Goal: Task Accomplishment & Management: Manage account settings

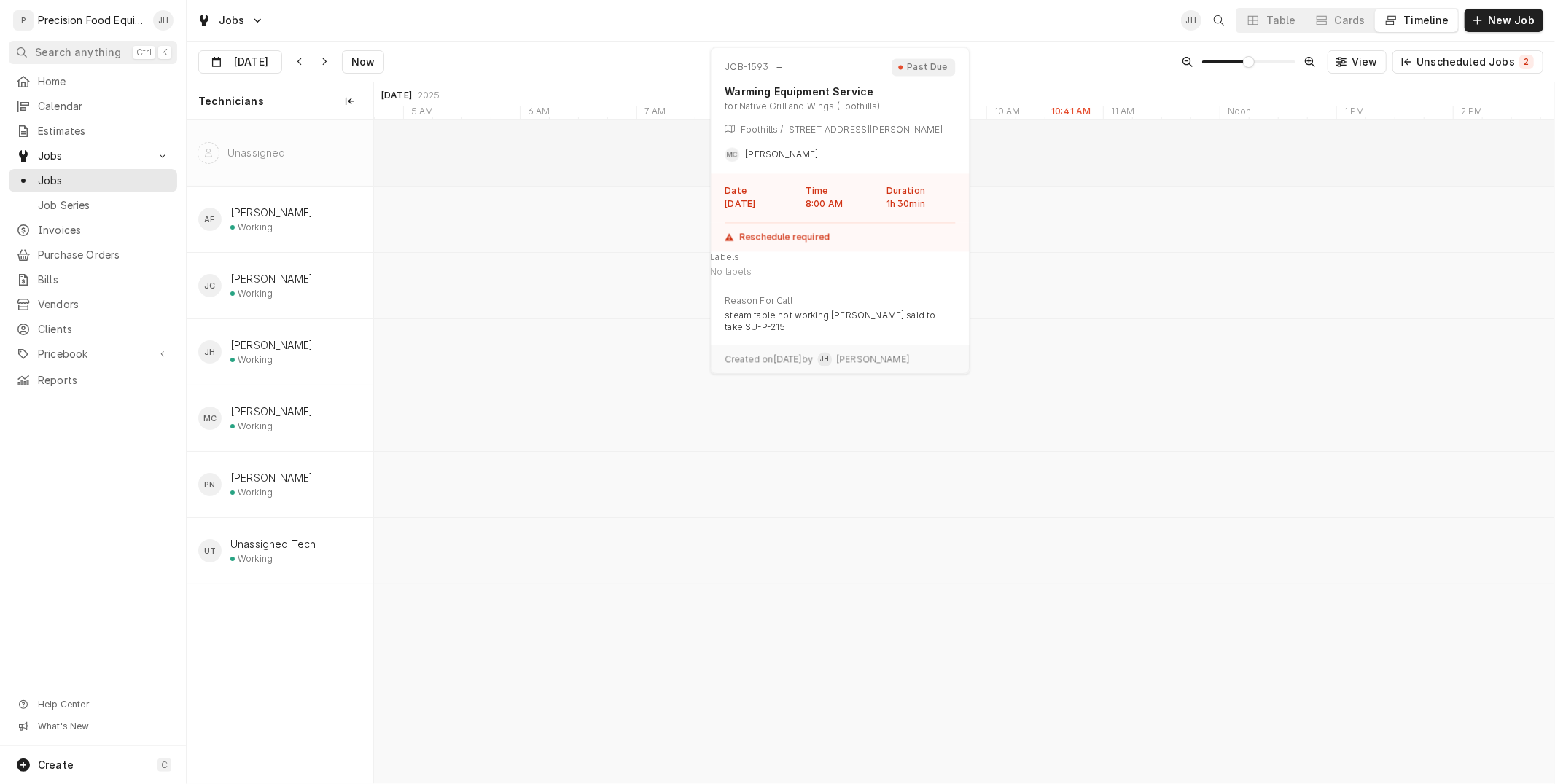
scroll to position [0, 23391]
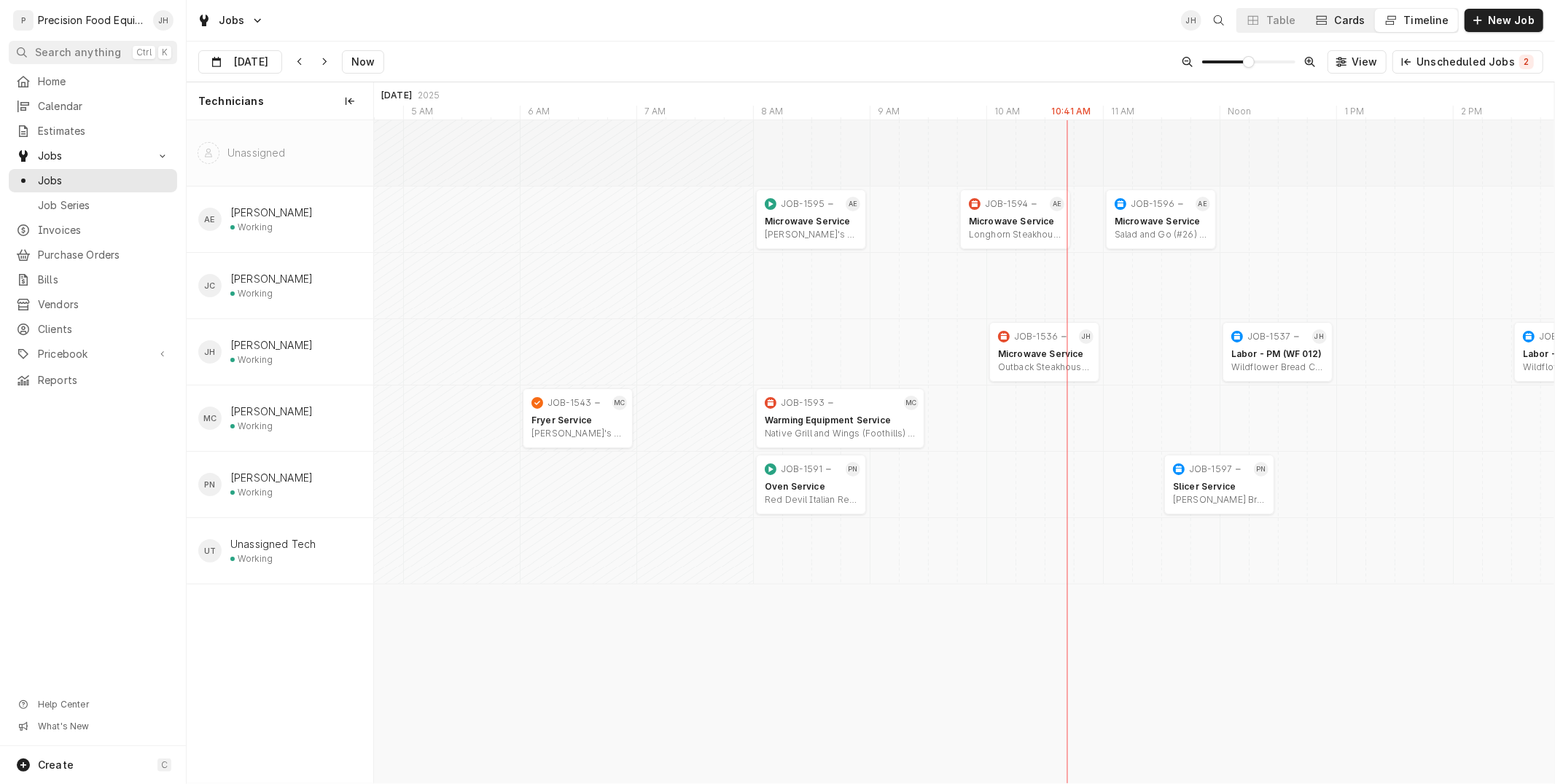
click at [1347, 19] on div "Cards" at bounding box center [1351, 20] width 31 height 15
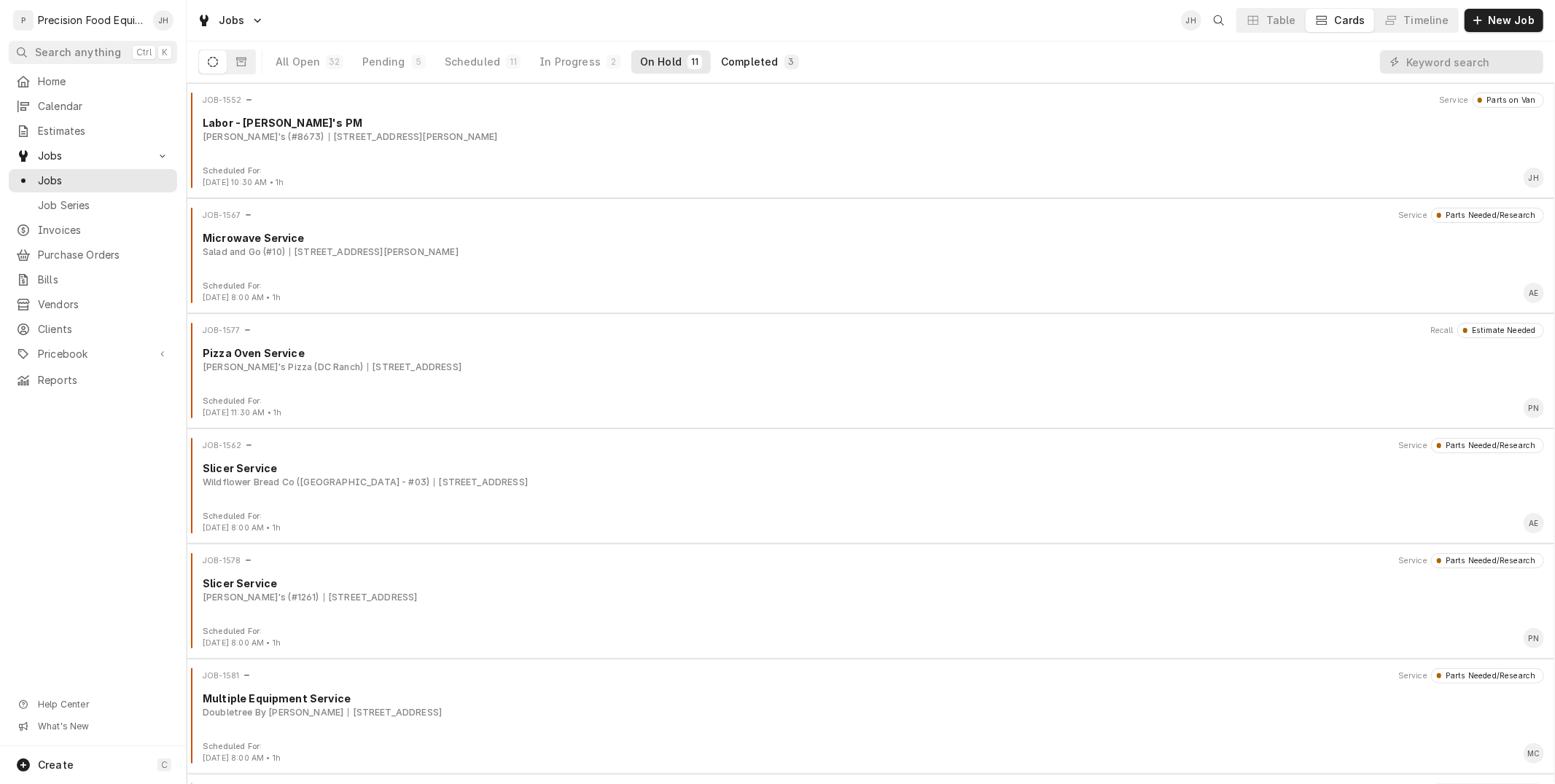
click at [784, 54] on div "3" at bounding box center [792, 62] width 15 height 15
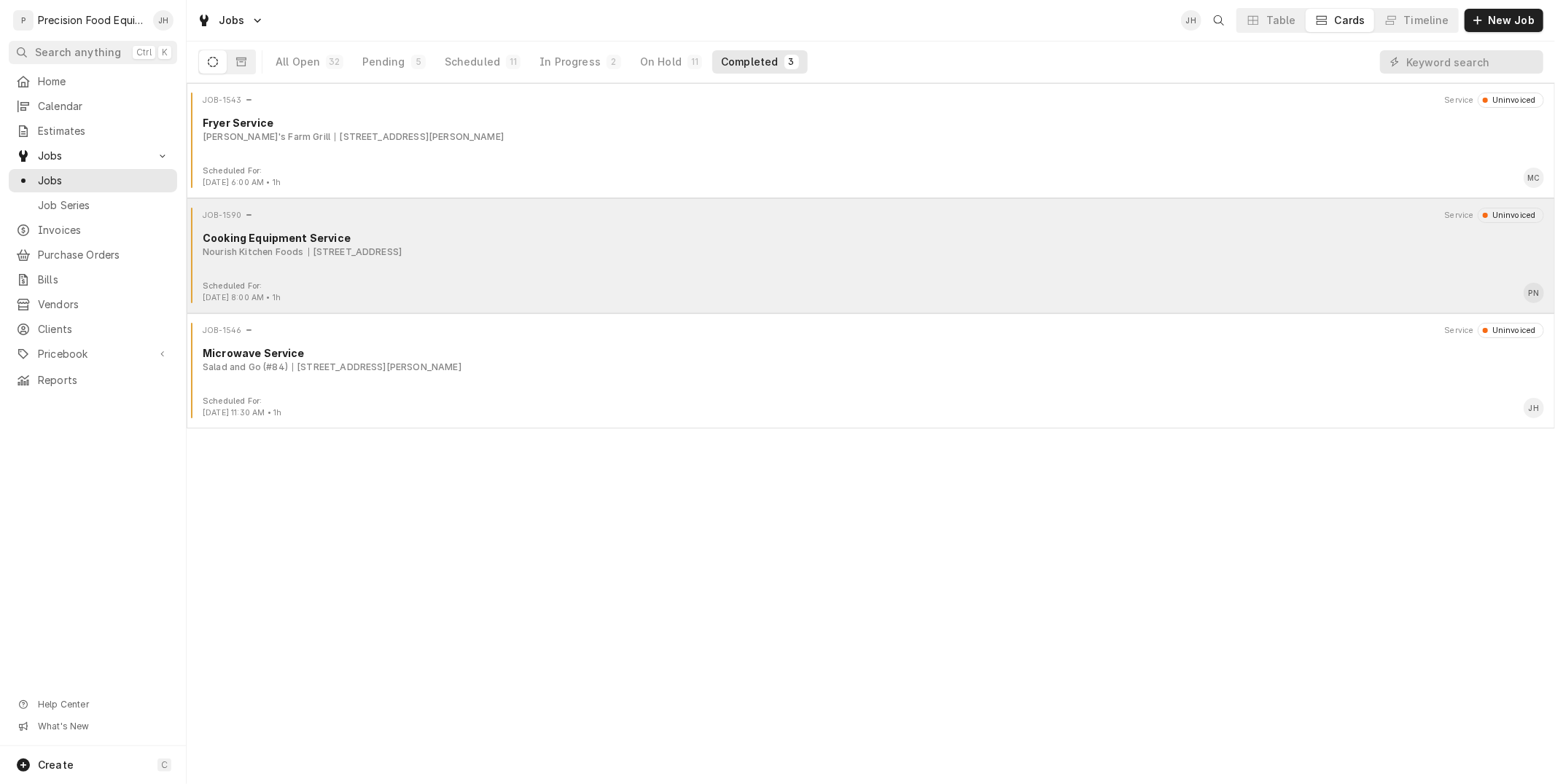
click at [754, 259] on div "JOB-1590 Service Uninvoiced Cooking Equipment Service Nourish Kitchen Foods 140…" at bounding box center [870, 244] width 1357 height 73
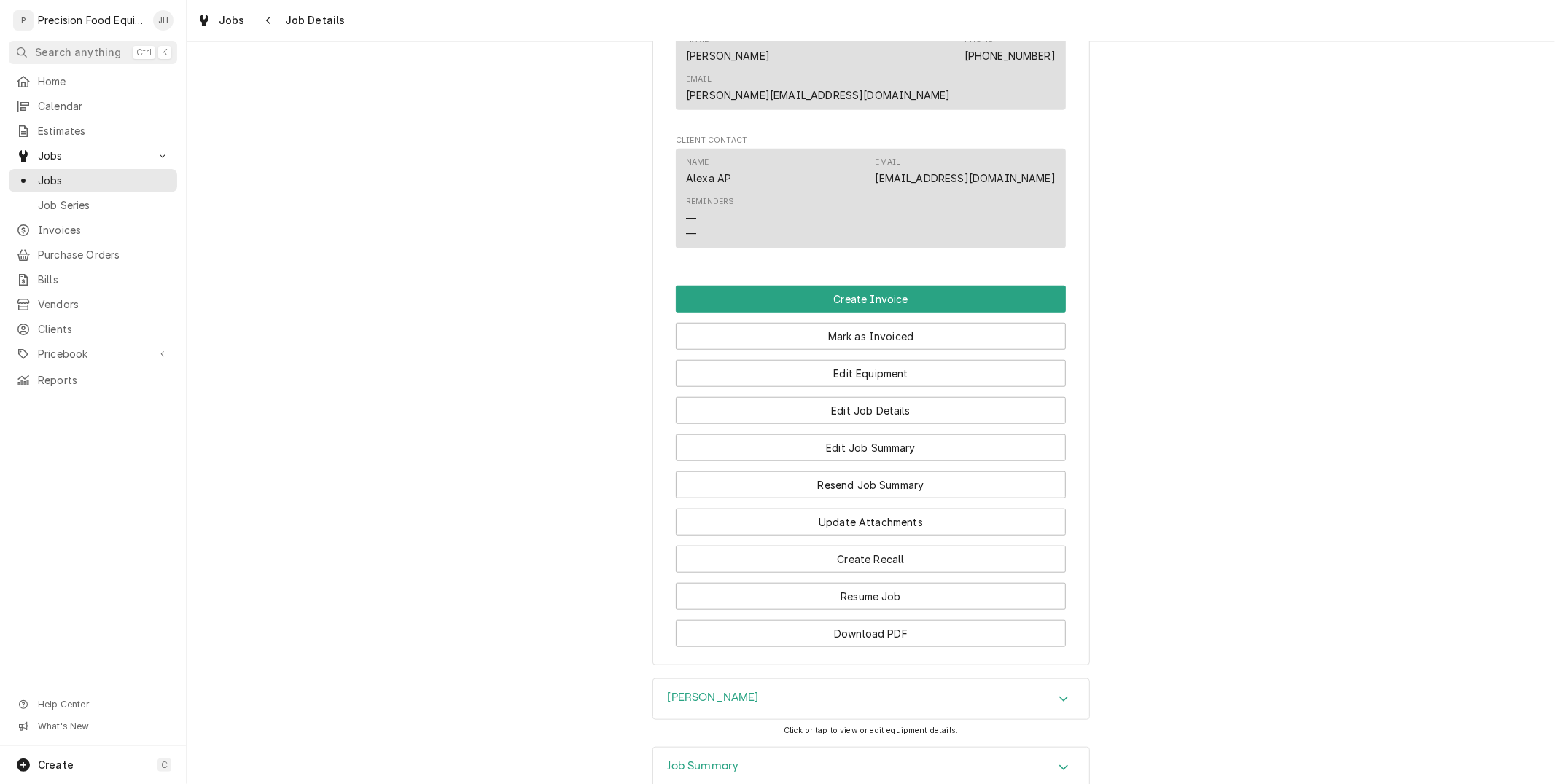
scroll to position [1034, 0]
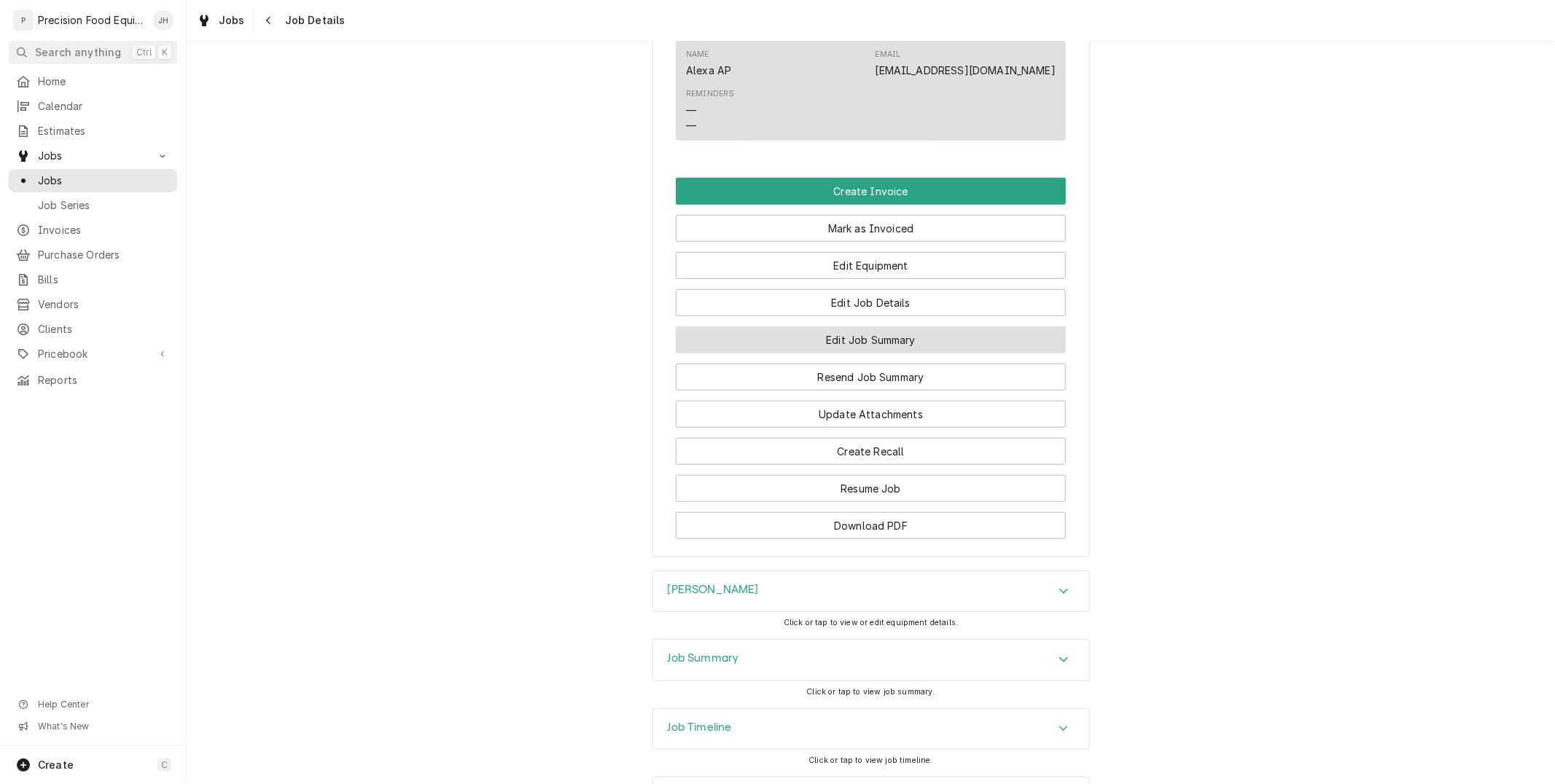
click at [858, 327] on button "Edit Job Summary" at bounding box center [870, 340] width 390 height 27
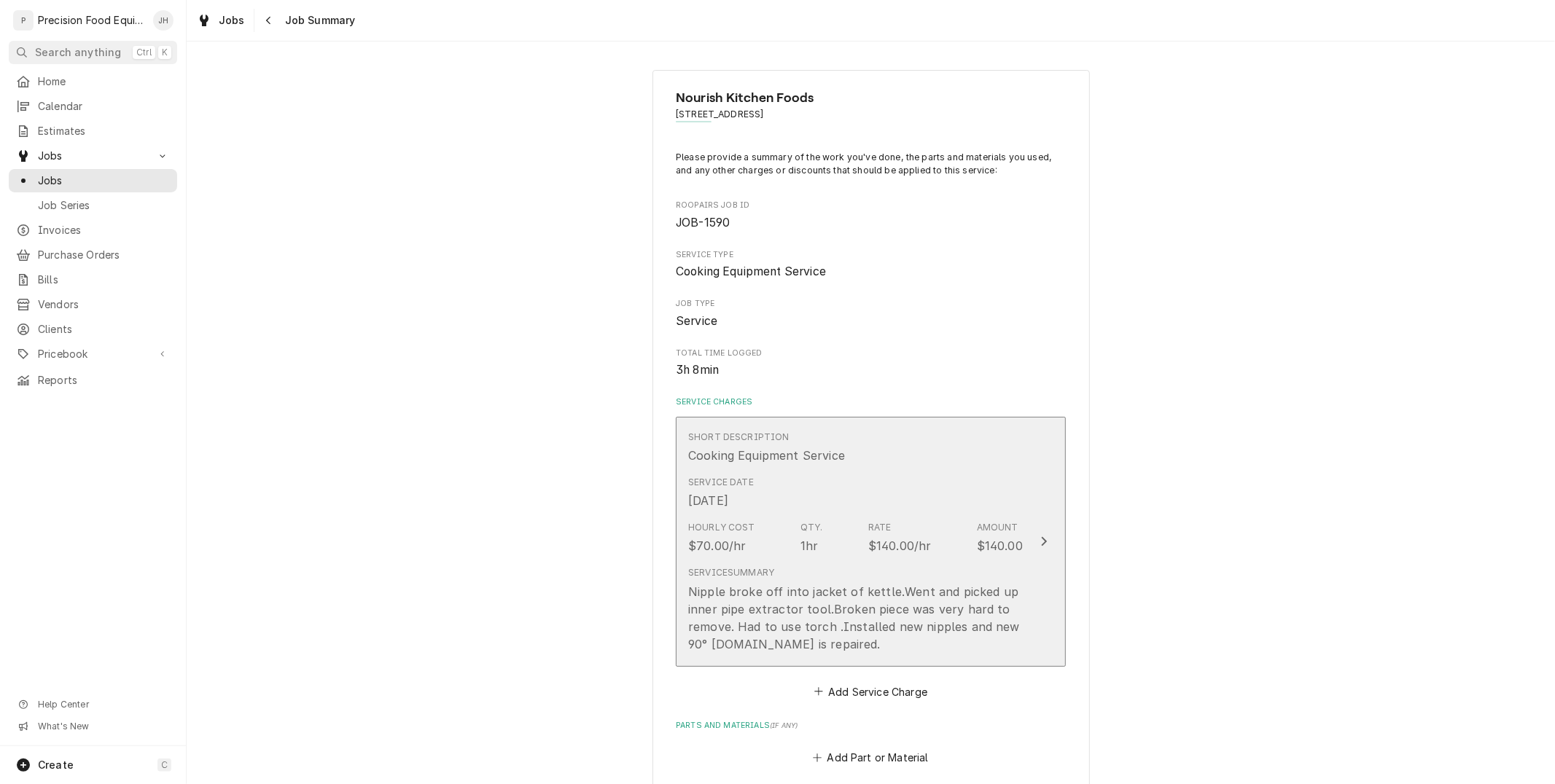
click at [874, 544] on div "$140.00/hr" at bounding box center [900, 546] width 63 height 18
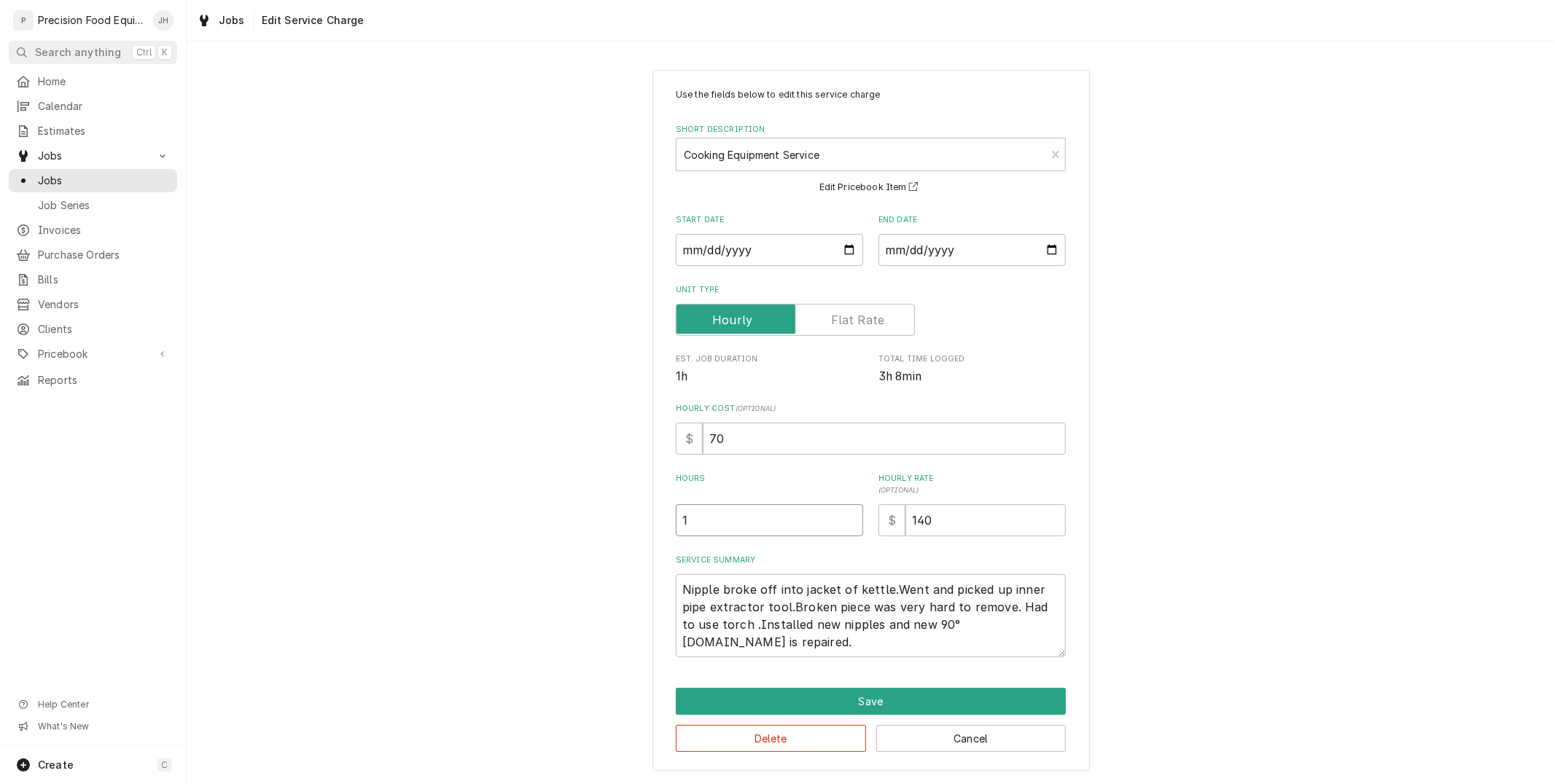
drag, startPoint x: 775, startPoint y: 514, endPoint x: 686, endPoint y: 538, distance: 92.2
click at [686, 538] on div "Use the fields below to edit this service charge Short Description Cooking Equi…" at bounding box center [870, 373] width 390 height 569
type textarea "x"
type input "3"
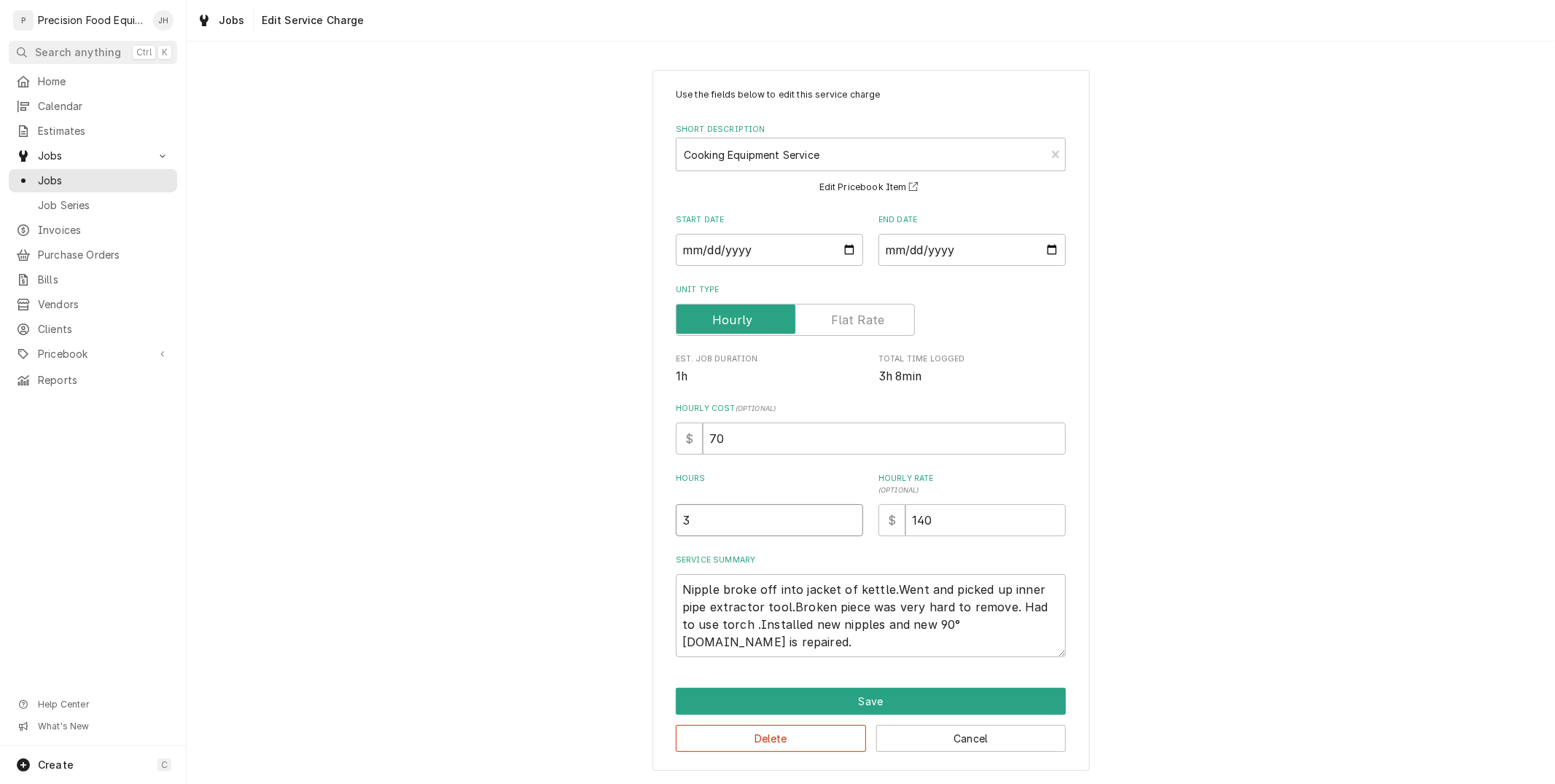
type textarea "x"
type input "3.2"
type textarea "x"
type input "3.22"
type textarea "x"
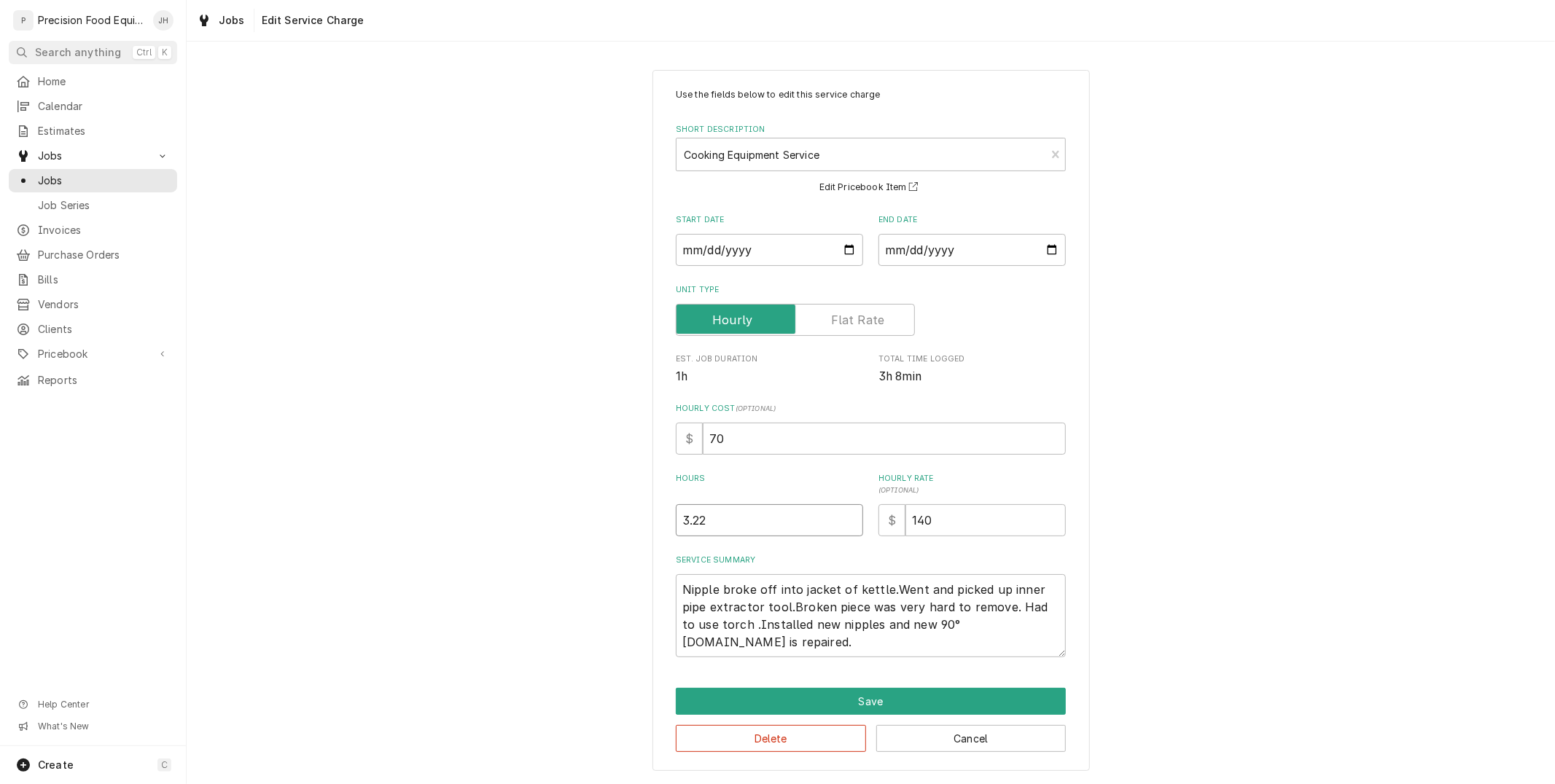
type input "3.225"
type textarea "x"
type input "3.22"
type textarea "x"
type input "3.2"
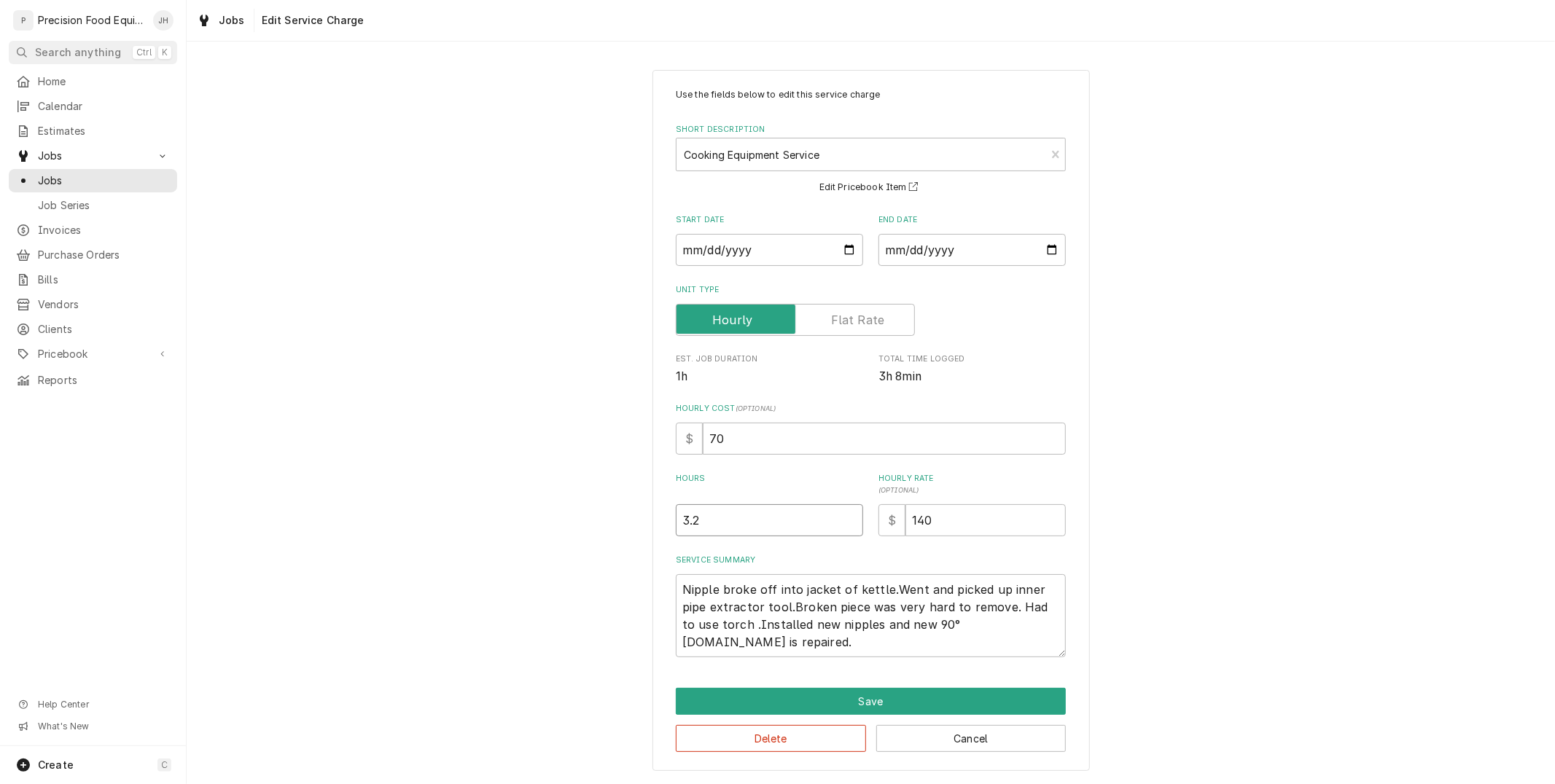
type textarea "x"
type input "3.25"
click at [750, 619] on textarea "Nipple broke off into jacket of kettle.Went and picked up inner pipe extractor …" at bounding box center [870, 615] width 390 height 83
click at [888, 589] on textarea "Nipple broke off into jacket of kettle.Went and picked up inner pipe extractor …" at bounding box center [870, 615] width 390 height 83
type textarea "x"
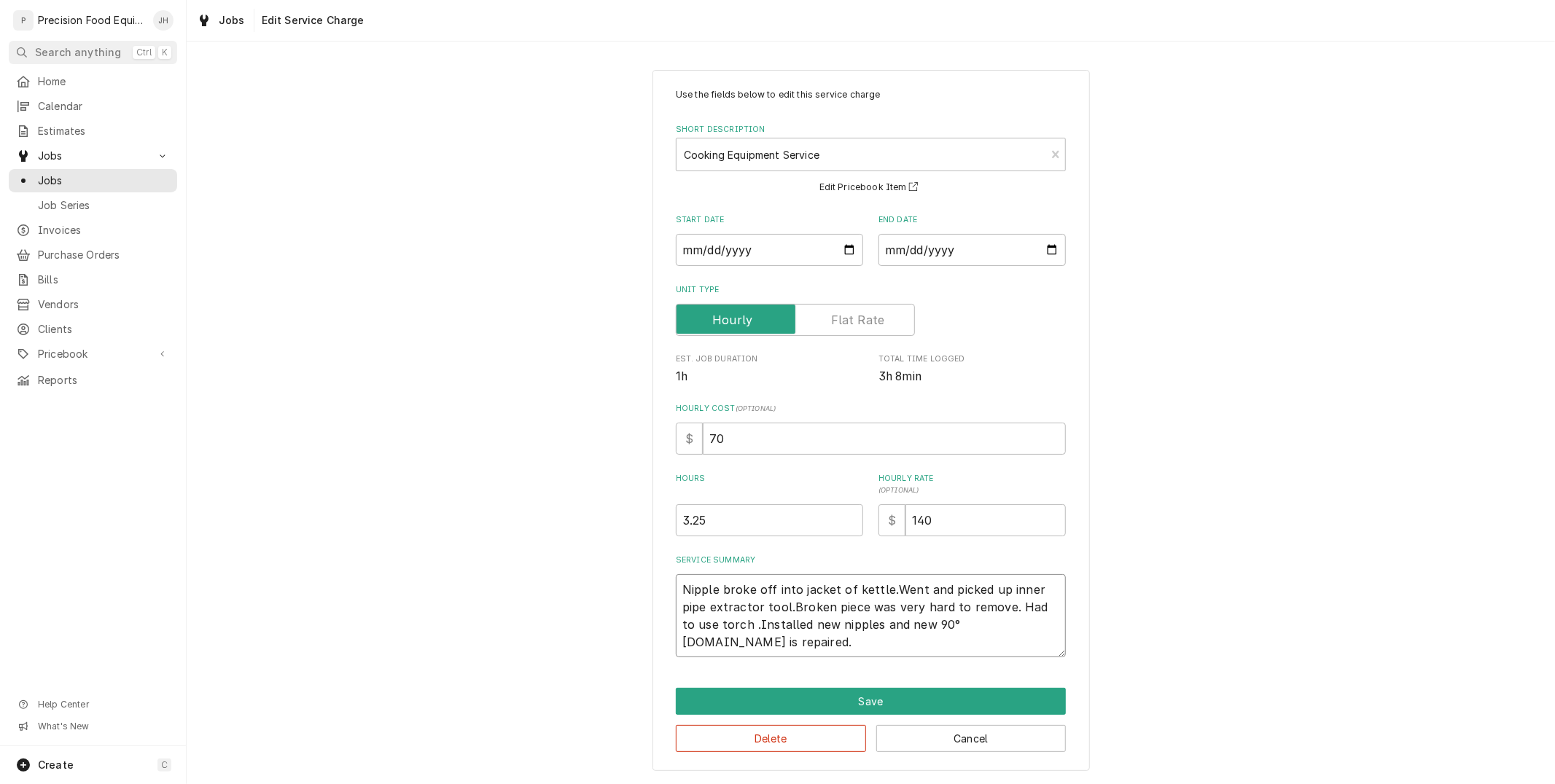
type textarea "Nipple broke off into jacket of kettle. Went and picked up inner pipe extractor…"
click at [789, 608] on textarea "Nipple broke off into jacket of kettle. Went and picked up inner pipe extractor…" at bounding box center [870, 615] width 390 height 83
type textarea "x"
type textarea "Nipple broke off into jacket of kettle. Went and picked up inner pipe extractor…"
click at [741, 627] on textarea "Nipple broke off into jacket of kettle. Went and picked up inner pipe extractor…" at bounding box center [870, 615] width 390 height 83
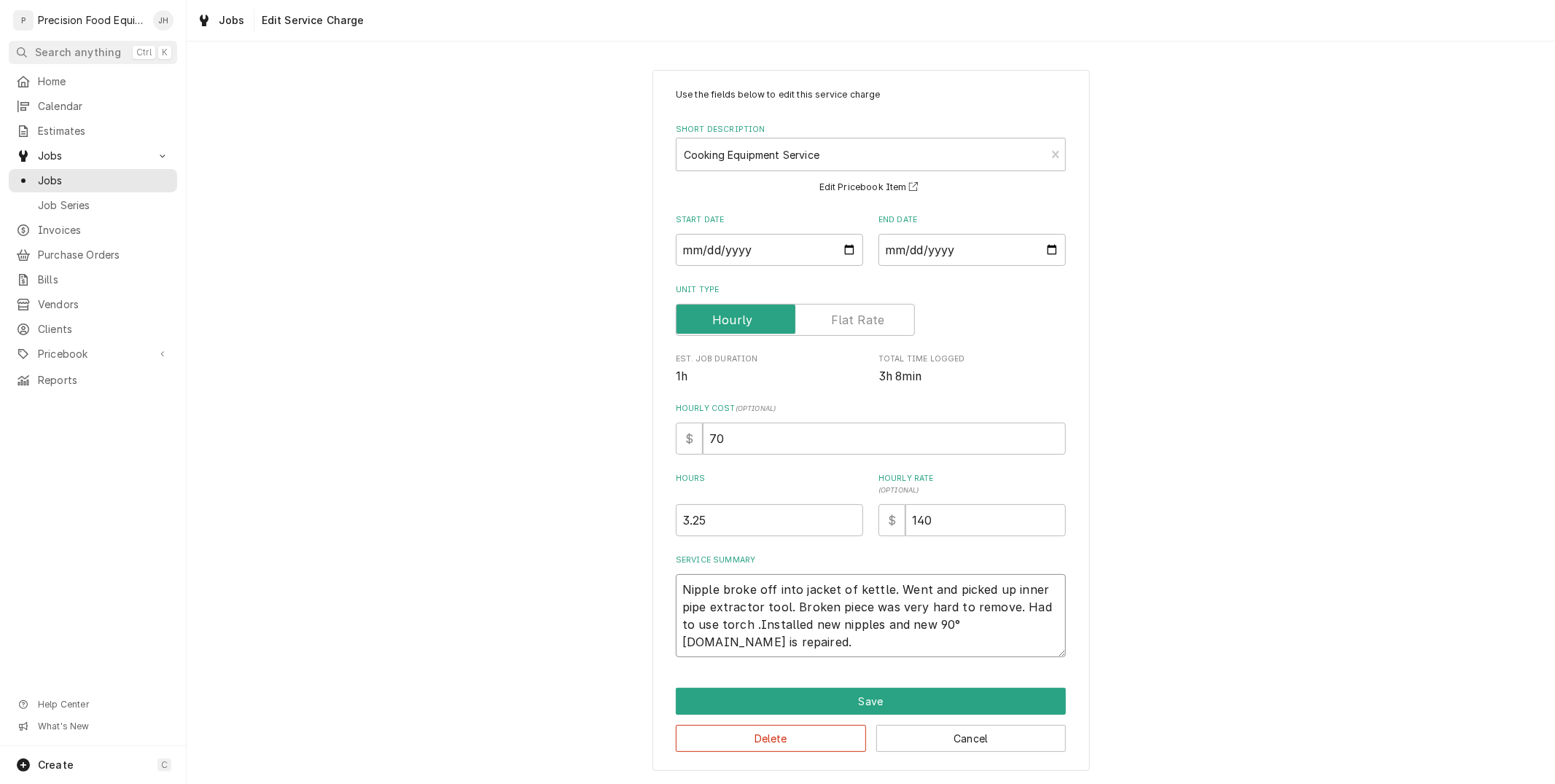
type textarea "x"
type textarea "Nipple broke off into jacket of kettle. Went and picked up inner pipe extractor…"
click at [739, 628] on textarea "Nipple broke off into jacket of kettle. Went and picked up inner pipe extractor…" at bounding box center [870, 615] width 390 height 83
type textarea "x"
type textarea "Nipple broke off into jacket of kettle. Went and picked up inner pipe extractor…"
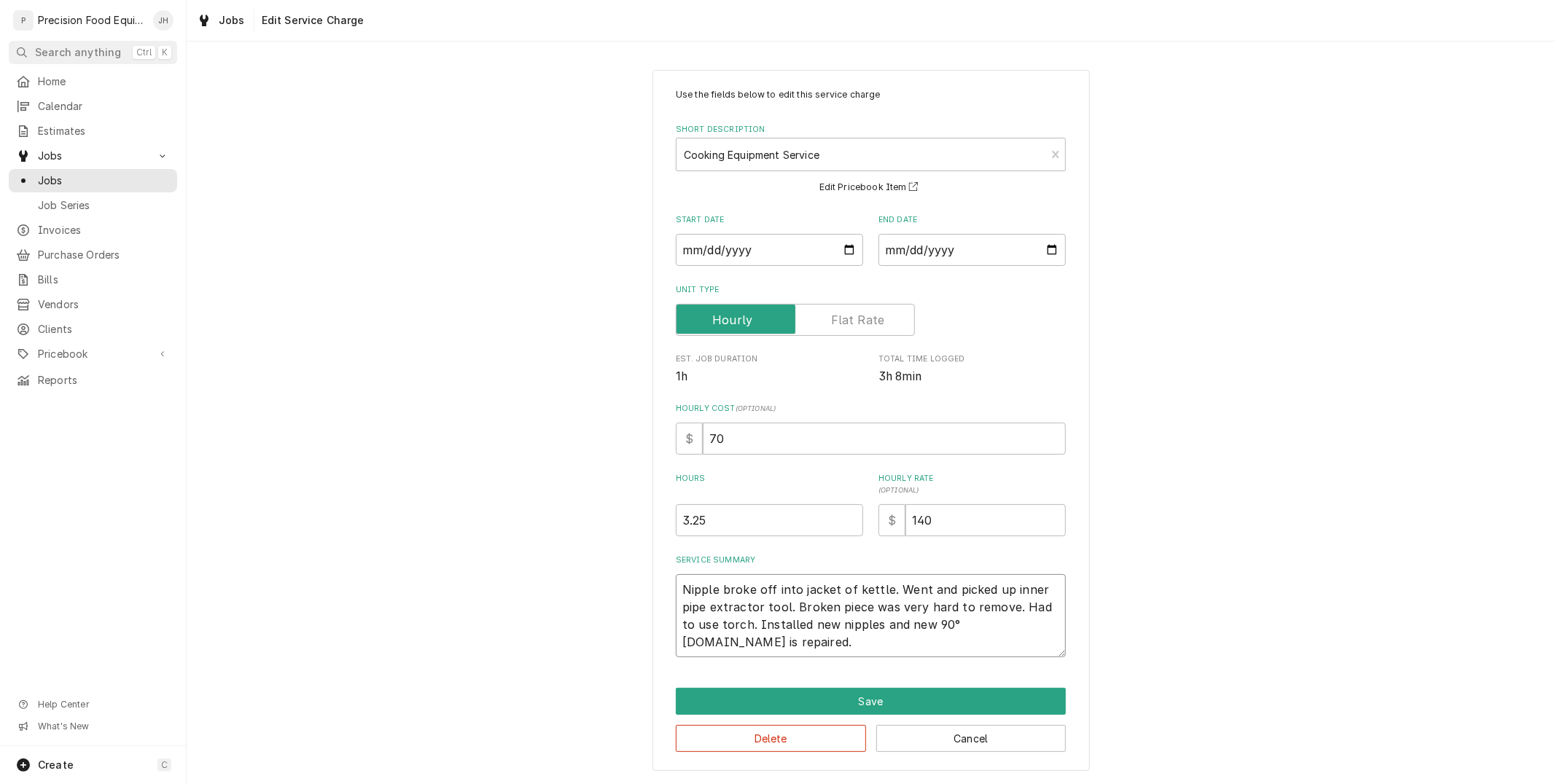
click at [786, 645] on textarea "Nipple broke off into jacket of kettle. Went and picked up inner pipe extractor…" at bounding box center [870, 615] width 390 height 83
click at [977, 625] on textarea "Nipple broke off into jacket of kettle. Went and picked up inner pipe extractor…" at bounding box center [870, 615] width 390 height 83
type textarea "x"
type textarea "Nipple broke off into jacket of kettle. Went and picked up inner pipe extractor…"
click at [982, 624] on textarea "Nipple broke off into jacket of kettle. Went and picked up inner pipe extractor…" at bounding box center [870, 615] width 390 height 83
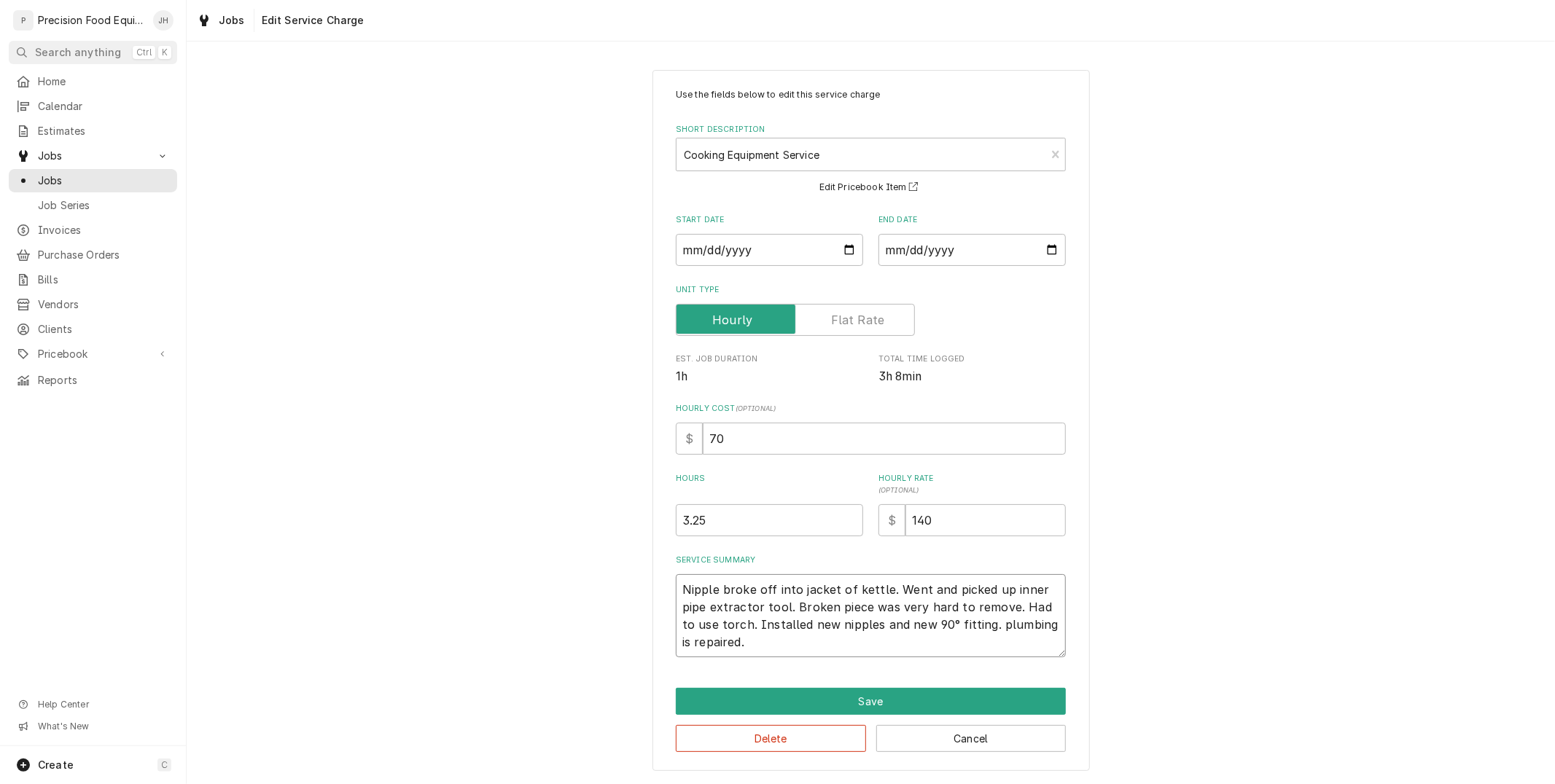
click at [990, 623] on textarea "Nipple broke off into jacket of kettle. Went and picked up inner pipe extractor…" at bounding box center [870, 615] width 390 height 83
click at [986, 624] on textarea "Nipple broke off into jacket of kettle. Went and picked up inner pipe extractor…" at bounding box center [870, 615] width 390 height 83
type textarea "x"
type textarea "Nipple broke off into jacket of kettle. Went and picked up inner pipe extractor…"
type textarea "x"
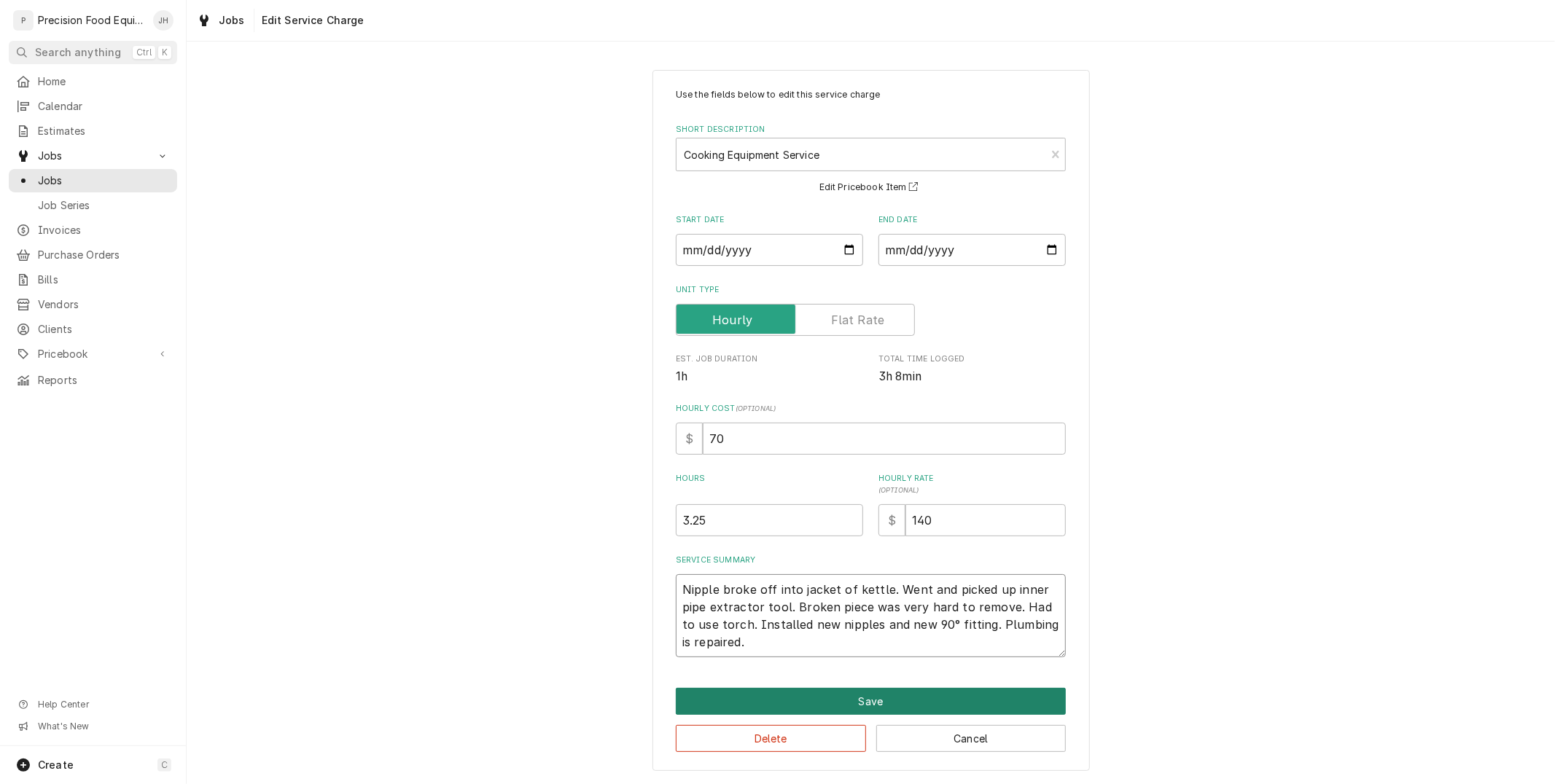
type textarea "Nipple broke off into jacket of kettle. Went and picked up inner pipe extractor…"
click at [924, 694] on button "Save" at bounding box center [870, 701] width 390 height 27
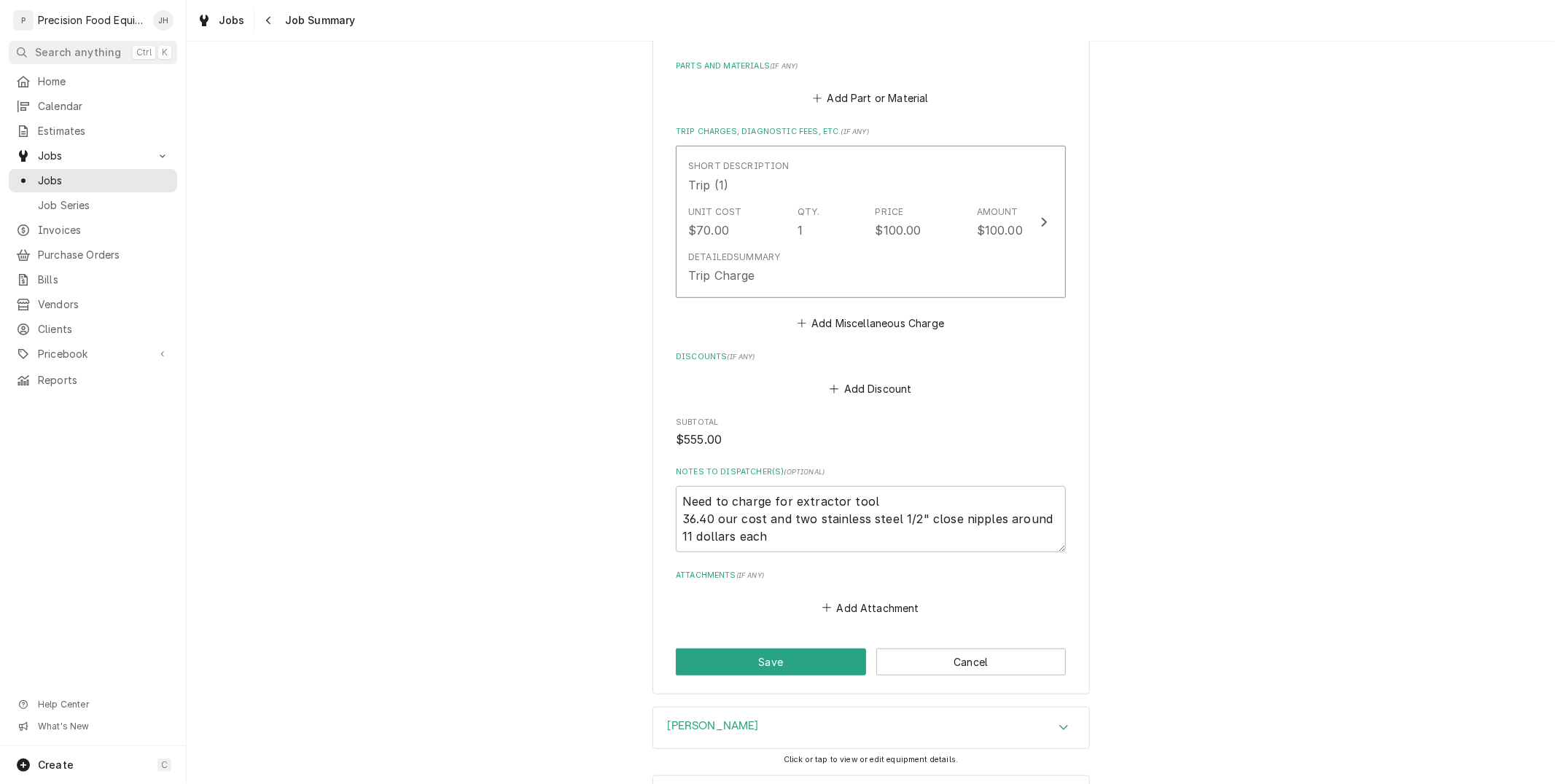
scroll to position [719, 0]
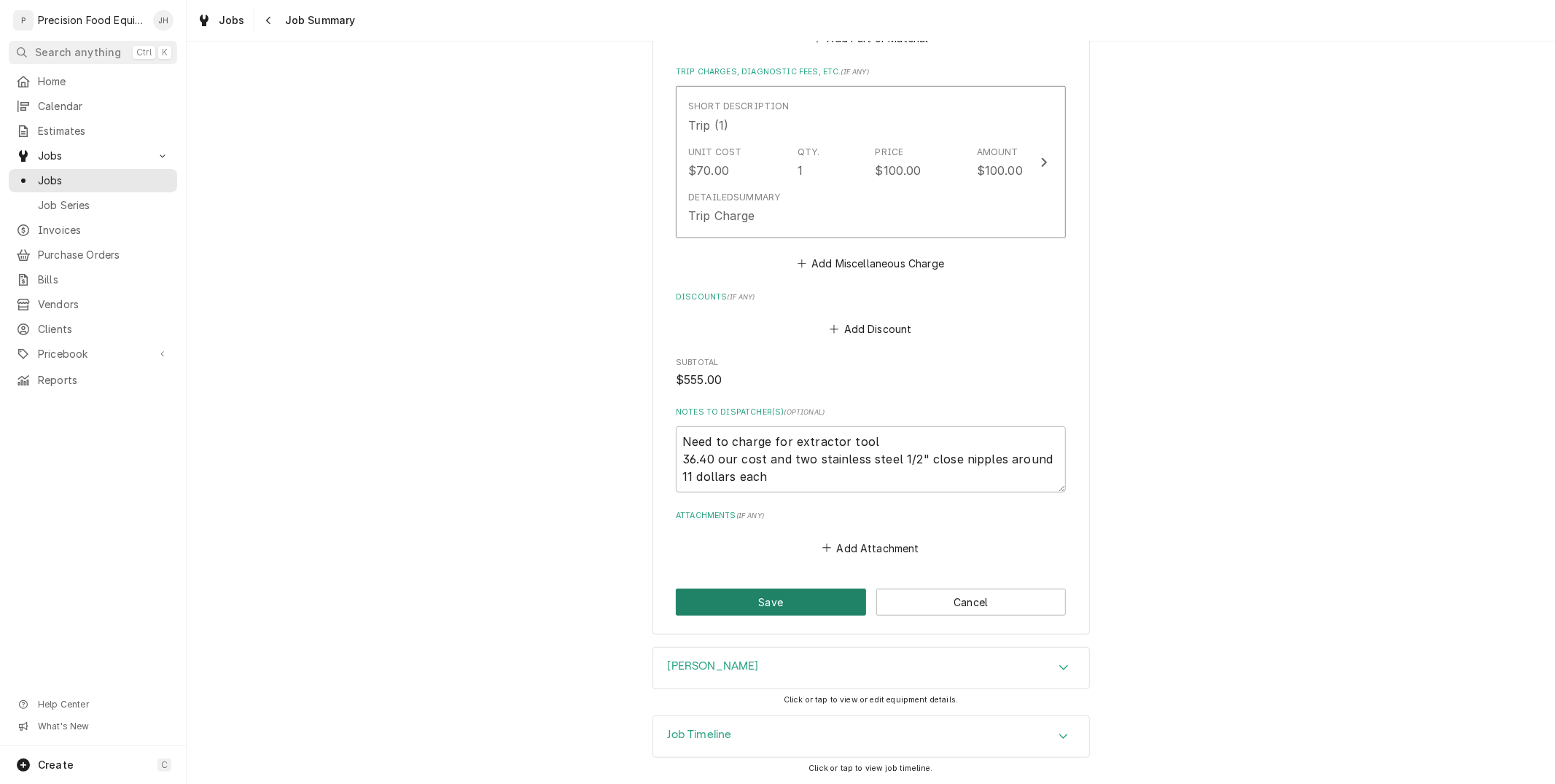
click at [810, 601] on button "Save" at bounding box center [771, 602] width 191 height 27
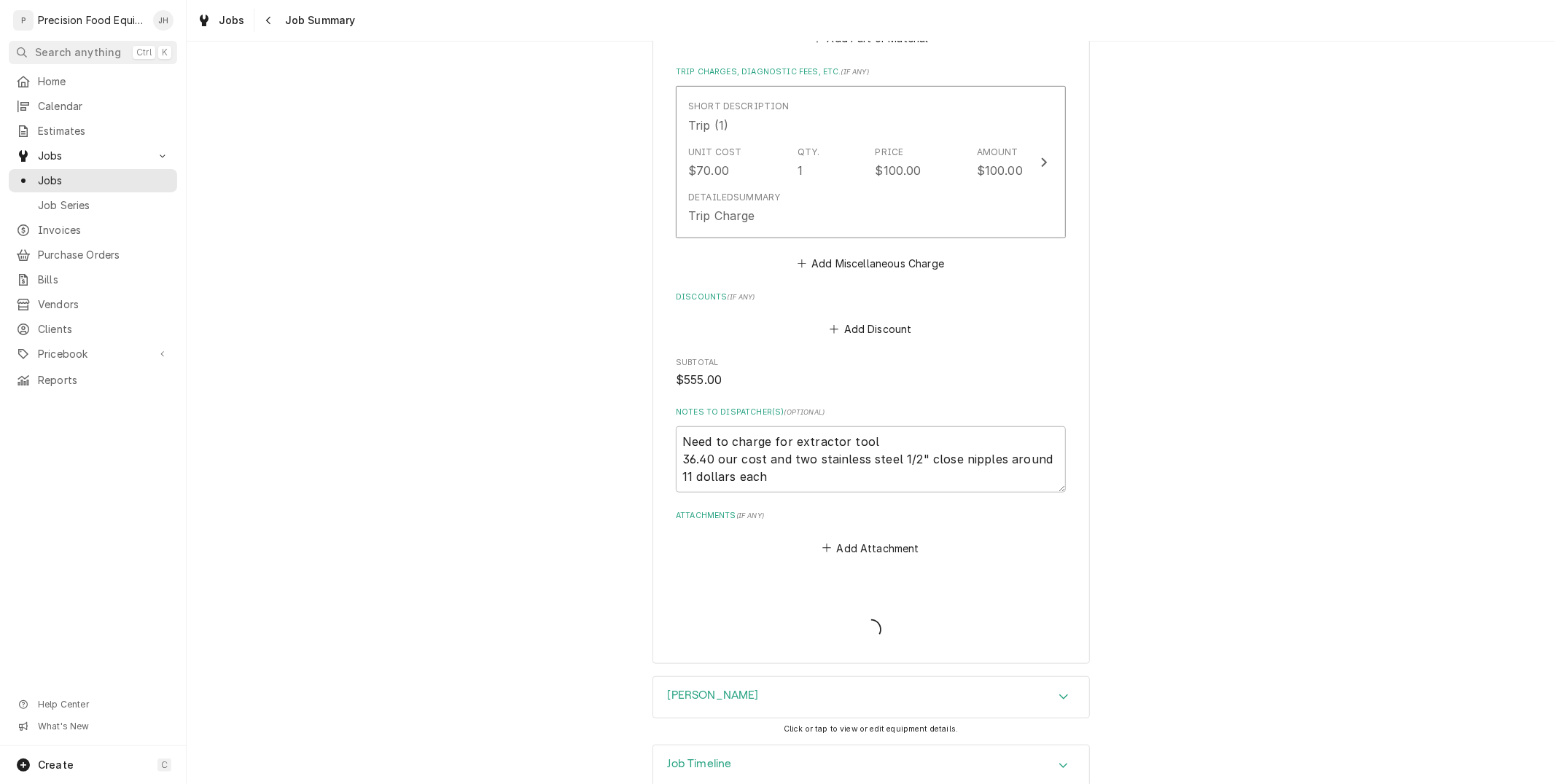
type textarea "x"
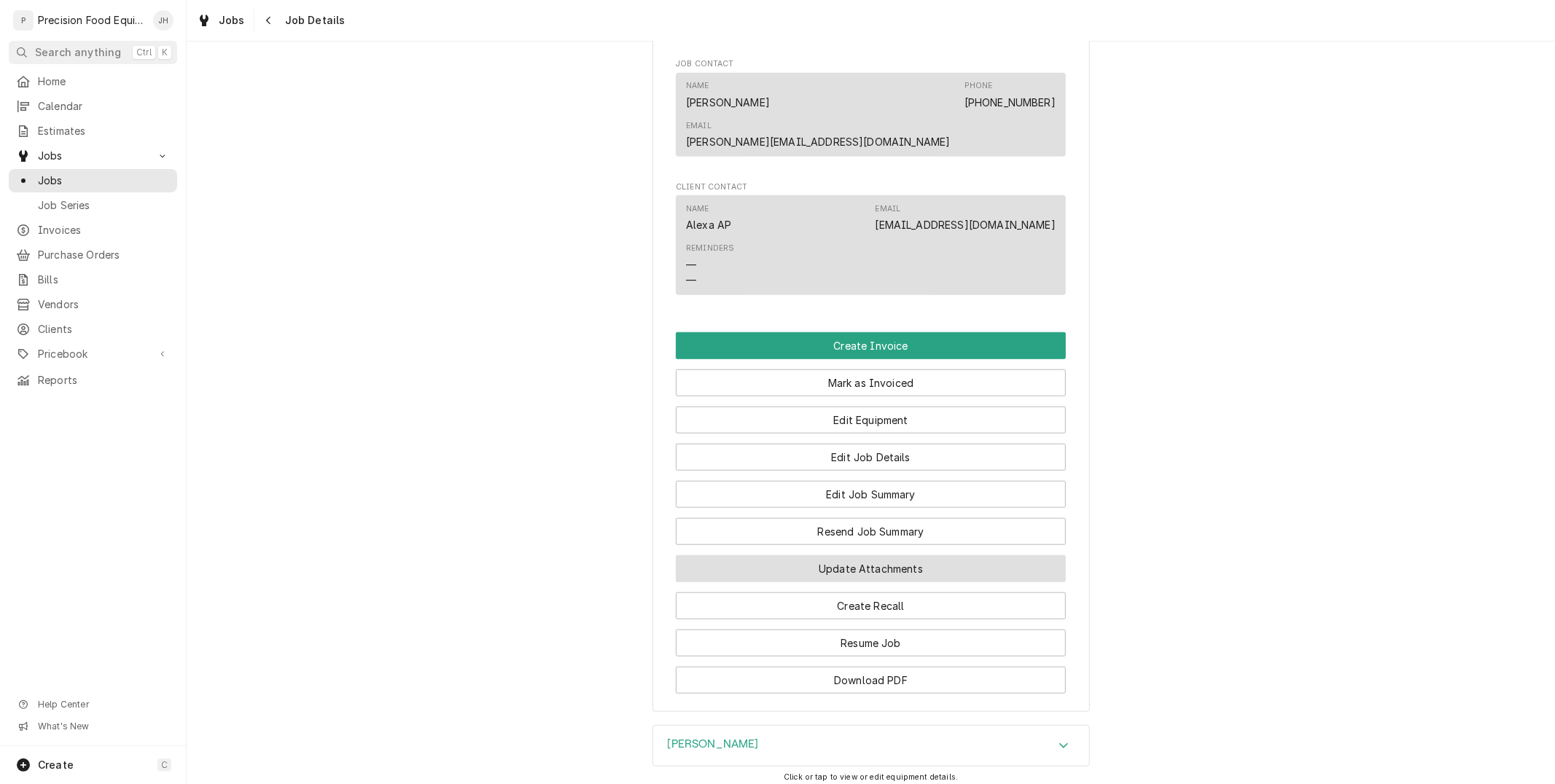
scroll to position [890, 0]
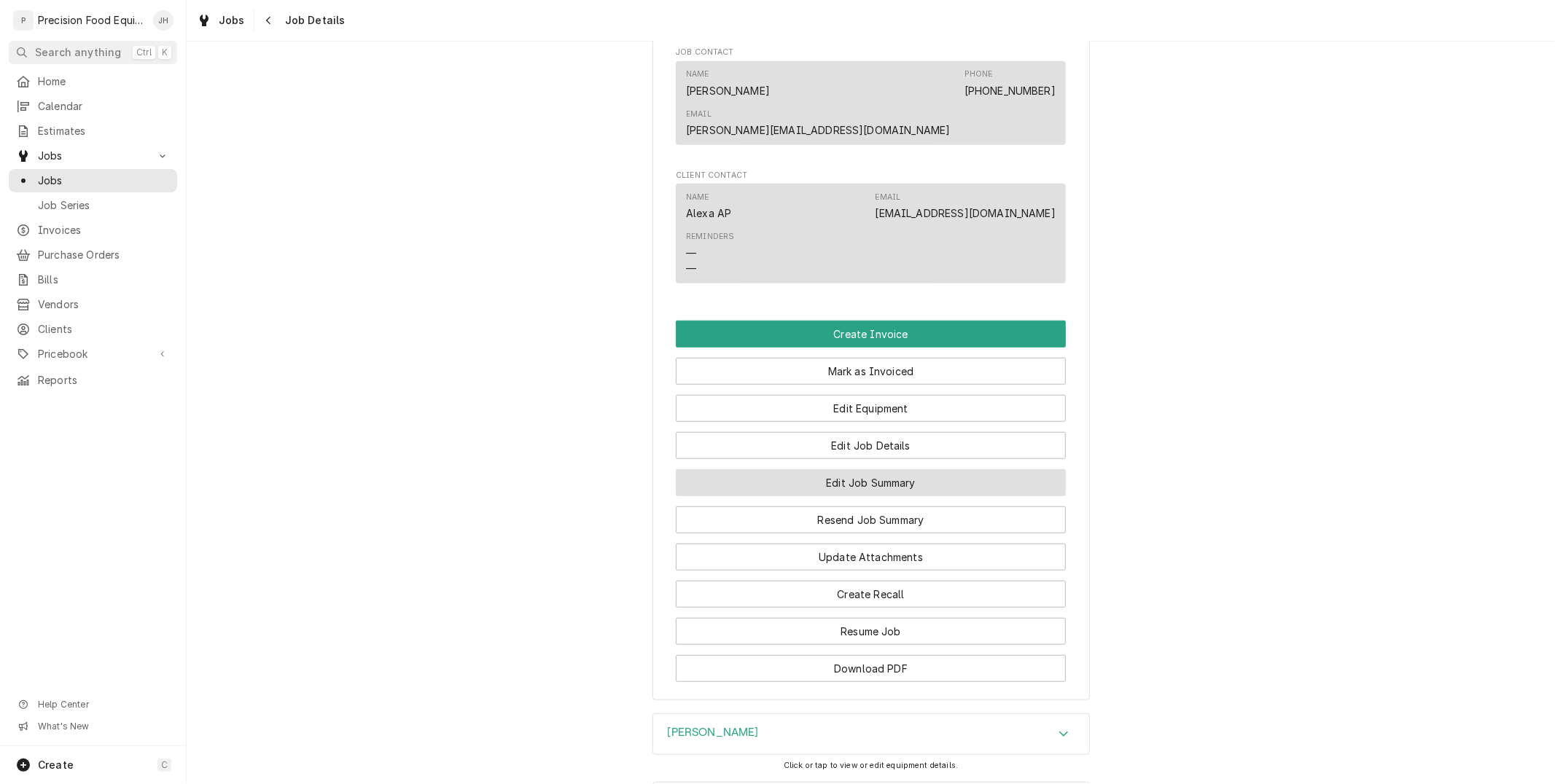
click at [883, 469] on button "Edit Job Summary" at bounding box center [870, 482] width 390 height 27
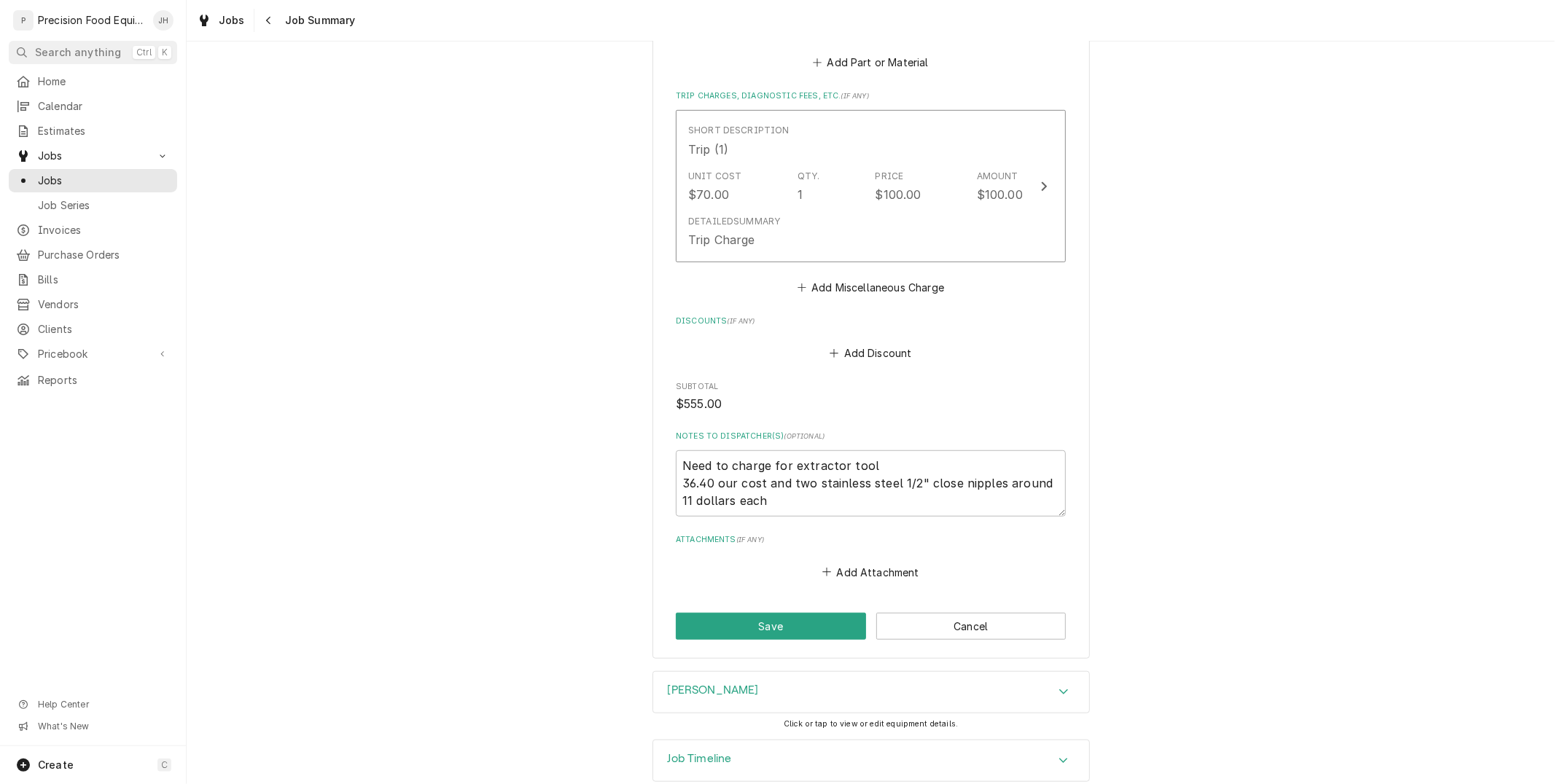
scroll to position [719, 0]
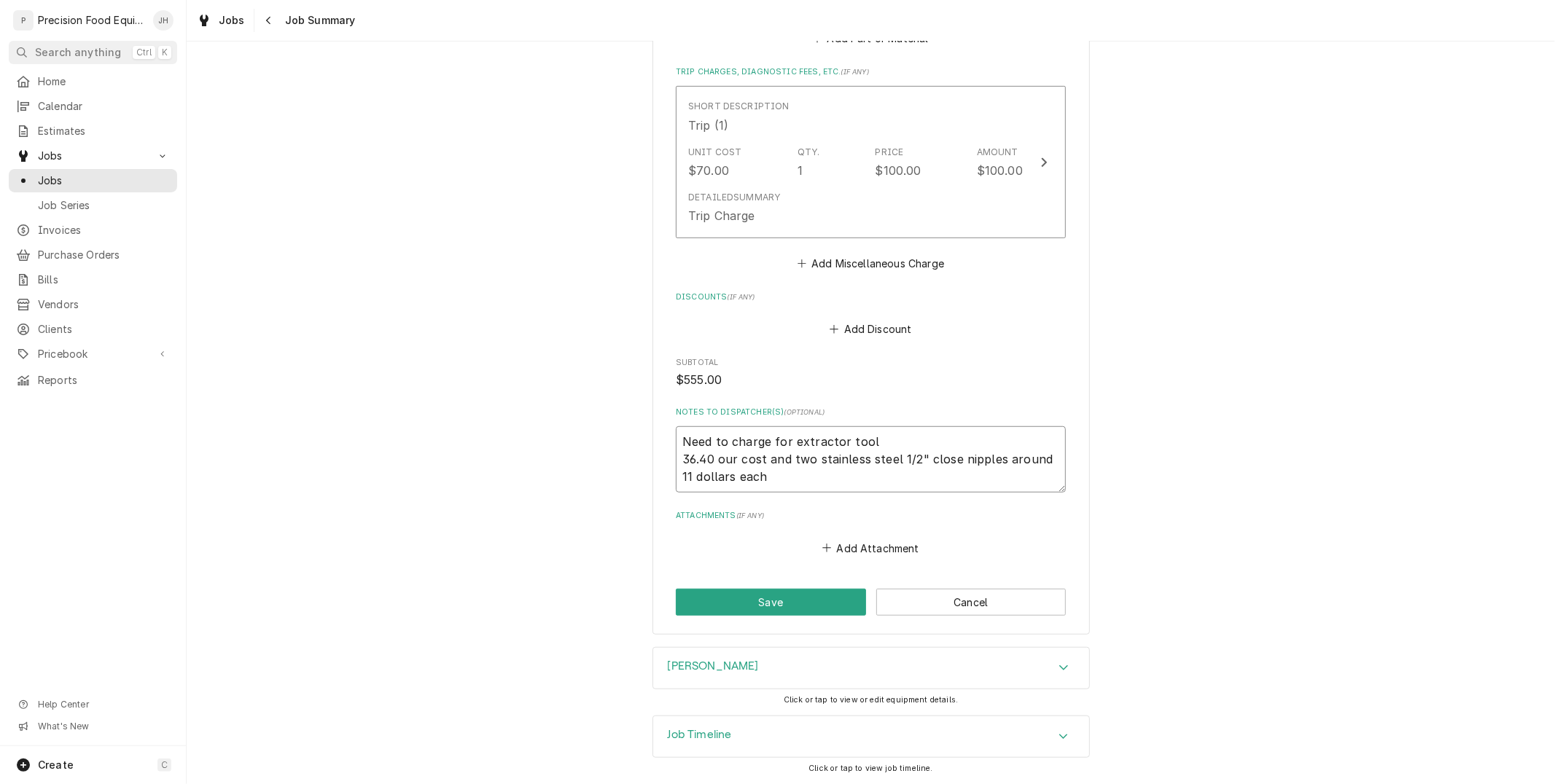
click at [942, 482] on textarea "Need to charge for extractor tool 36.40 our cost and two stainless steel 1/2" c…" at bounding box center [870, 459] width 390 height 66
click at [861, 443] on textarea "Need to charge for extractor tool 36.40 our cost and two stainless steel 1/2" c…" at bounding box center [870, 459] width 390 height 66
click at [887, 455] on textarea "Need to charge for extractor tool 36.40 our cost and two stainless steel 1/2" c…" at bounding box center [870, 459] width 390 height 66
click at [891, 456] on textarea "Need to charge for extractor tool 36.40 our cost and two stainless steel 1/2" c…" at bounding box center [870, 459] width 390 height 66
type textarea "x"
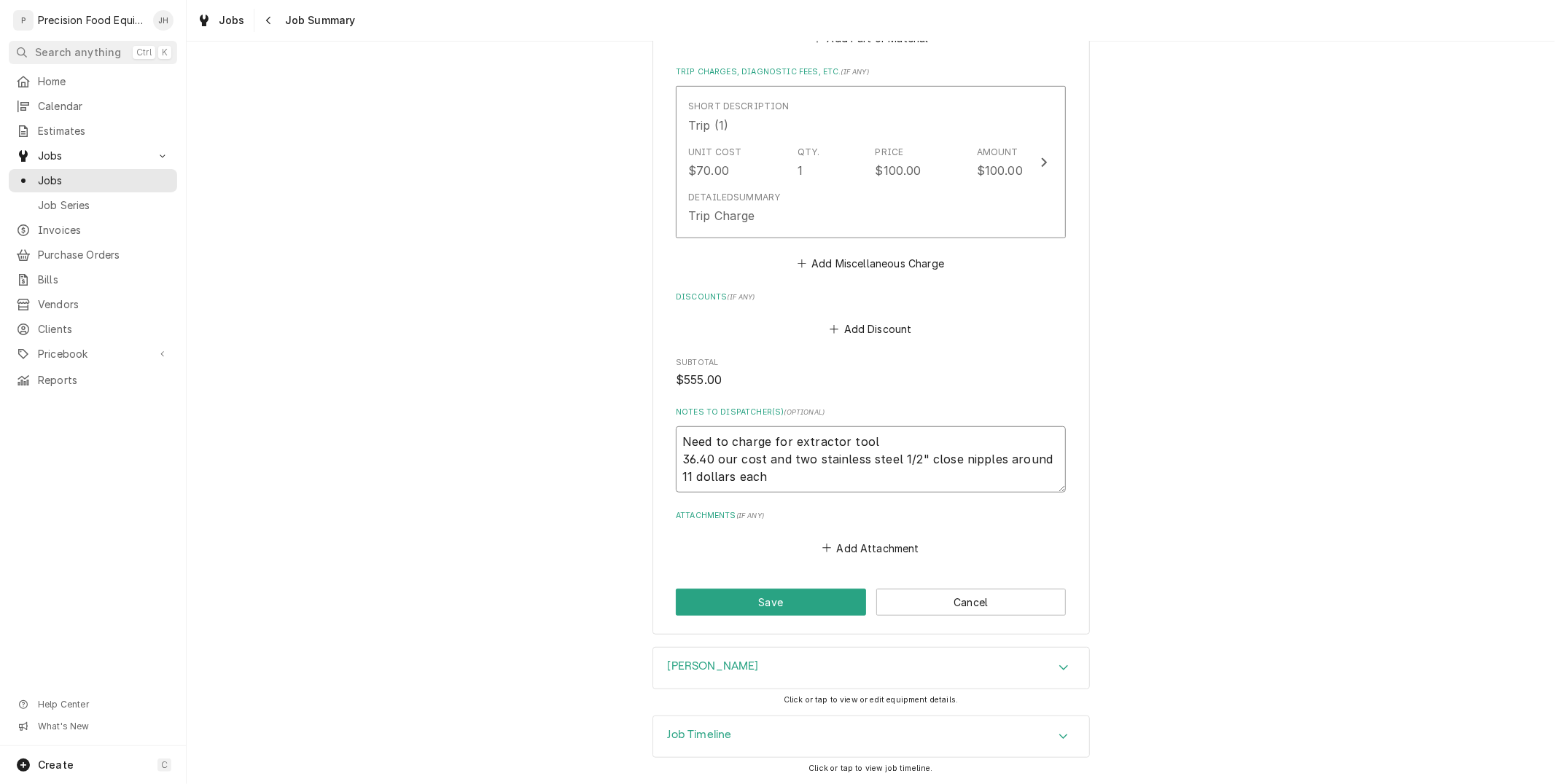
type textarea "Need to charge for extractor tool 36.40 our cost and two stainless steel x1/2" …"
type textarea "x"
type textarea "Need to charge for extractor tool 36.40 our cost and two stainless steel x21/2"…"
type textarea "x"
click at [891, 478] on textarea "Need to charge for extractor tool 36.40 our cost and two stainless steel x2 1/2…" at bounding box center [870, 459] width 390 height 66
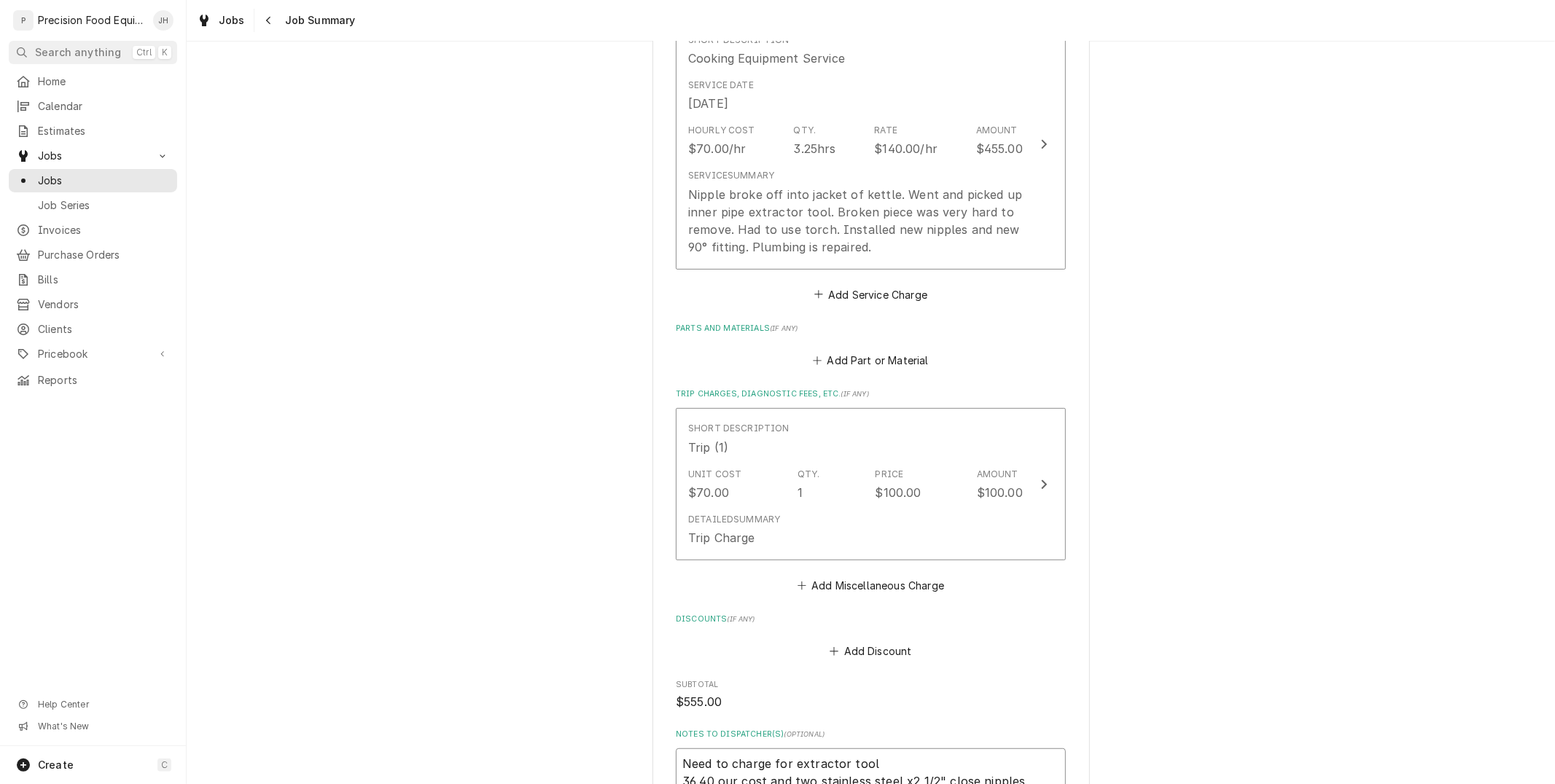
scroll to position [396, 0]
type textarea "Need to charge for extractor tool 36.40 our cost and two stainless steel x2 1/2…"
click at [916, 585] on button "Add Miscellaneous Charge" at bounding box center [870, 587] width 152 height 20
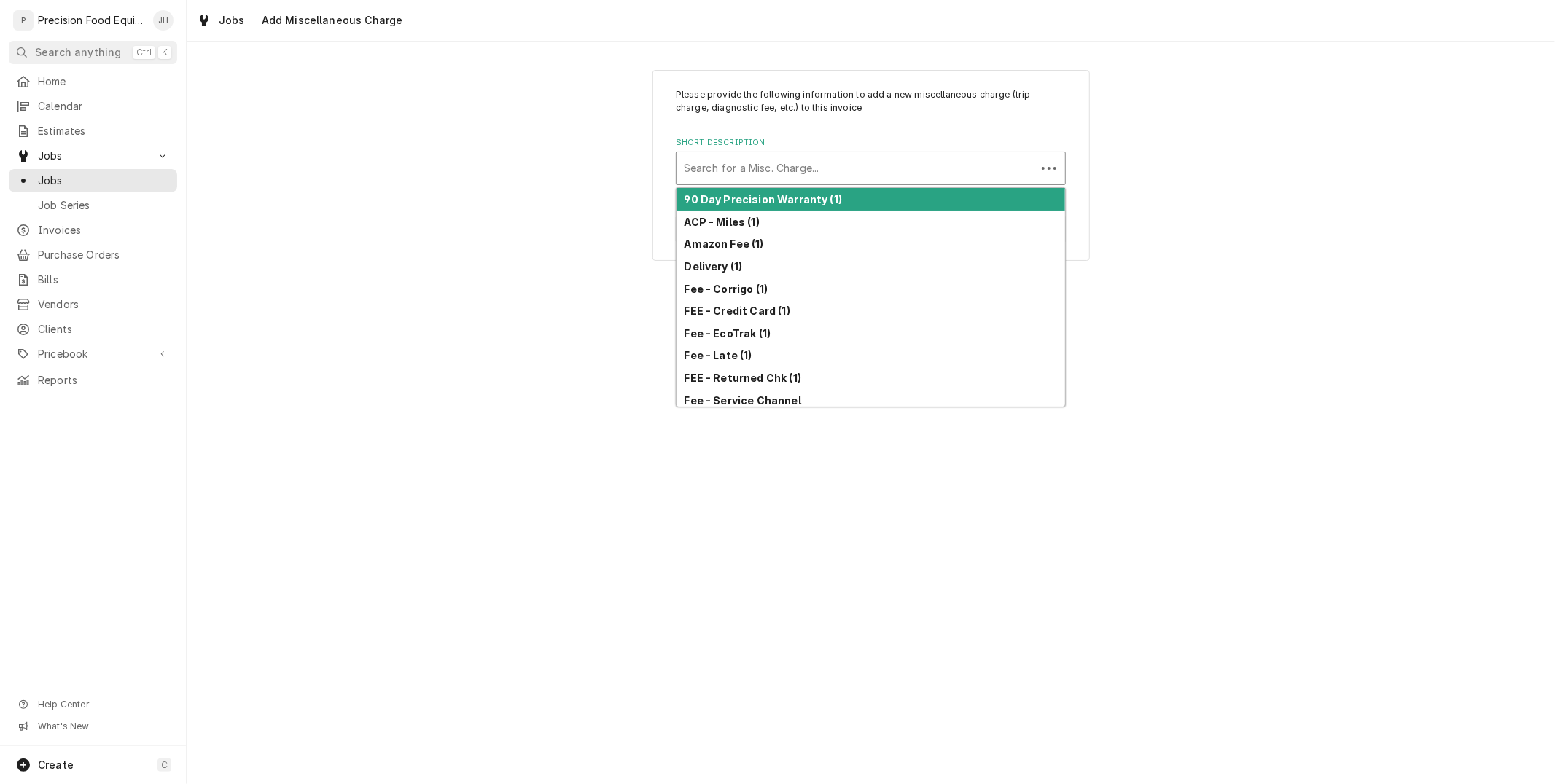
click at [762, 169] on div "Short Description" at bounding box center [856, 168] width 345 height 26
type input "m"
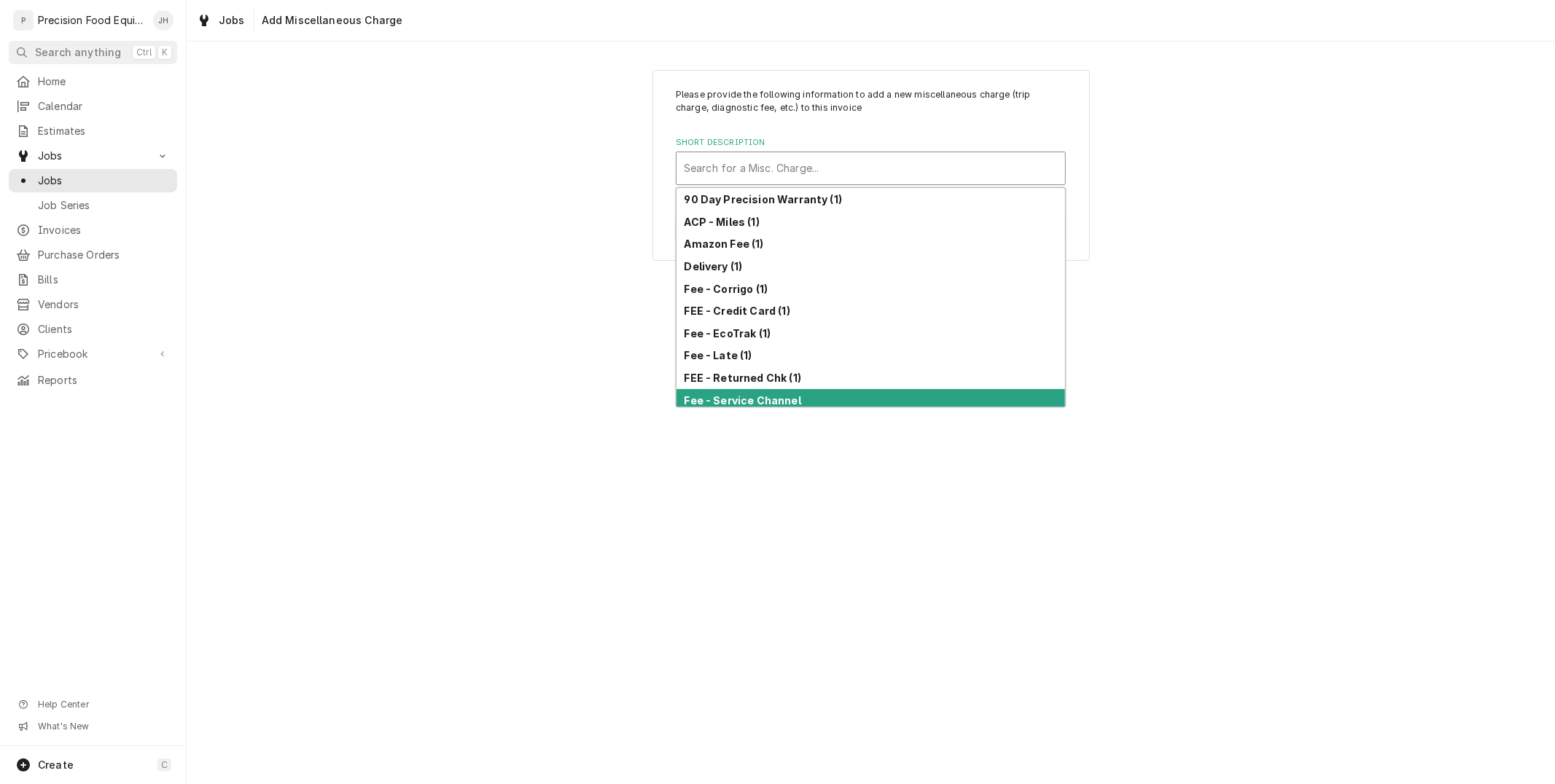
drag, startPoint x: 1218, startPoint y: 631, endPoint x: 985, endPoint y: 537, distance: 251.2
click at [1206, 623] on div "Please provide the following information to add a new miscellaneous charge (tri…" at bounding box center [870, 413] width 1368 height 743
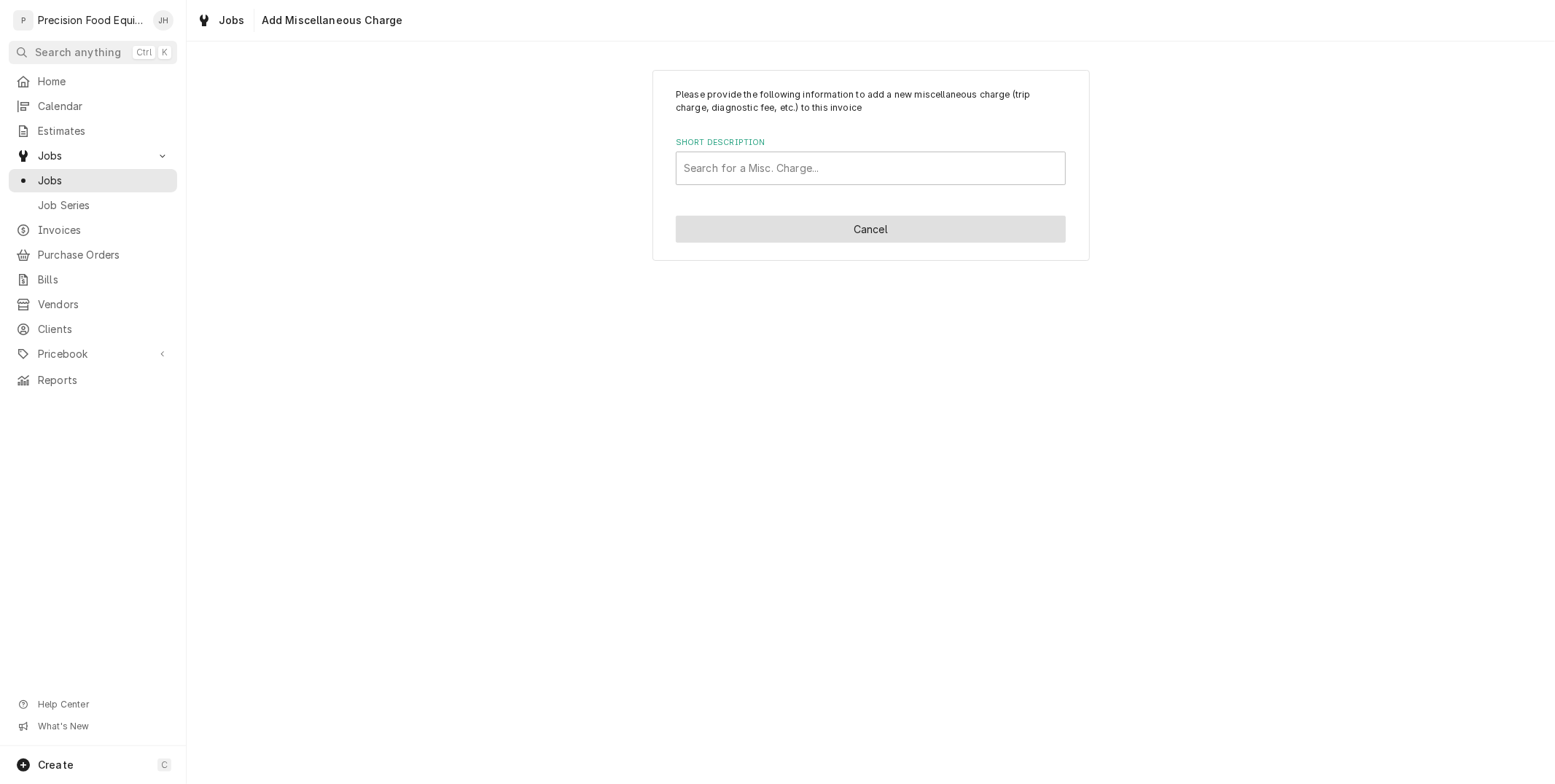
click at [851, 221] on button "Cancel" at bounding box center [870, 229] width 390 height 27
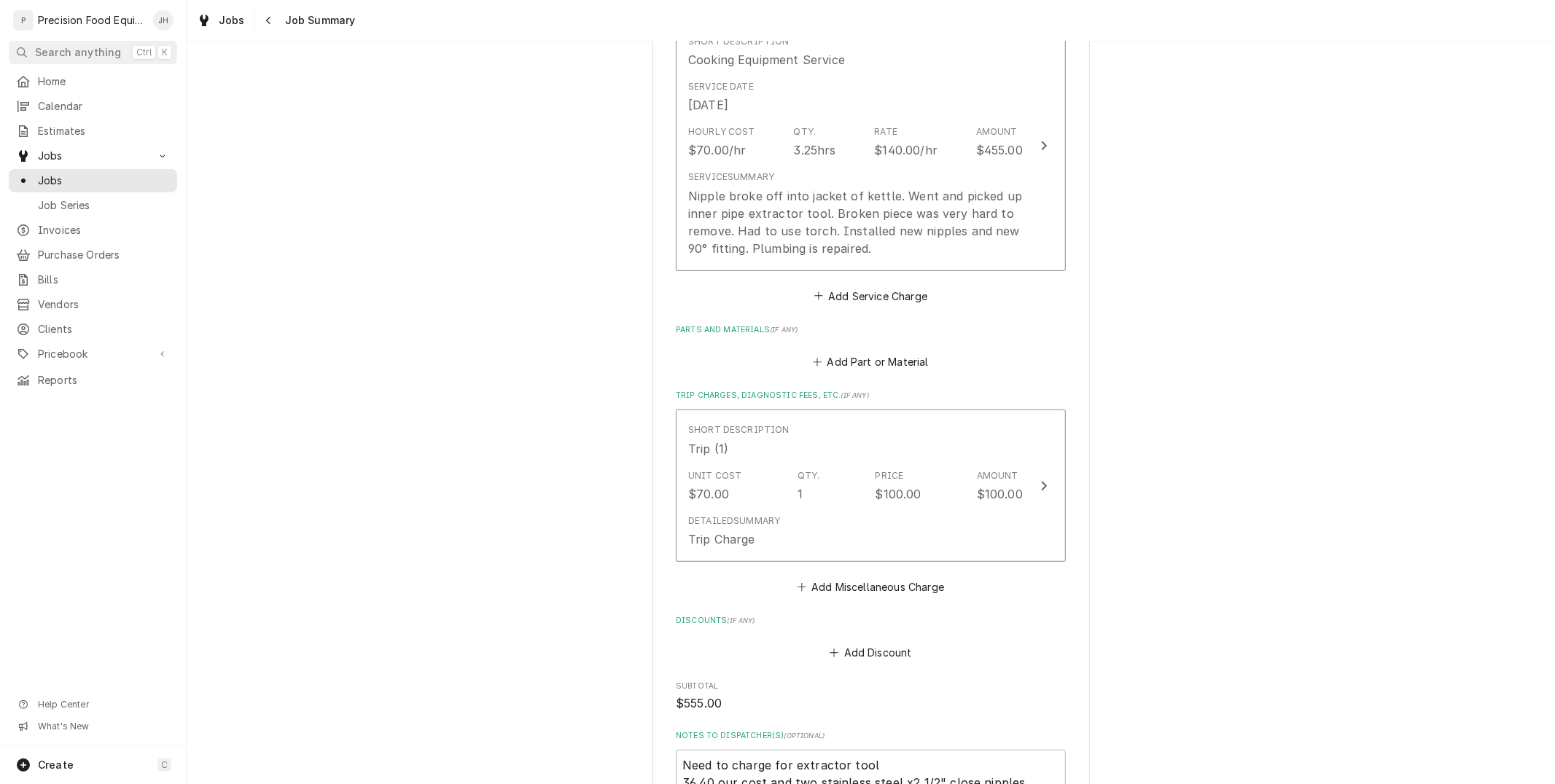
scroll to position [477, 0]
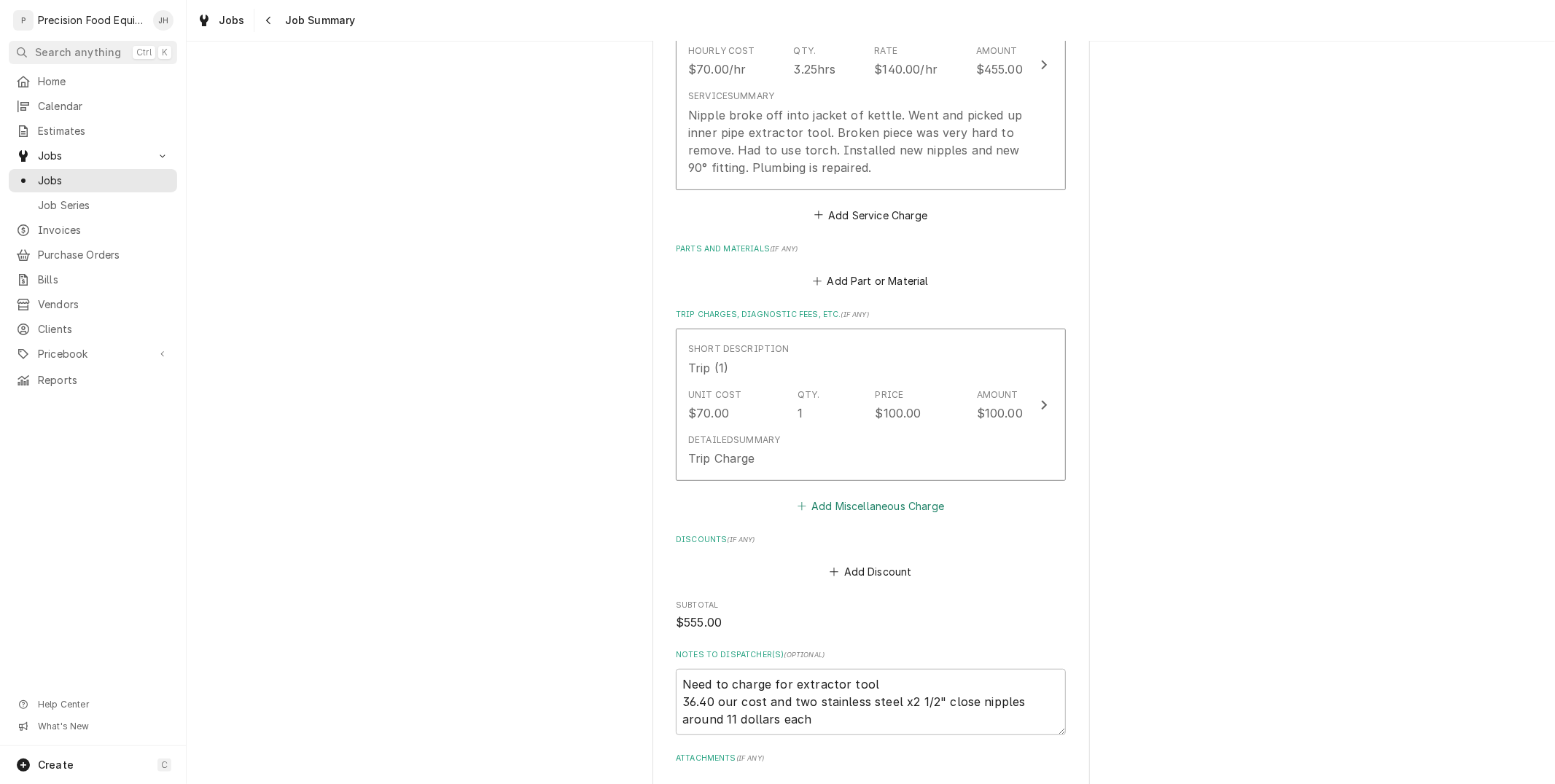
click at [894, 499] on button "Add Miscellaneous Charge" at bounding box center [870, 506] width 152 height 20
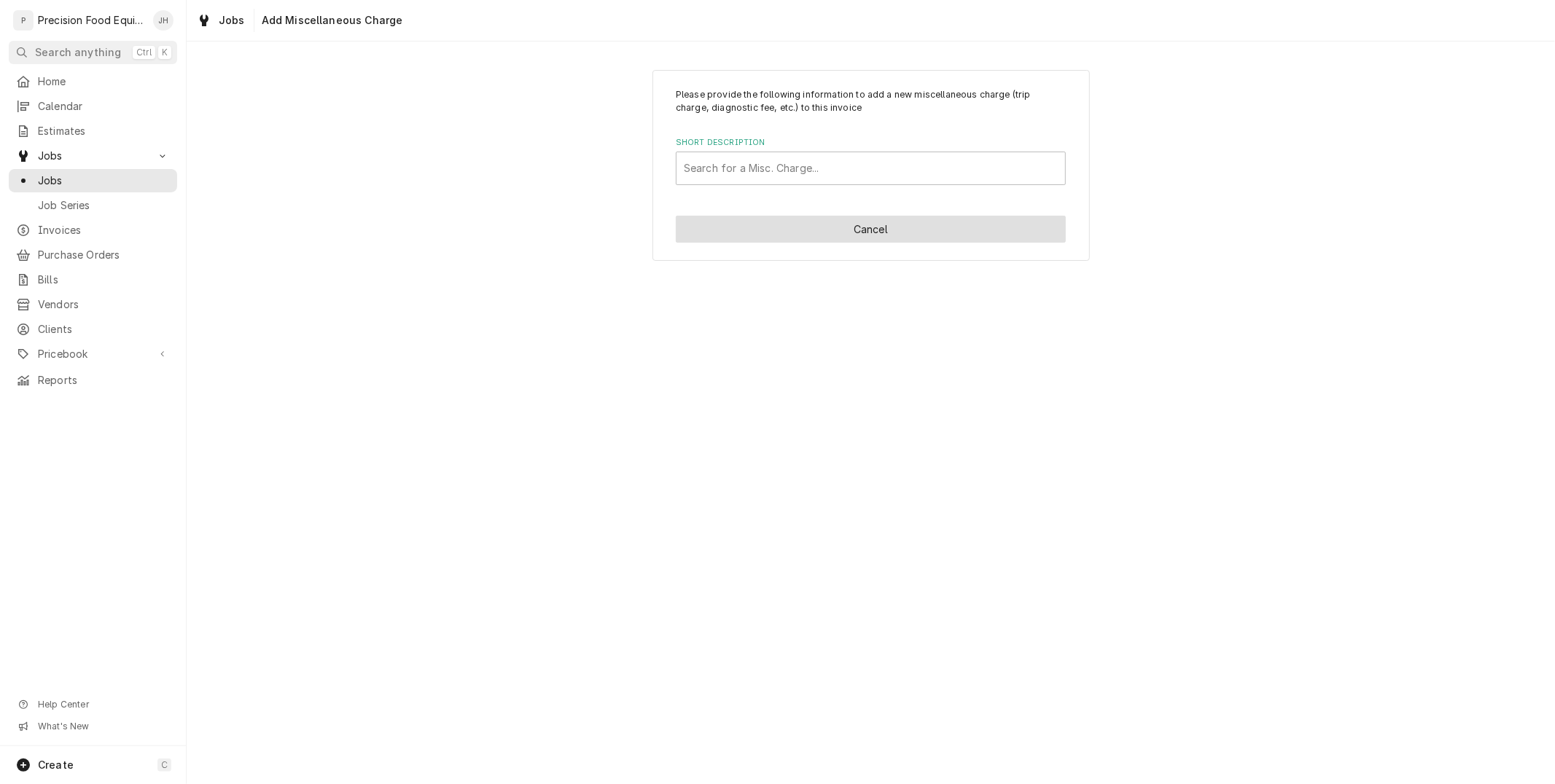
click at [913, 221] on button "Cancel" at bounding box center [870, 229] width 390 height 27
type textarea "x"
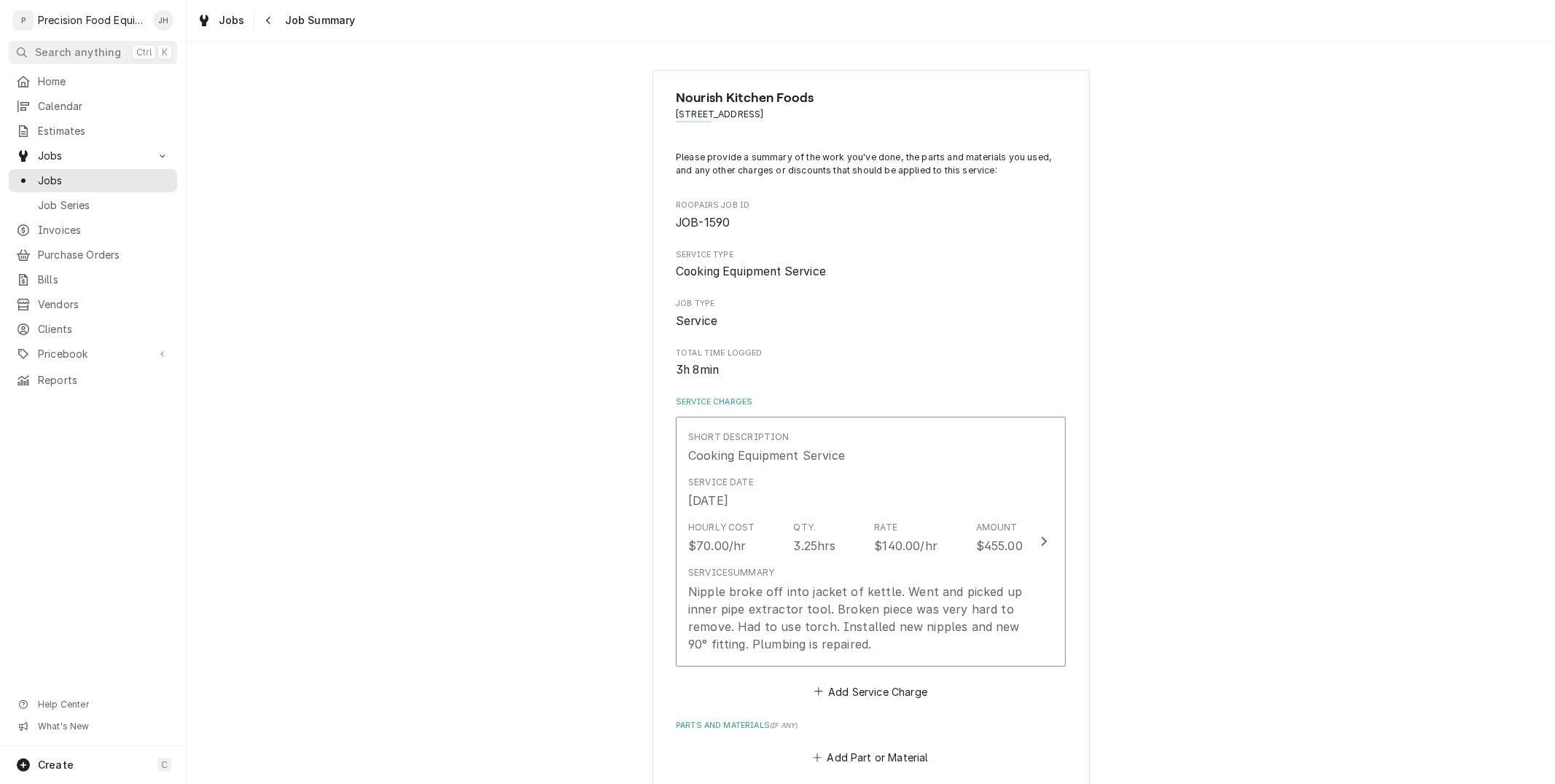
scroll to position [477, 0]
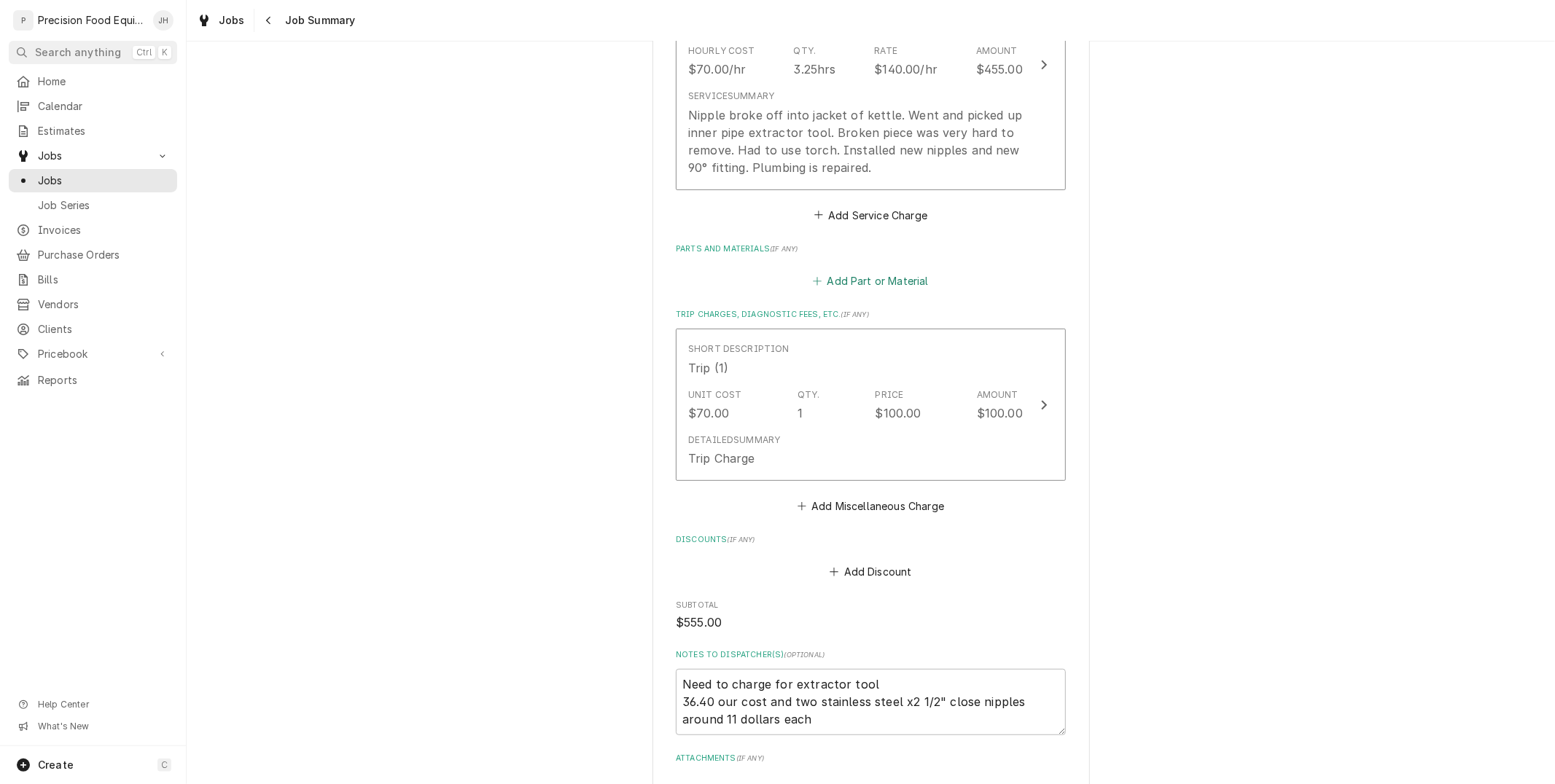
click at [885, 272] on button "Add Part or Material" at bounding box center [871, 281] width 120 height 20
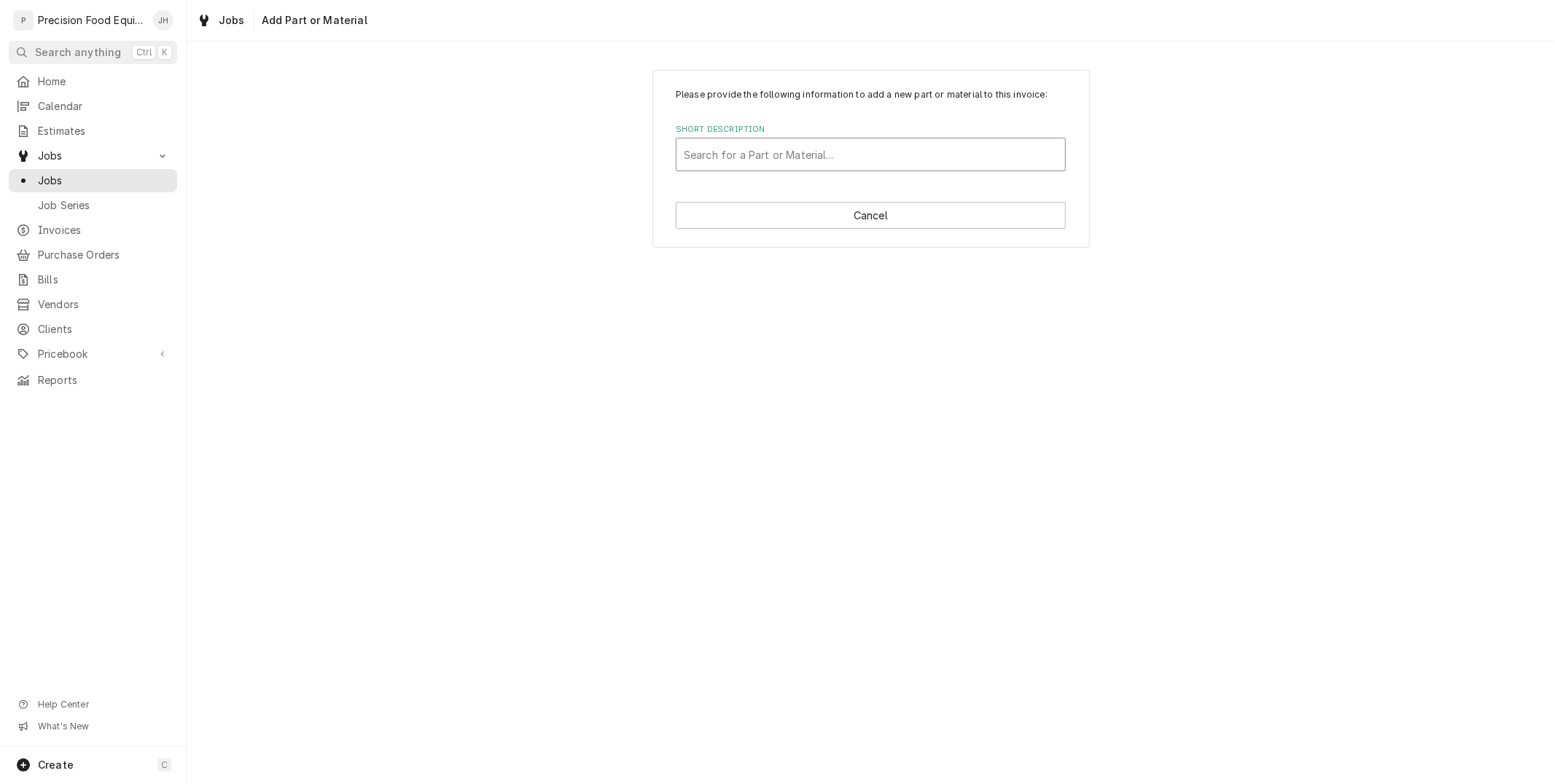
click at [859, 155] on div "Short Description" at bounding box center [870, 154] width 374 height 26
type input "m"
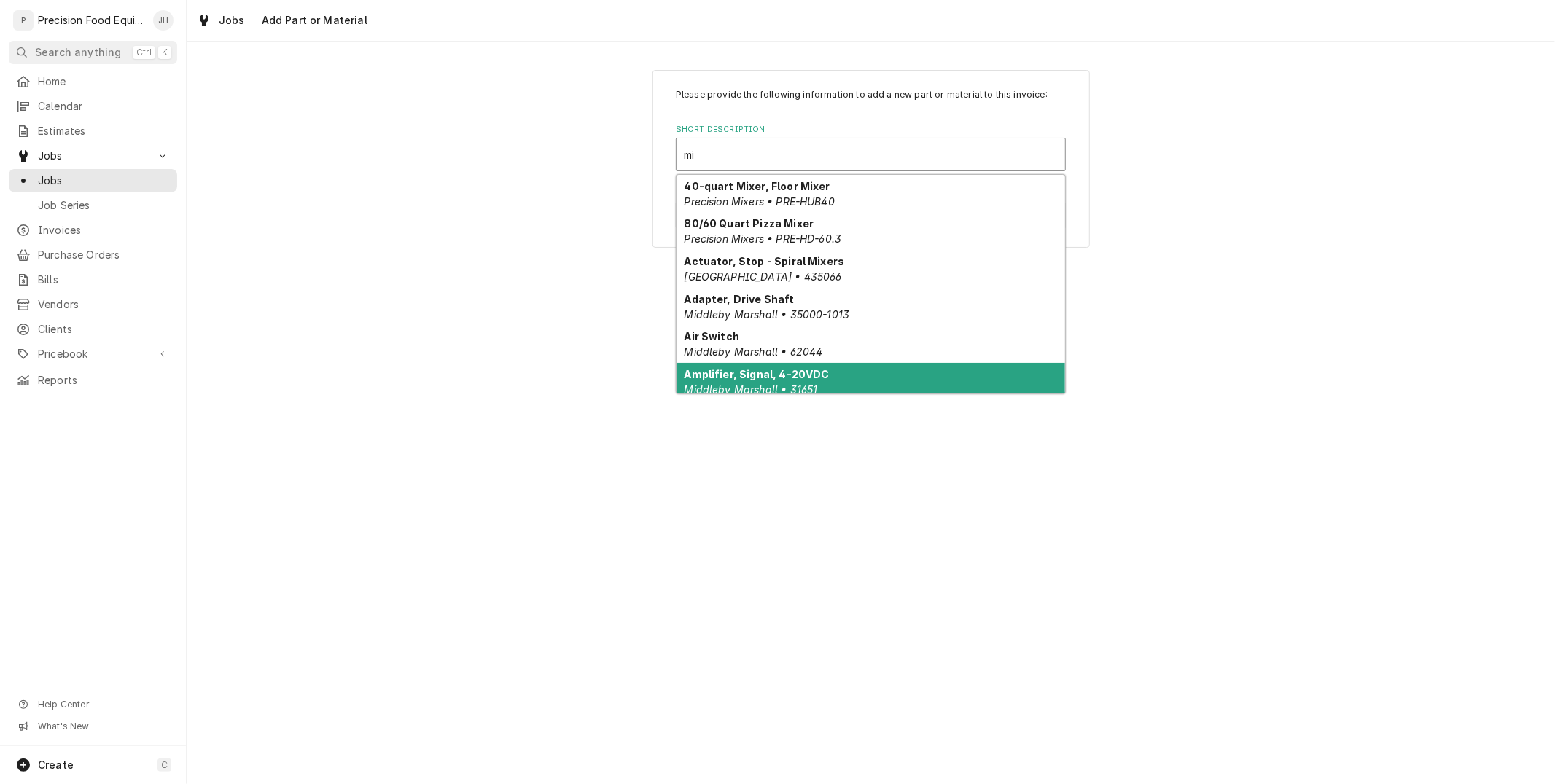
type input "mi"
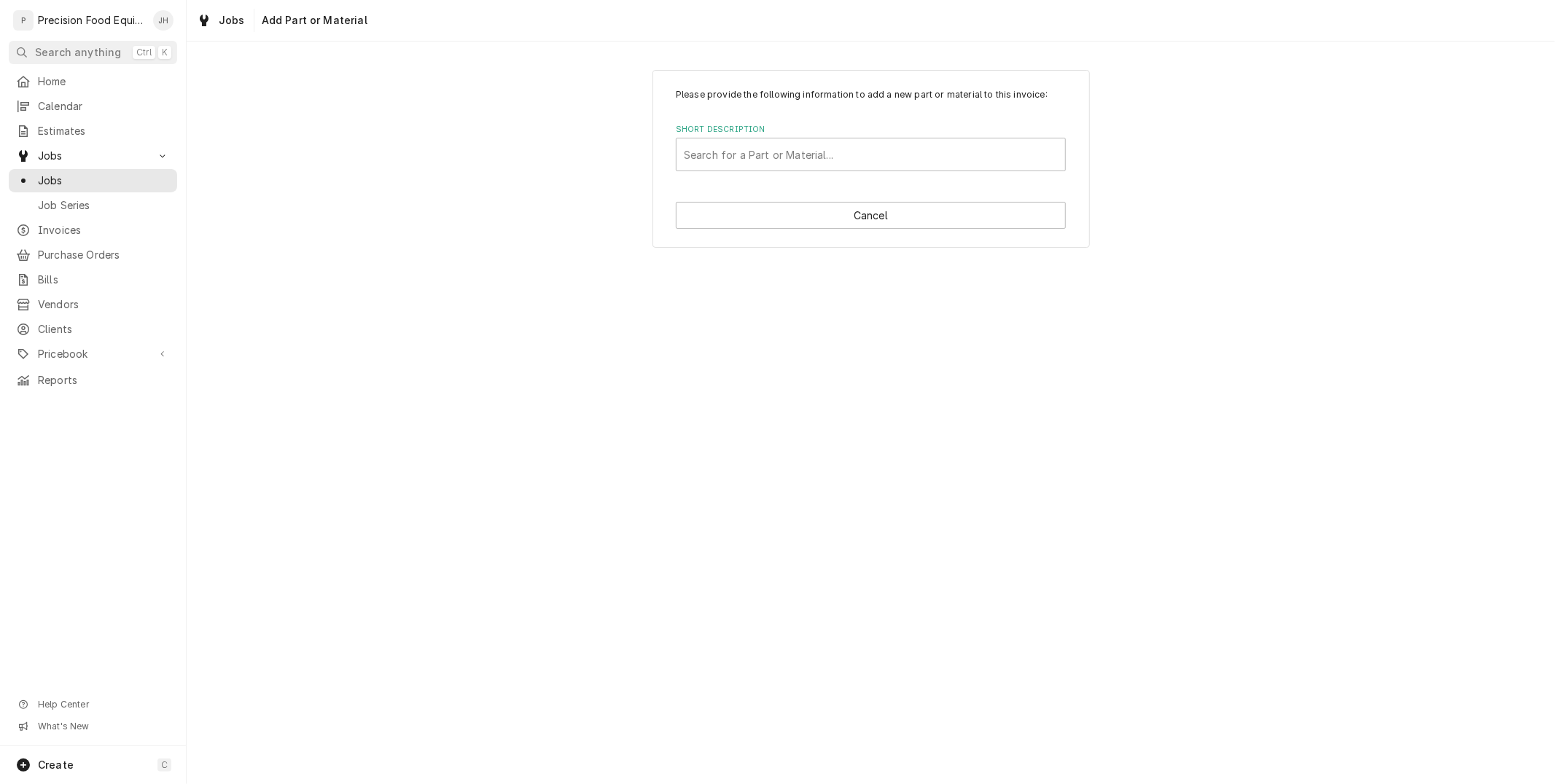
click at [996, 485] on div "Please provide the following information to add a new part or material to this …" at bounding box center [870, 413] width 1368 height 743
click at [917, 222] on button "Cancel" at bounding box center [870, 215] width 390 height 27
type textarea "x"
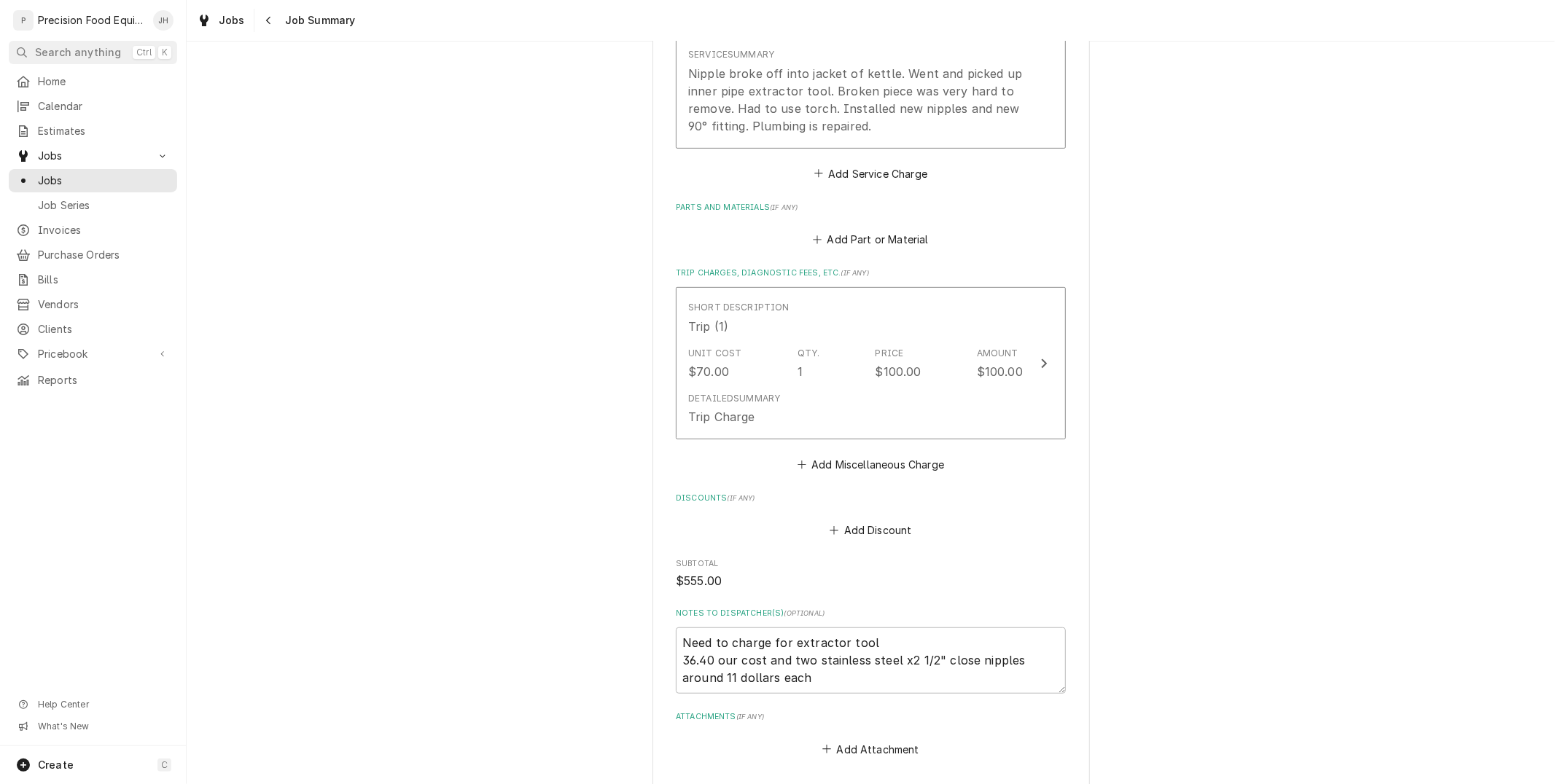
scroll to position [558, 0]
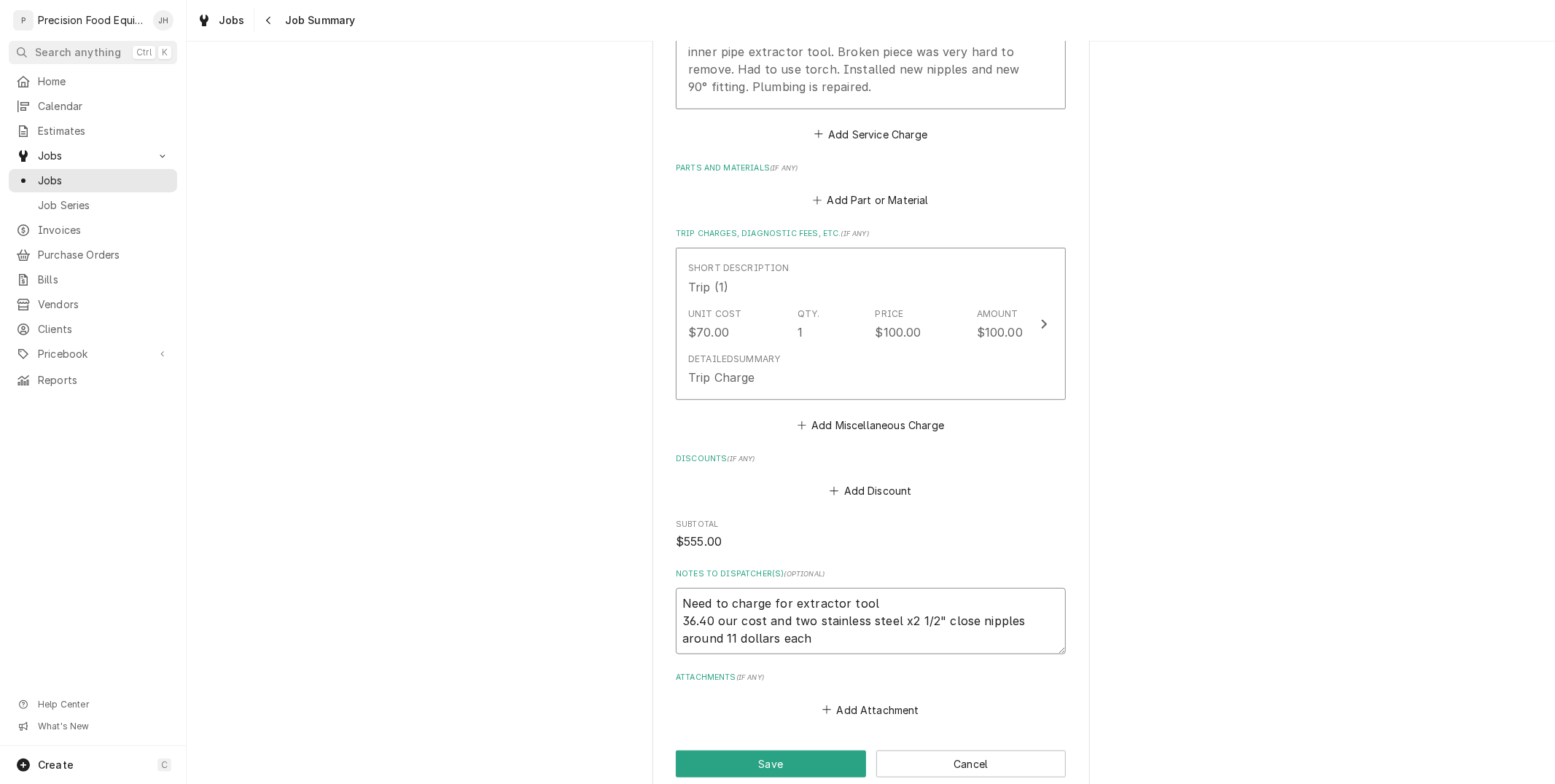
click at [711, 619] on textarea "Need to charge for extractor tool 36.40 our cost and two stainless steel x2 1/2…" at bounding box center [870, 620] width 390 height 66
click at [878, 422] on button "Add Miscellaneous Charge" at bounding box center [870, 425] width 152 height 20
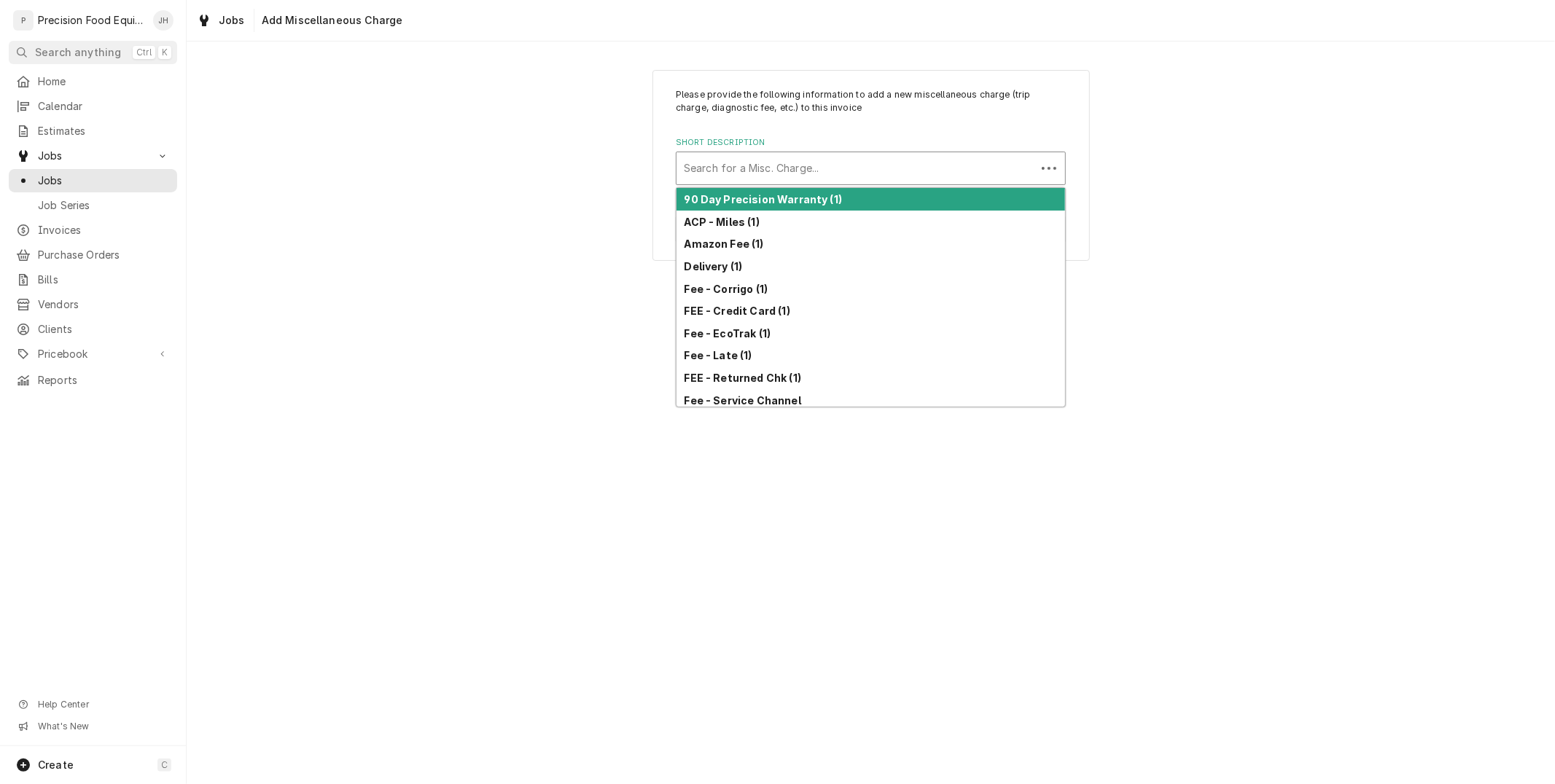
click at [754, 164] on div "Short Description" at bounding box center [856, 168] width 345 height 26
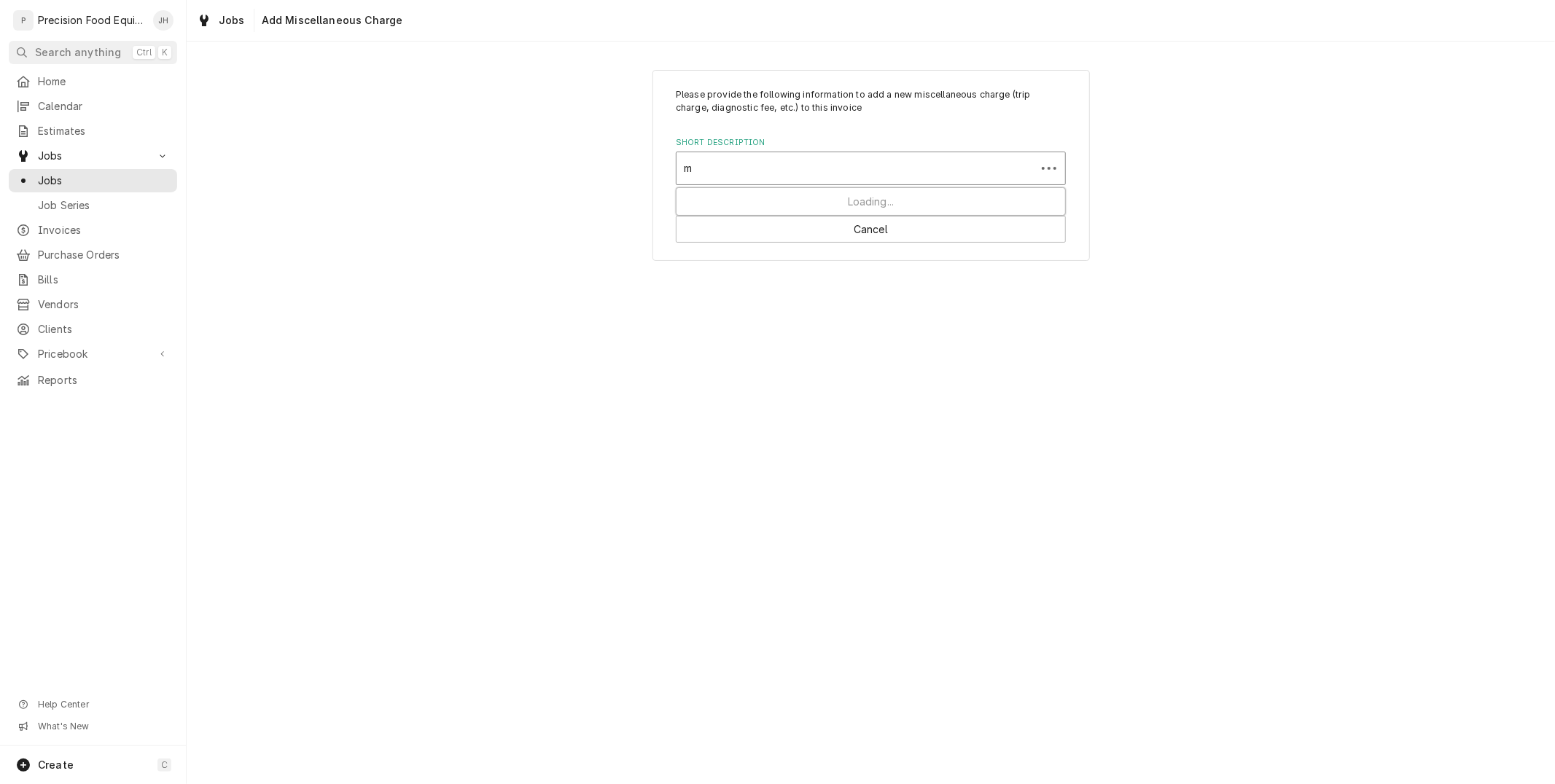
type input "me"
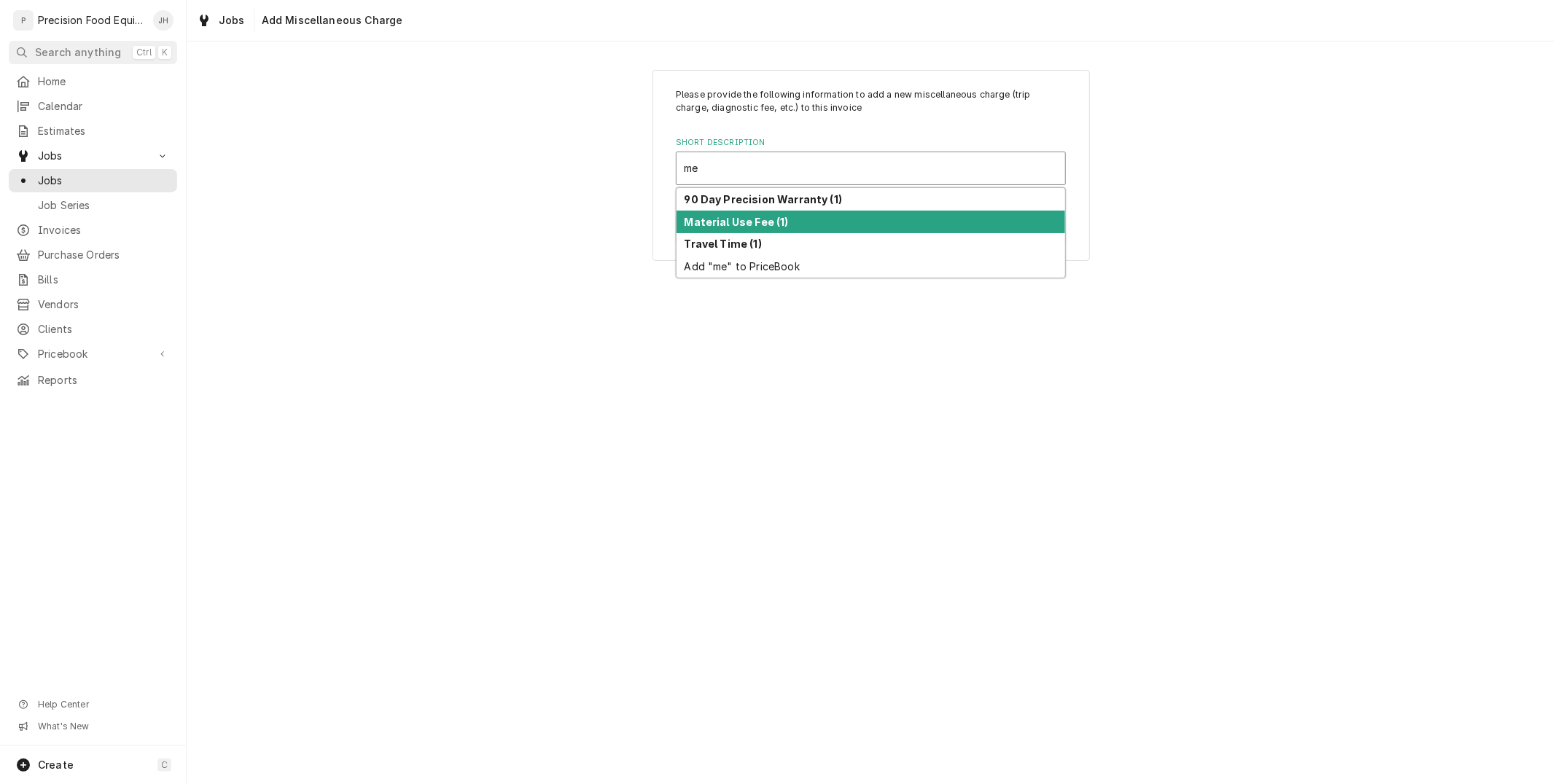
click at [766, 220] on strong "Material Use Fee (1)" at bounding box center [737, 221] width 105 height 12
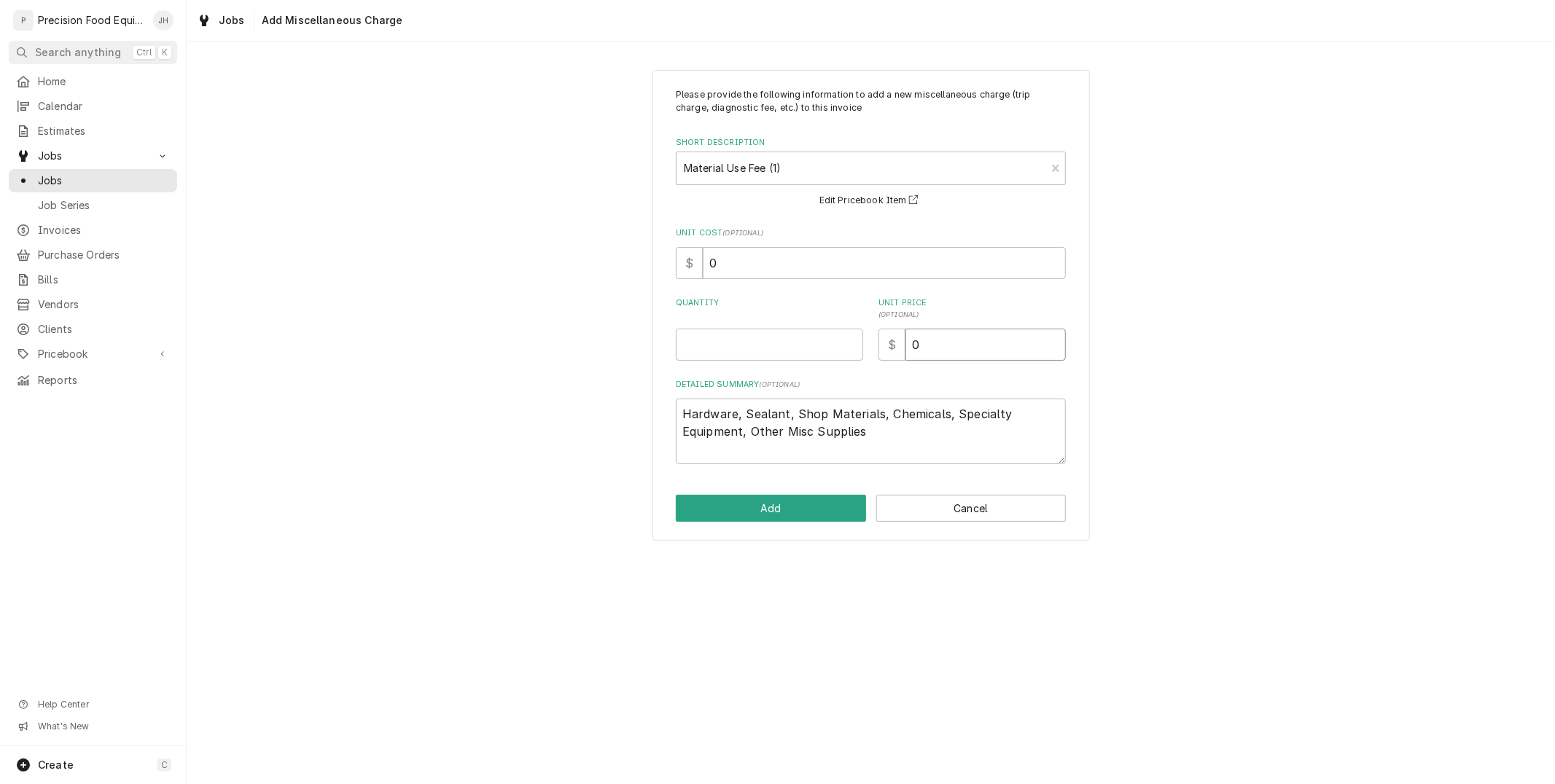
click at [947, 353] on input "0" at bounding box center [986, 345] width 161 height 32
drag, startPoint x: 934, startPoint y: 351, endPoint x: 906, endPoint y: 349, distance: 28.1
click at [906, 349] on input "0" at bounding box center [986, 345] width 161 height 32
type textarea "x"
type input "6"
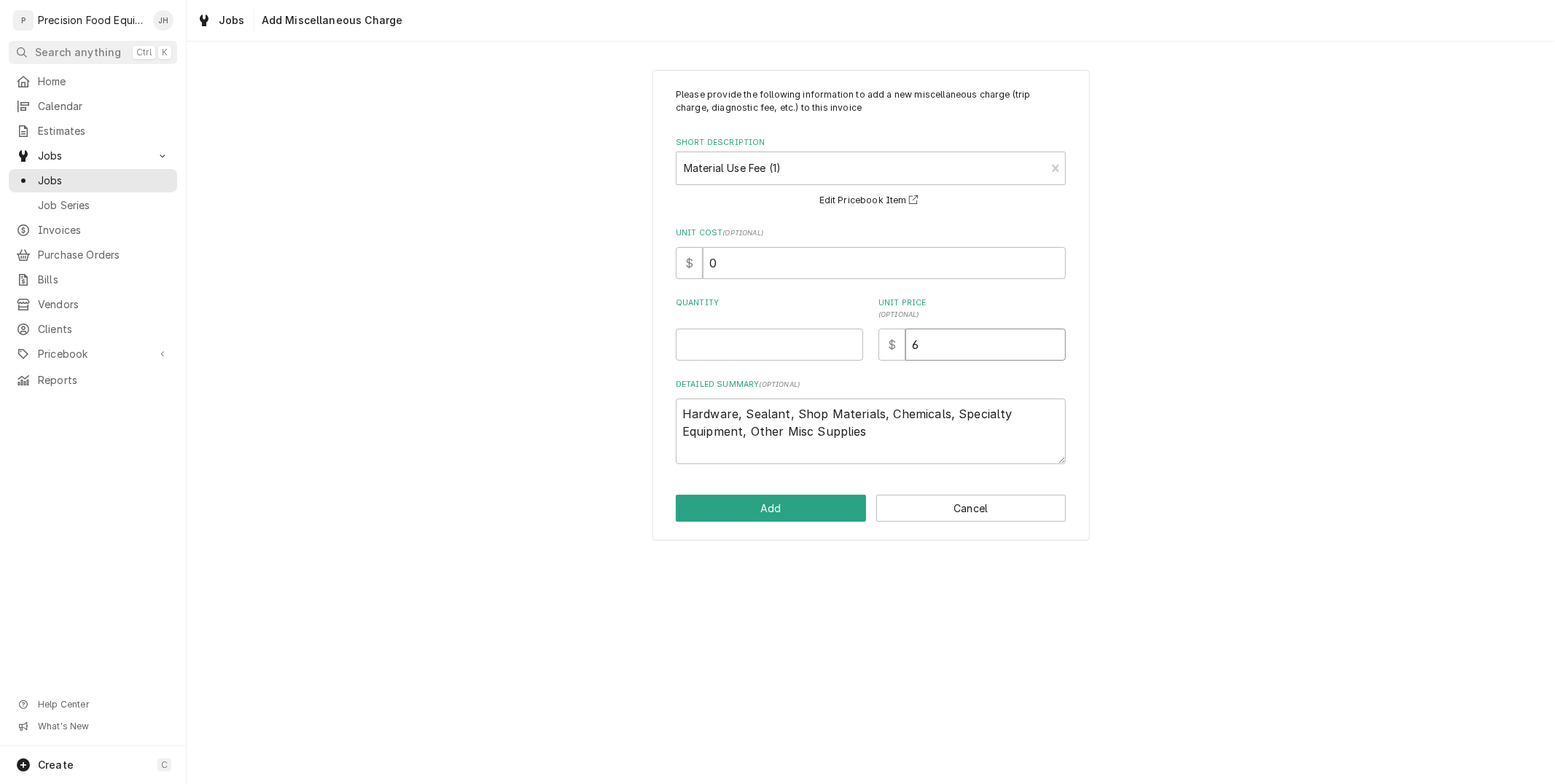
type textarea "x"
type input "68"
type textarea "x"
type input "68.5"
type textarea "x"
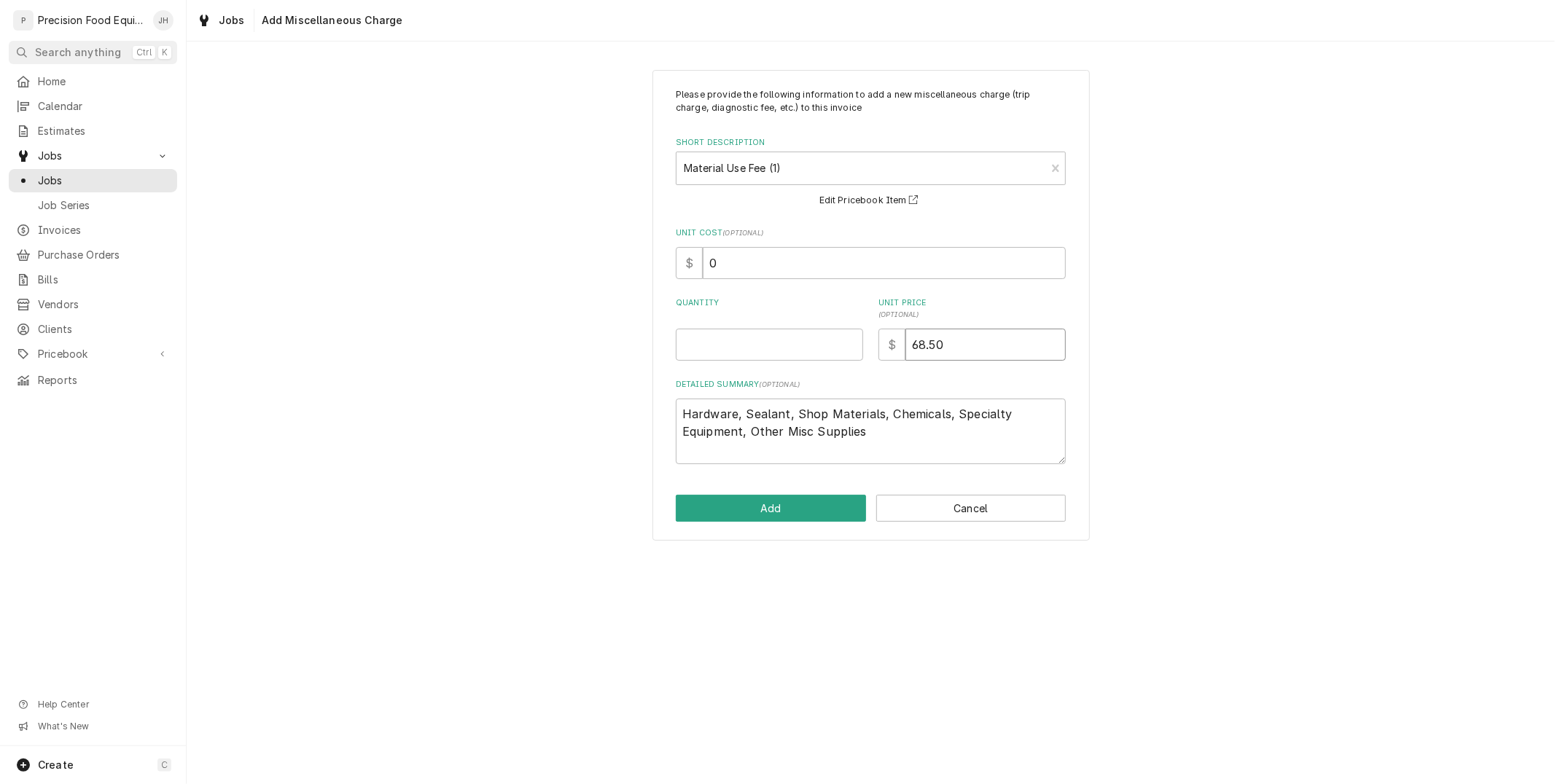
type input "68.50"
click at [844, 346] on input "Quantity" at bounding box center [769, 345] width 187 height 32
type textarea "x"
type input "1"
click at [854, 504] on button "Add" at bounding box center [771, 508] width 191 height 27
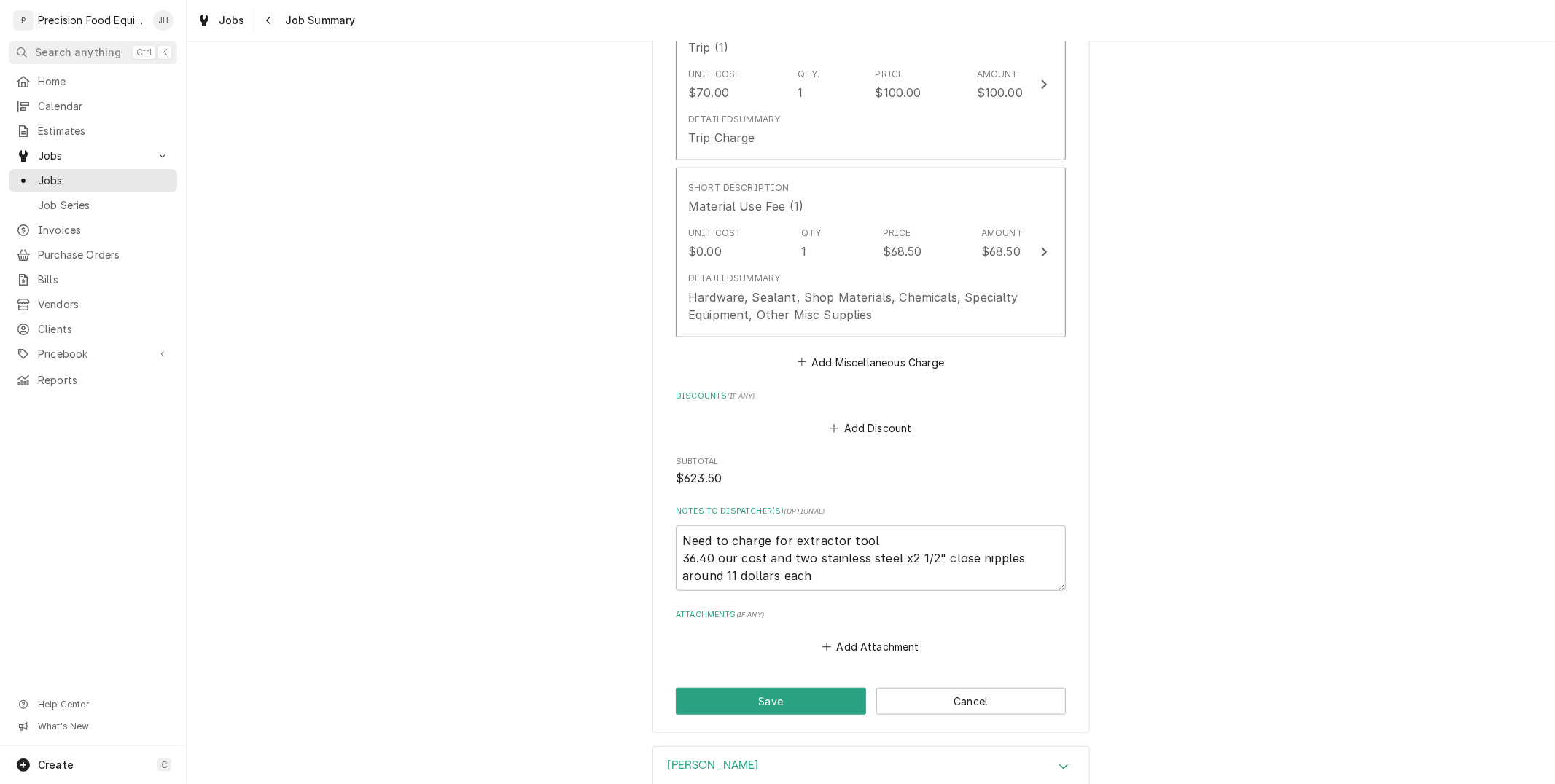
scroll to position [800, 0]
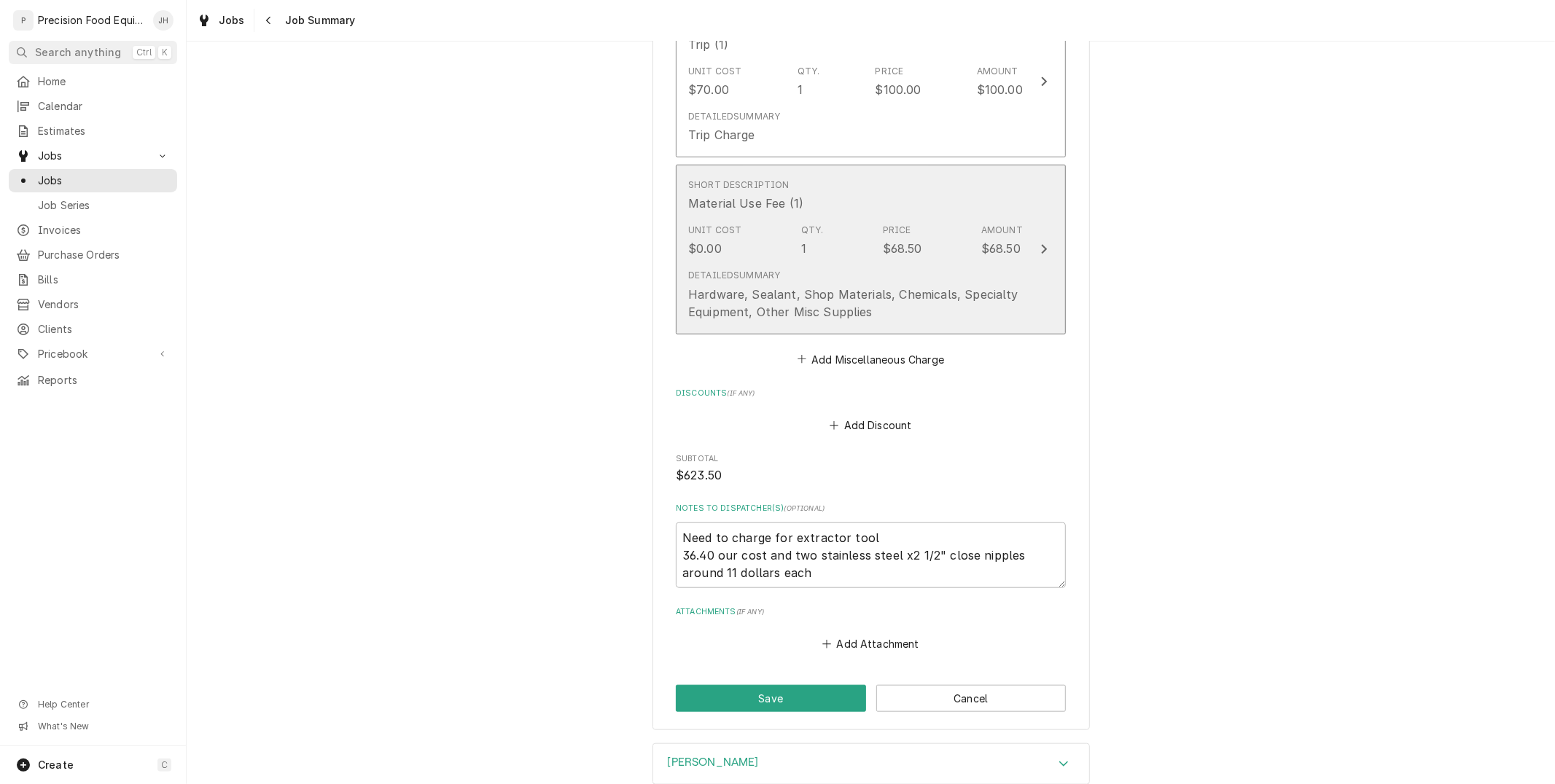
click at [880, 285] on div "Hardware, Sealant, Shop Materials, Chemicals, Specialty Equipment, Other Misc S…" at bounding box center [856, 302] width 335 height 35
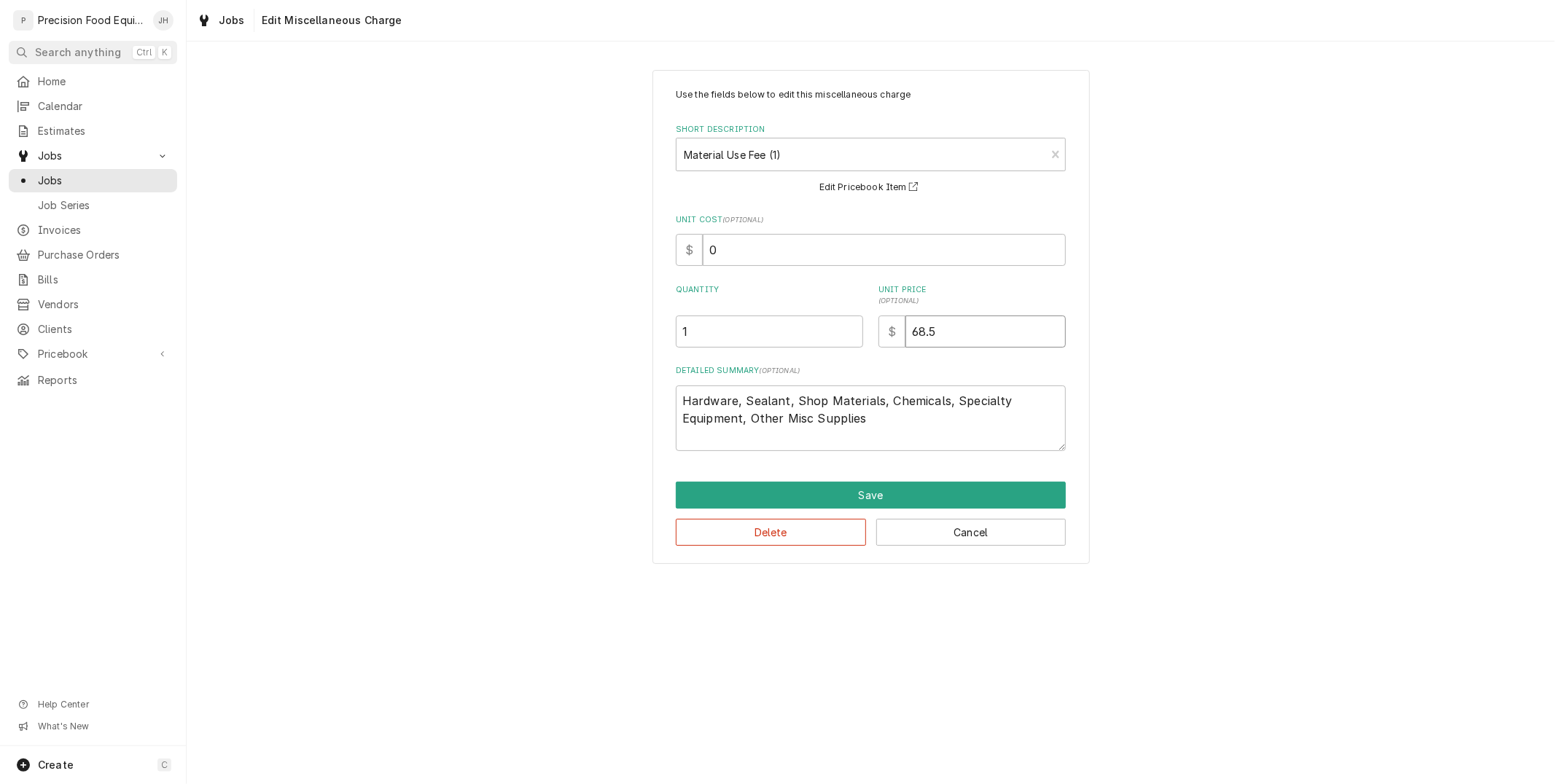
click at [957, 334] on input "68.5" at bounding box center [986, 332] width 161 height 32
type textarea "x"
type input "68"
type textarea "x"
type input "68.4"
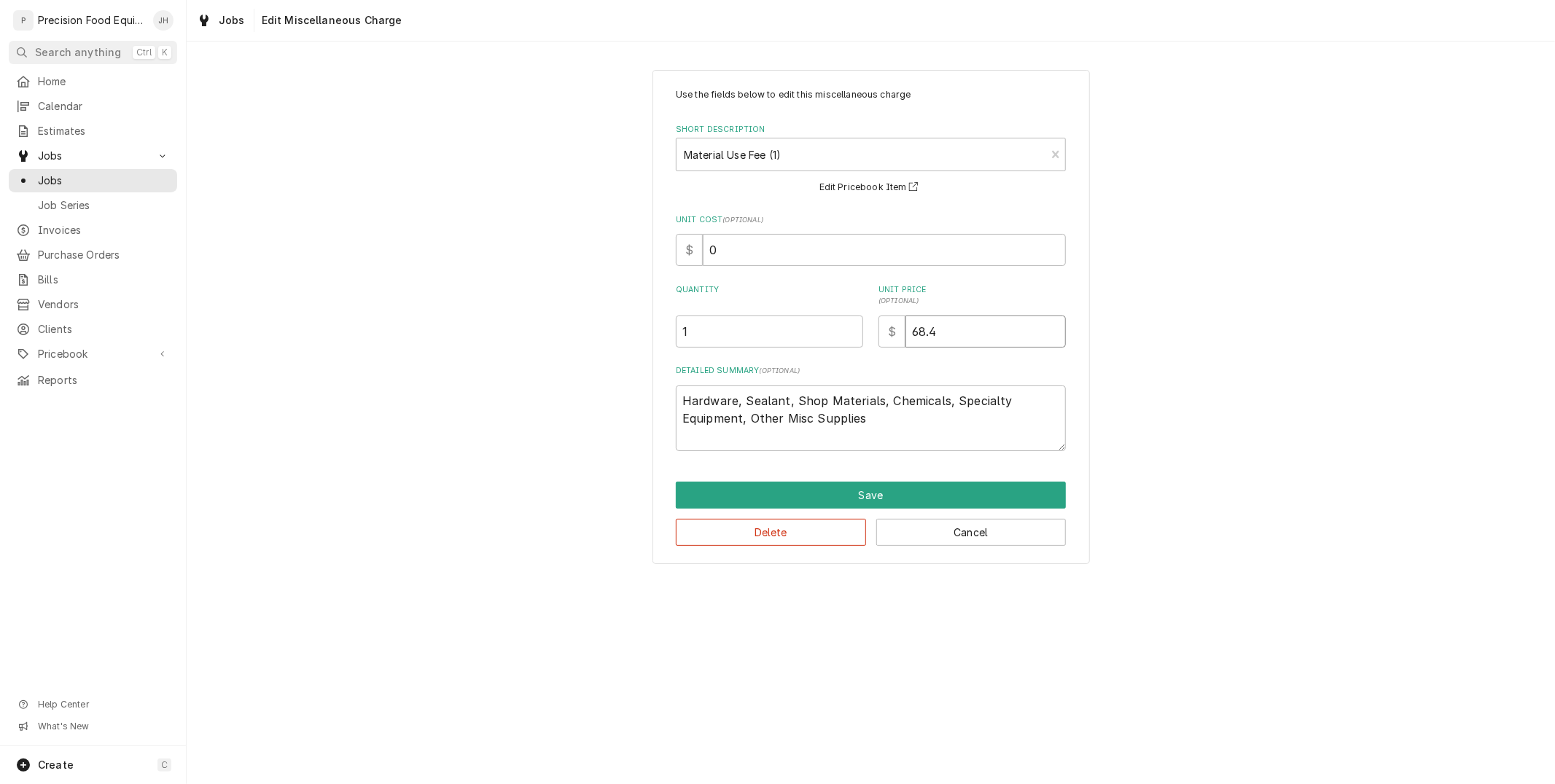
type textarea "x"
type input "68.40"
click at [948, 484] on button "Save" at bounding box center [870, 495] width 390 height 27
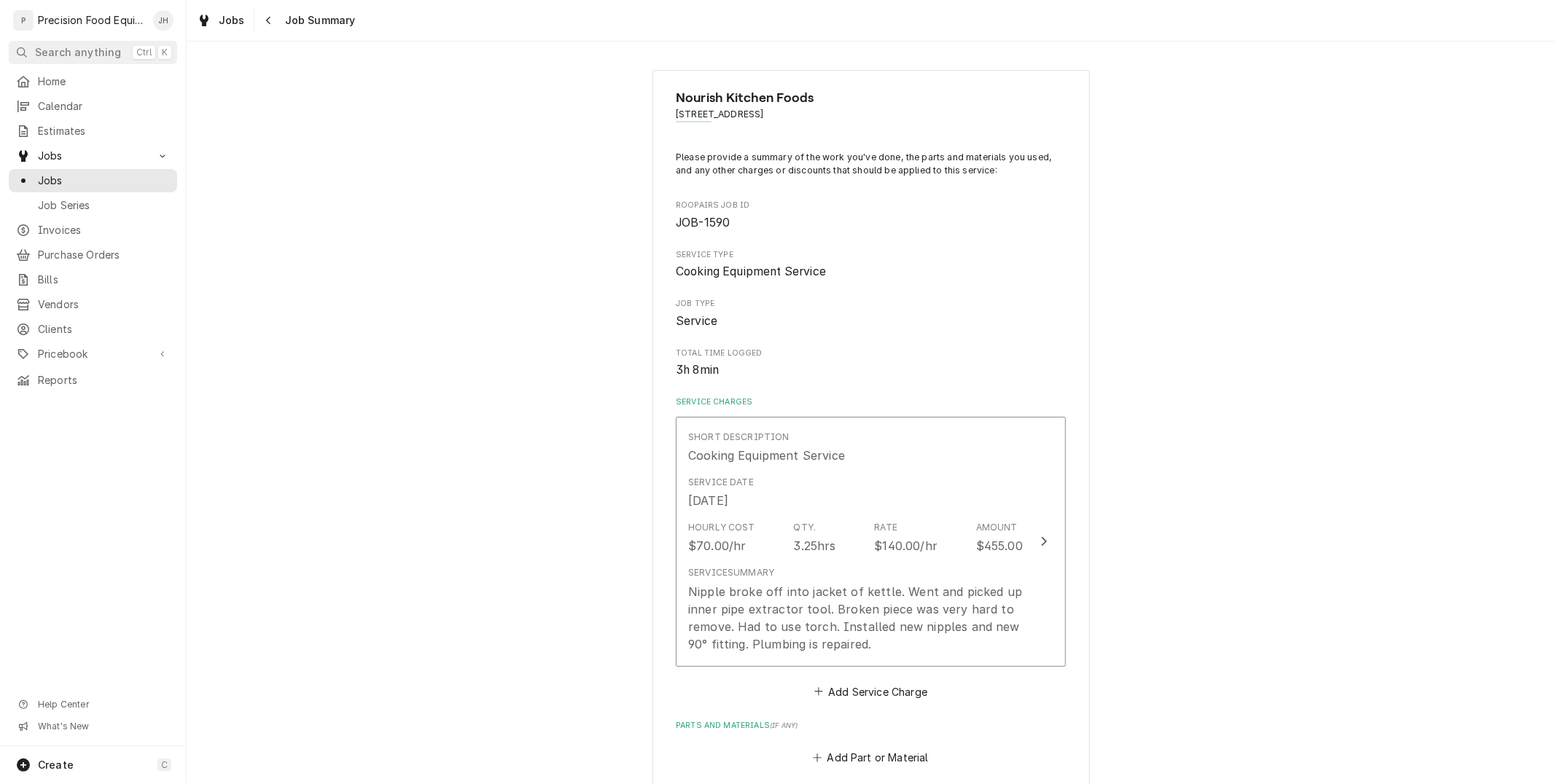
scroll to position [800, 0]
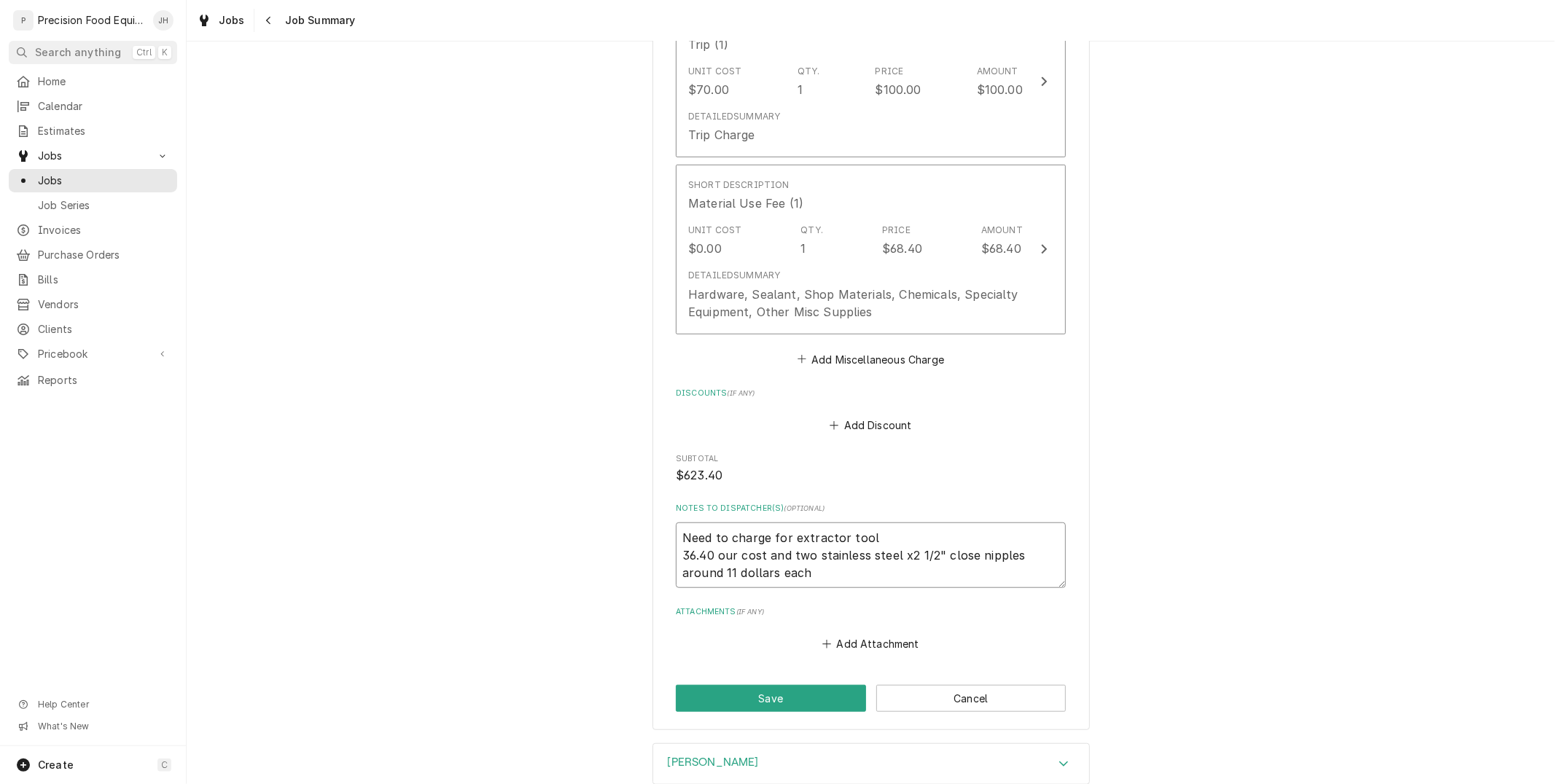
click at [900, 578] on textarea "Need to charge for extractor tool 36.40 our cost and two stainless steel x2 1/2…" at bounding box center [870, 555] width 390 height 66
type textarea "x"
type textarea "Need to charge for extractor tool 36.40 our cost and two stainless steel x2 1/2…"
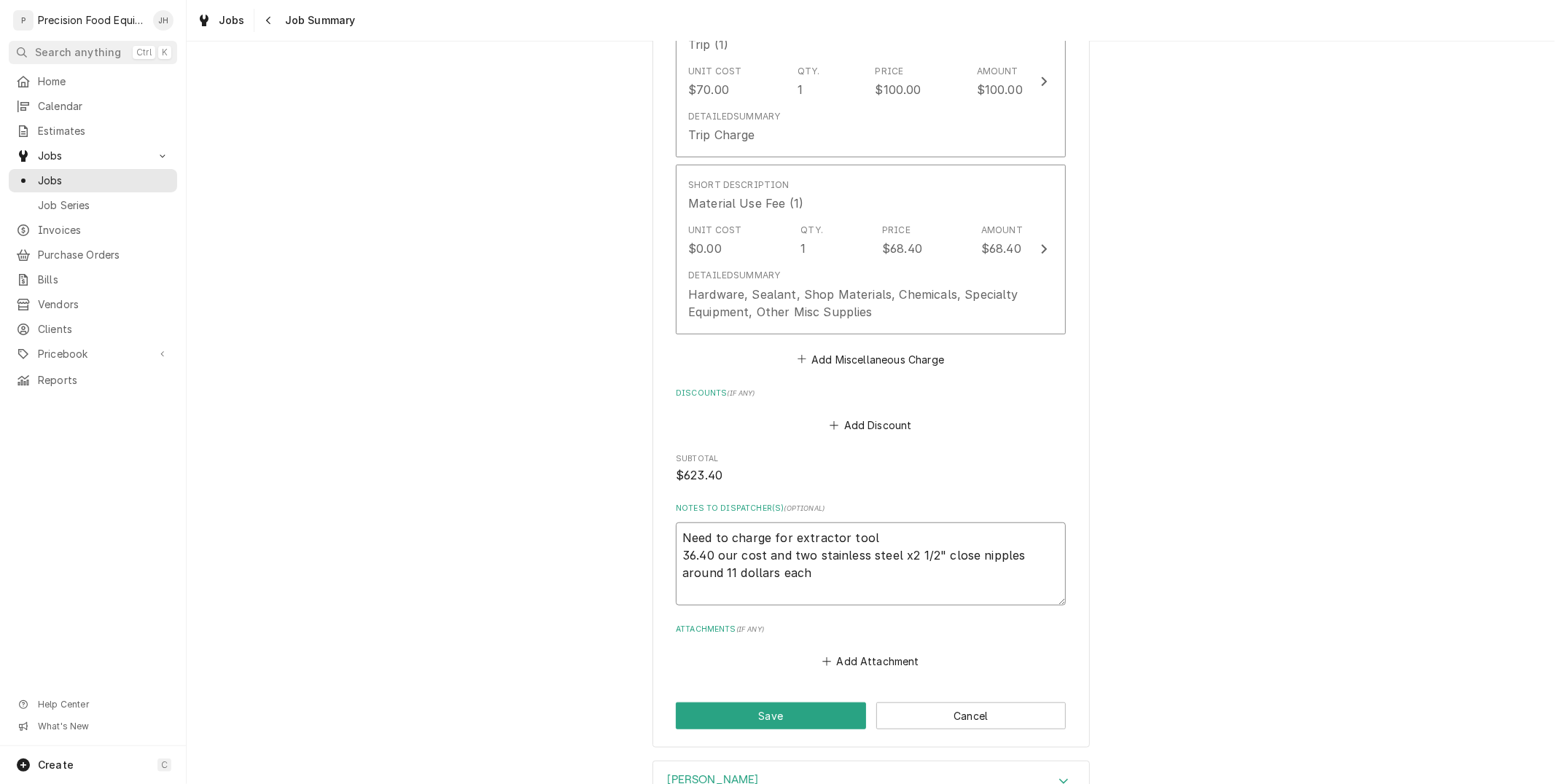
type textarea "x"
type textarea "Need to charge for extractor tool 36.40 our cost and two stainless steel x2 1/2…"
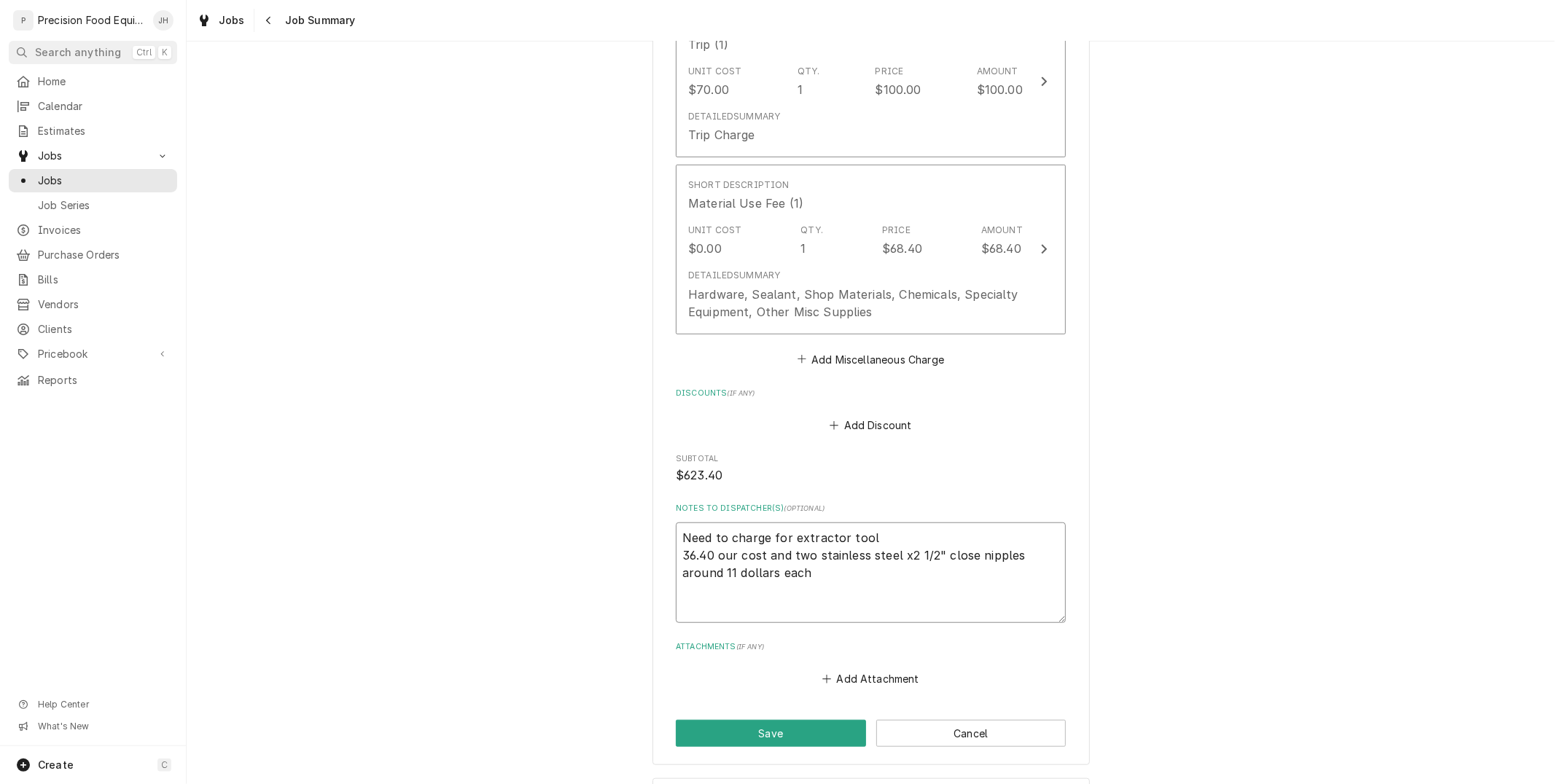
type textarea "x"
type textarea "Need to charge for extractor tool 36.40 our cost and two stainless steel x2 1/2…"
type textarea "x"
type textarea "Need to charge for extractor tool 36.40 our cost and two stainless steel x2 1/2…"
type textarea "x"
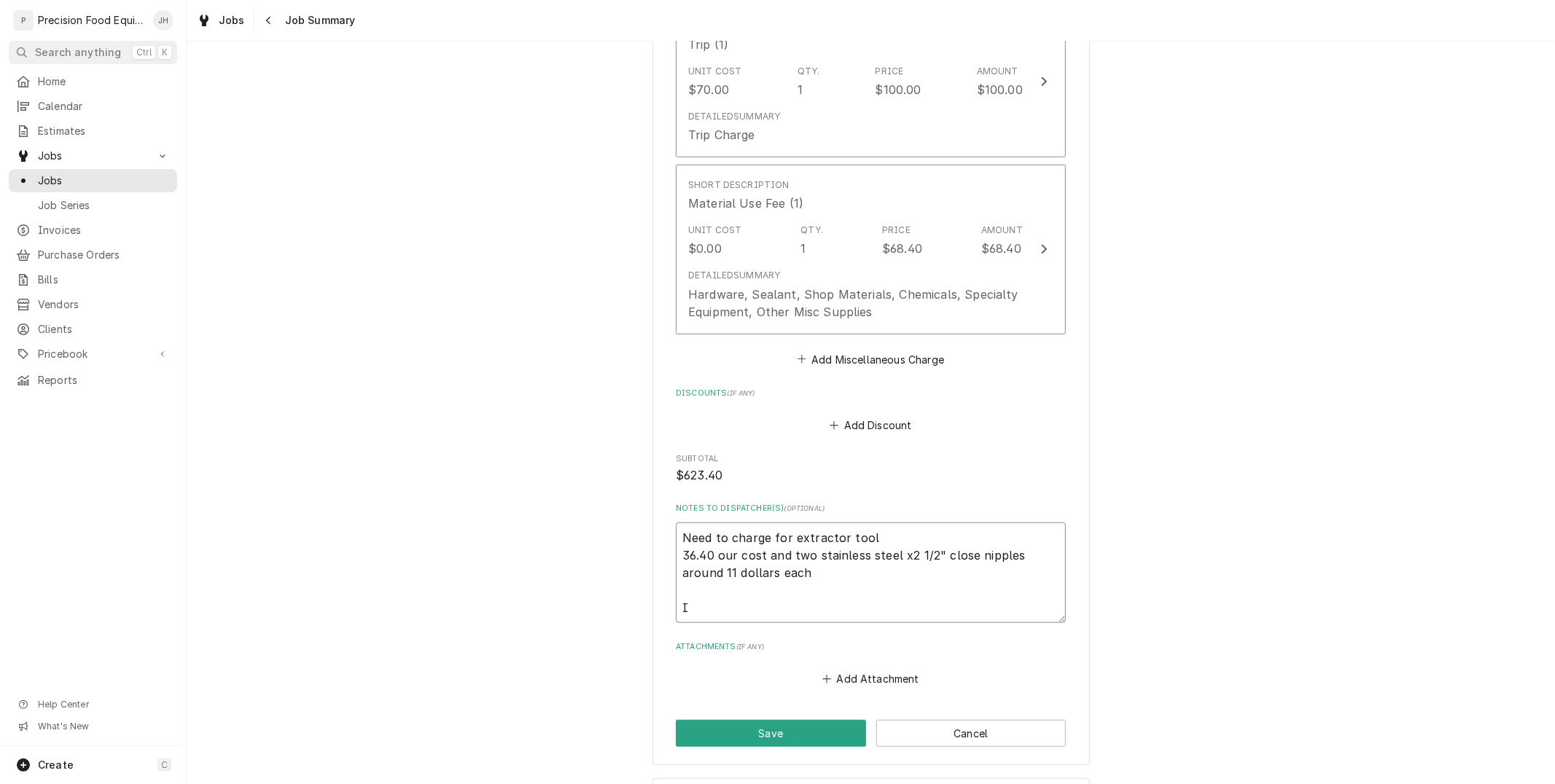
type textarea "Need to charge for extractor tool 36.40 our cost and two stainless steel x2 1/2…"
type textarea "x"
type textarea "Need to charge for extractor tool 36.40 our cost and two stainless steel x2 1/2…"
type textarea "x"
type textarea "Need to charge for extractor tool 36.40 our cost and two stainless steel x2 1/2…"
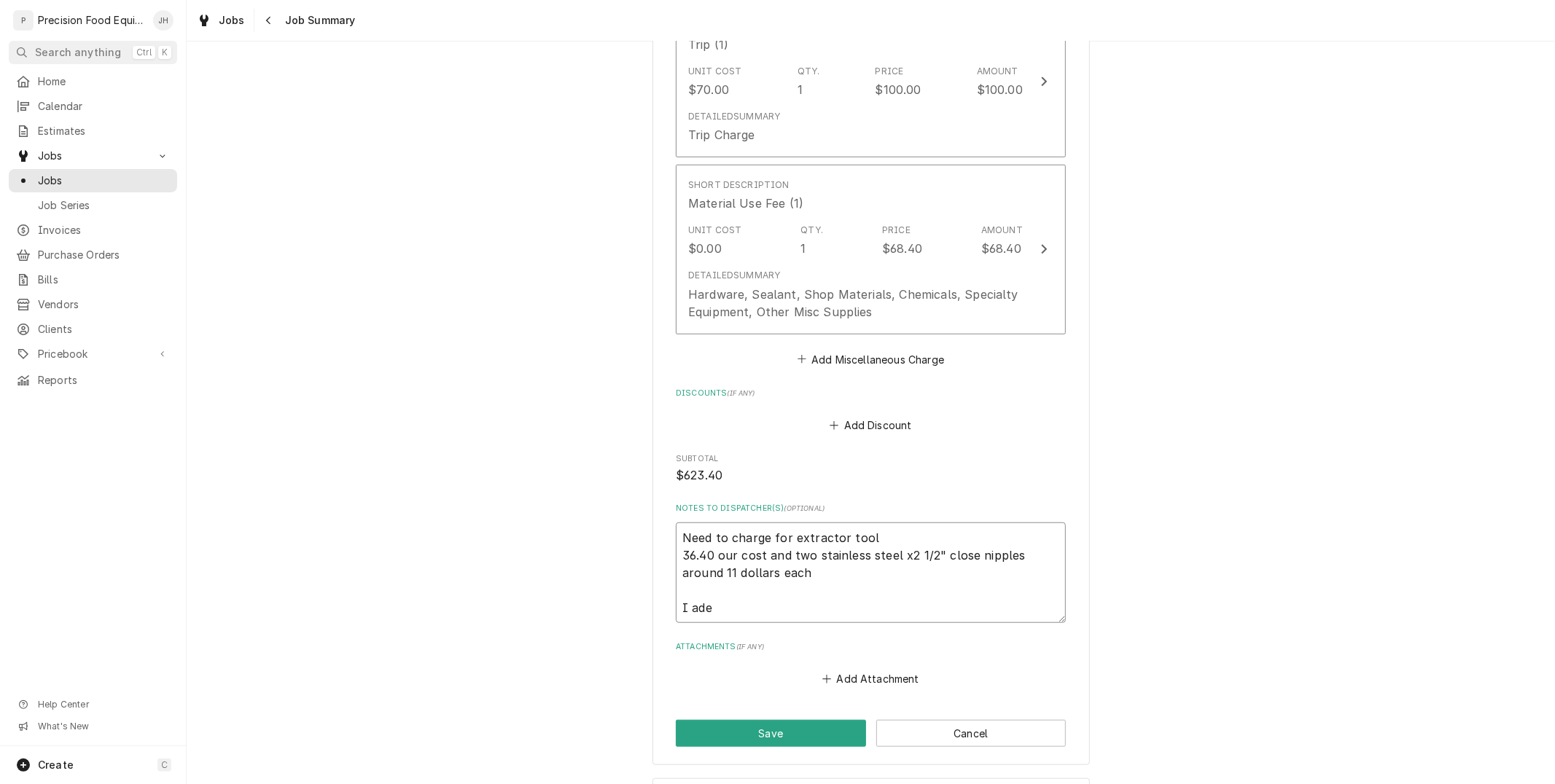
type textarea "x"
type textarea "Need to charge for extractor tool 36.40 our cost and two stainless steel x2 1/2…"
type textarea "x"
type textarea "Need to charge for extractor tool 36.40 our cost and two stainless steel x2 1/2…"
type textarea "x"
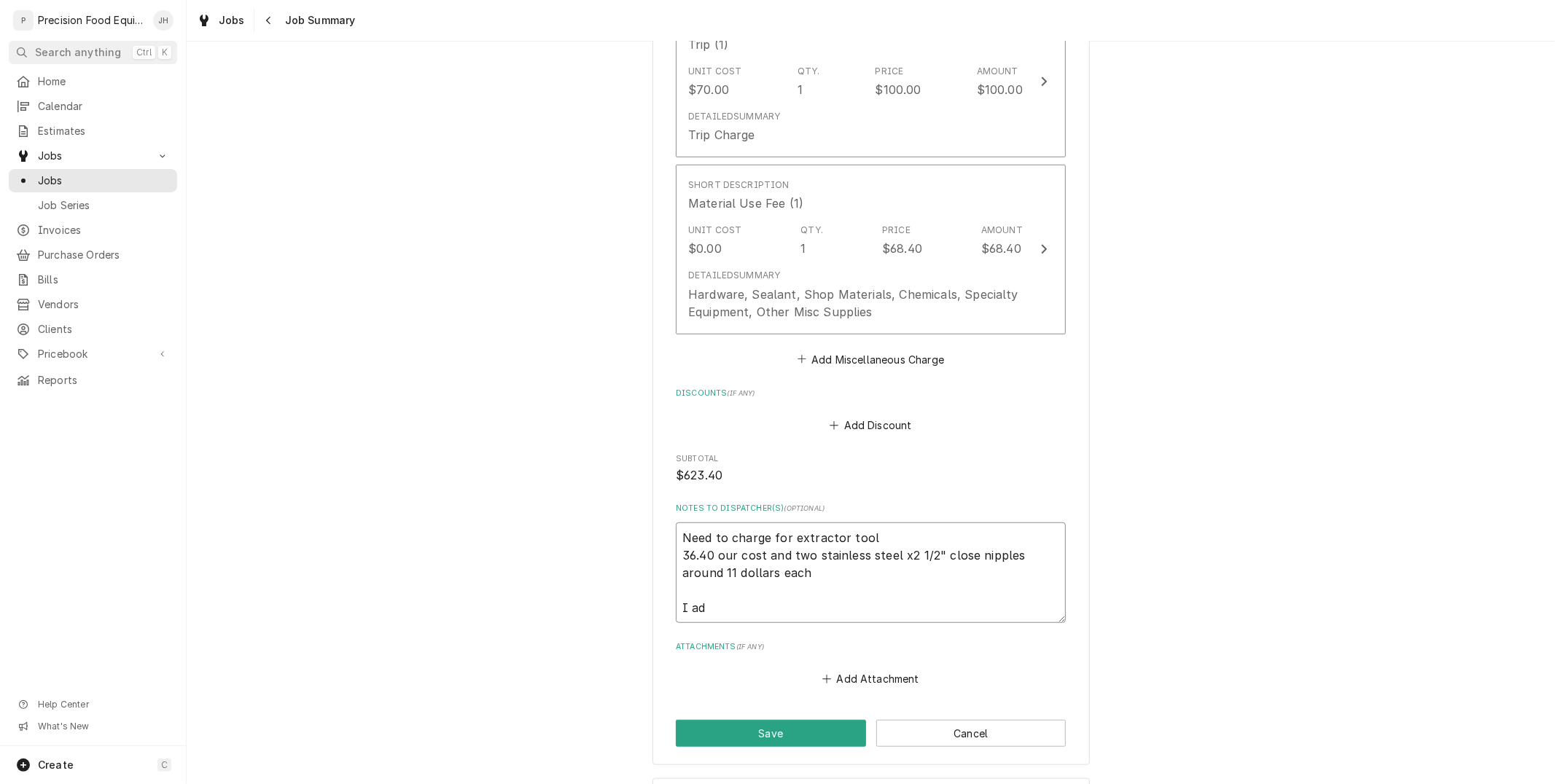
type textarea "Need to charge for extractor tool 36.40 our cost and two stainless steel x2 1/2…"
type textarea "x"
type textarea "Need to charge for extractor tool 36.40 our cost and two stainless steel x2 1/2…"
type textarea "x"
type textarea "Need to charge for extractor tool 36.40 our cost and two stainless steel x2 1/2…"
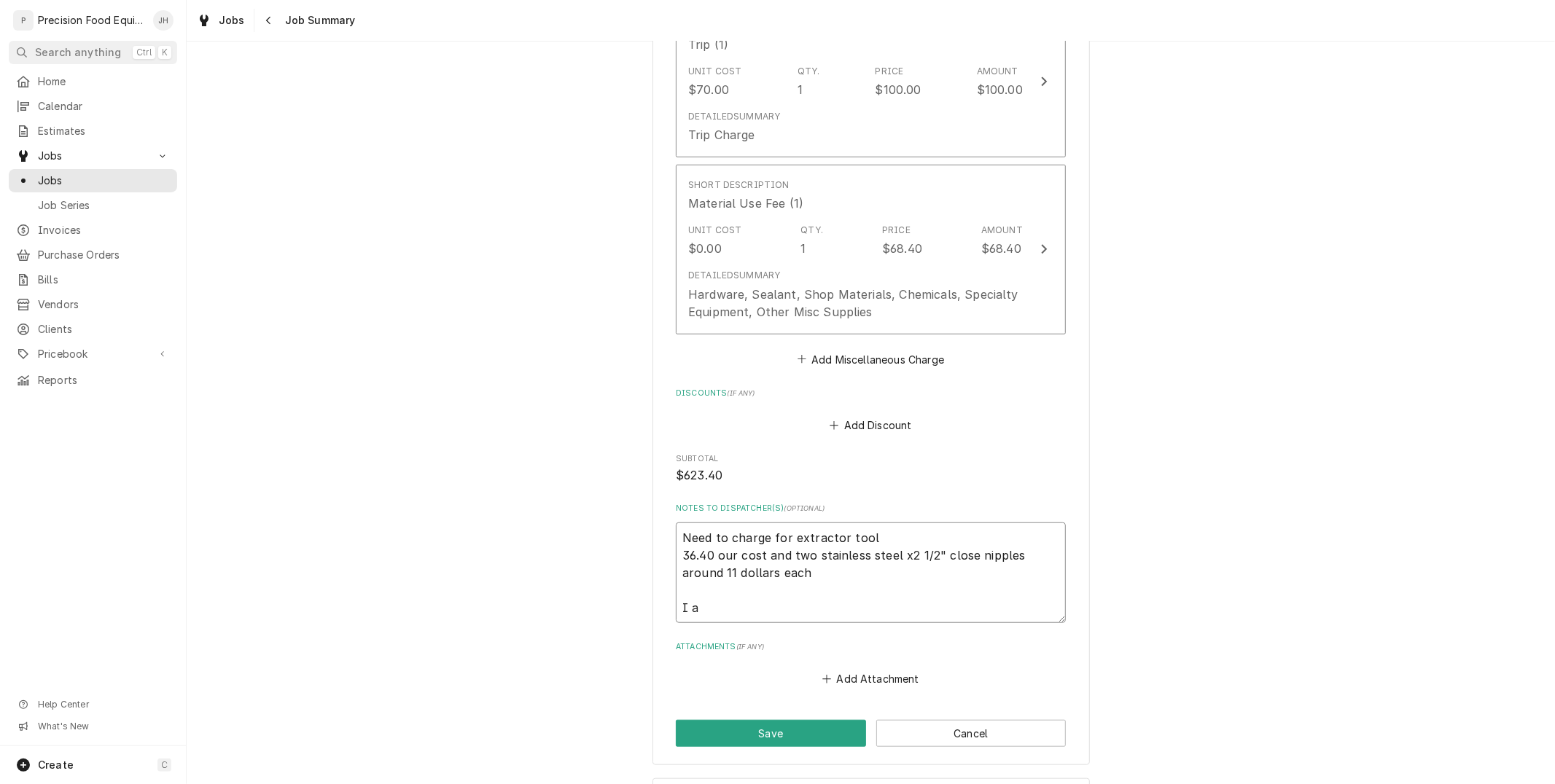
type textarea "x"
type textarea "Need to charge for extractor tool 36.40 our cost and two stainless steel x2 1/2…"
type textarea "x"
type textarea "Need to charge for extractor tool 36.40 our cost and two stainless steel x2 1/2…"
type textarea "x"
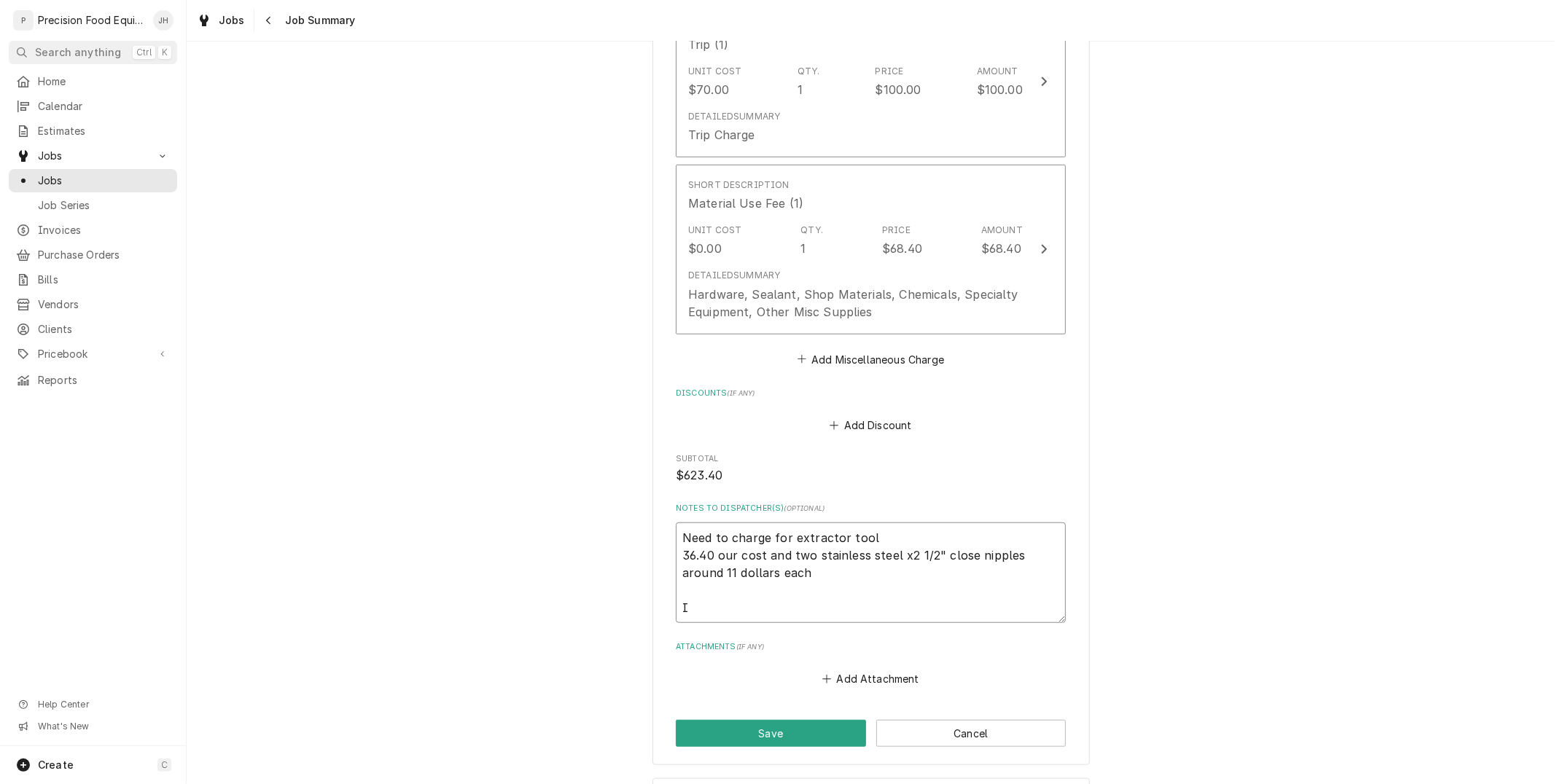
type textarea "Need to charge for extractor tool 36.40 our cost and two stainless steel x2 1/2…"
drag, startPoint x: 711, startPoint y: 556, endPoint x: 651, endPoint y: 562, distance: 60.3
click at [653, 562] on div "Nourish Kitchen Foods 140 S Lindon Ln, Tempe, AZ 85281 Please provide a summary…" at bounding box center [871, 17] width 437 height 1496
type textarea "x"
type textarea "Need to charge for extractor tool 46our cost and two stainless steel x2 1/2" cl…"
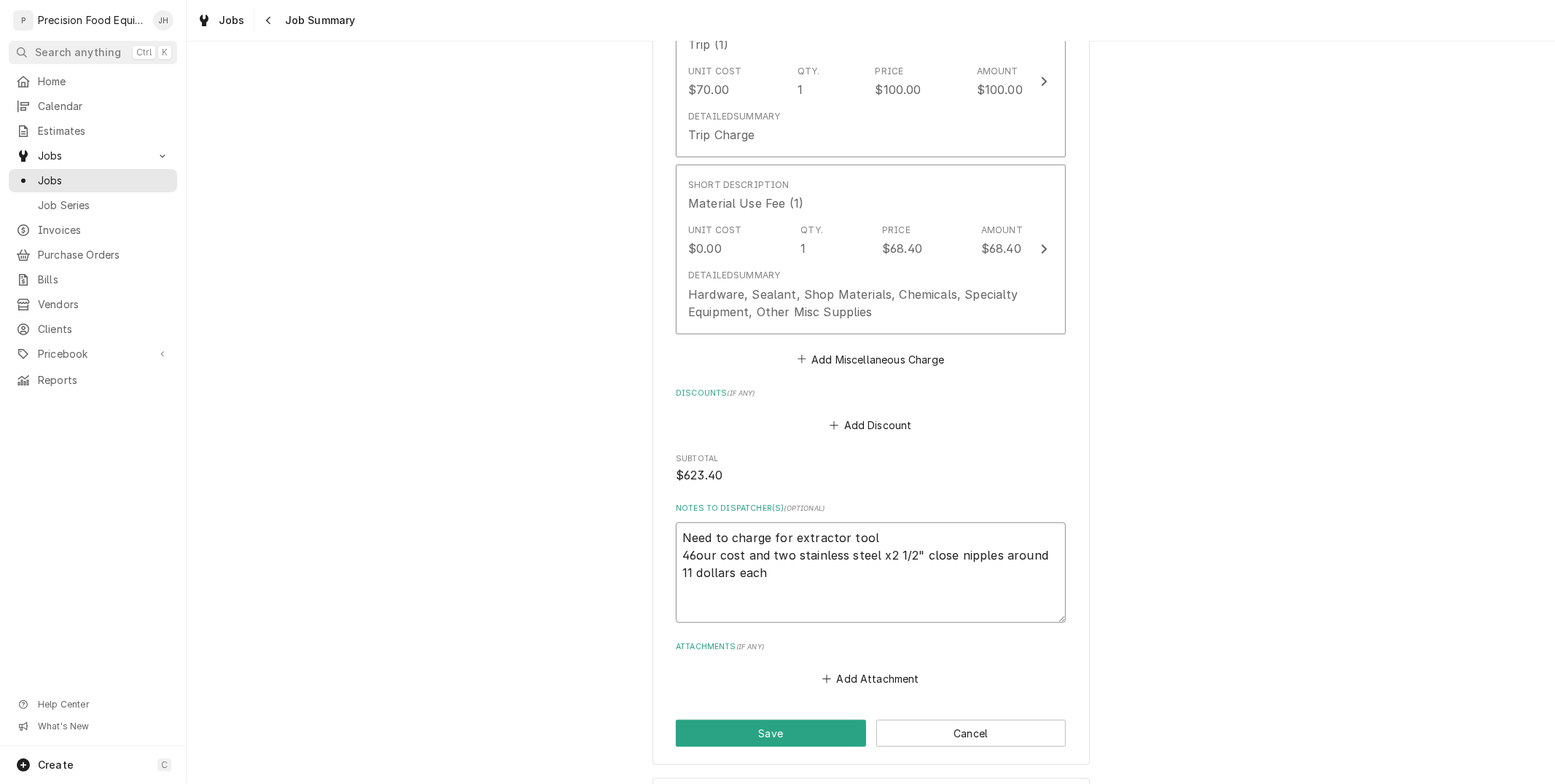
type textarea "x"
type textarea "Need to charge for extractor tool 46.our cost and two stainless steel x2 1/2" c…"
type textarea "x"
type textarea "Need to charge for extractor tool 46.4our cost and two stainless steel x2 1/2" …"
type textarea "x"
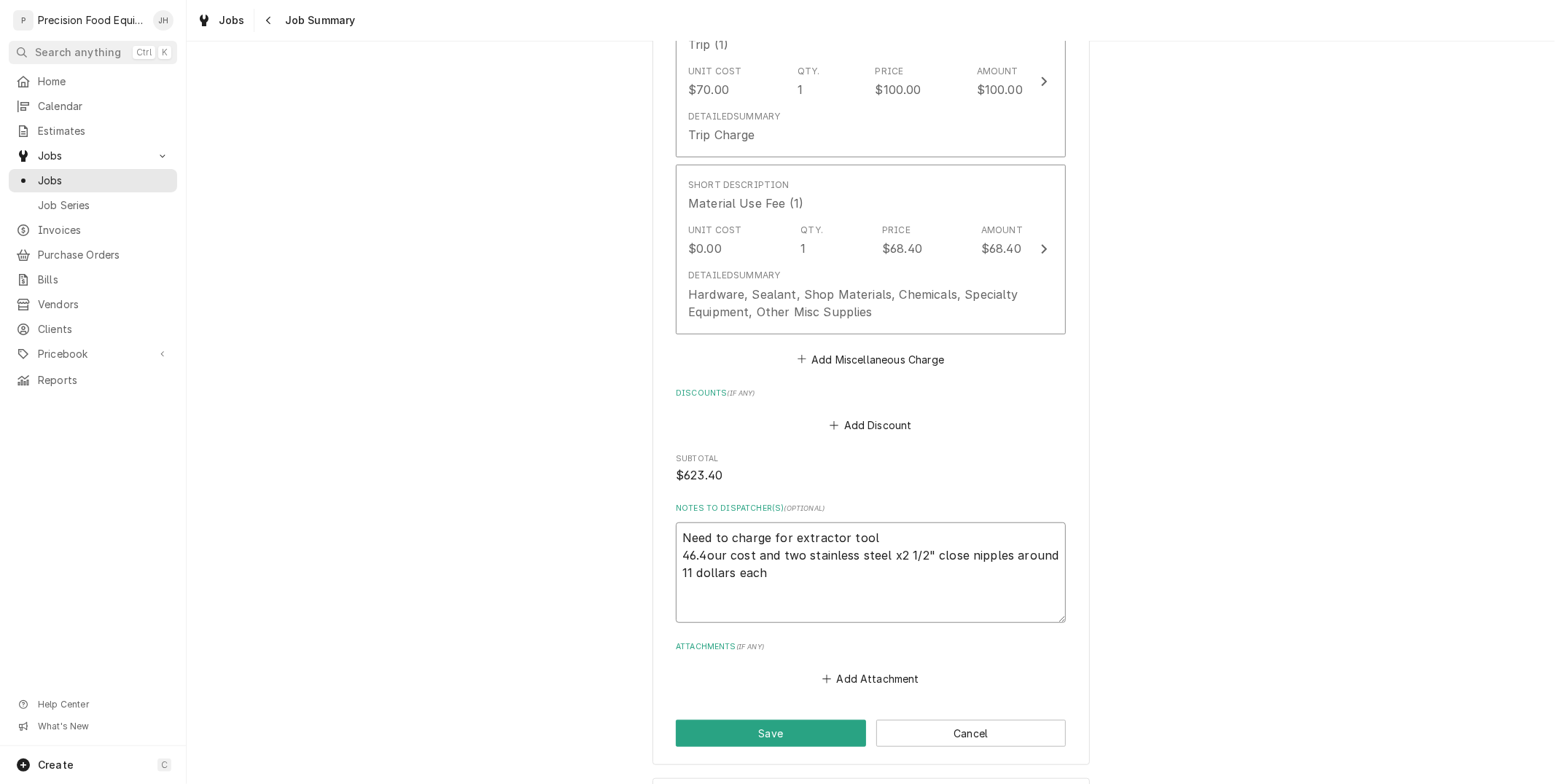
type textarea "Need to charge for extractor tool 46.40our cost and two stainless steel x2 1/2"…"
type textarea "x"
type textarea "Need to charge for extractor tool 46.40 our cost and two stainless steel x2 1/2…"
drag, startPoint x: 762, startPoint y: 555, endPoint x: 713, endPoint y: 561, distance: 49.4
click at [713, 561] on textarea "Need to charge for extractor tool 46.40 our cost and two stainless steel x2 1/2…" at bounding box center [870, 573] width 390 height 101
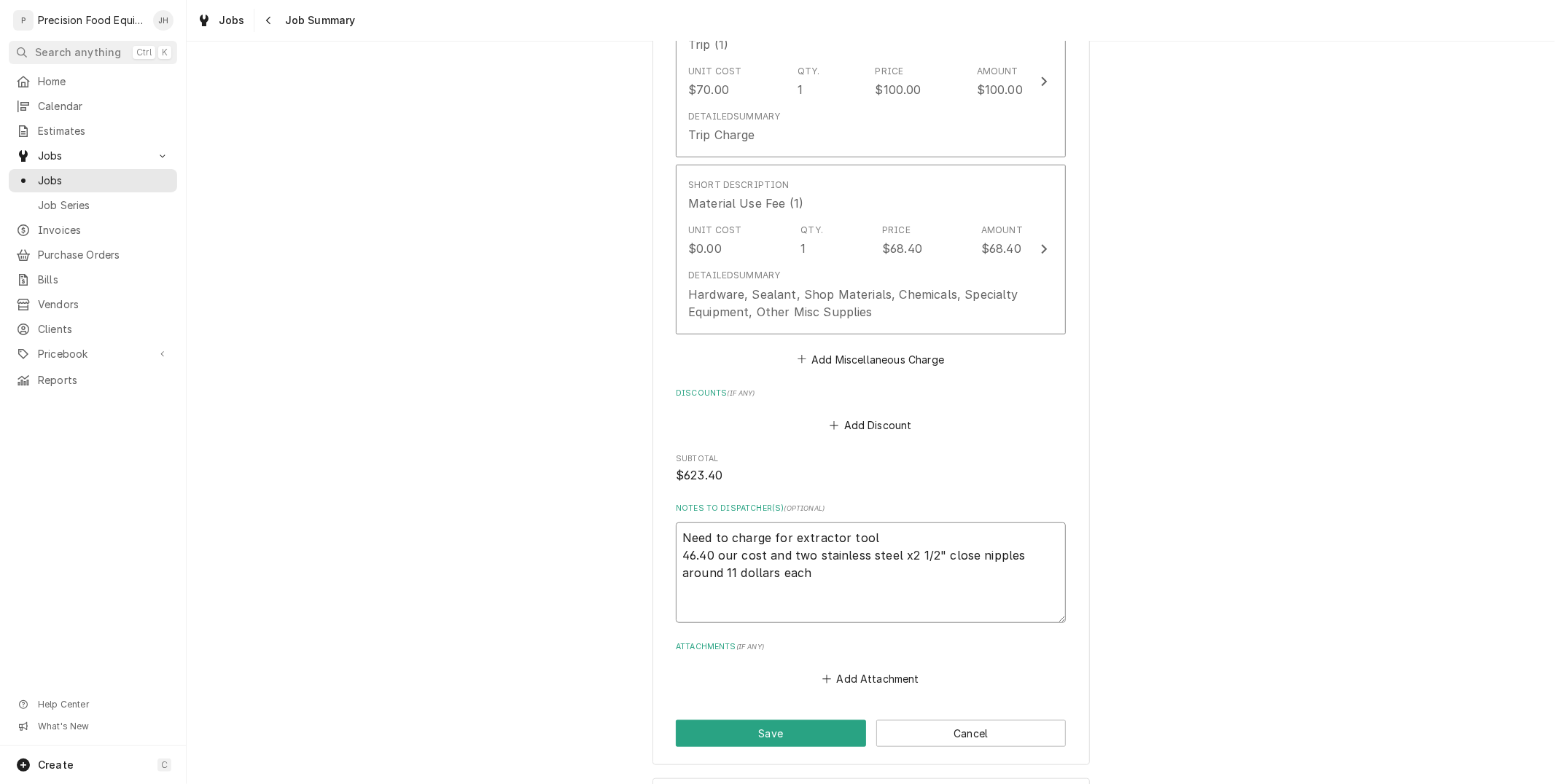
type textarea "x"
click at [797, 578] on textarea "Need to charge for extractor tool 46.40 and two stainless steel x2 1/2" close n…" at bounding box center [870, 573] width 390 height 101
type textarea "Need to charge for extractor tool 46.40 and two stainless steel x2 1/2" close n…"
click at [822, 732] on button "Save" at bounding box center [771, 733] width 191 height 27
type textarea "x"
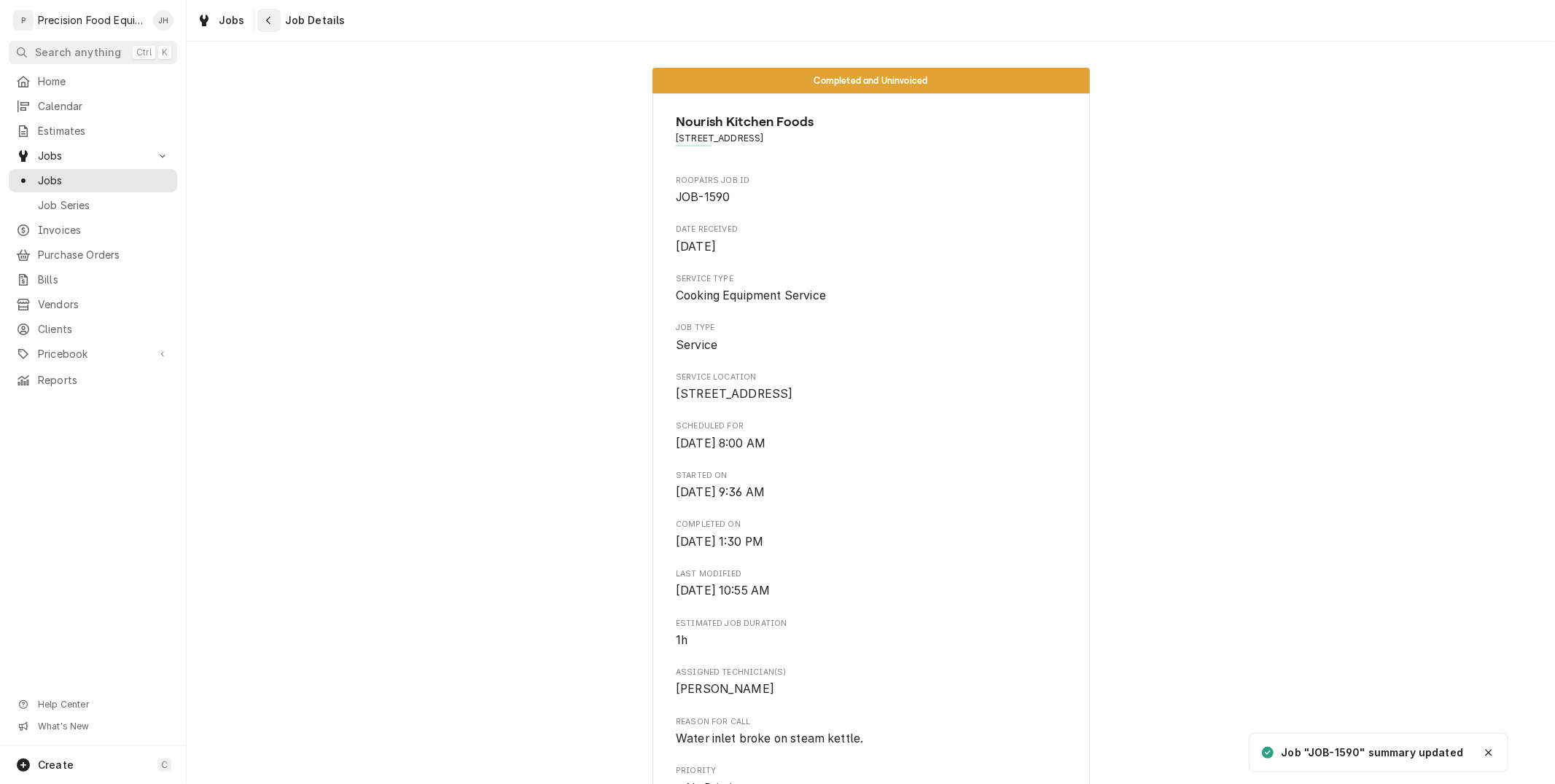
click at [273, 19] on div "Navigate back" at bounding box center [269, 20] width 15 height 15
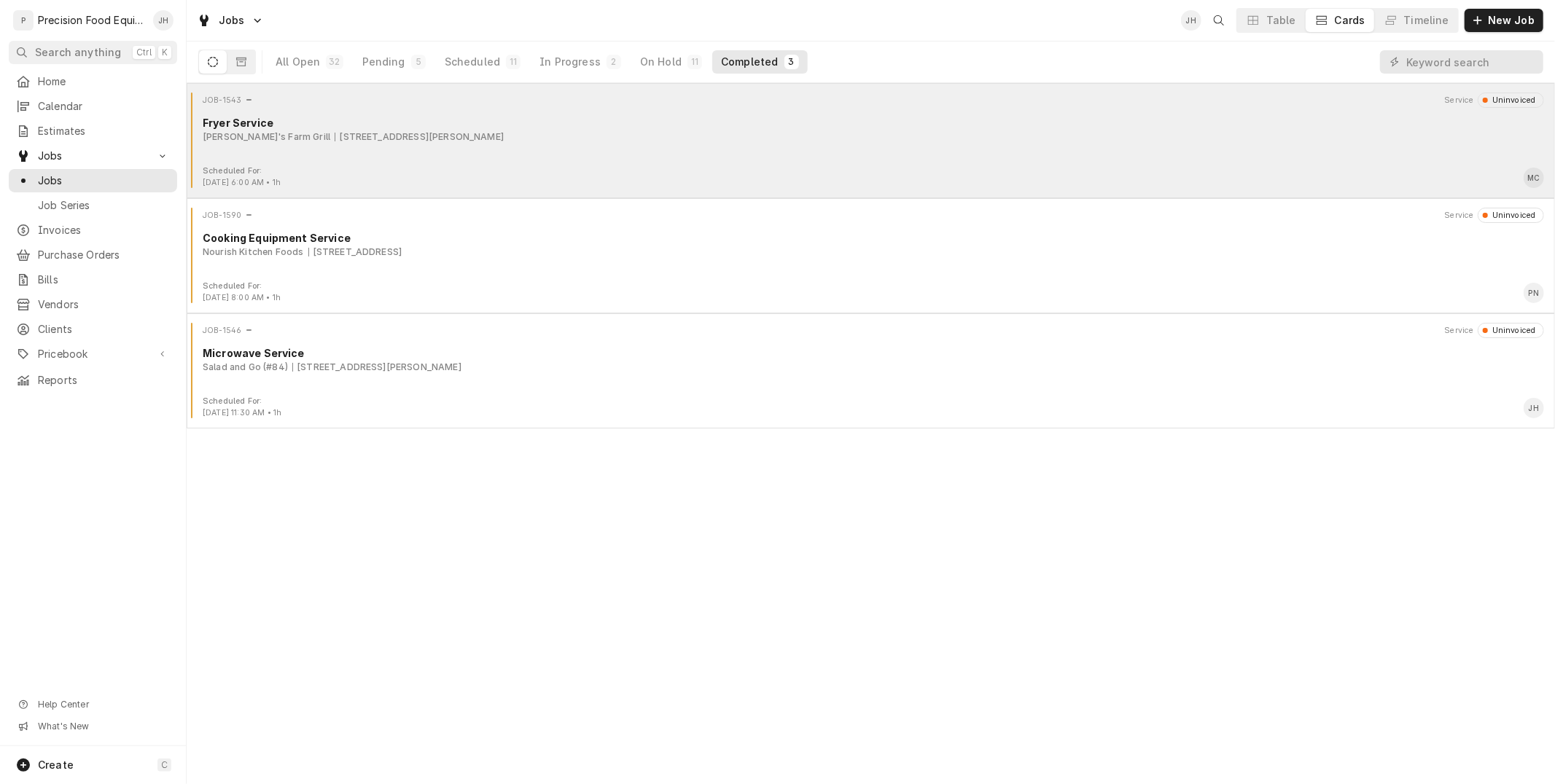
click at [693, 175] on div "Scheduled For: [DATE] 6:00 AM • 1h MC" at bounding box center [870, 177] width 1357 height 24
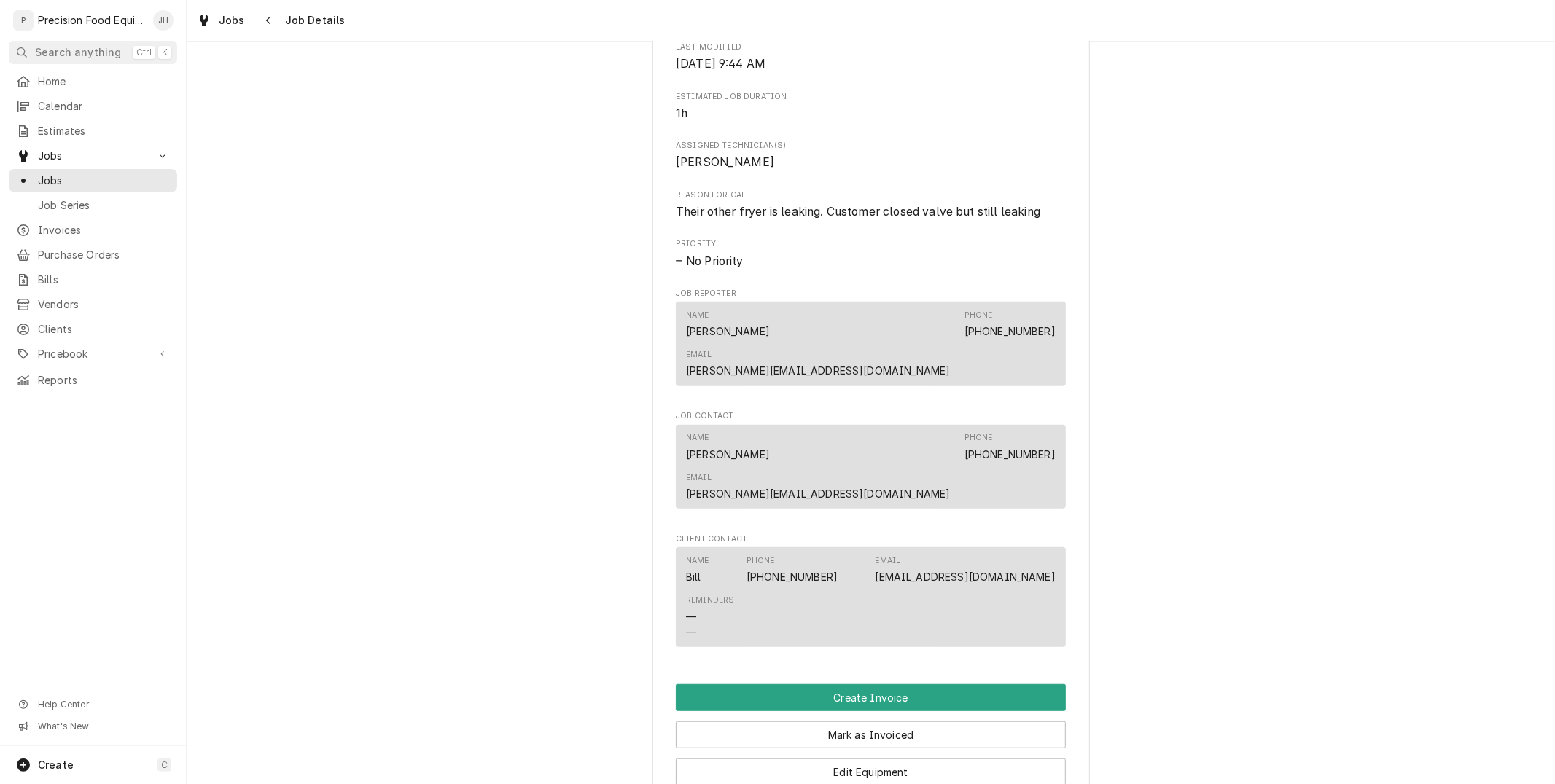
scroll to position [971, 0]
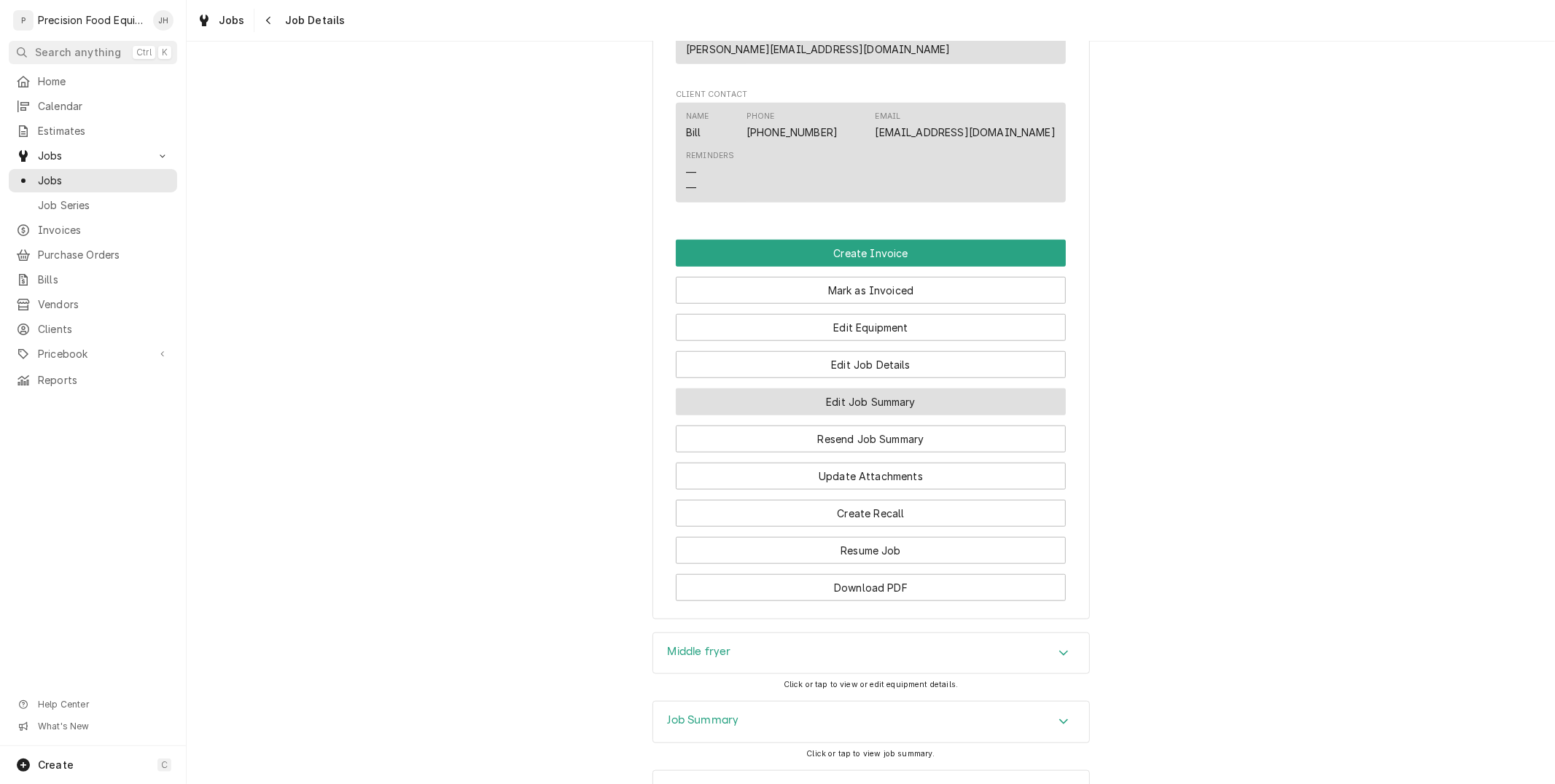
click at [865, 388] on button "Edit Job Summary" at bounding box center [870, 401] width 390 height 27
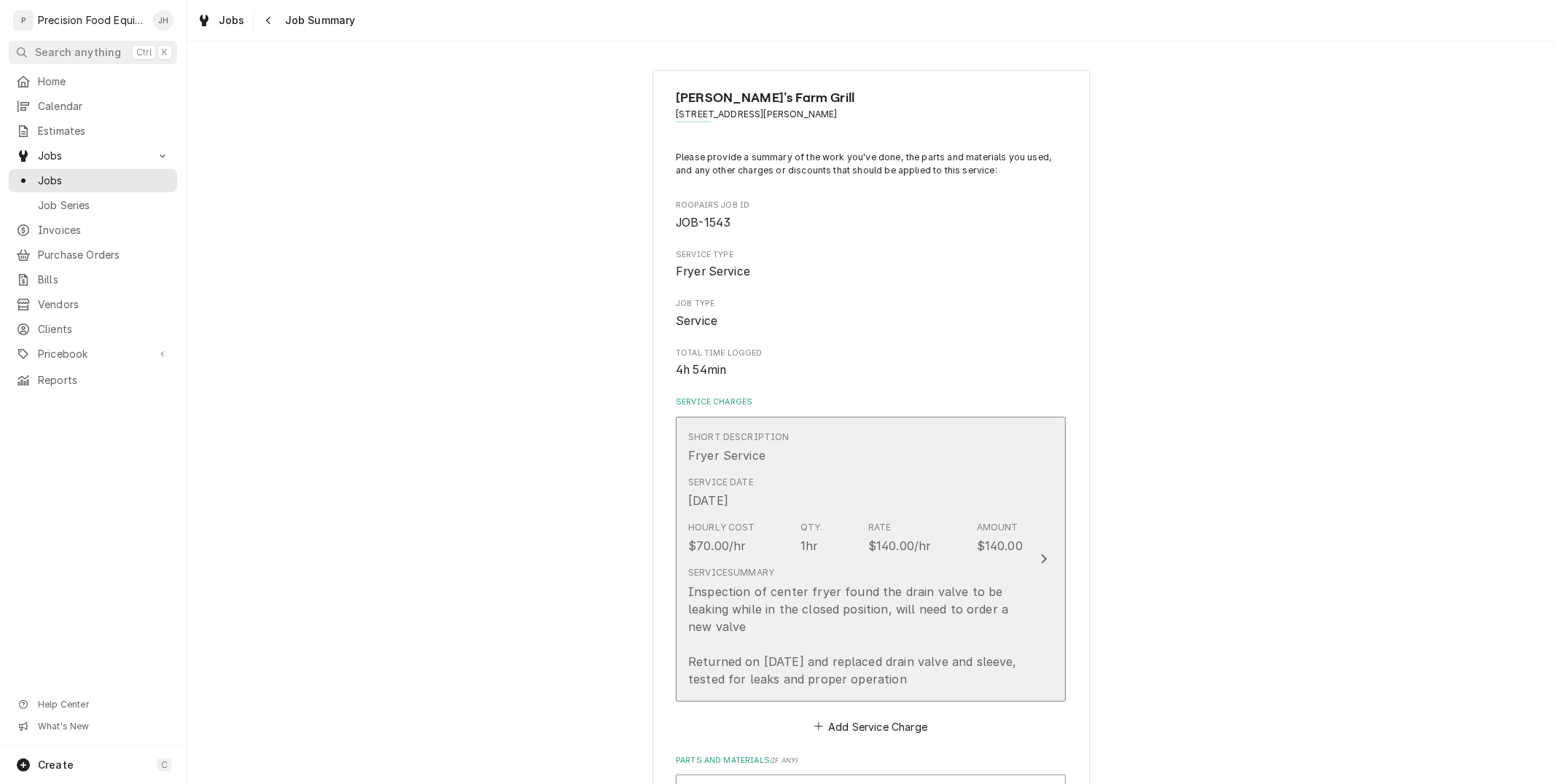
click at [970, 479] on div "Service Date [DATE]" at bounding box center [856, 493] width 335 height 45
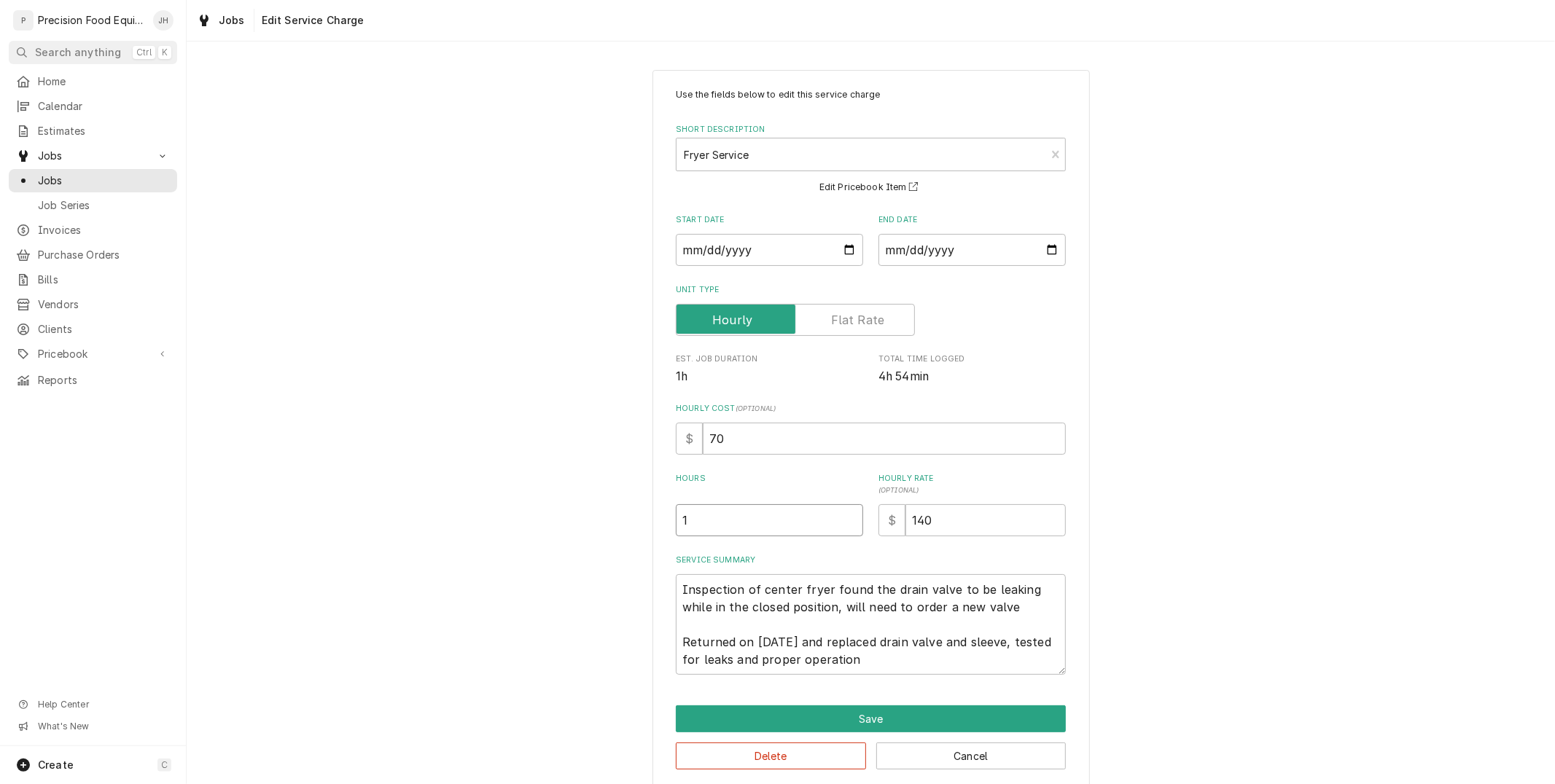
click at [799, 532] on input "1" at bounding box center [769, 521] width 187 height 32
drag, startPoint x: 798, startPoint y: 530, endPoint x: 489, endPoint y: 566, distance: 311.1
click at [489, 566] on div "Use the fields below to edit this service charge Short Description Fryer Servic…" at bounding box center [870, 429] width 1368 height 744
type textarea "x"
type input "5"
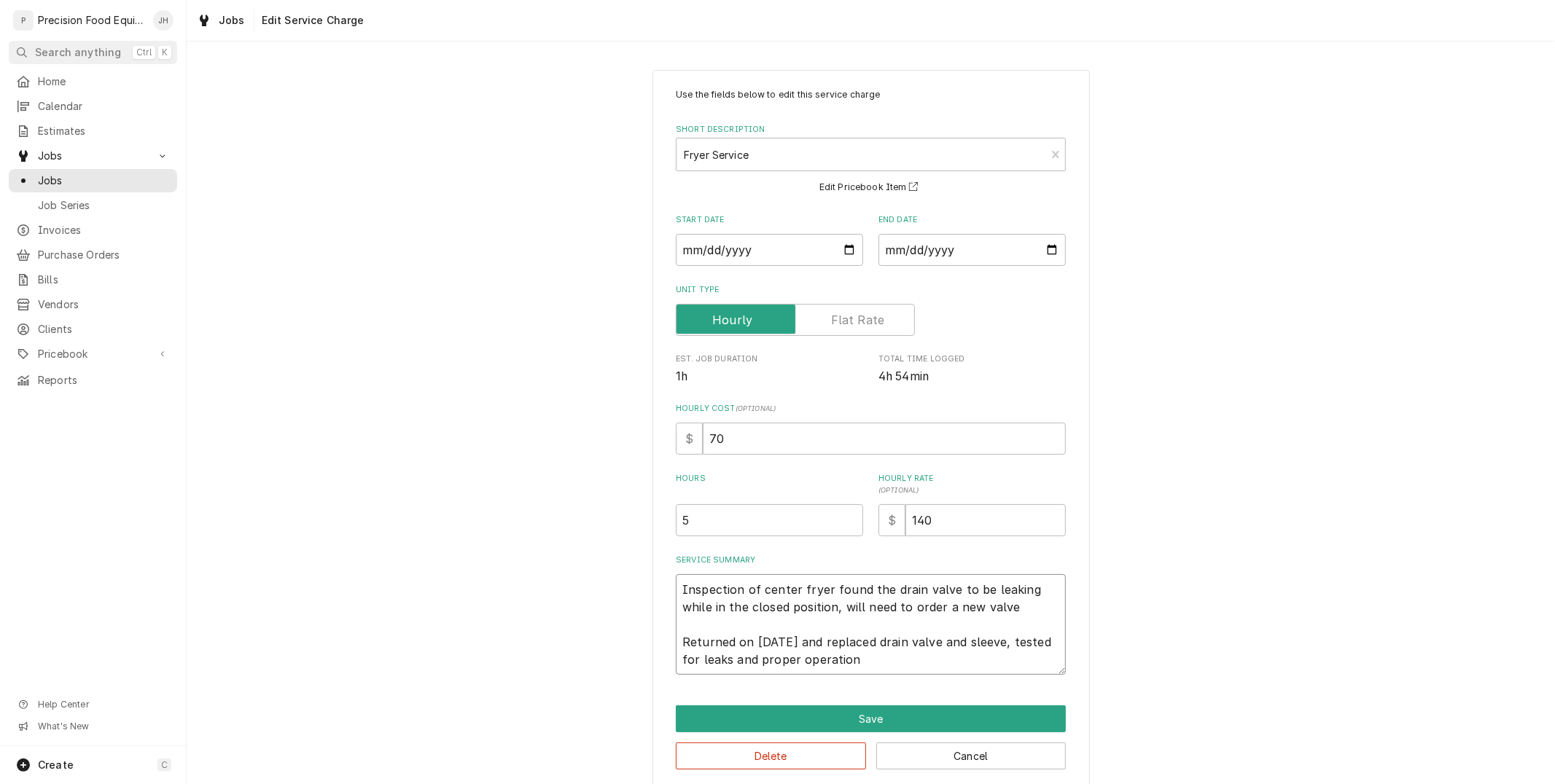
click at [888, 637] on textarea "Inspection of center fryer found the drain valve to be leaking while in the clo…" at bounding box center [870, 624] width 390 height 101
click at [974, 616] on textarea "Inspection of center fryer found the drain valve to be leaking while in the clo…" at bounding box center [870, 624] width 390 height 101
click at [973, 607] on textarea "Inspection of center fryer found the drain valve to be leaking while in the clo…" at bounding box center [870, 624] width 390 height 101
type textarea "x"
click at [928, 658] on textarea "Inspection of center fryer found the drain valve to be leaking while in the clo…" at bounding box center [870, 624] width 390 height 101
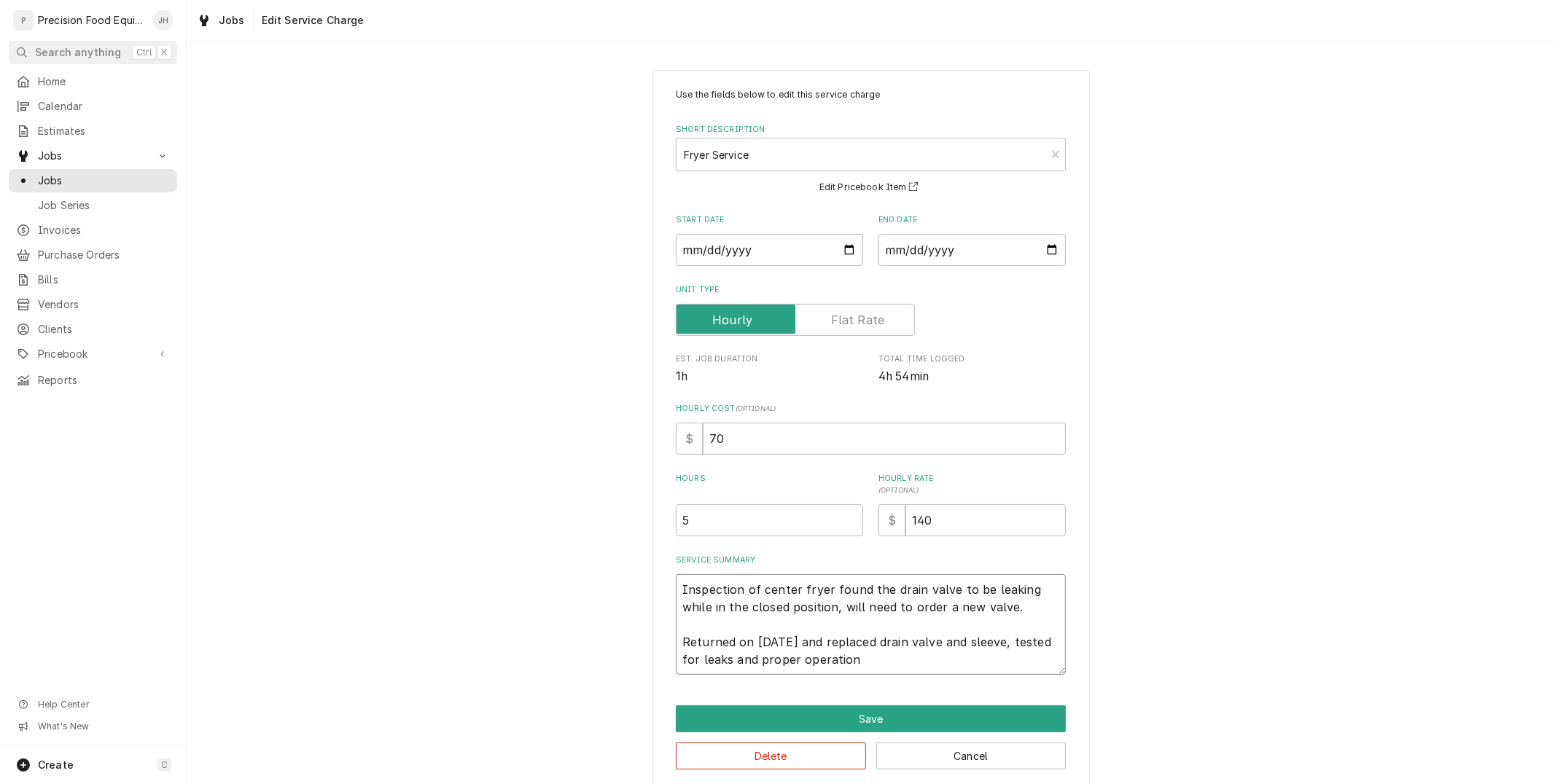
scroll to position [17, 0]
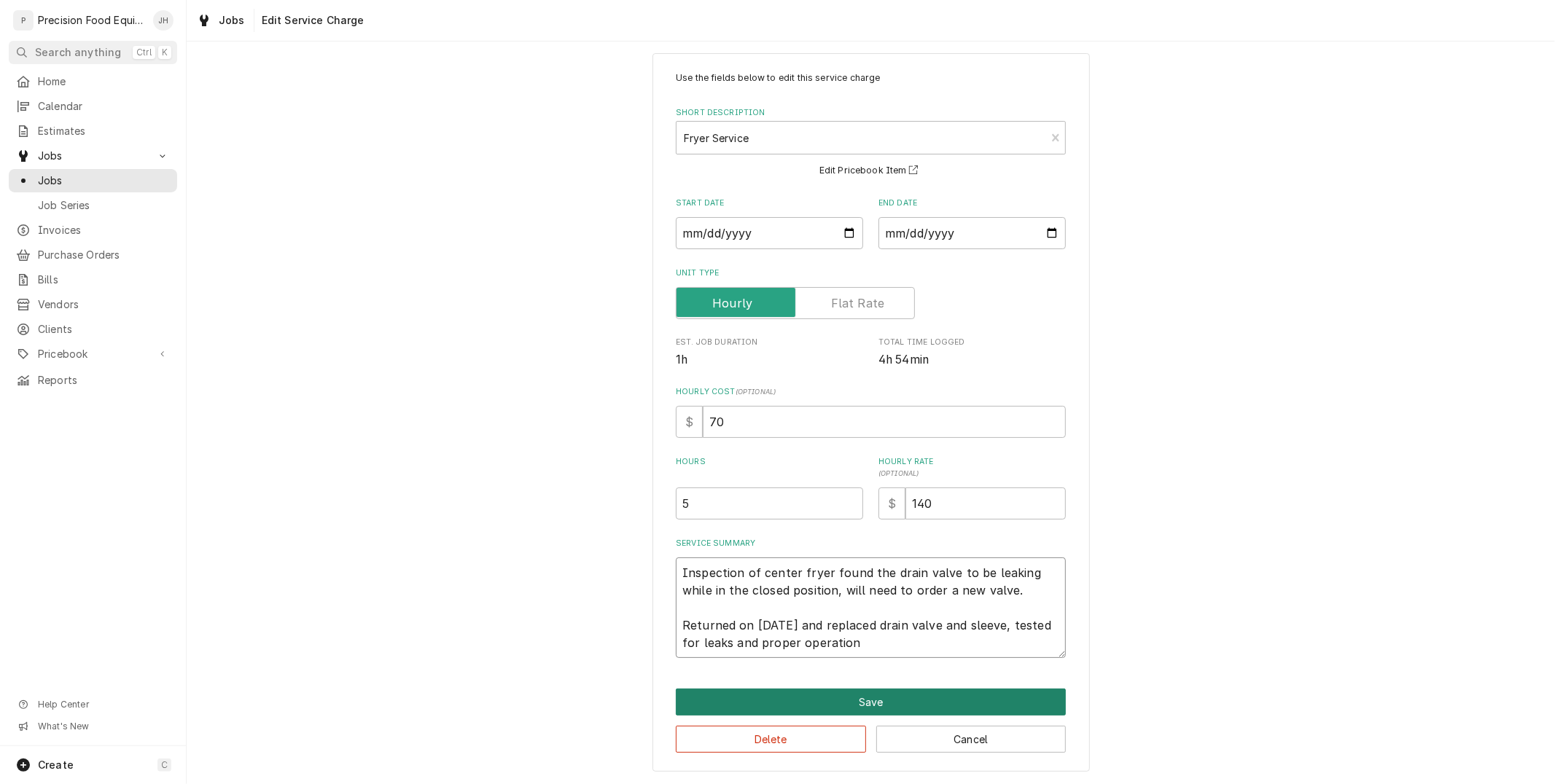
type textarea "Inspection of center fryer found the drain valve to be leaking while in the clo…"
click at [943, 697] on button "Save" at bounding box center [870, 701] width 390 height 27
type textarea "x"
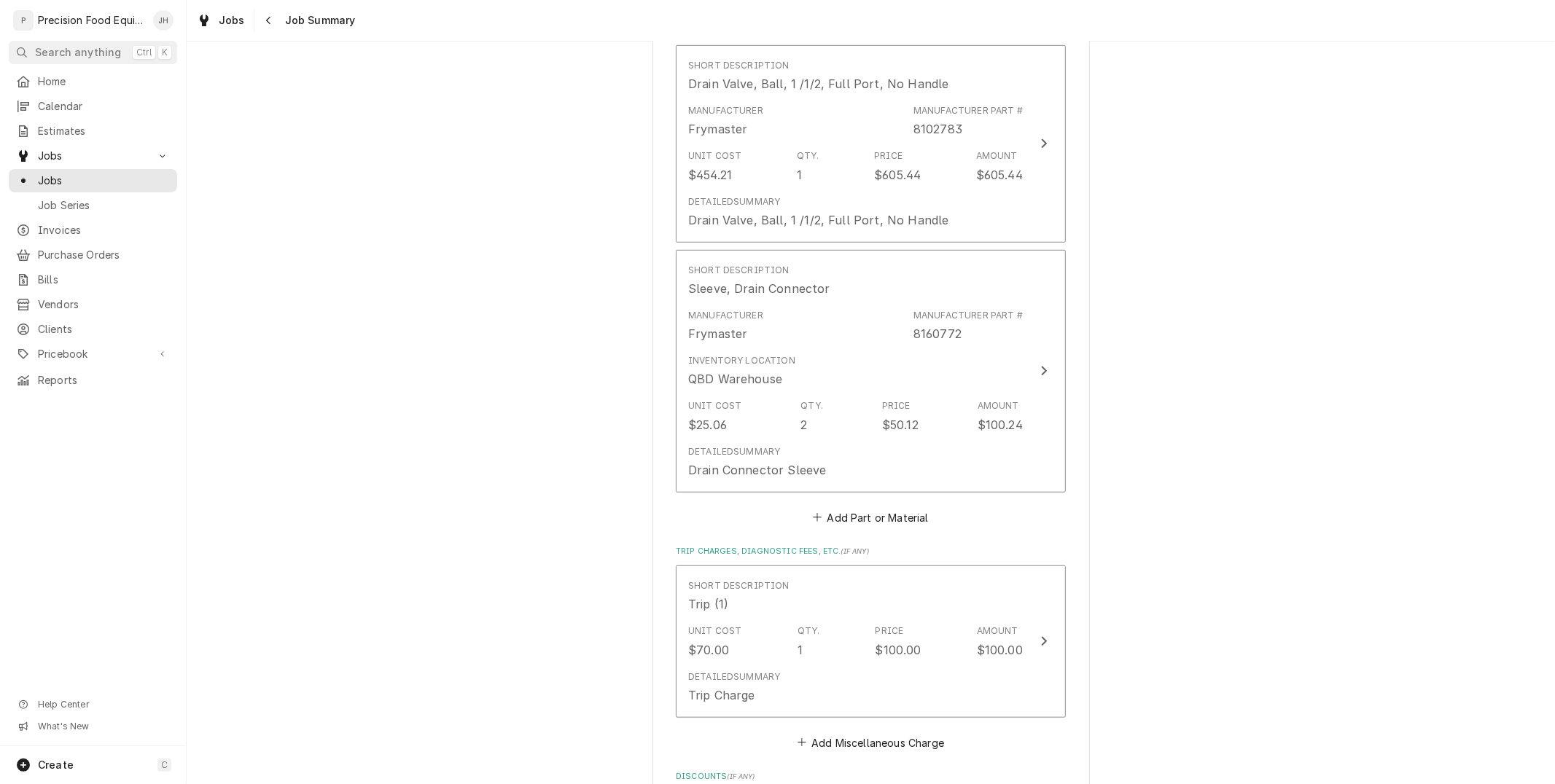
scroll to position [729, 0]
click at [891, 525] on button "Add Part or Material" at bounding box center [871, 518] width 120 height 20
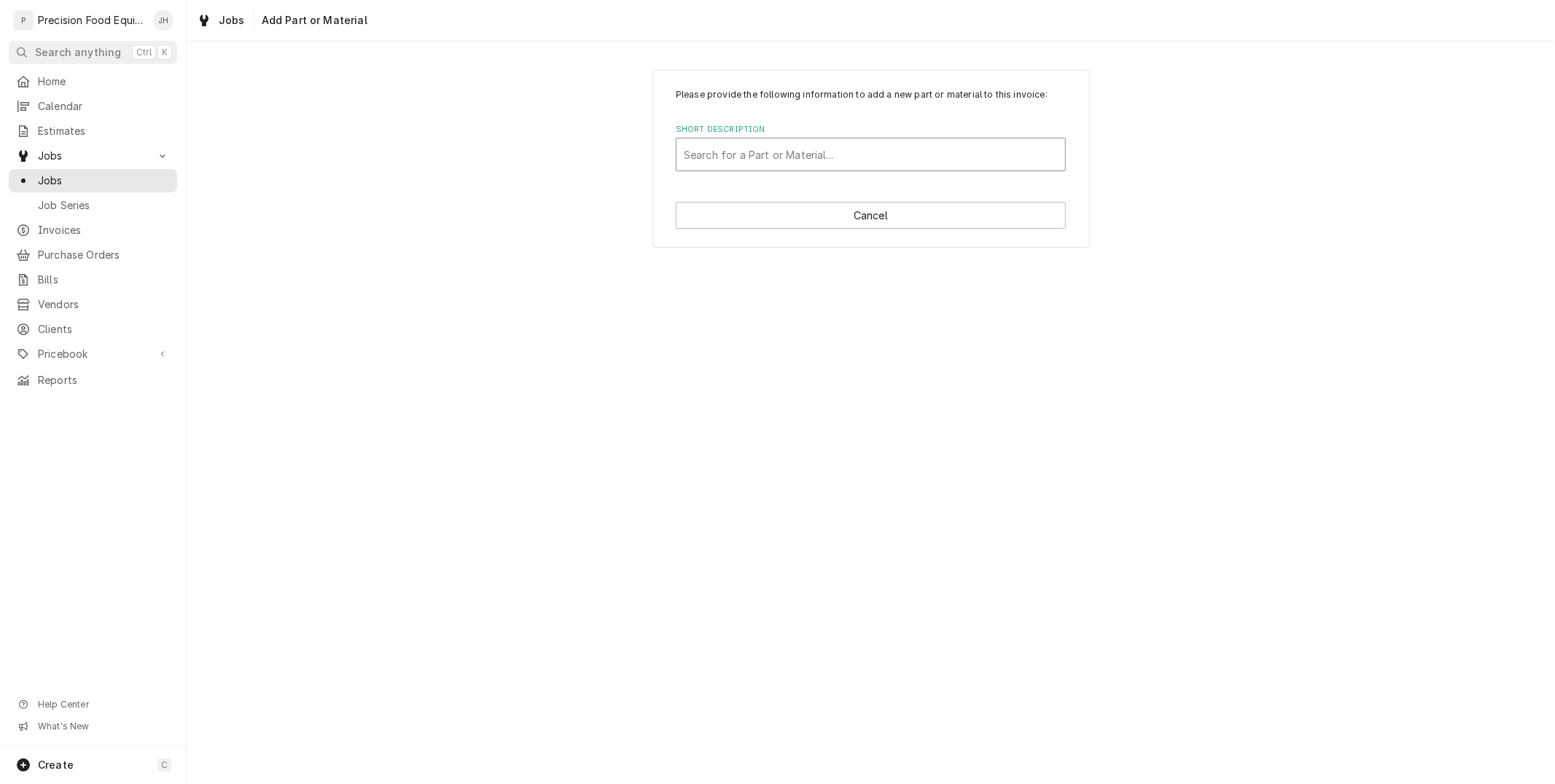
click at [789, 158] on div "Short Description" at bounding box center [870, 154] width 374 height 26
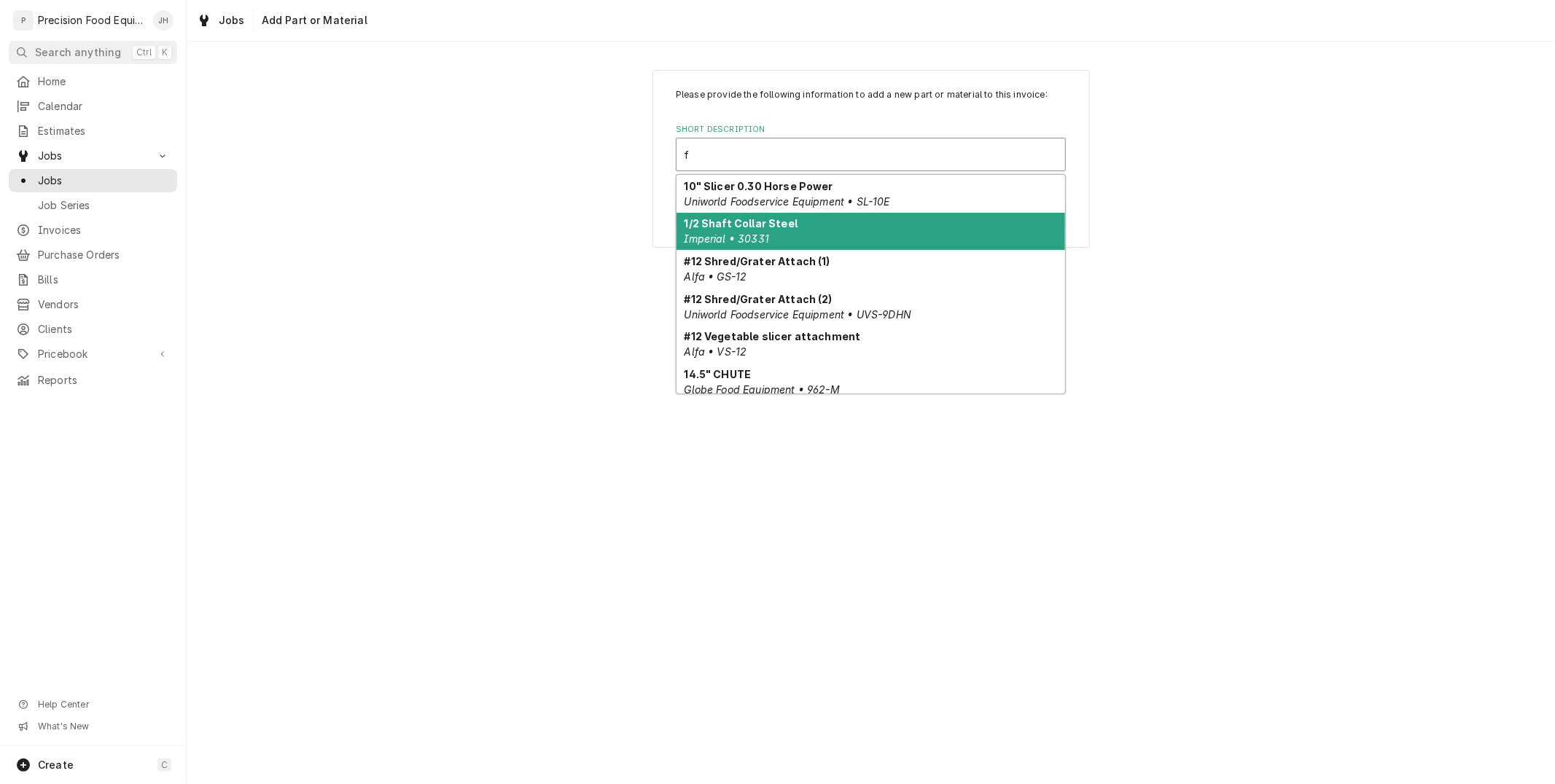
type input "f"
click at [1237, 242] on div "Please provide the following information to add a new part or material to this …" at bounding box center [870, 158] width 1368 height 203
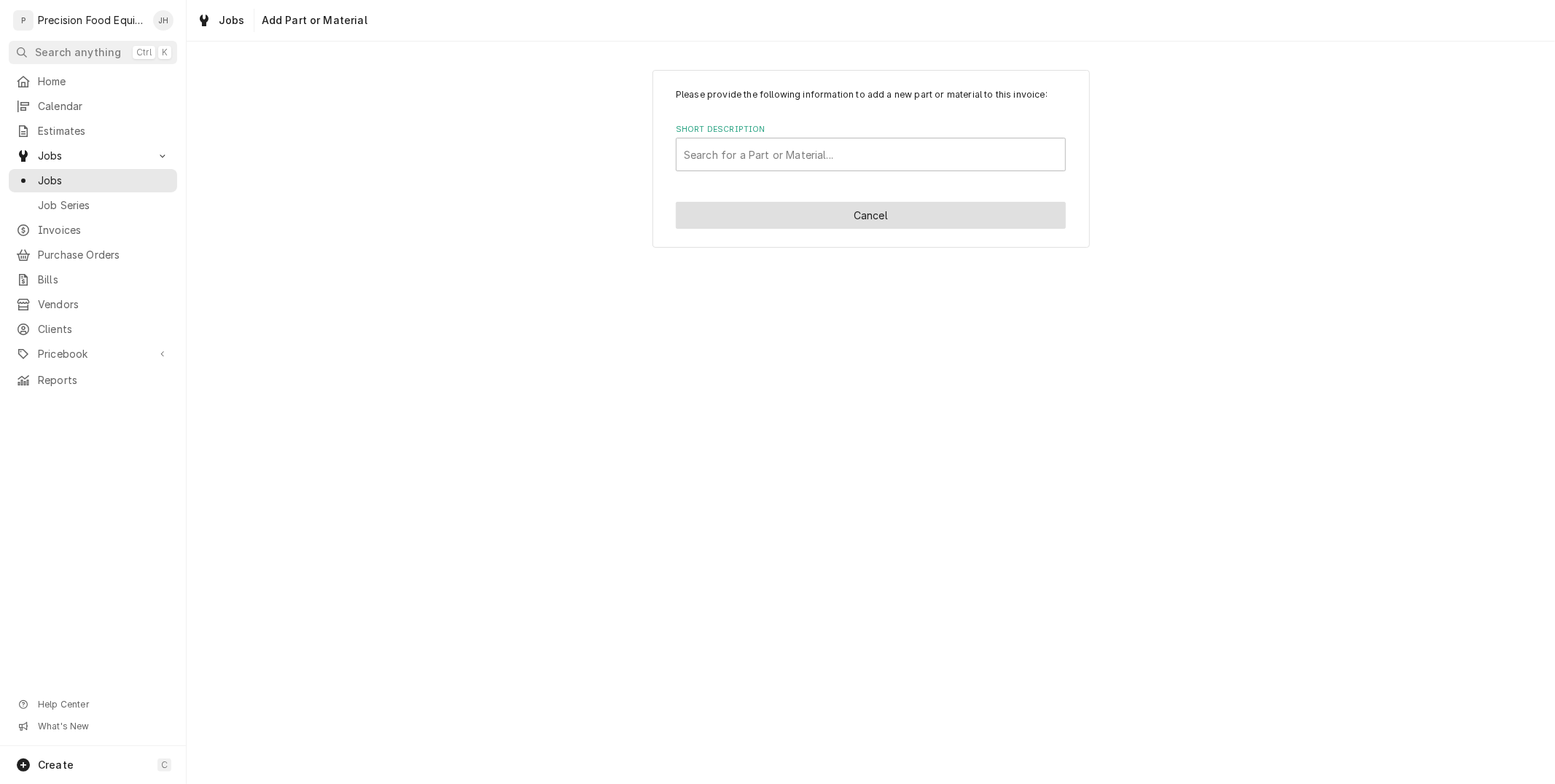
click at [894, 220] on button "Cancel" at bounding box center [870, 215] width 390 height 27
type textarea "x"
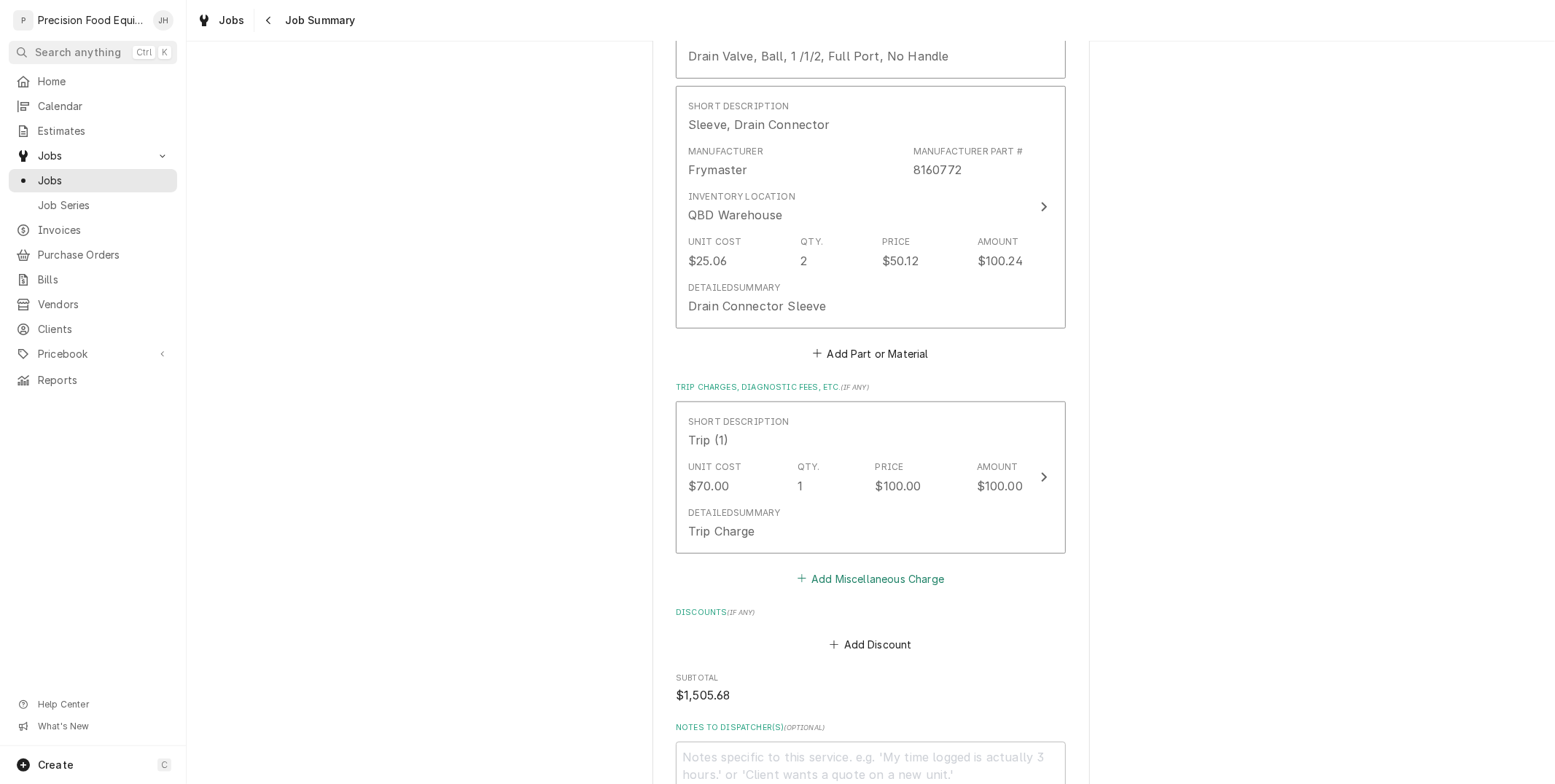
scroll to position [908, 0]
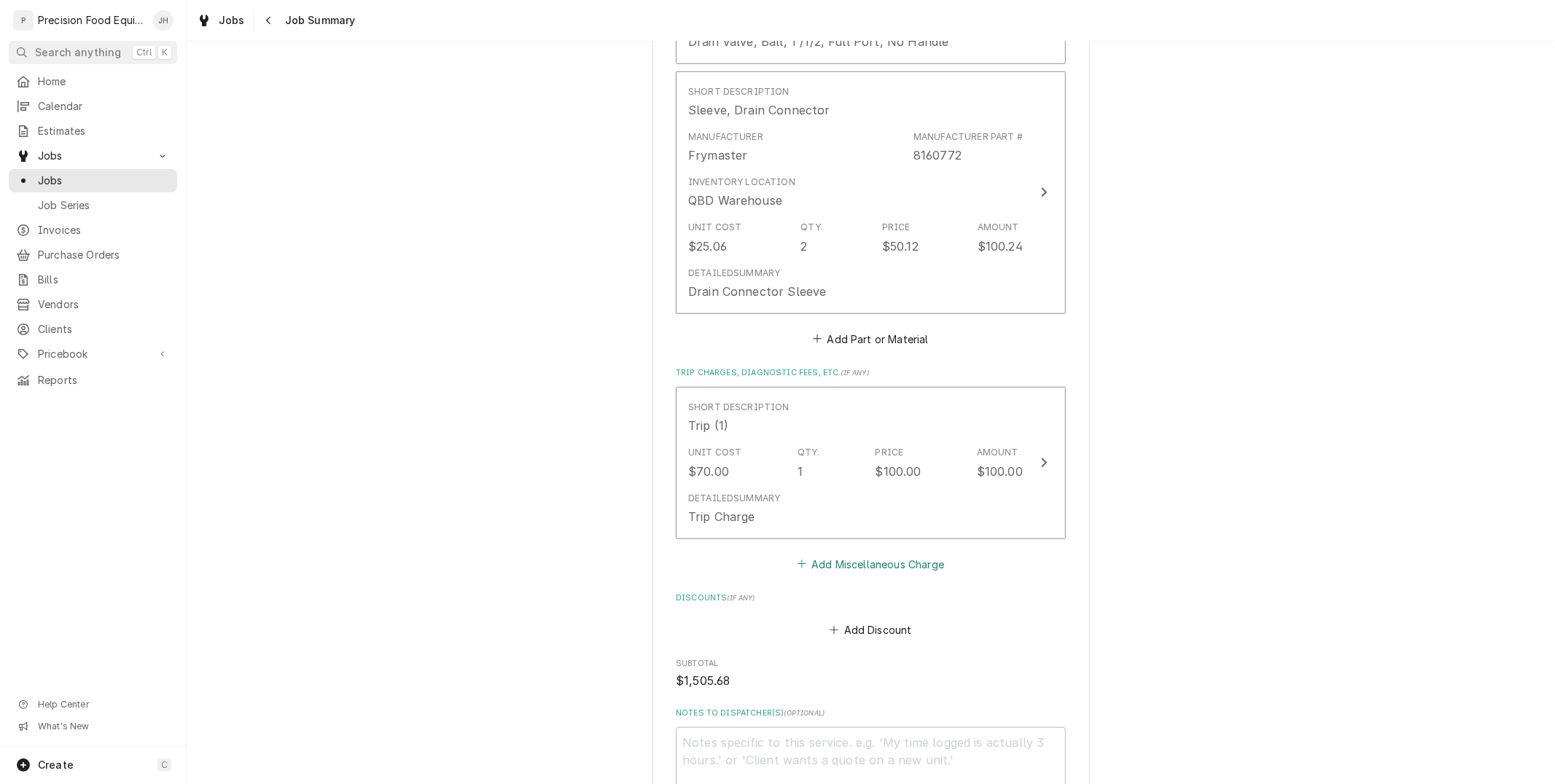
click at [917, 566] on button "Add Miscellaneous Charge" at bounding box center [870, 563] width 152 height 20
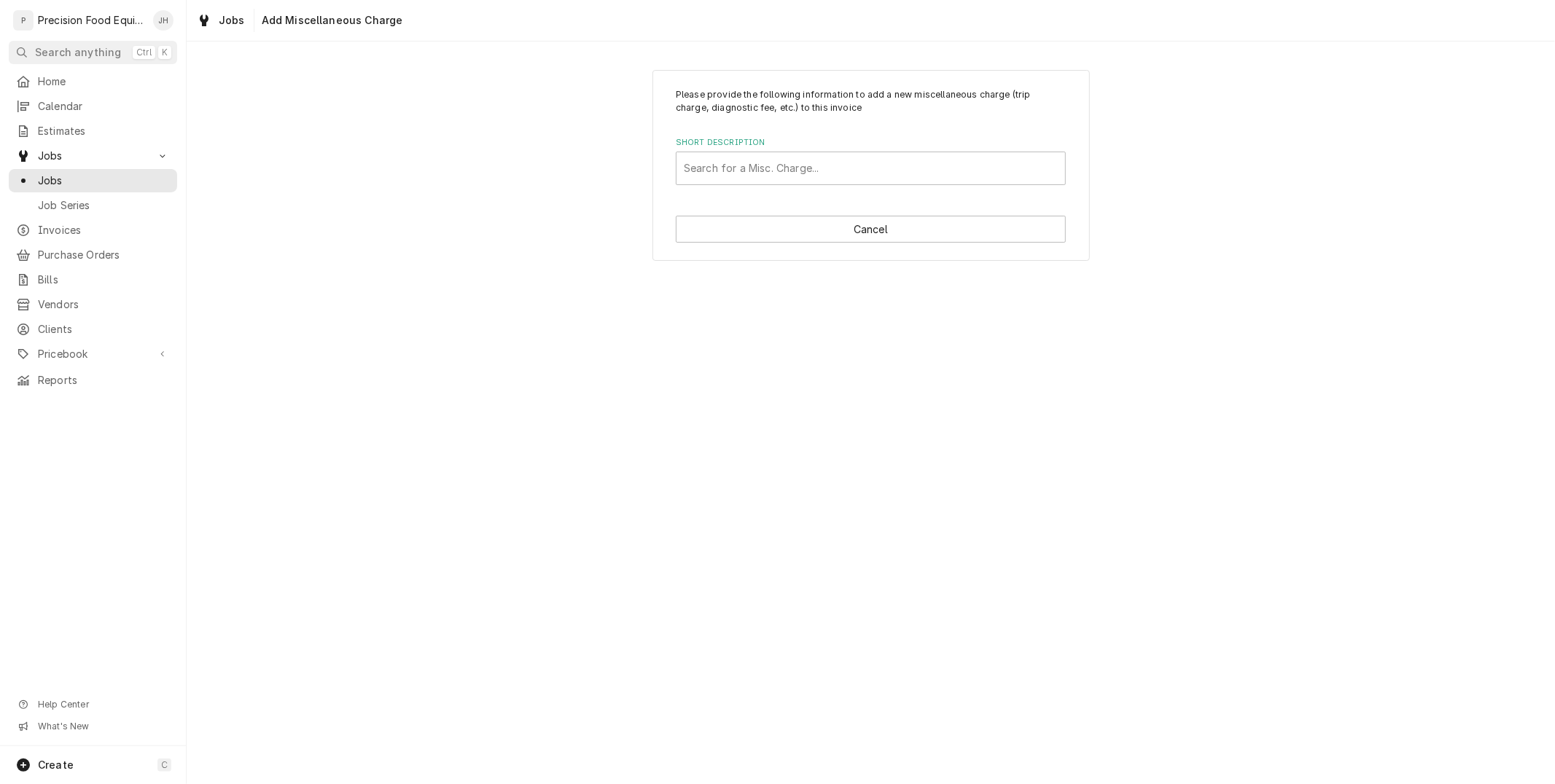
click at [783, 137] on label "Short Description" at bounding box center [870, 143] width 390 height 11
click at [777, 169] on div "Short Description" at bounding box center [870, 168] width 374 height 26
type input "fre"
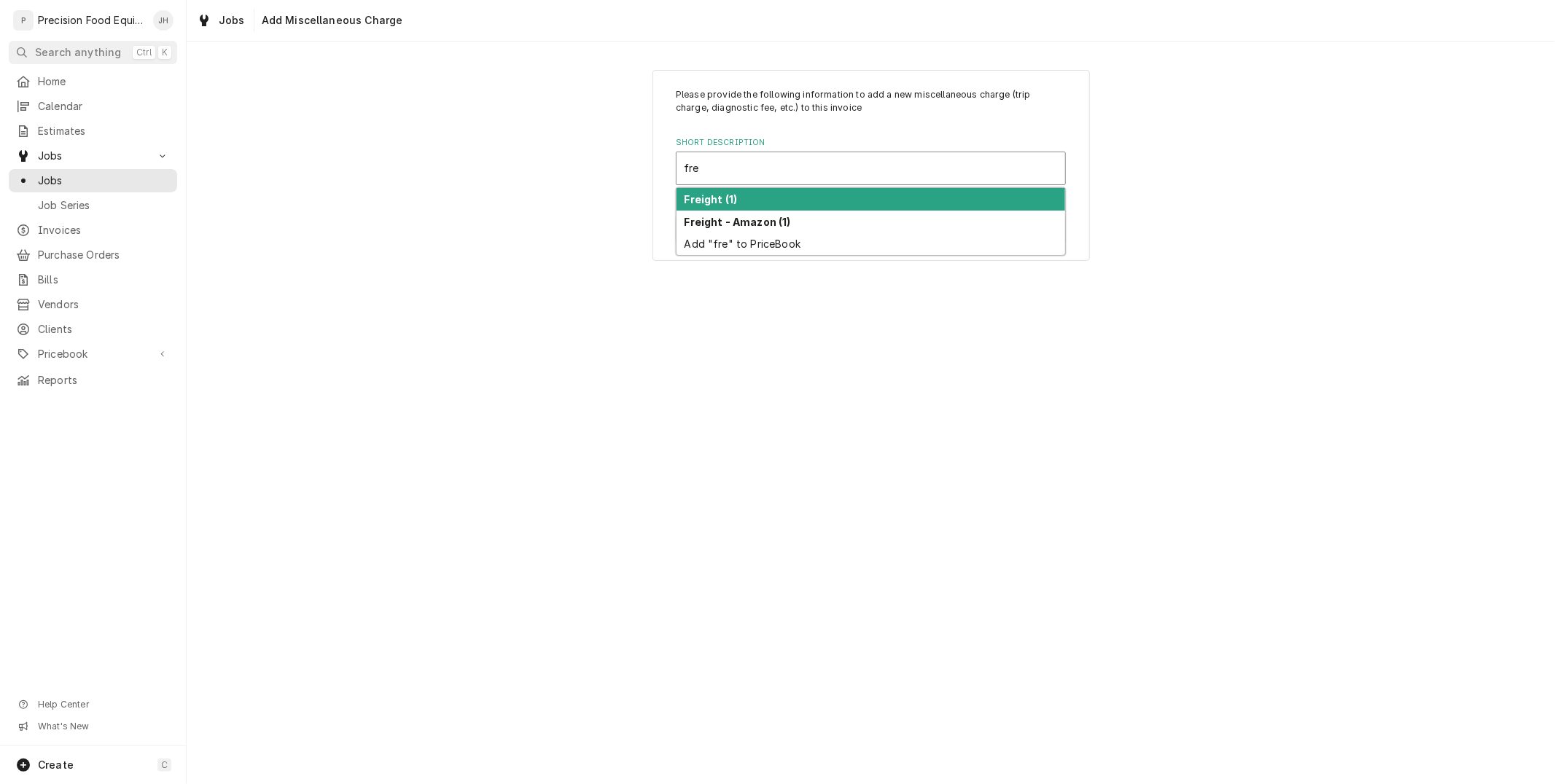
click at [773, 195] on div "Freight (1)" at bounding box center [870, 199] width 389 height 23
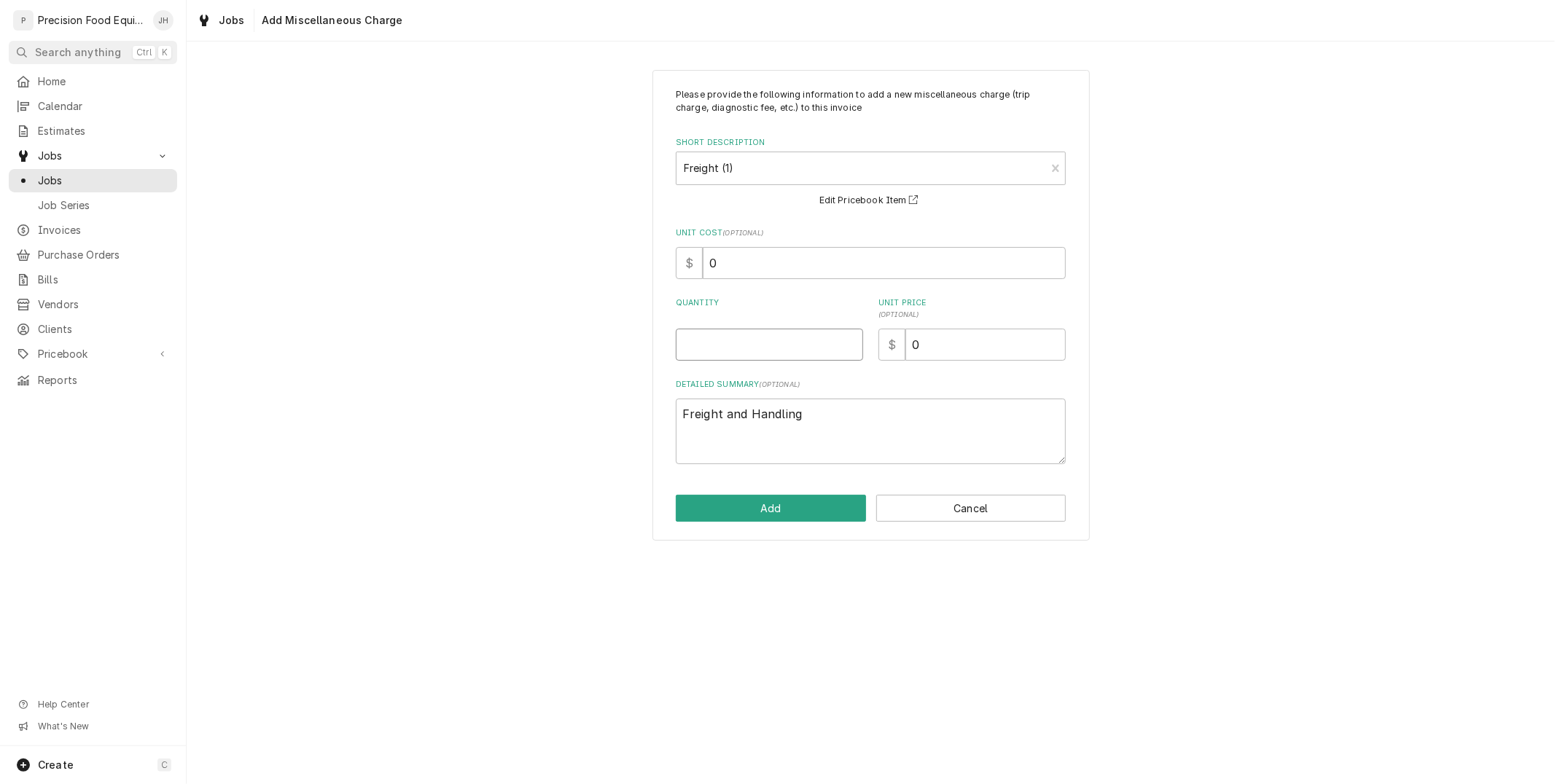
click at [806, 340] on input "Quantity" at bounding box center [769, 345] width 187 height 32
type textarea "x"
type input "1"
drag, startPoint x: 922, startPoint y: 347, endPoint x: 666, endPoint y: 433, distance: 270.1
click at [701, 439] on div "Please provide the following information to add a new miscellaneous charge (tri…" at bounding box center [870, 276] width 390 height 376
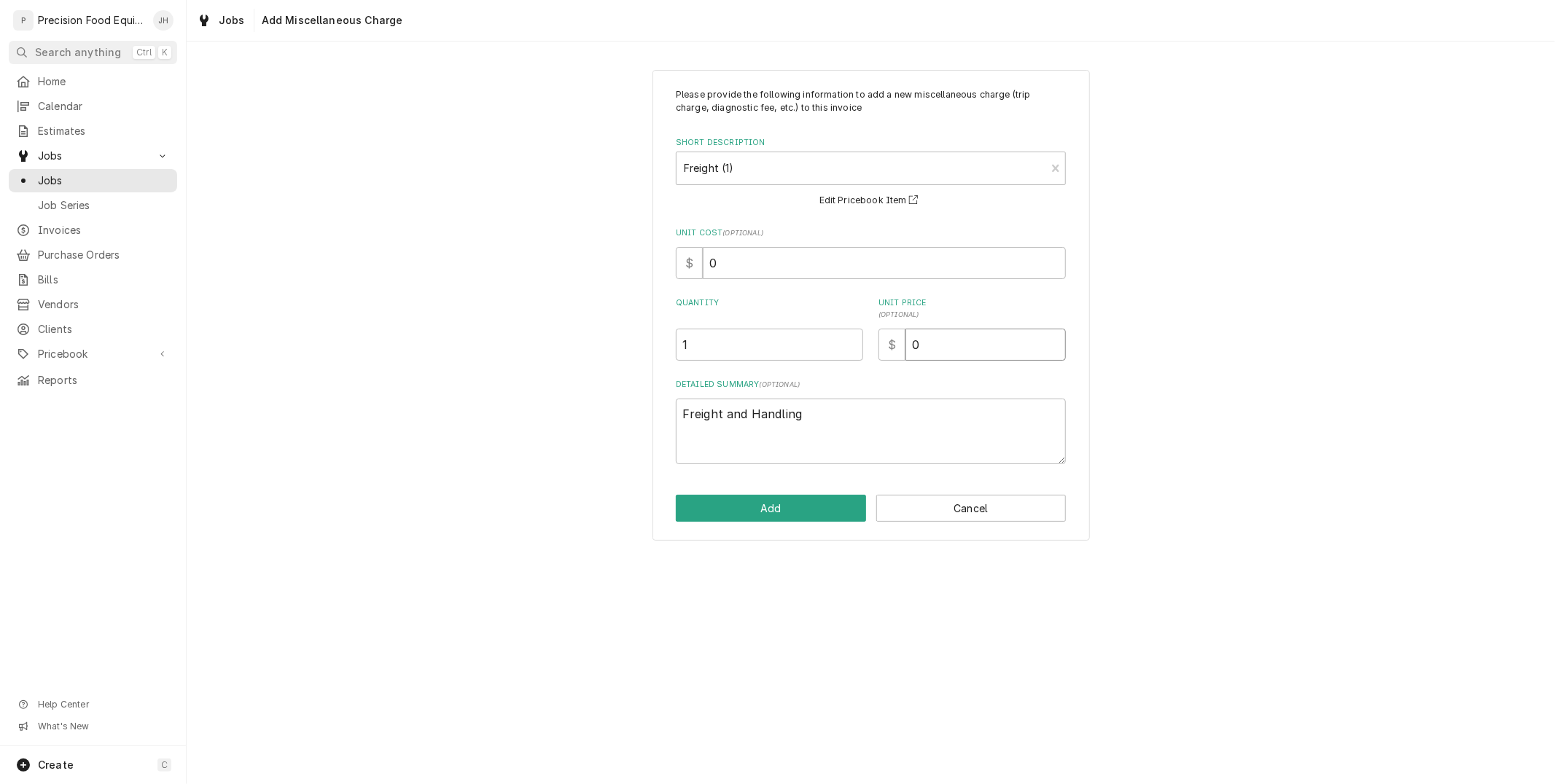
type textarea "x"
type input "2"
type textarea "x"
type input "25"
type textarea "x"
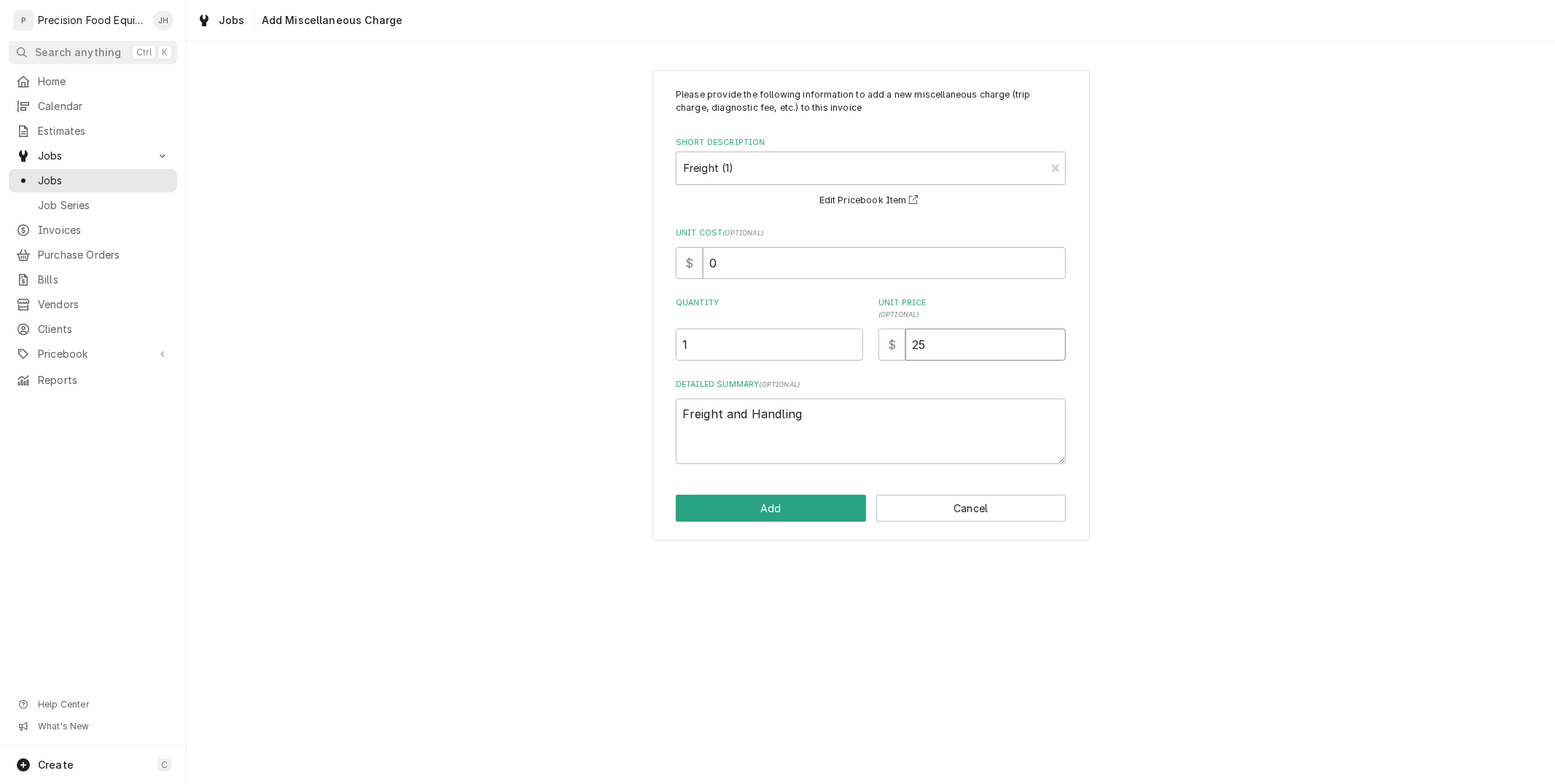
type input "25.0"
type textarea "x"
type input "25.00"
click at [727, 508] on button "Add" at bounding box center [771, 508] width 191 height 27
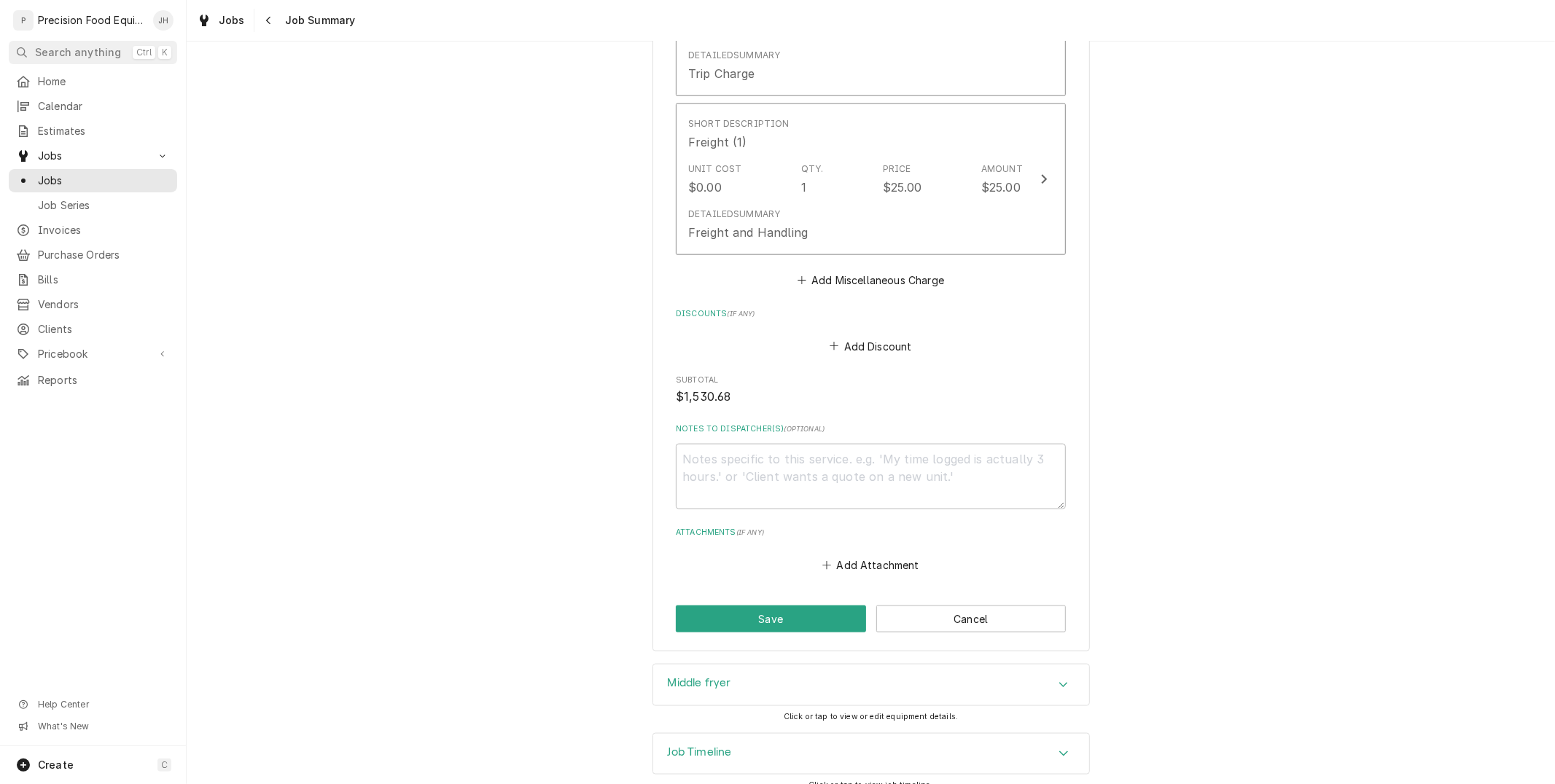
scroll to position [1368, 0]
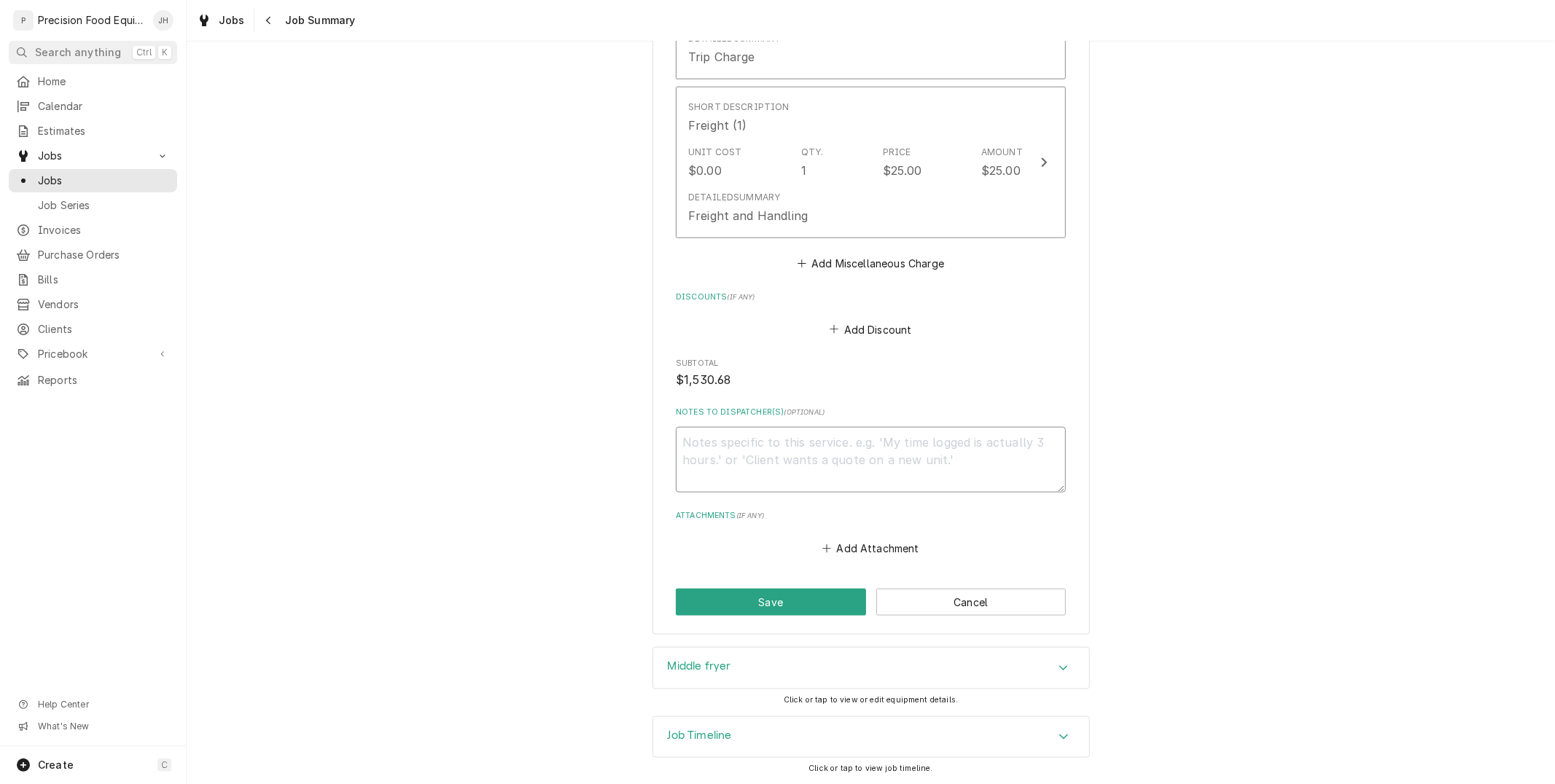
click at [810, 474] on textarea "Notes to Dispatcher(s) ( optional )" at bounding box center [870, 460] width 390 height 66
type textarea "x"
type textarea "z"
type textarea "x"
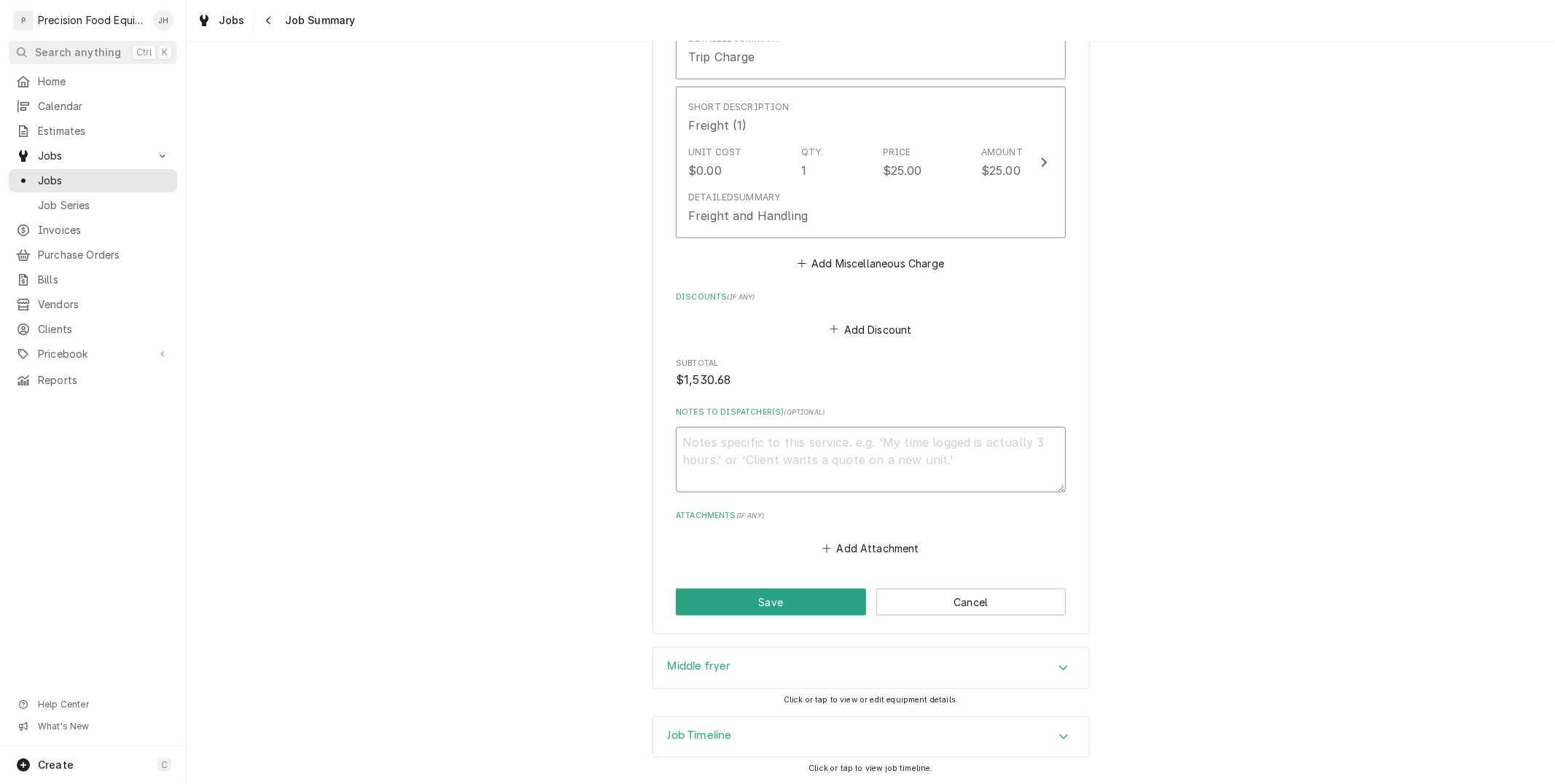
type textarea "R"
type textarea "x"
type textarea "Re"
type textarea "x"
type textarea "Rea"
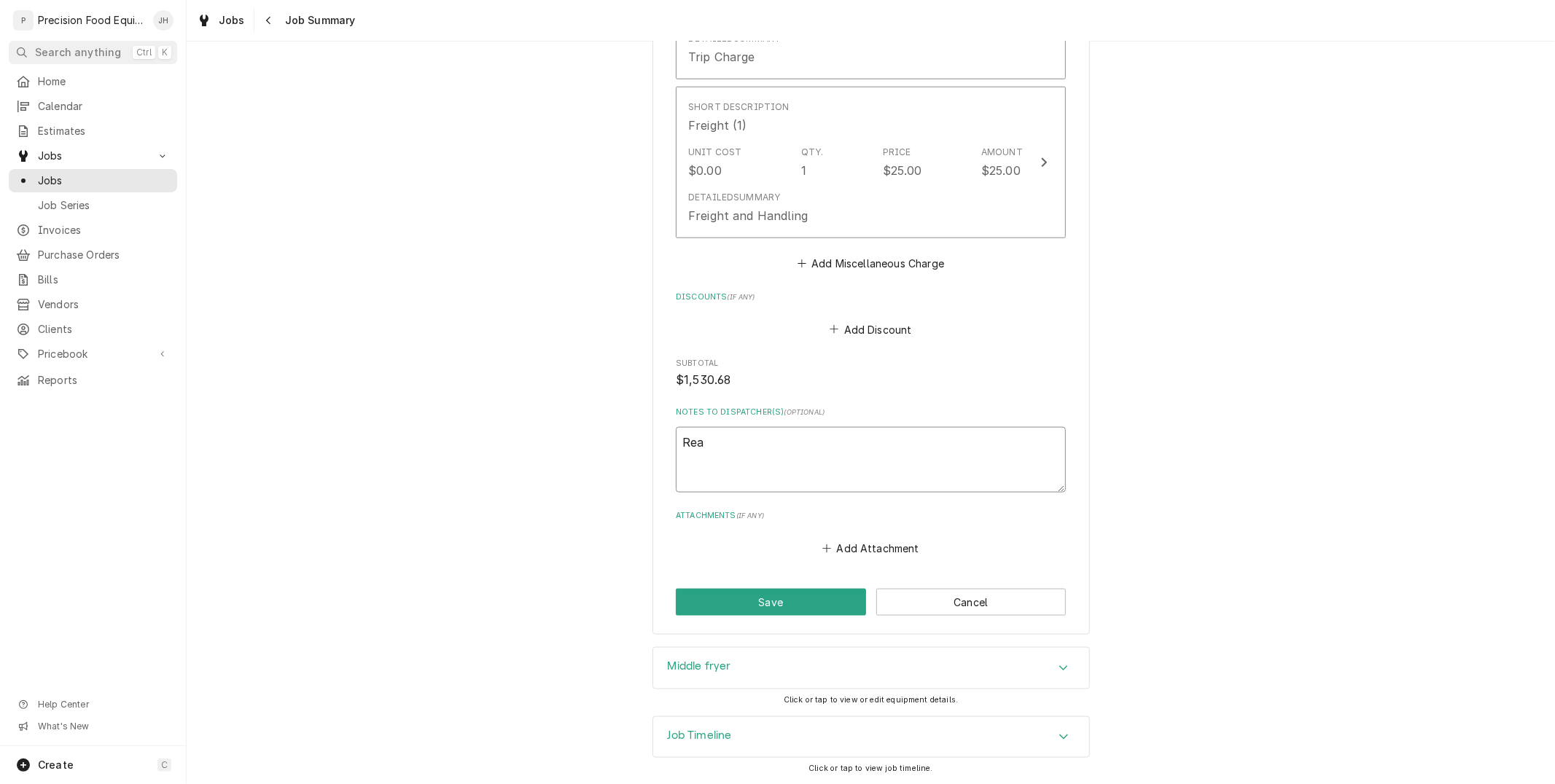
type textarea "x"
type textarea "Read"
type textarea "x"
type textarea "Ready"
type textarea "x"
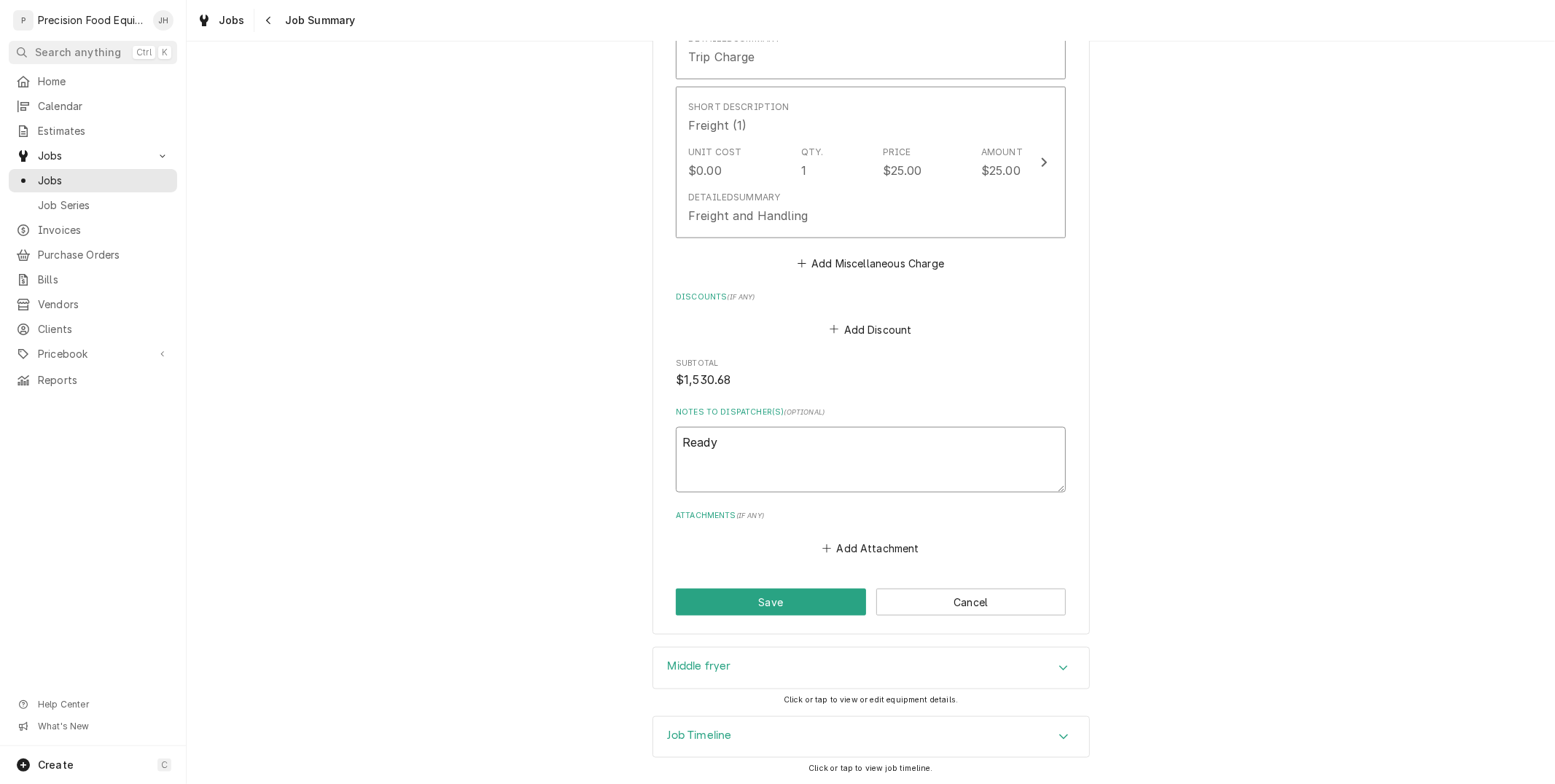
type textarea "Ready"
type textarea "x"
type textarea "Ready to"
type textarea "x"
type textarea "Ready to i"
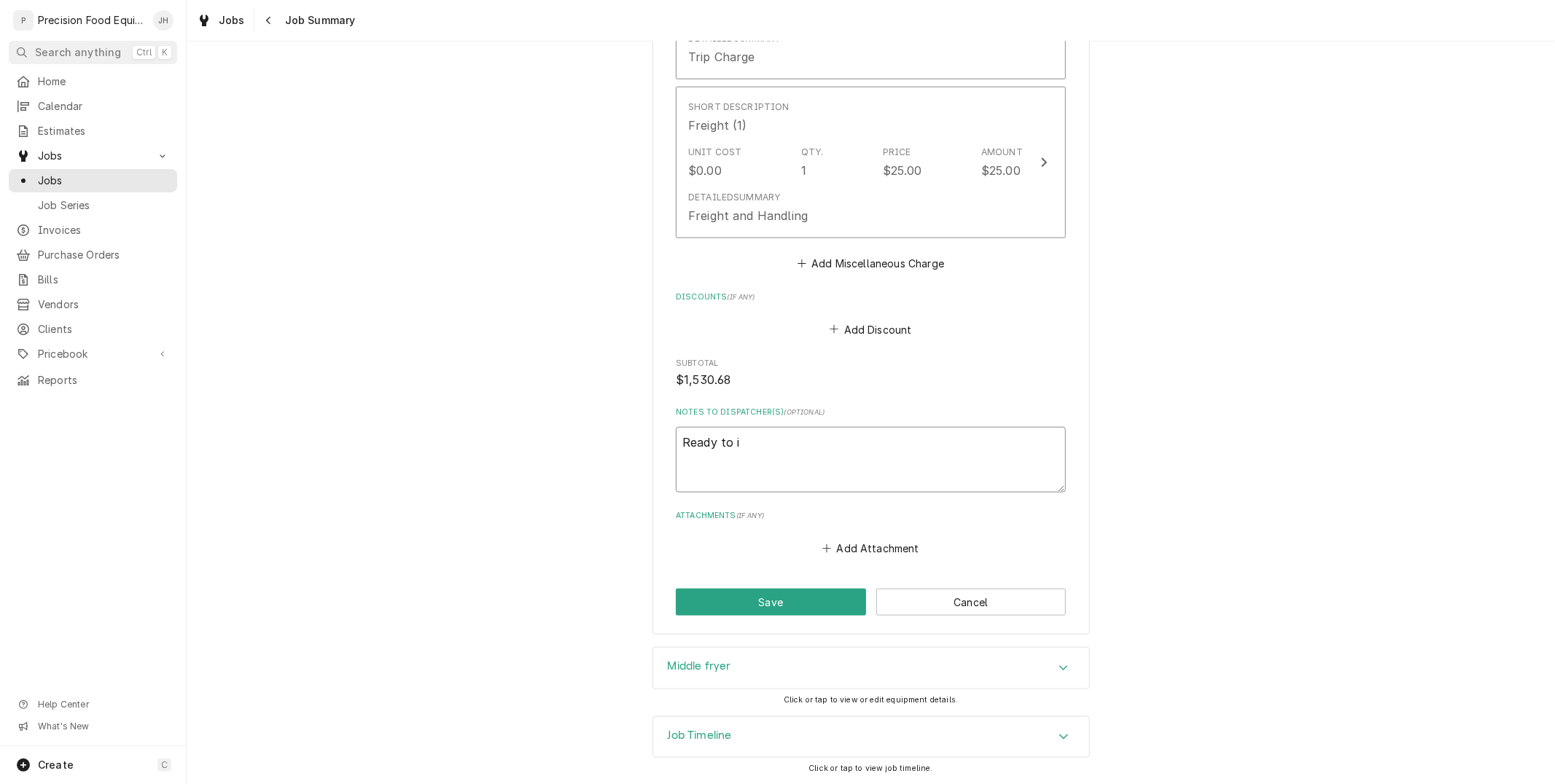
type textarea "x"
type textarea "Ready to inv"
type textarea "x"
type textarea "Ready to invo"
type textarea "x"
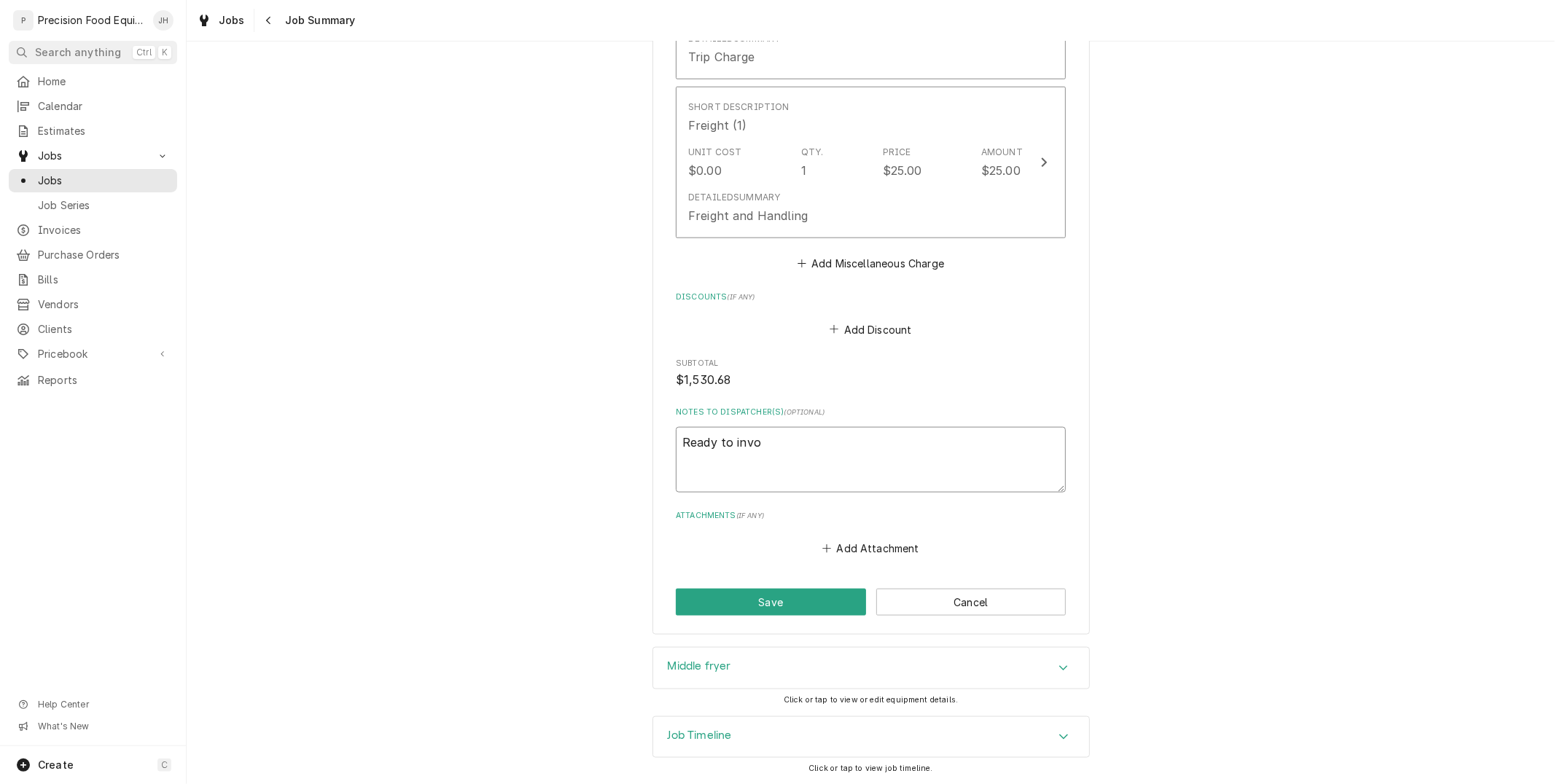
type textarea "Ready to invoi"
type textarea "x"
type textarea "Ready to invoic"
type textarea "x"
type textarea "Ready to invoice"
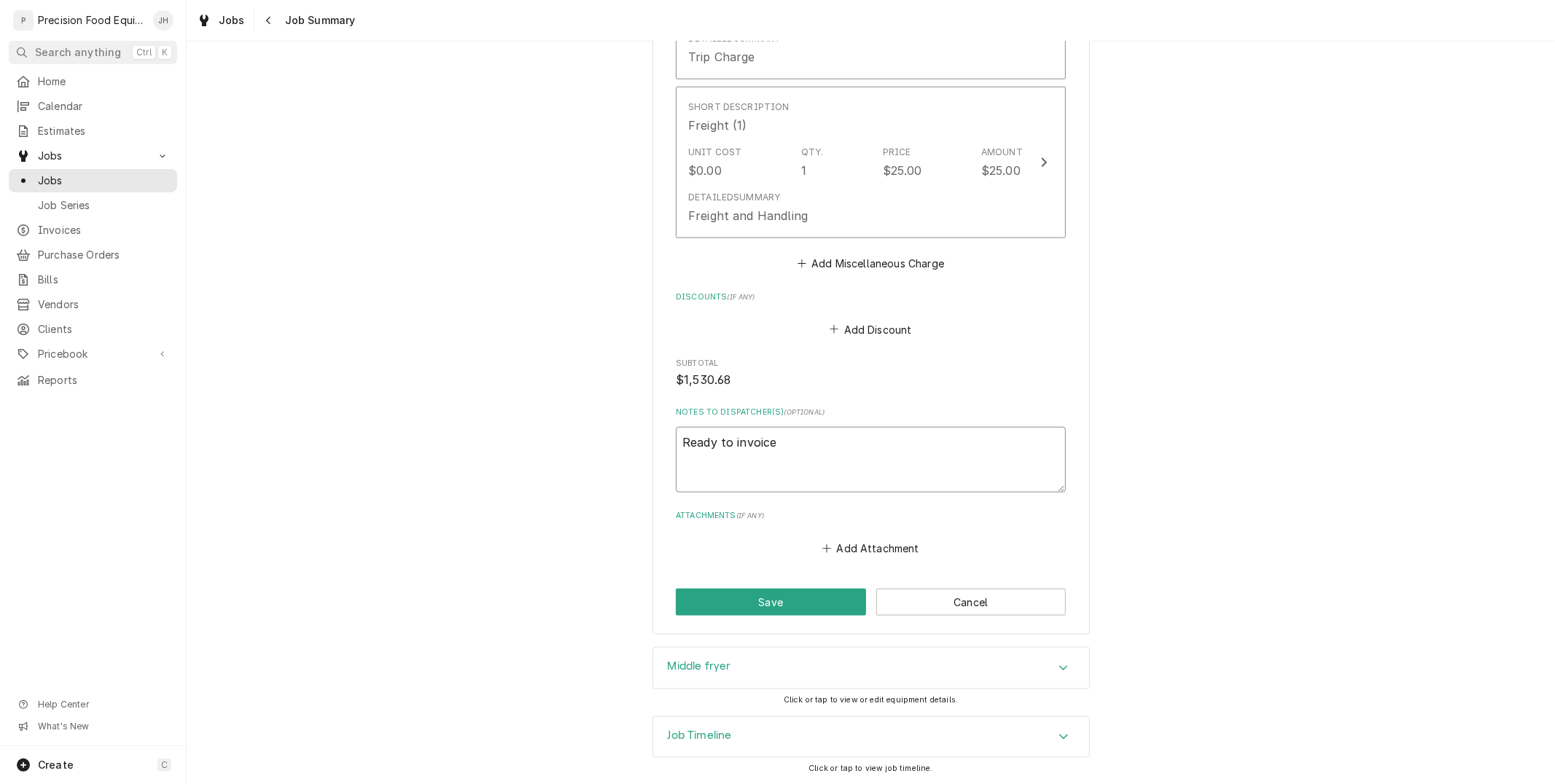
type textarea "x"
type textarea "Ready to invoice"
click at [750, 606] on button "Save" at bounding box center [771, 602] width 191 height 27
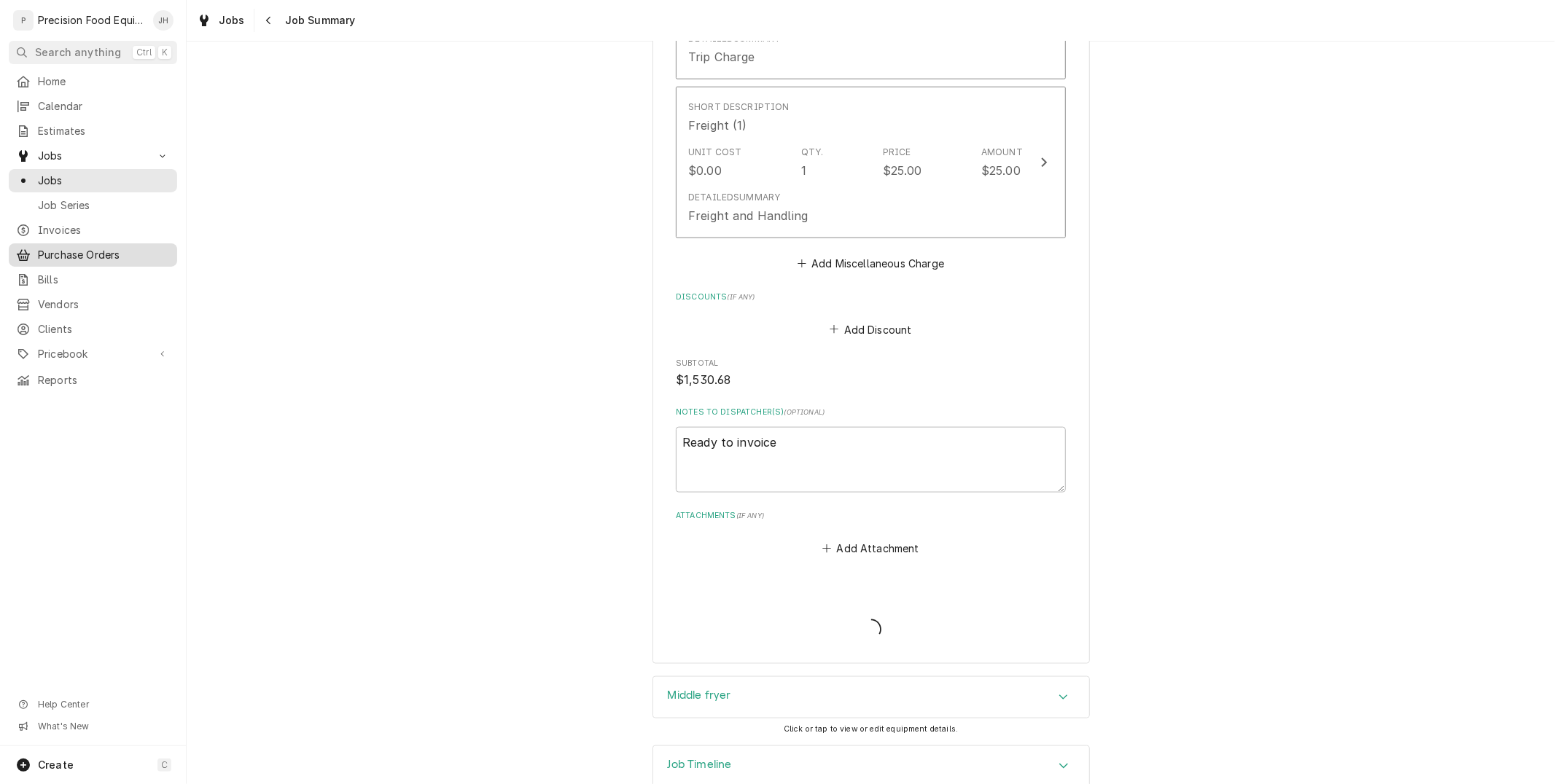
type textarea "x"
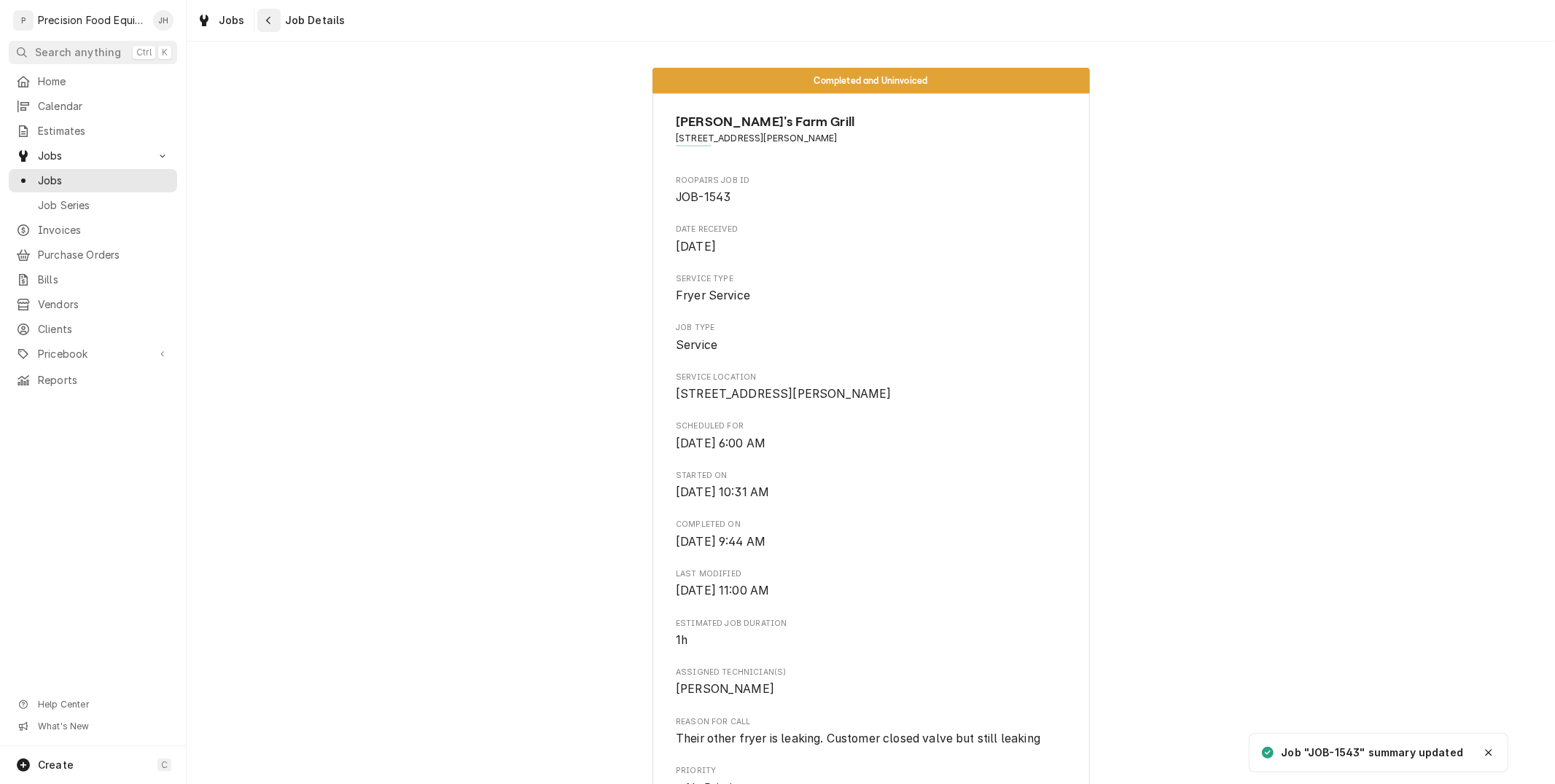
click at [271, 18] on div "Navigate back" at bounding box center [269, 20] width 15 height 15
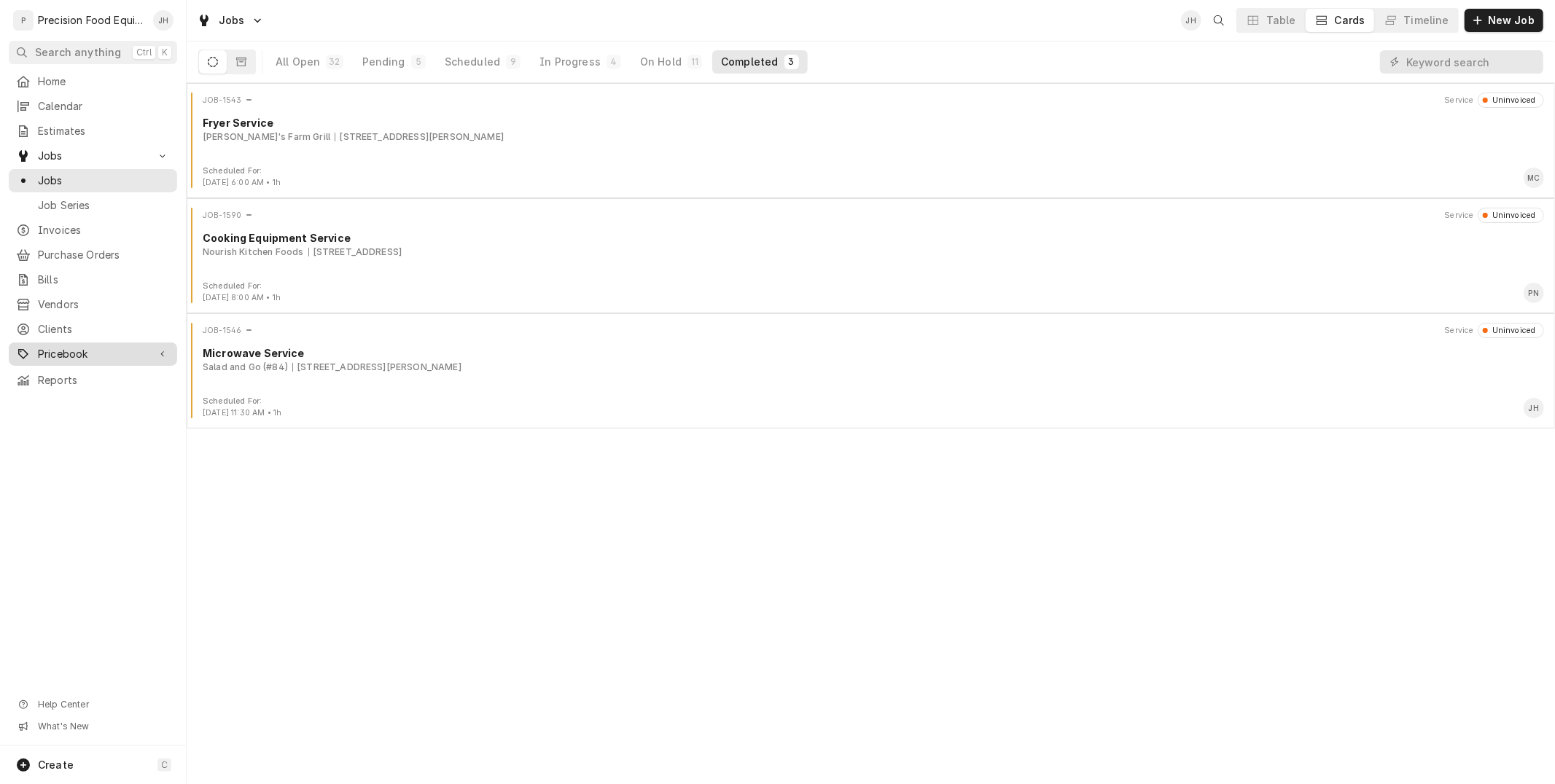
click at [88, 345] on div "Pricebook" at bounding box center [92, 354] width 162 height 18
click at [104, 392] on link "Parts & Materials" at bounding box center [93, 404] width 169 height 24
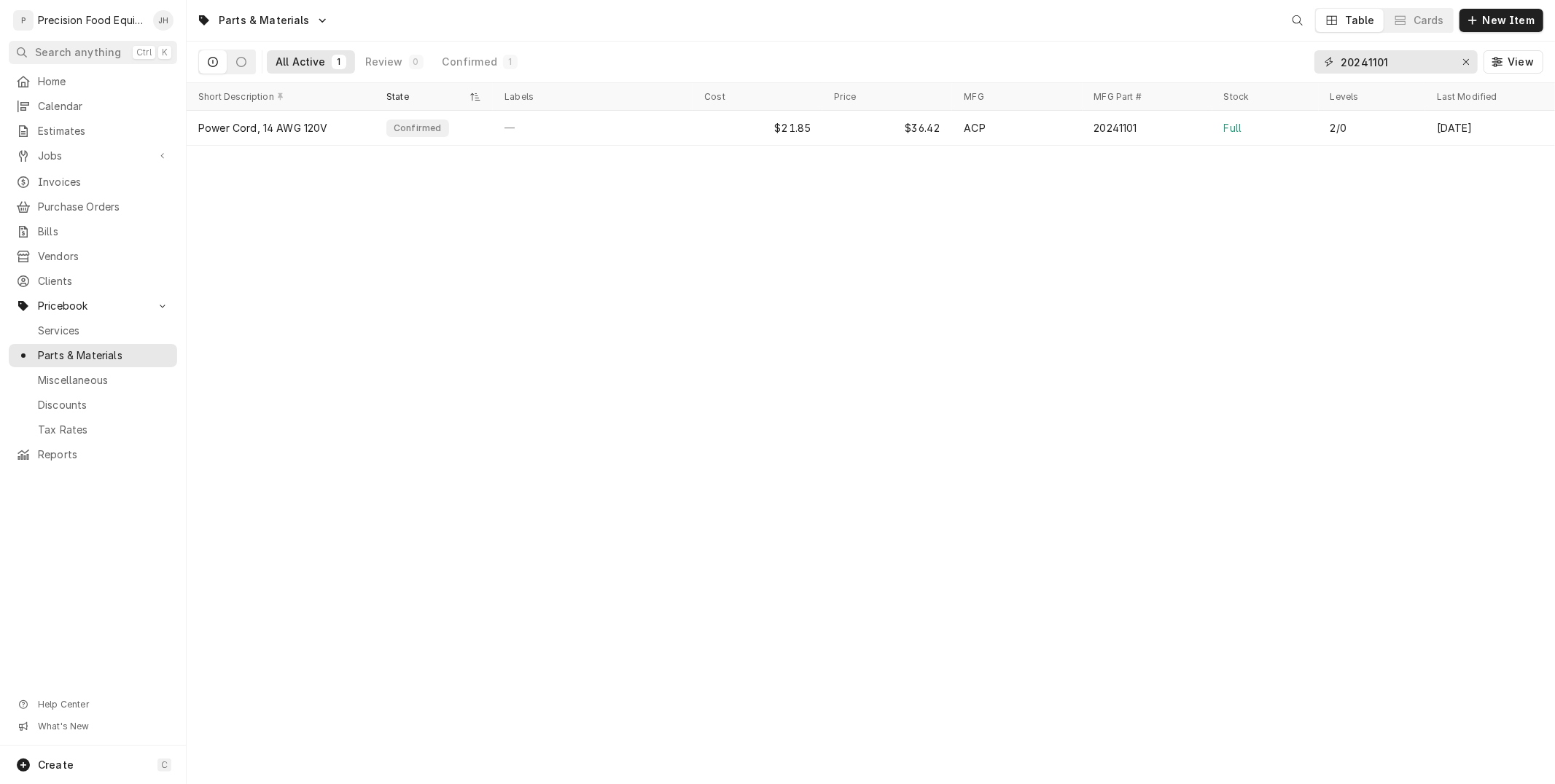
drag, startPoint x: 1422, startPoint y: 67, endPoint x: 970, endPoint y: 148, distance: 459.2
click at [1011, 139] on div "Parts & Materials Table Cards New Item All Active 1 Review 0 Confirmed 1 202411…" at bounding box center [870, 392] width 1368 height 784
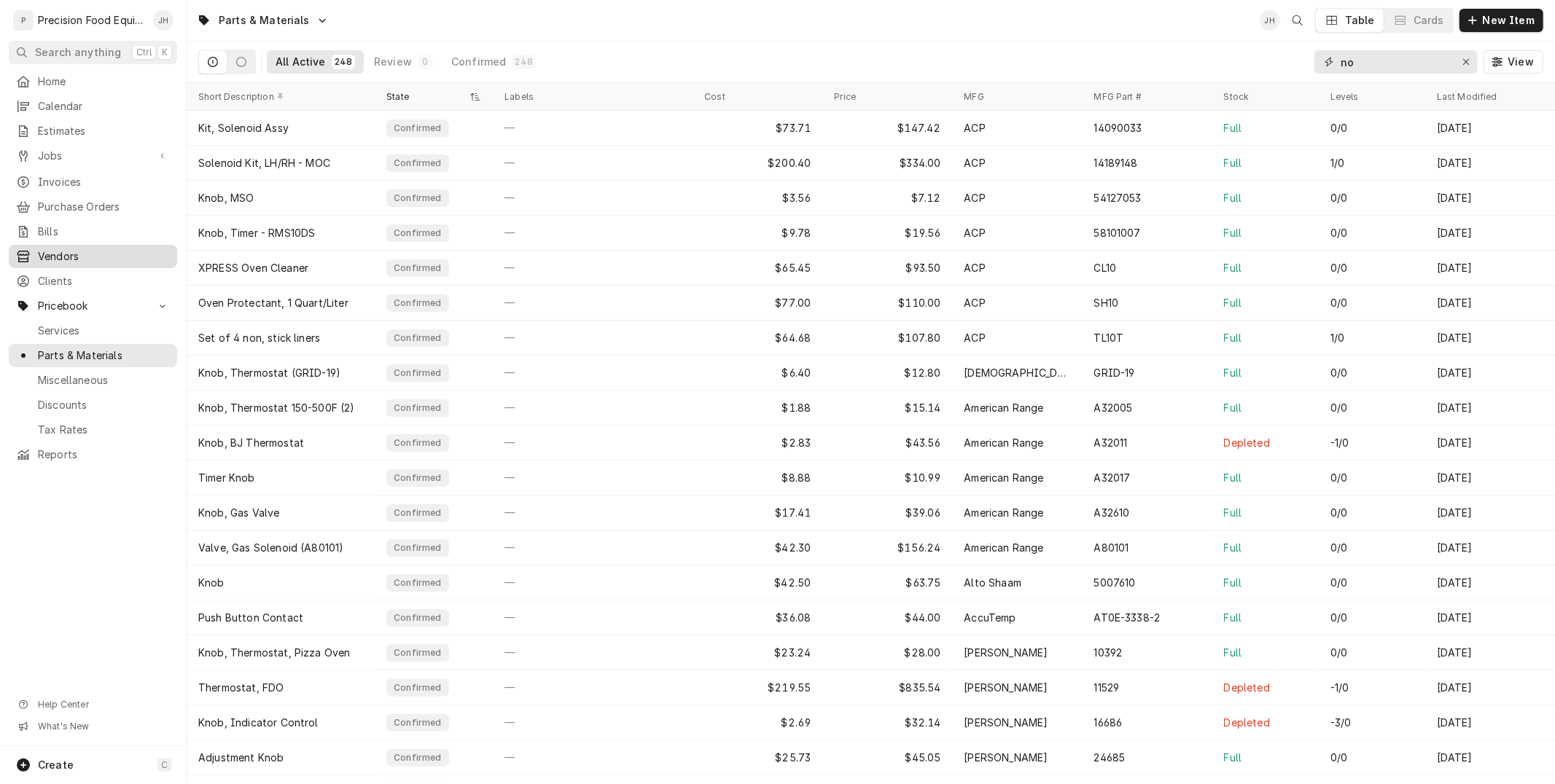
type input "no"
click at [75, 266] on link "Vendors" at bounding box center [93, 256] width 169 height 24
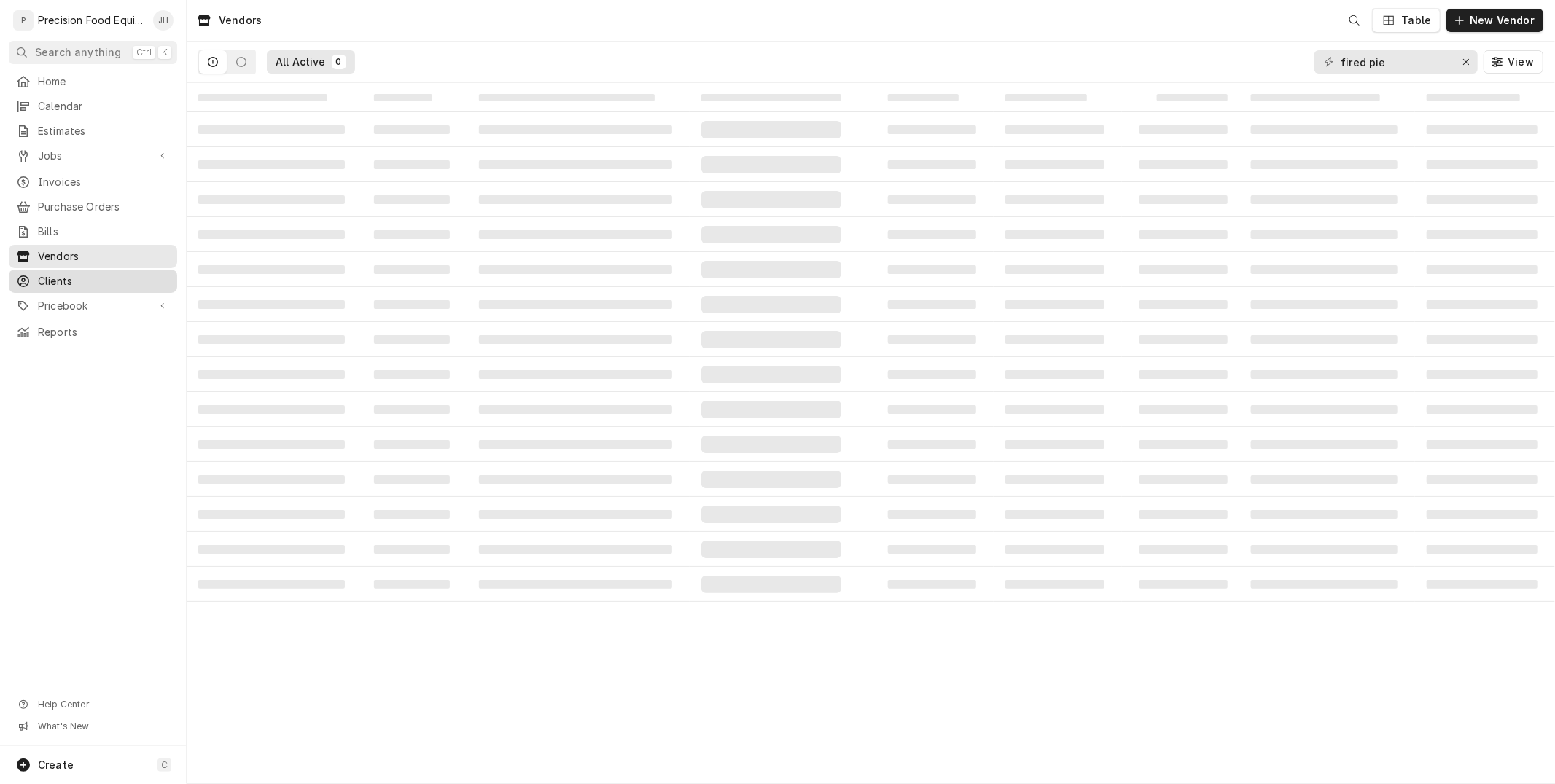
click at [80, 281] on span "Clients" at bounding box center [104, 281] width 132 height 15
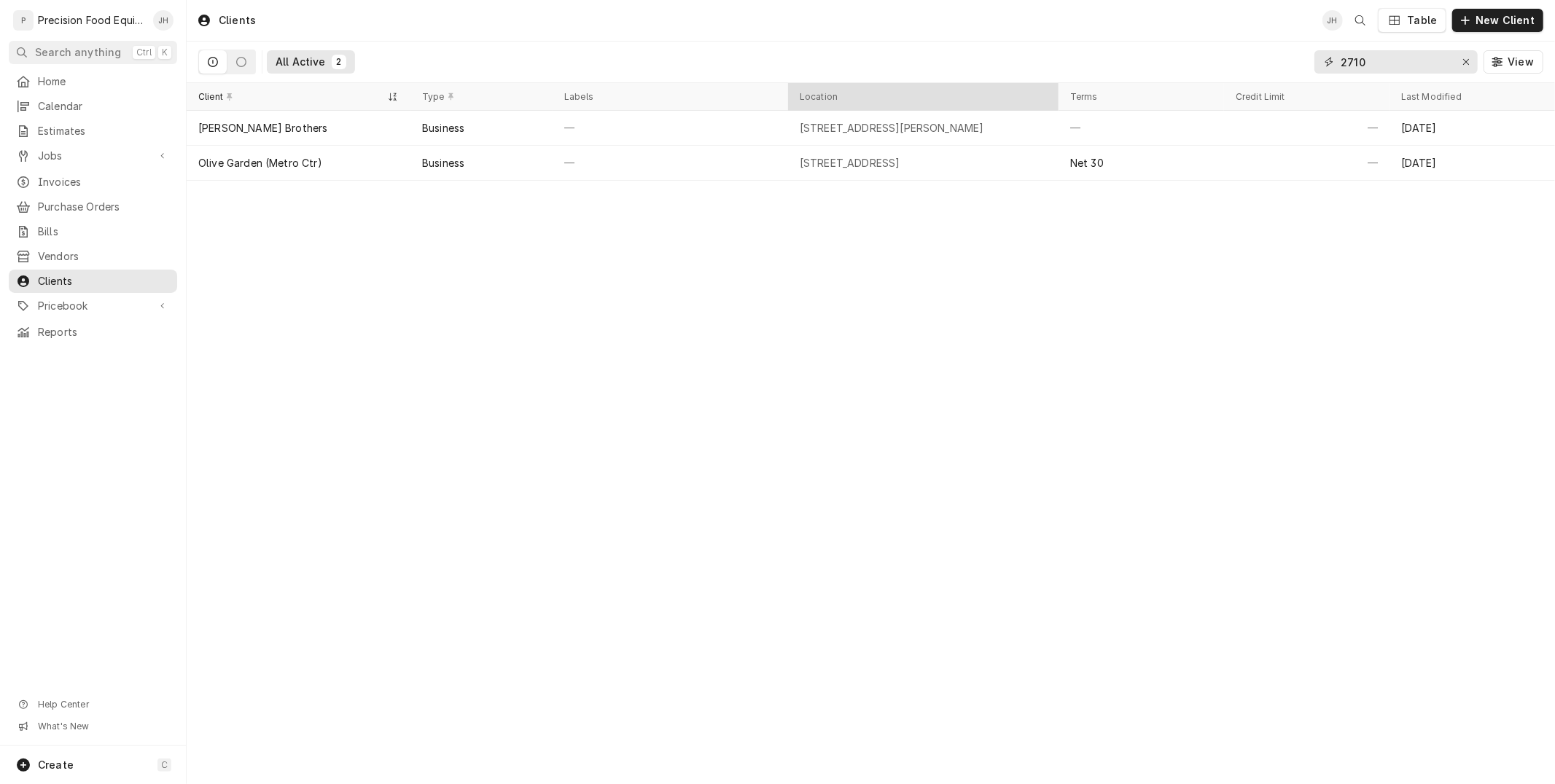
drag, startPoint x: 1203, startPoint y: 88, endPoint x: 1052, endPoint y: 105, distance: 152.0
click at [1059, 112] on div "Clients JH Table New Client All Active 2 2710 View Client Type Labels Location …" at bounding box center [870, 392] width 1368 height 784
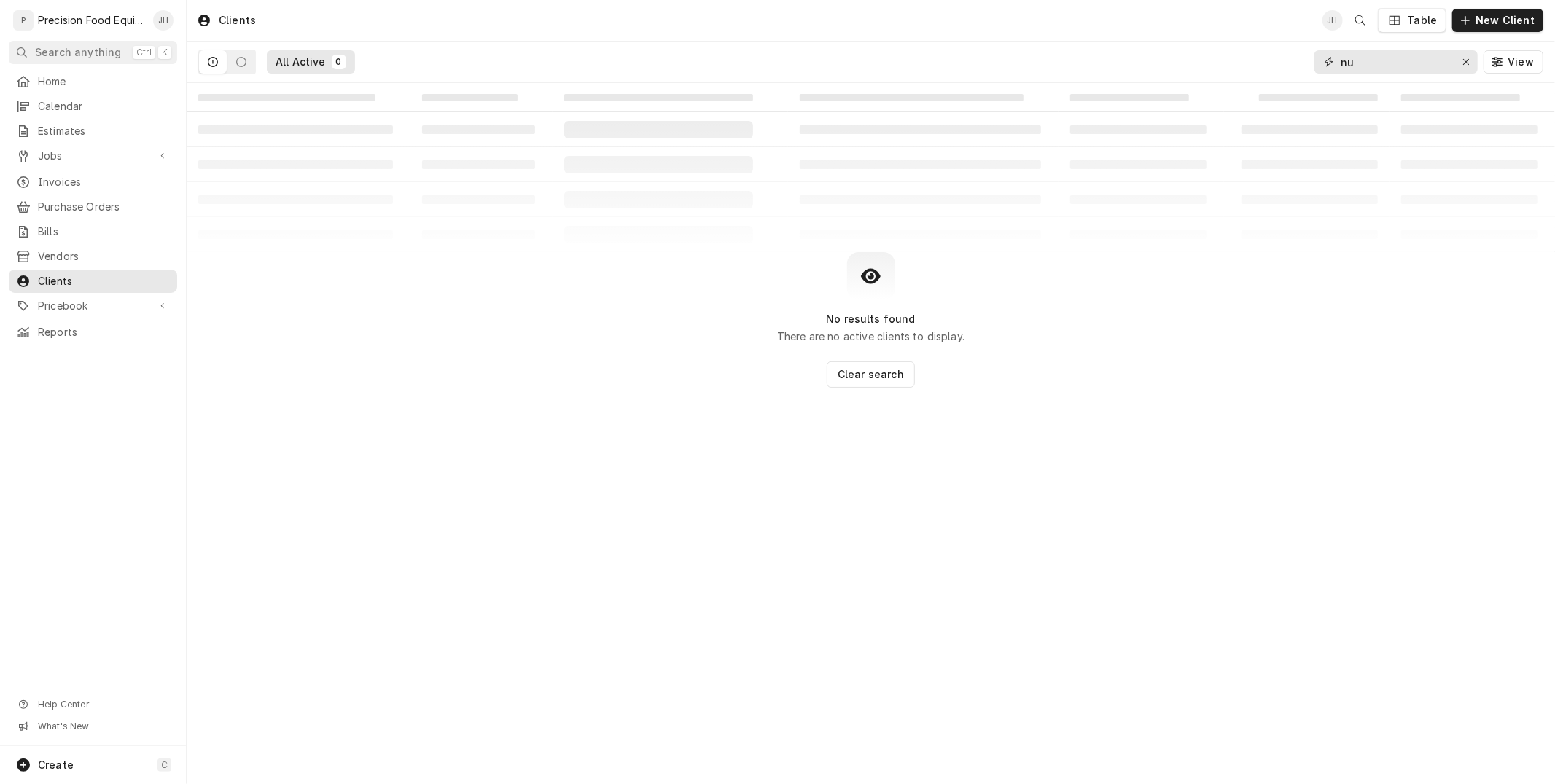
type input "n"
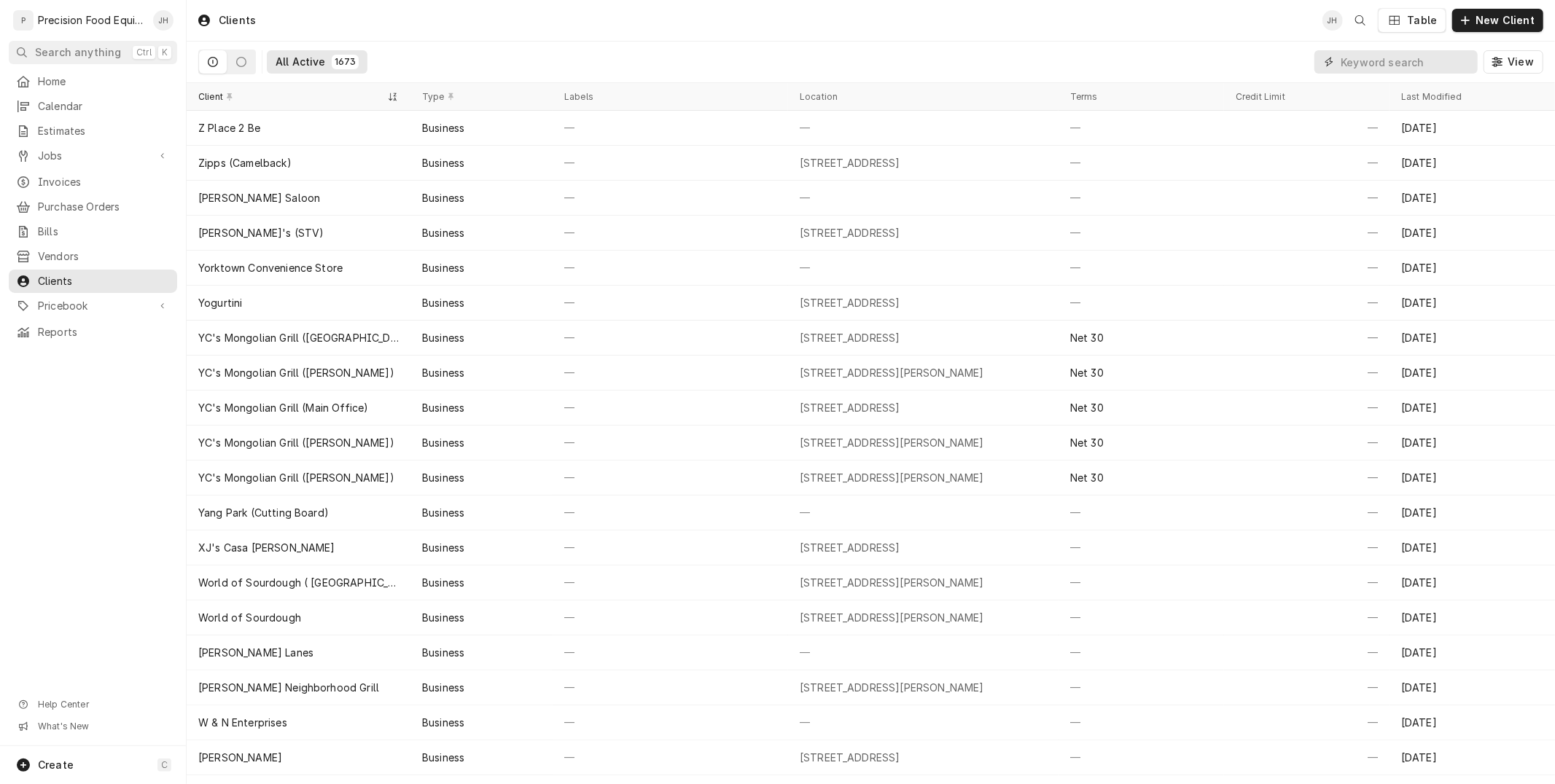
type input "o"
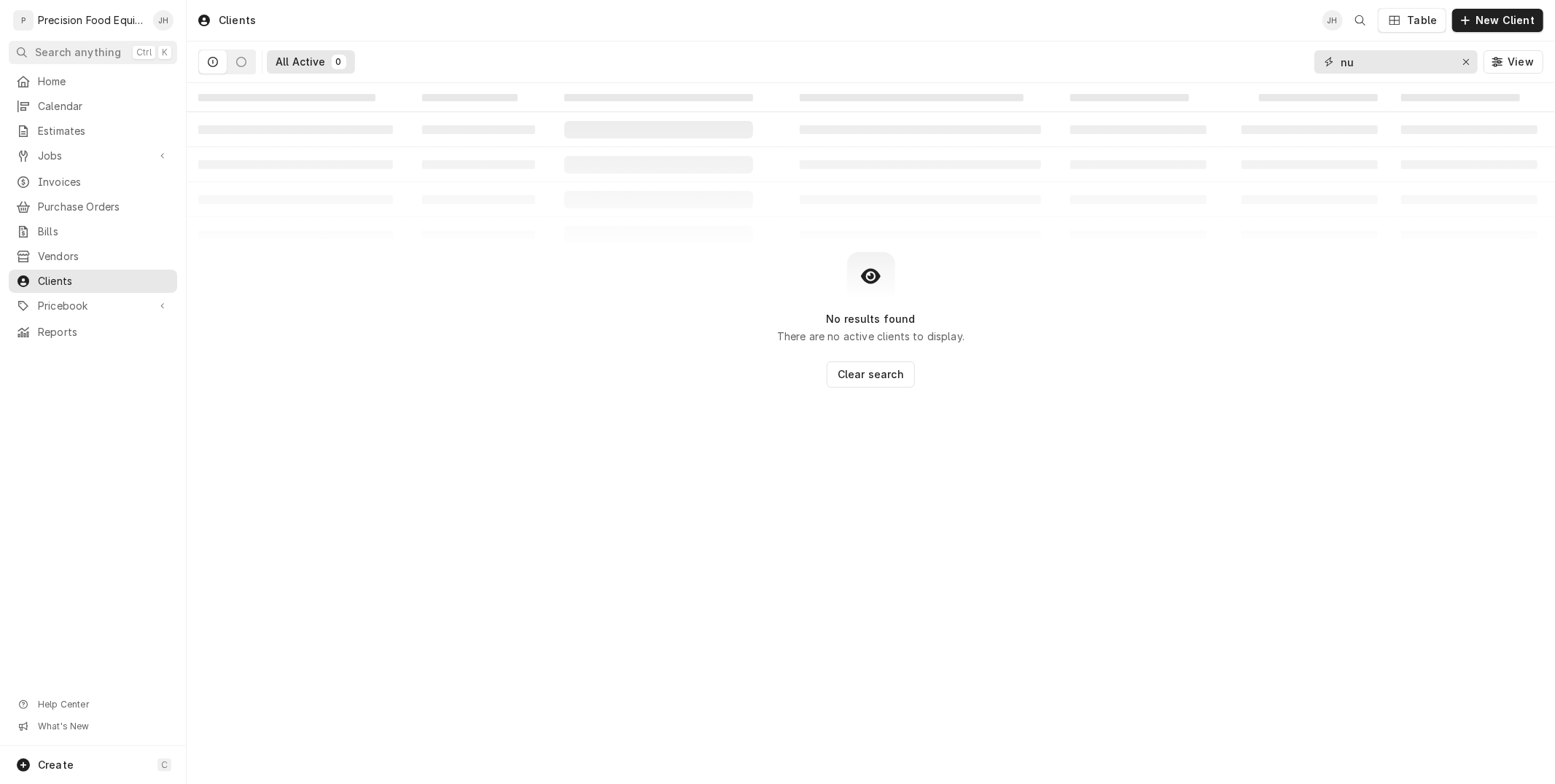
type input "n"
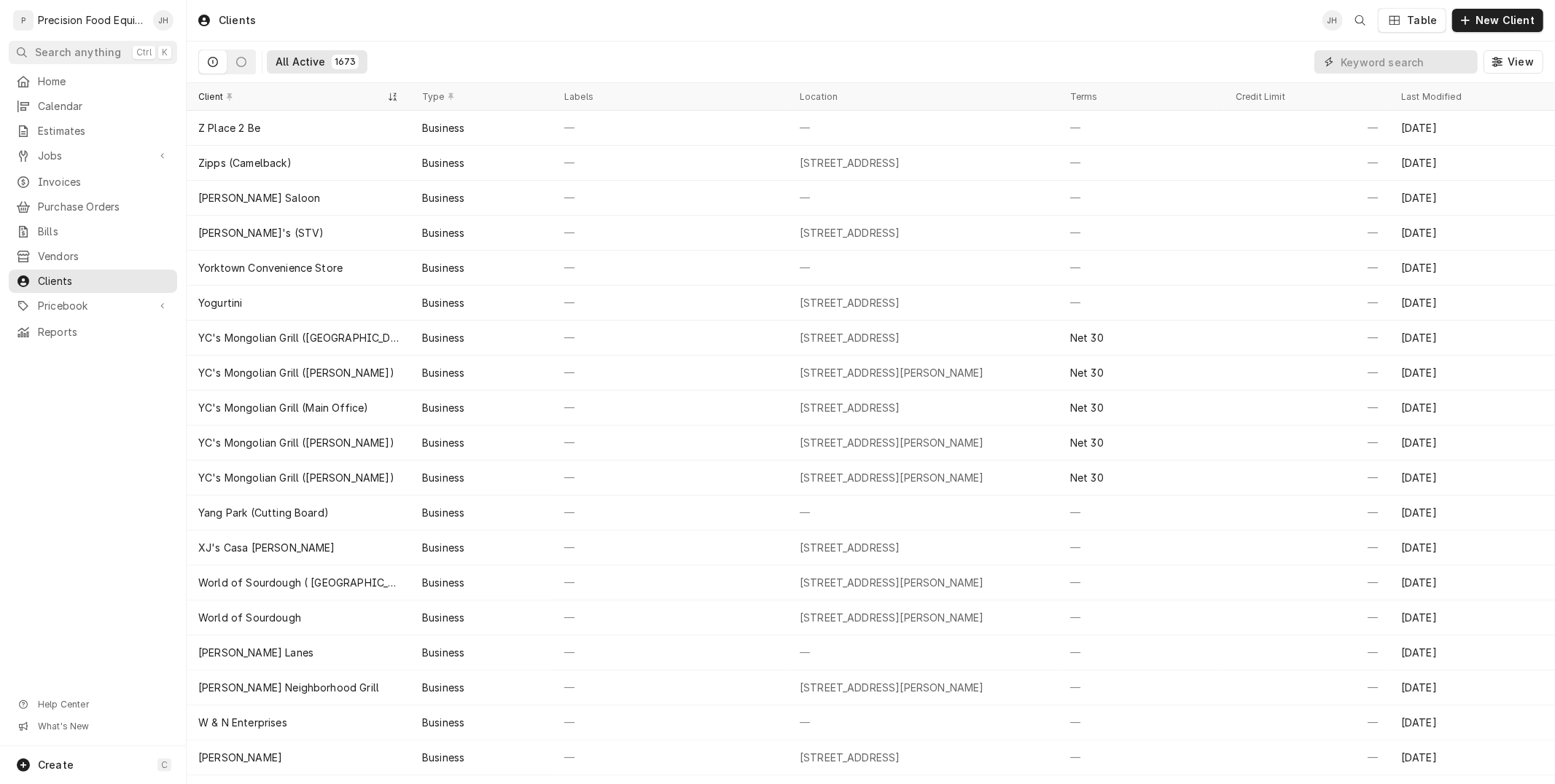
type input "o"
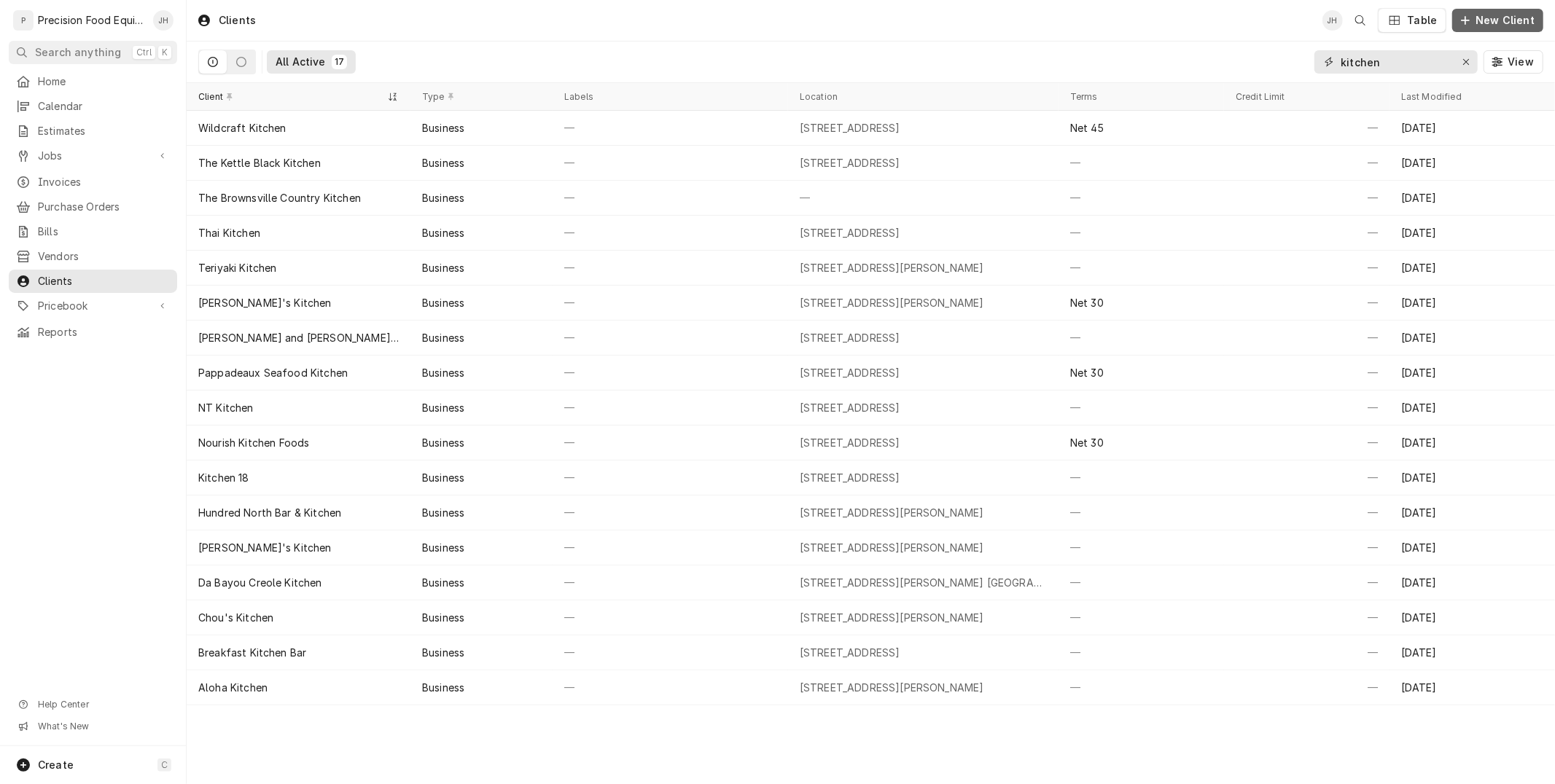
type input "kitchen"
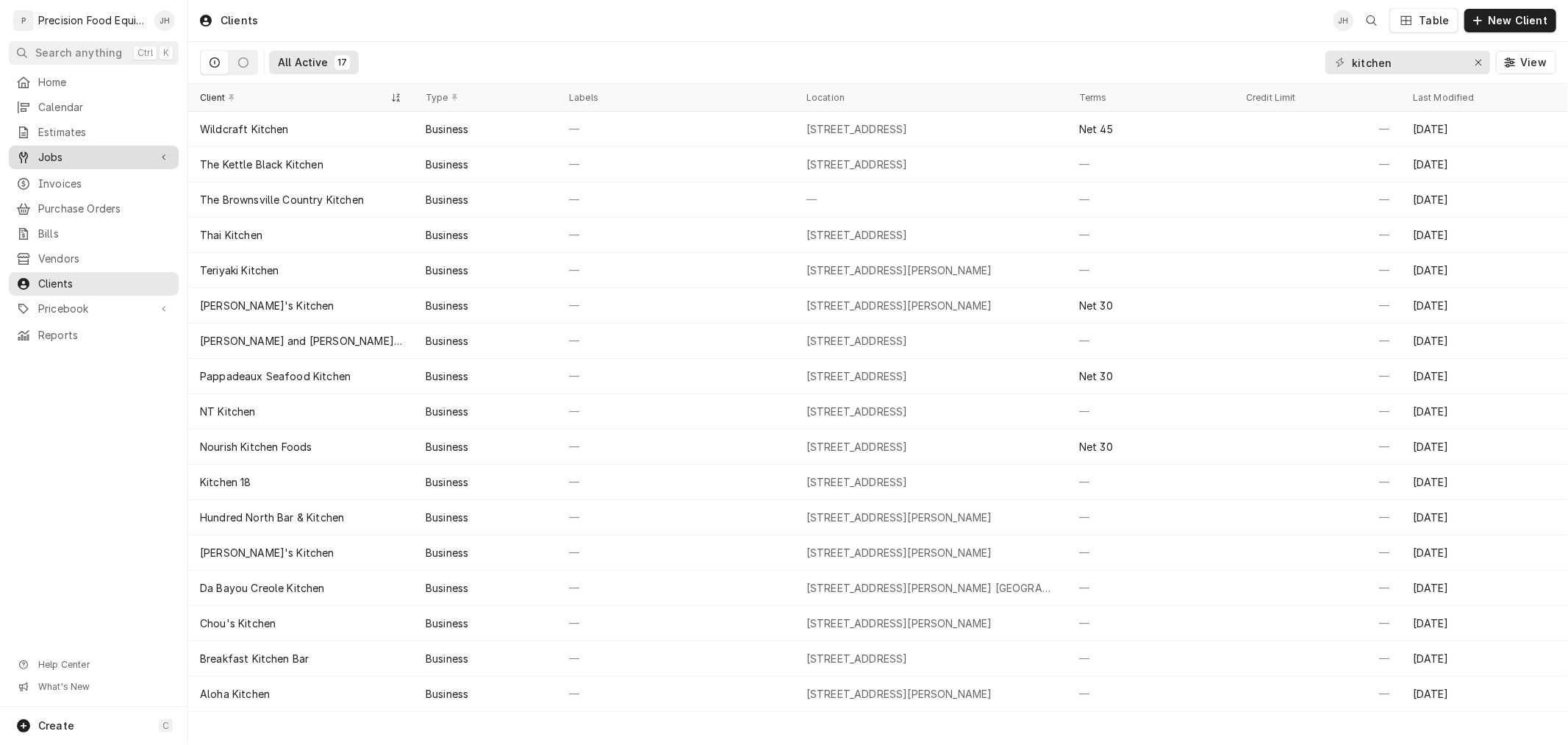
click at [63, 158] on span "Jobs" at bounding box center [94, 157] width 111 height 15
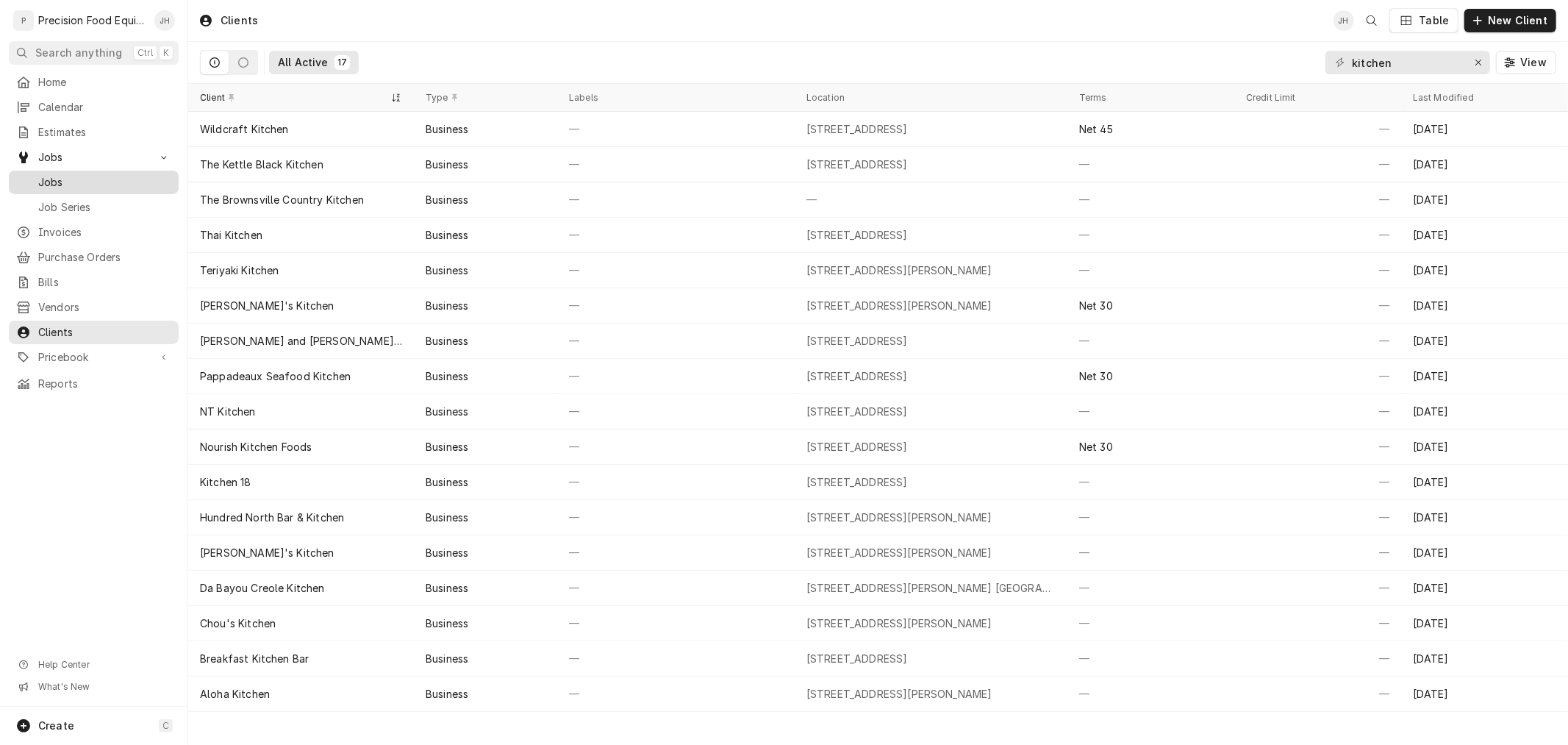
click at [55, 181] on span "Jobs" at bounding box center [105, 182] width 133 height 15
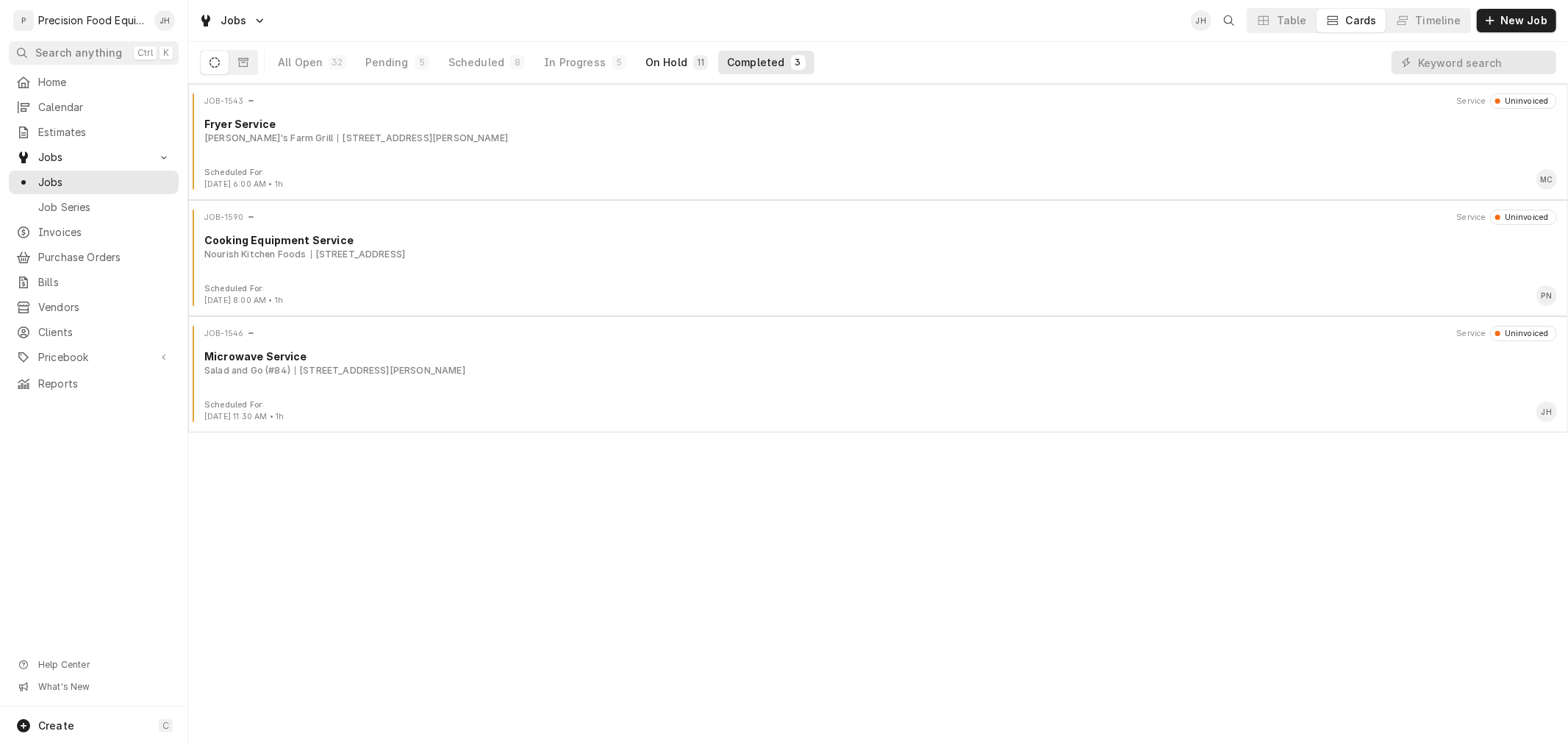
click at [658, 61] on div "On Hold" at bounding box center [666, 62] width 42 height 15
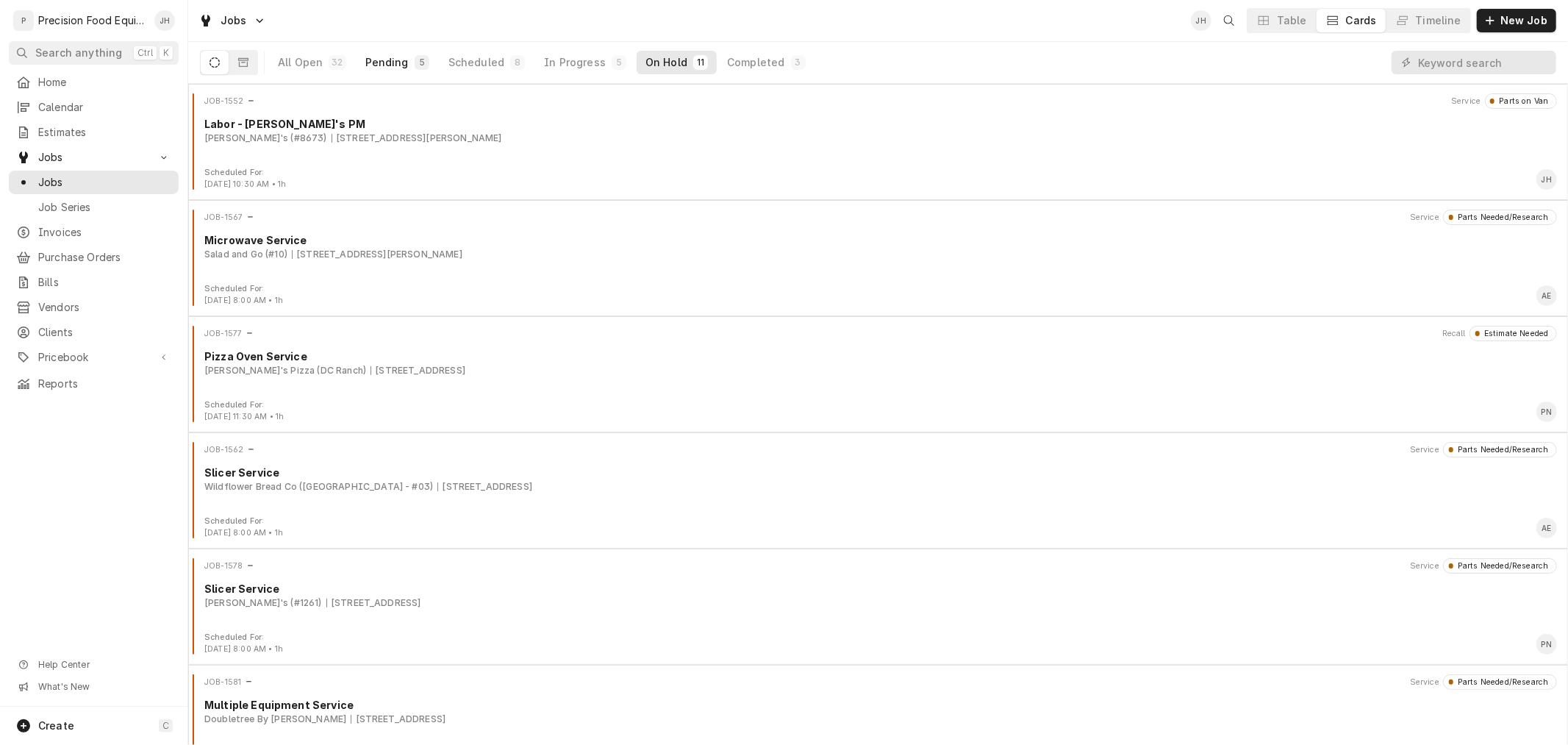
click at [418, 56] on div "5" at bounding box center [422, 62] width 9 height 11
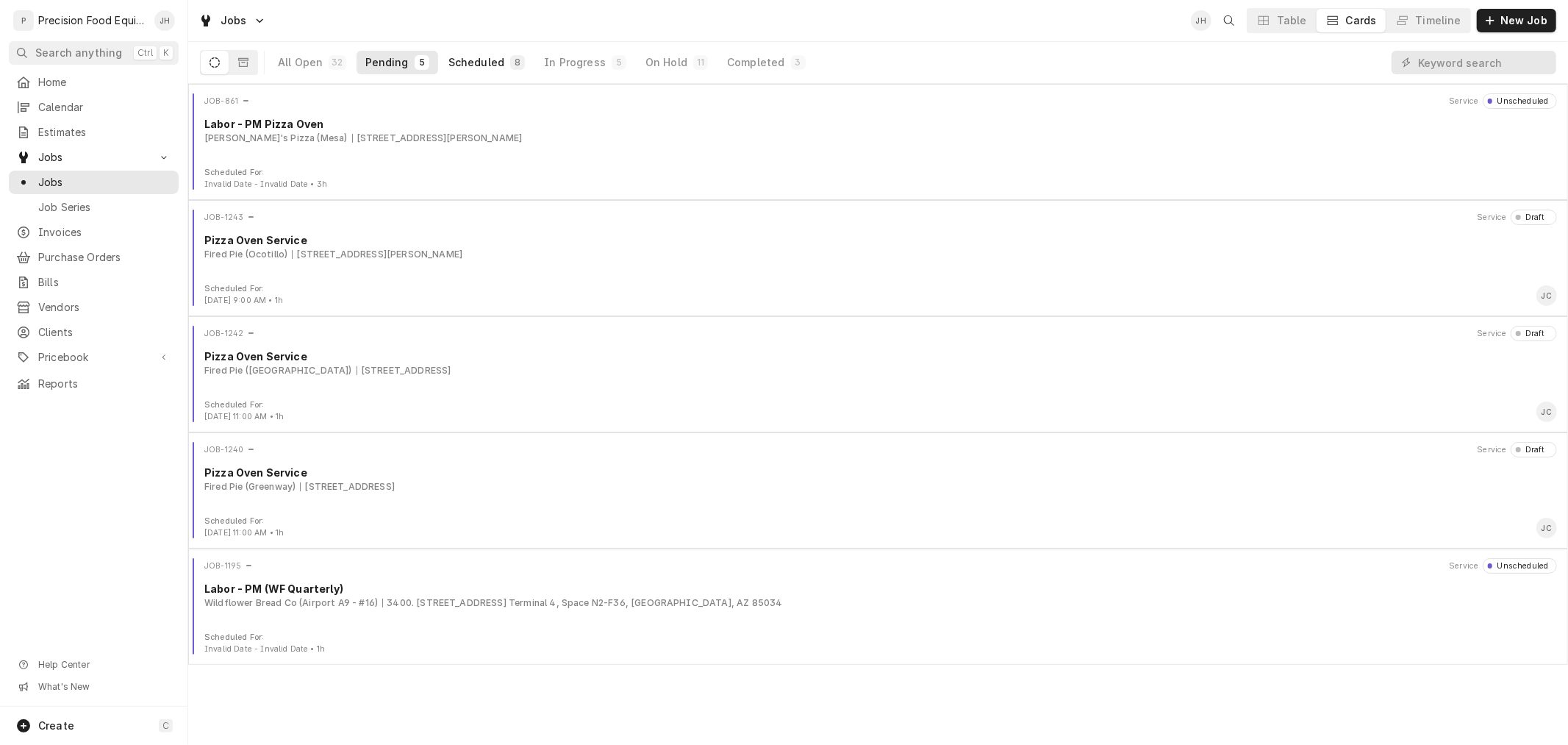
click at [510, 60] on div "8" at bounding box center [518, 62] width 15 height 15
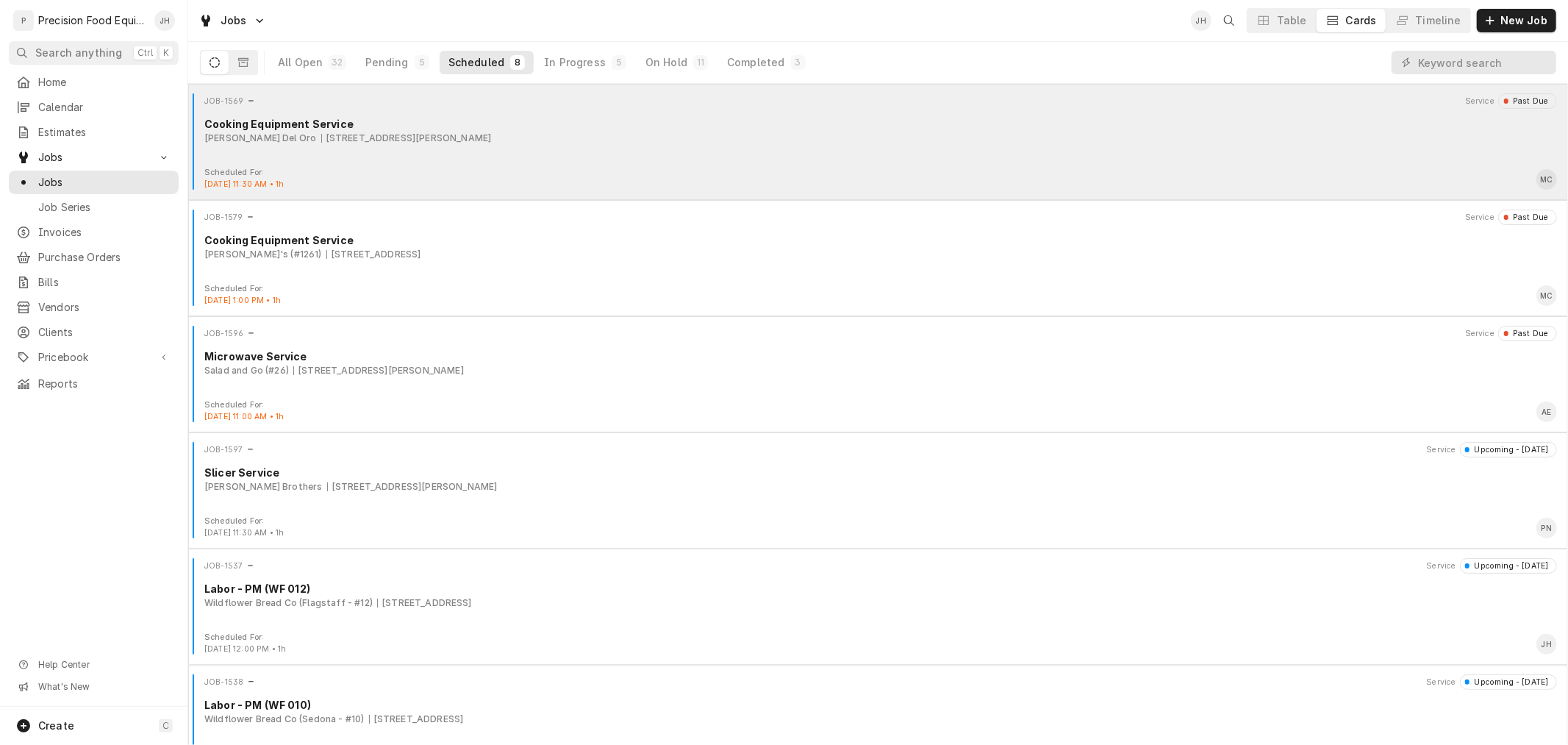
click at [355, 155] on div "JOB-1569 Service Past Due Cooking Equipment Service [PERSON_NAME][GEOGRAPHIC_DA…" at bounding box center [878, 130] width 1368 height 74
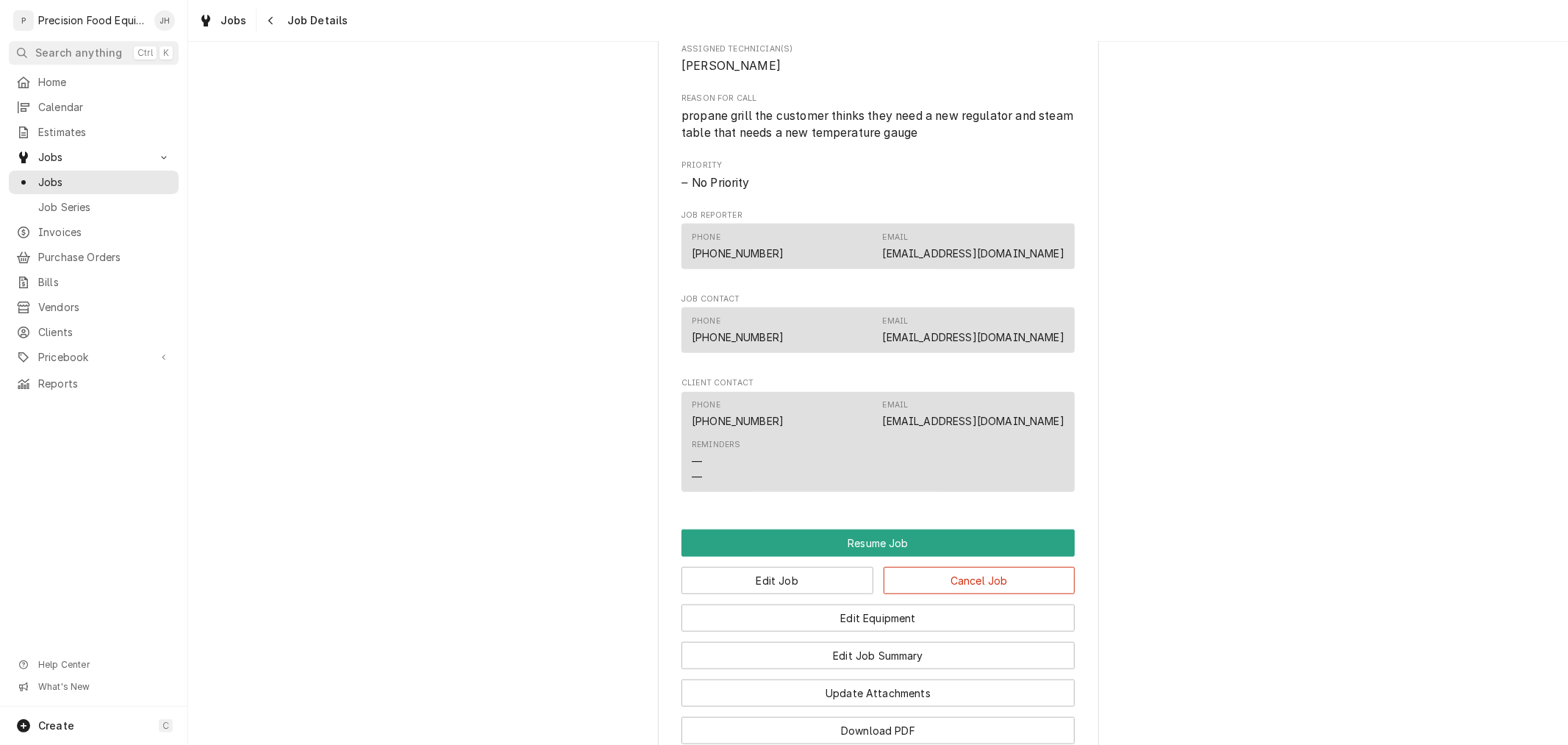
scroll to position [1253, 0]
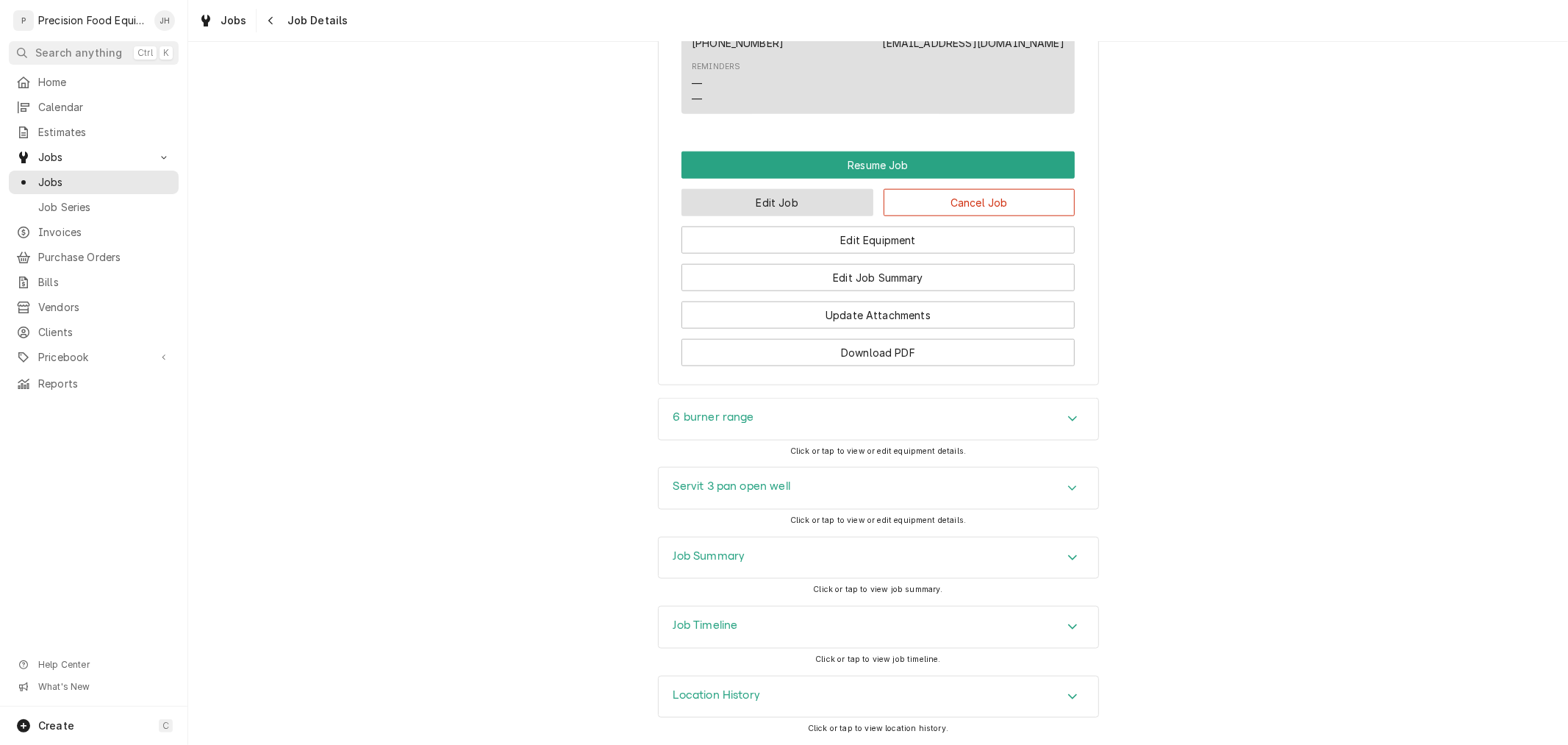
click at [775, 193] on button "Edit Job" at bounding box center [777, 202] width 192 height 27
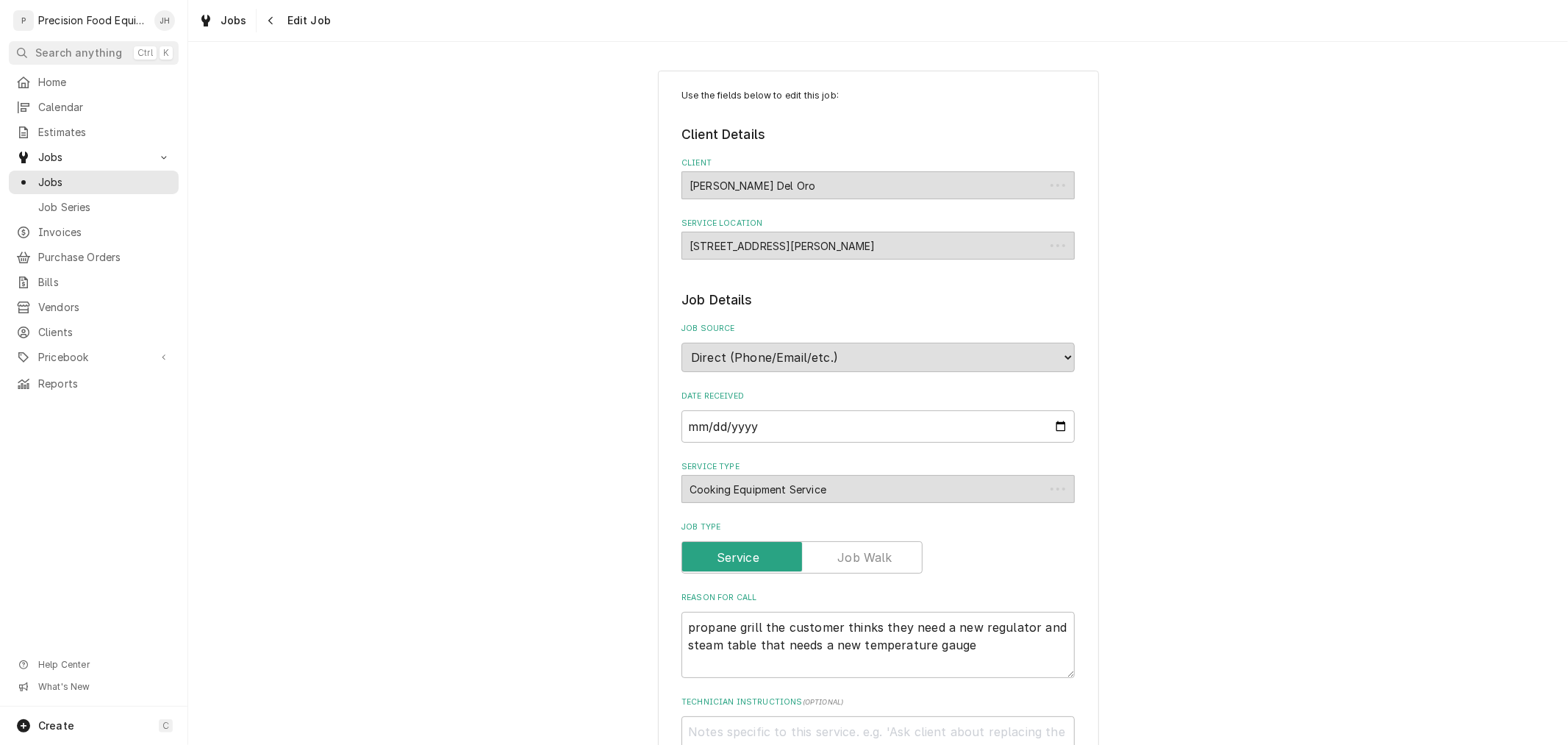
type textarea "x"
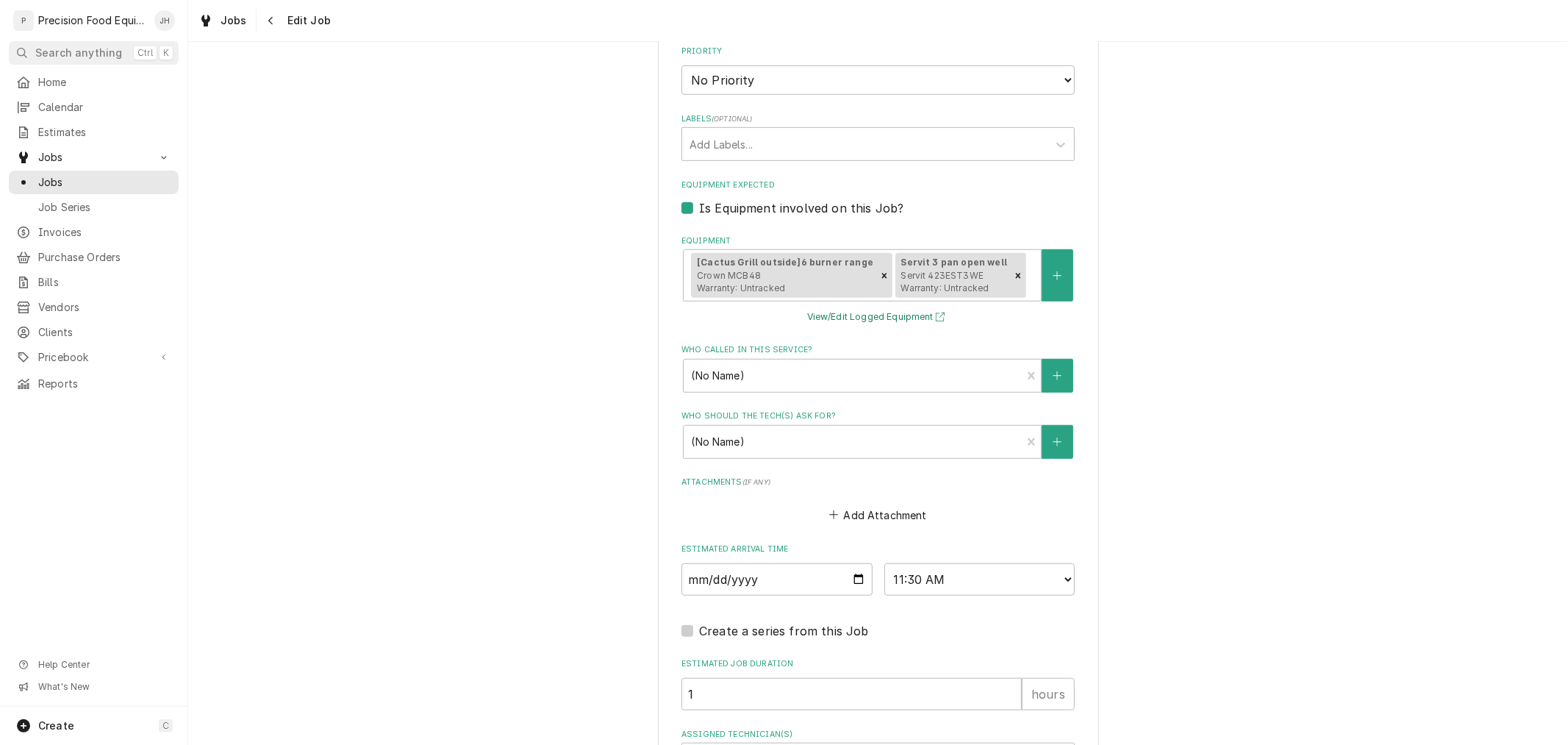
scroll to position [873, 0]
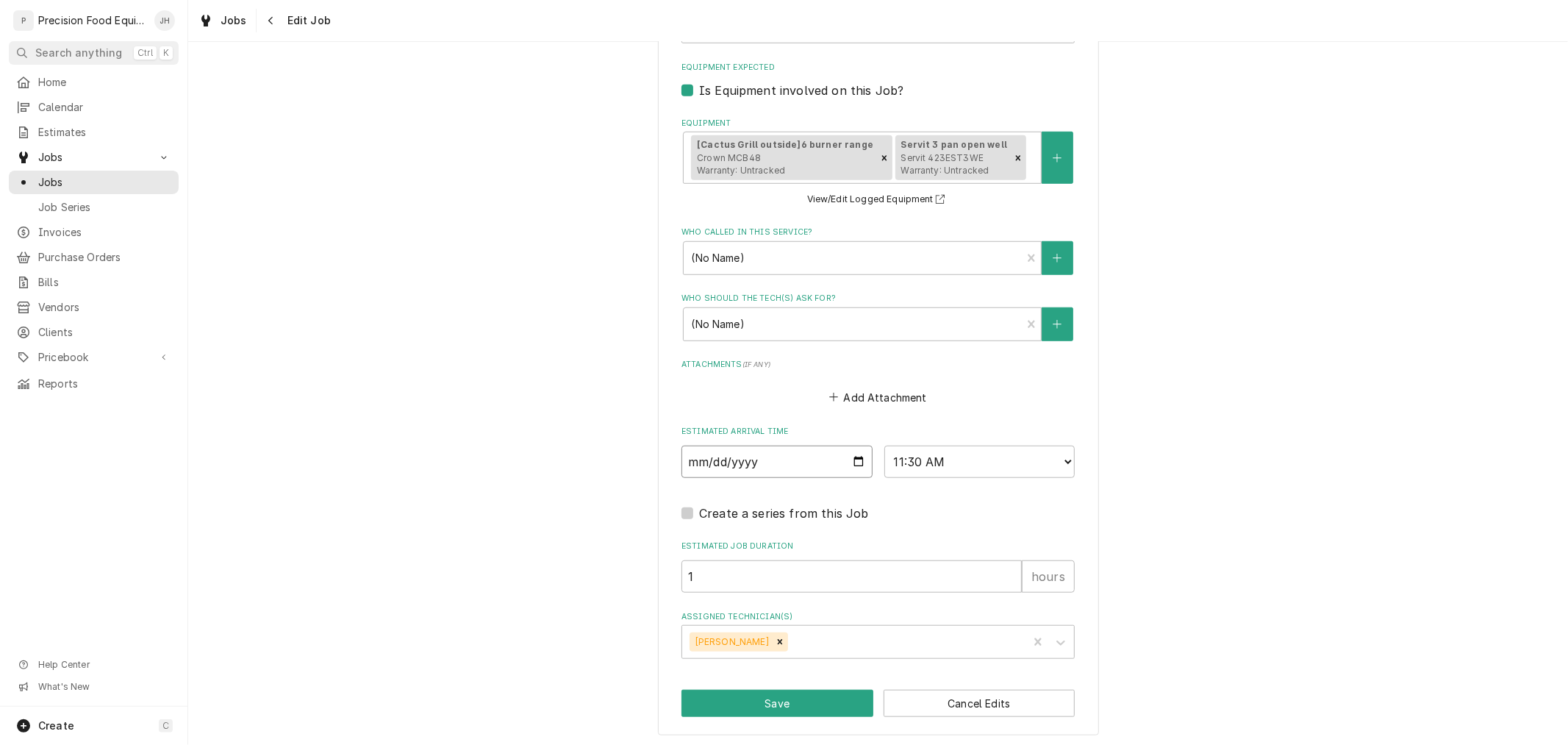
click at [840, 458] on input "[DATE]" at bounding box center [777, 462] width 191 height 33
click at [844, 456] on input "[DATE]" at bounding box center [777, 462] width 191 height 33
type input "[DATE]"
click at [938, 465] on select "AM / PM 6:00 AM 6:15 AM 6:30 AM 6:45 AM 7:00 AM 7:15 AM 7:30 AM 7:45 AM 8:00 AM…" at bounding box center [980, 462] width 191 height 33
type textarea "x"
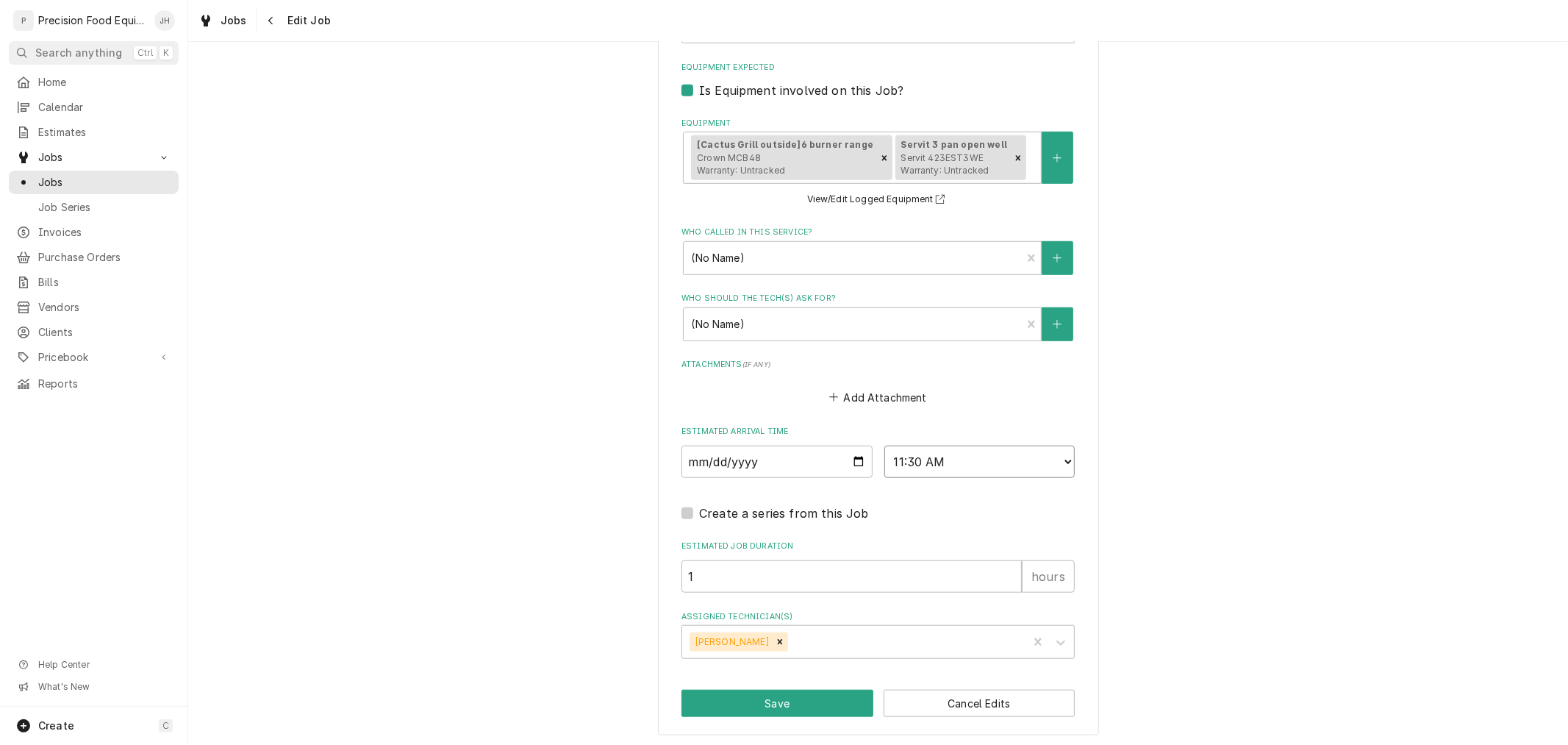
select select "08:30:00"
click at [884, 446] on select "AM / PM 6:00 AM 6:15 AM 6:30 AM 6:45 AM 7:00 AM 7:15 AM 7:30 AM 7:45 AM 8:00 AM…" at bounding box center [980, 462] width 191 height 33
click at [796, 693] on button "Save" at bounding box center [777, 702] width 192 height 27
type textarea "x"
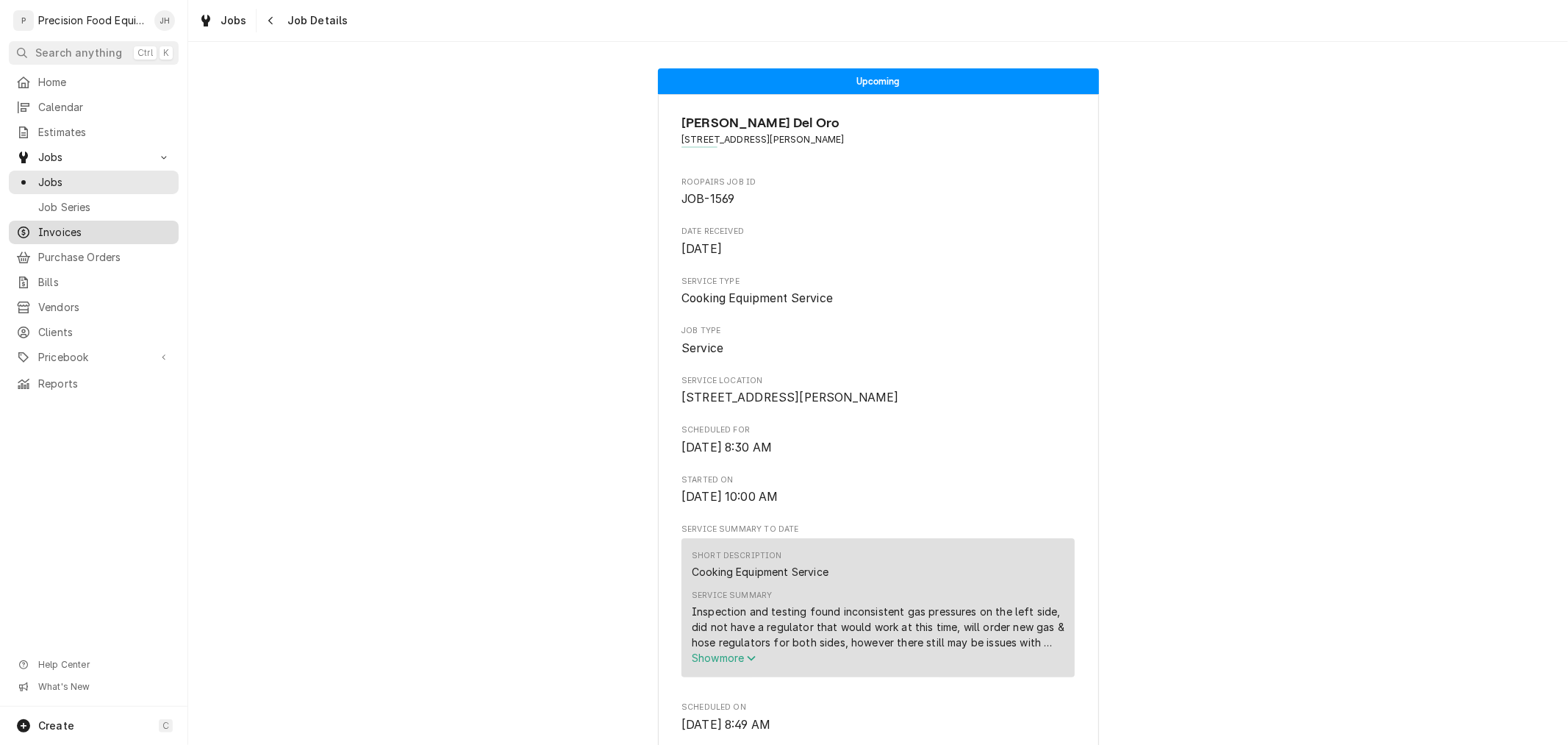
click at [79, 231] on span "Invoices" at bounding box center [105, 232] width 133 height 15
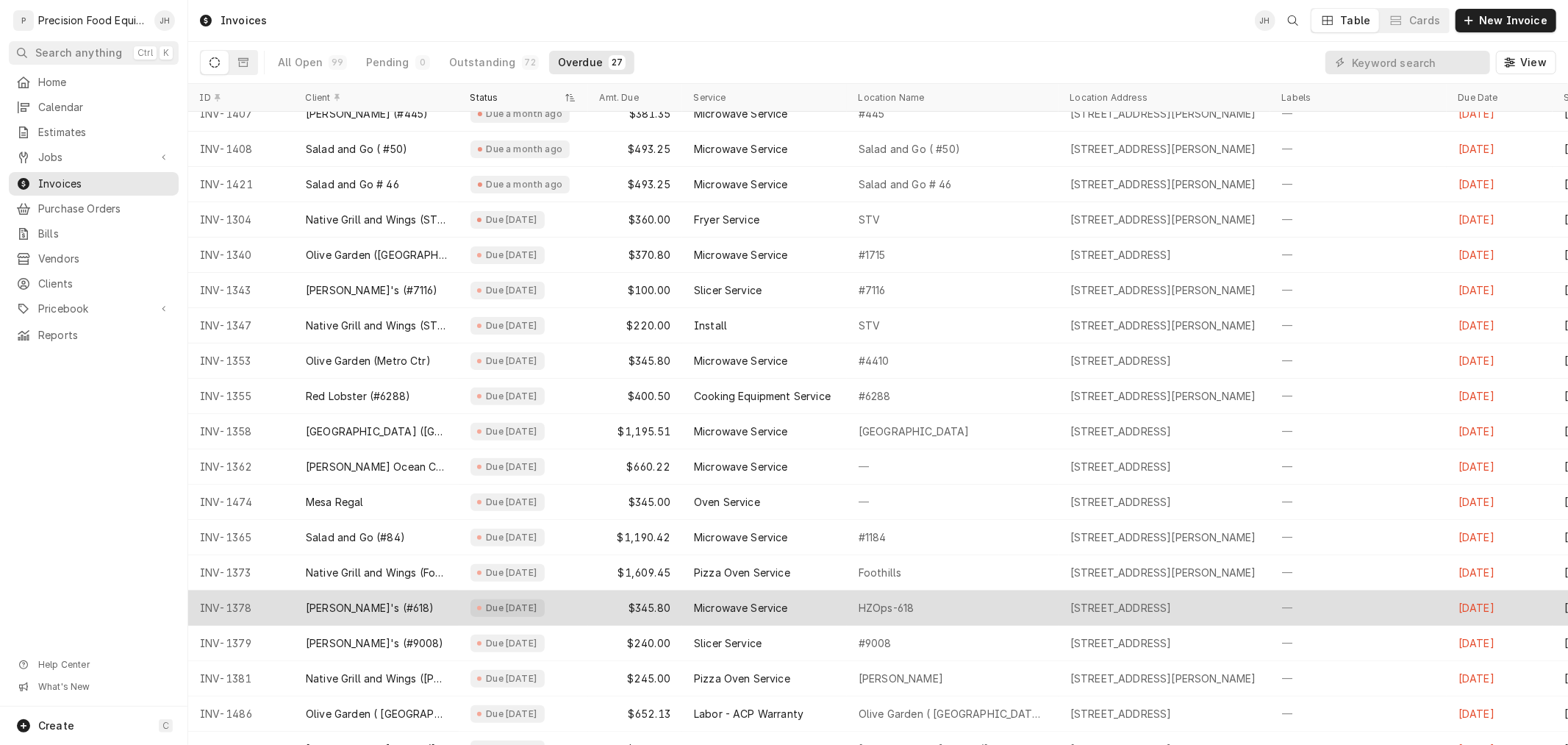
scroll to position [333, 0]
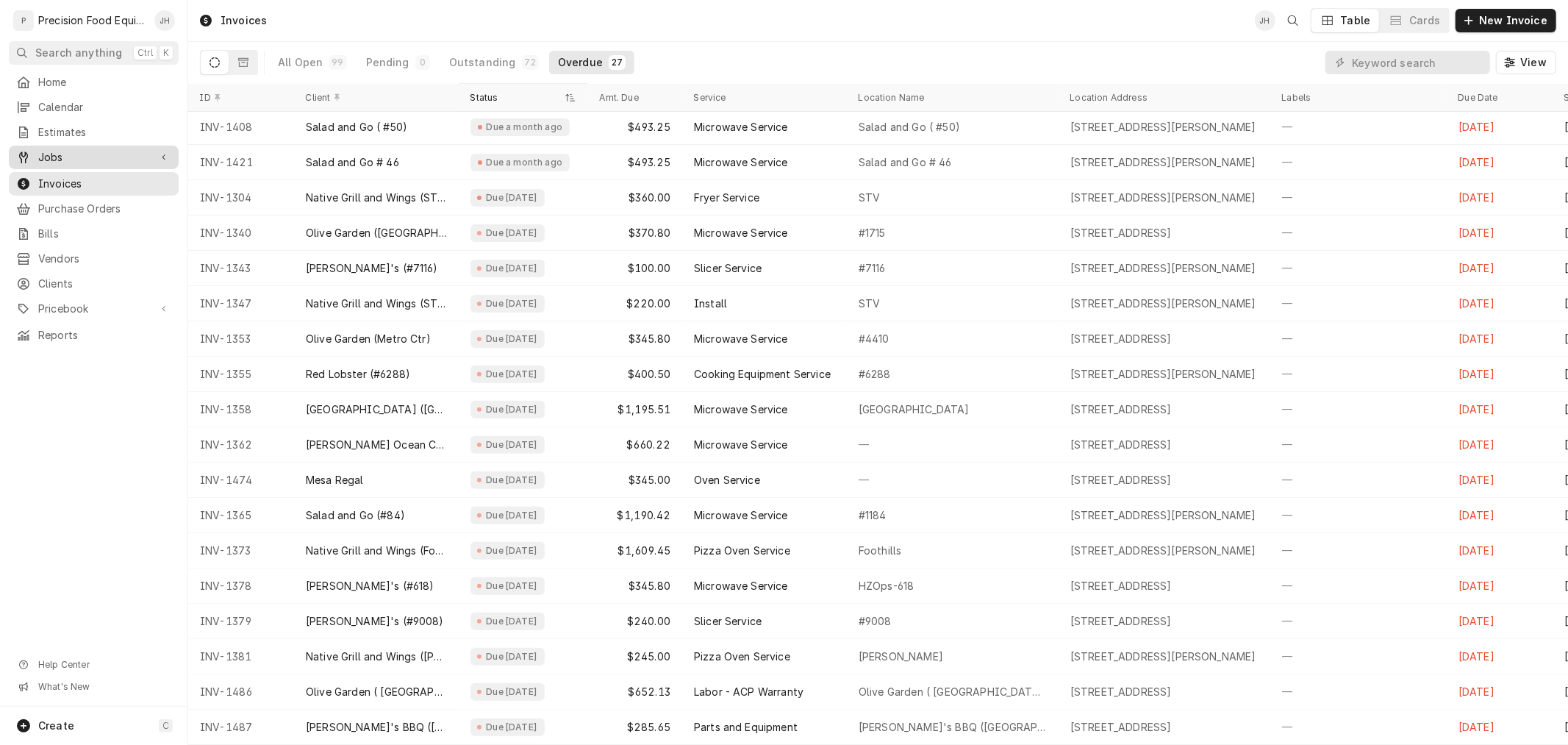
click at [74, 159] on span "Jobs" at bounding box center [94, 157] width 111 height 15
click at [66, 182] on span "Jobs" at bounding box center [105, 182] width 133 height 15
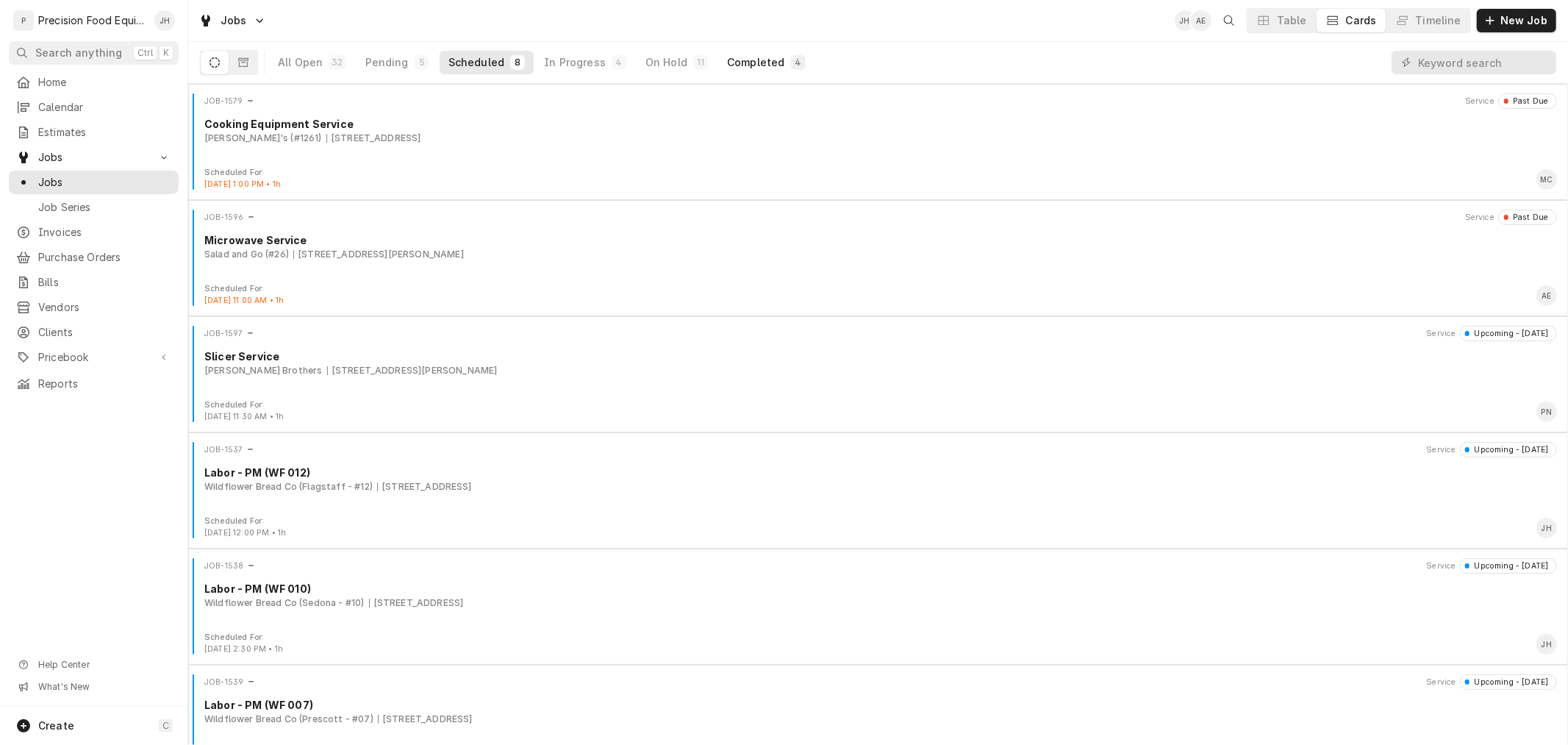
click at [727, 65] on div "Completed" at bounding box center [756, 62] width 57 height 15
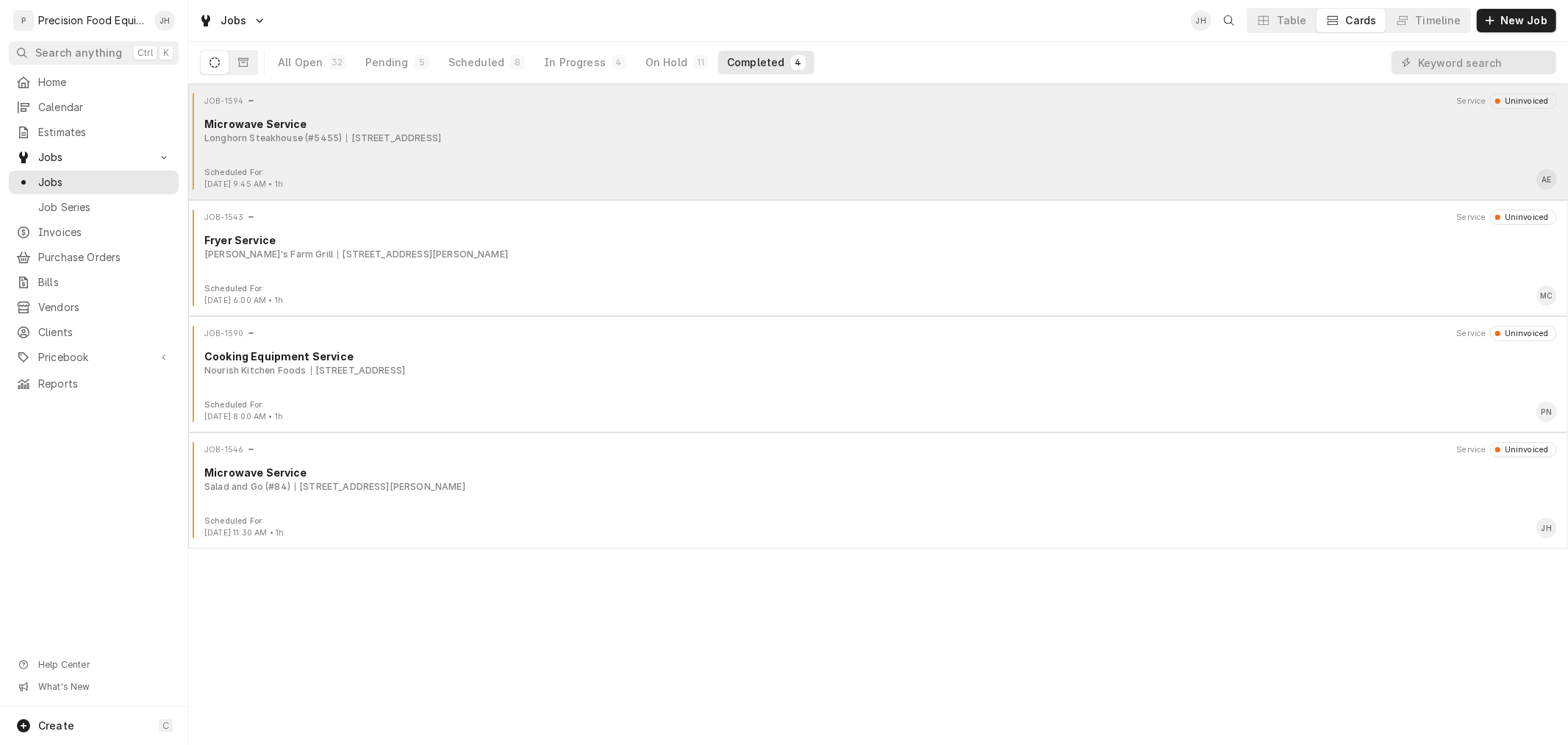
click at [578, 137] on div "Longhorn Steakhouse (#5455) 980 N. 54th St., Chandler, AZ 85226" at bounding box center [881, 138] width 1353 height 13
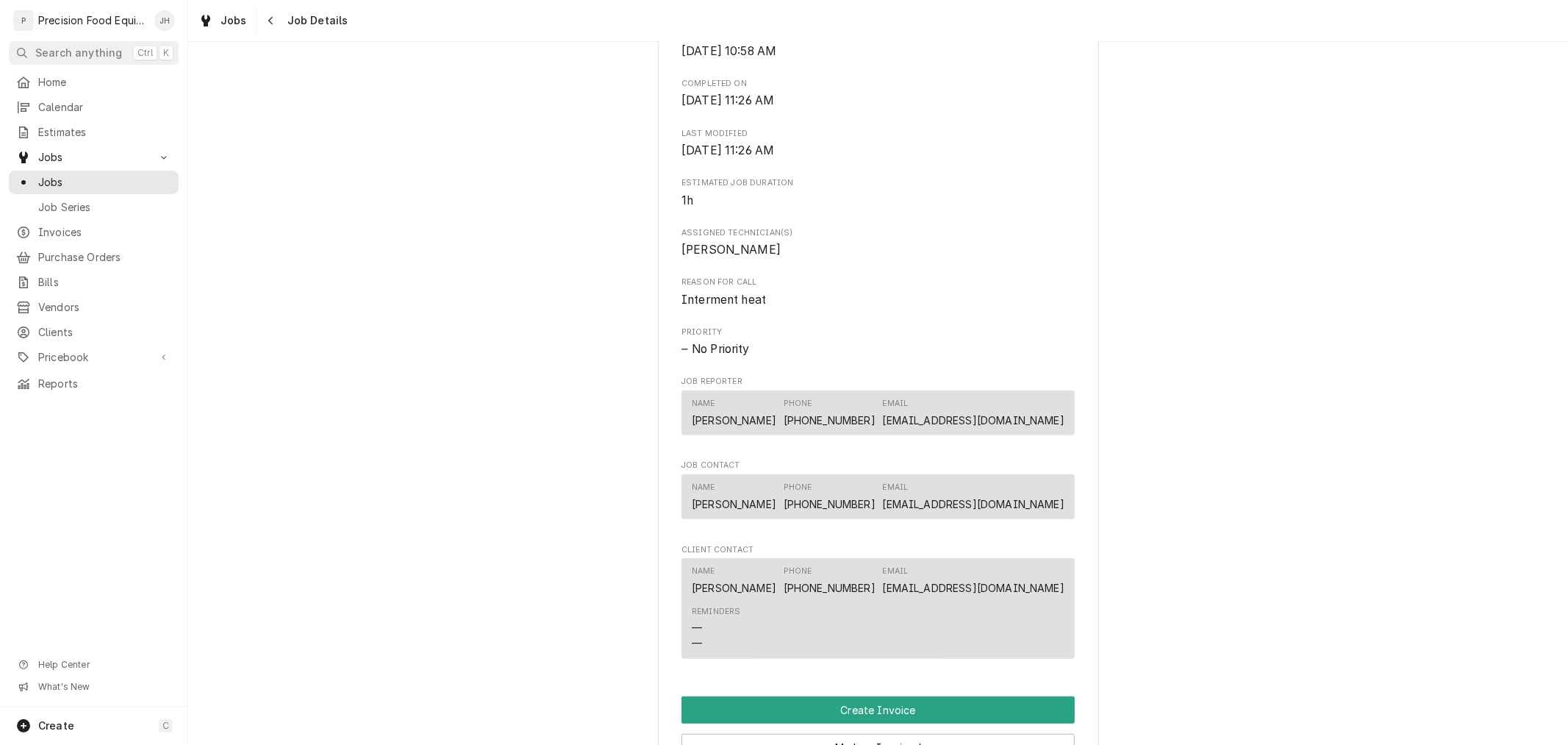
scroll to position [898, 0]
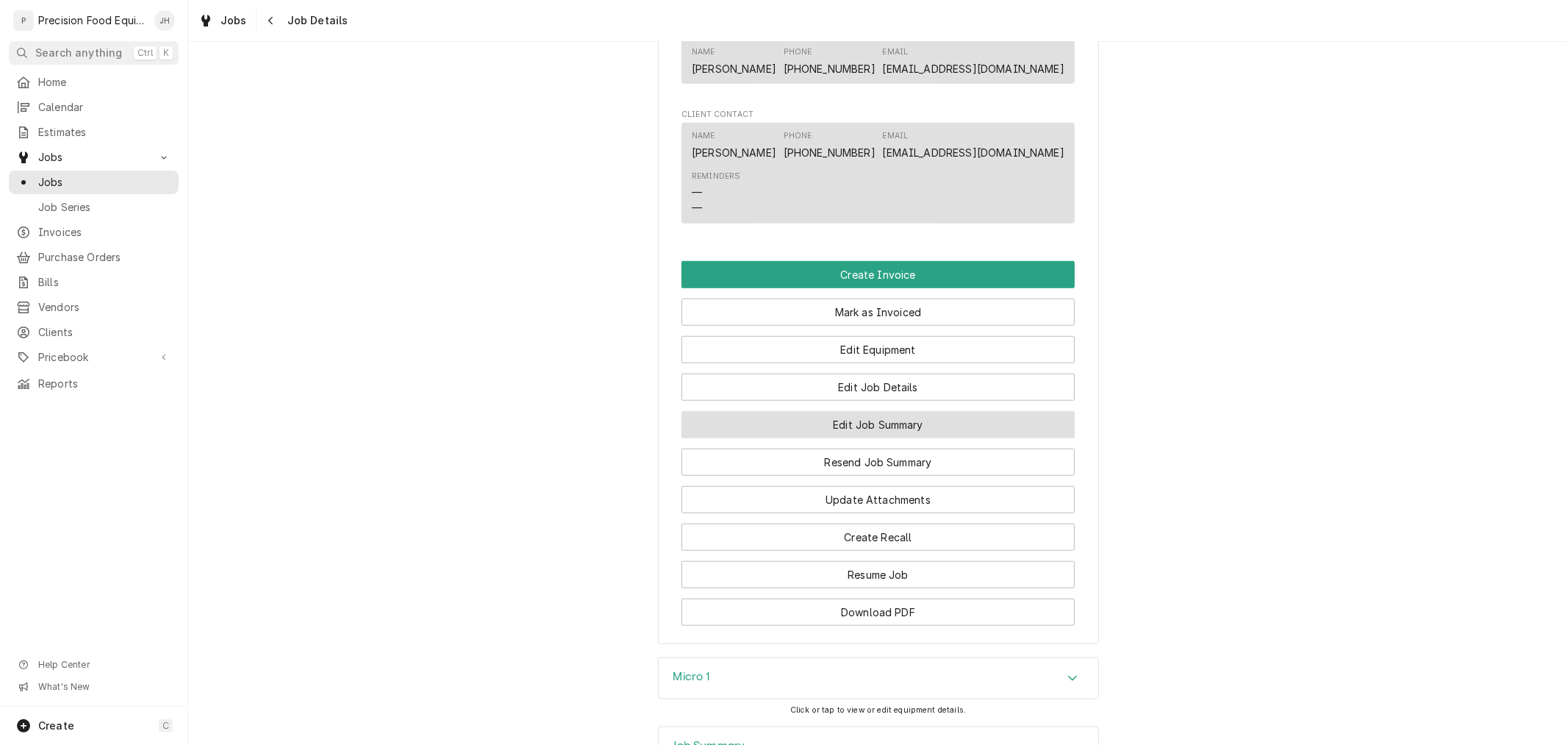
click at [916, 438] on button "Edit Job Summary" at bounding box center [878, 424] width 393 height 27
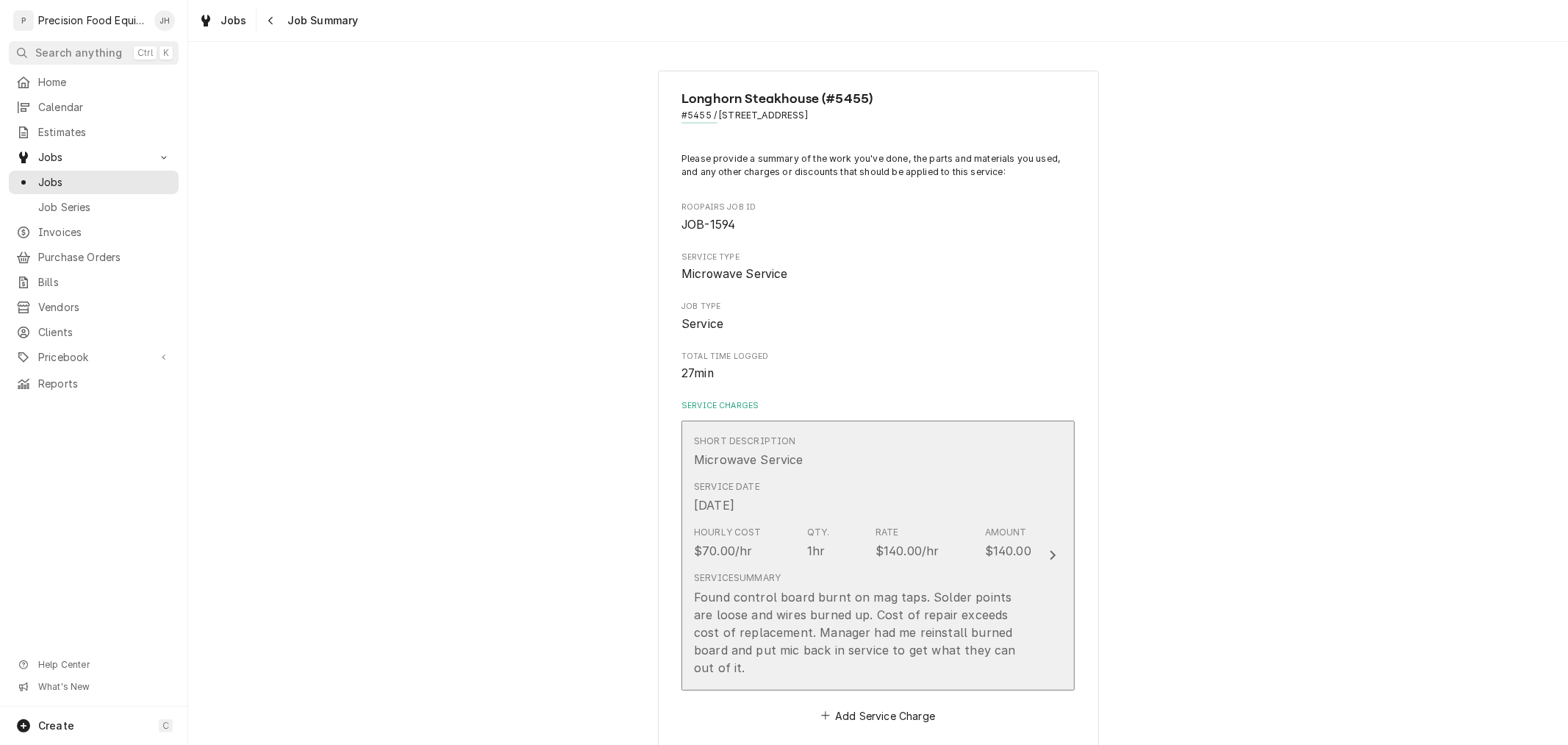
click at [961, 512] on div "Service Date [DATE]" at bounding box center [863, 497] width 338 height 46
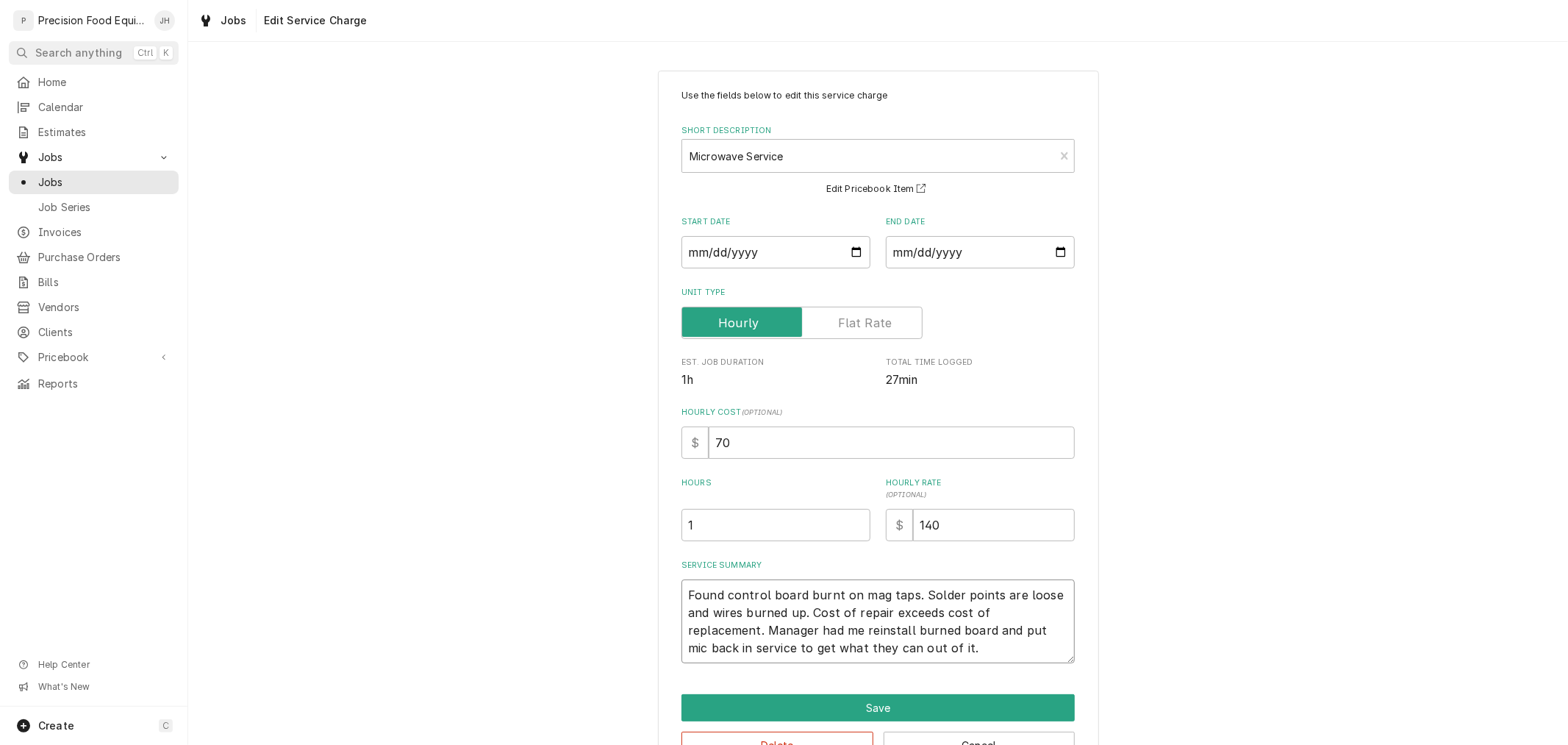
click at [913, 658] on textarea "Found control board burnt on mag taps. Solder points are loose and wires burned…" at bounding box center [878, 621] width 393 height 83
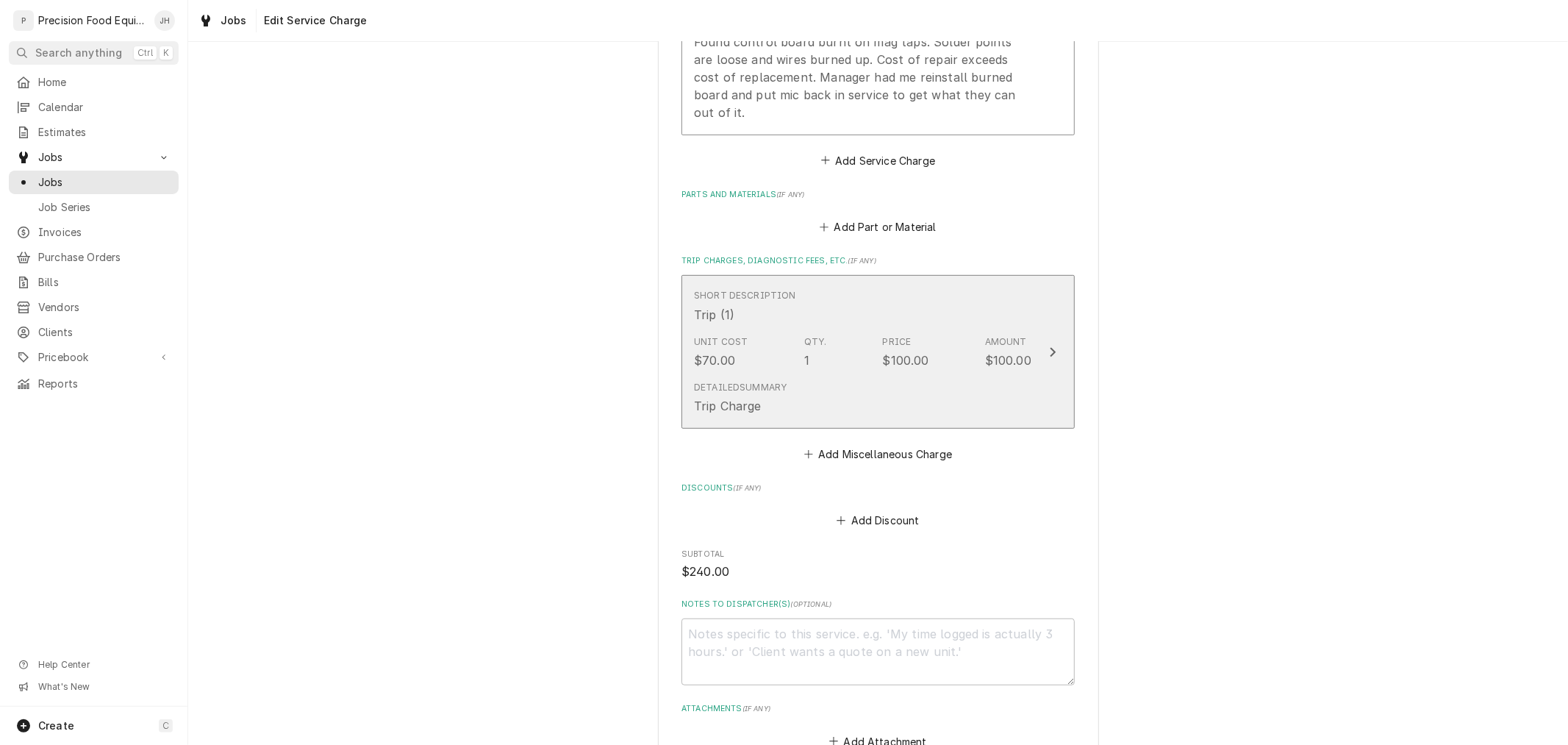
scroll to position [571, 0]
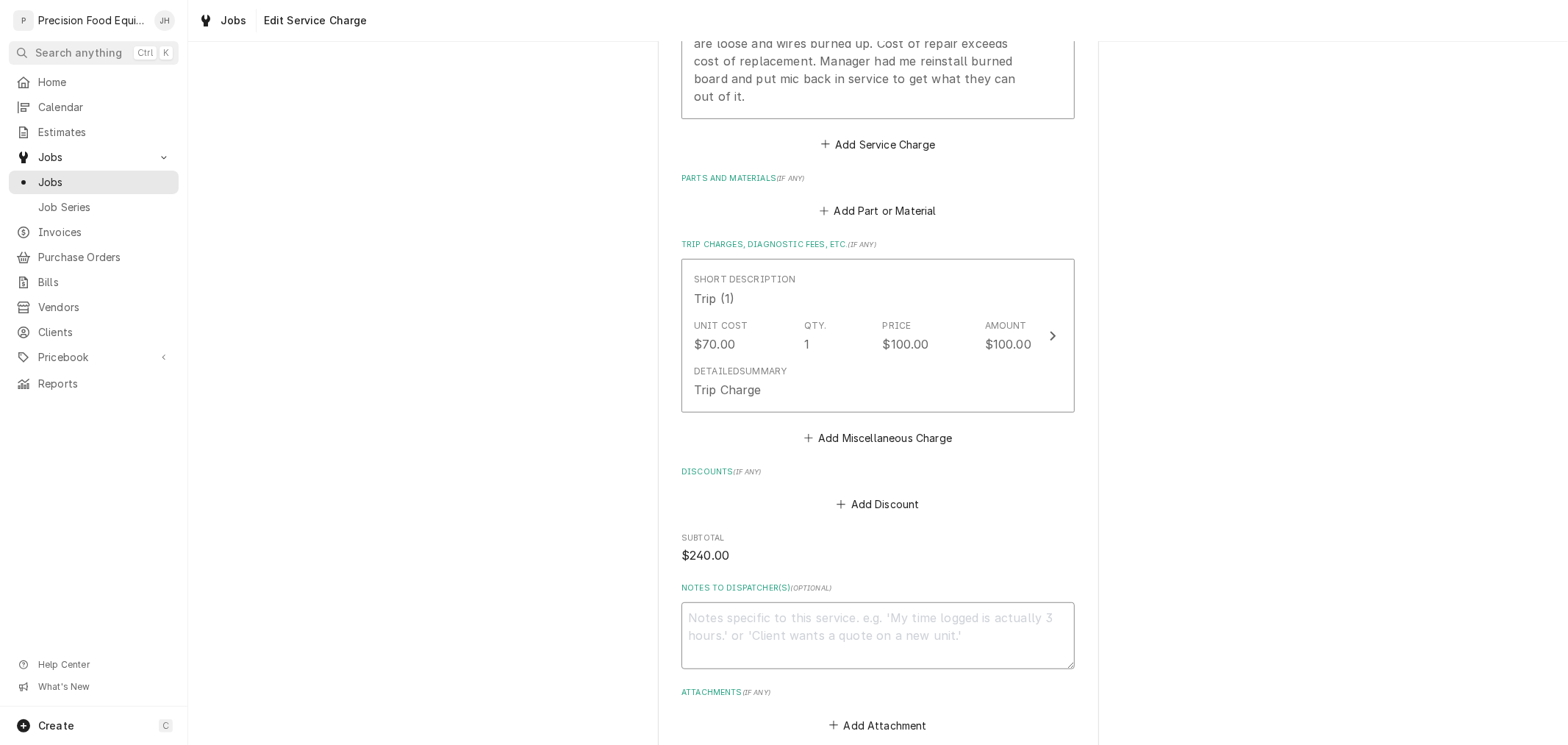
click at [910, 604] on textarea "Notes to Dispatcher(s) ( optional )" at bounding box center [878, 635] width 393 height 66
type textarea "x"
type textarea "CU"
type textarea "x"
type textarea "CUs"
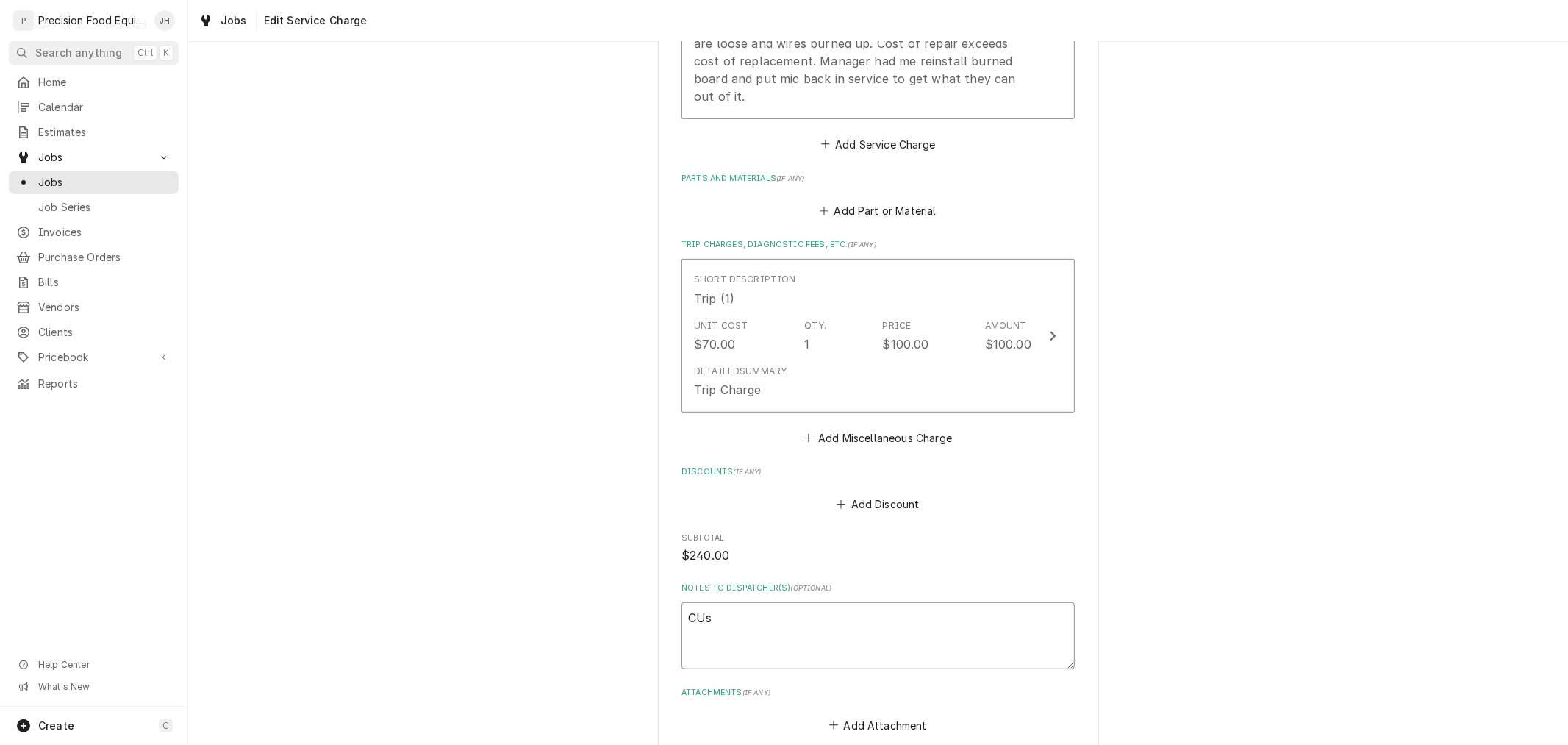
type textarea "x"
type textarea "CUst"
type textarea "x"
type textarea "CUsto"
type textarea "x"
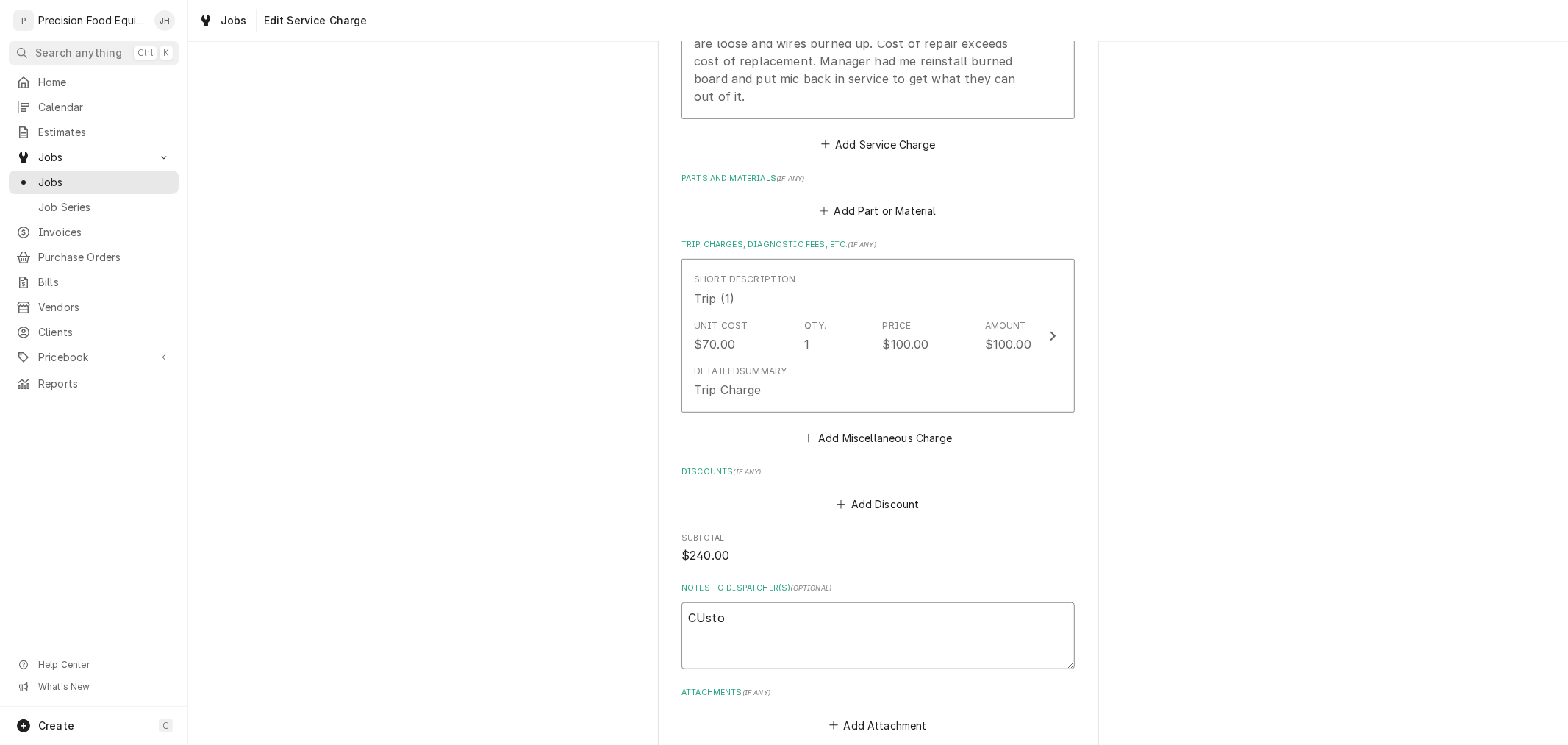
type textarea "CUstom"
type textarea "x"
type textarea "CUsto"
type textarea "x"
type textarea "CUst"
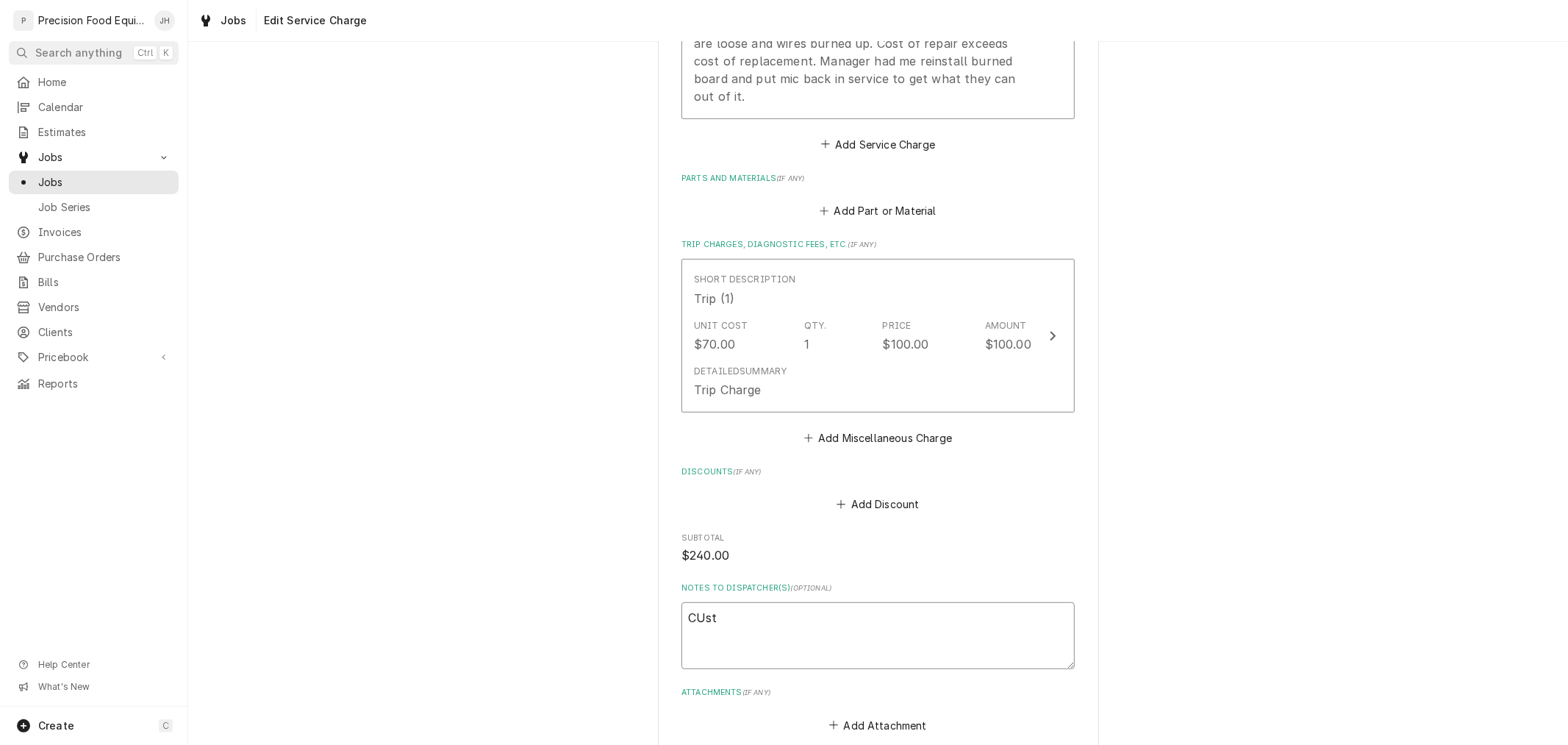
type textarea "x"
type textarea "CUs"
type textarea "x"
type textarea "CU"
type textarea "x"
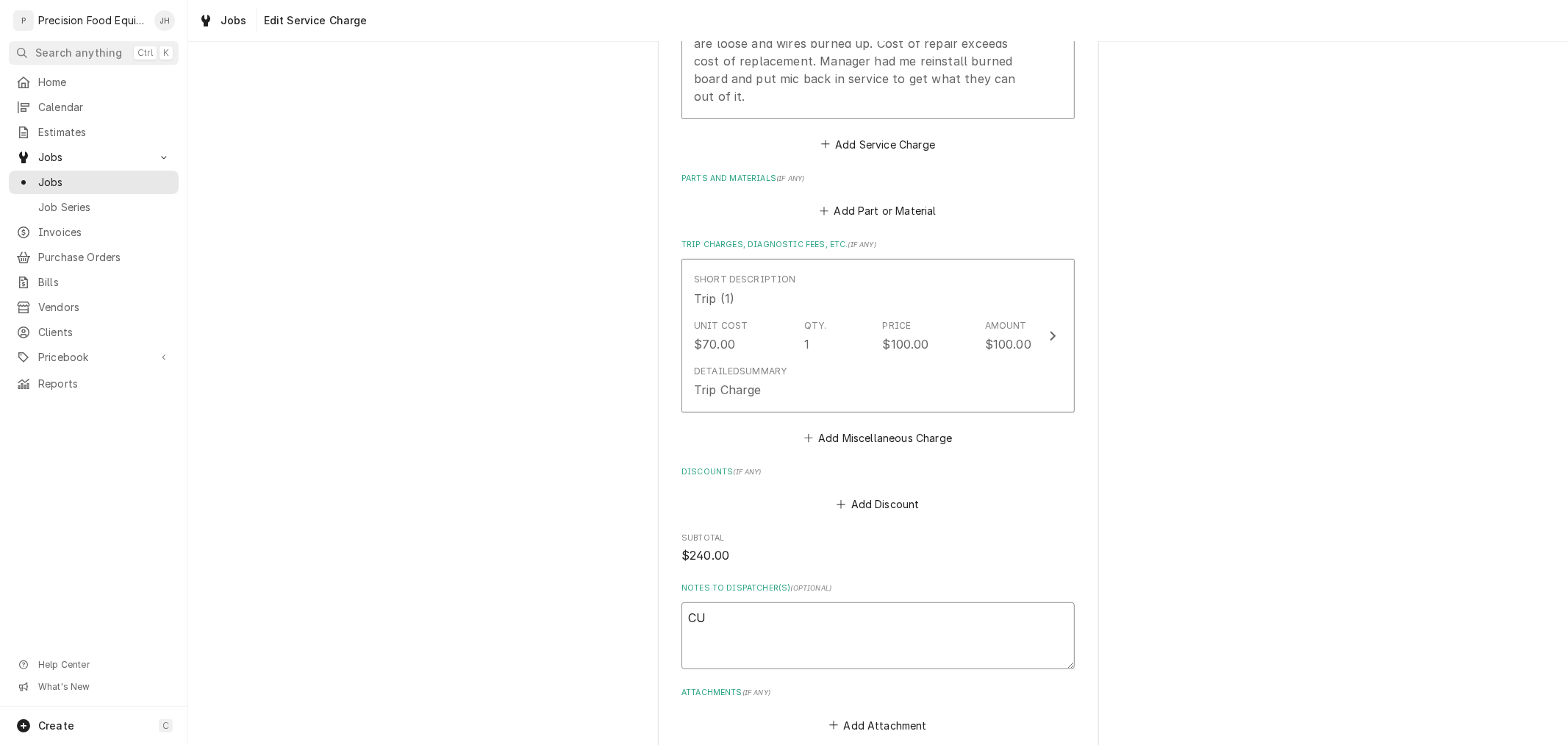
type textarea "C"
type textarea "x"
type textarea "Cu"
type textarea "x"
type textarea "Cus"
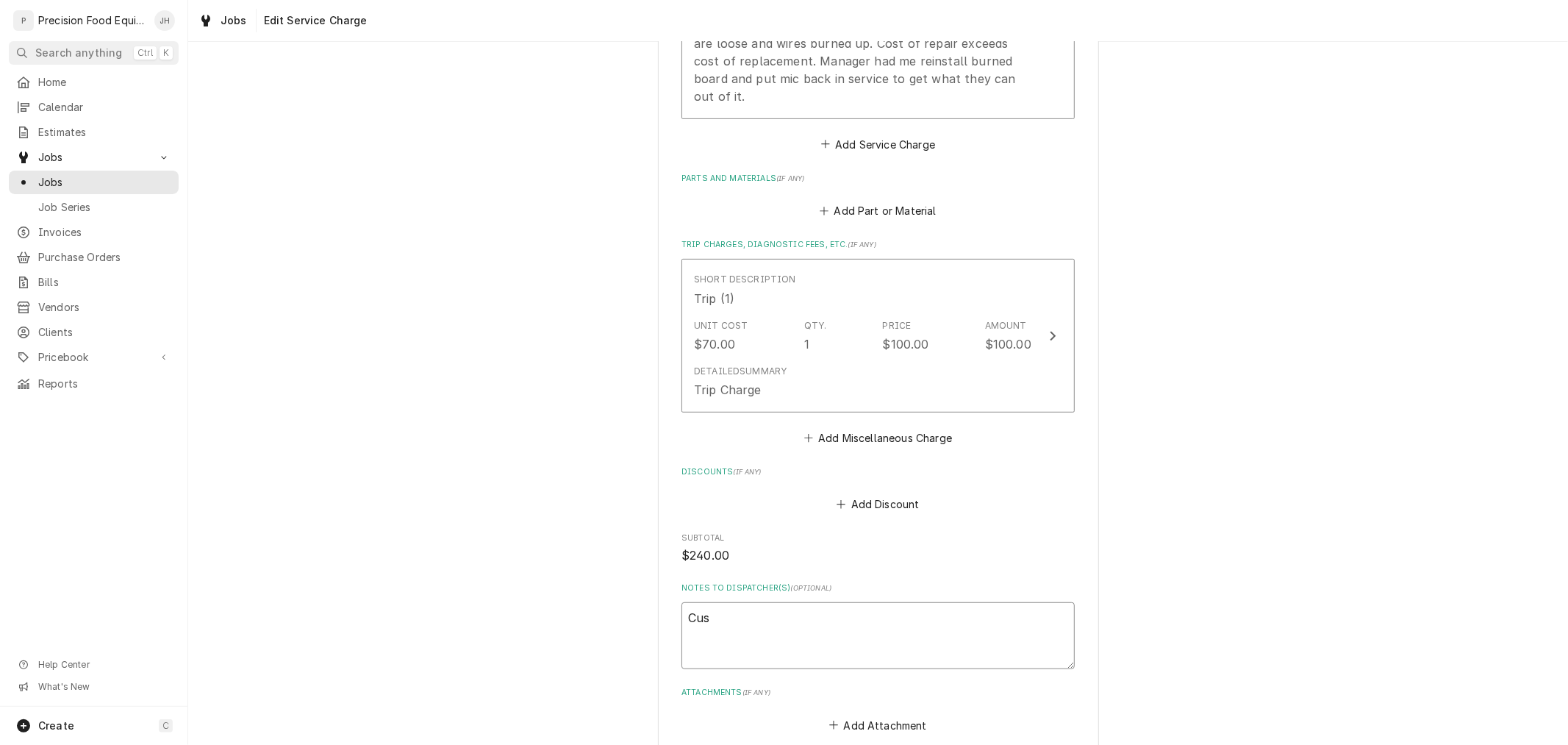
type textarea "x"
type textarea "Cust"
type textarea "x"
type textarea "Custo"
type textarea "x"
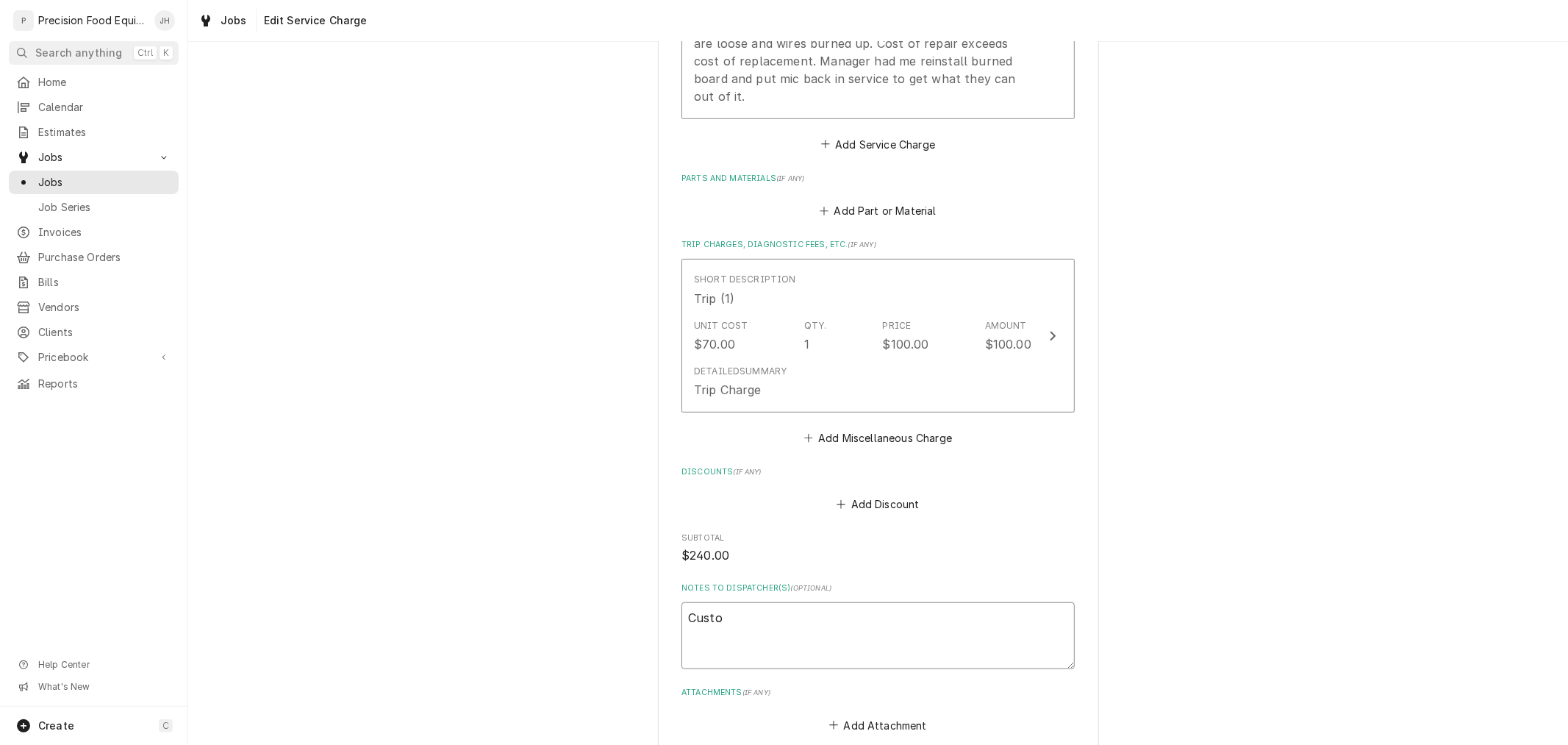
type textarea "Custom"
type textarea "x"
type textarea "Customr"
type textarea "x"
type textarea "Customre"
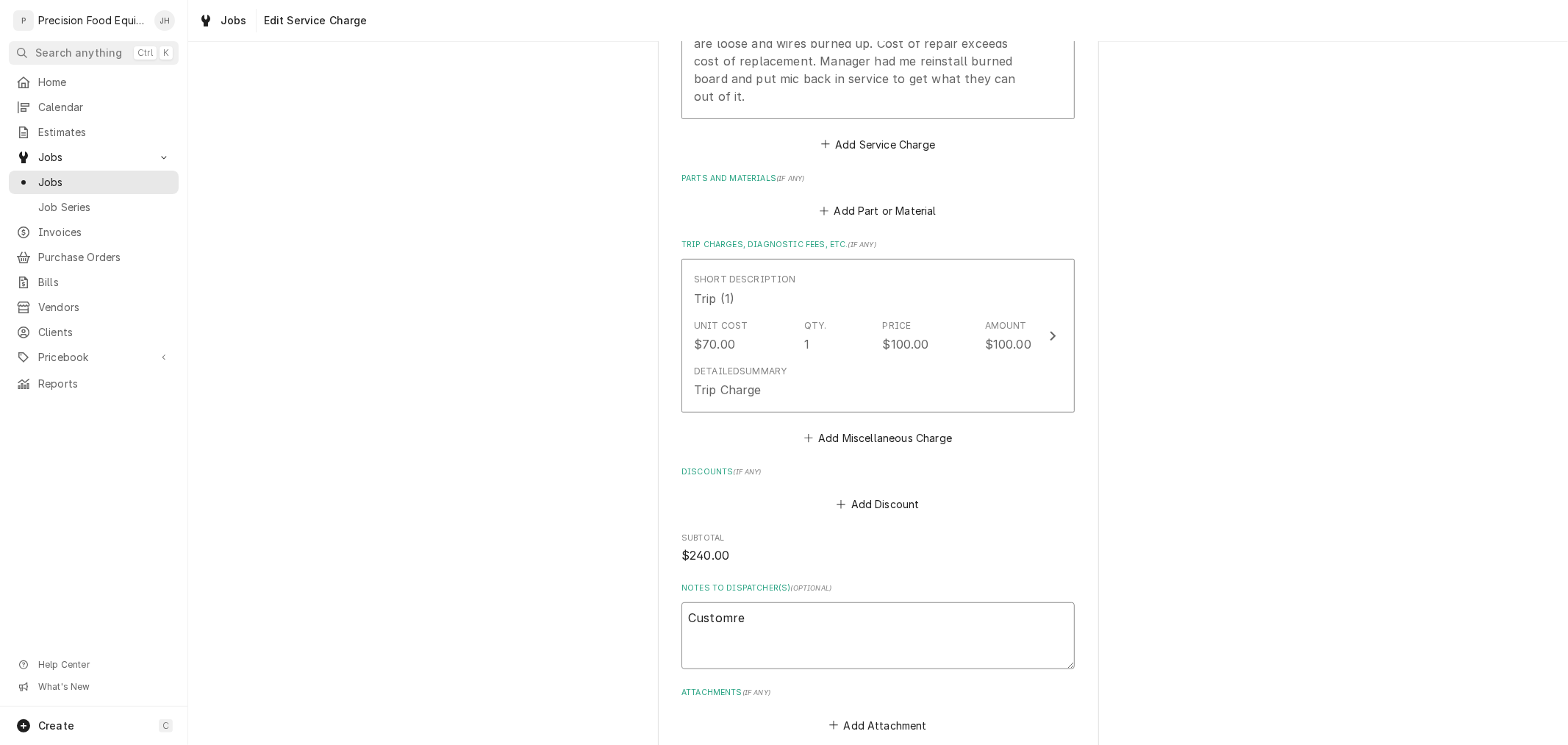
type textarea "x"
type textarea "Customre i"
type textarea "x"
type textarea "Customre is"
type textarea "x"
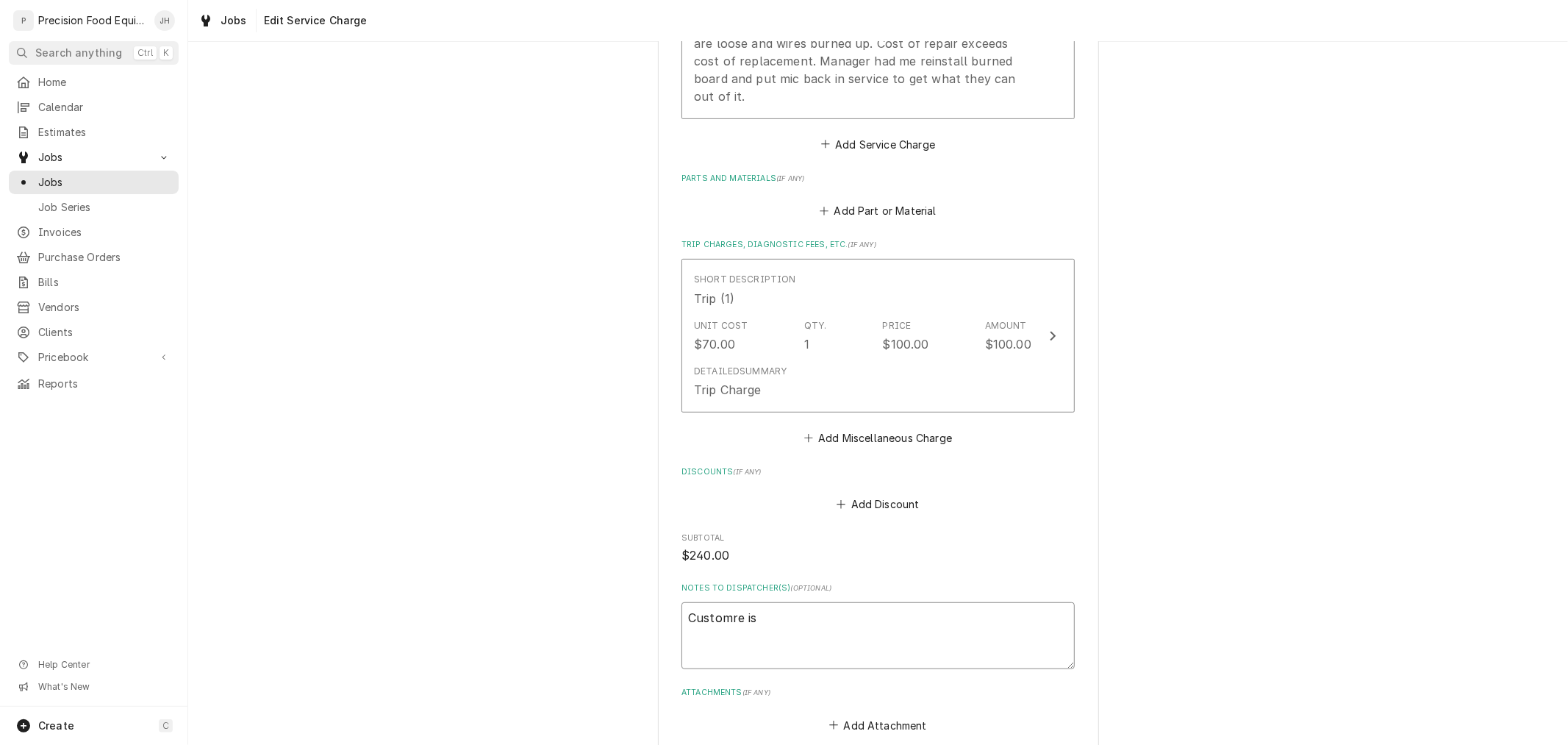
type textarea "Customre is"
type textarea "x"
type textarea "Customre is a"
type textarea "x"
type textarea "Customre is"
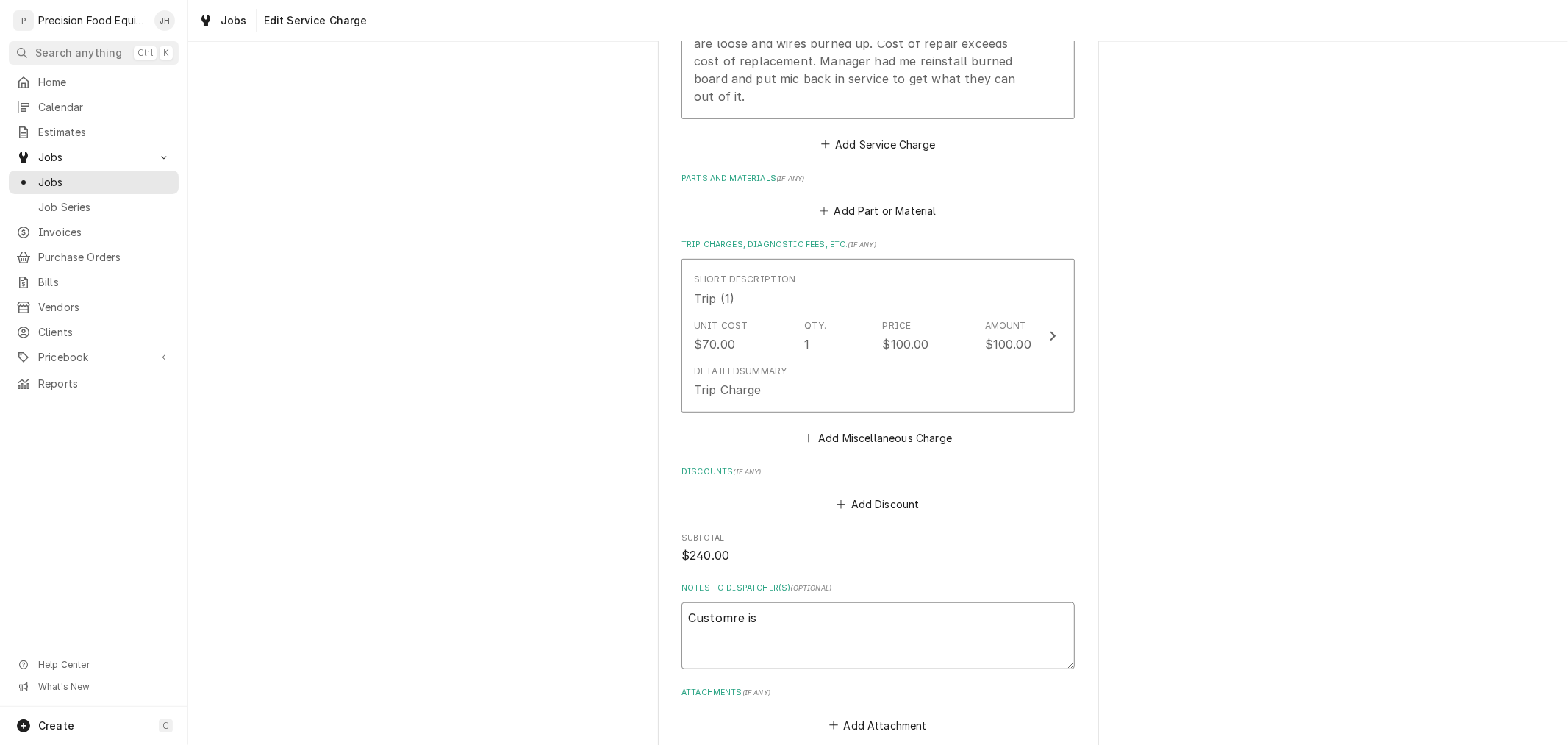
type textarea "x"
type textarea "Customre is"
type textarea "x"
type textarea "Customre i"
type textarea "x"
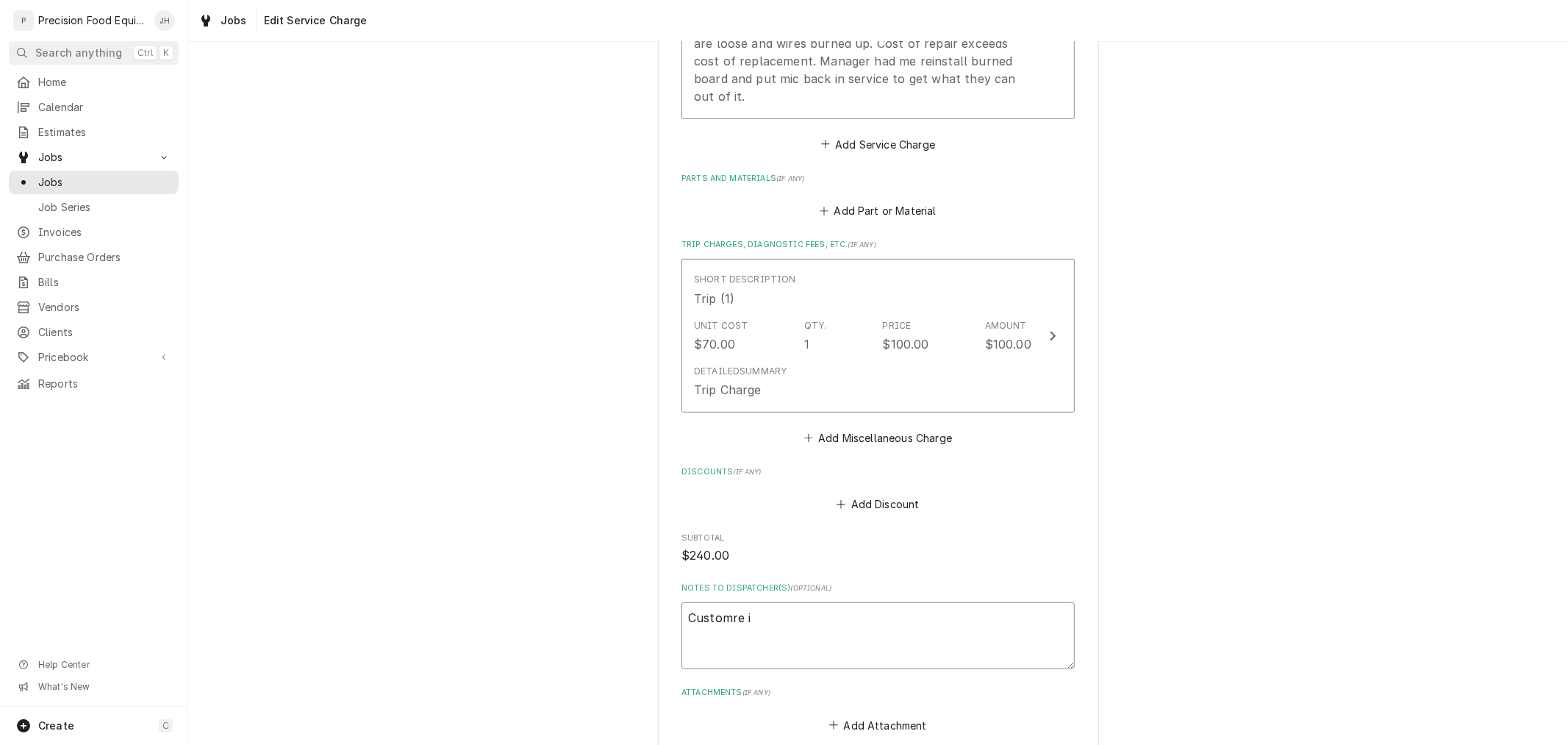
type textarea "Customre"
type textarea "x"
type textarea "Customre"
type textarea "x"
type textarea "Customr"
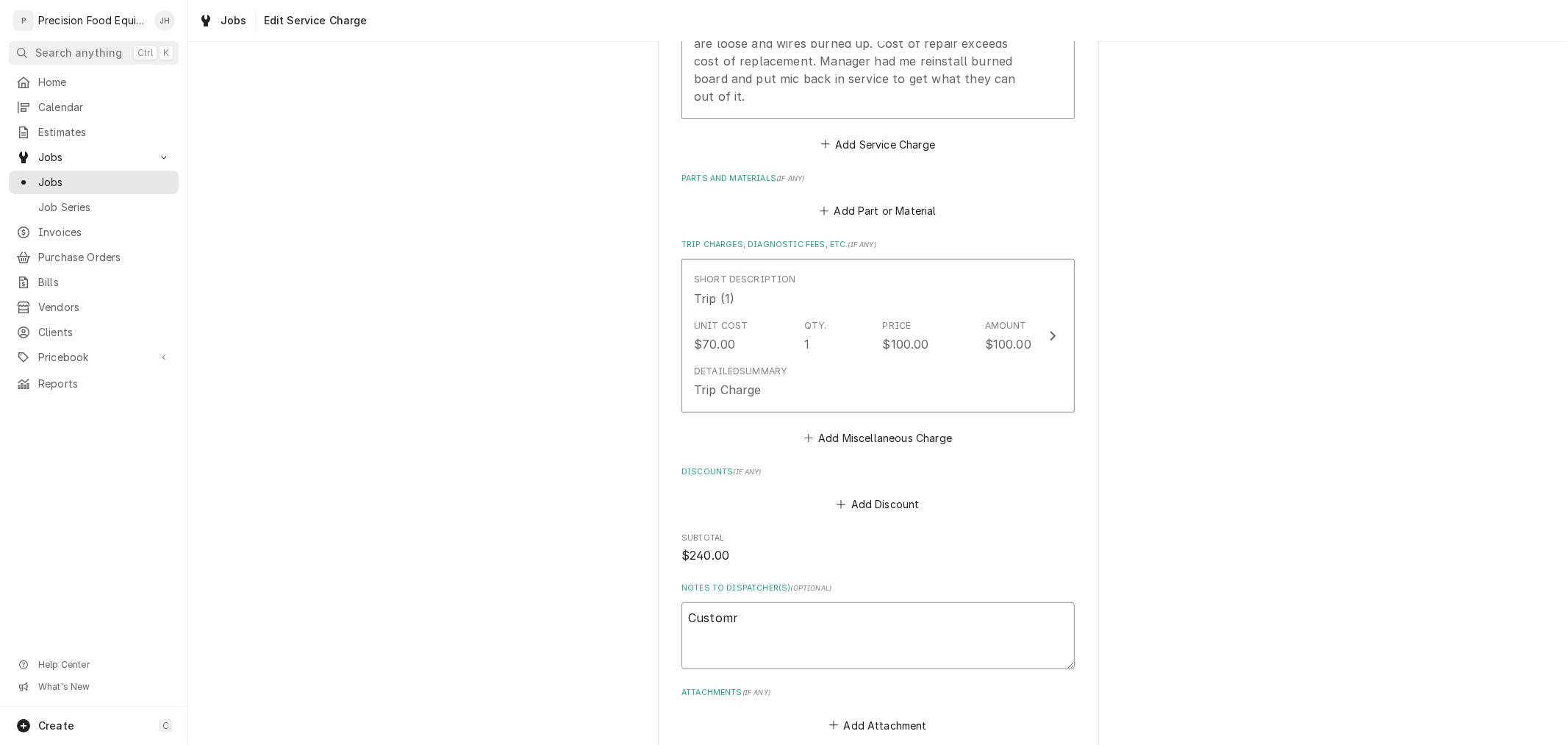
type textarea "x"
type textarea "Custom"
type textarea "x"
type textarea "Custome"
type textarea "x"
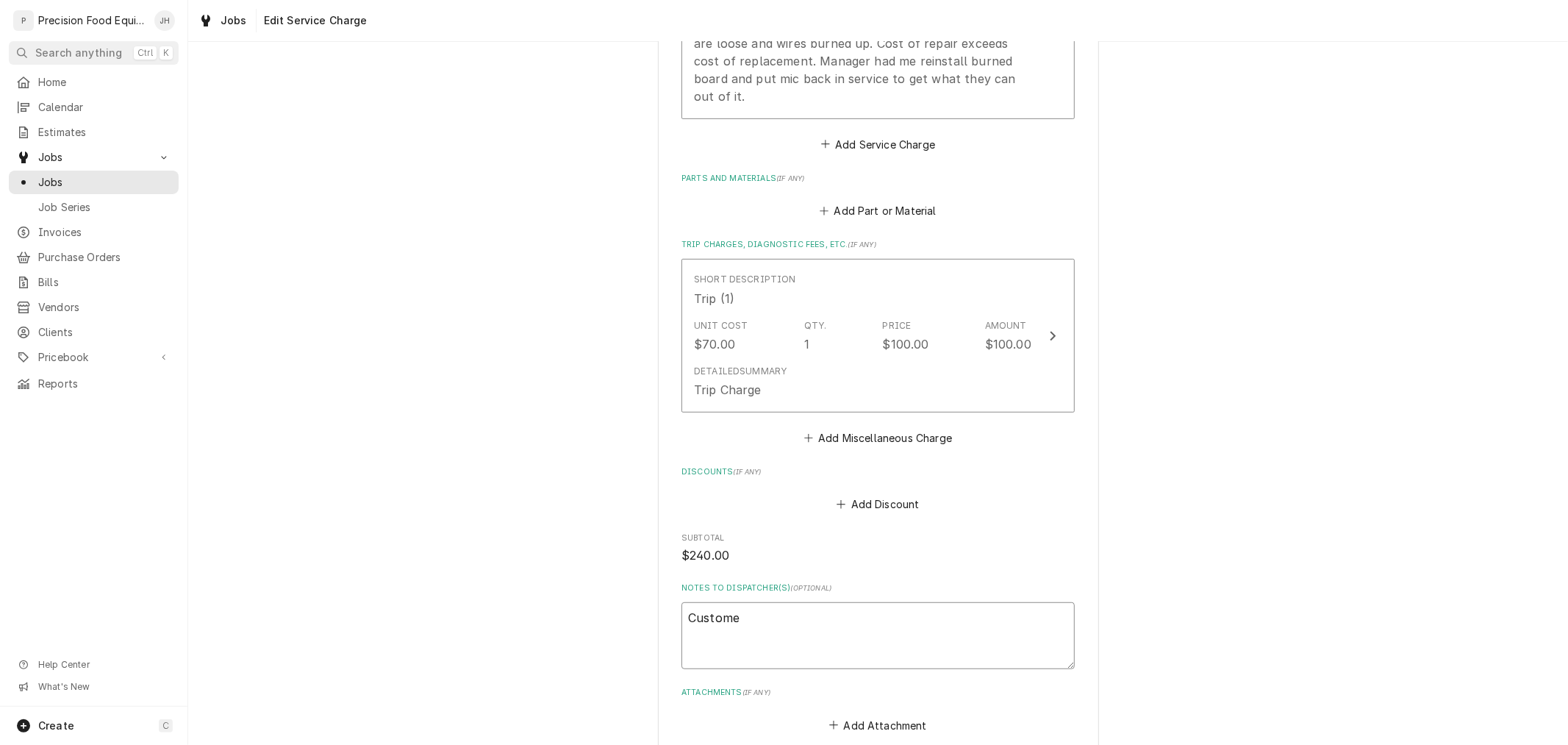
type textarea "Customer"
type textarea "x"
type textarea "Customer"
type textarea "x"
type textarea "Customer i"
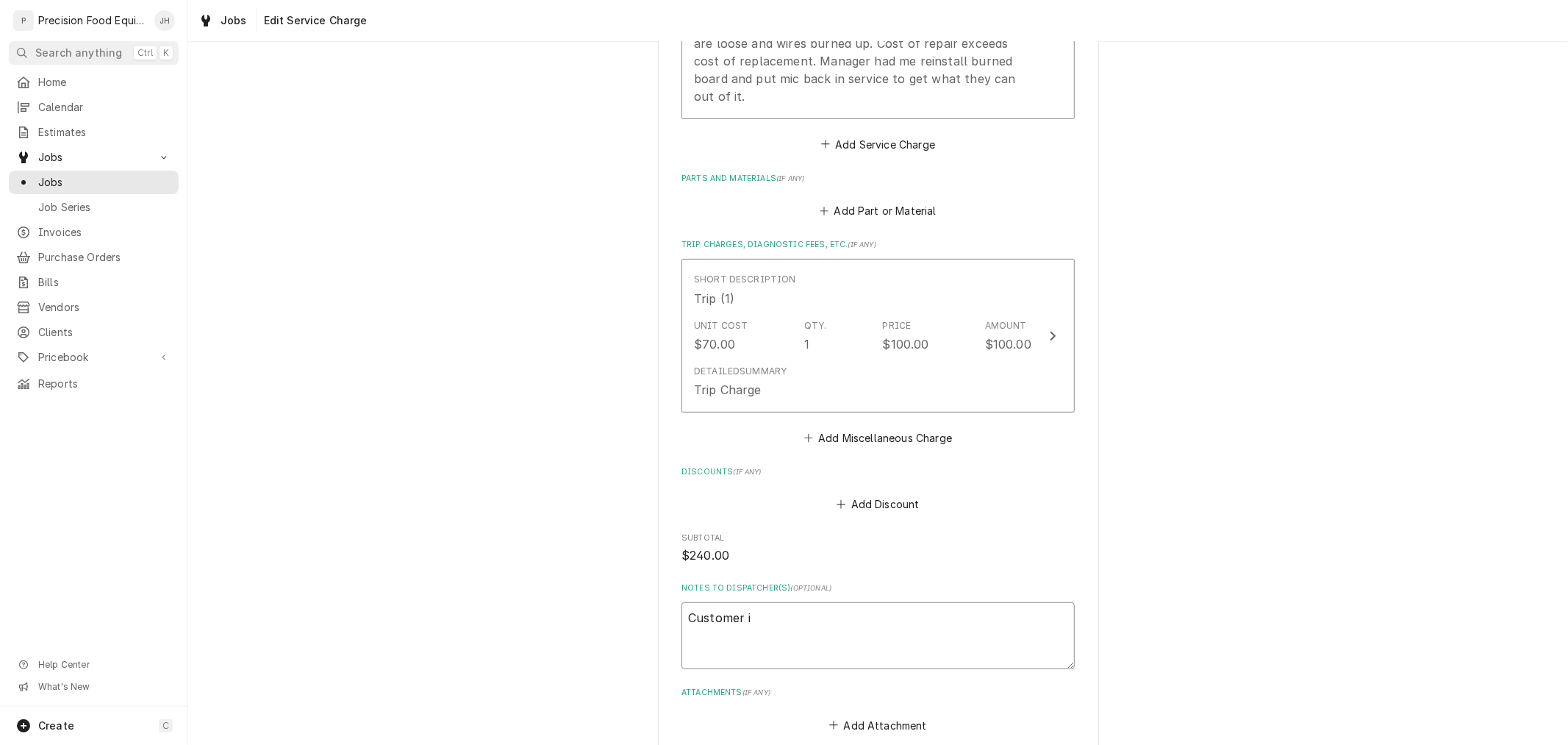
type textarea "x"
type textarea "Customer is"
type textarea "x"
type textarea "Customer is"
type textarea "x"
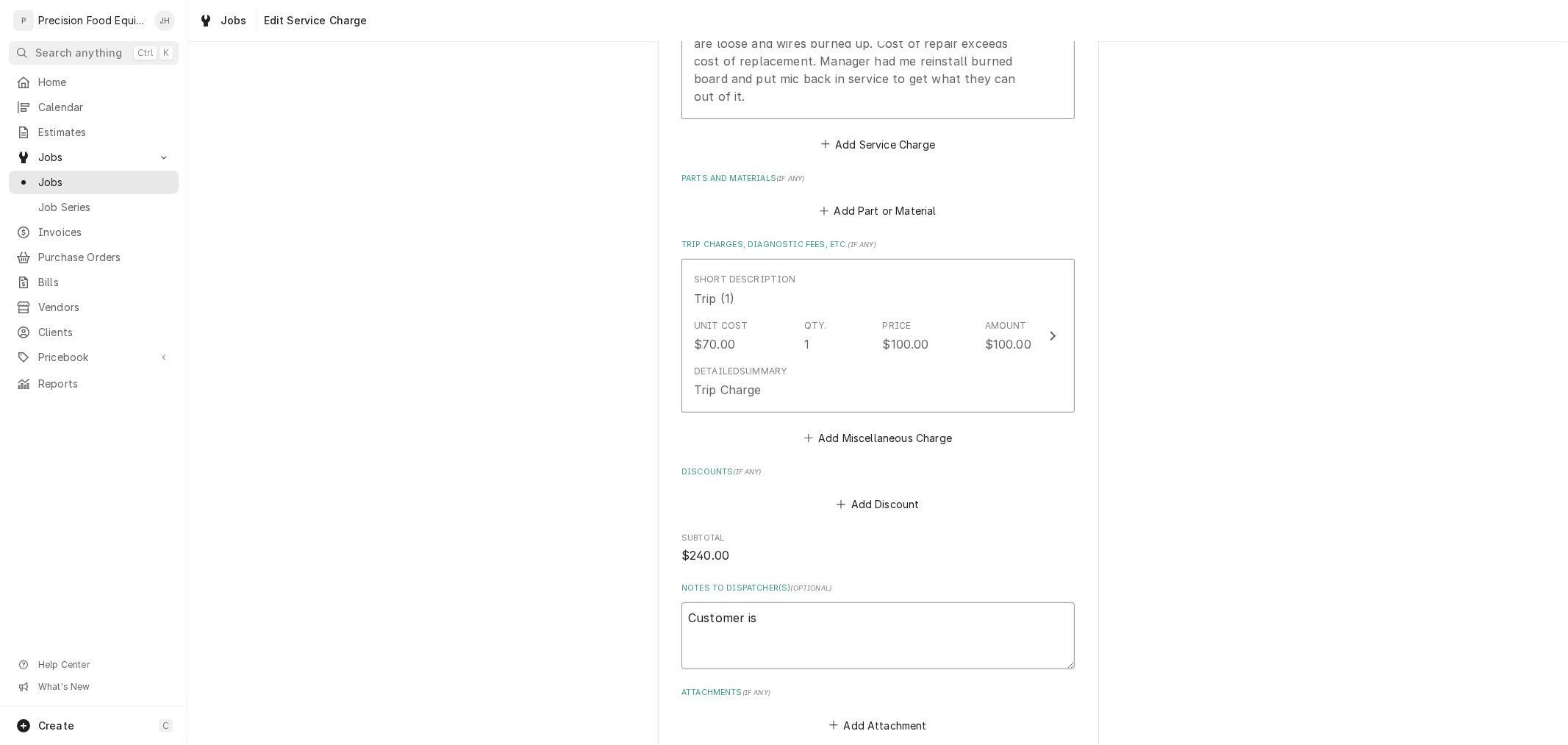
type textarea "Customer is a"
type textarea "x"
type textarea "Customer is ask"
type textarea "x"
type textarea "Customer is aski"
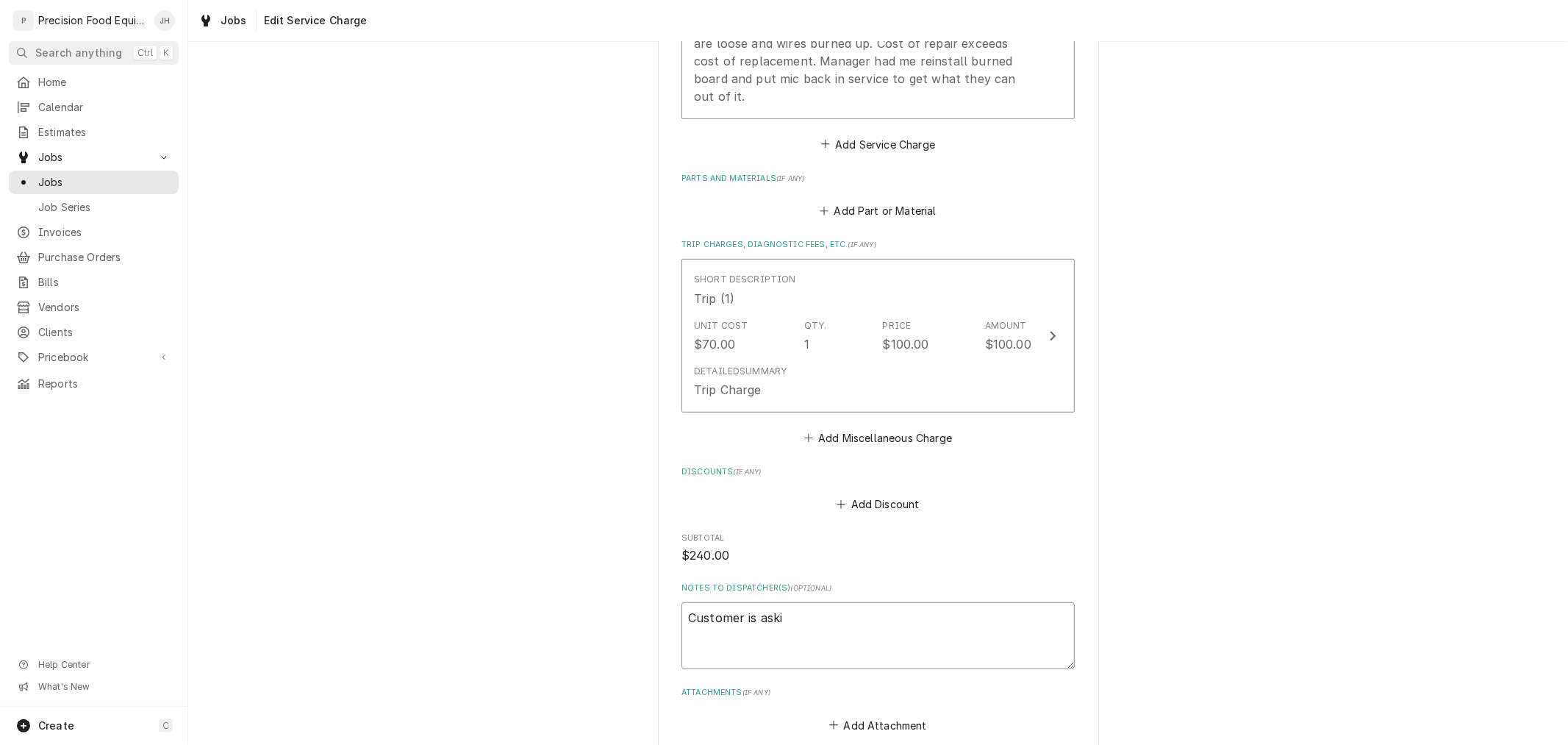
type textarea "x"
type textarea "Customer is askin"
type textarea "x"
type textarea "Customer is asking"
type textarea "x"
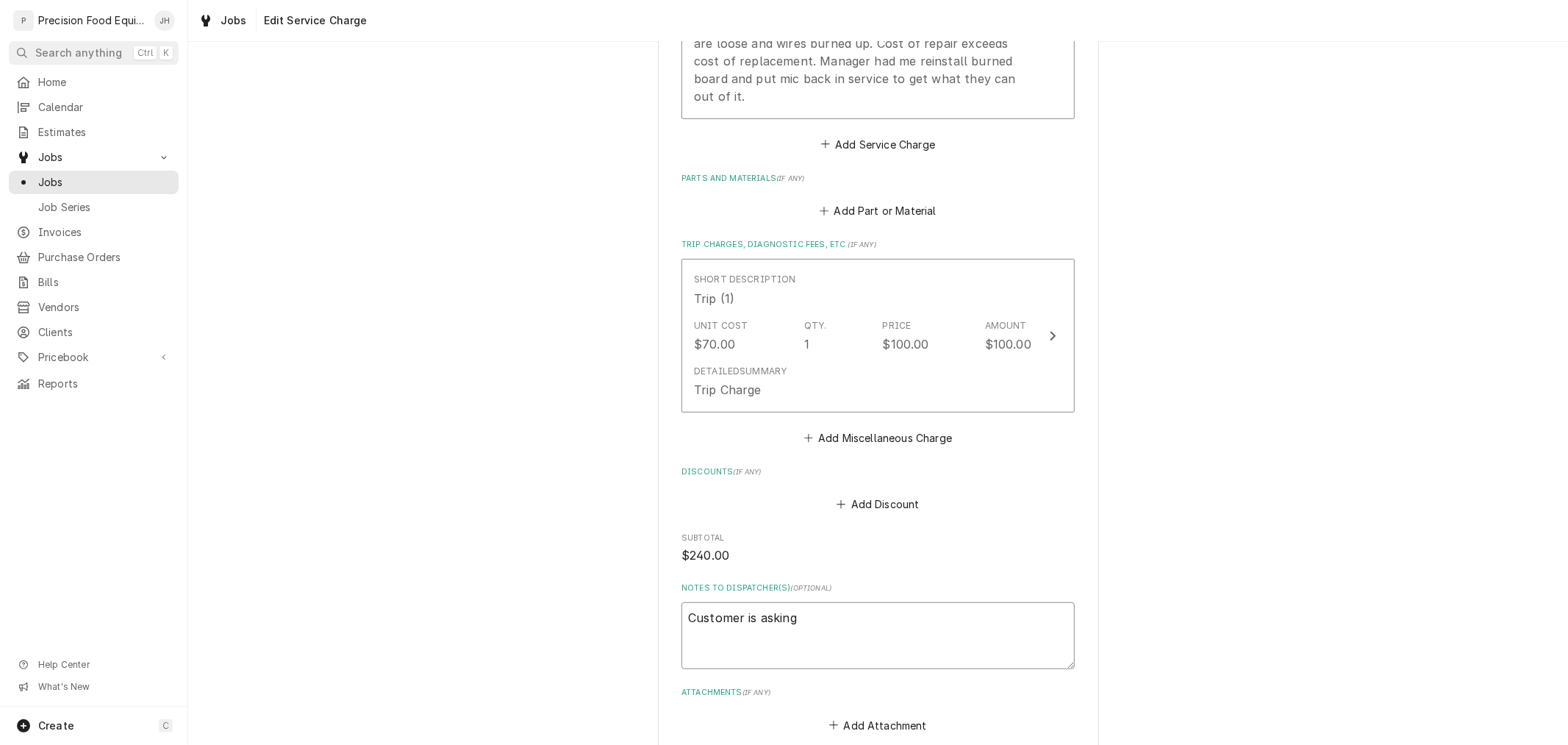
type textarea "Customer is asking"
type textarea "x"
type textarea "Customer is asking f"
type textarea "x"
type textarea "Customer is asking for"
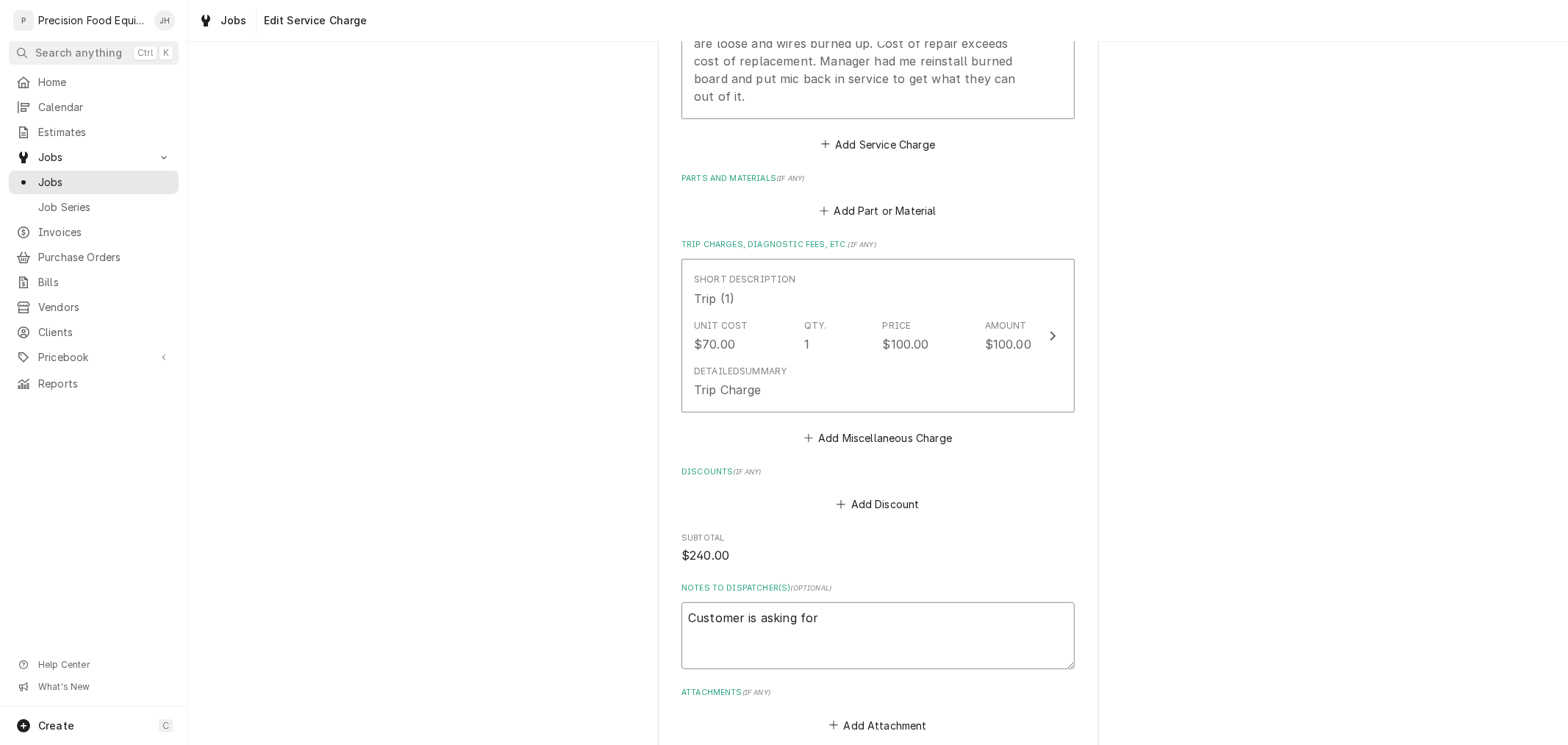
type textarea "x"
type textarea "Customer is asking for"
type textarea "x"
type textarea "Customer is asking for a"
type textarea "x"
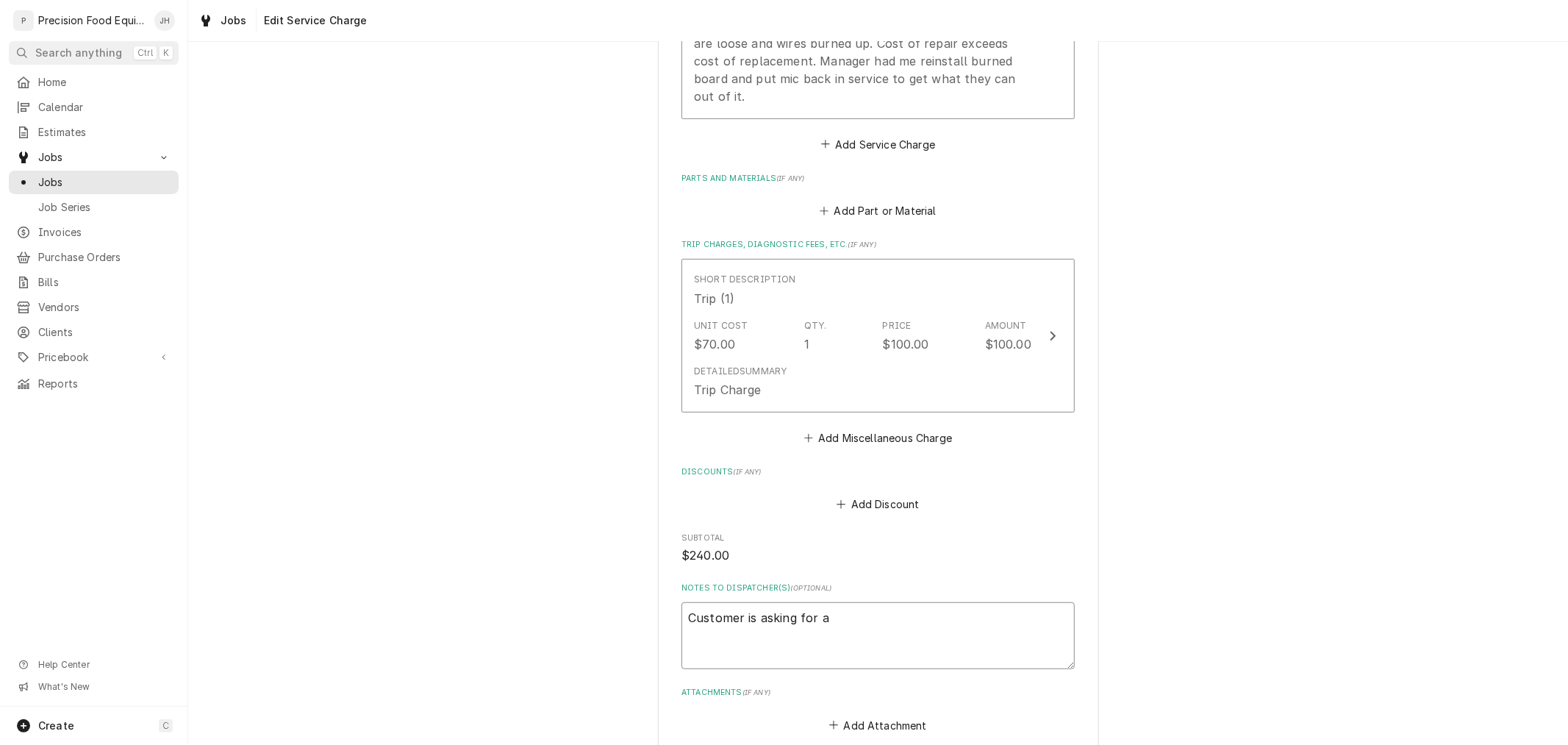
type textarea "Customer is asking for an"
type textarea "x"
type textarea "Customer is asking for an"
type textarea "x"
type textarea "Customer is asking for an e"
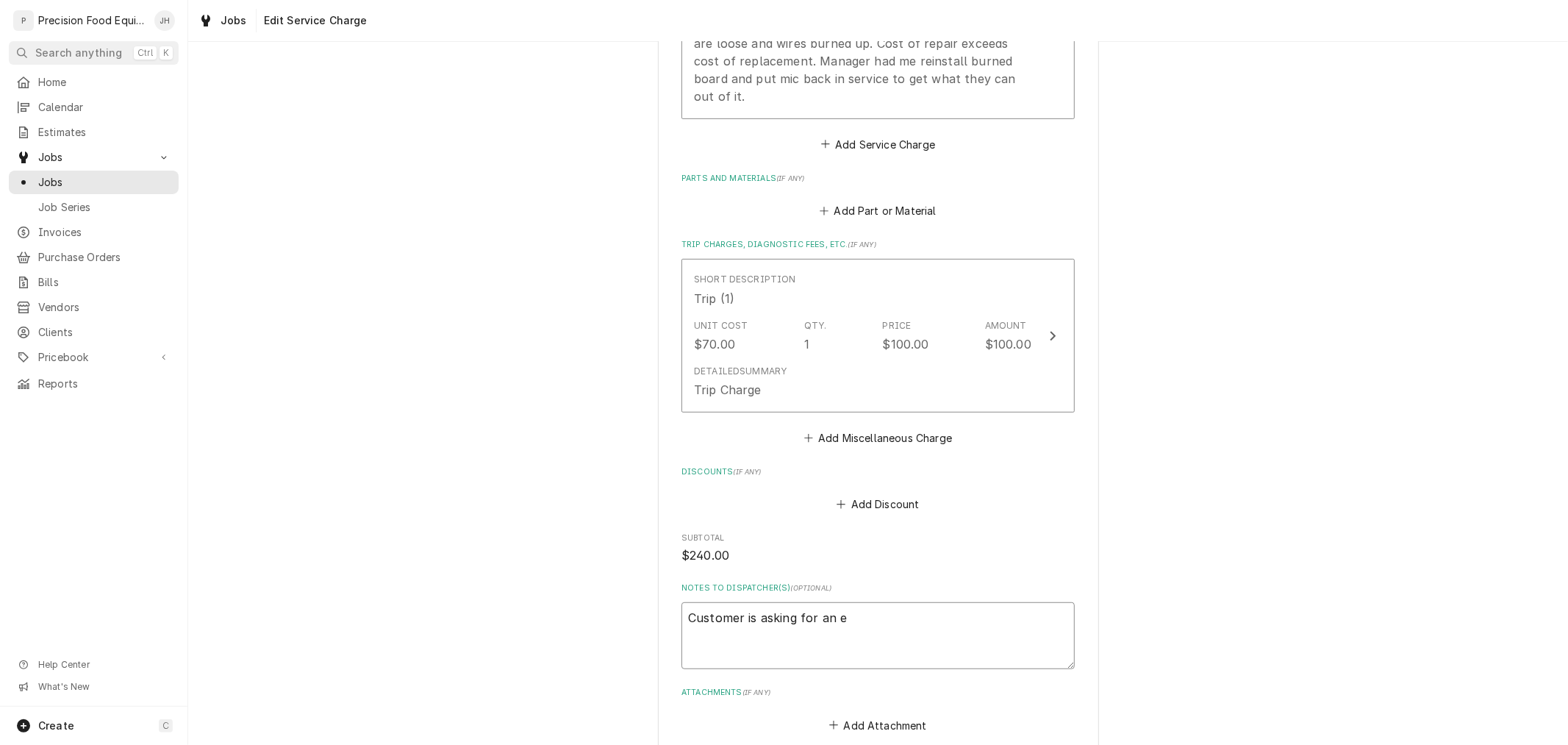
type textarea "x"
type textarea "Customer is asking for an es"
type textarea "x"
type textarea "Customer is asking for an est"
type textarea "x"
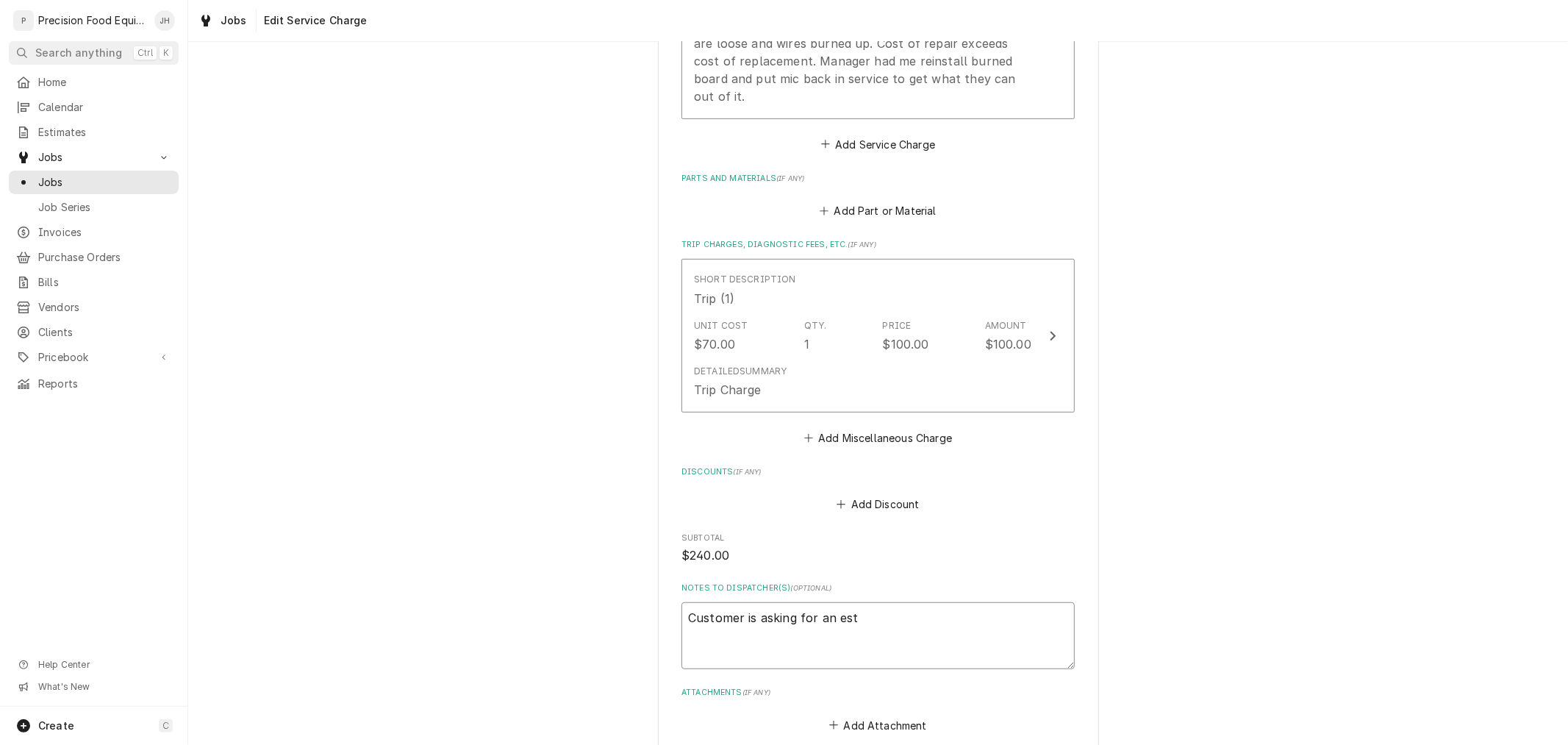
type textarea "Customer is asking for an esti"
type textarea "x"
type textarea "Customer is asking for an estia"
type textarea "x"
type textarea "Customer is asking for an estiam"
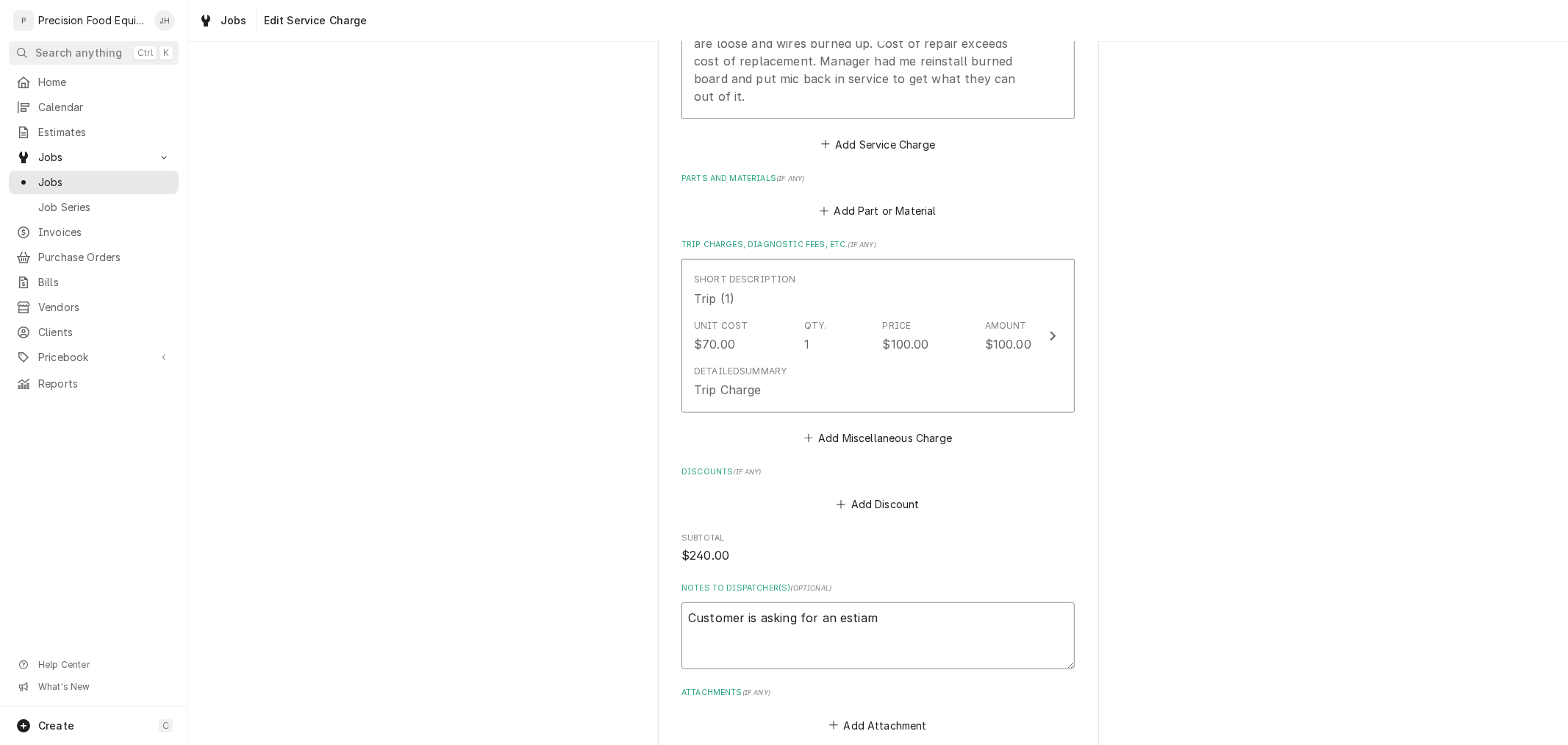
type textarea "x"
type textarea "Customer is asking for an estiamt"
type textarea "x"
type textarea "Customer is asking for an estiamte"
type textarea "x"
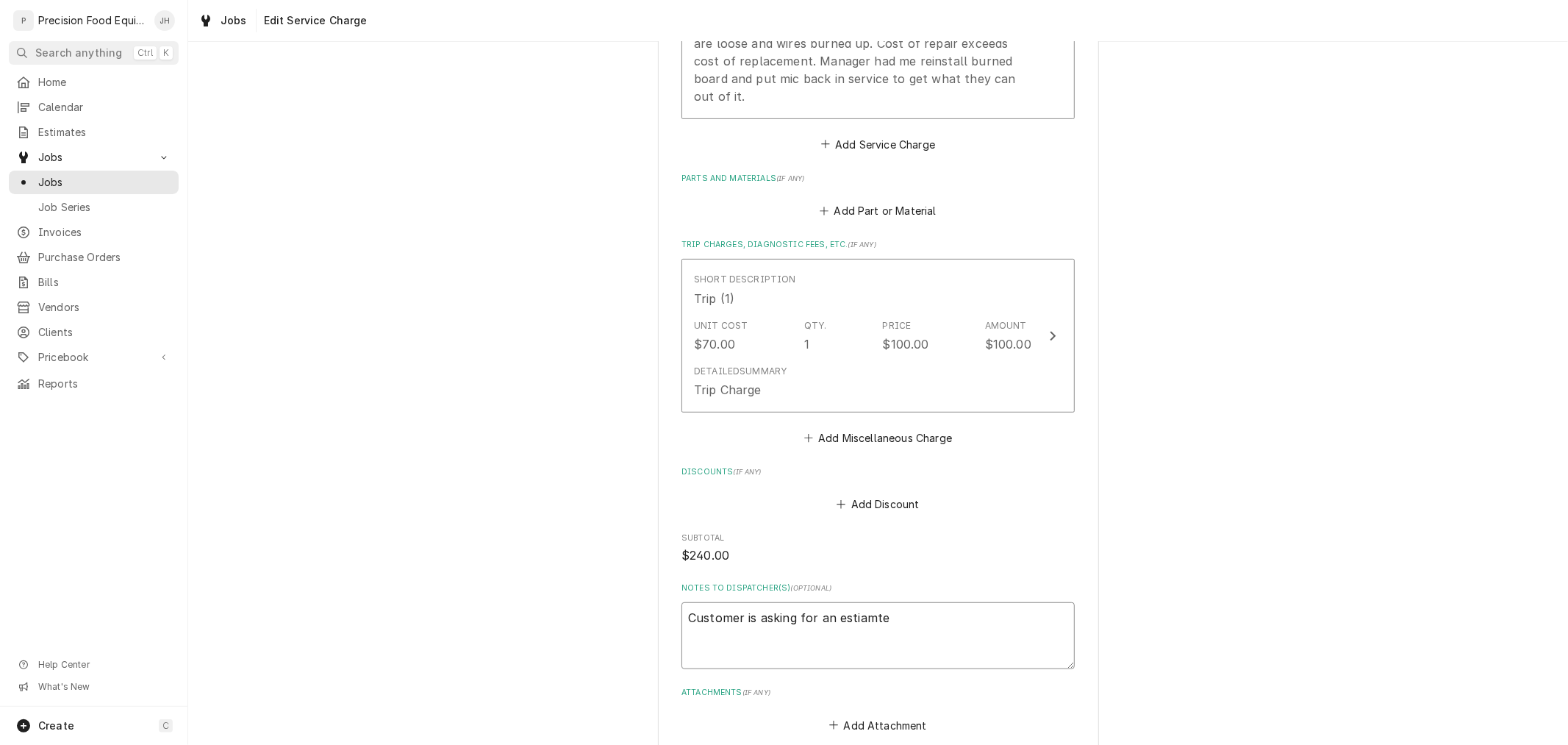
type textarea "Customer is asking for an estiamte"
type textarea "x"
type textarea "Customer is asking for an estiamte f"
type textarea "x"
type textarea "Customer is asking for an estiamte fo"
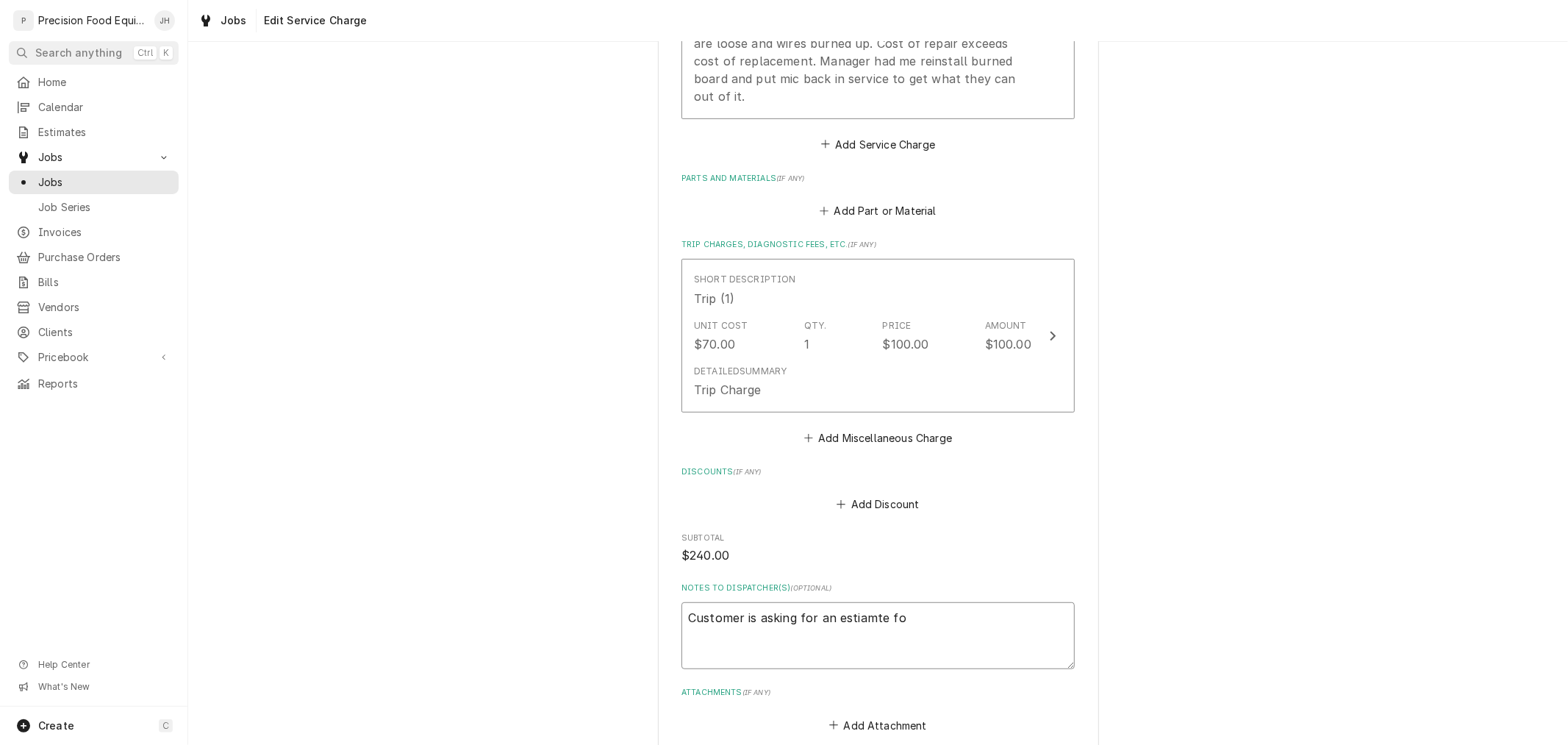
type textarea "x"
type textarea "Customer is asking for an estiamte for"
type textarea "x"
type textarea "Customer is asking for an estiamte for"
type textarea "x"
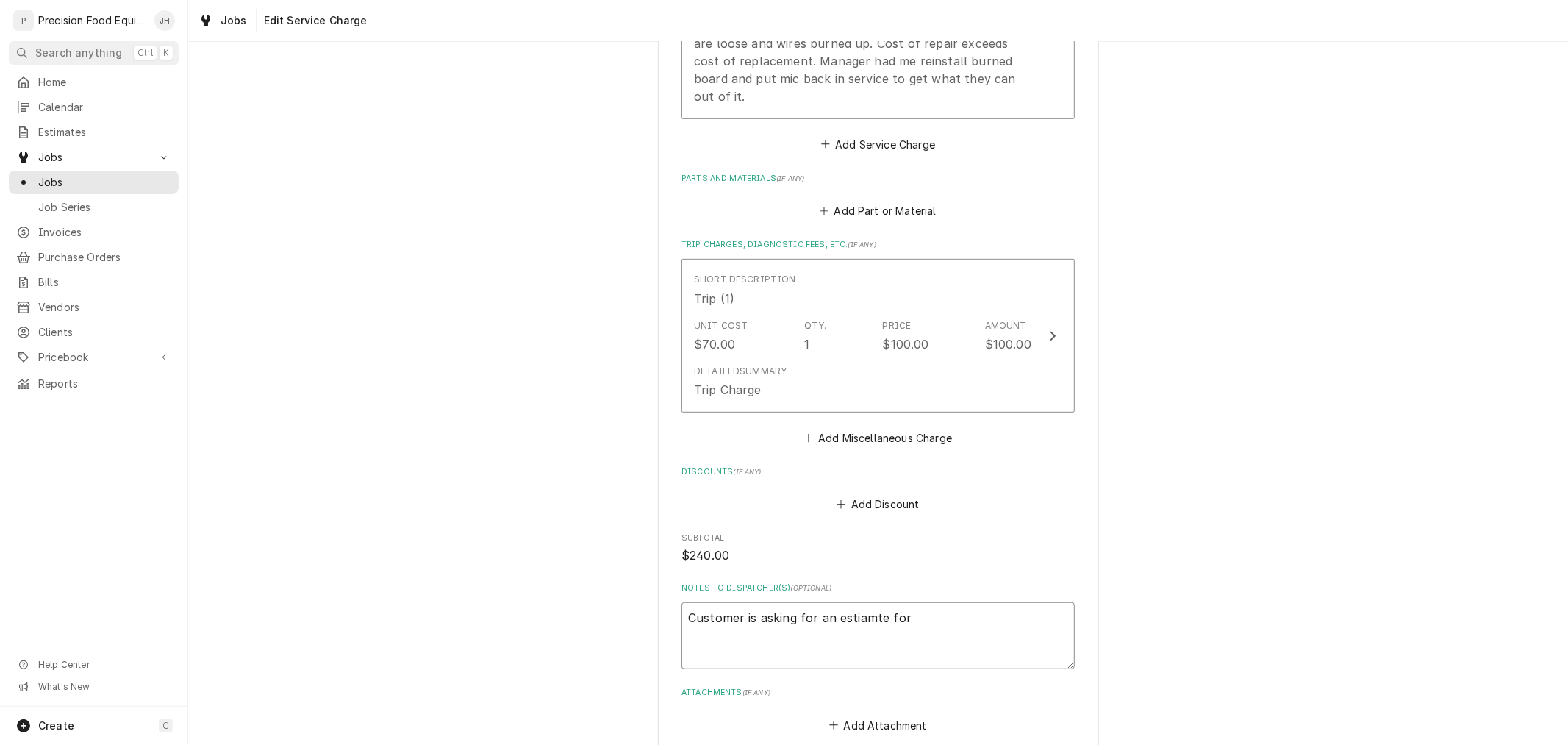
type textarea "Customer is asking for an estiamte for r"
type textarea "x"
type textarea "Customer is asking for an estiamte for re"
type textarea "x"
type textarea "Customer is asking for an estiamte for rep"
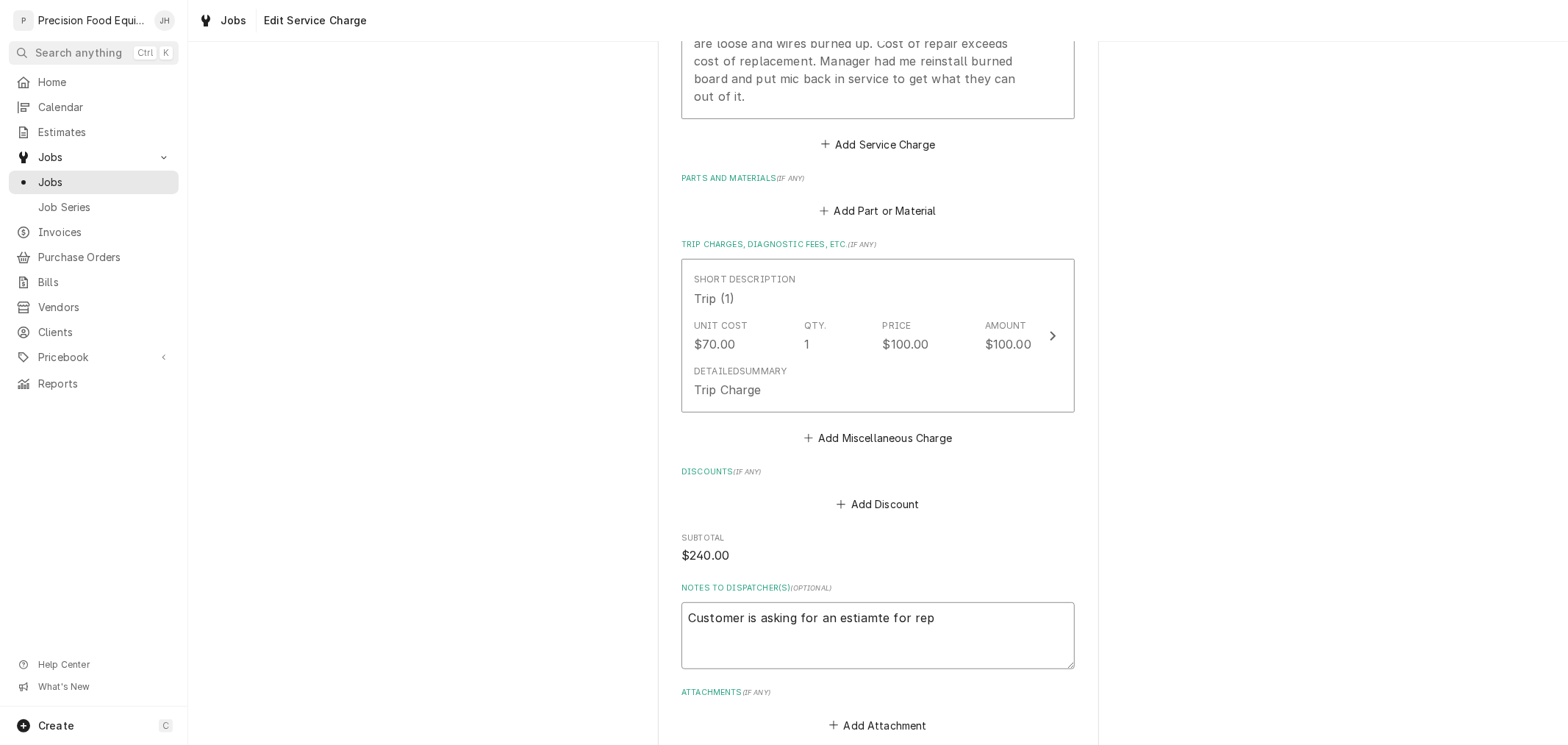
type textarea "x"
type textarea "Customer is asking for an estiamte for repai"
type textarea "x"
type textarea "Customer is asking for an estiamte for repair"
type textarea "x"
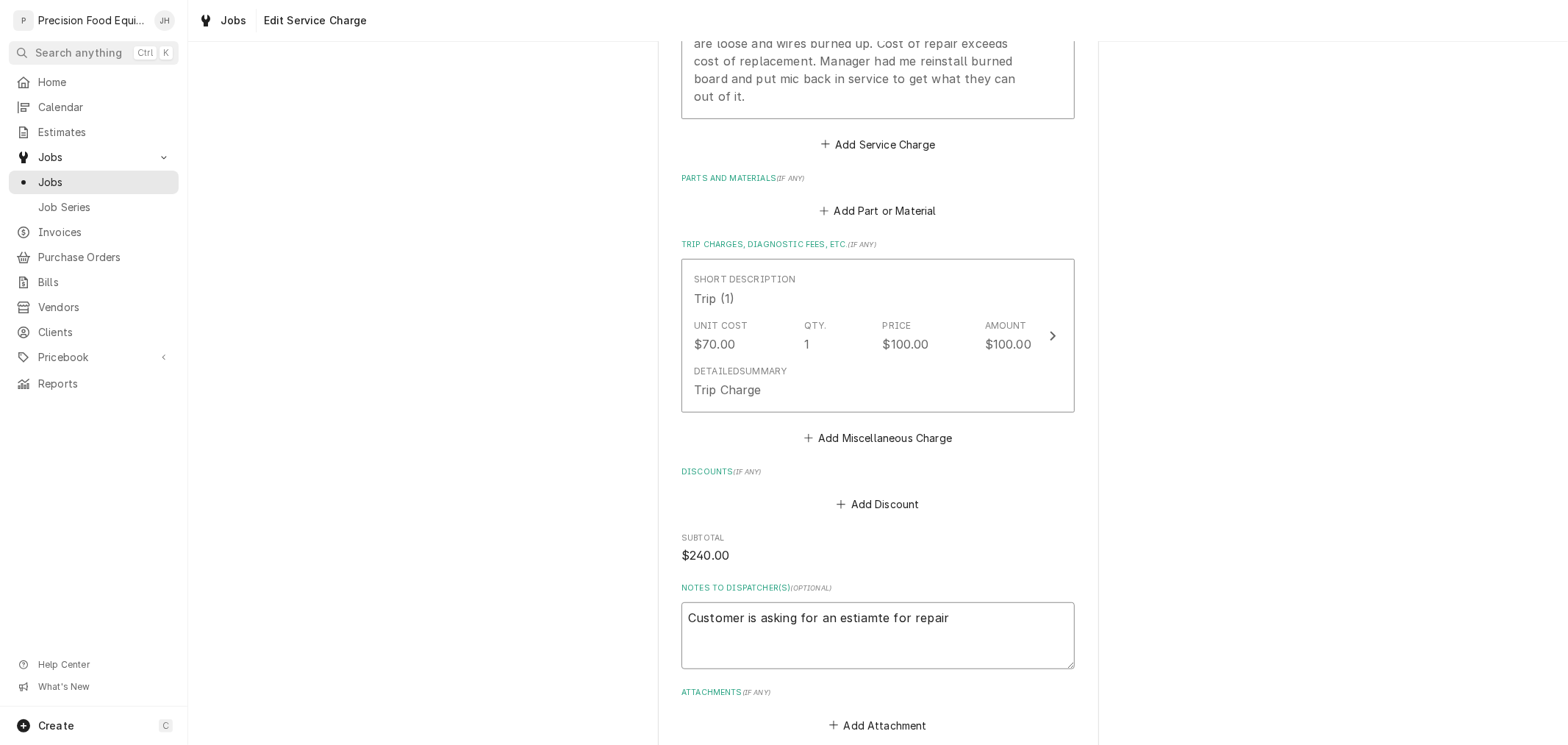
type textarea "Customer is asking for an estiamte for repairs"
type textarea "x"
type textarea "Customer is asking for an estiamte for repairs."
type textarea "x"
type textarea "Customer is asking for an estiamte for repairs."
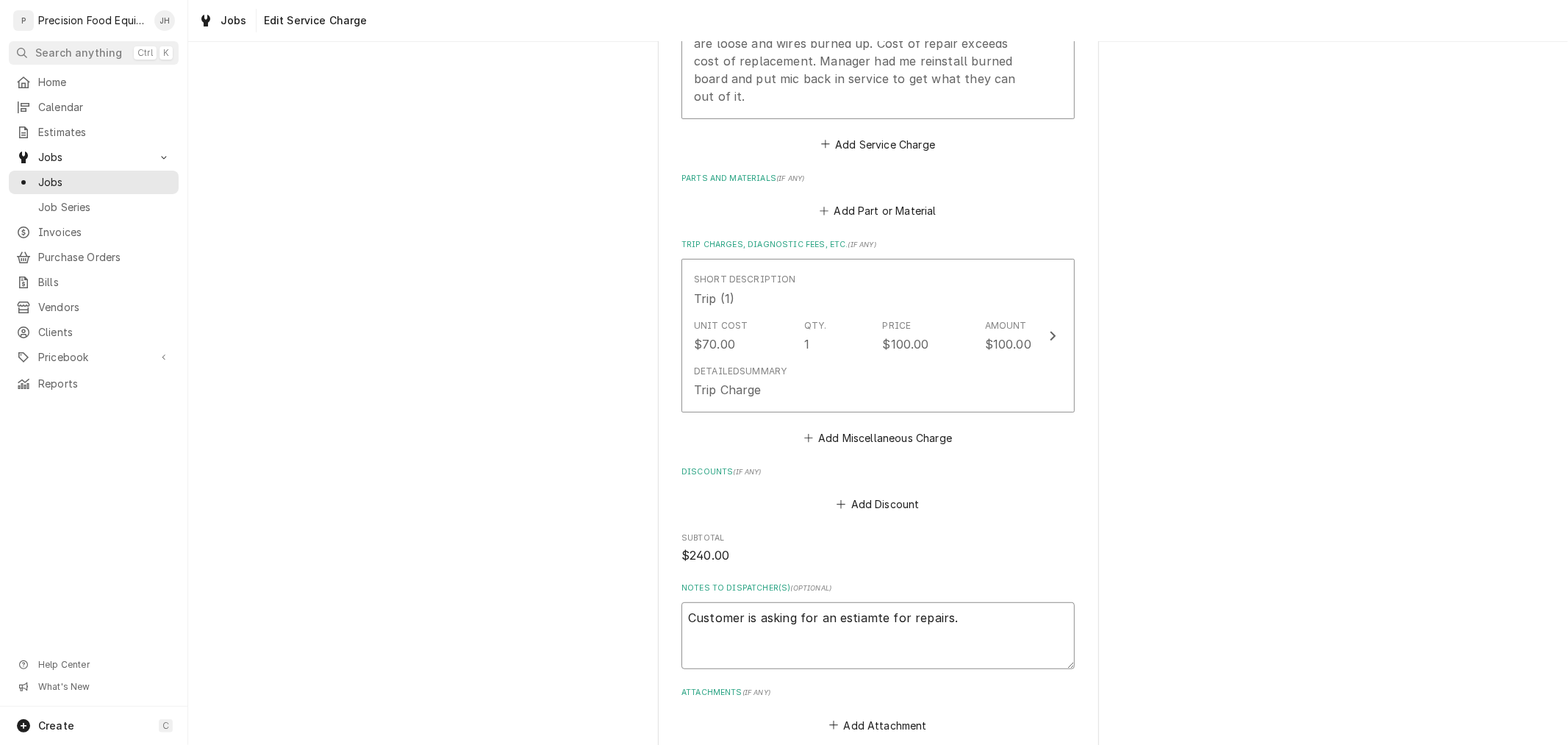
type textarea "x"
type textarea "Customer is asking for an estiamte for repairs."
type textarea "x"
type textarea "Customer is asking for an estiamte for repairs. P"
type textarea "x"
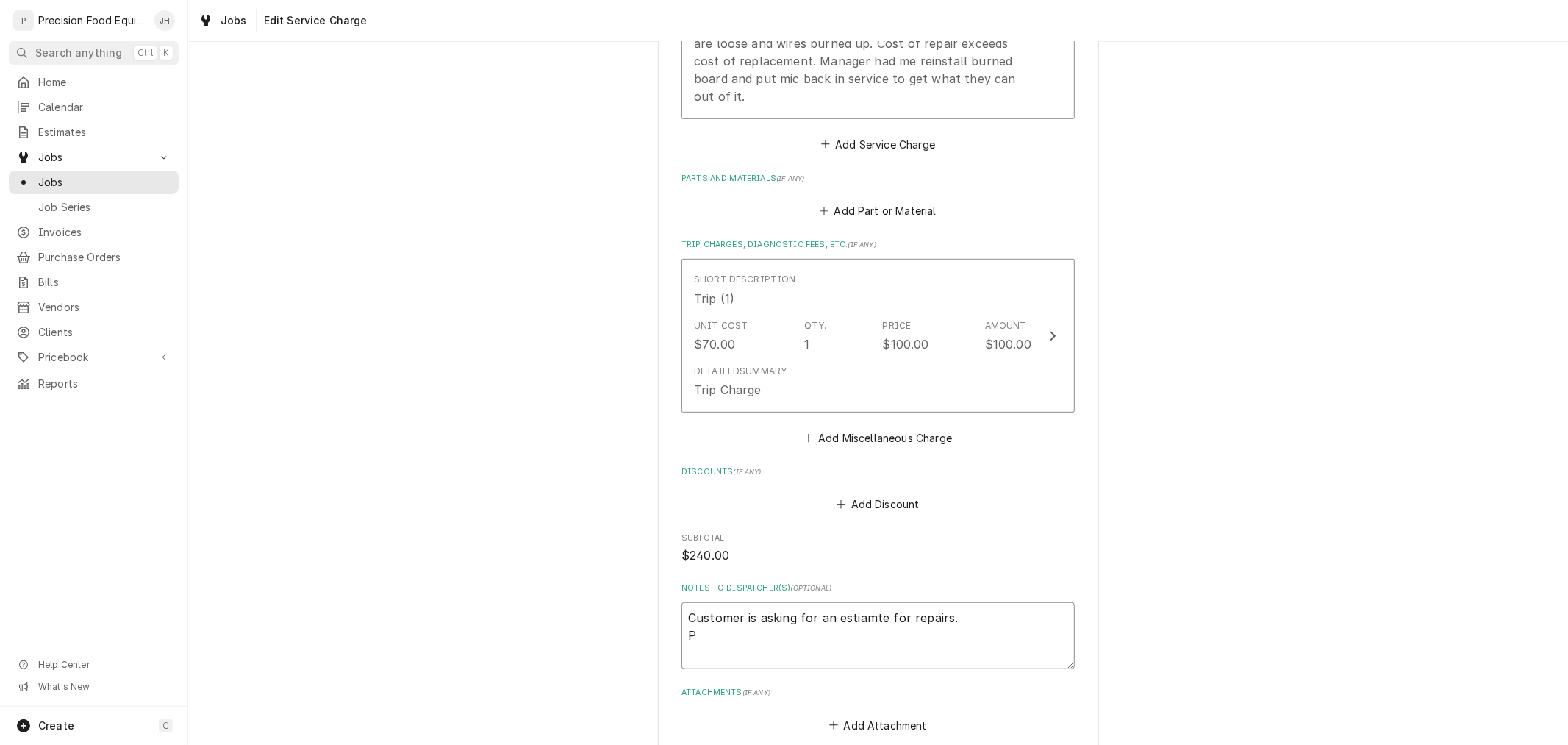
type textarea "Customer is asking for an estiamte for repairs. Pa"
type textarea "x"
type textarea "Customer is asking for an estiamte for repairs. Par"
type textarea "x"
type textarea "Customer is asking for an estiamte for repairs. Part"
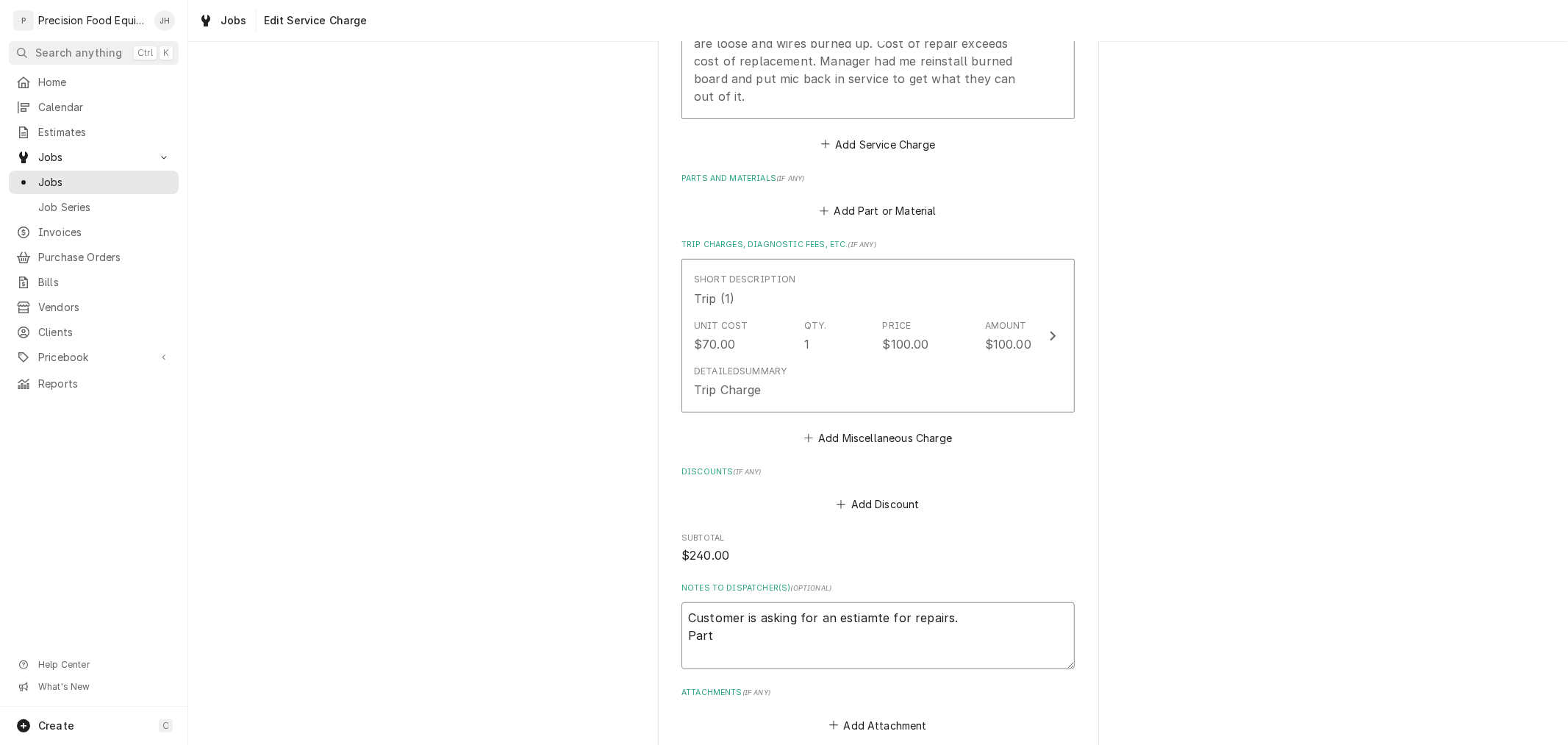
type textarea "x"
type textarea "Customer is asking for an estiamte for repairs. Part"
type textarea "x"
type textarea "Customer is asking for an estiamte for repairs. Part n"
type textarea "x"
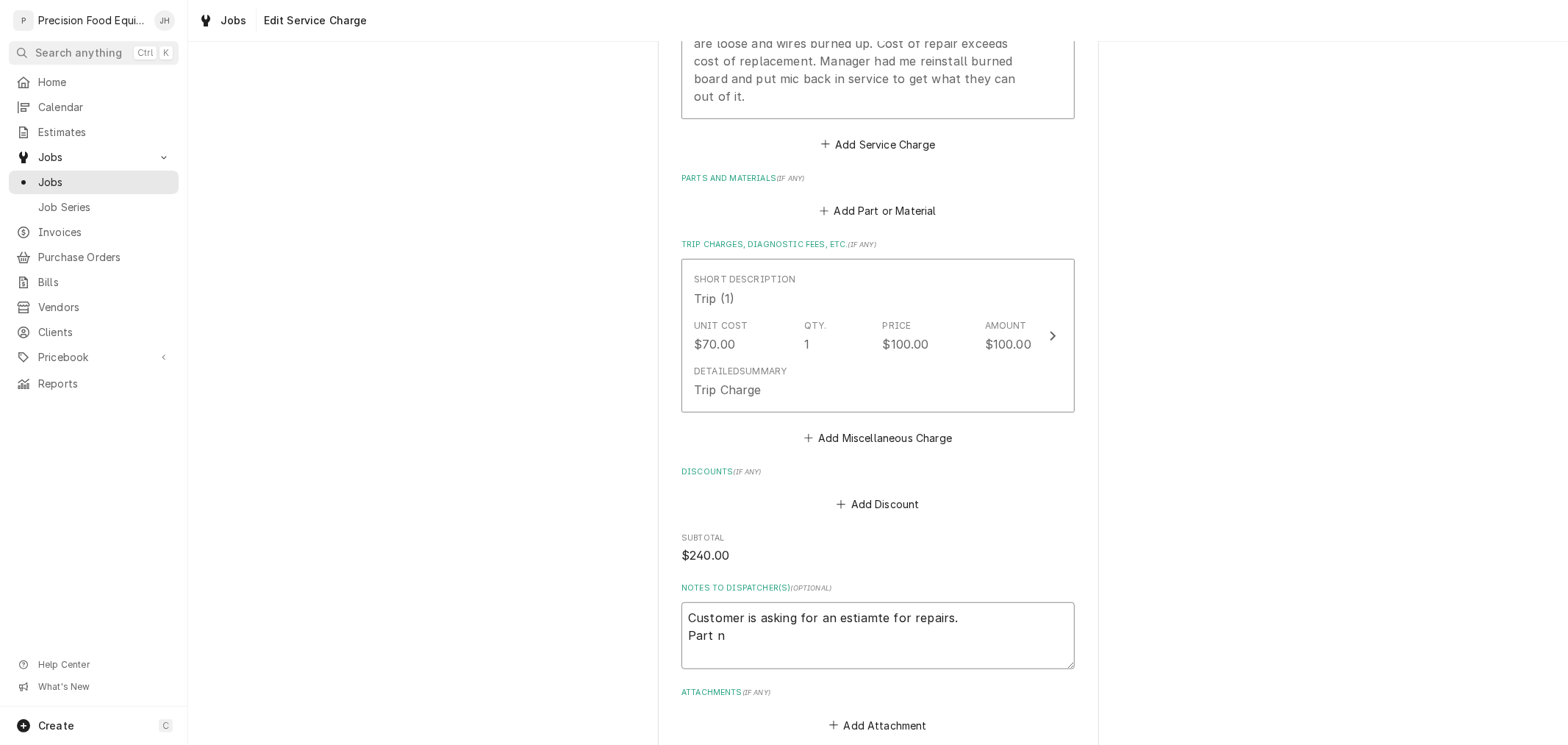
type textarea "Customer is asking for an estiamte for repairs. Part nu"
type textarea "x"
type textarea "Customer is asking for an estiamte for repairs. Part numb"
type textarea "x"
type textarea "Customer is asking for an estiamte for repairs. Part numbe"
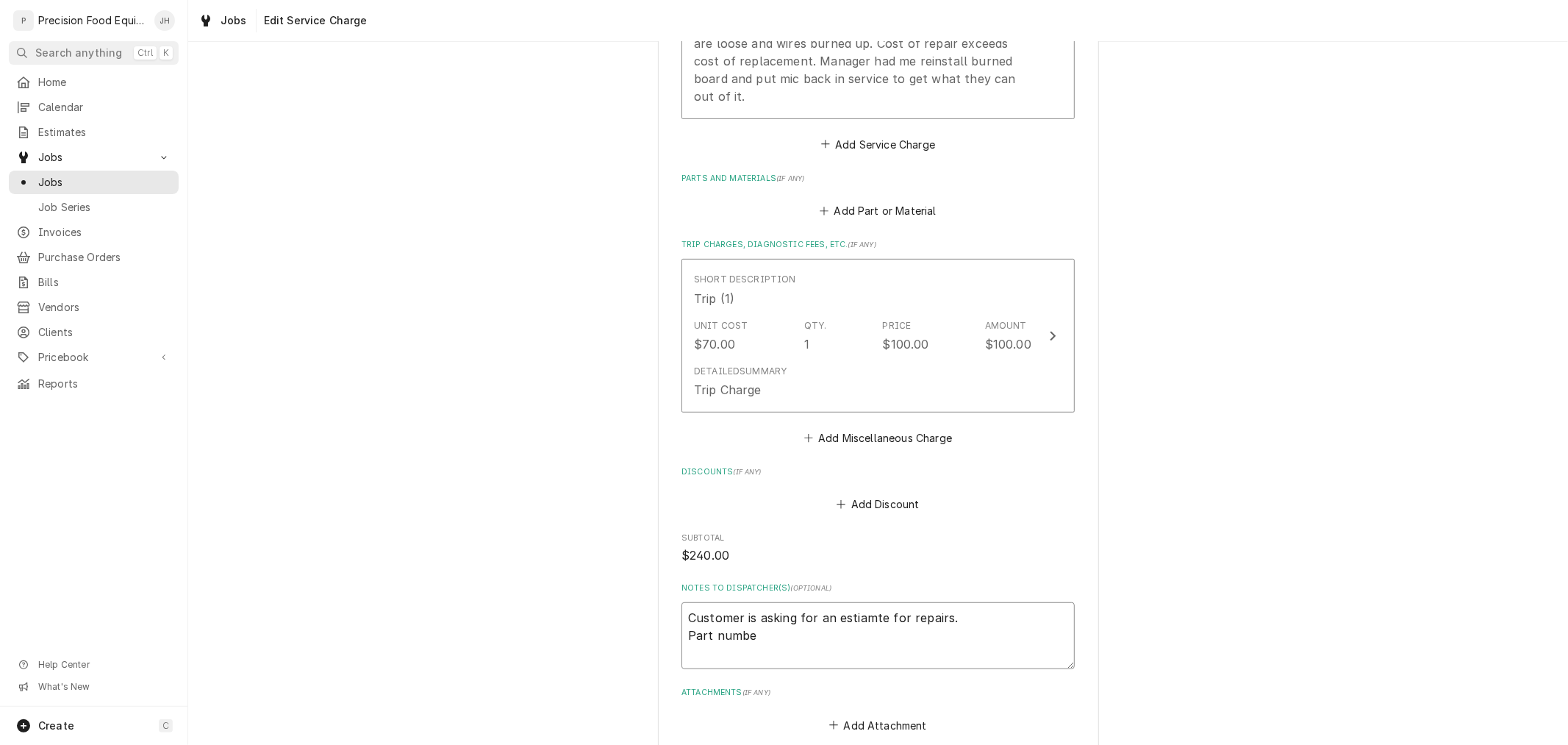
type textarea "x"
type textarea "Customer is asking for an estiamte for repairs. Part number"
type textarea "x"
type textarea "Customer is asking for an estiamte for repairs. Part number"
type textarea "x"
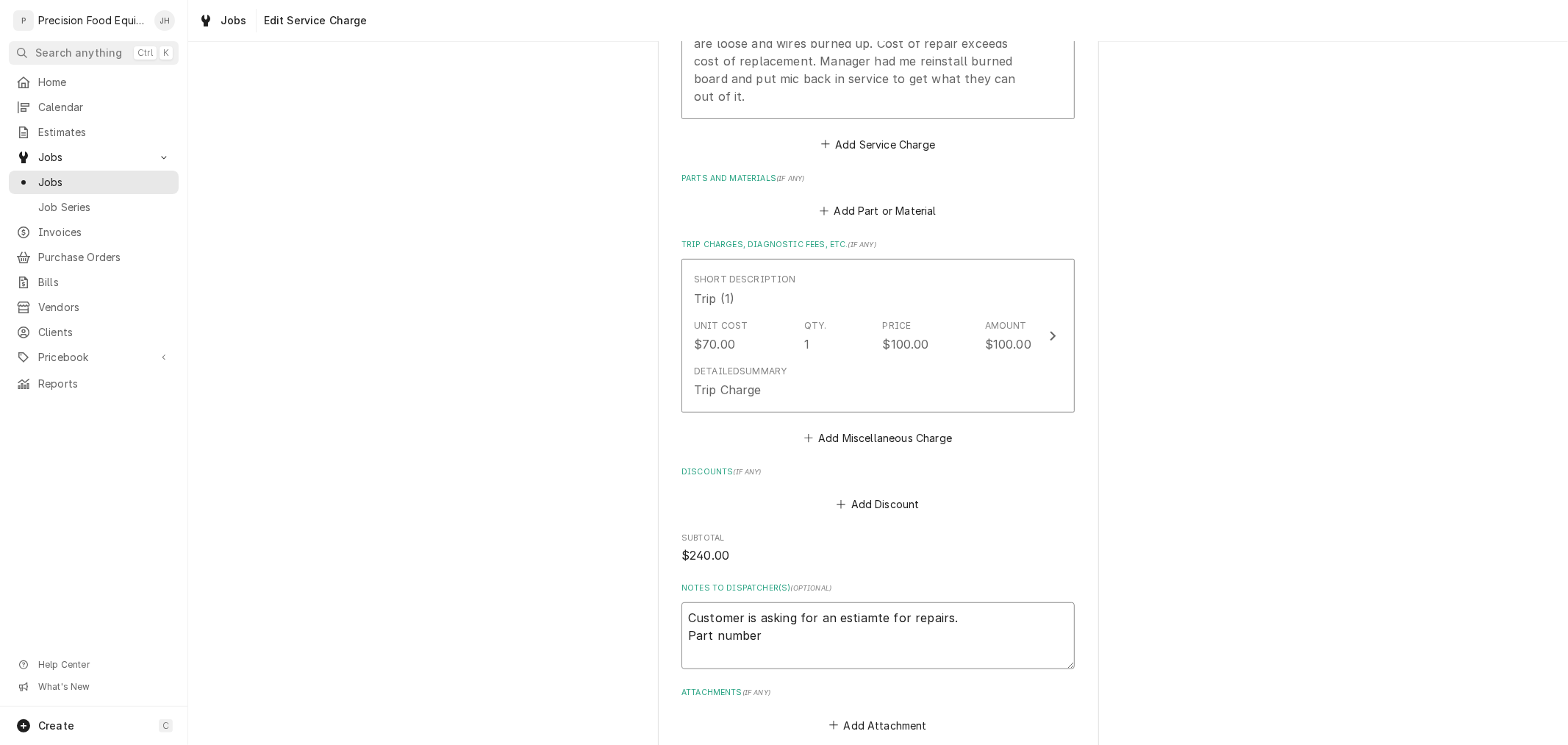
type textarea "Customer is asking for an estiamte for repairs. Part number 5"
type textarea "x"
type textarea "Customer is asking for an estiamte for repairs. Part number 54"
type textarea "x"
type textarea "Customer is asking for an estiamte for repairs. Part number 541"
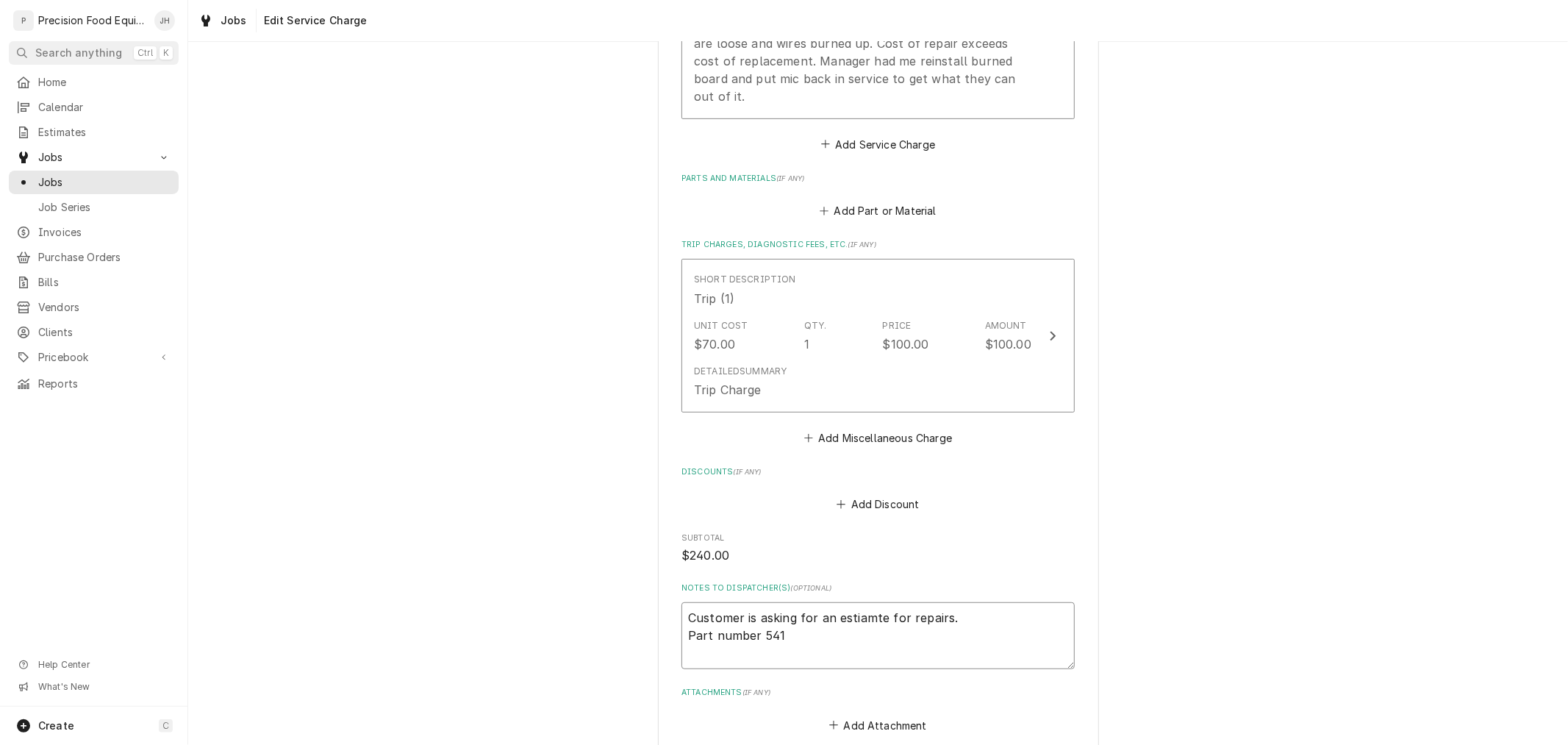
type textarea "x"
type textarea "Customer is asking for an estiamte for repairs. Part number 5411"
type textarea "x"
type textarea "Customer is asking for an estiamte for repairs. Part number 54116"
type textarea "x"
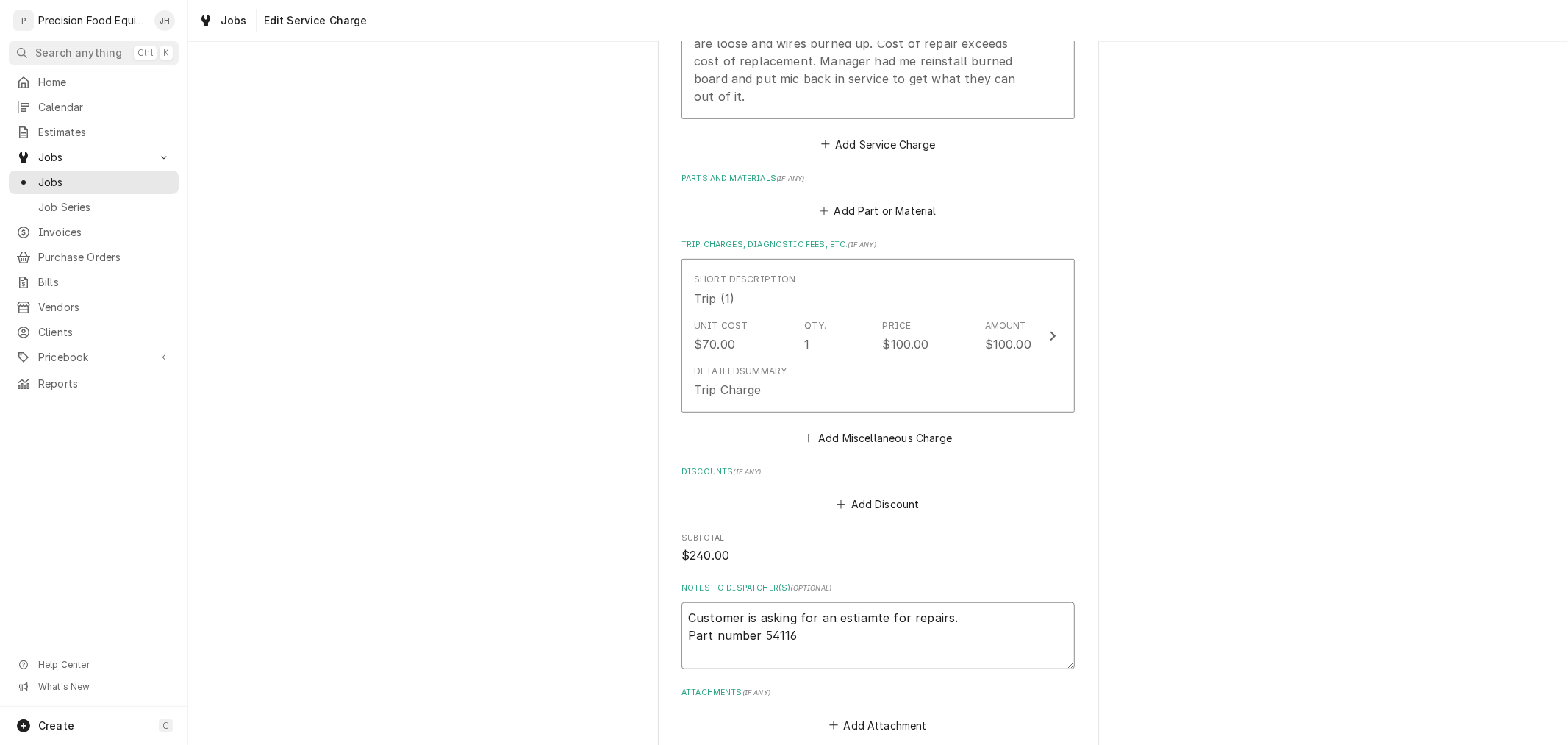
type textarea "Customer is asking for an estiamte for repairs. Part number 541160"
type textarea "x"
type textarea "Customer is asking for an estiamte for repairs. Part number 5411604"
type textarea "x"
type textarea "Customer is asking for an estiamte for repairs. Part number 54116042"
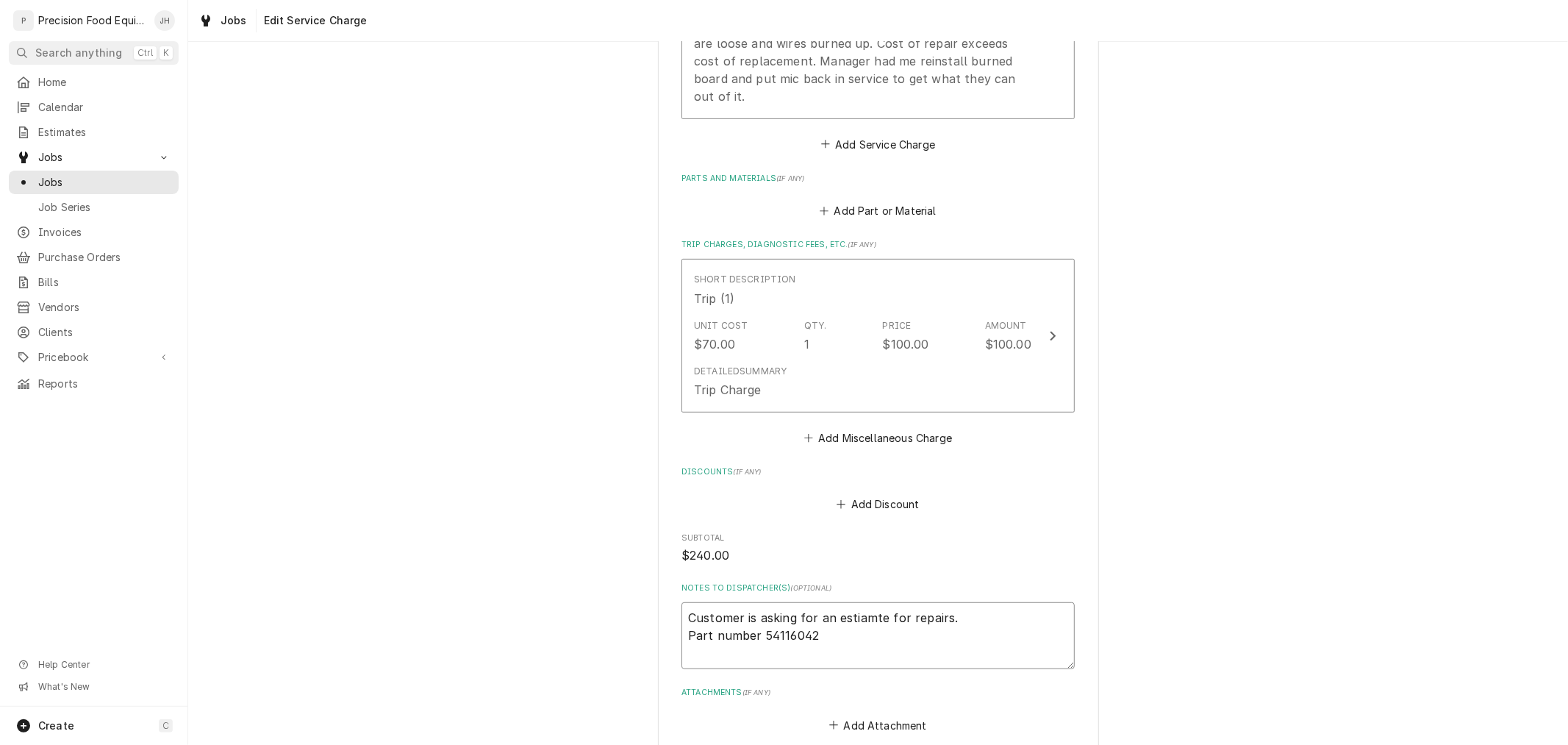
type textarea "x"
type textarea "Customer is asking for an estiamte for repairs. Part number 54116042"
type textarea "x"
type textarea "Customer is asking for an estiamte for repairs. Part number 54116042 B"
type textarea "x"
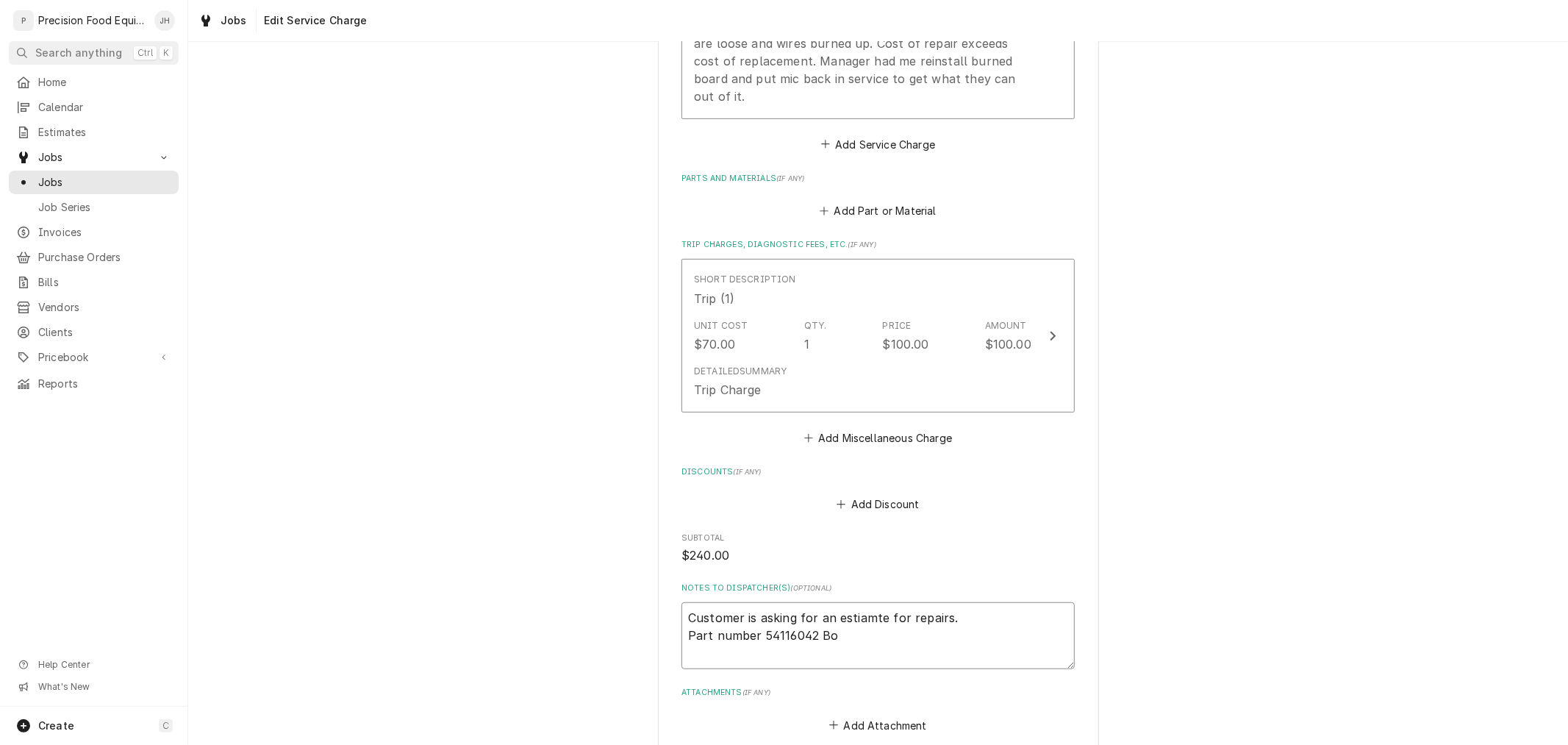
type textarea "Customer is asking for an estiamte for repairs. Part number 54116042 Boa"
type textarea "x"
type textarea "Customer is asking for an estiamte for repairs. Part number 54116042 Boar"
type textarea "x"
type textarea "Customer is asking for an estiamte for repairs. Part number 54116042 Board"
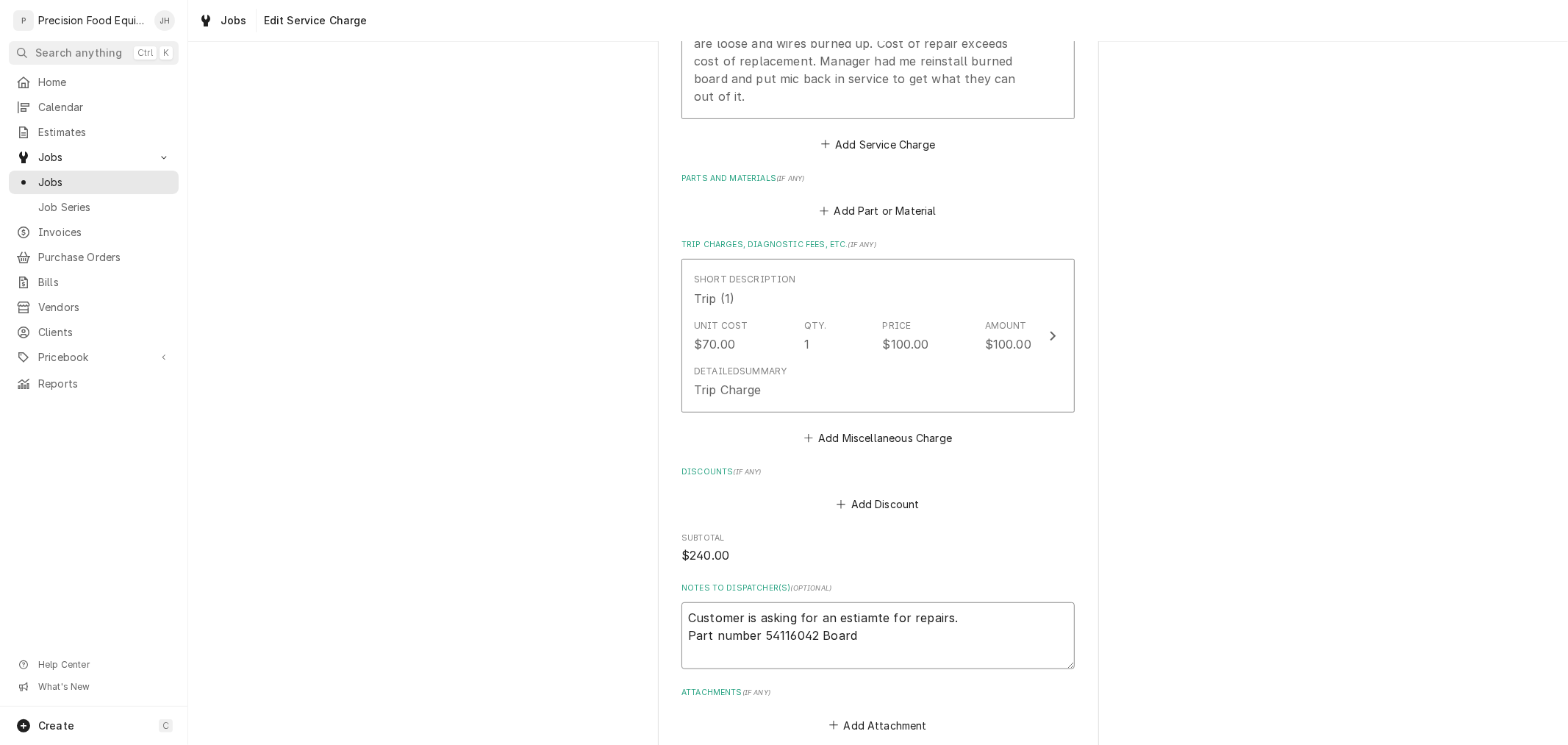
type textarea "x"
type textarea "Customer is asking for an estiamte for repairs. Part number 54116042 Board"
type textarea "x"
type textarea "Customer is asking for an estiamte for repairs. Part number 54116042 Board D"
type textarea "x"
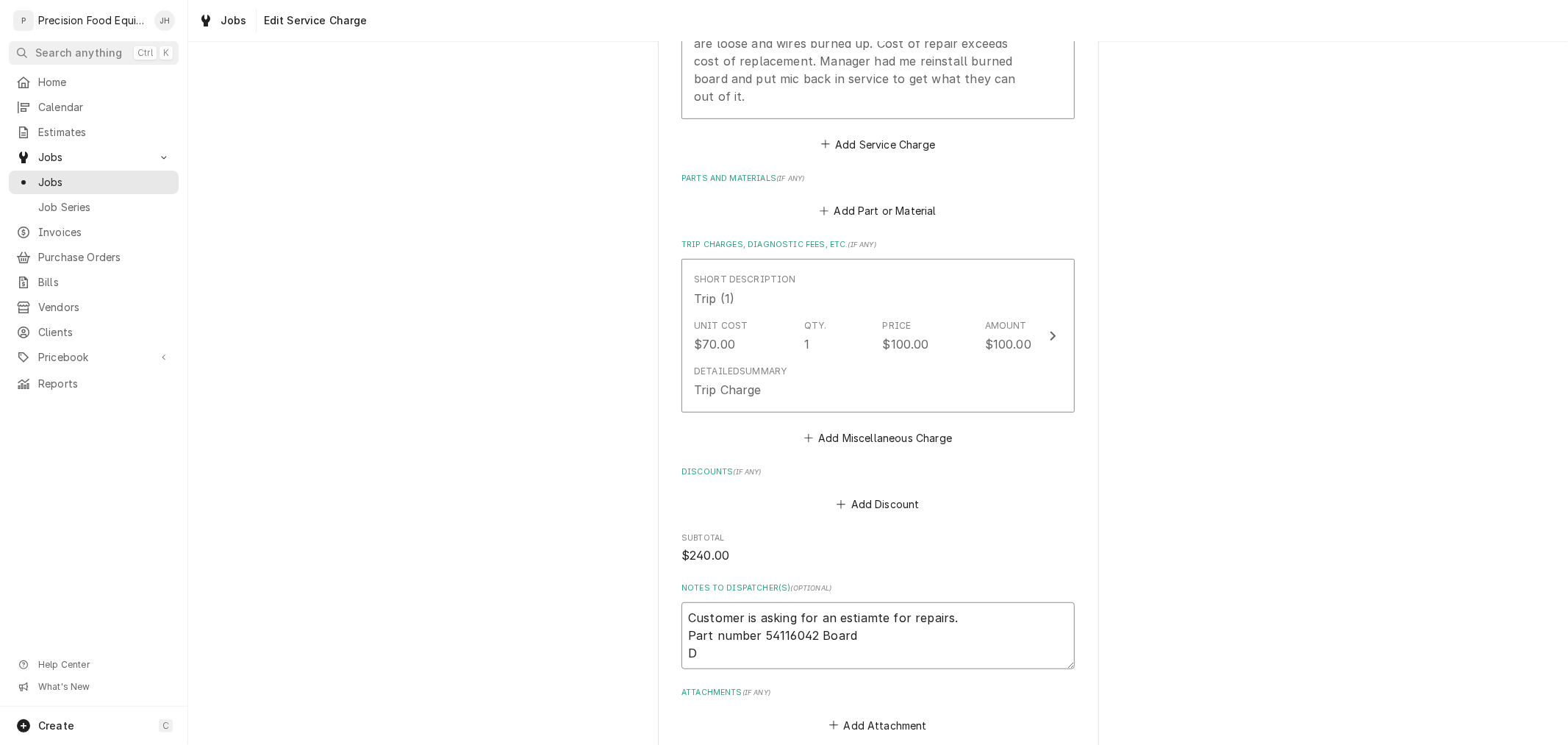
type textarea "Customer is asking for an estiamte for repairs. Part number 54116042 Board Do"
type textarea "x"
type textarea "Customer is asking for an estiamte for repairs. Part number 54116042 Board Doo"
type textarea "x"
type textarea "Customer is asking for an estiamte for repairs. Part number 54116042 Board Door"
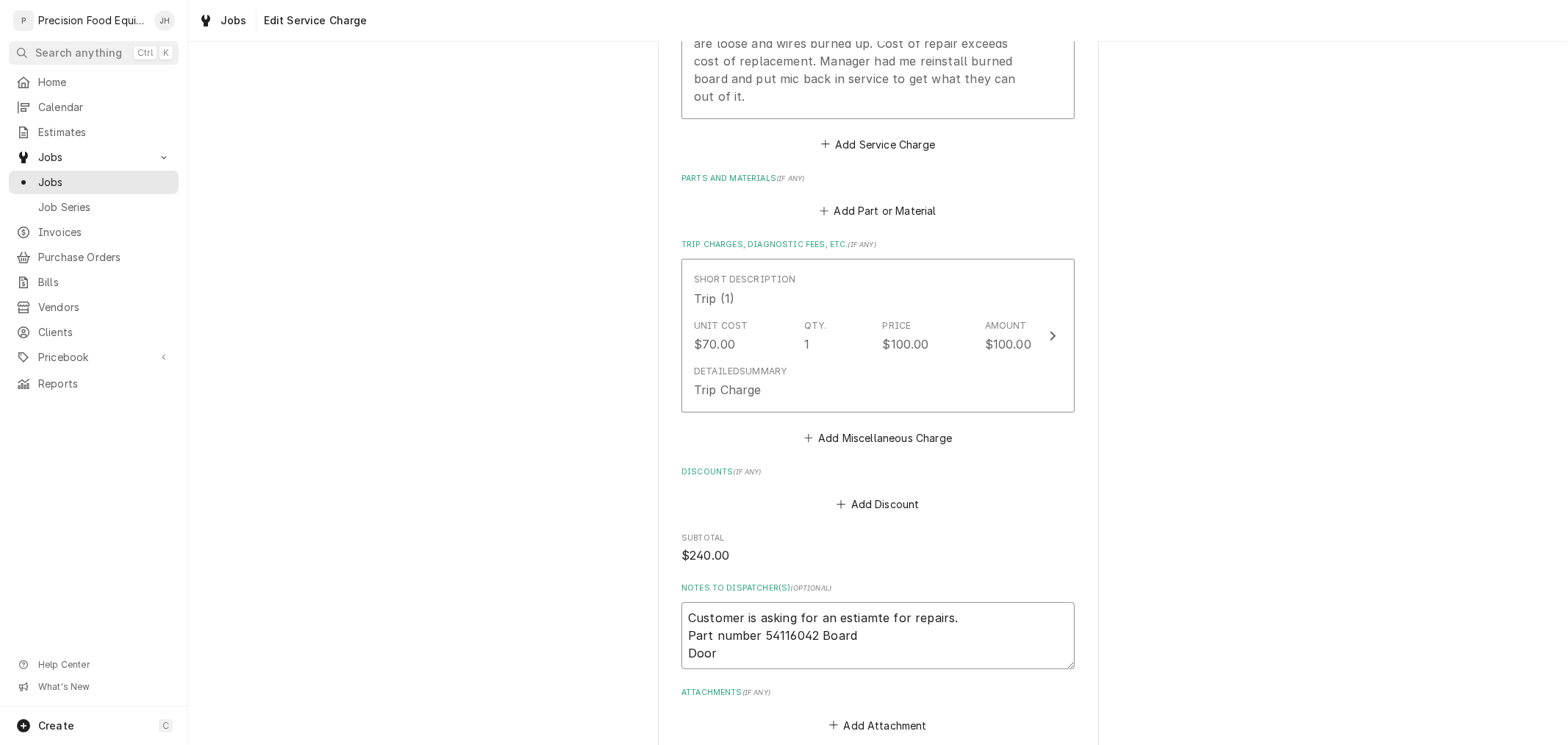
type textarea "x"
type textarea "Customer is asking for an estiamte for repairs. Part number 54116042 Board Door"
type textarea "x"
type textarea "Customer is asking for an estiamte for repairs. Part number 54116042 Board Door…"
type textarea "x"
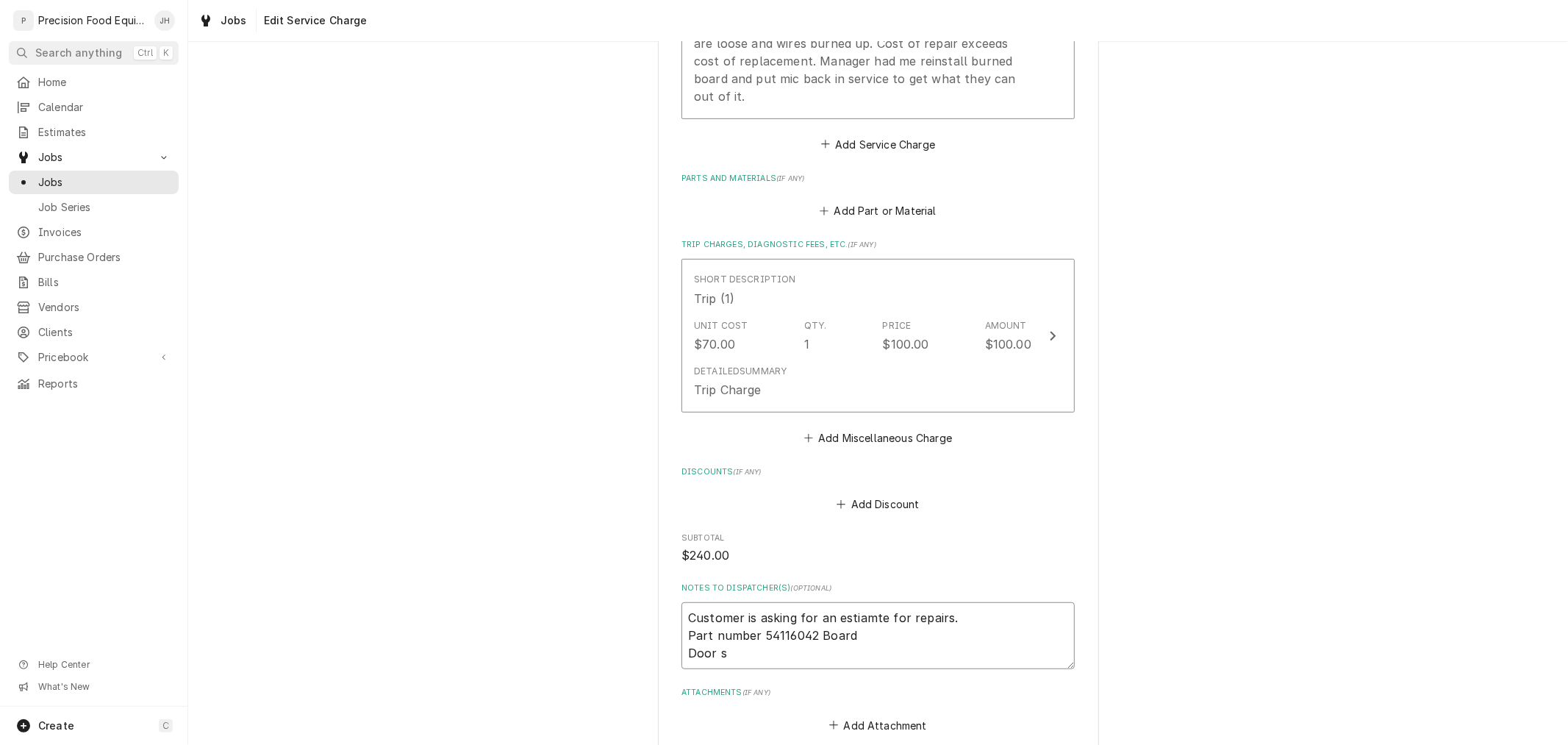
type textarea "Customer is asking for an estiamte for repairs. Part number 54116042 Board Door…"
click at [785, 636] on textarea "Customer is asking for an estimate for repairs. Part number 54116042 Board Door…" at bounding box center [878, 635] width 393 height 66
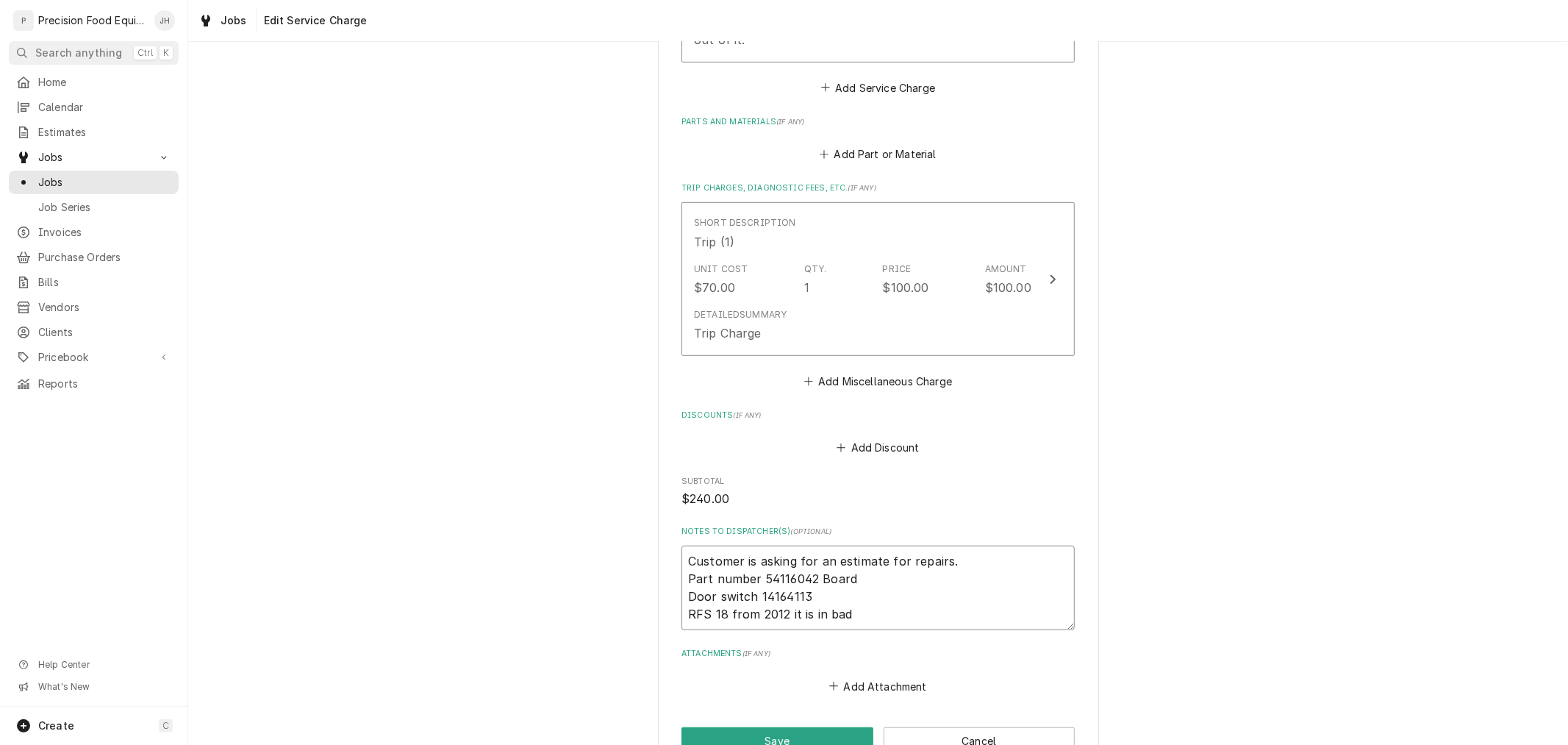
scroll to position [789, 0]
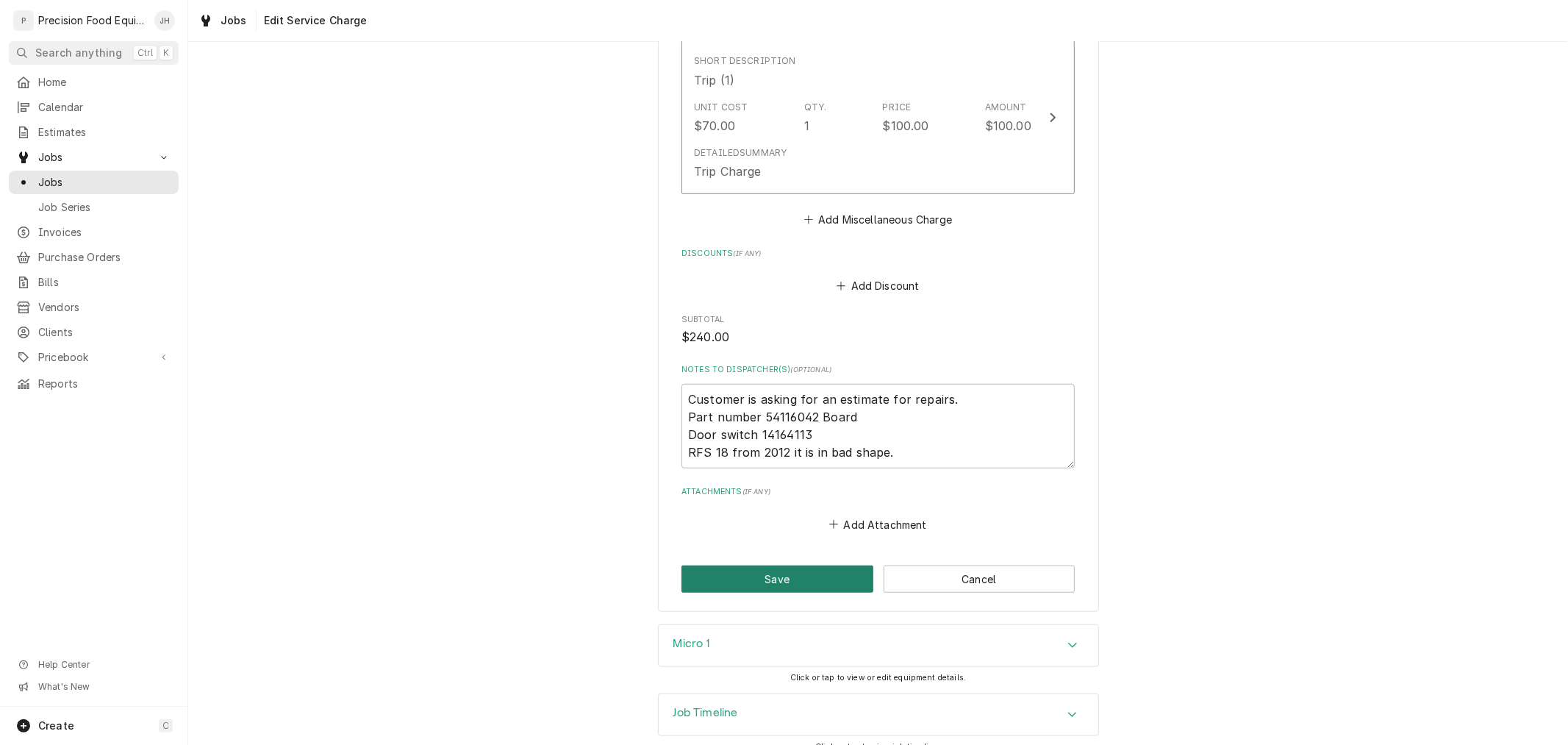
click at [809, 565] on button "Save" at bounding box center [777, 578] width 192 height 27
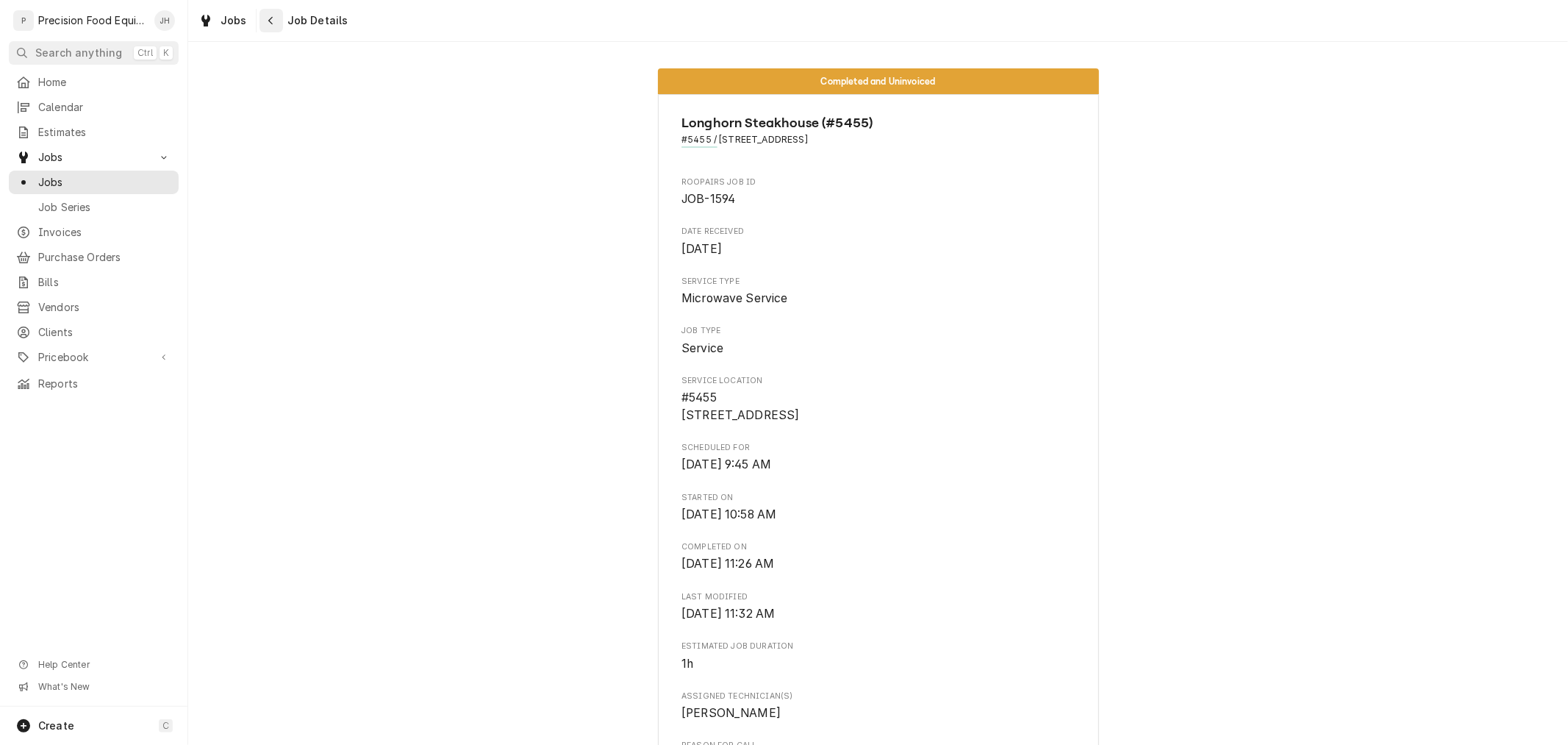
click at [264, 16] on div "Navigate back" at bounding box center [272, 20] width 15 height 15
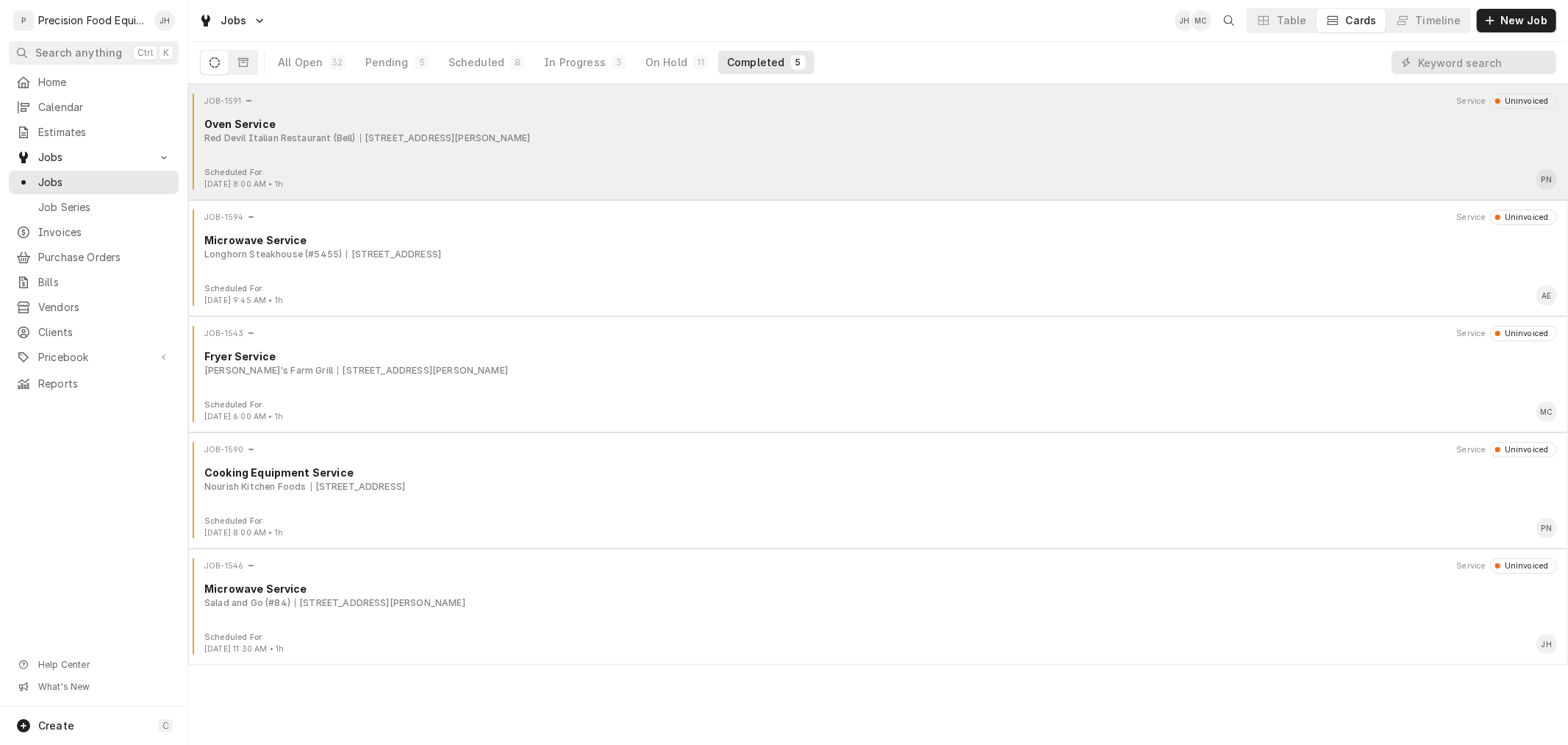
click at [636, 128] on div "Oven Service" at bounding box center [881, 123] width 1353 height 16
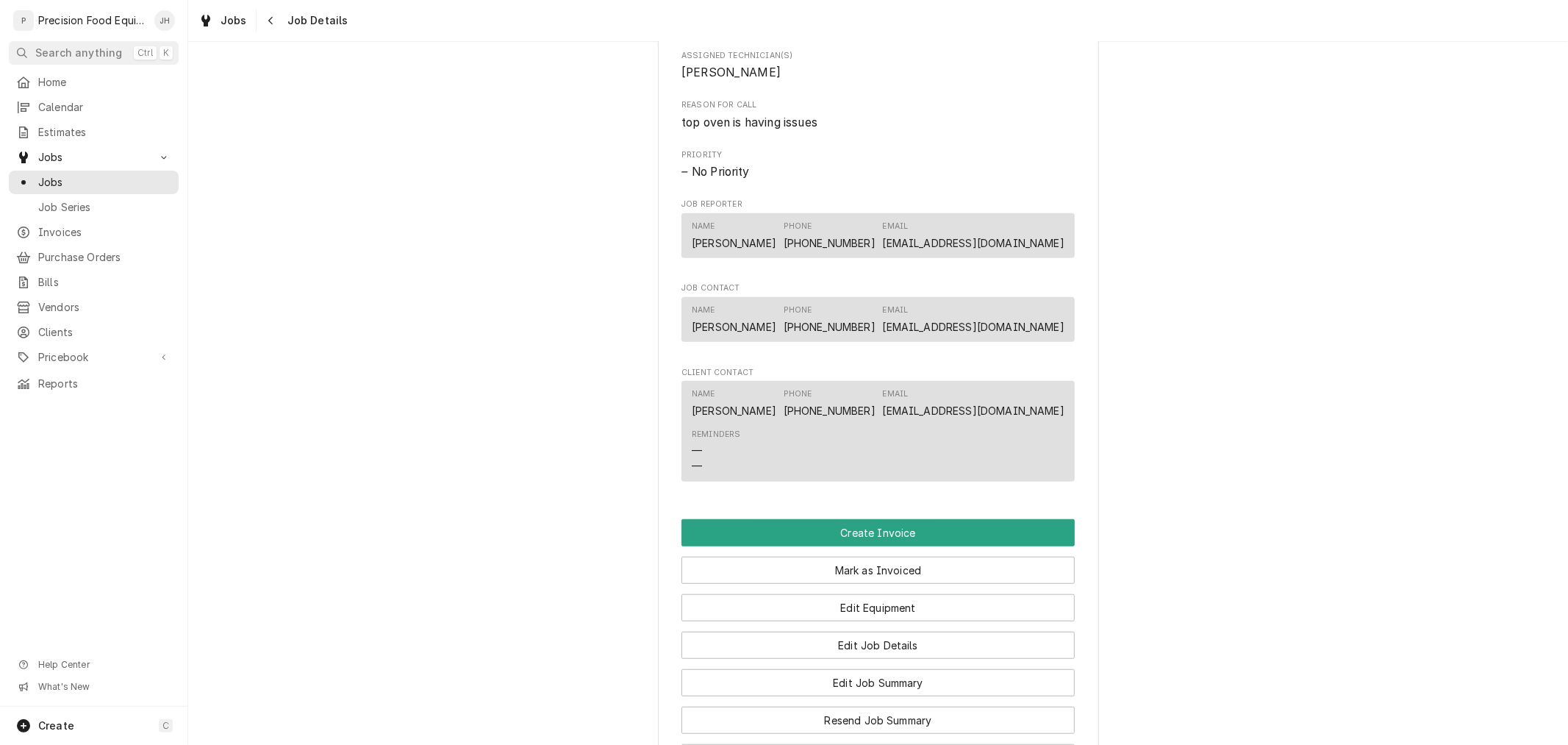
scroll to position [735, 0]
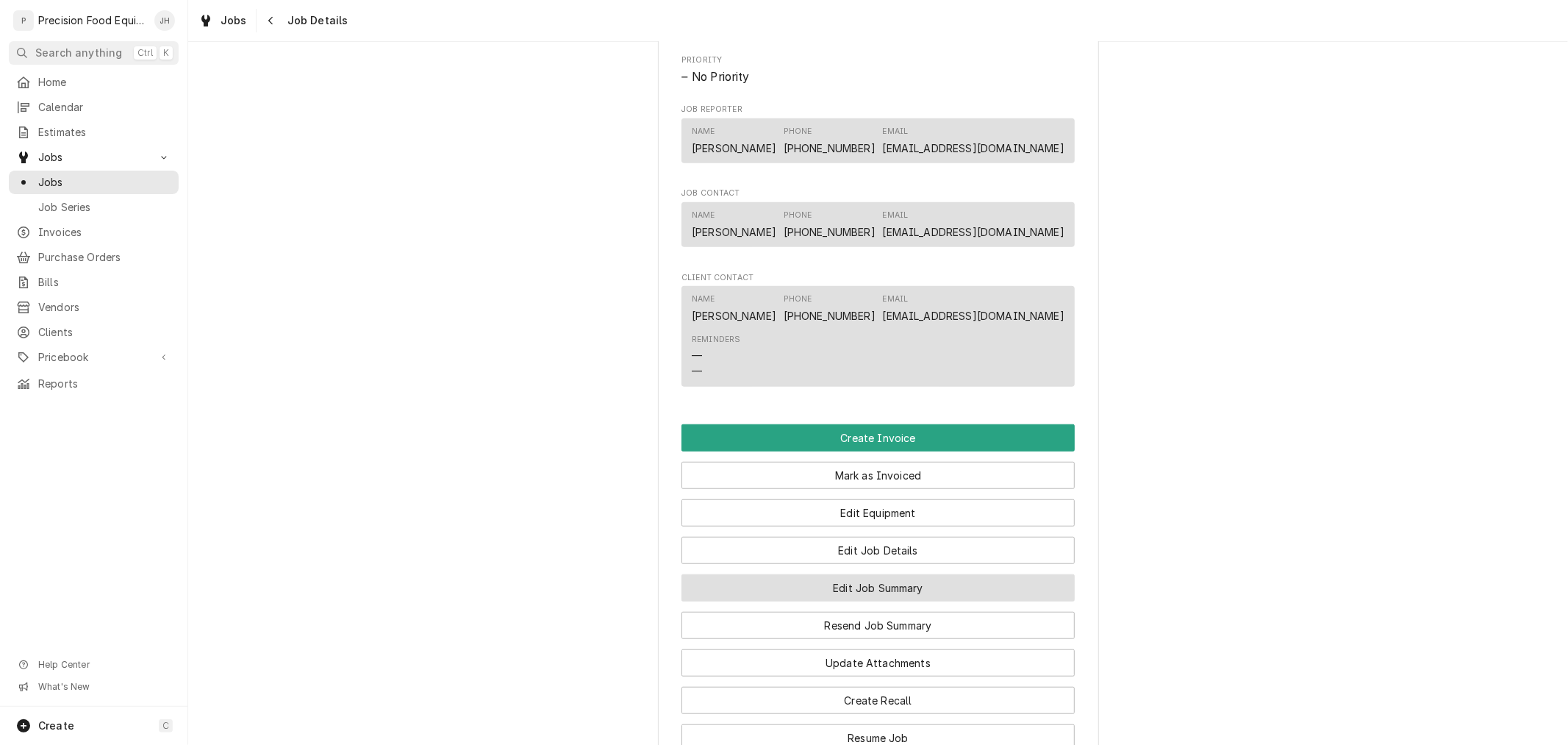
click at [868, 601] on button "Edit Job Summary" at bounding box center [878, 587] width 393 height 27
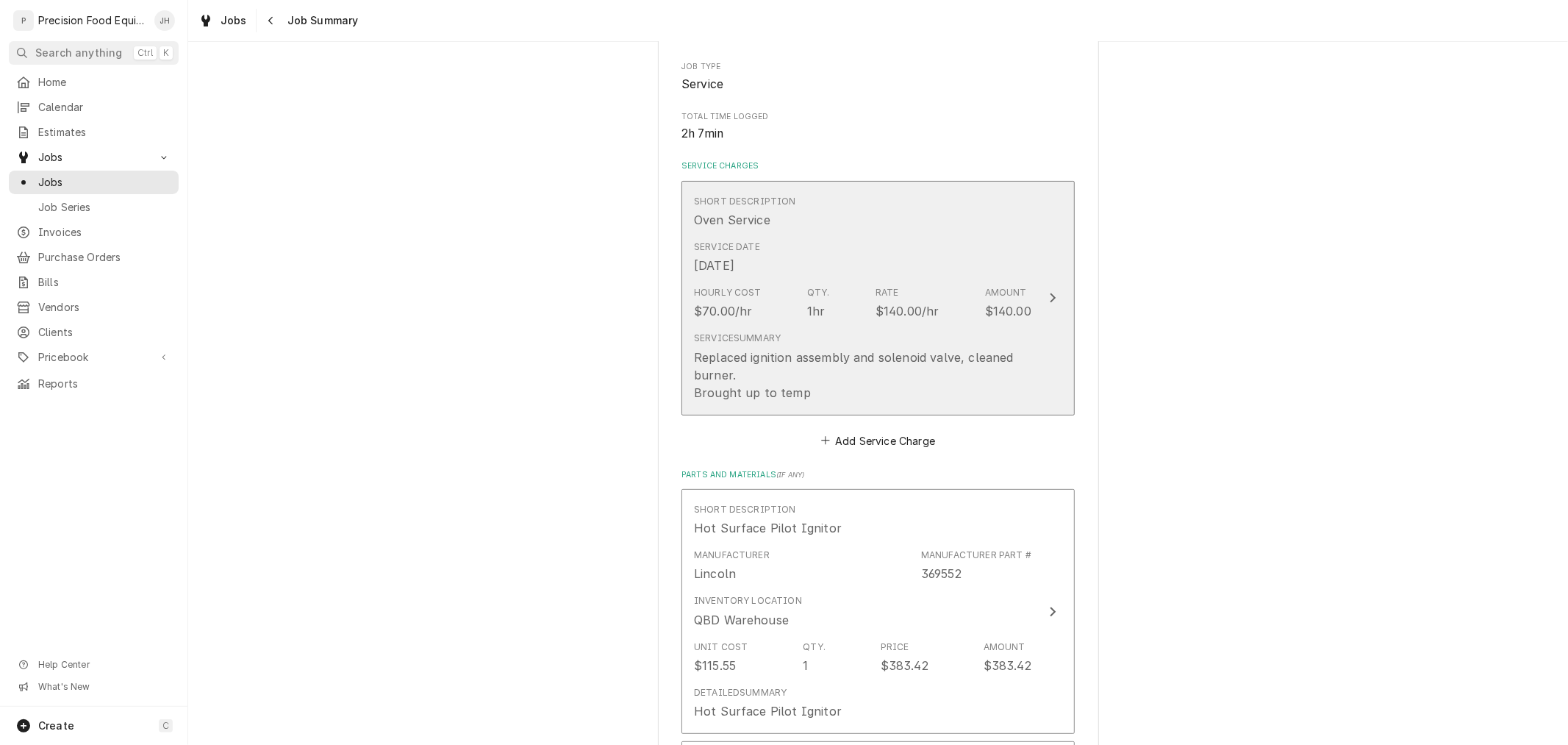
scroll to position [245, 0]
click at [886, 280] on div "Hourly Cost $70.00/hr Qty. 1hr Rate $140.00/hr Amount $140.00" at bounding box center [863, 298] width 338 height 46
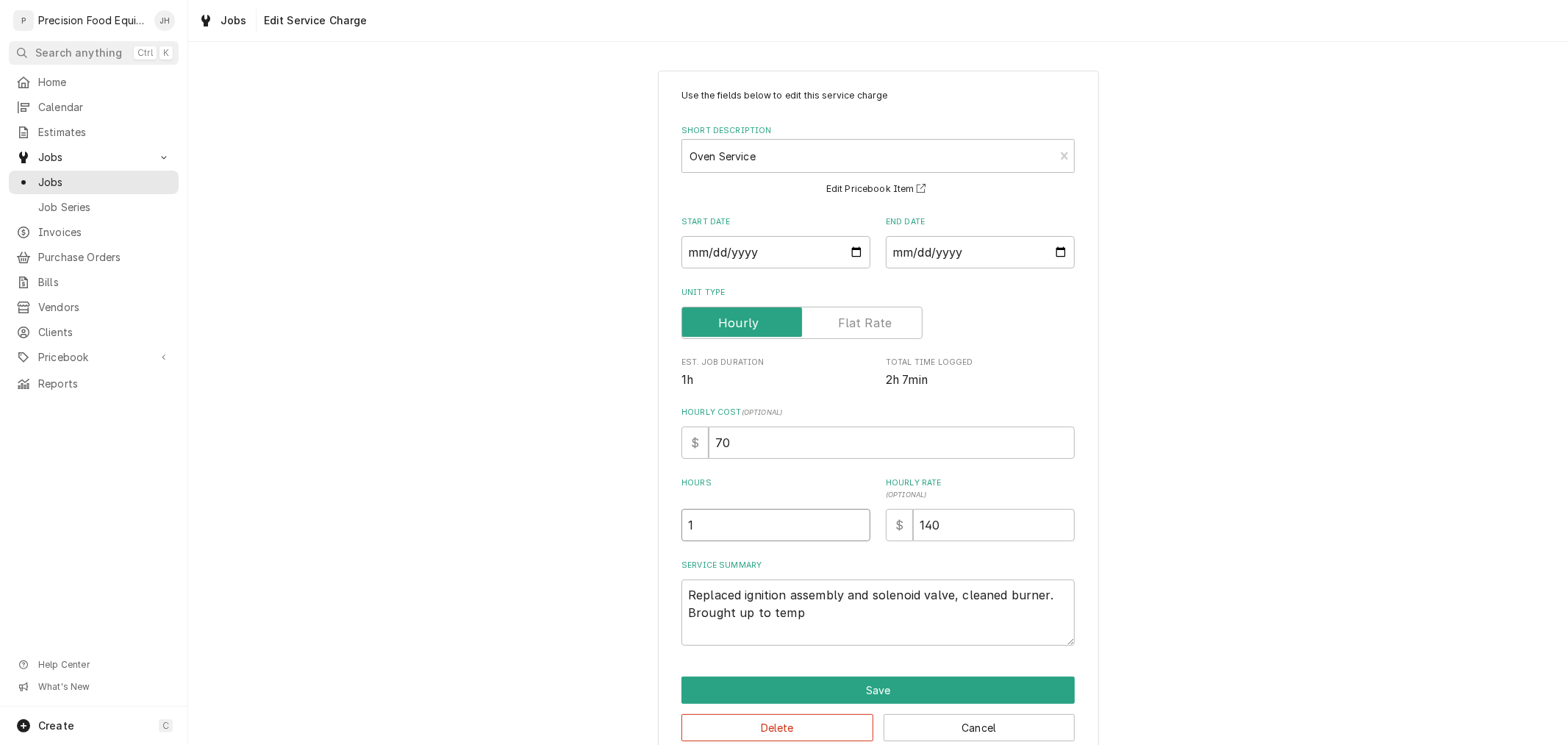
drag, startPoint x: 803, startPoint y: 527, endPoint x: 648, endPoint y: 534, distance: 155.2
click at [648, 534] on div "Use the fields below to edit this service charge Short Description Oven Service…" at bounding box center [878, 415] width 1380 height 716
type textarea "x"
type input "2"
type textarea "x"
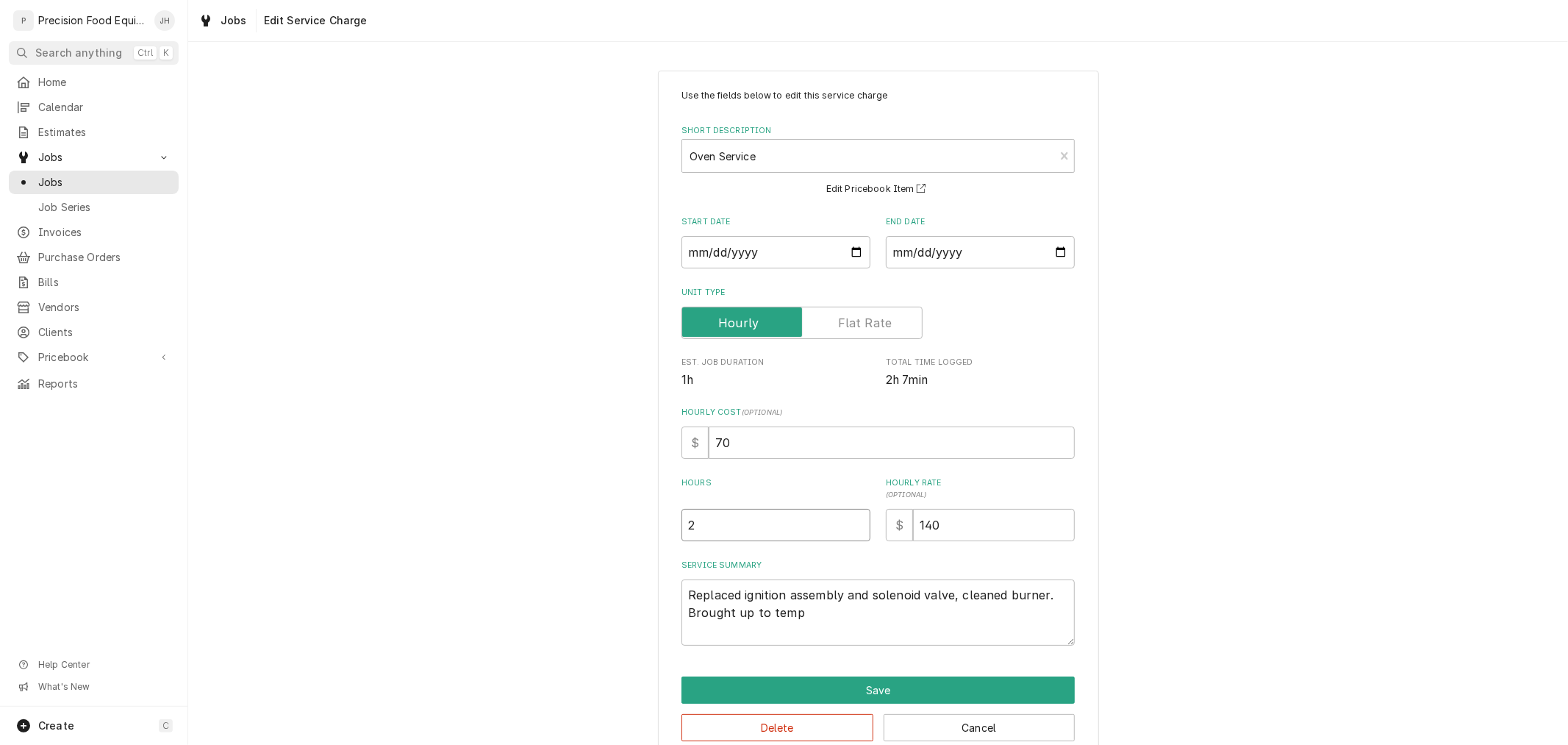
type input "2.2"
type textarea "x"
type input "2.25"
click at [847, 616] on textarea "Replaced ignition assembly and solenoid valve, cleaned burner. Brought up to te…" at bounding box center [878, 612] width 393 height 66
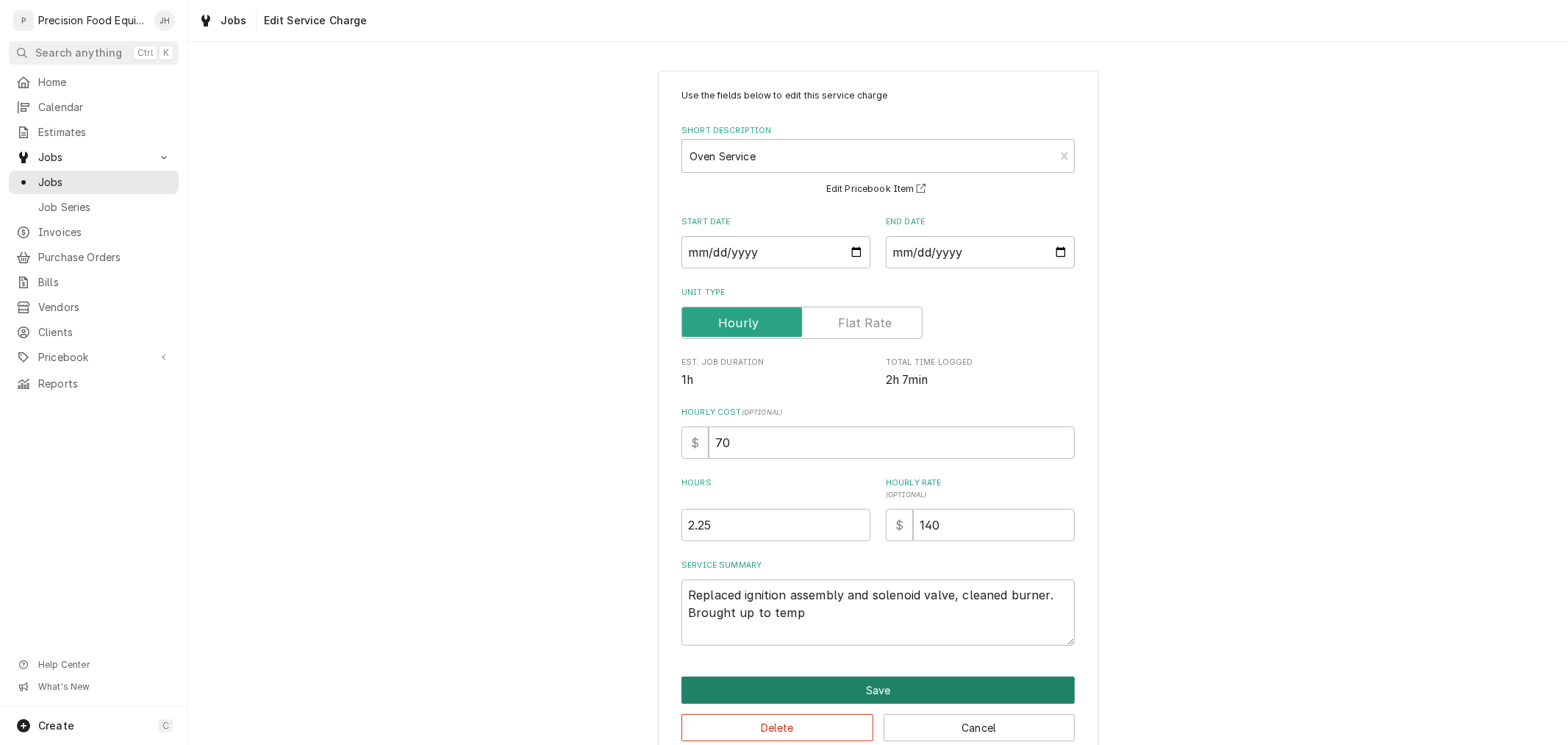
click at [934, 696] on button "Save" at bounding box center [878, 689] width 393 height 27
type textarea "x"
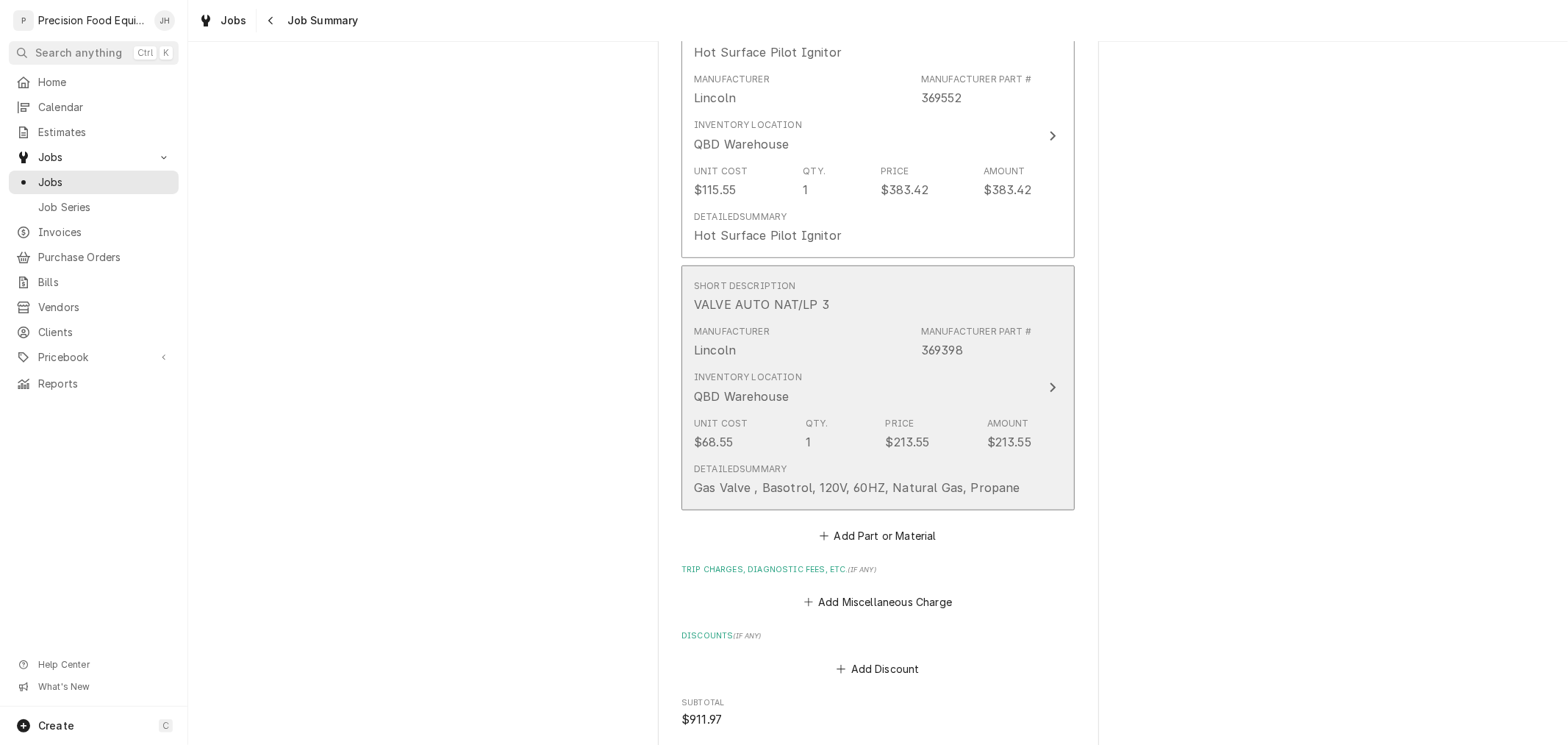
scroll to position [735, 0]
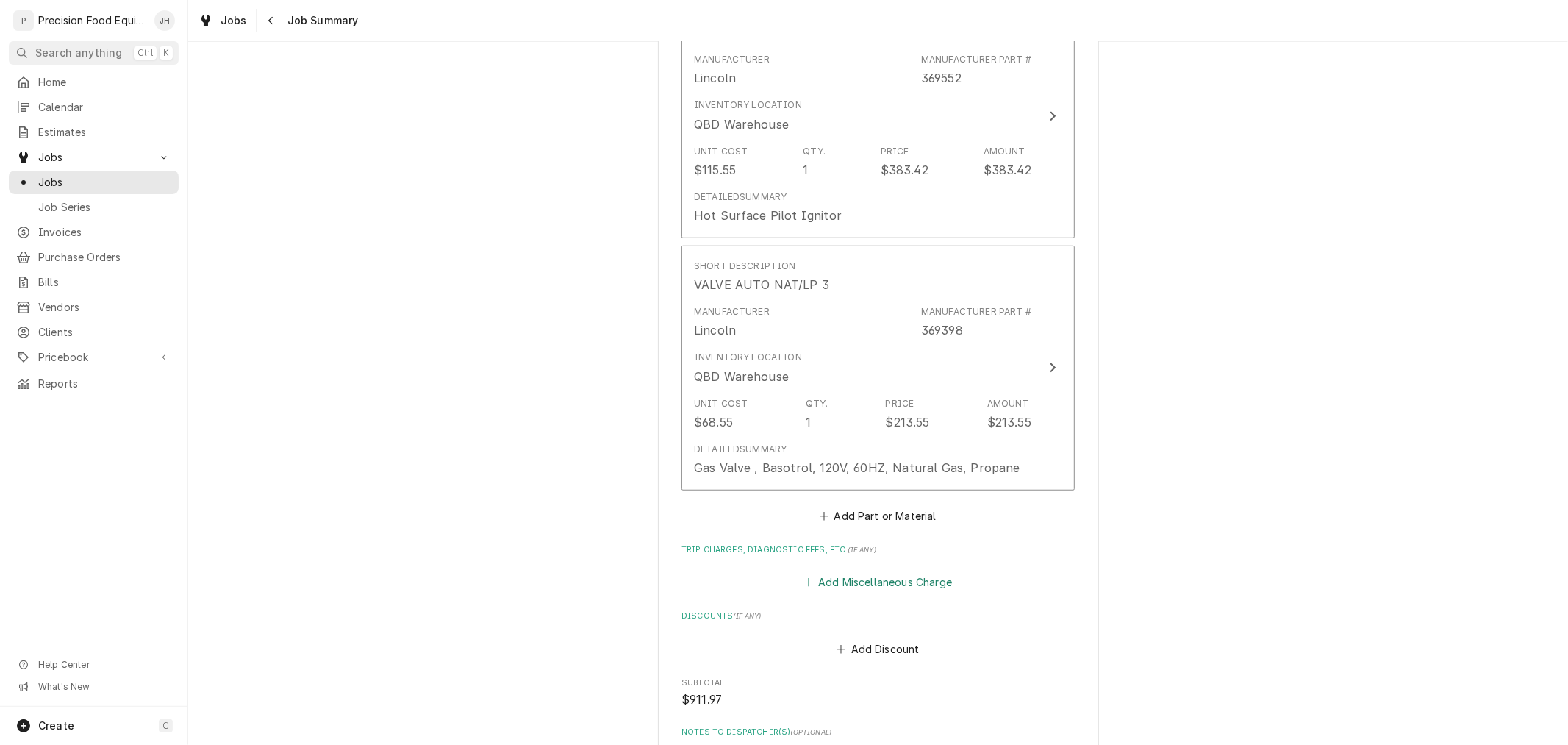
click at [893, 578] on button "Add Miscellaneous Charge" at bounding box center [878, 581] width 153 height 20
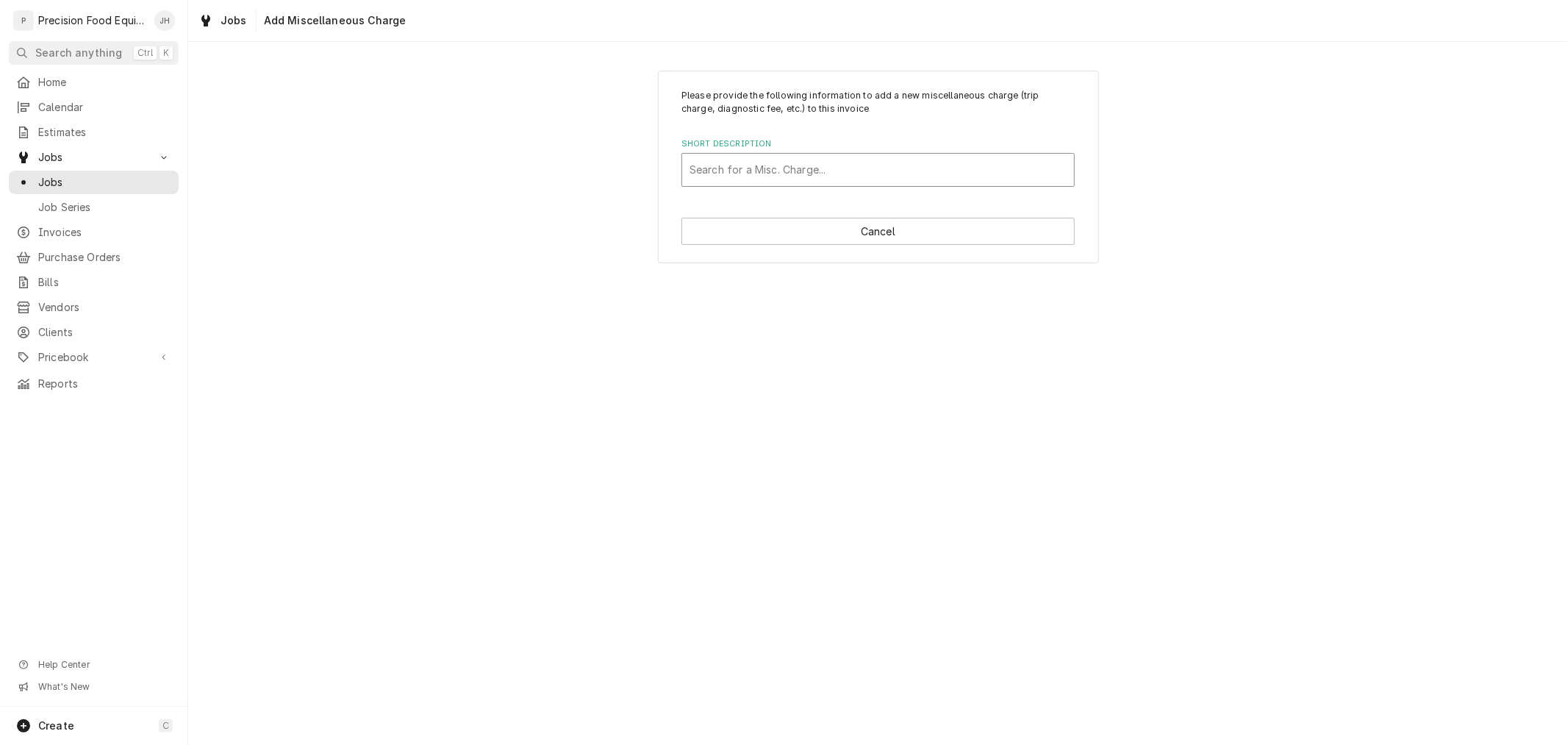
click at [745, 174] on div "Short Description" at bounding box center [878, 169] width 377 height 26
type input "tri"
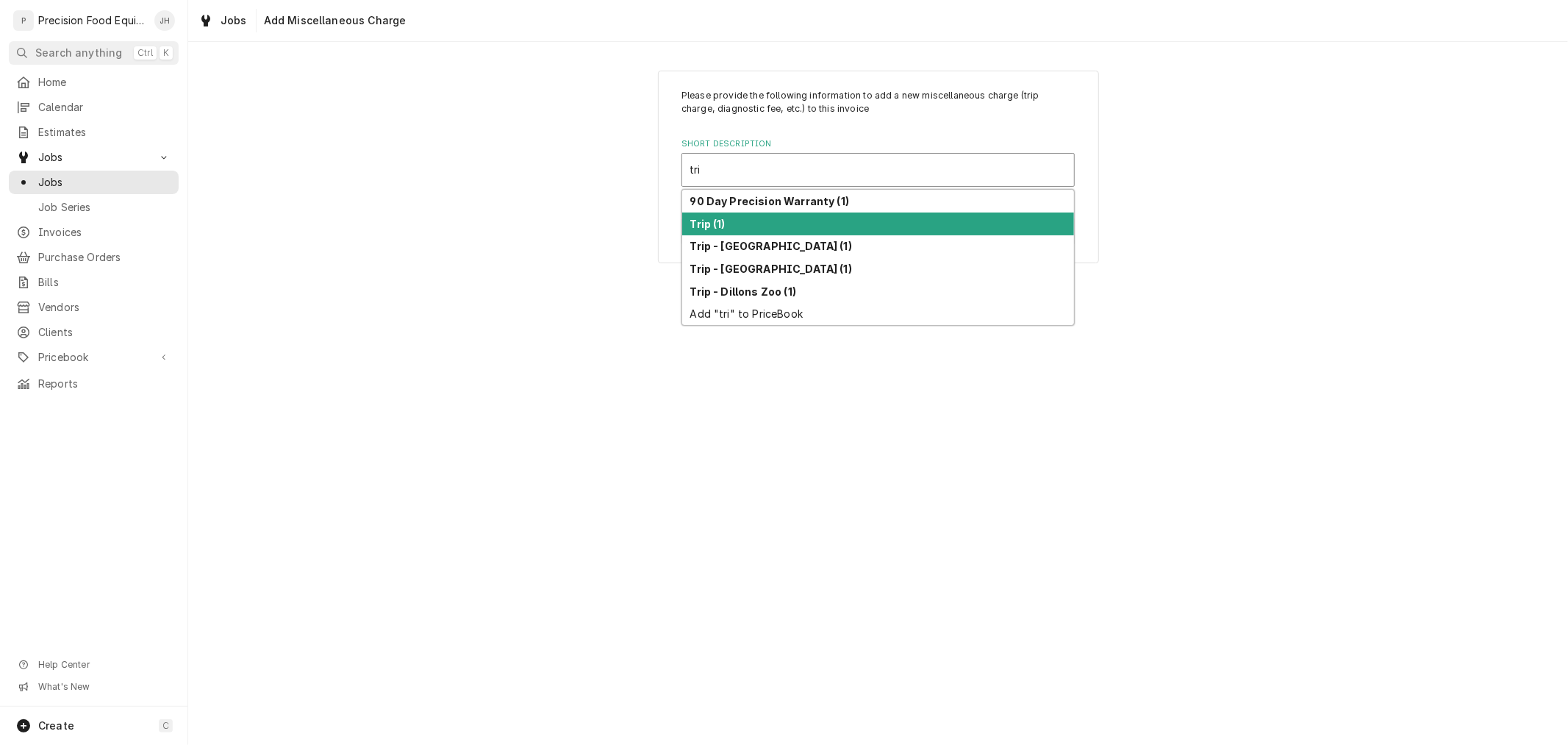
click at [753, 219] on div "Trip (1)" at bounding box center [878, 224] width 392 height 23
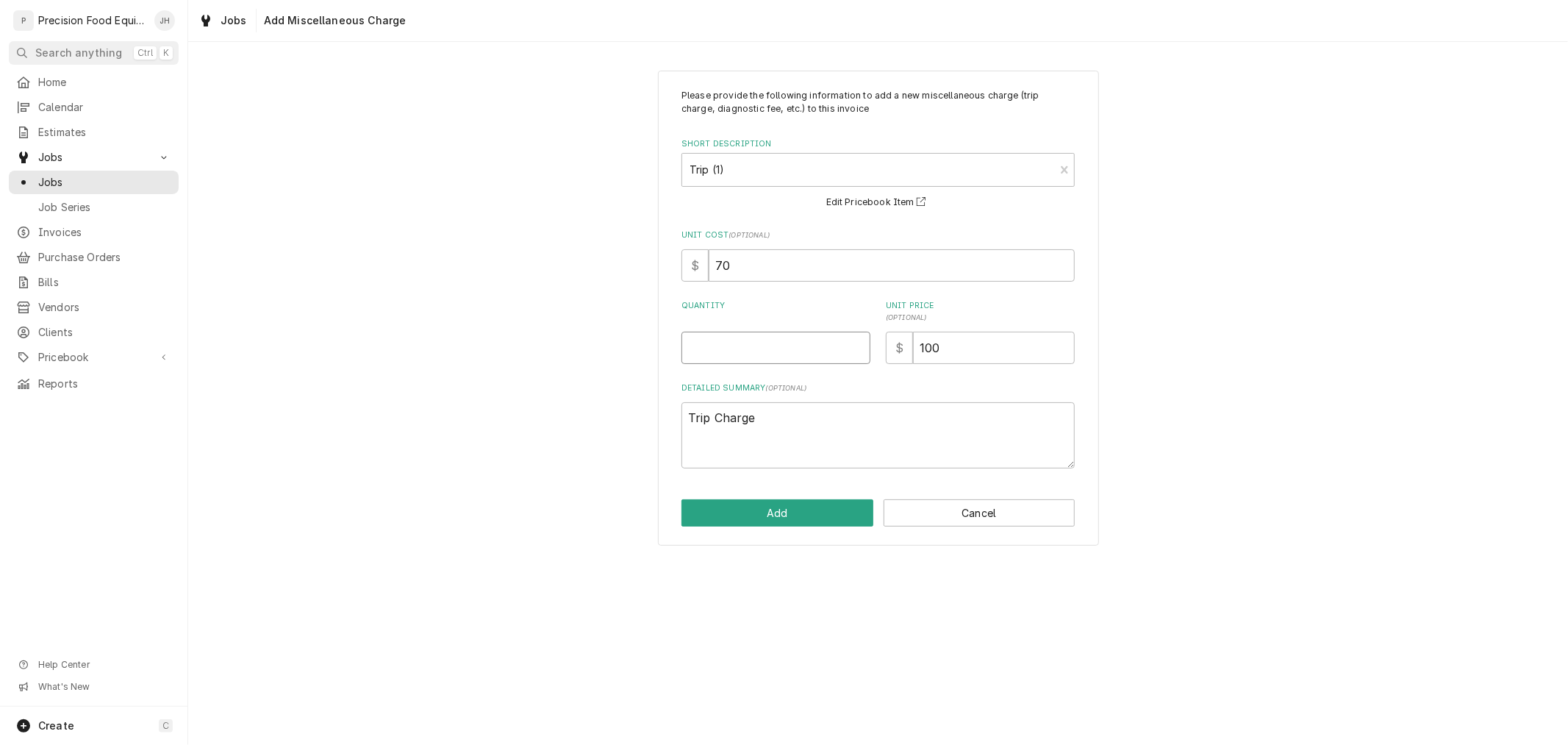
click at [806, 347] on input "Quantity" at bounding box center [775, 348] width 189 height 33
type textarea "x"
type input "1"
click at [791, 494] on div "Please provide the following information to add a new miscellaneous charge (tri…" at bounding box center [878, 307] width 441 height 475
click at [791, 510] on button "Add" at bounding box center [777, 512] width 192 height 27
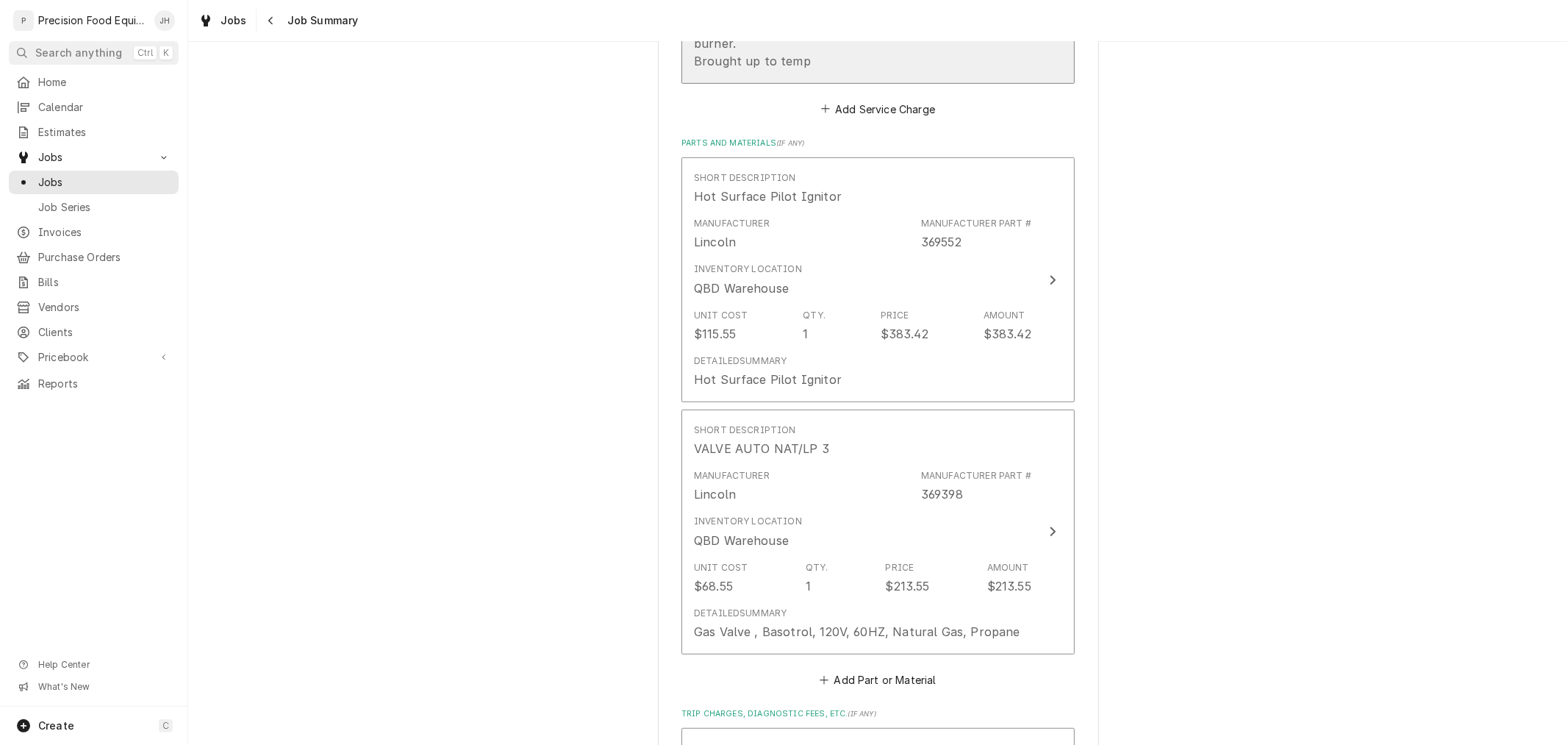
scroll to position [1143, 0]
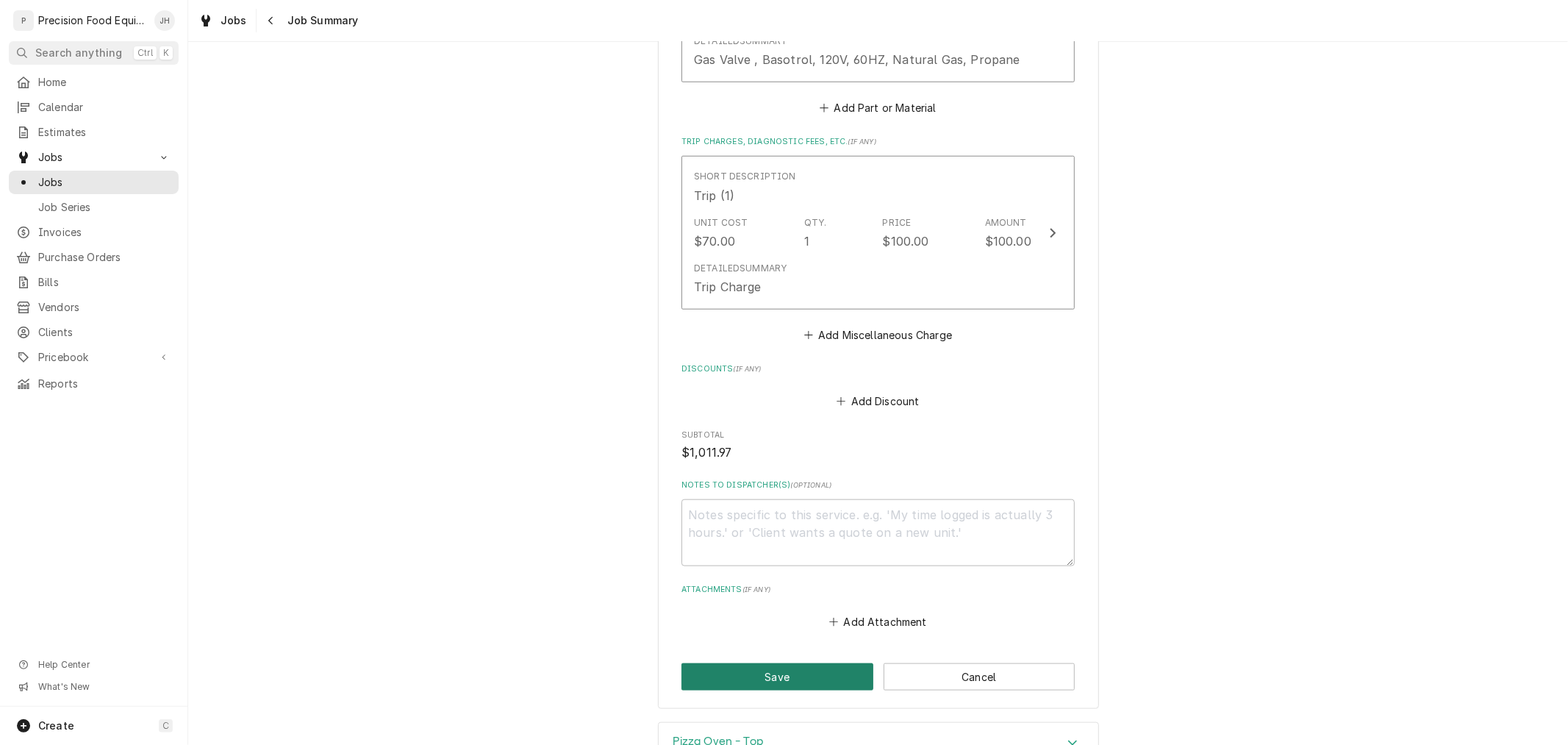
click at [838, 669] on button "Save" at bounding box center [777, 676] width 192 height 27
type textarea "x"
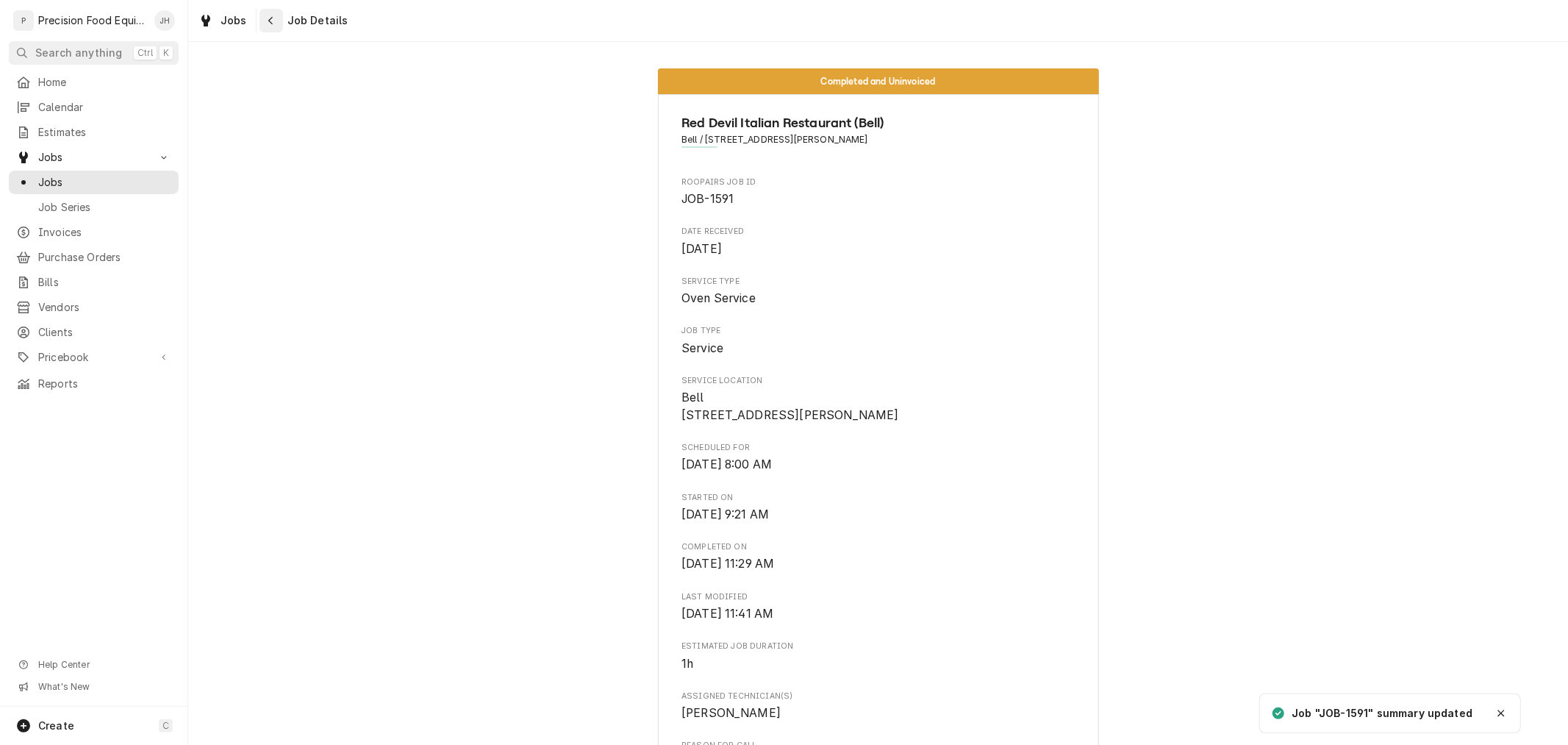
click at [267, 17] on icon "Navigate back" at bounding box center [271, 20] width 7 height 11
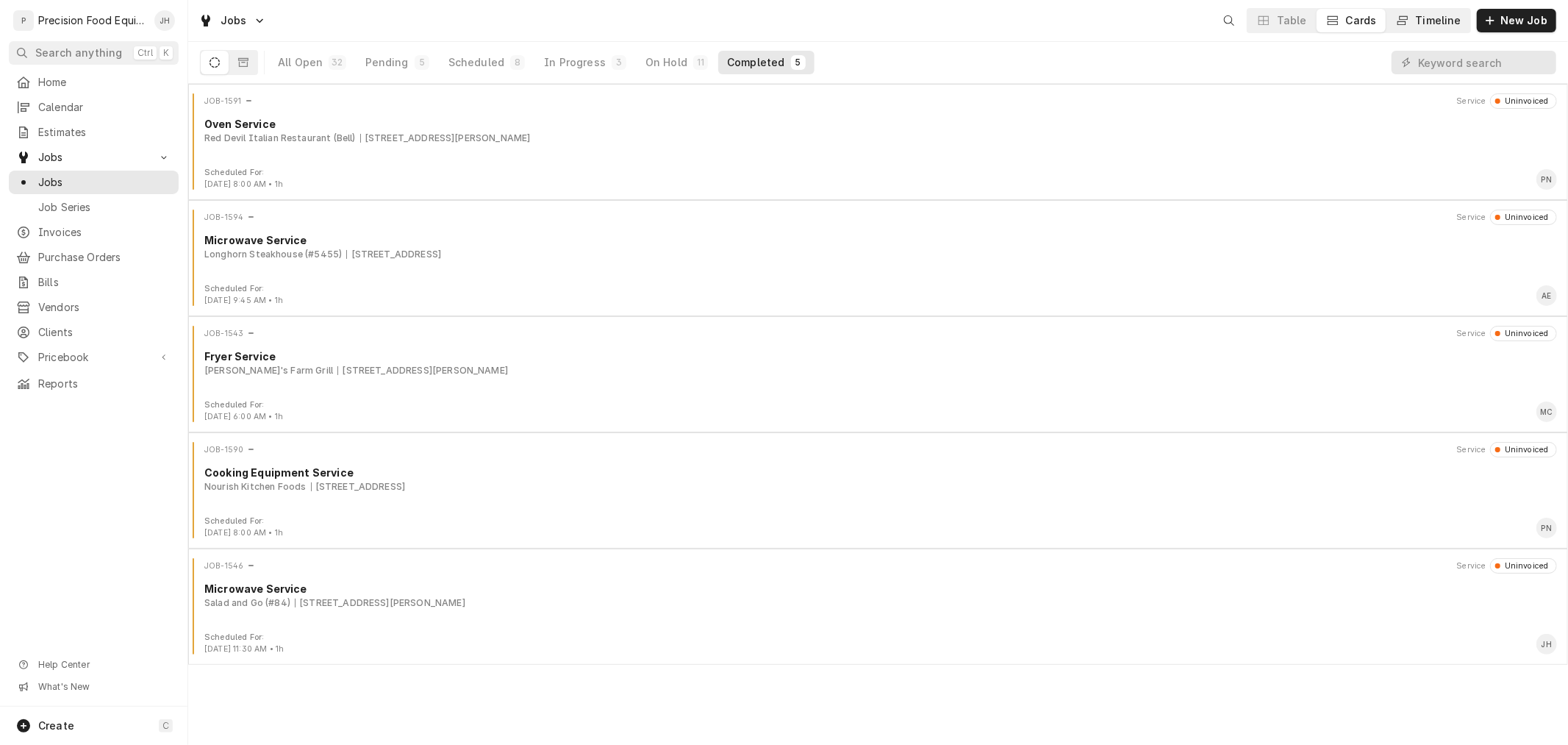
click at [1417, 15] on button "Timeline" at bounding box center [1428, 20] width 83 height 24
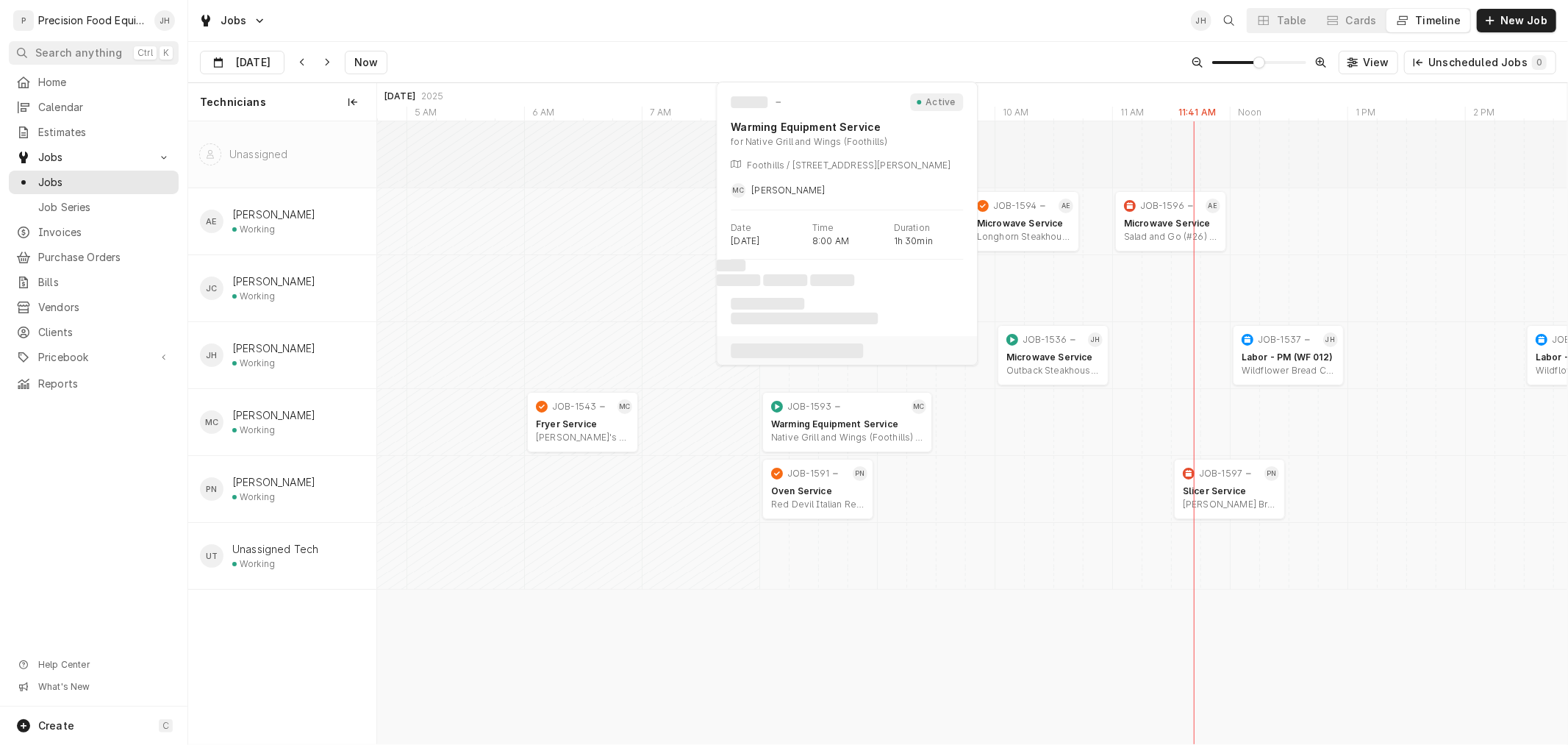
scroll to position [0, 23586]
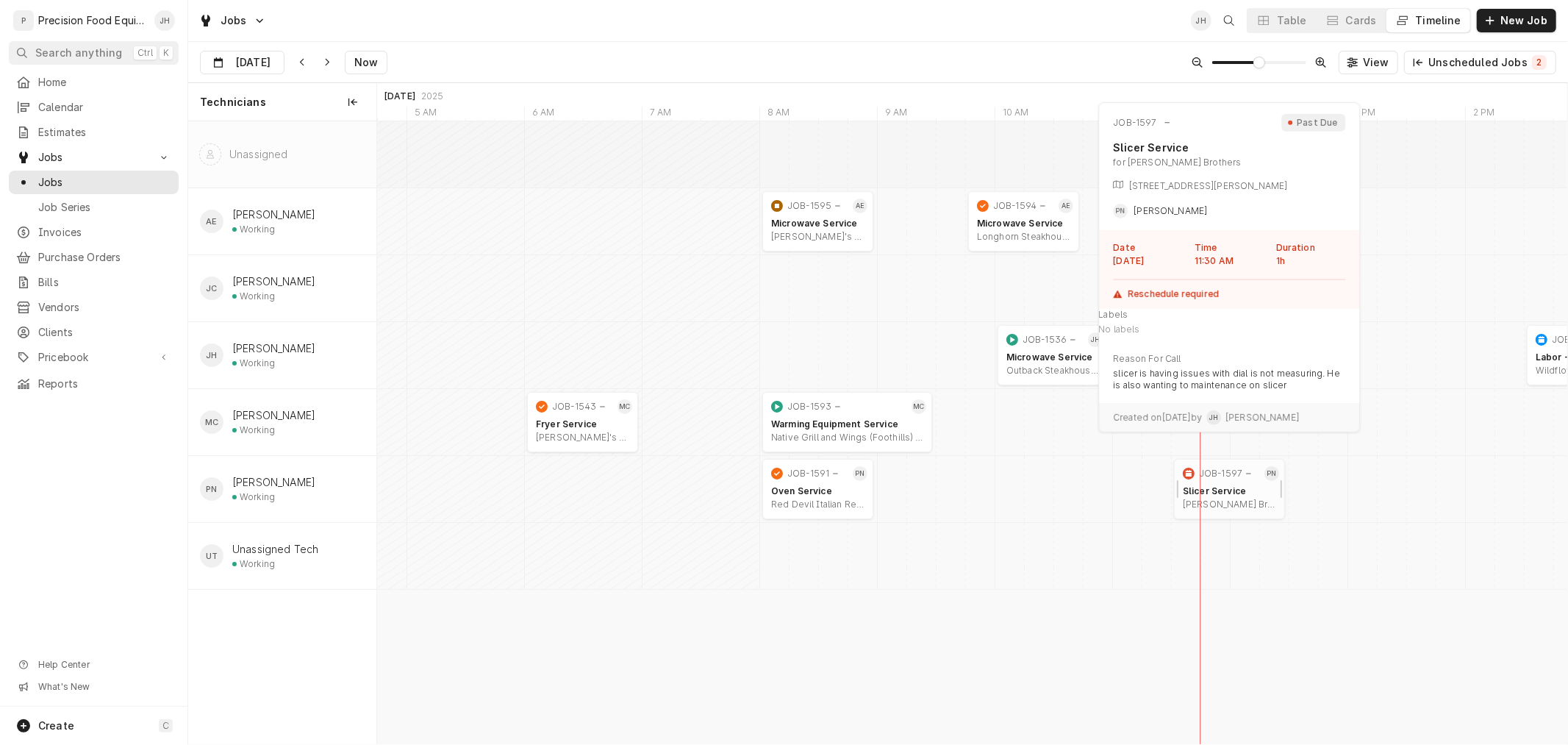
click at [1222, 503] on div "Santisi Brothers | Phoenix, 85053-7523" at bounding box center [1229, 504] width 93 height 11
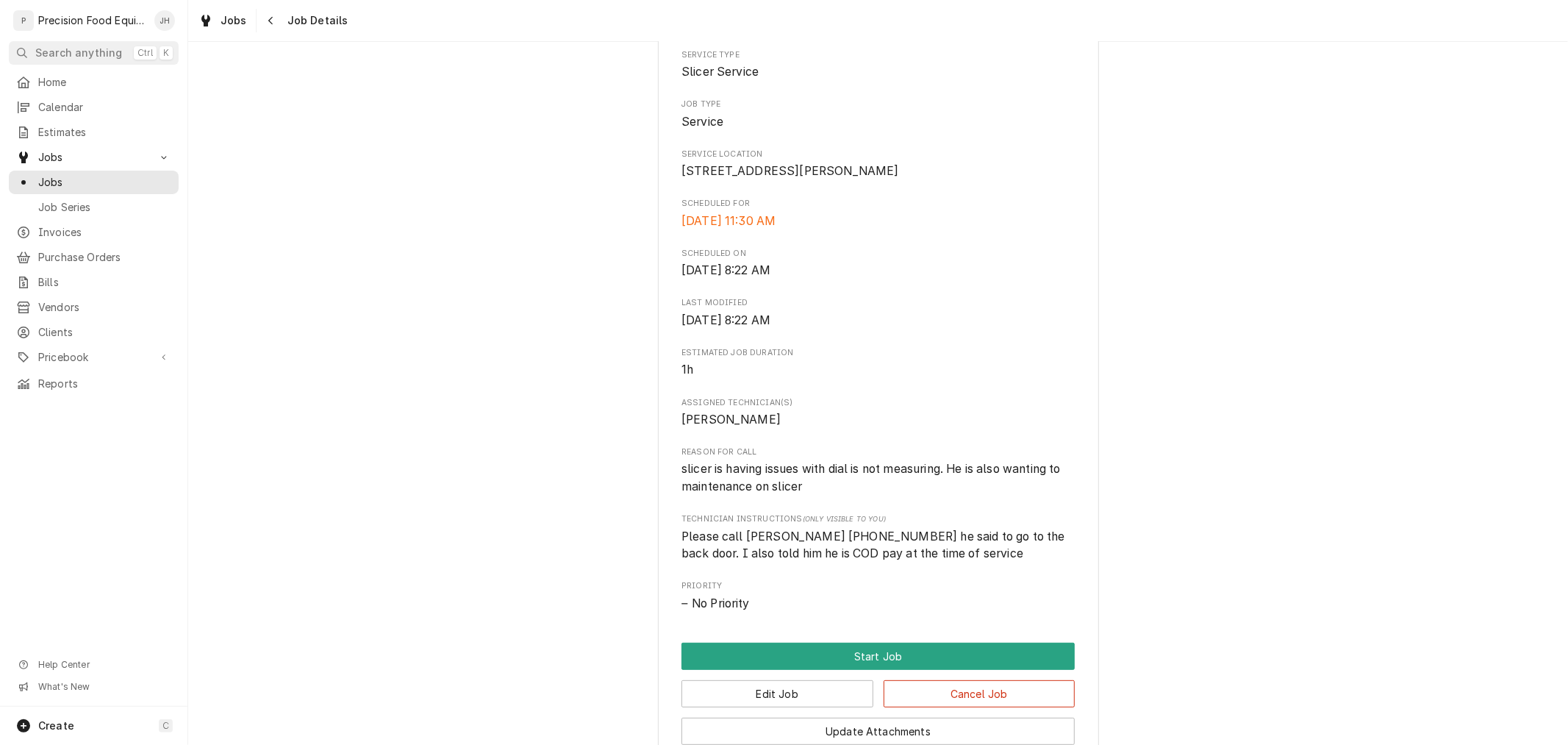
scroll to position [326, 0]
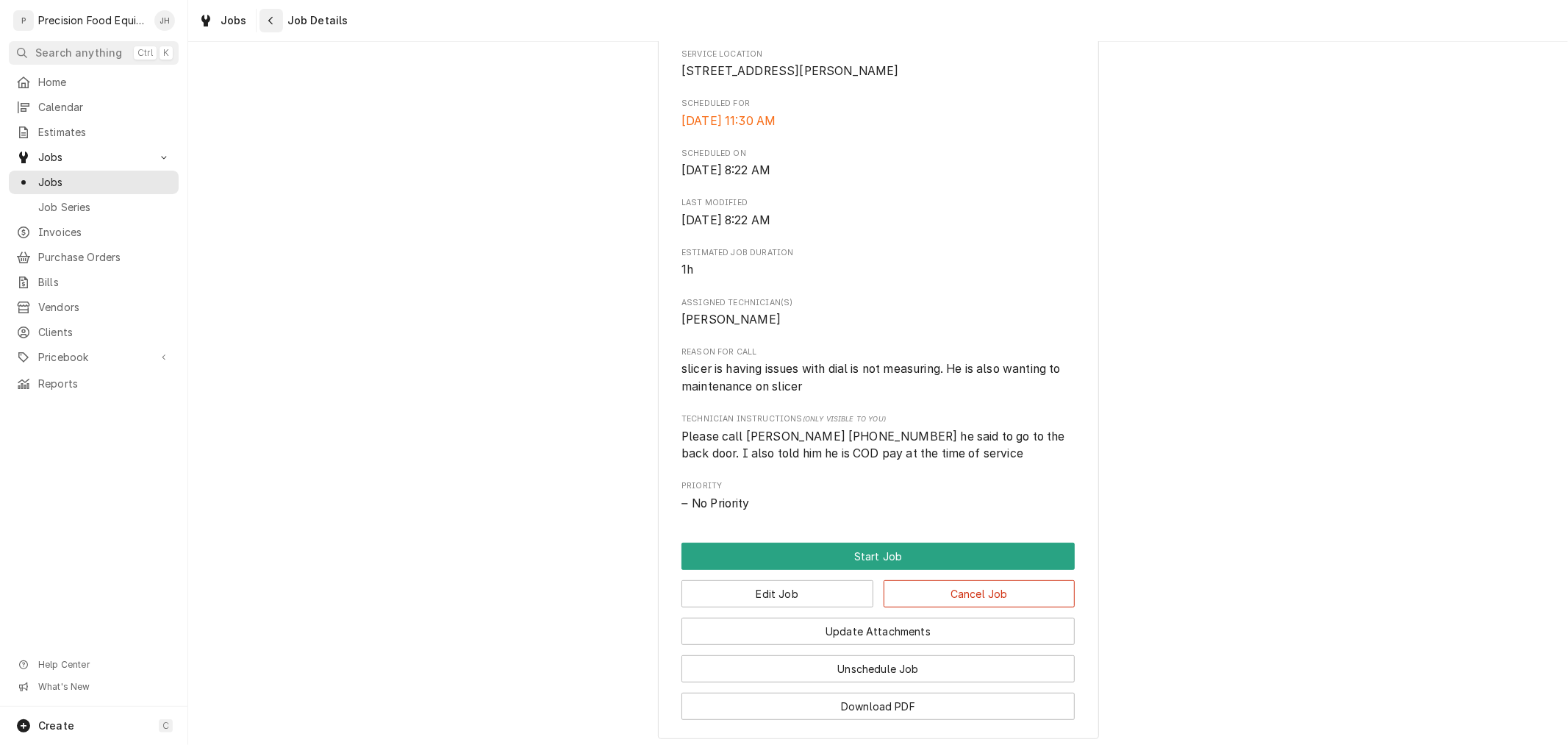
click at [268, 17] on icon "Navigate back" at bounding box center [271, 20] width 7 height 11
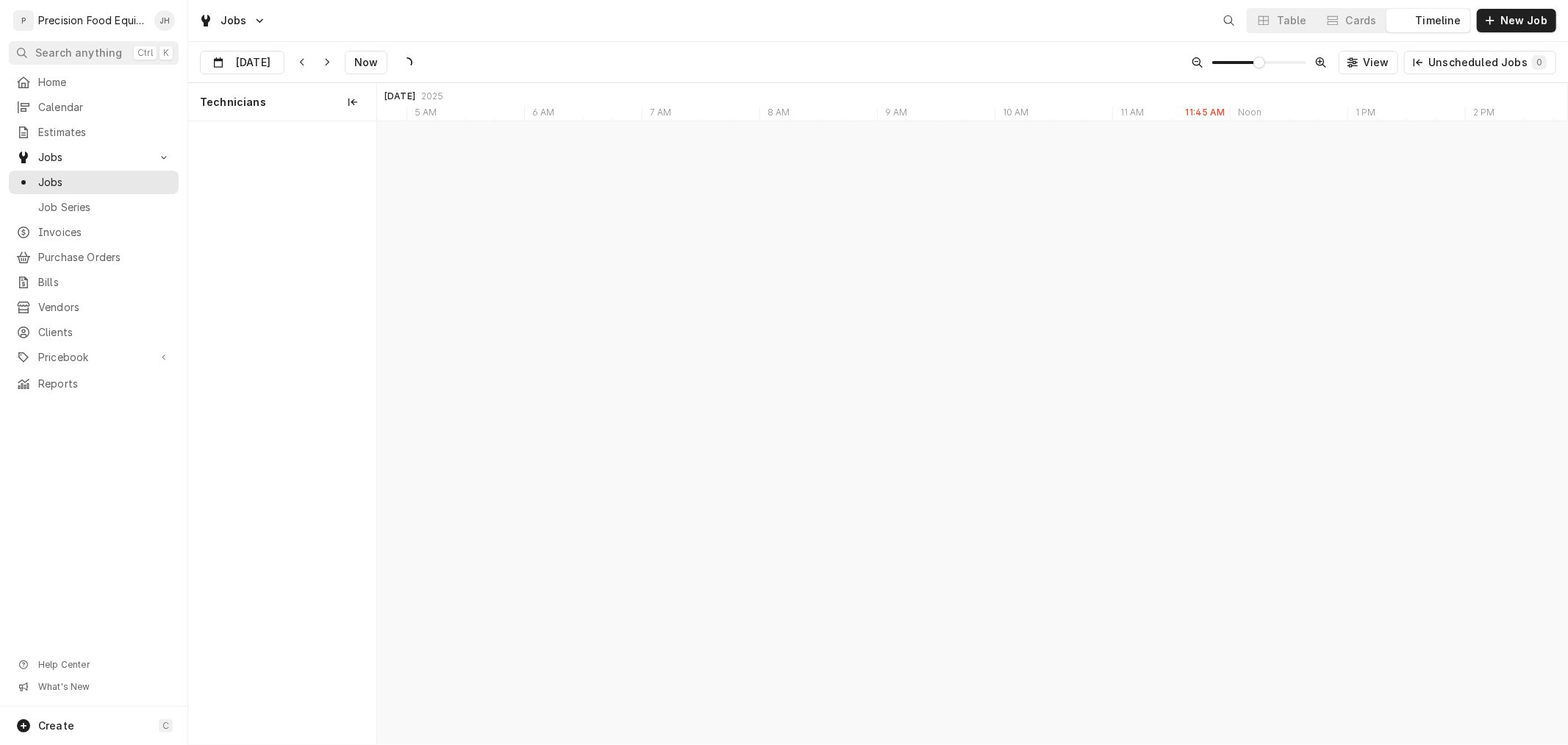
scroll to position [0, 23586]
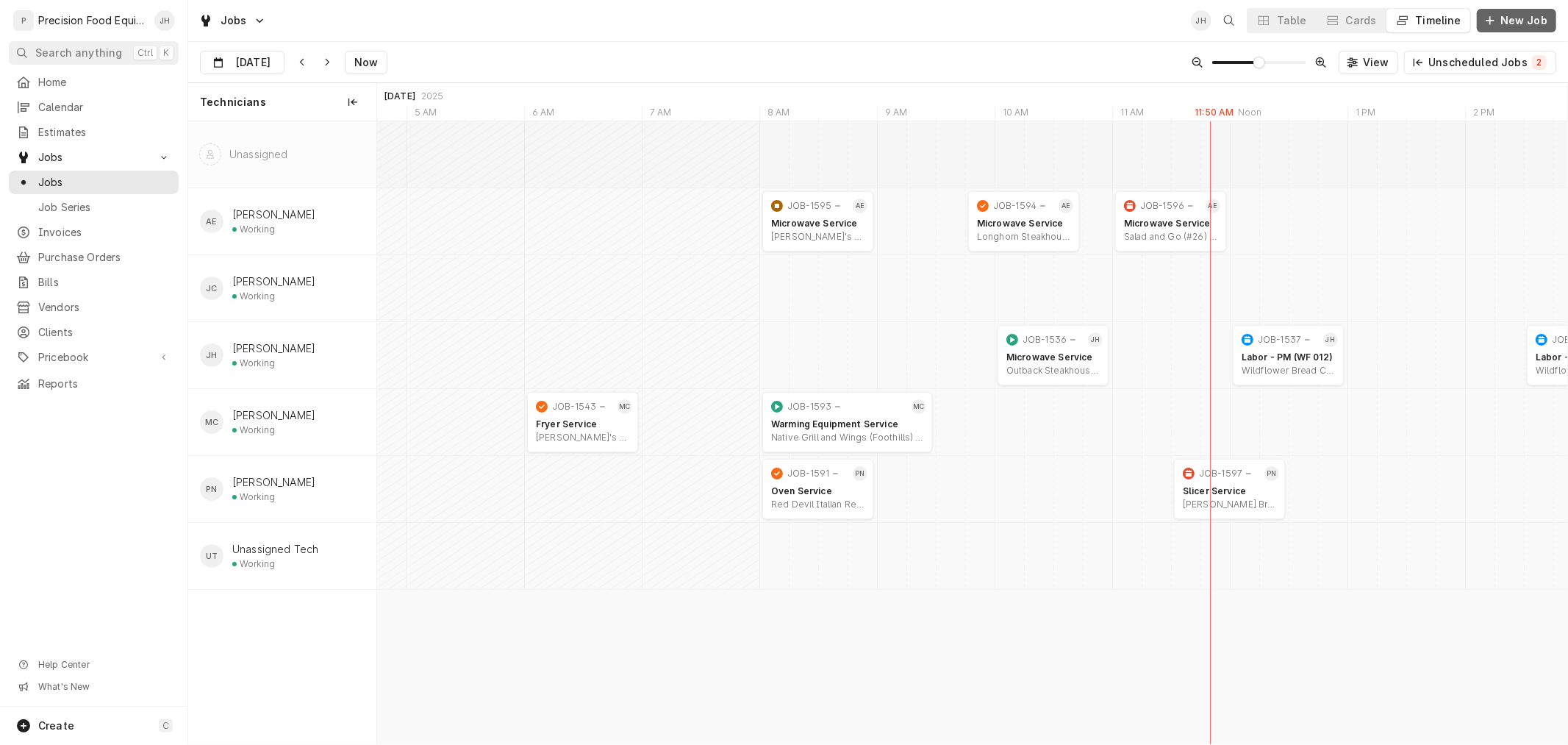
click at [1498, 26] on div "Dynamic Content Wrapper" at bounding box center [1490, 20] width 15 height 15
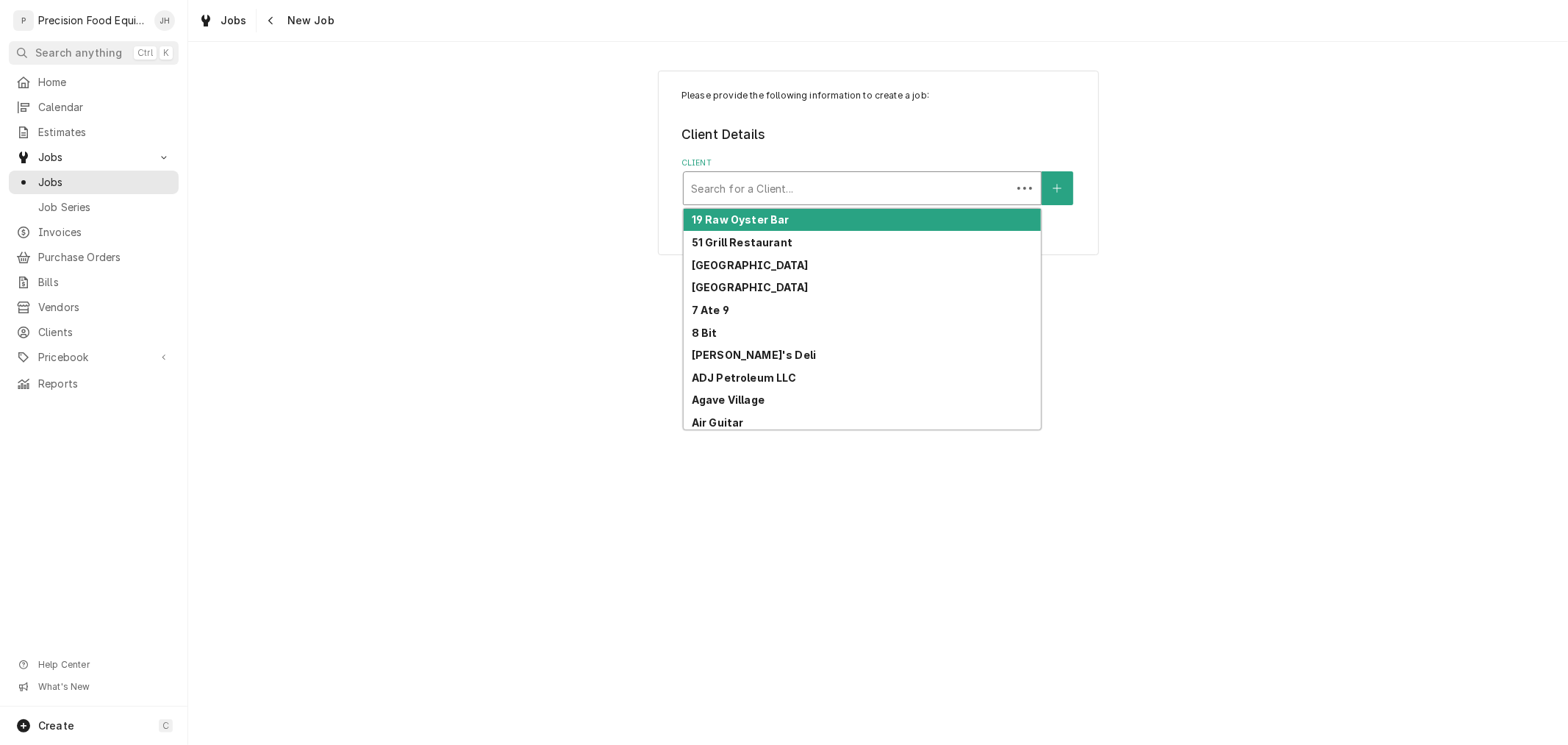
click at [905, 186] on div "Client" at bounding box center [847, 188] width 313 height 26
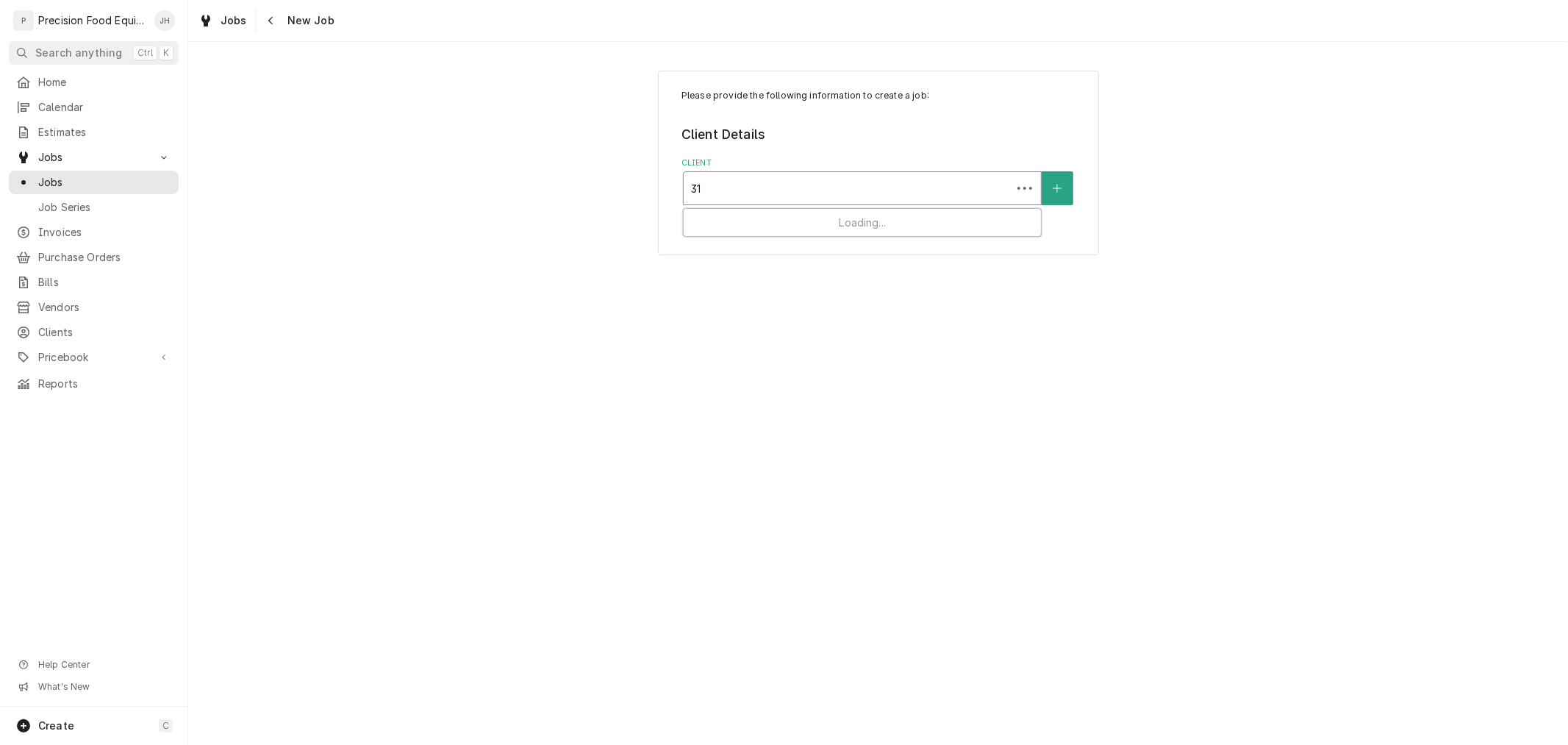
type input "311"
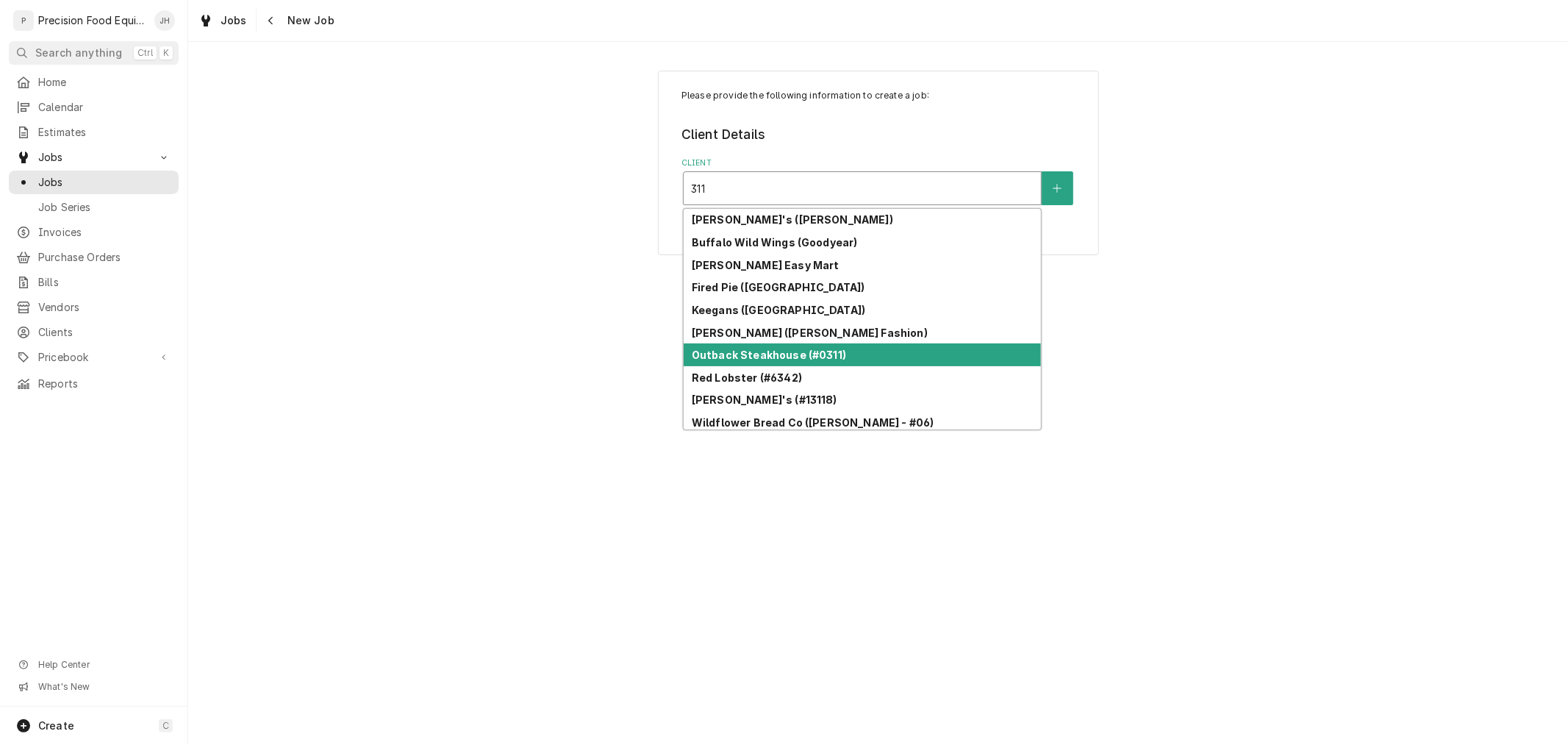
click at [877, 348] on div "Outback Steakhouse (#0311)" at bounding box center [862, 355] width 357 height 23
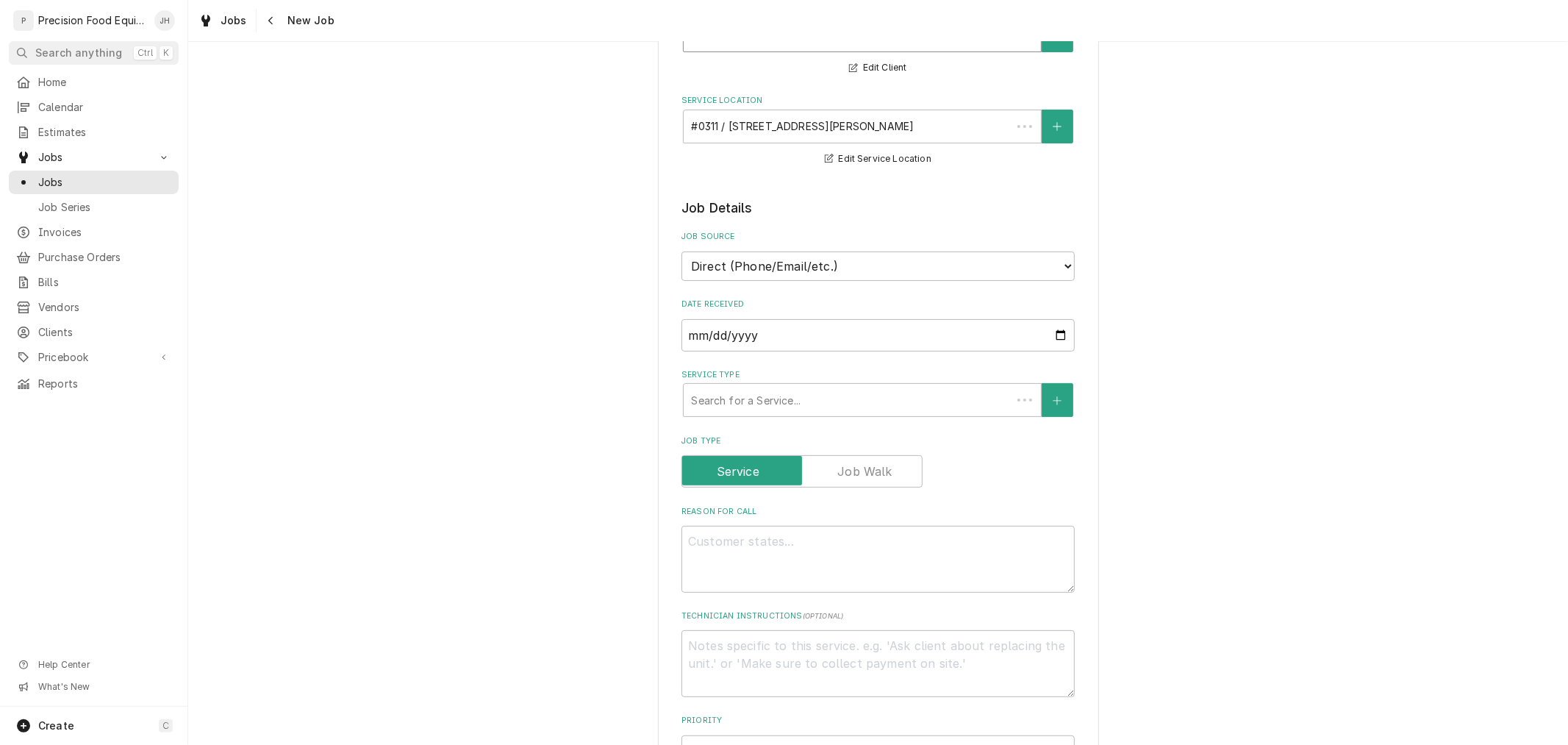
scroll to position [164, 0]
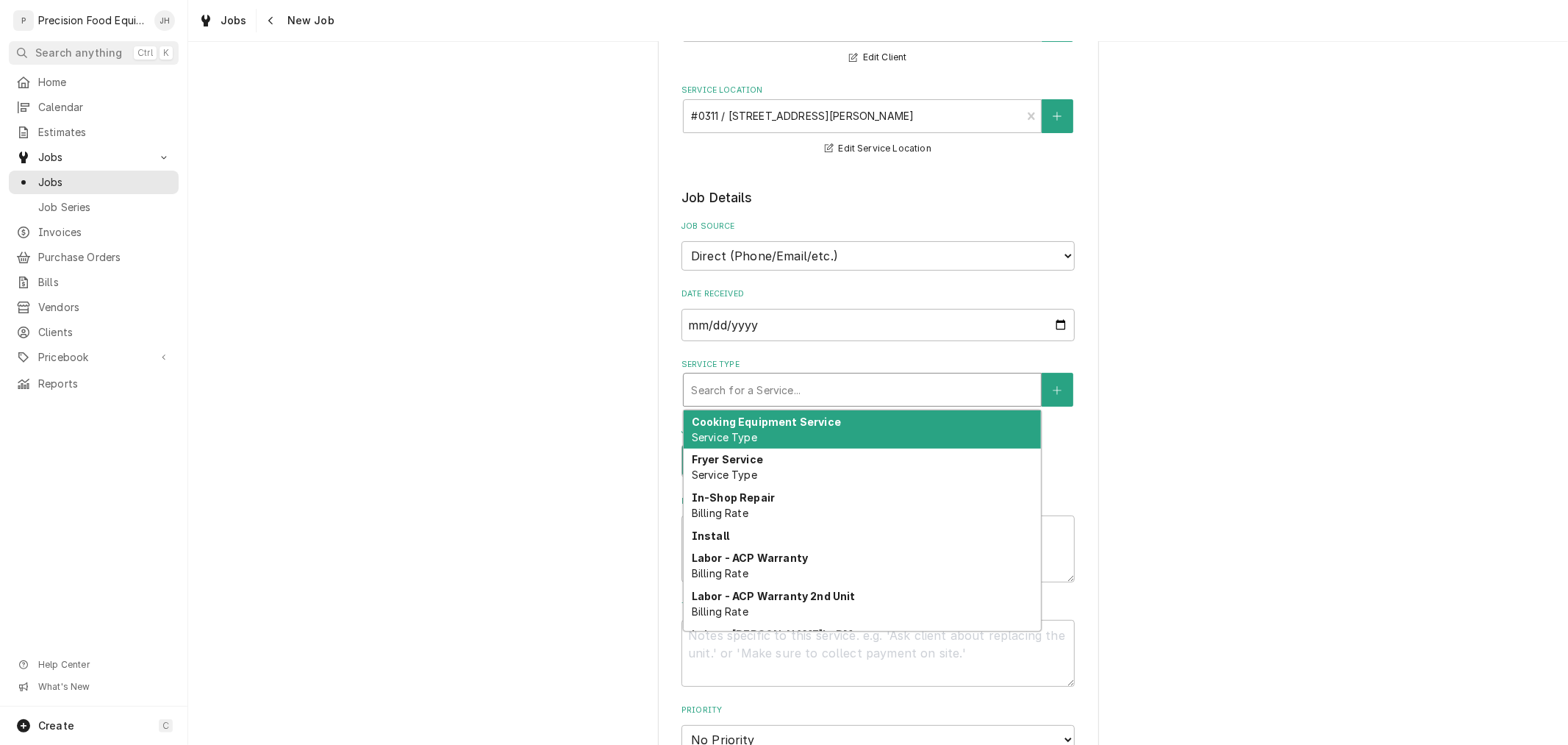
click at [891, 386] on div "Service Type" at bounding box center [862, 389] width 343 height 26
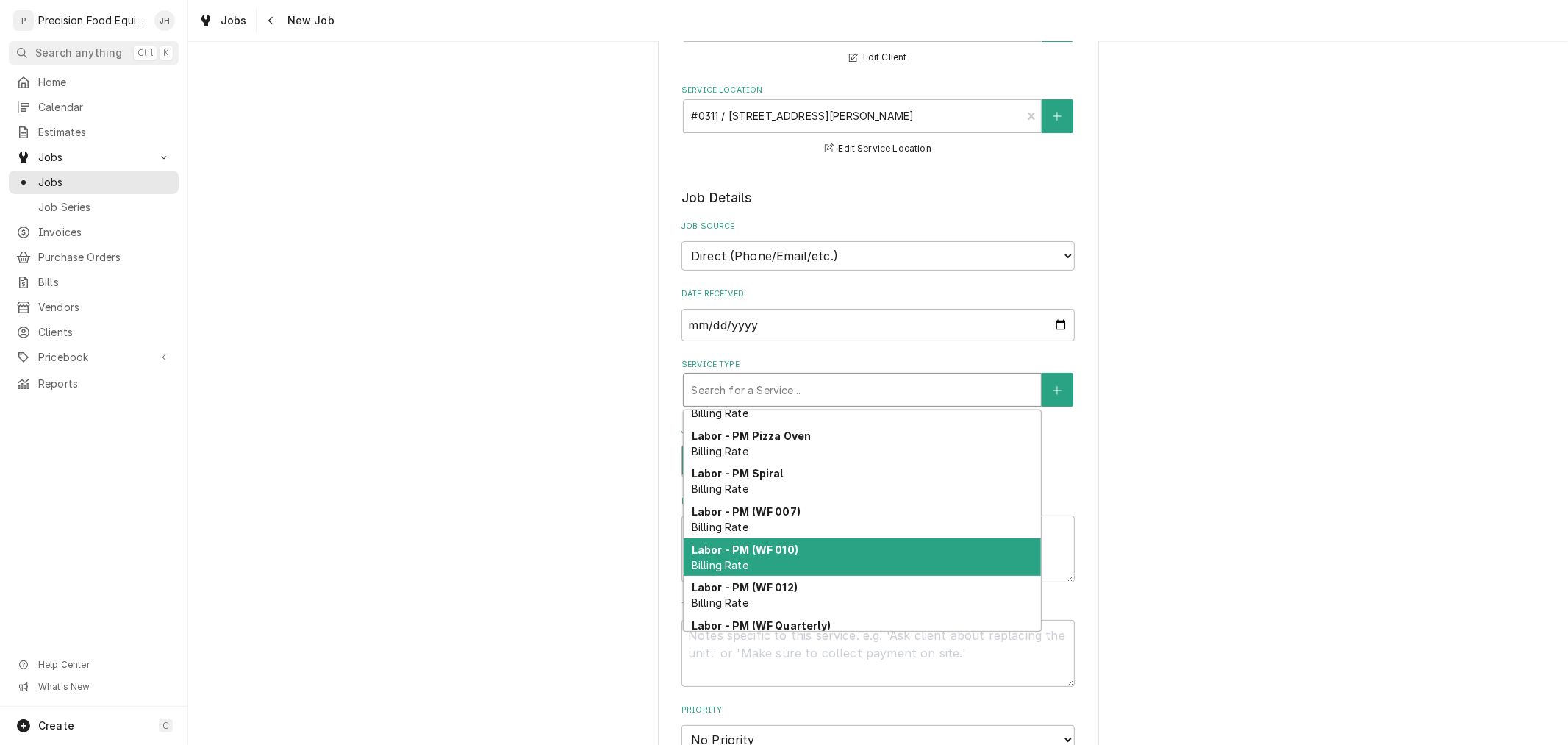
scroll to position [507, 0]
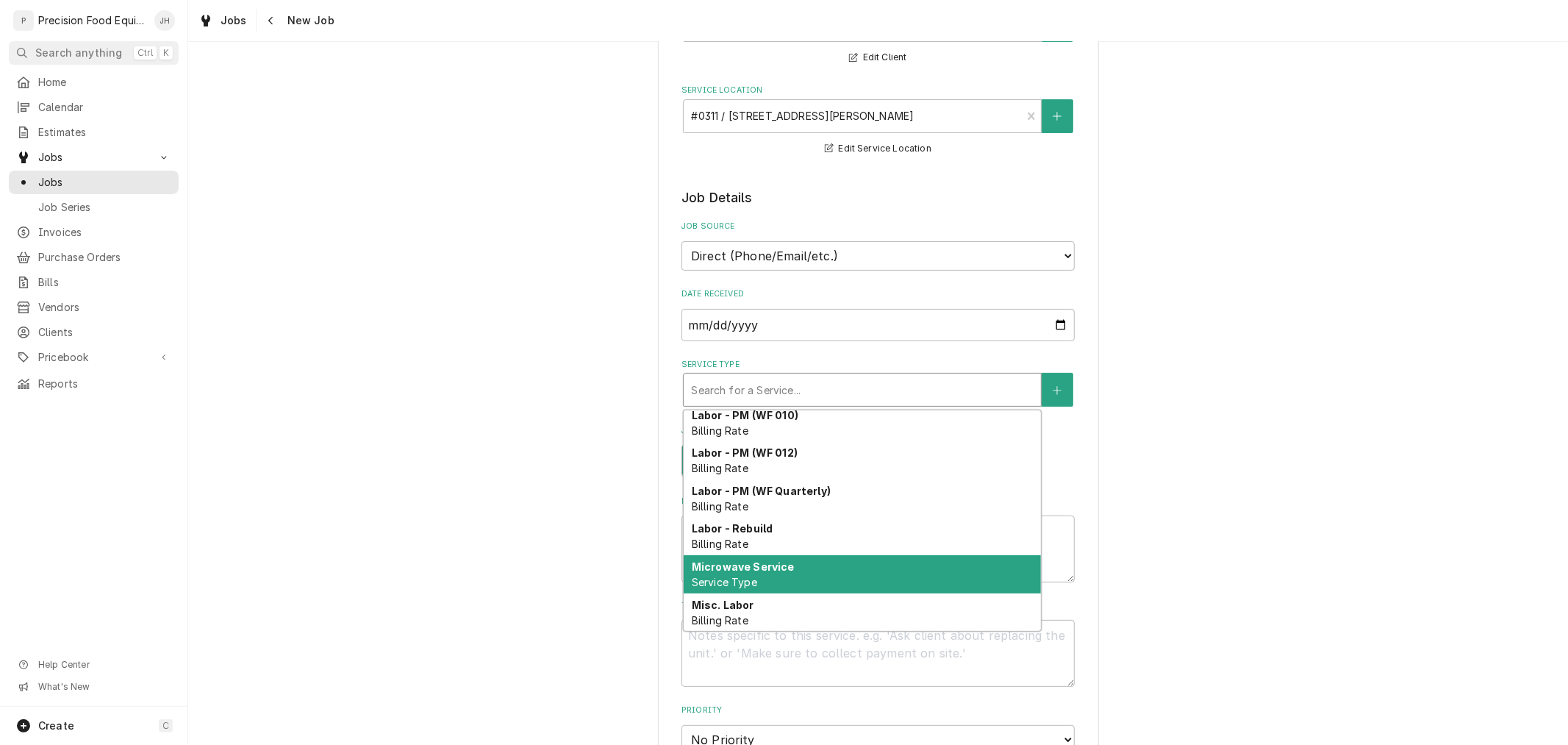
click at [810, 571] on div "Microwave Service Service Type" at bounding box center [862, 574] width 357 height 38
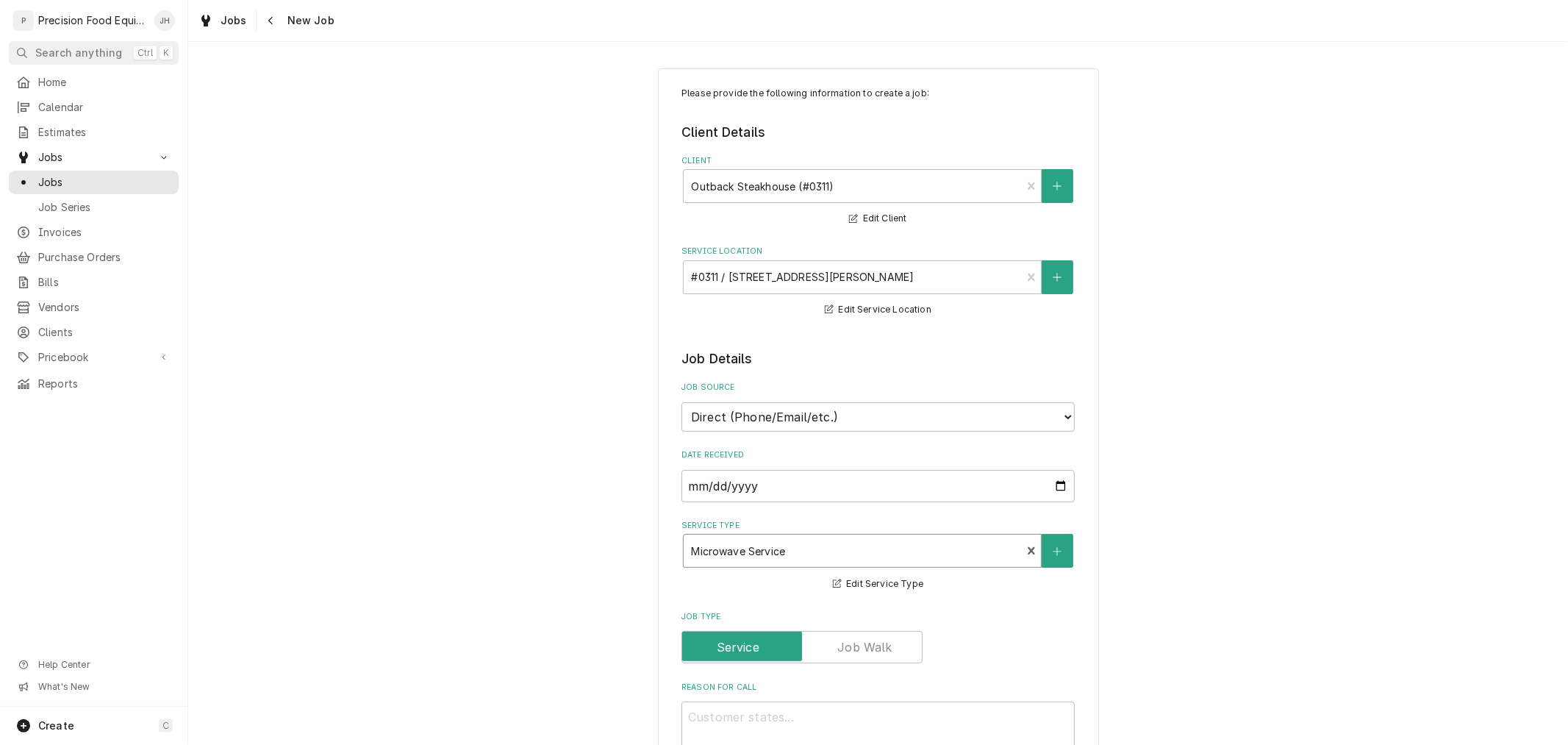
scroll to position [0, 0]
click at [914, 553] on div "Service Type" at bounding box center [852, 553] width 323 height 26
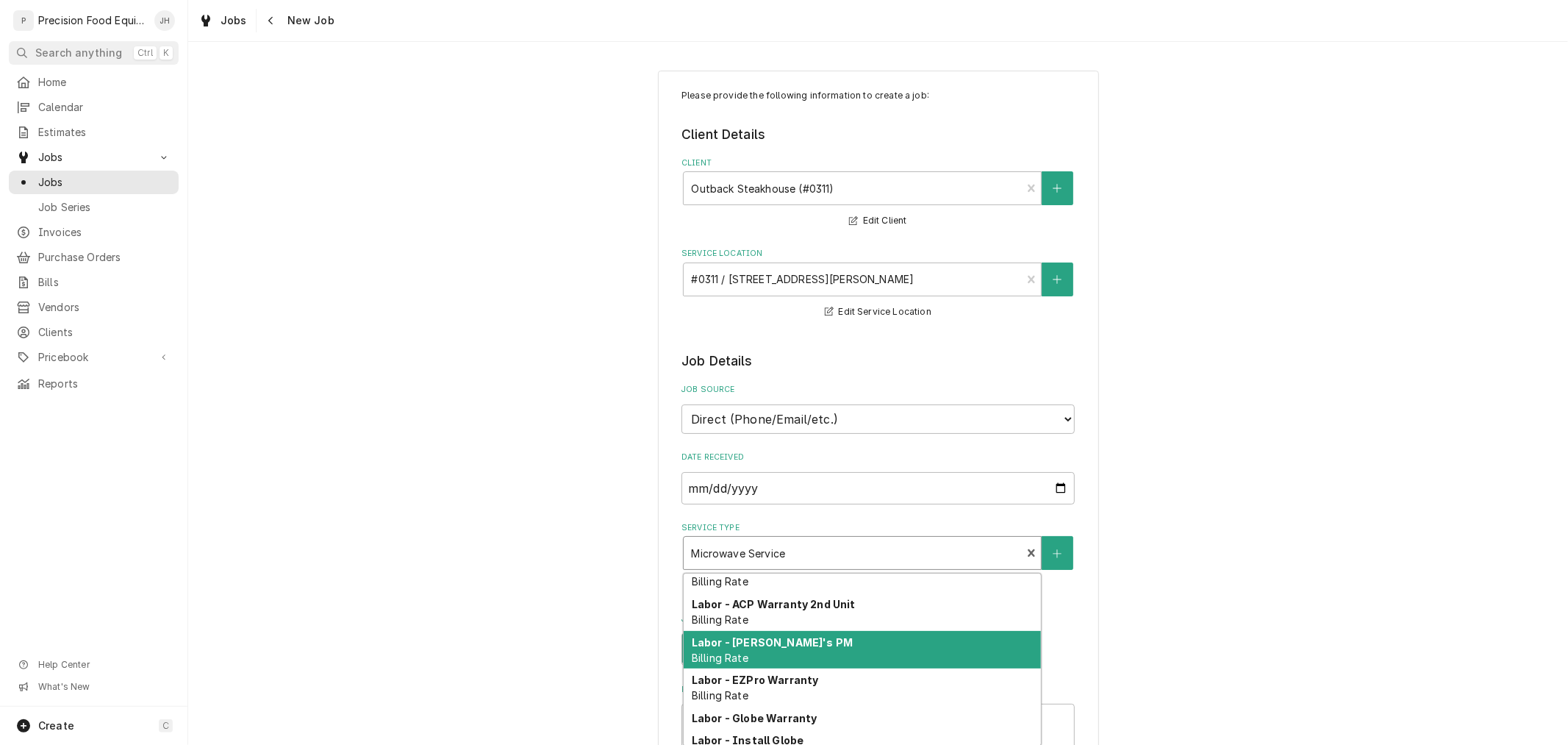
scroll to position [74, 0]
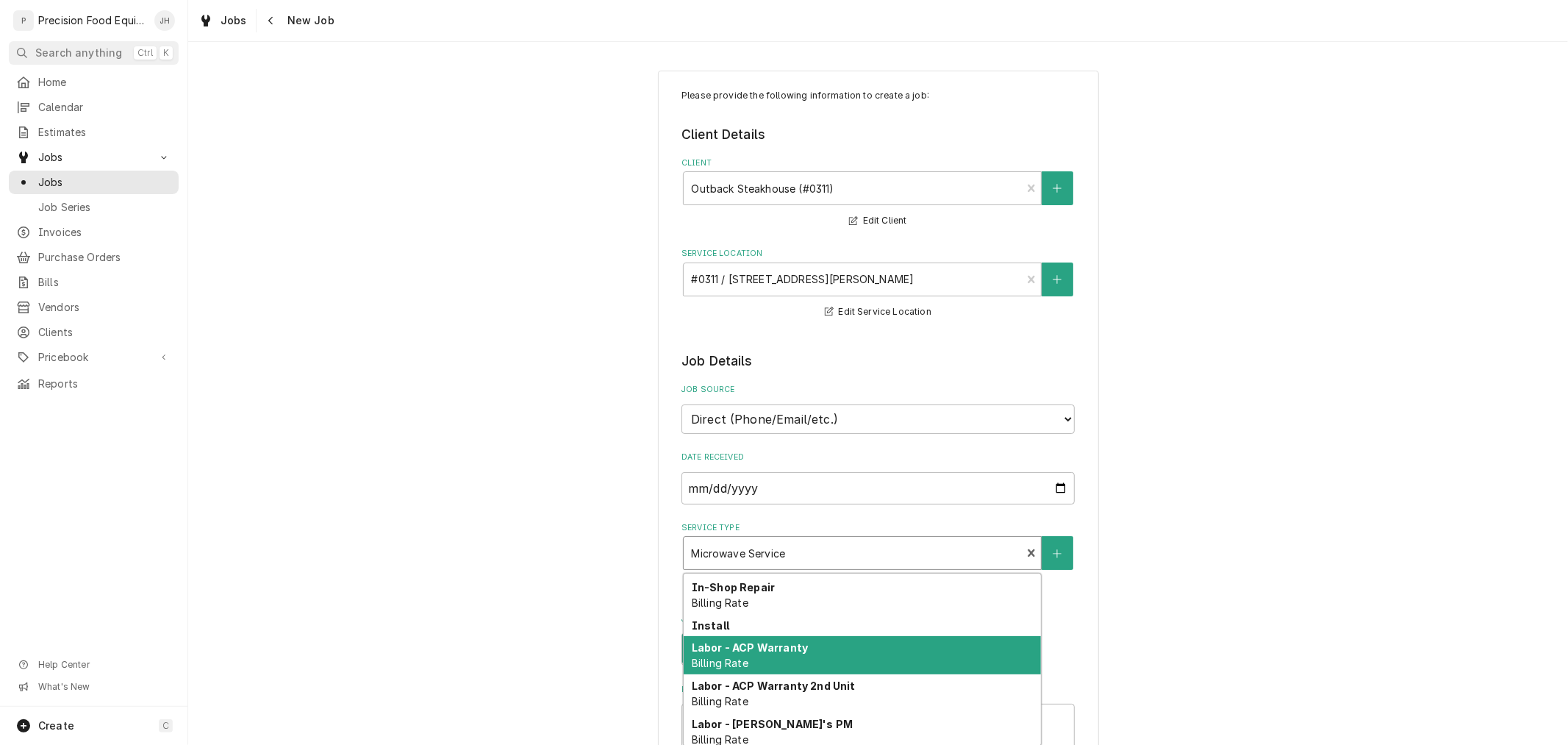
click at [858, 644] on div "Labor - ACP Warranty Billing Rate" at bounding box center [862, 655] width 357 height 38
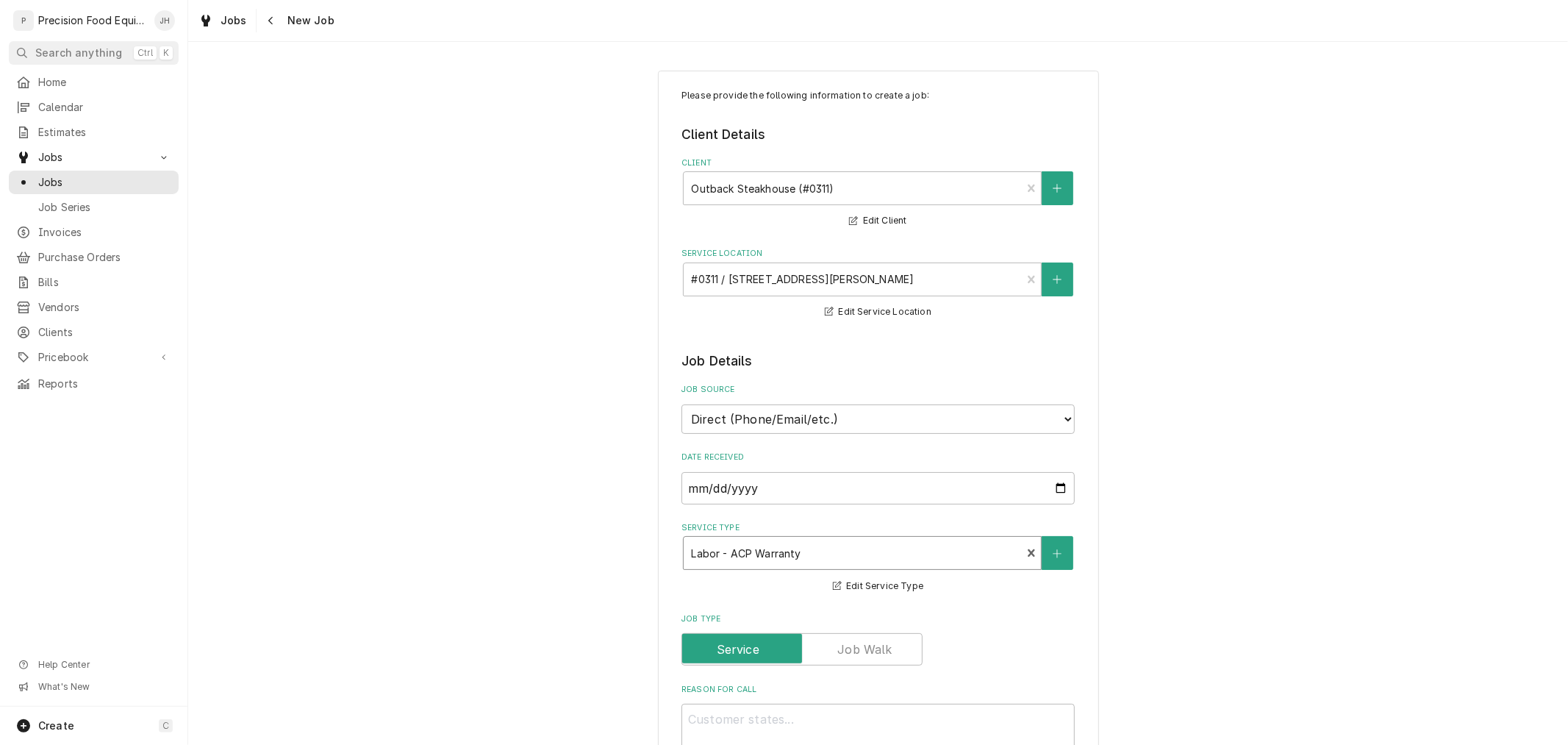
scroll to position [245, 0]
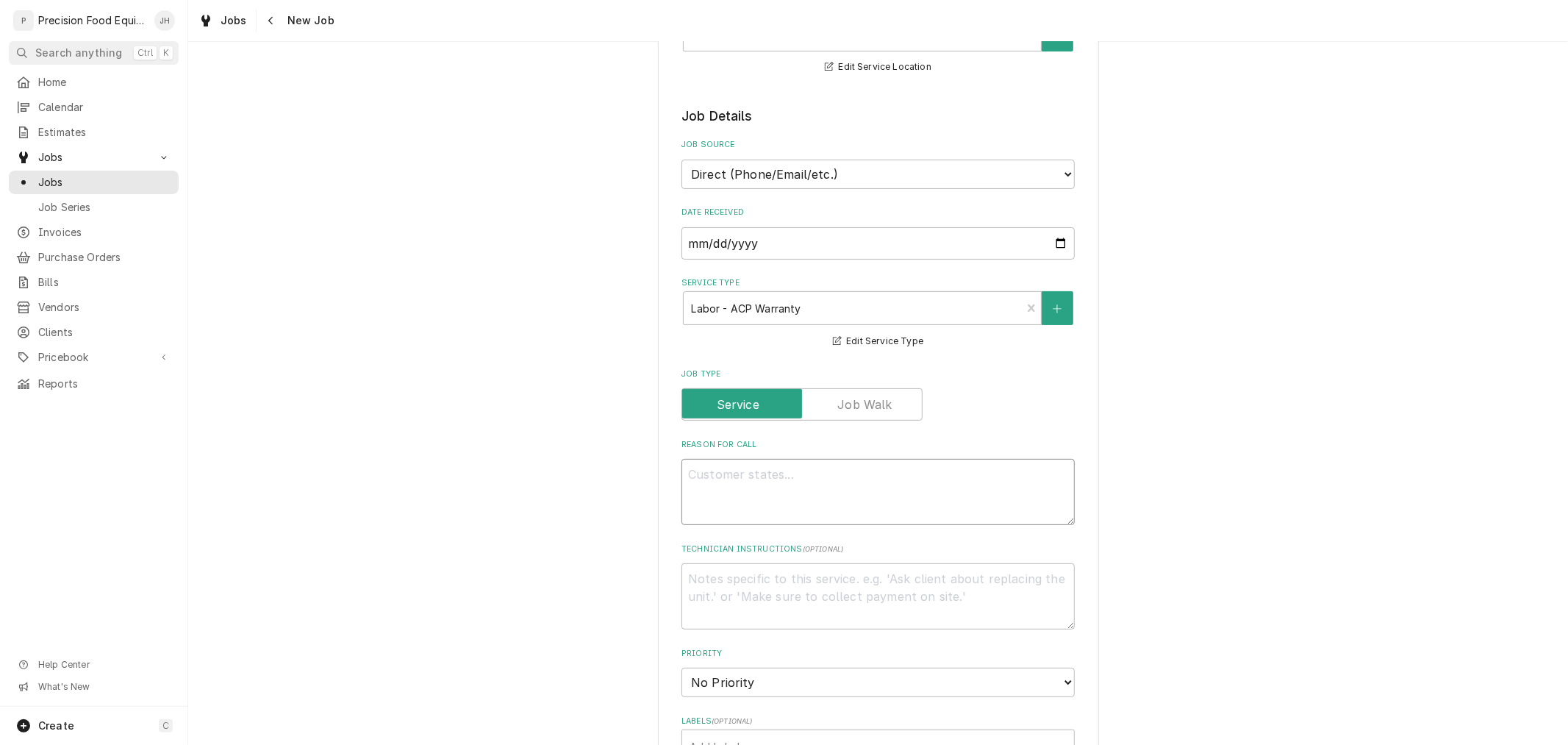
click at [829, 469] on textarea "Reason For Call" at bounding box center [878, 491] width 393 height 66
paste textarea "This is the same microwave that was just worked on that is under warranty until…"
type textarea "x"
type textarea "This is the same microwave that was just worked on that is under warranty until…"
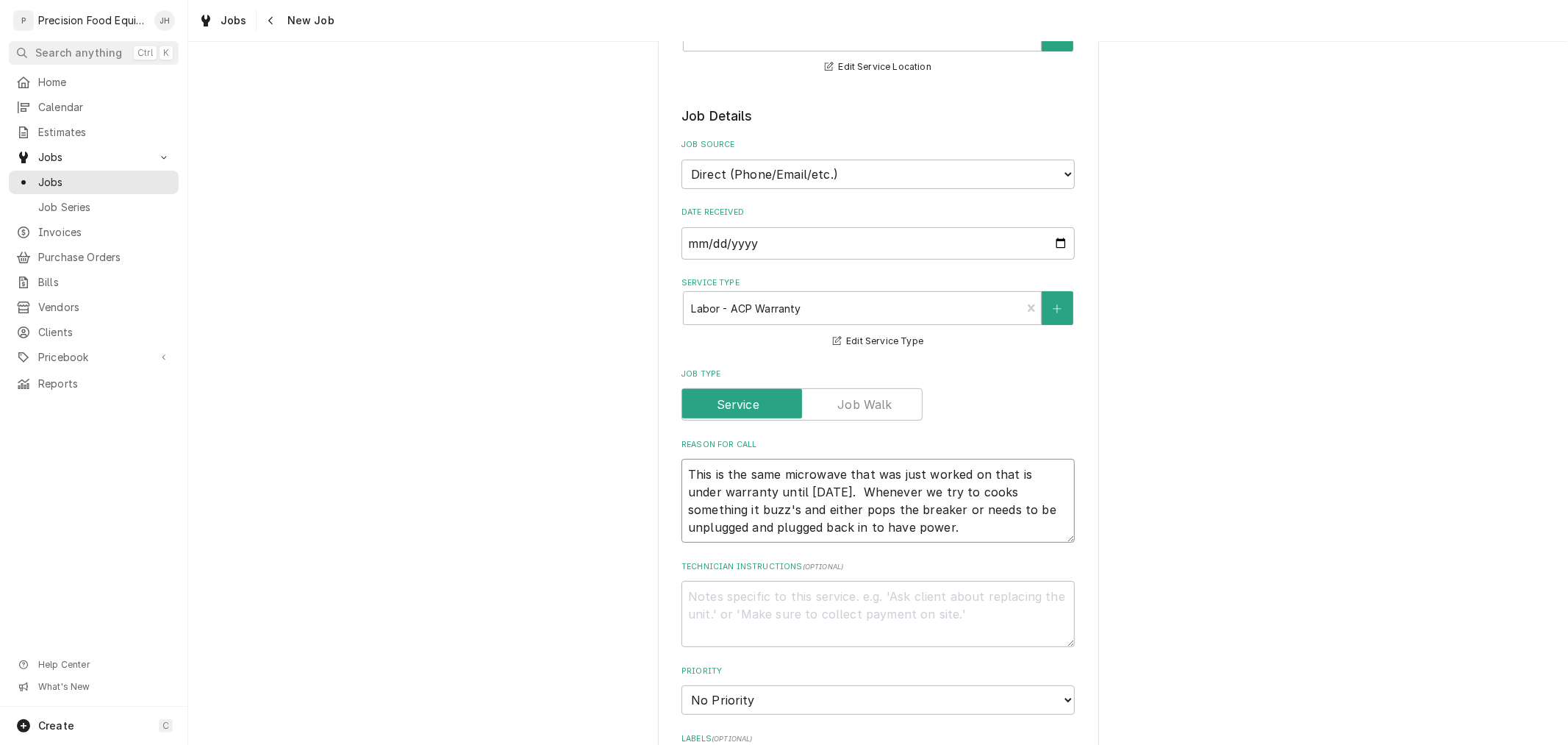
type textarea "x"
type textarea "This is the same microwave that was just worked on that is under warranty until…"
click at [928, 597] on textarea "Technician Instructions ( optional )" at bounding box center [878, 613] width 393 height 66
type textarea "x"
type textarea "O"
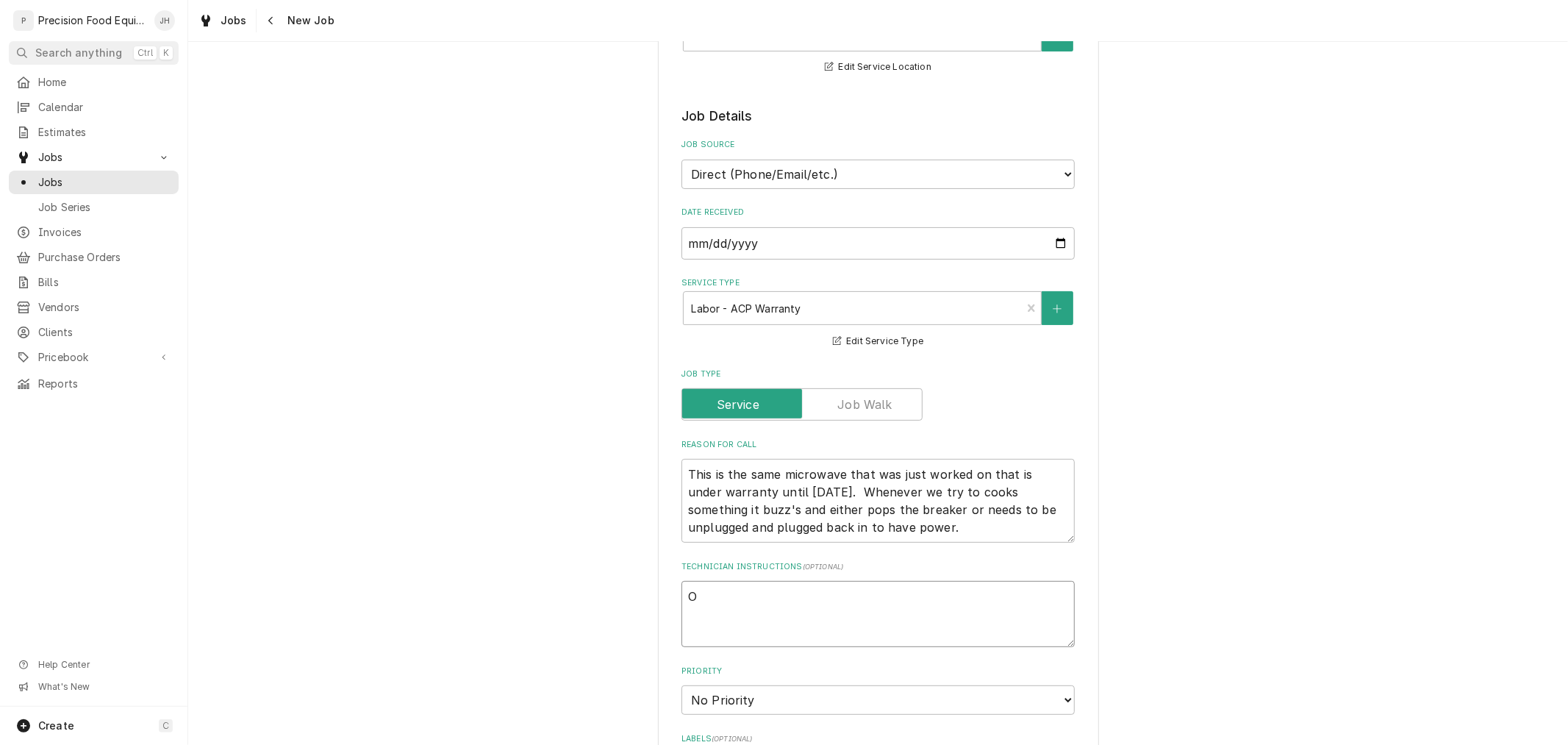
type textarea "x"
type textarea "On"
type textarea "x"
type textarea "On"
type textarea "x"
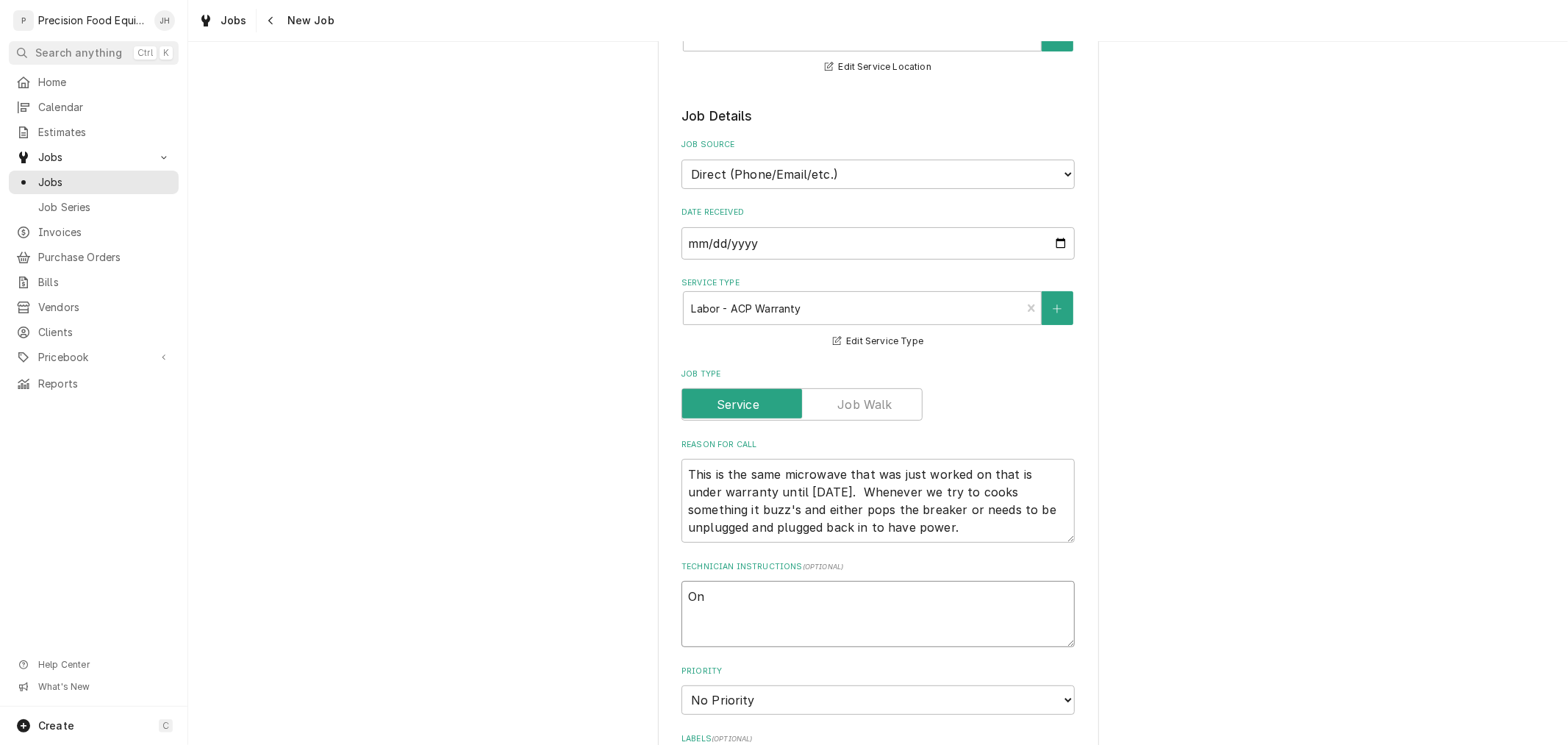
type textarea "On E"
type textarea "x"
type textarea "On Ec"
type textarea "x"
type textarea "On Eco"
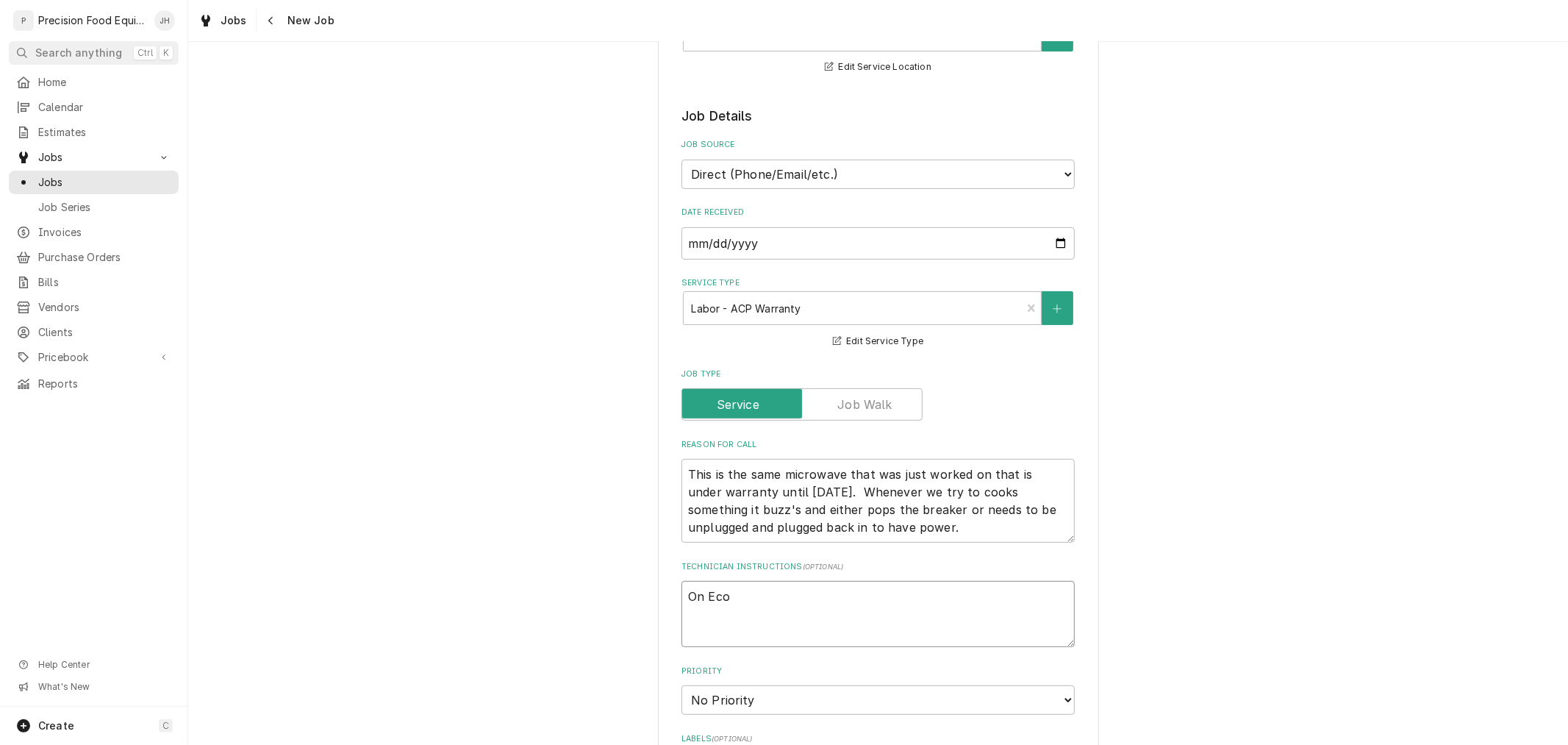
type textarea "x"
type textarea "On Eco t"
type textarea "x"
type textarea "On Eco"
type textarea "x"
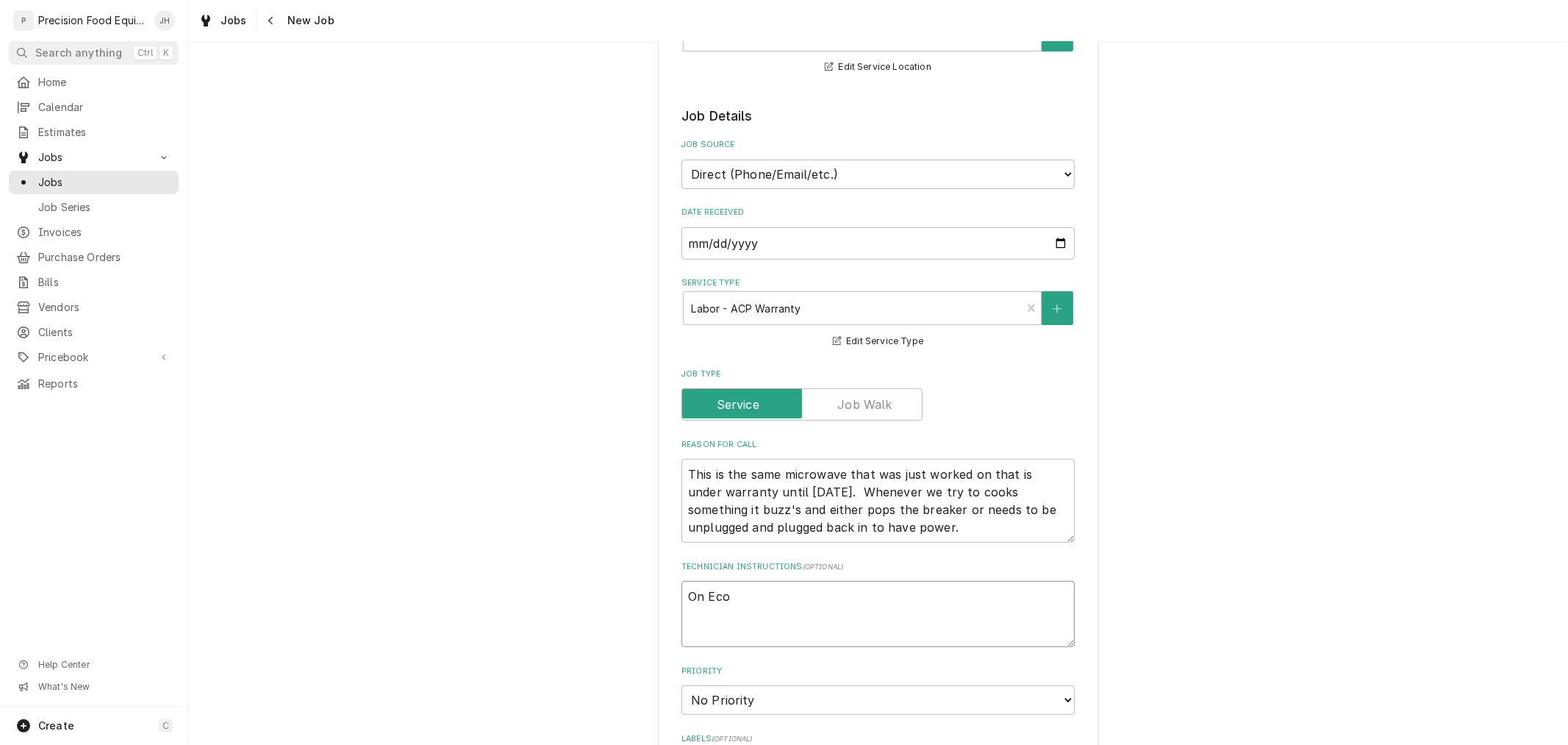
type textarea "On Eco"
type textarea "x"
type textarea "On Ec"
type textarea "x"
type textarea "On E"
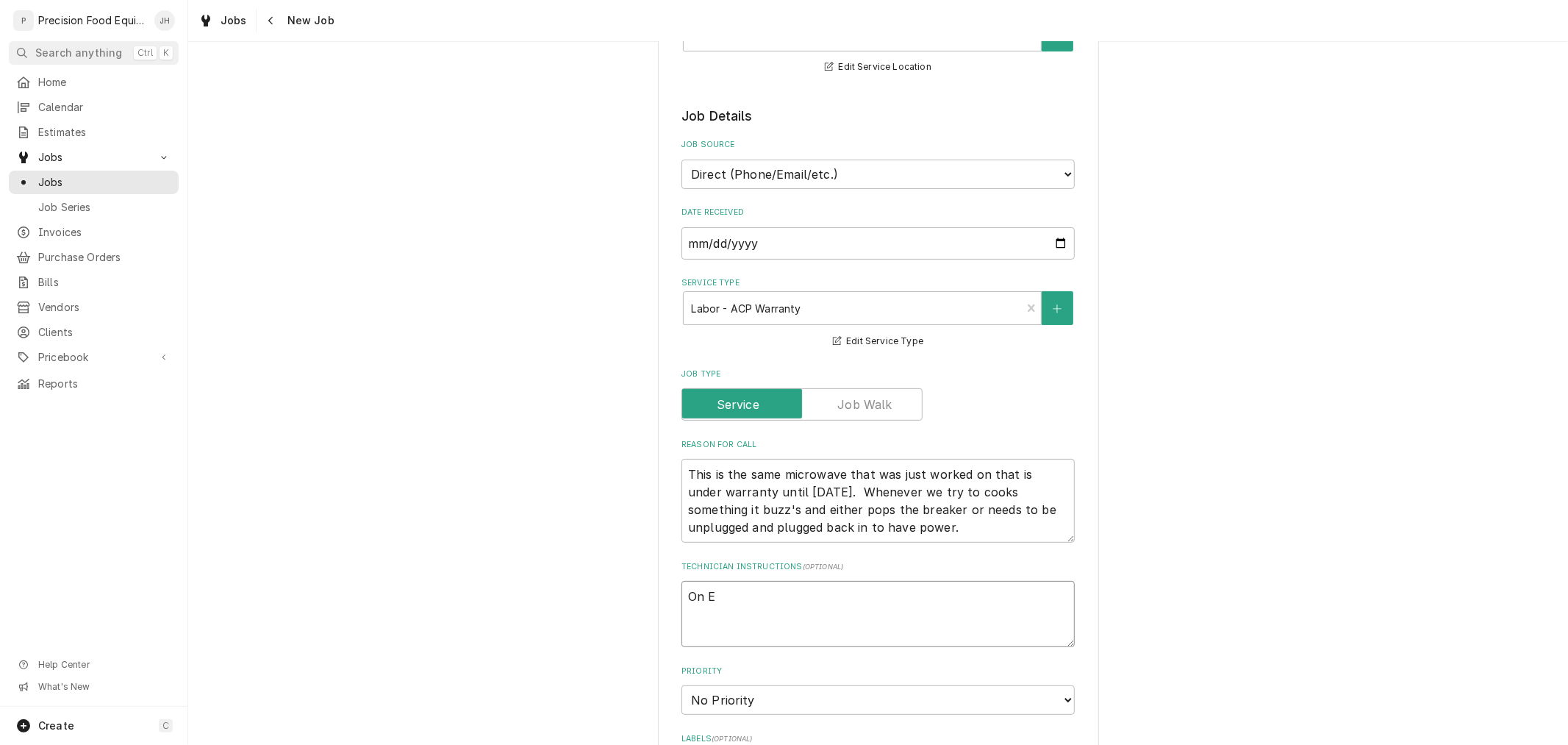
type textarea "x"
type textarea "On"
type textarea "x"
type textarea "On"
type textarea "x"
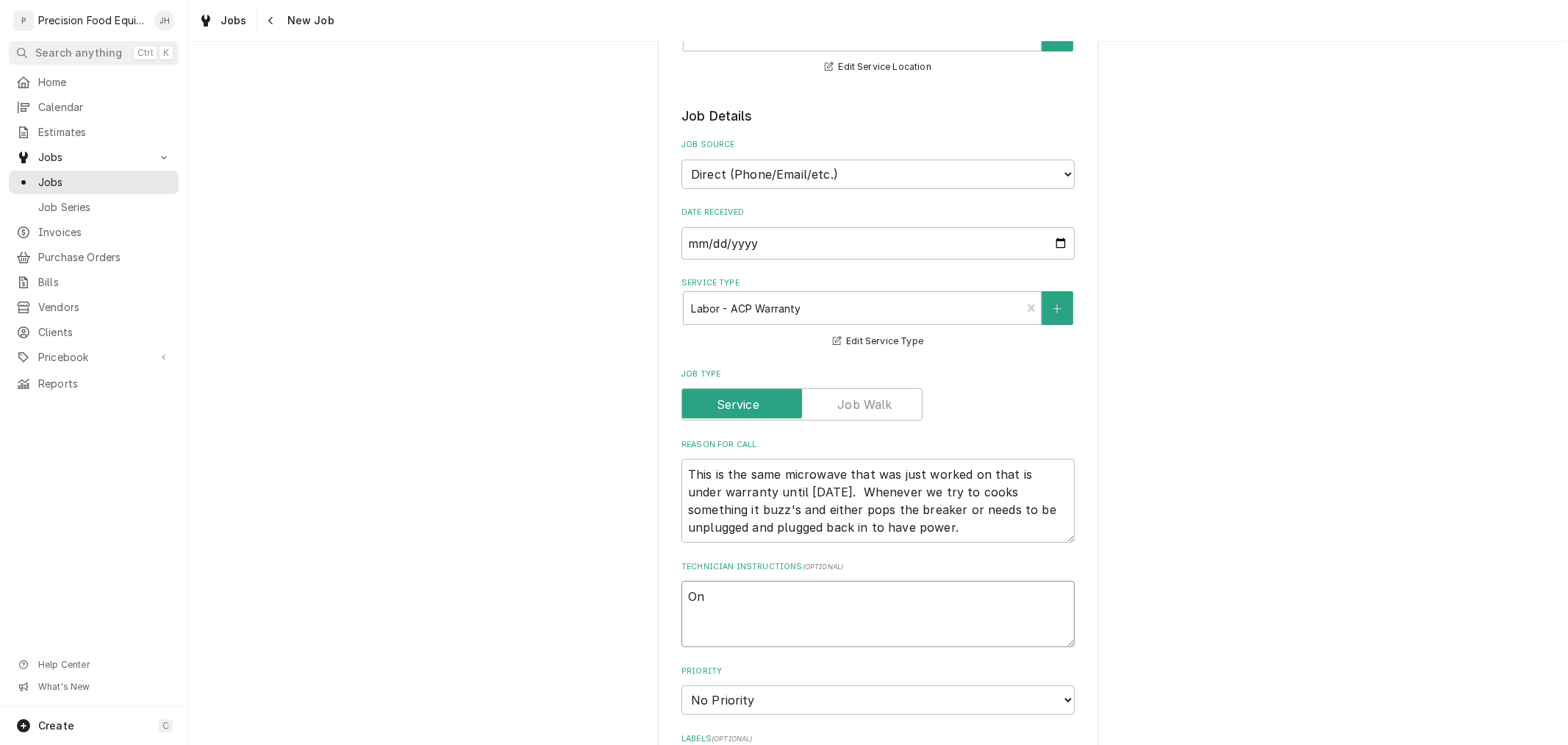
type textarea "O"
type textarea "x"
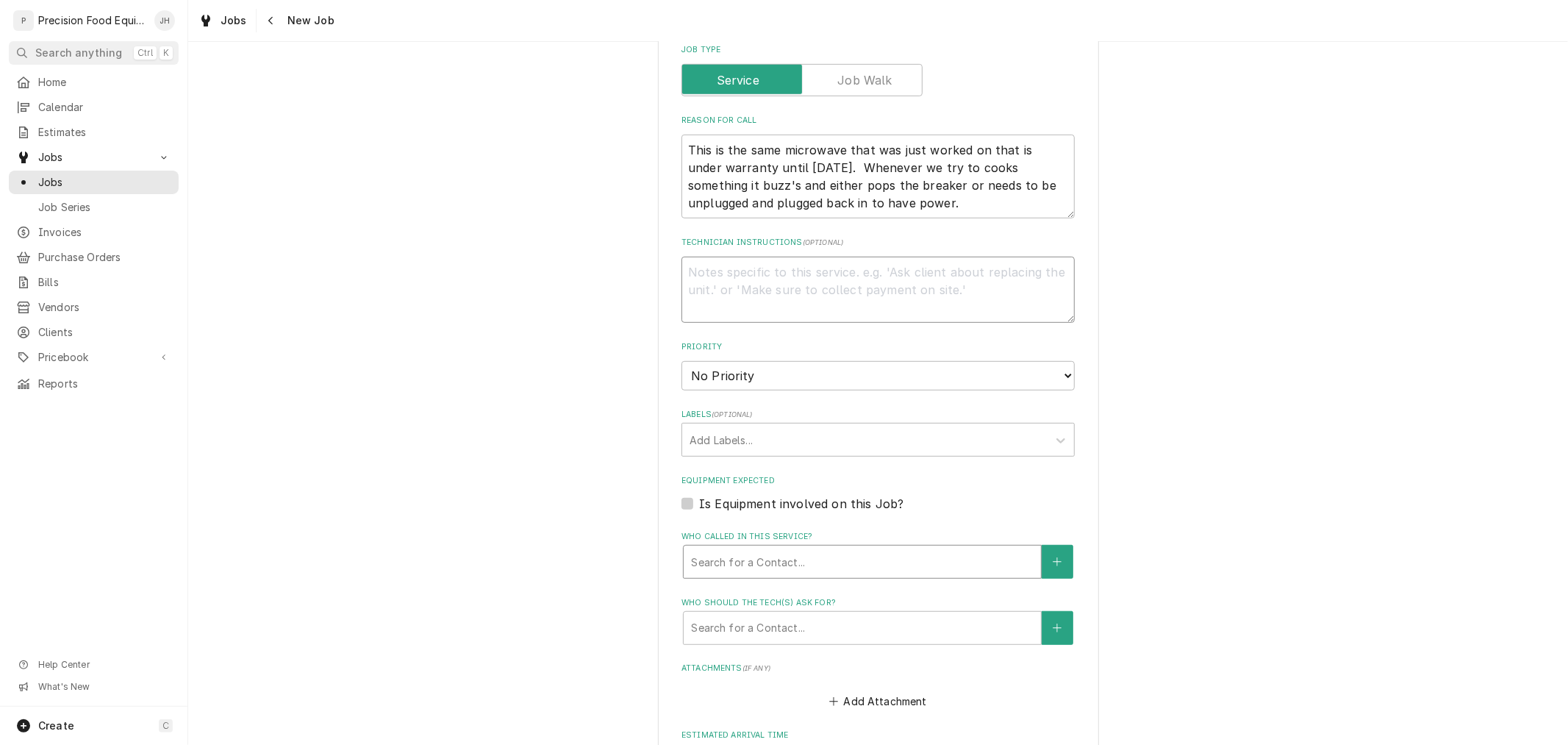
scroll to position [735, 0]
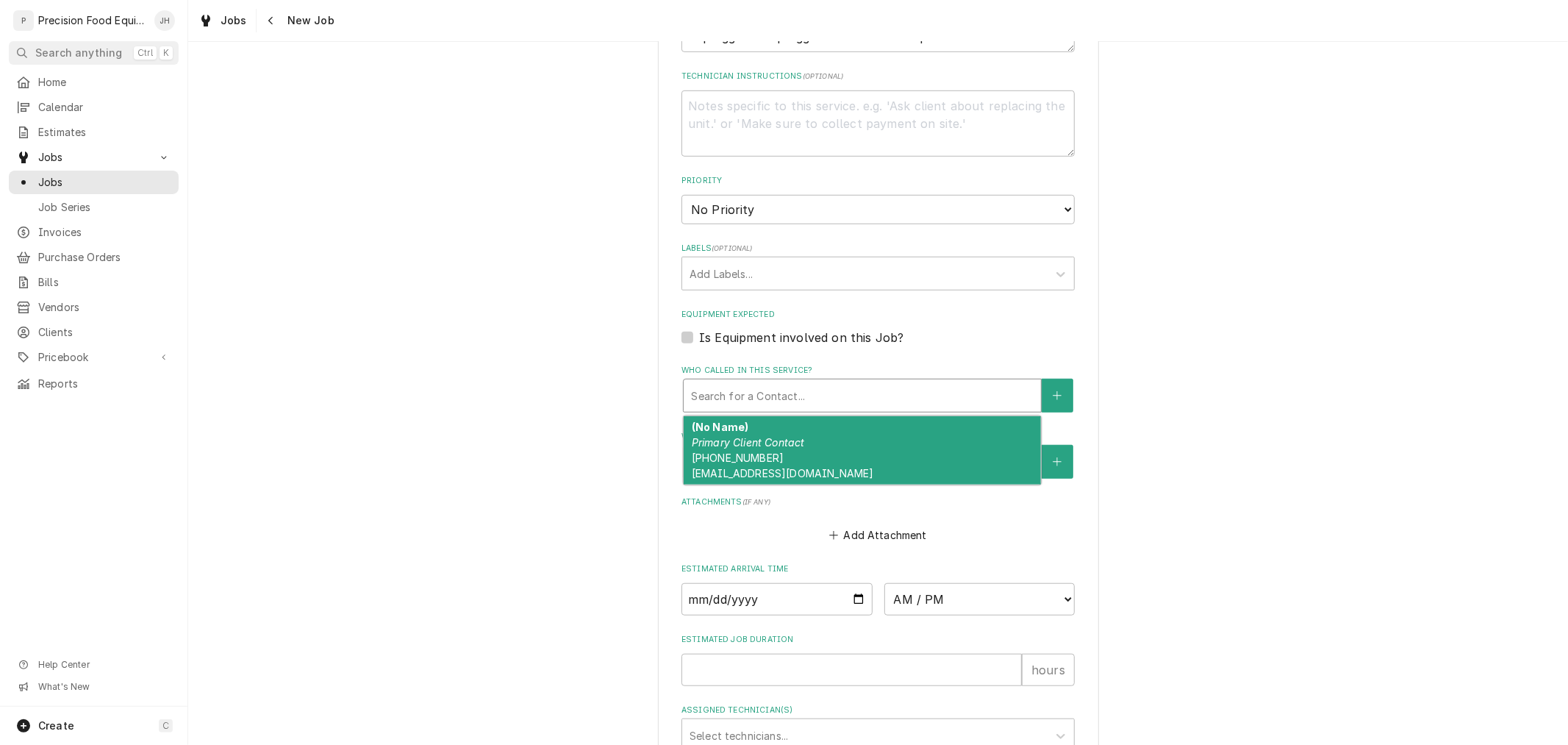
click at [817, 389] on div "Who called in this service?" at bounding box center [862, 395] width 343 height 26
click at [820, 442] on div "(No Name) Primary Client Contact (602) 547-3236 outback0311@outwestrg.com" at bounding box center [862, 451] width 357 height 69
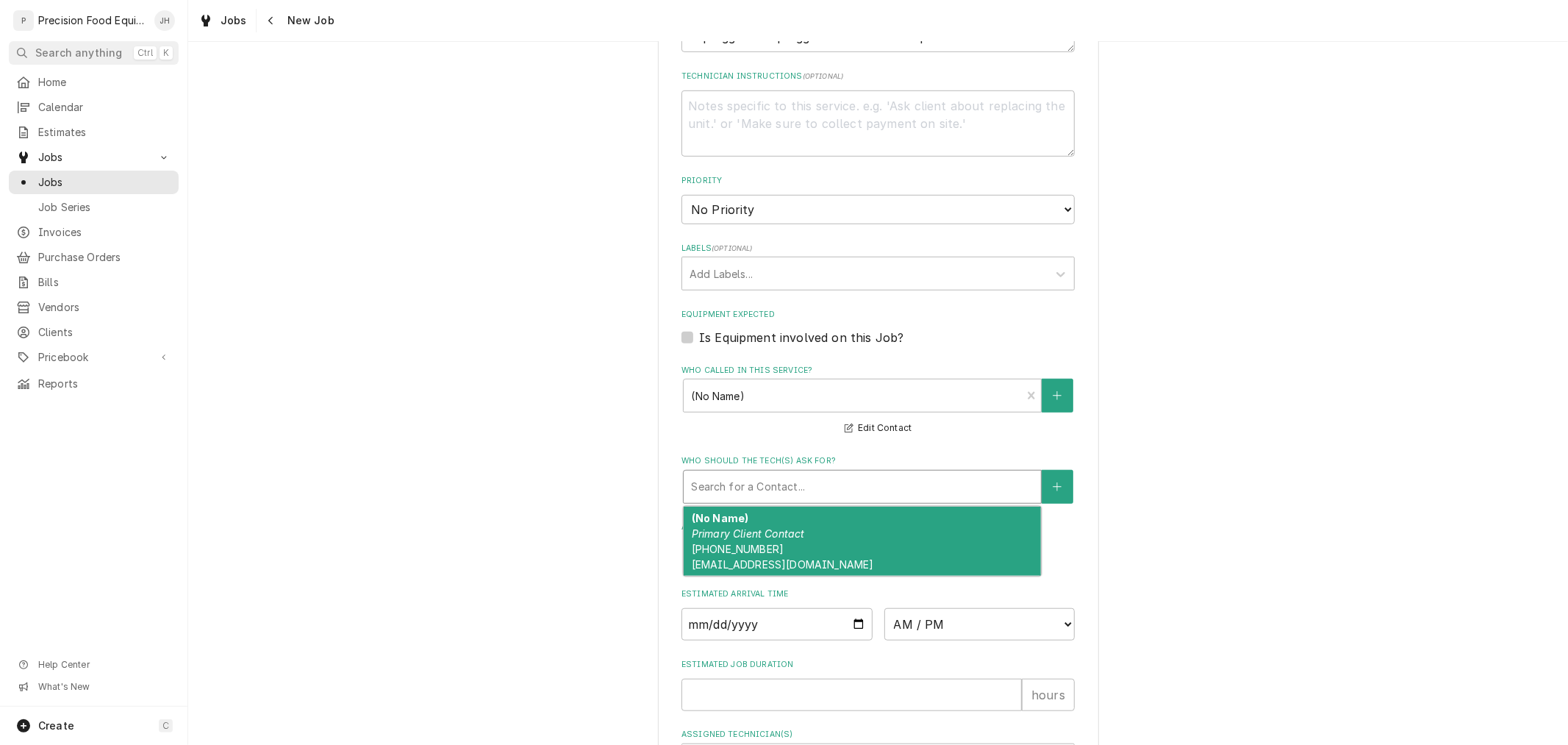
click at [843, 491] on div "Who should the tech(s) ask for?" at bounding box center [862, 487] width 343 height 26
click at [836, 541] on div "(No Name) Primary Client Contact (602) 547-3236 outback0311@outwestrg.com" at bounding box center [862, 541] width 357 height 69
type textarea "x"
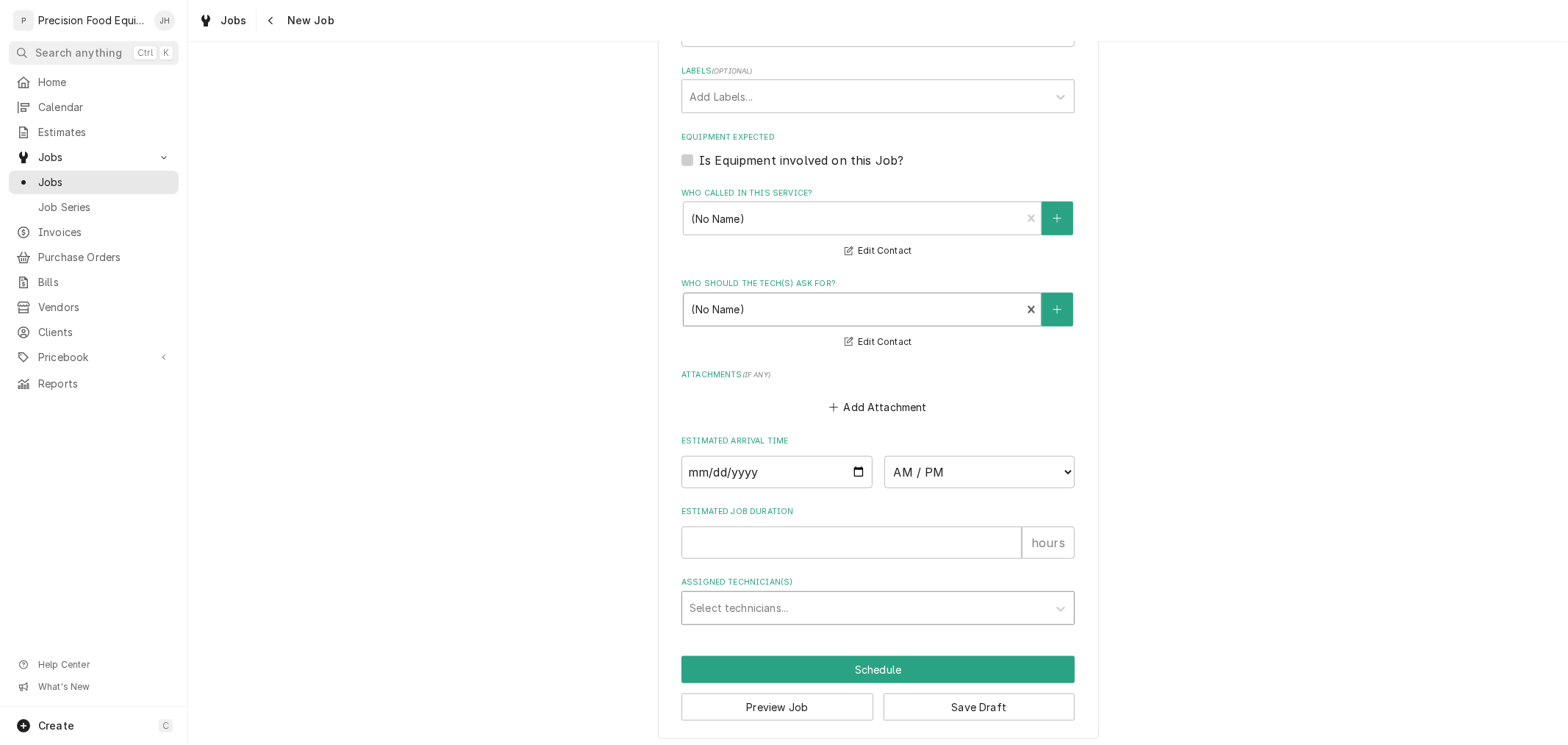
scroll to position [915, 0]
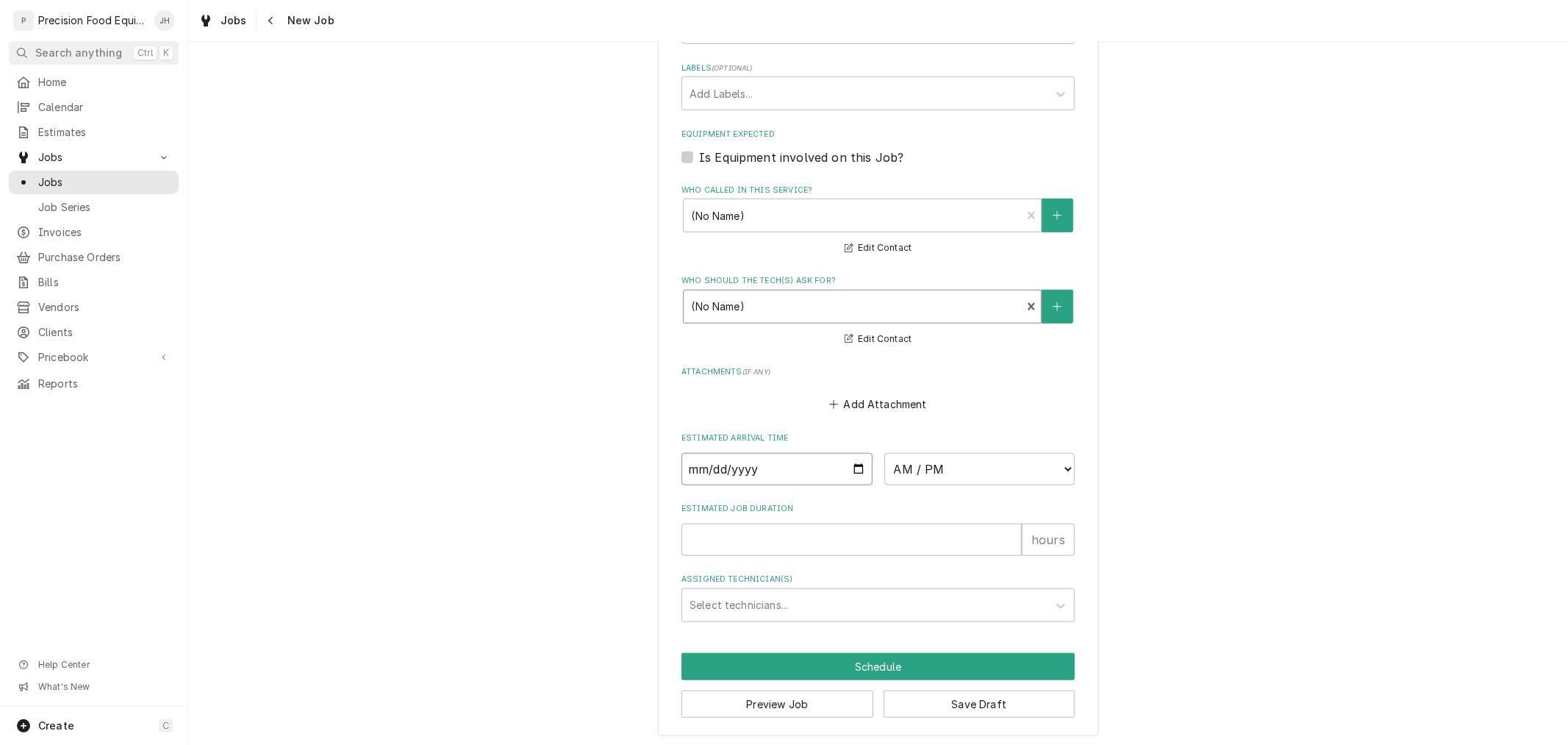
click at [847, 465] on input "Date" at bounding box center [777, 469] width 191 height 33
type input "2025-10-16"
click at [941, 474] on select "AM / PM 6:00 AM 6:15 AM 6:30 AM 6:45 AM 7:00 AM 7:15 AM 7:30 AM 7:45 AM 8:00 AM…" at bounding box center [980, 469] width 191 height 33
type textarea "x"
select select "08:00:00"
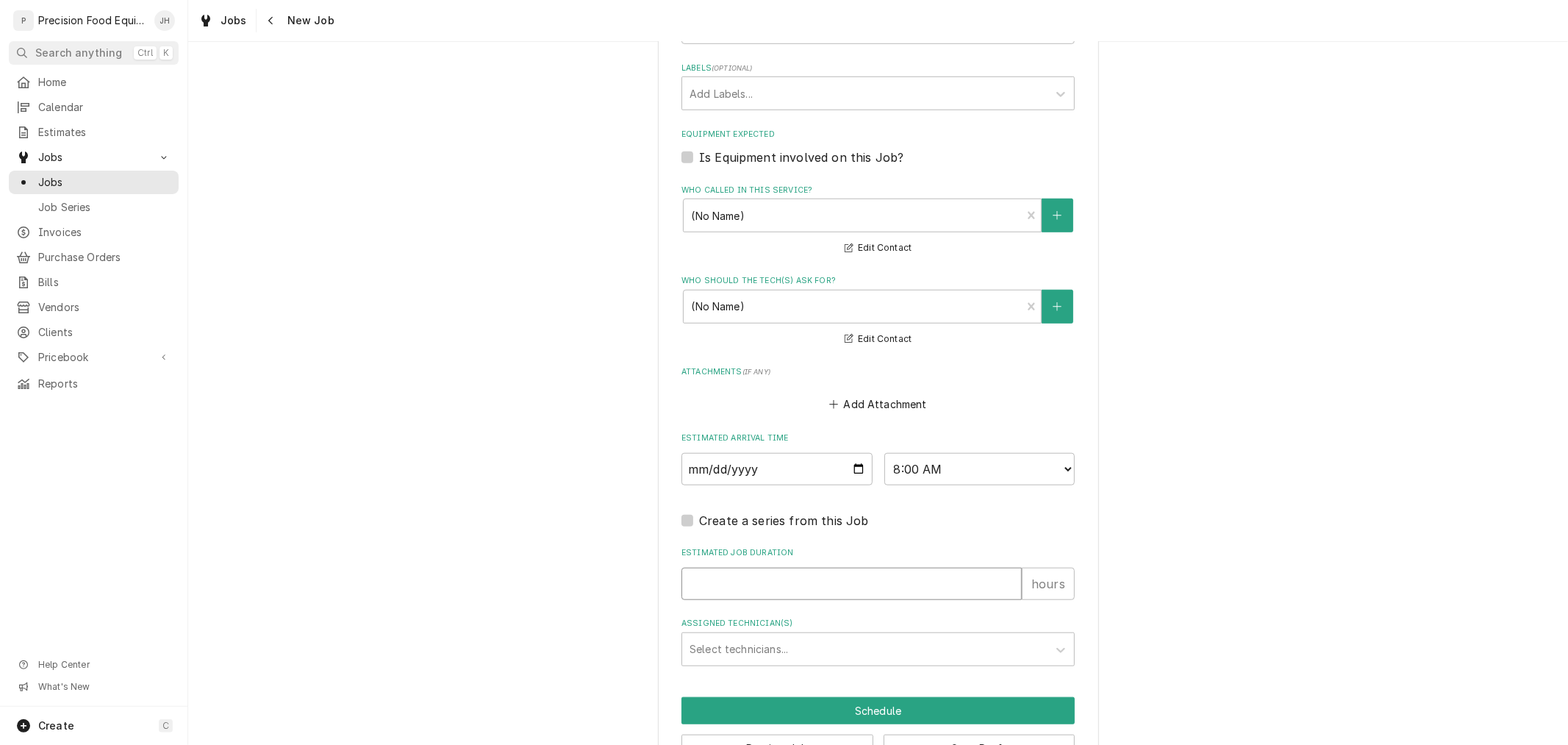
click at [920, 578] on input "Estimated Job Duration" at bounding box center [851, 584] width 340 height 33
type textarea "x"
type input "1"
type textarea "x"
type input "1"
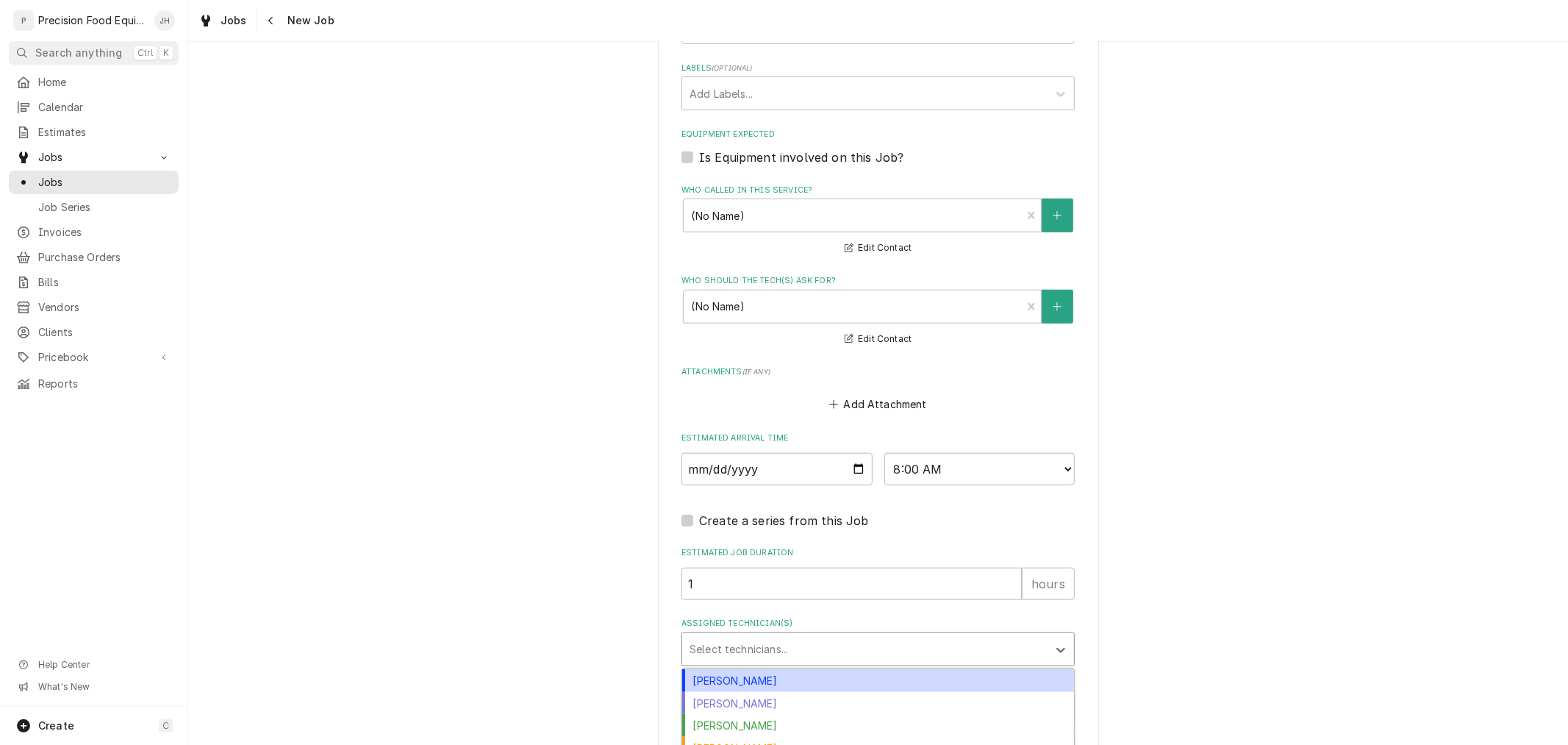
click at [901, 636] on div "Assigned Technician(s)" at bounding box center [865, 649] width 351 height 26
drag, startPoint x: 873, startPoint y: 672, endPoint x: 913, endPoint y: 692, distance: 44.7
click at [873, 672] on div "[PERSON_NAME]" at bounding box center [878, 680] width 392 height 23
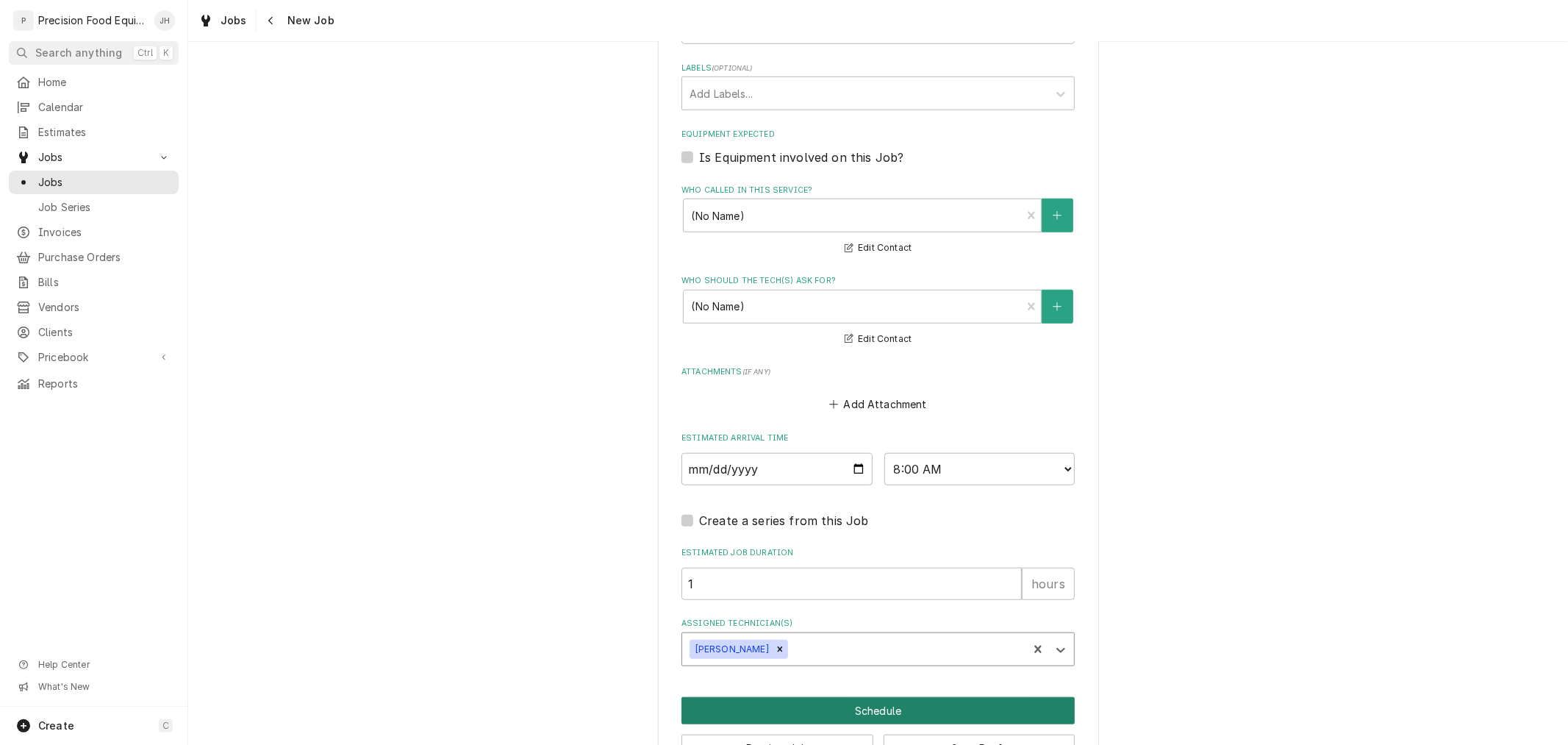
click at [973, 709] on button "Schedule" at bounding box center [878, 710] width 393 height 27
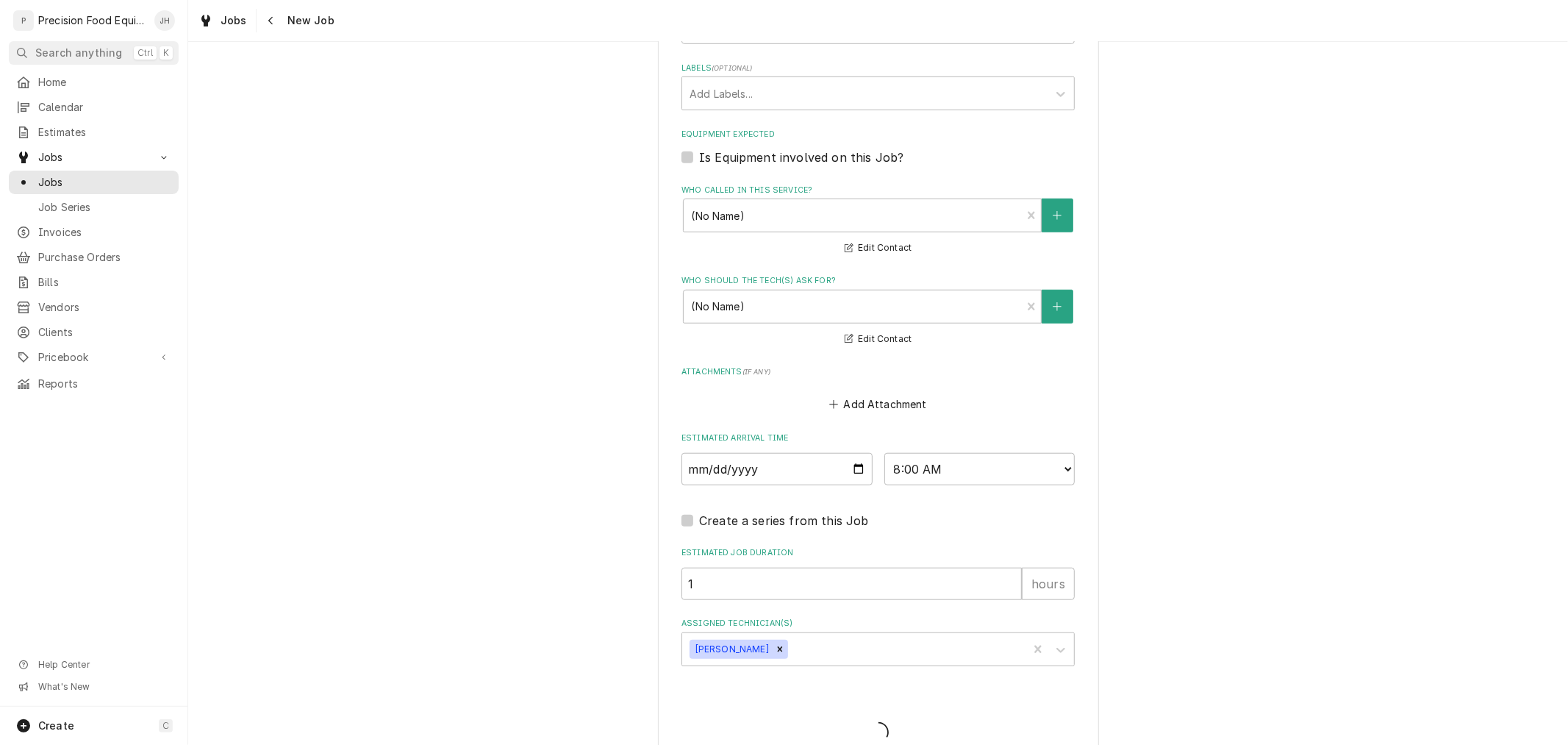
type textarea "x"
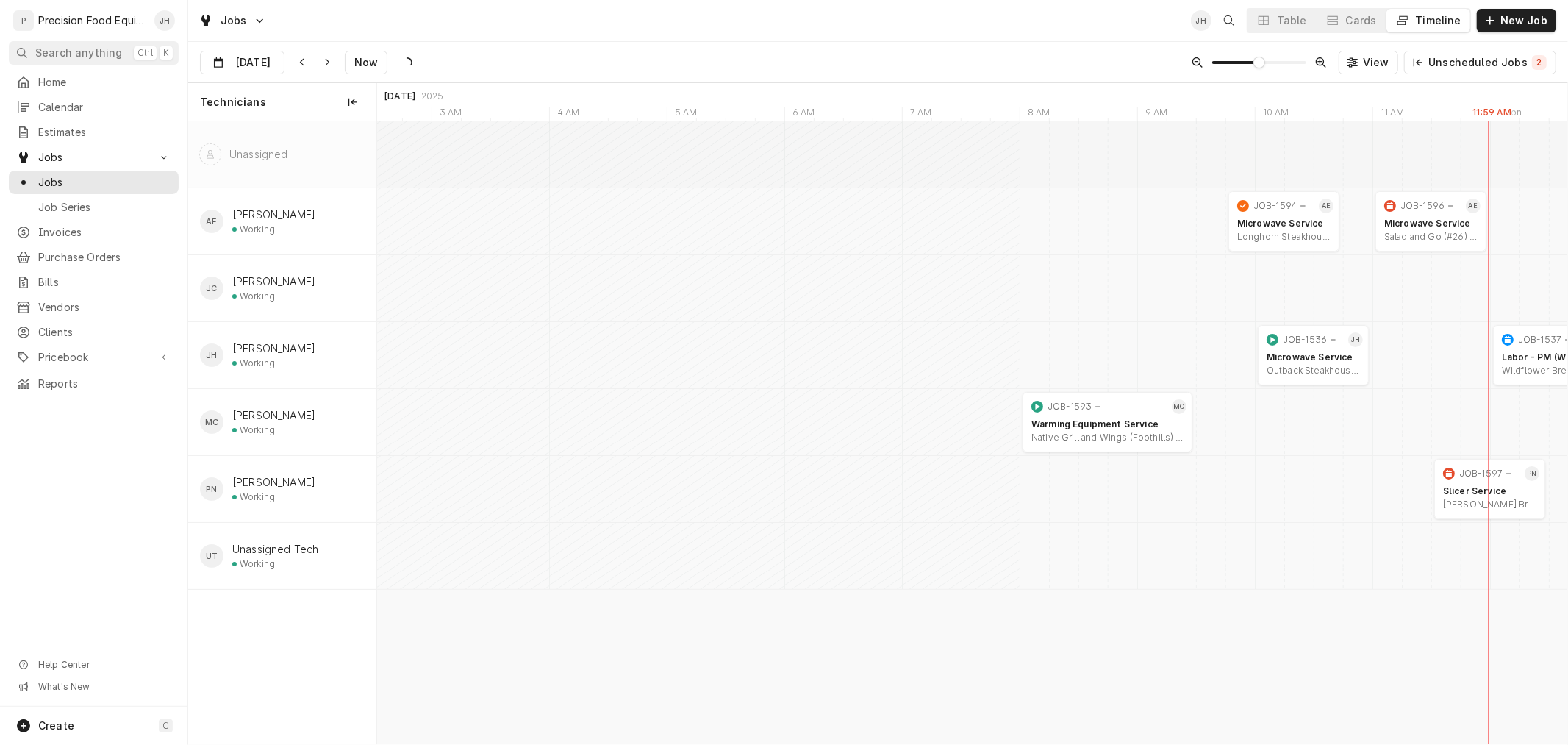
scroll to position [0, 23761]
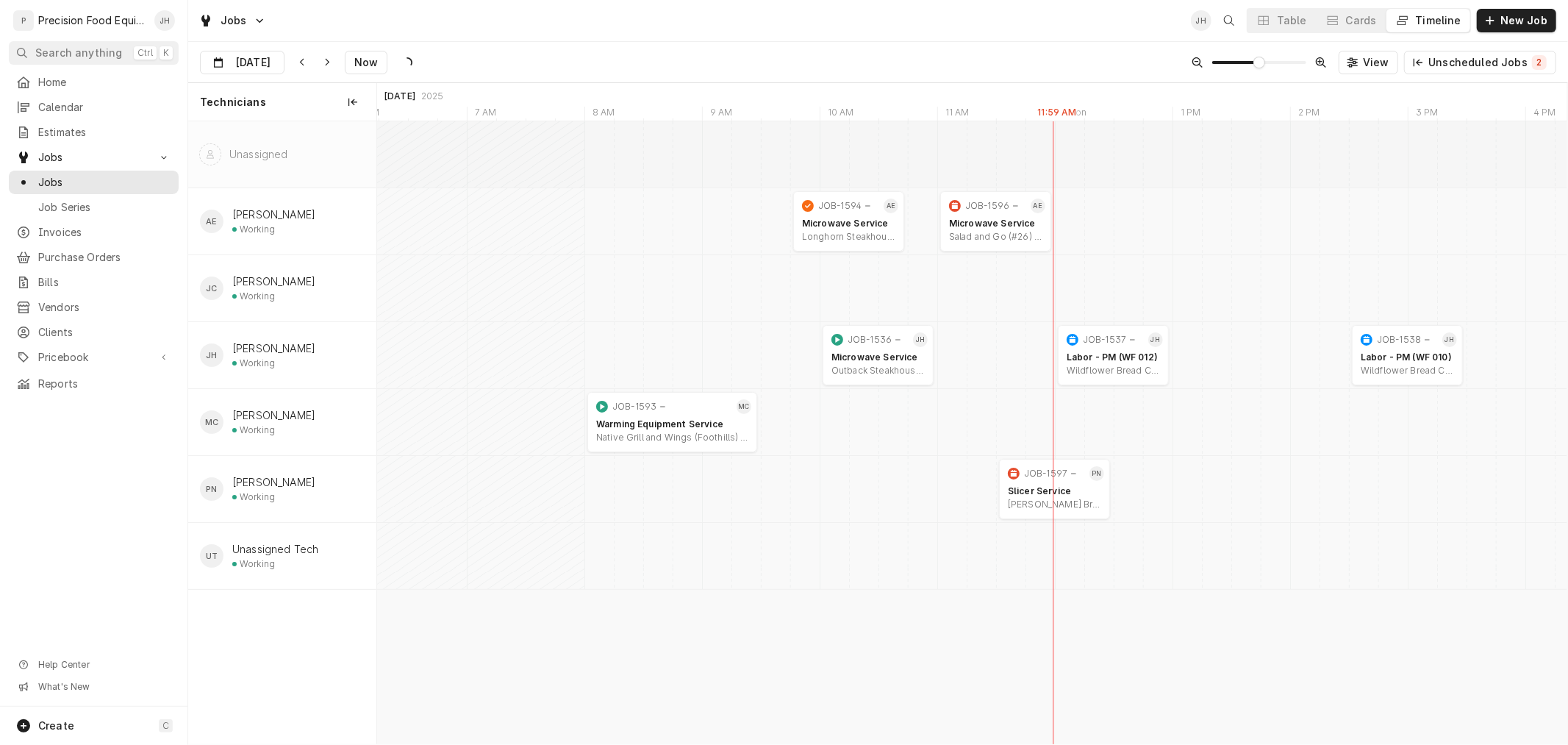
type input "[DATE]"
click at [658, 489] on div "Oven Service" at bounding box center [643, 491] width 93 height 11
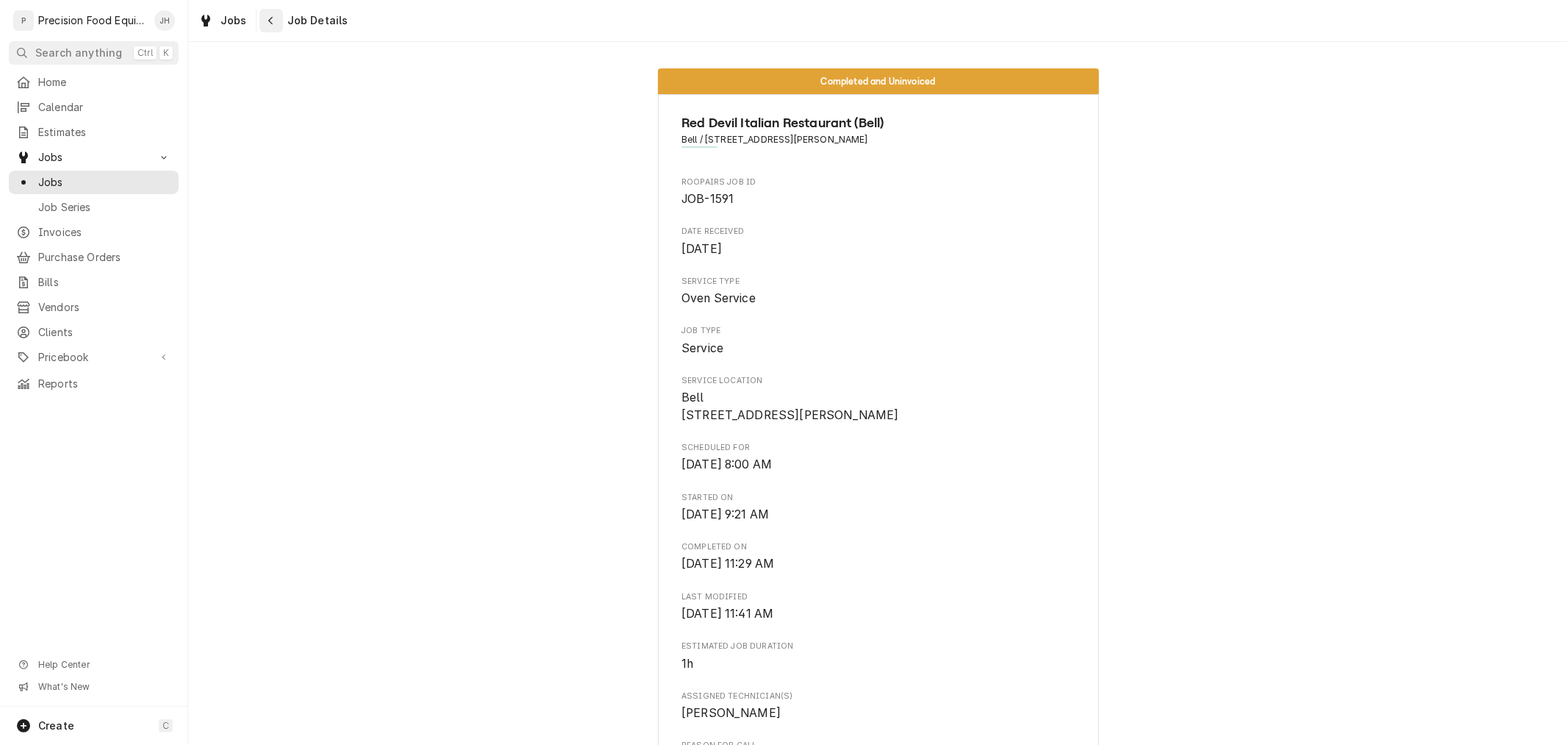
click at [259, 23] on button "Navigate back" at bounding box center [271, 20] width 24 height 24
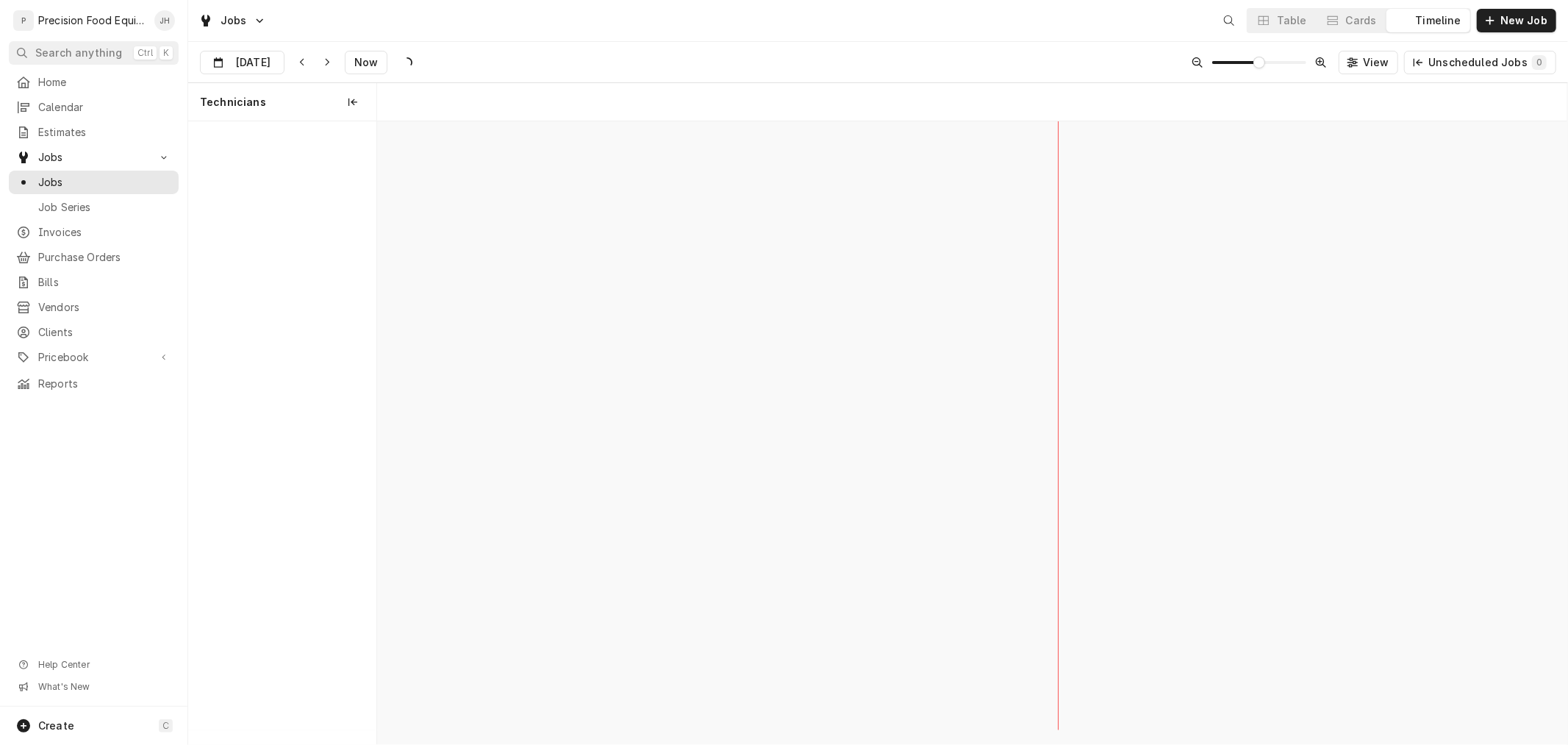
scroll to position [0, 23585]
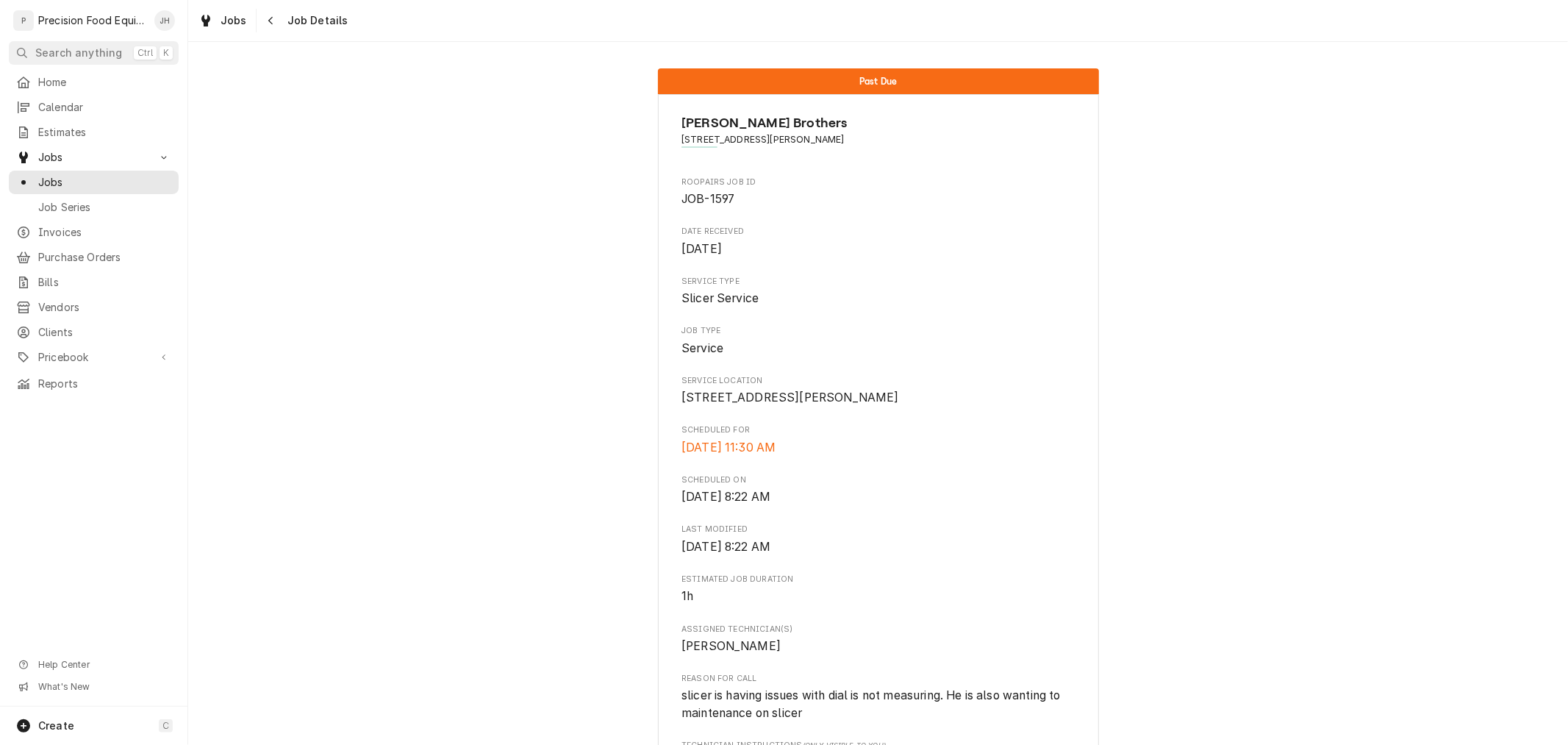
click at [888, 138] on span "2710 W. Bell Rd Suite #1115, Phoenix, AZ 85053-7523" at bounding box center [878, 140] width 393 height 13
copy span "7523"
click at [271, 26] on div "Navigate back" at bounding box center [272, 20] width 15 height 15
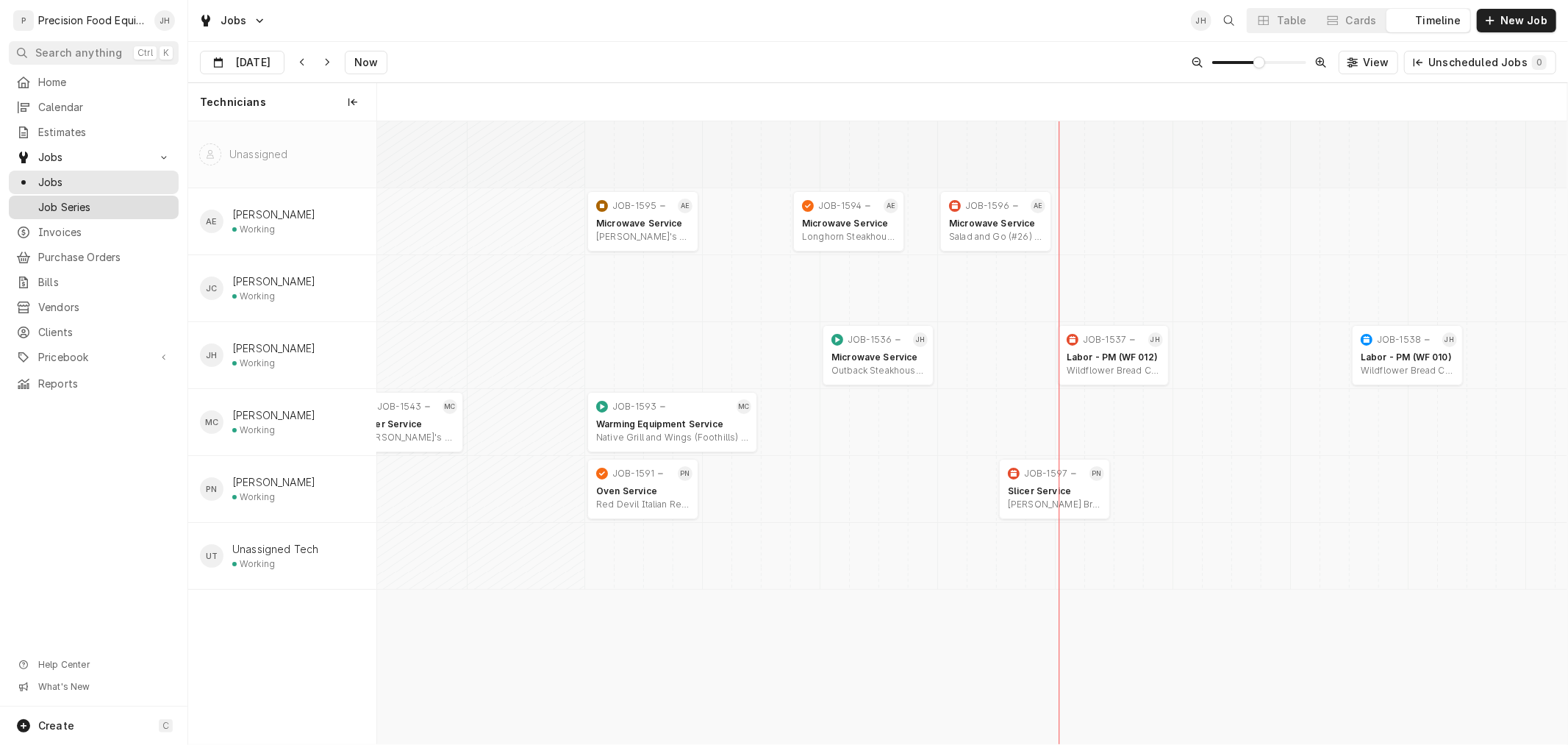
scroll to position [0, 23585]
click at [87, 229] on span "Invoices" at bounding box center [105, 232] width 133 height 15
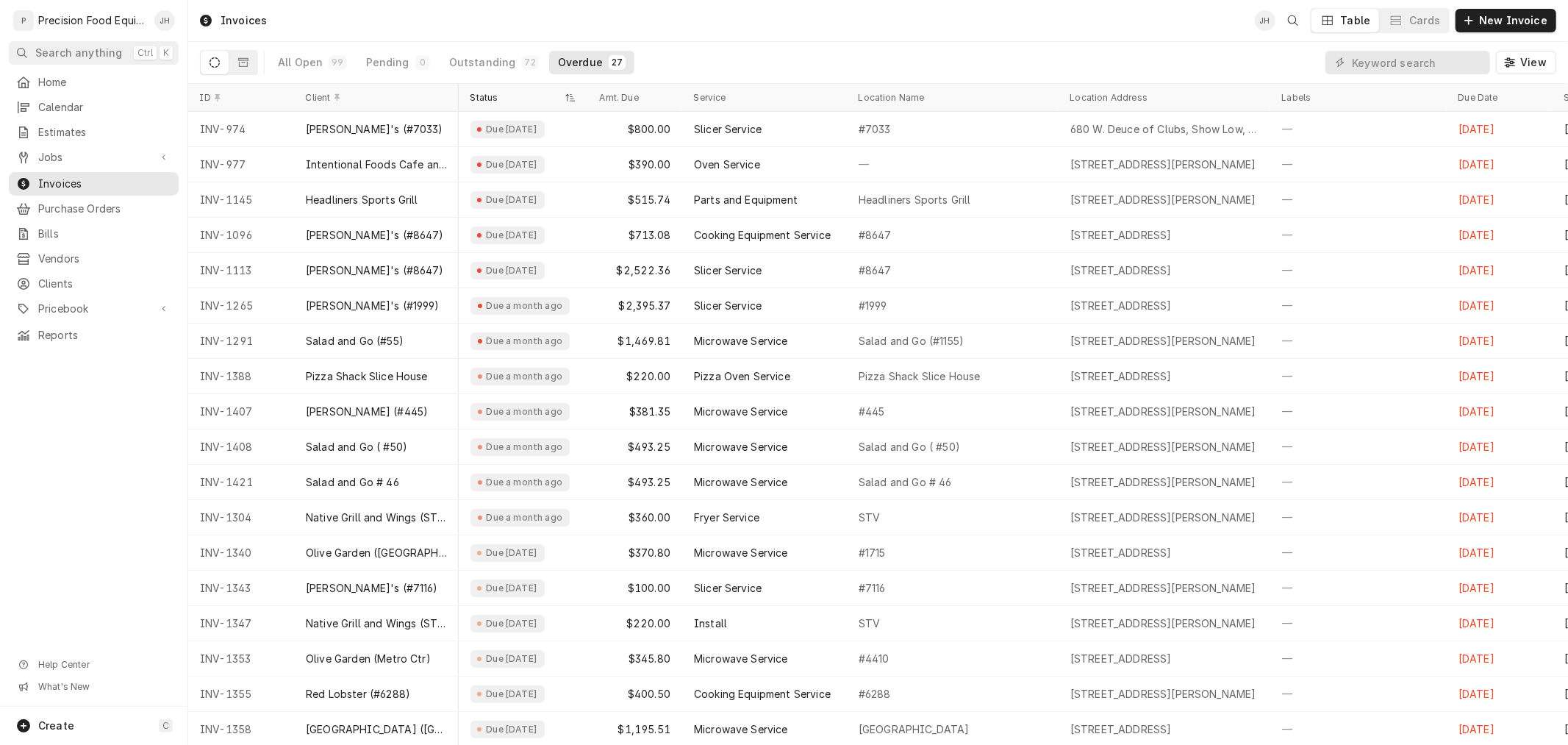
scroll to position [0, 386]
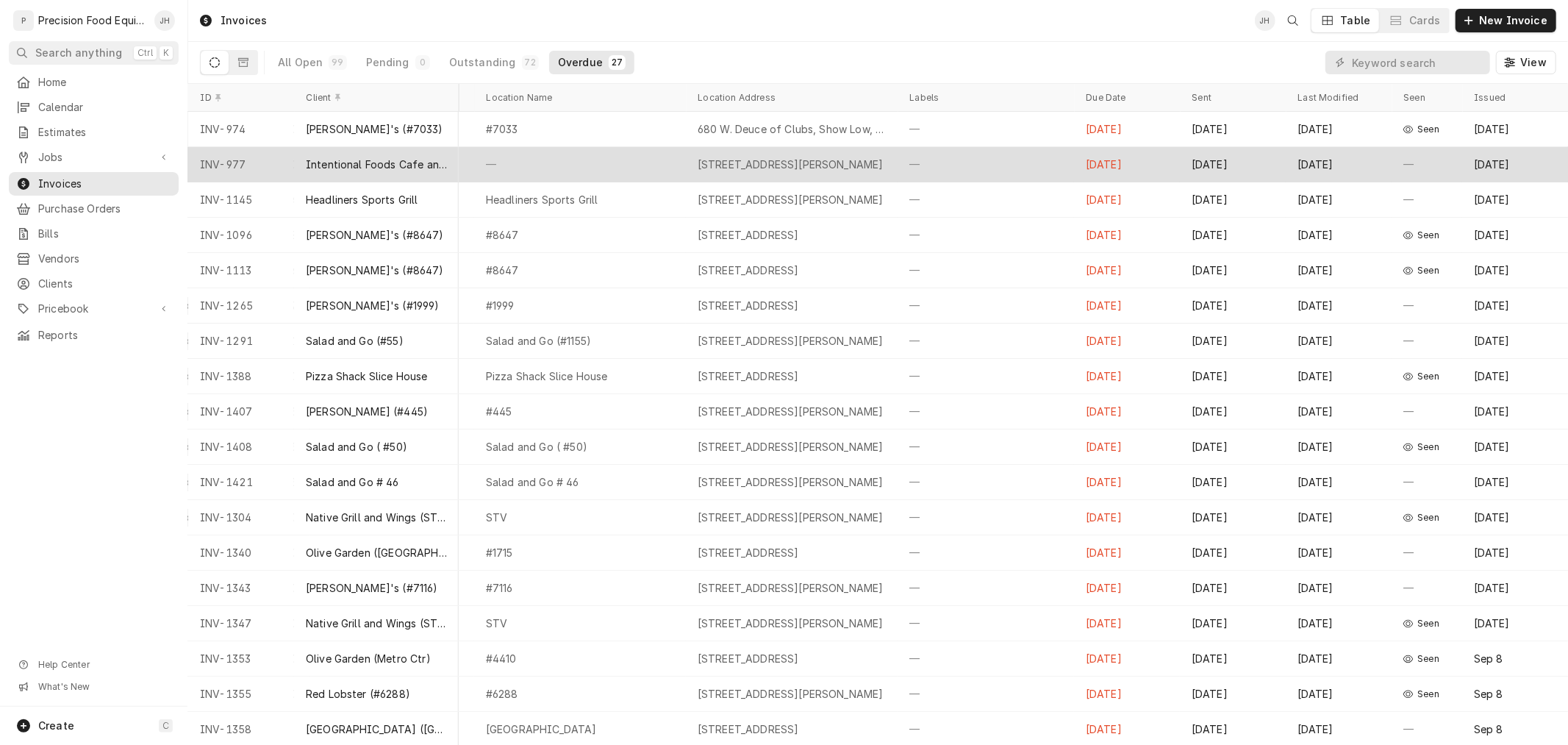
click at [533, 157] on div "—" at bounding box center [580, 164] width 212 height 35
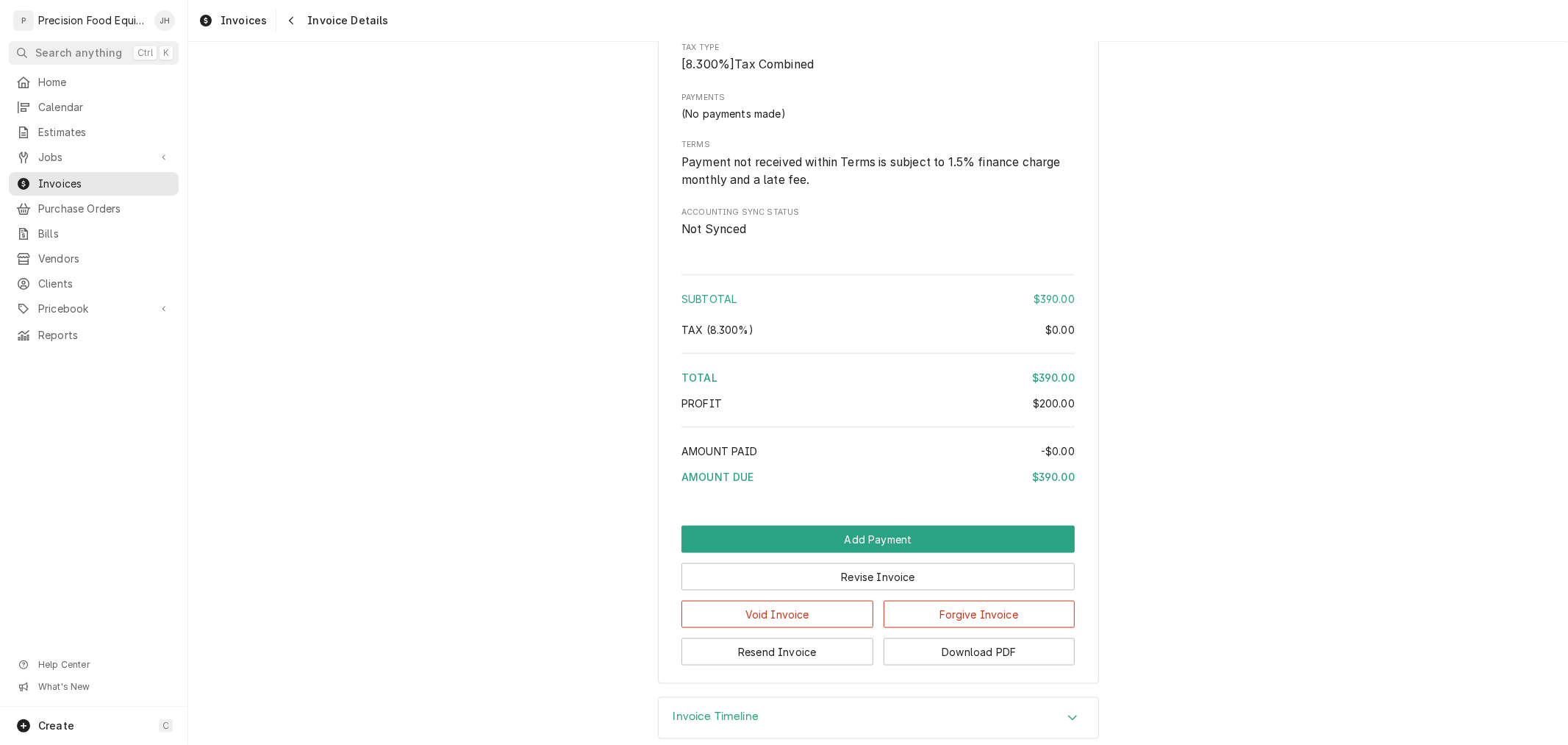
scroll to position [1635, 0]
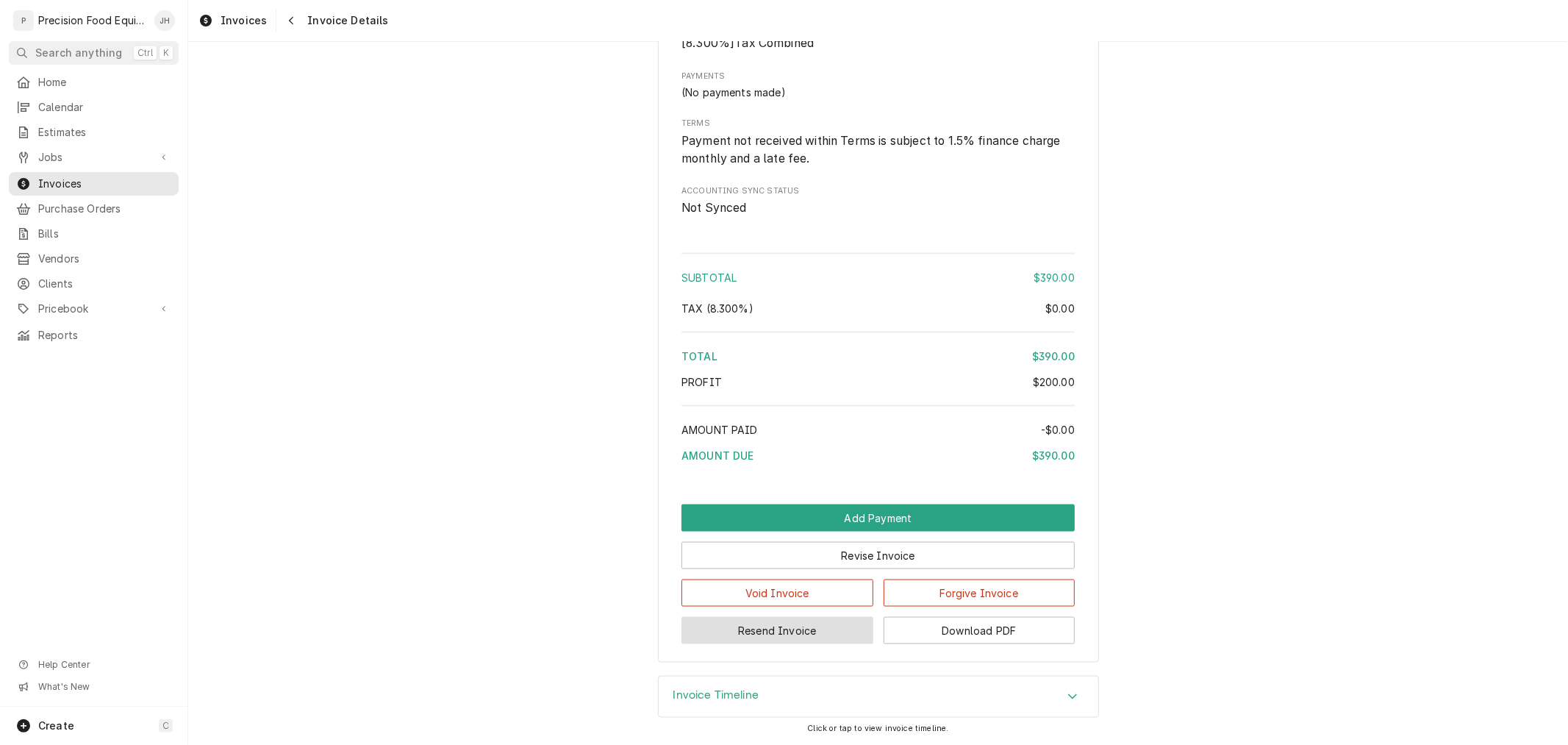
click at [766, 629] on button "Resend Invoice" at bounding box center [777, 630] width 192 height 27
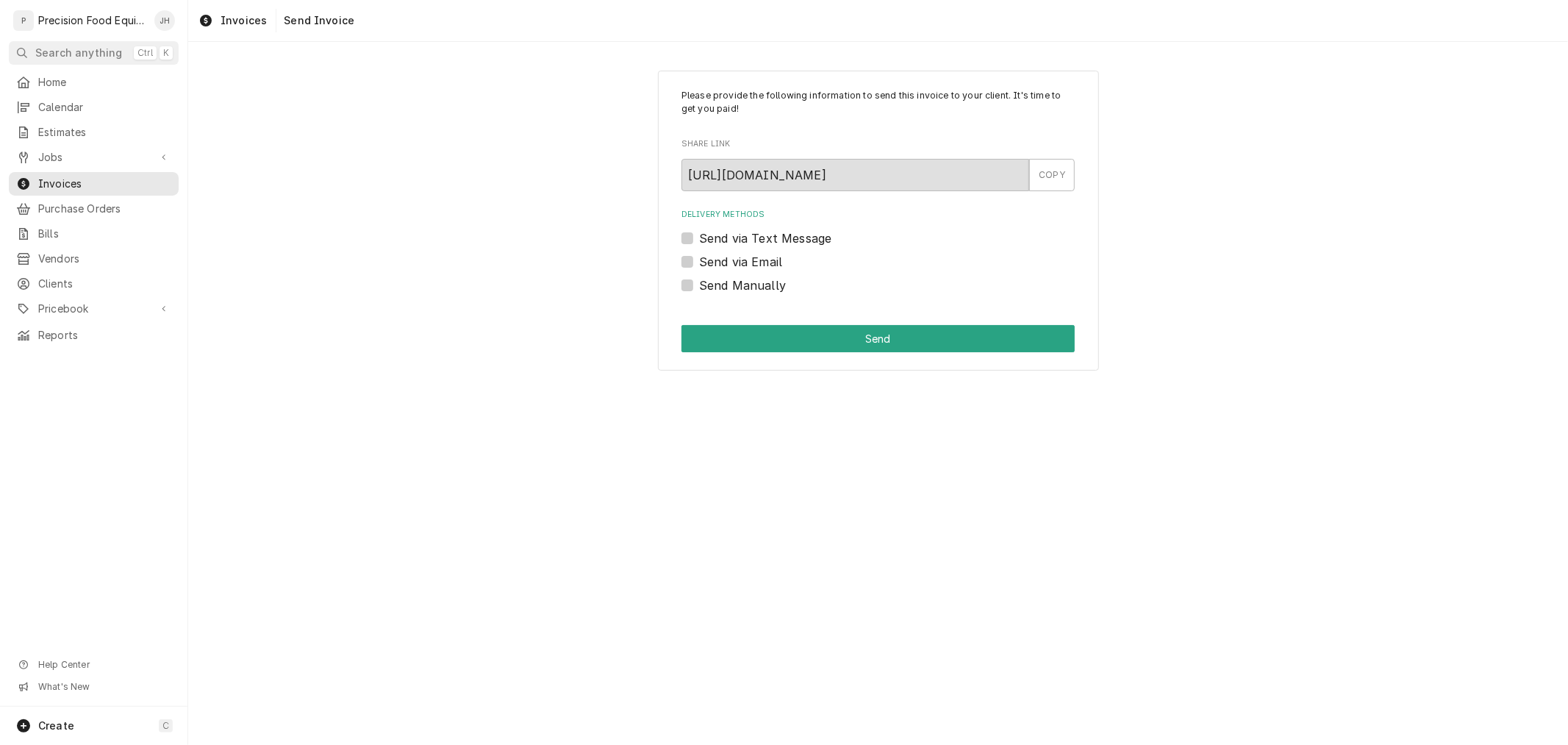
click at [699, 236] on label "Send via Text Message" at bounding box center [766, 238] width 133 height 18
click at [699, 236] on input "Send via Text Message" at bounding box center [896, 245] width 393 height 33
checkbox input "true"
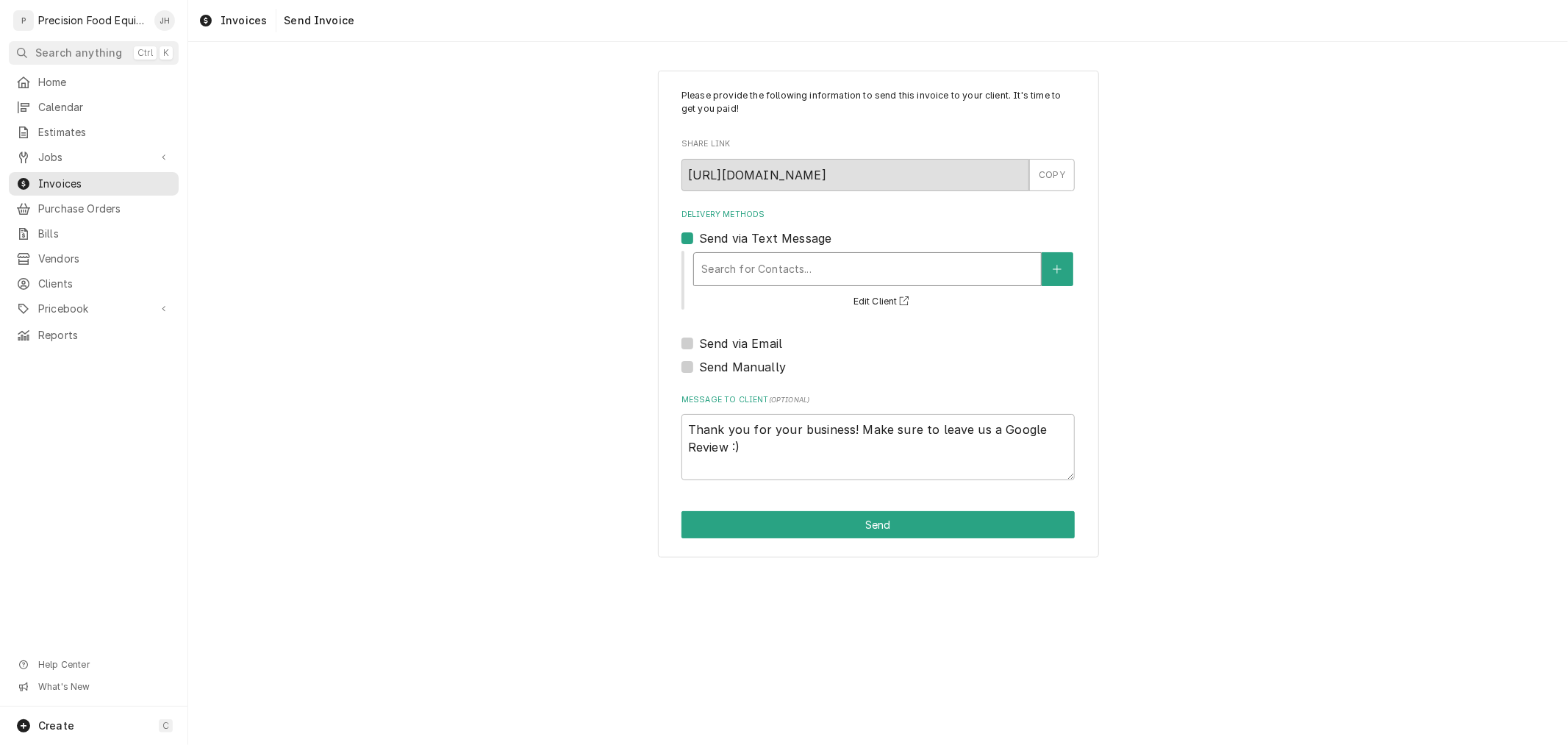
drag, startPoint x: 869, startPoint y: 265, endPoint x: 869, endPoint y: 274, distance: 9.0
click at [869, 265] on div "Delivery Methods" at bounding box center [868, 269] width 332 height 26
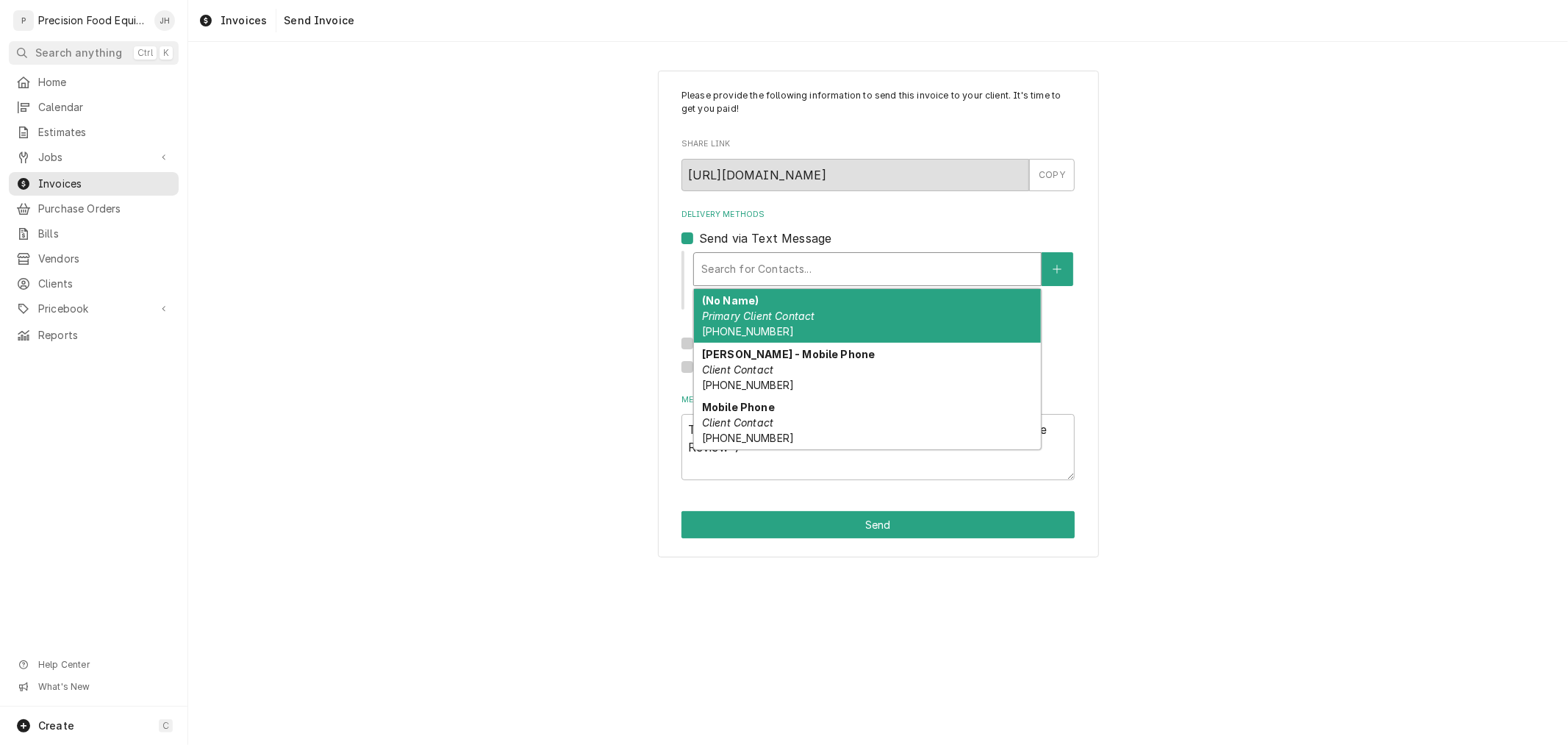
click at [865, 304] on div "(No Name) Primary Client Contact (480) 264-7002" at bounding box center [868, 316] width 347 height 54
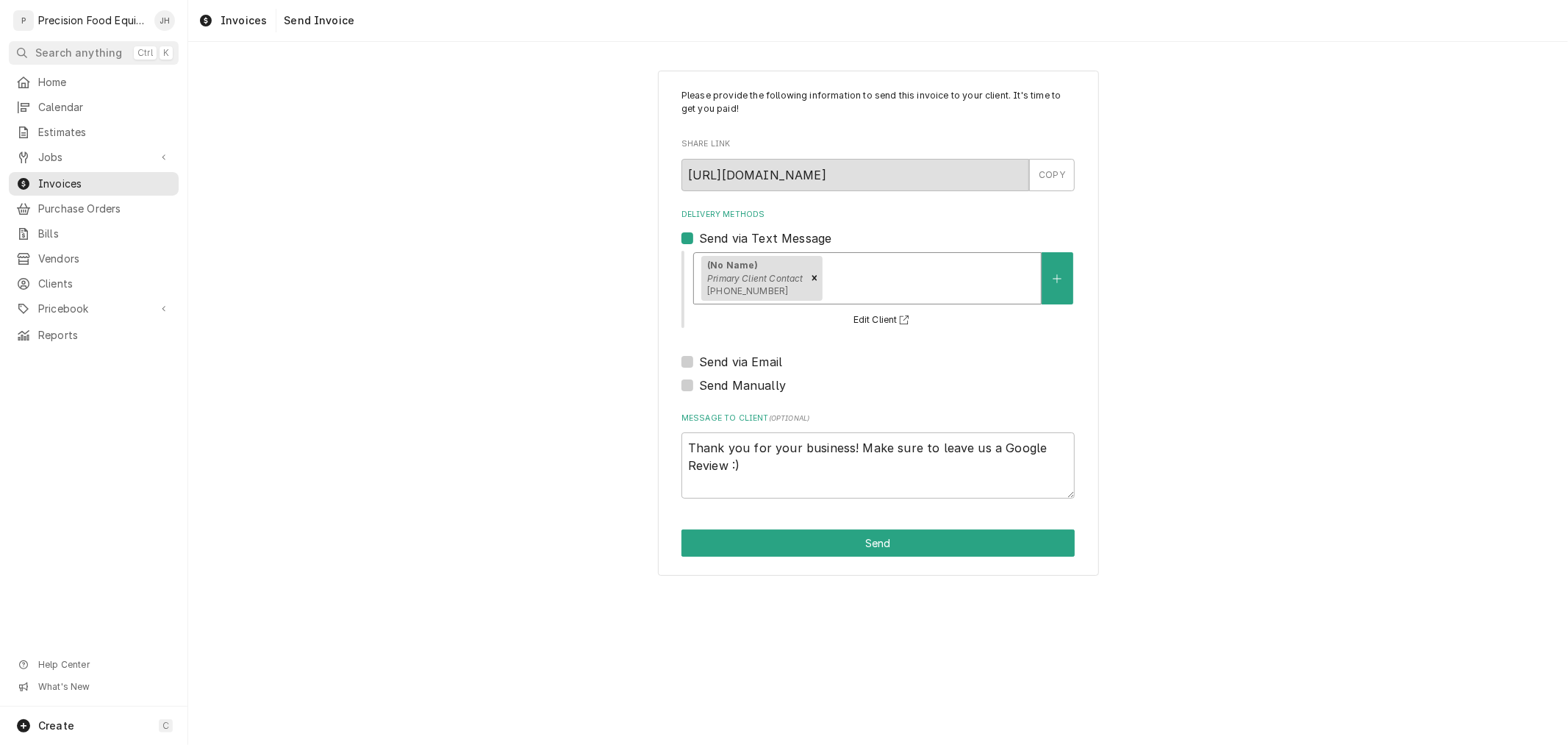
click at [959, 273] on div "Delivery Methods" at bounding box center [929, 278] width 209 height 26
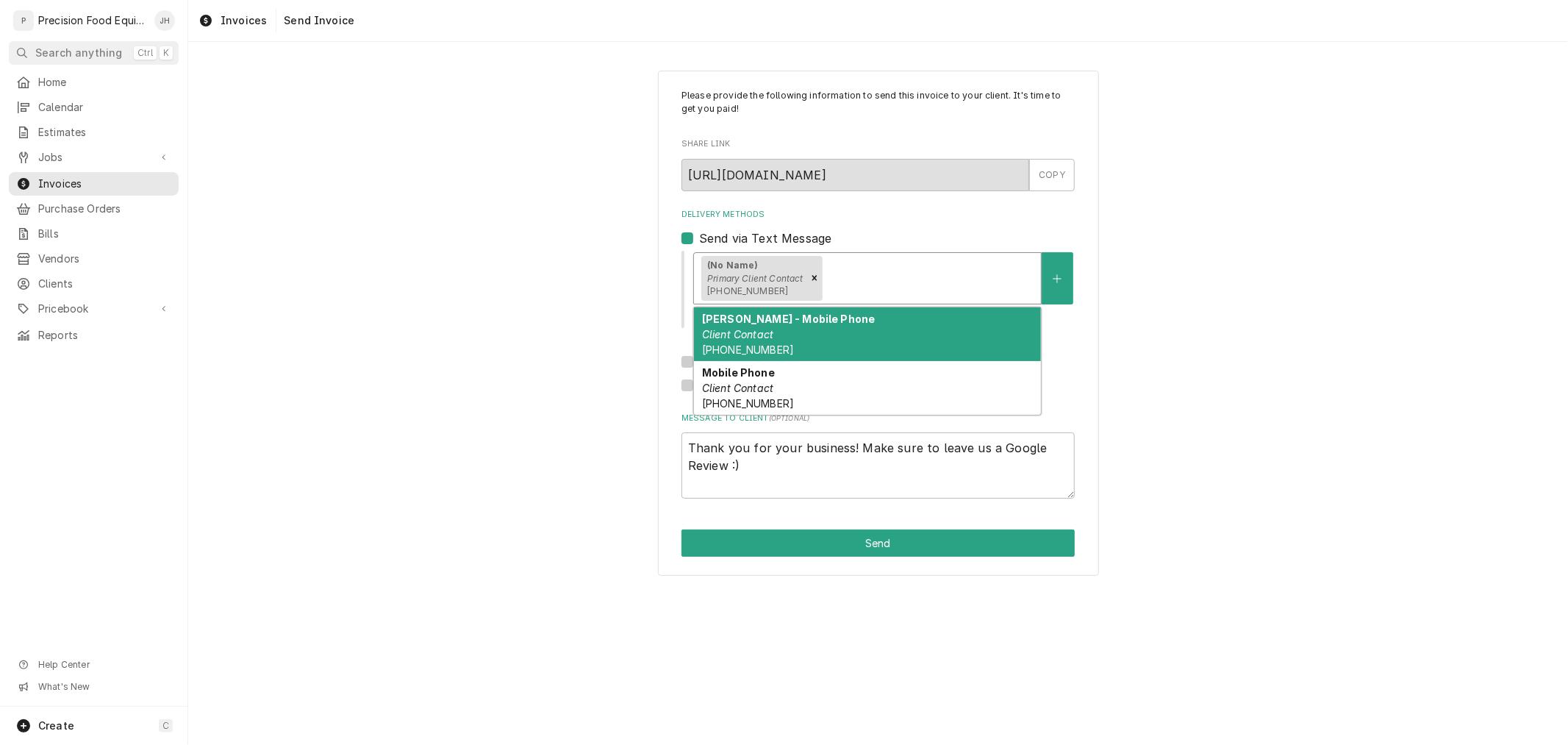
drag, startPoint x: 950, startPoint y: 343, endPoint x: 982, endPoint y: 303, distance: 51.2
click at [950, 343] on div "Lisa - Mobile Phone Client Contact (858) 405-3991" at bounding box center [868, 334] width 347 height 54
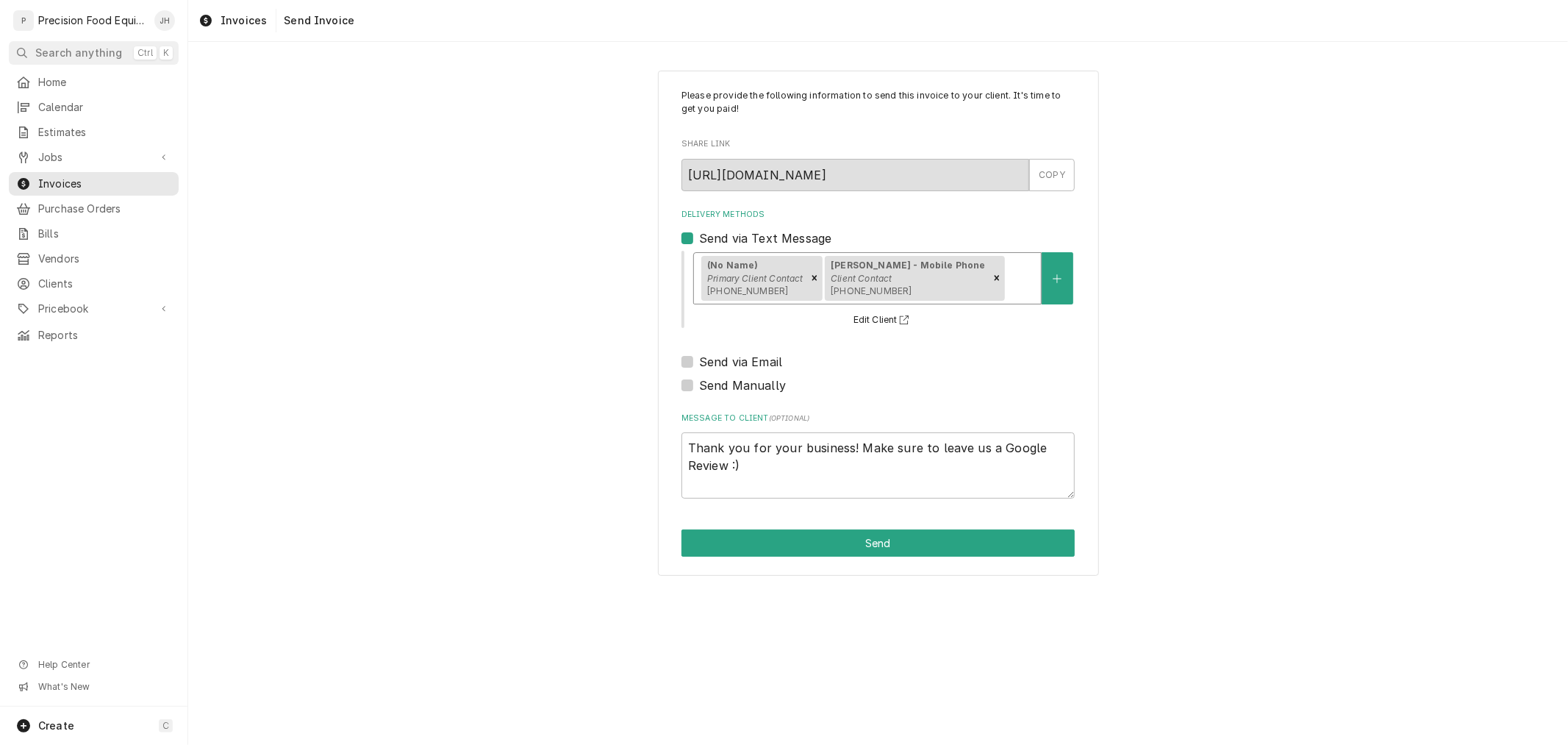
click at [1007, 285] on div "Delivery Methods" at bounding box center [1020, 278] width 26 height 26
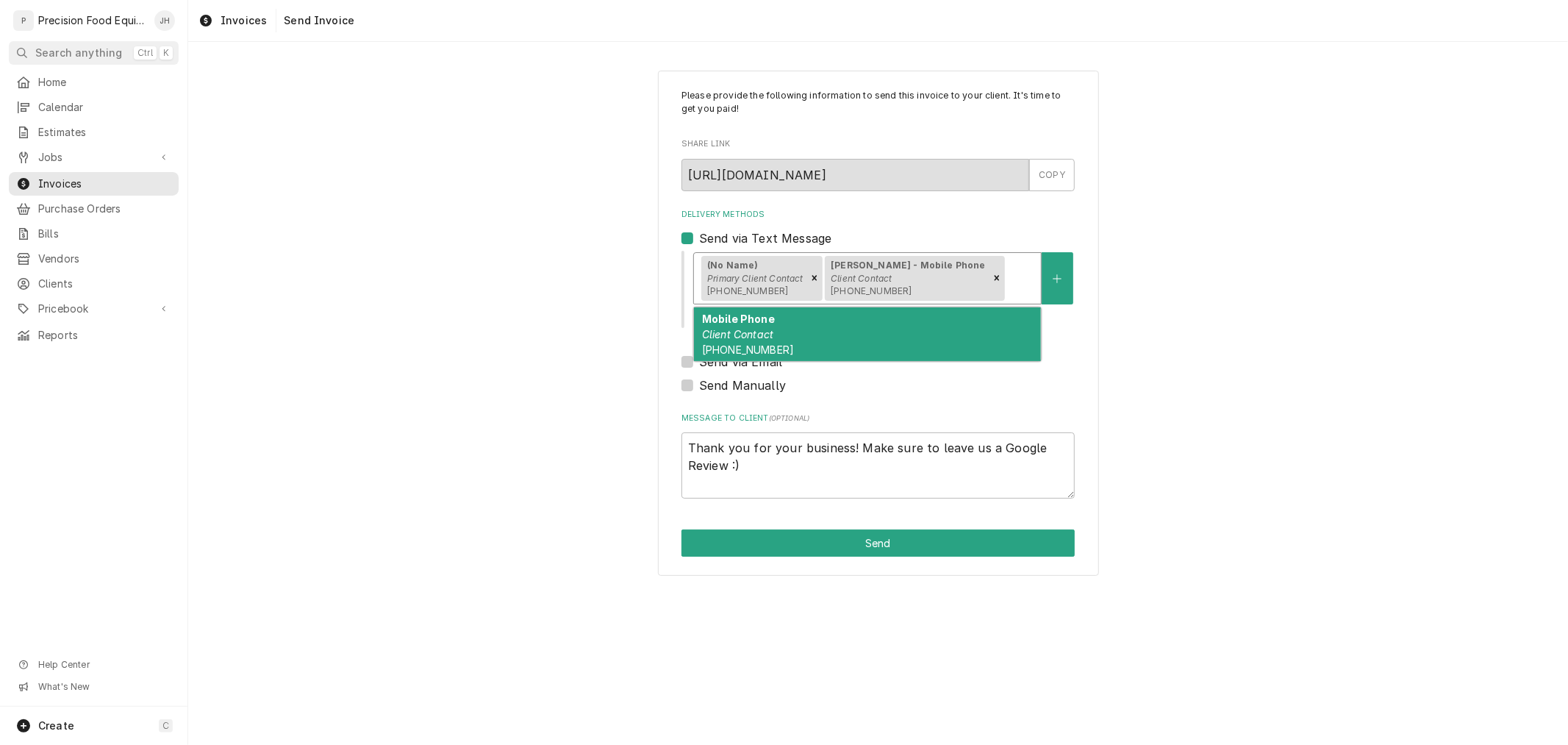
click at [989, 318] on div "Mobile Phone Client Contact (480) 580-5518" at bounding box center [868, 334] width 347 height 54
type textarea "x"
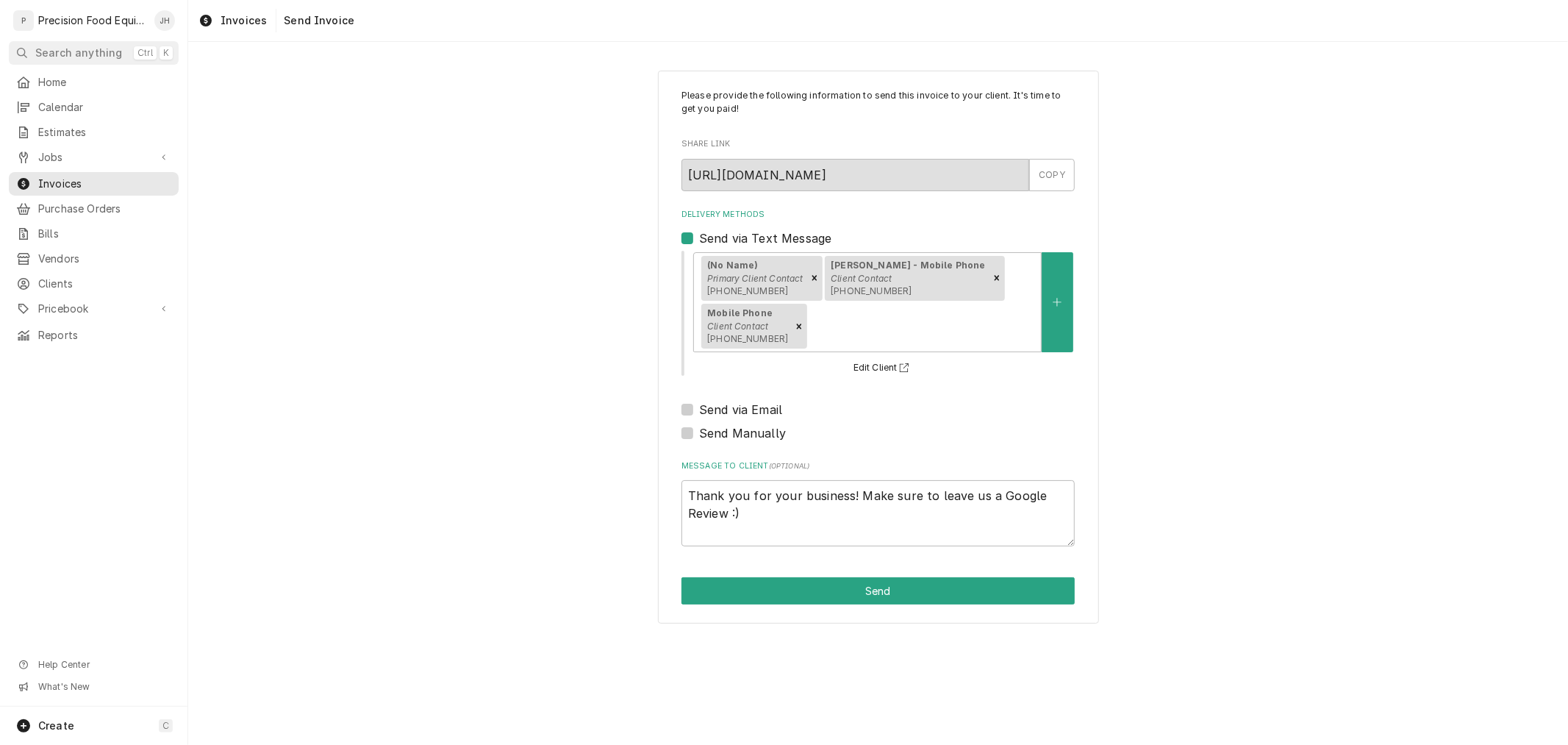
click at [694, 401] on div "Send via Email" at bounding box center [878, 410] width 393 height 18
click at [678, 384] on div "Please provide the following information to send this invoice to your client. I…" at bounding box center [878, 347] width 441 height 553
click at [699, 401] on label "Send via Email" at bounding box center [741, 410] width 83 height 18
click at [699, 401] on input "Send via Email" at bounding box center [896, 417] width 393 height 33
checkbox input "true"
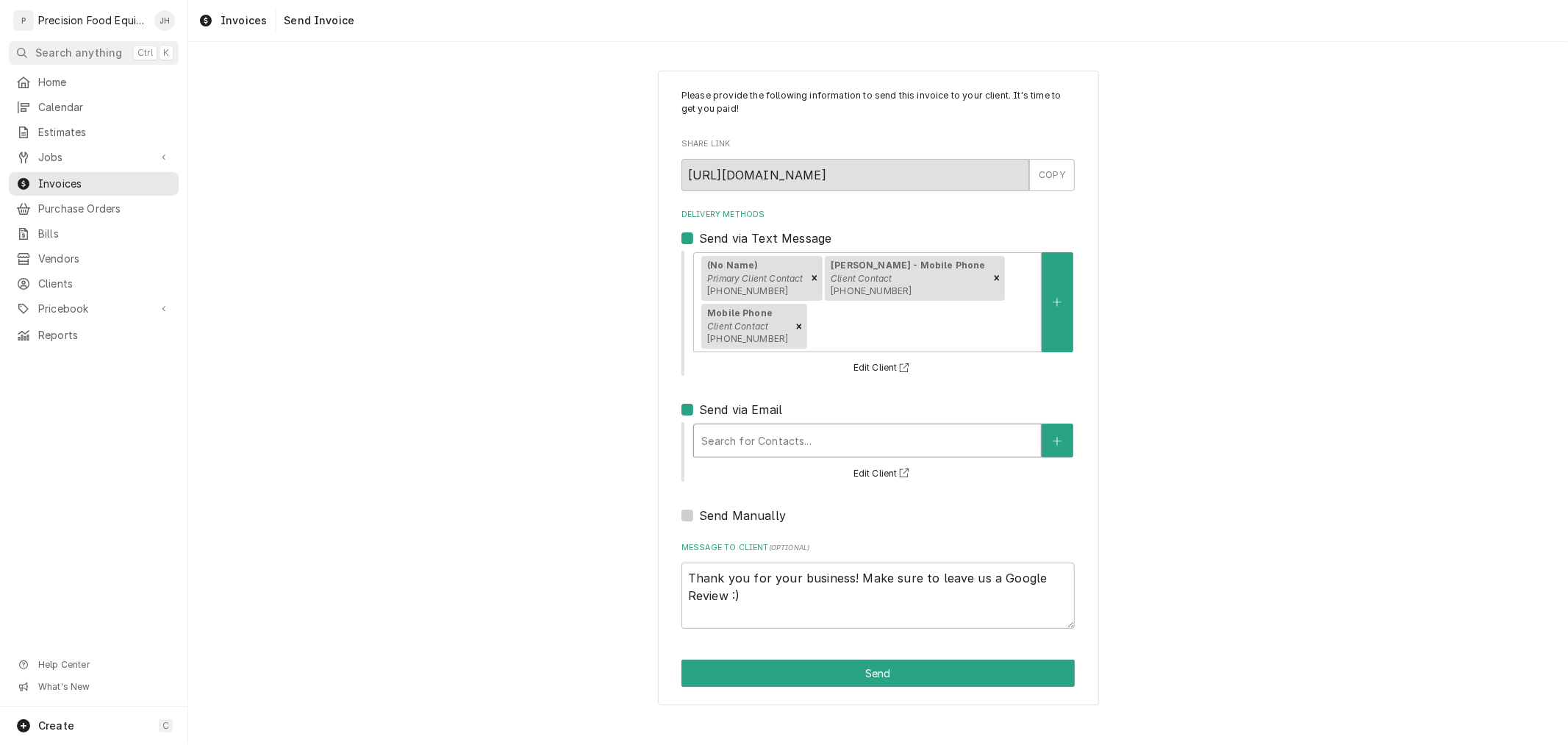
click at [746, 427] on div "Delivery Methods" at bounding box center [868, 440] width 332 height 26
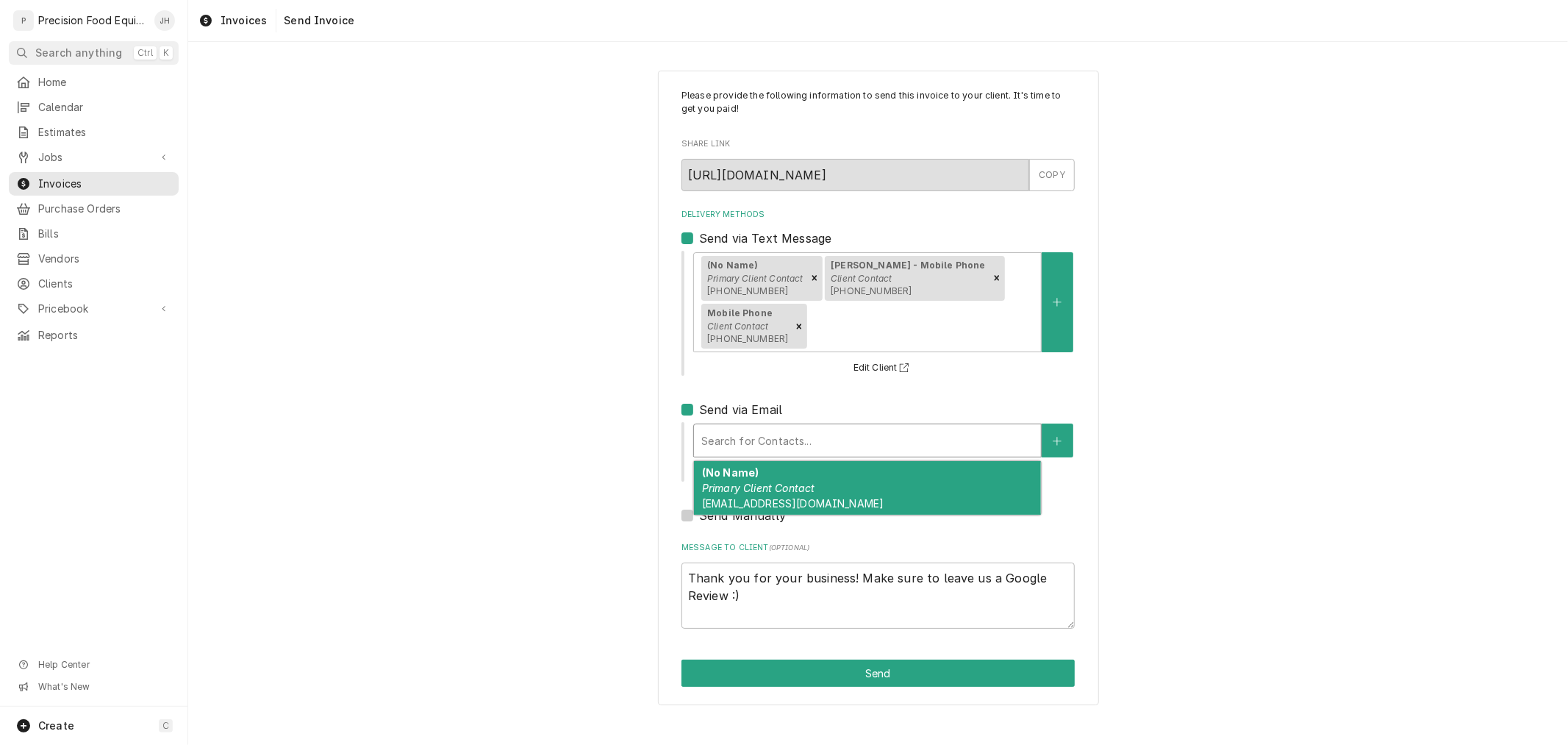
click at [782, 482] on em "Primary Client Contact" at bounding box center [758, 487] width 113 height 12
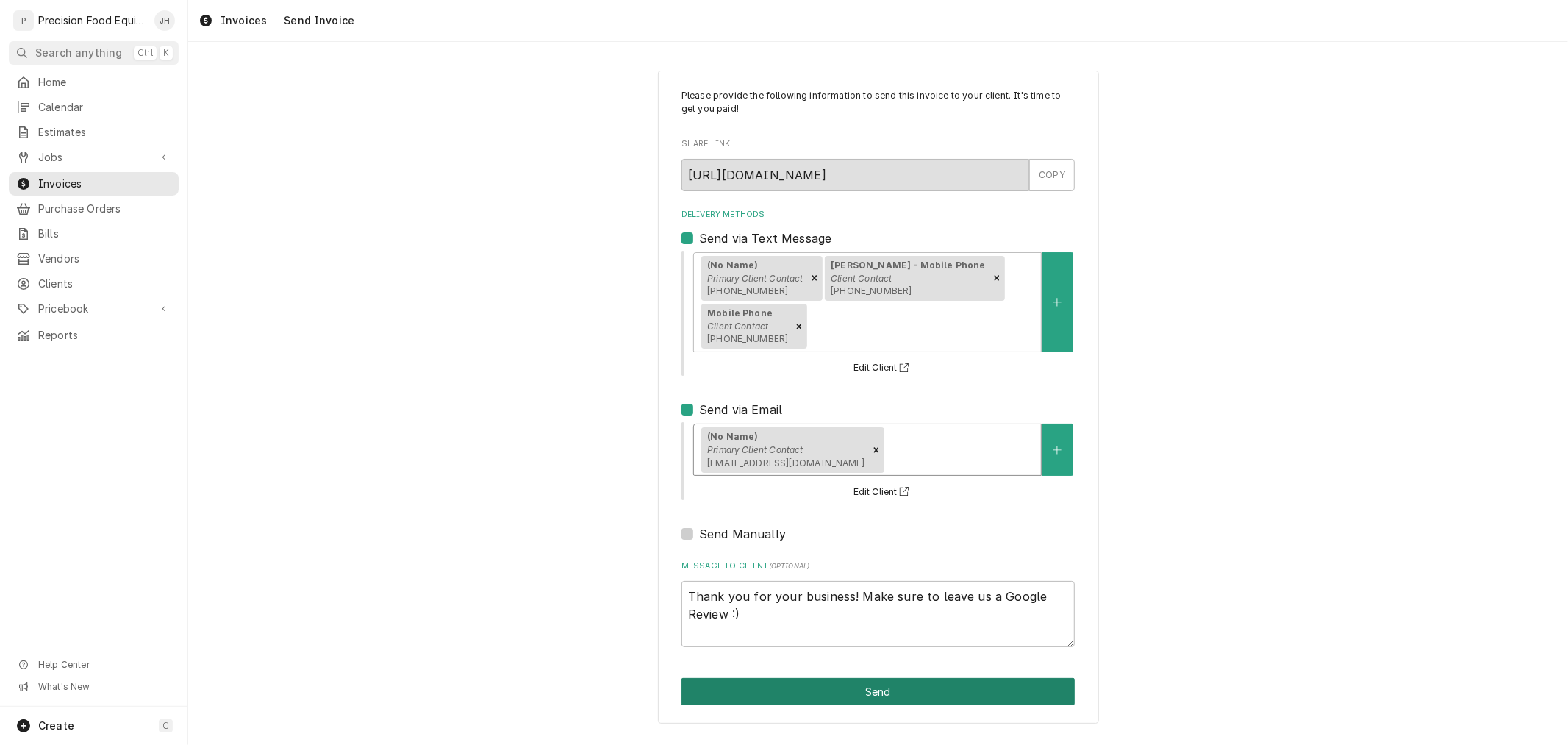
click at [877, 678] on button "Send" at bounding box center [878, 691] width 393 height 27
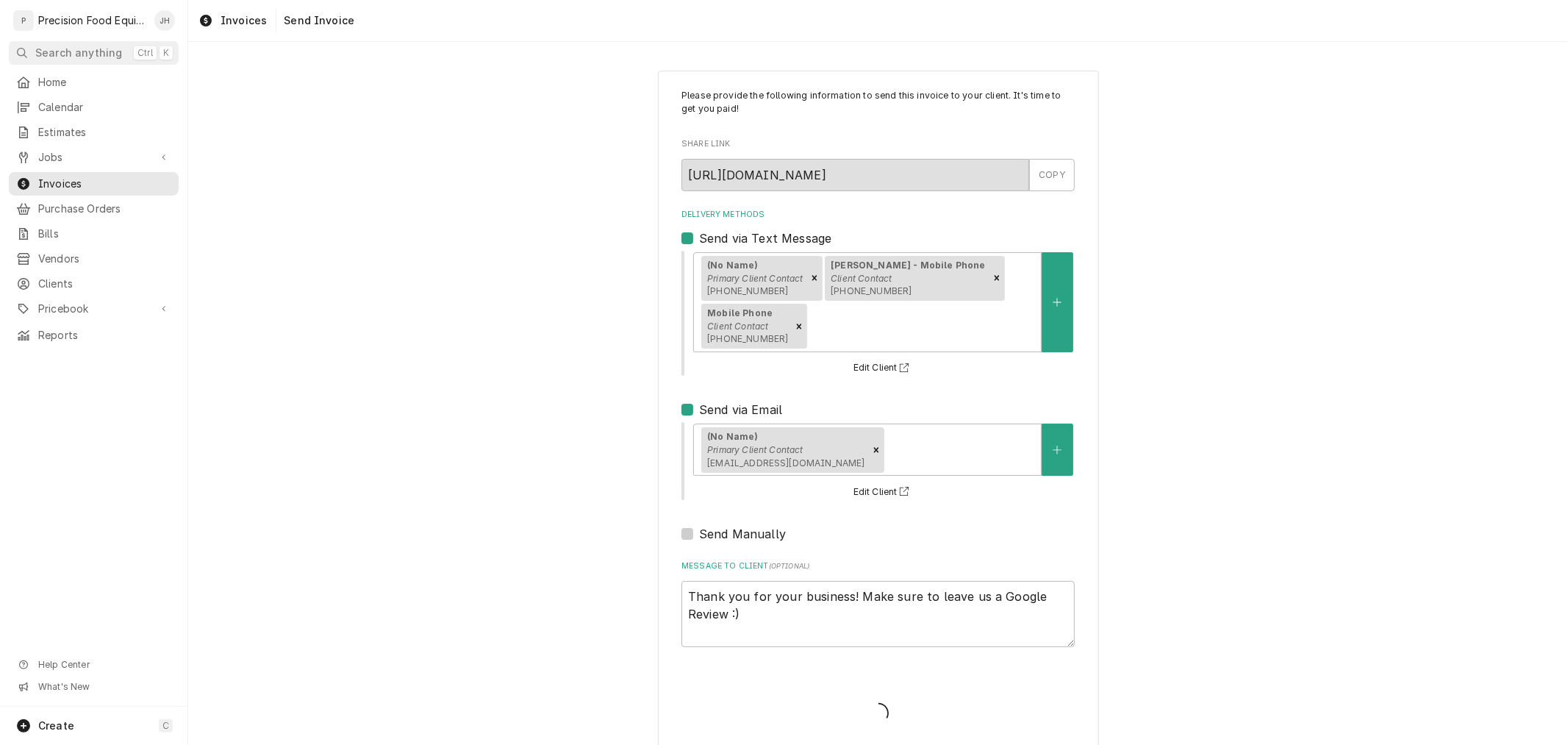
type textarea "x"
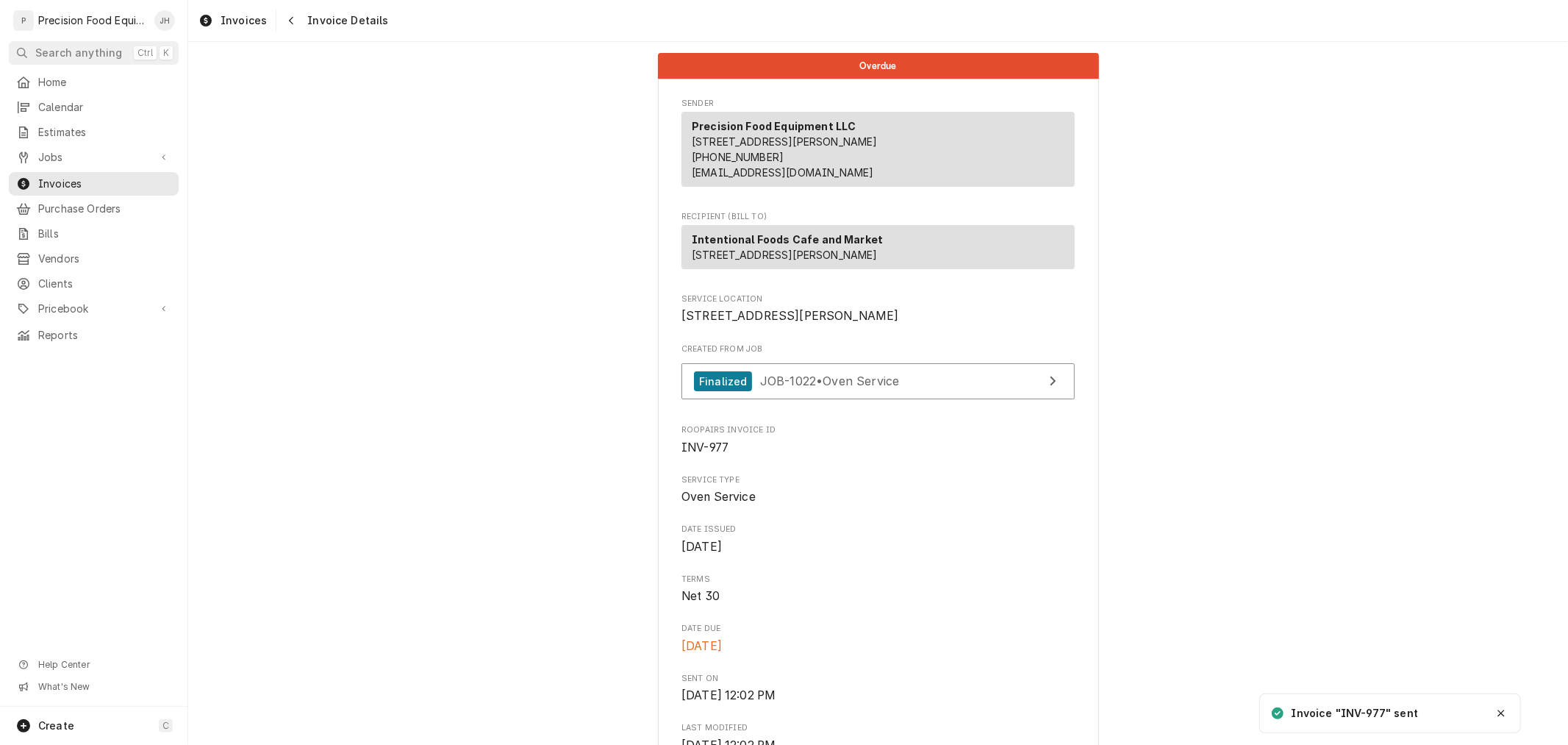
scroll to position [326, 0]
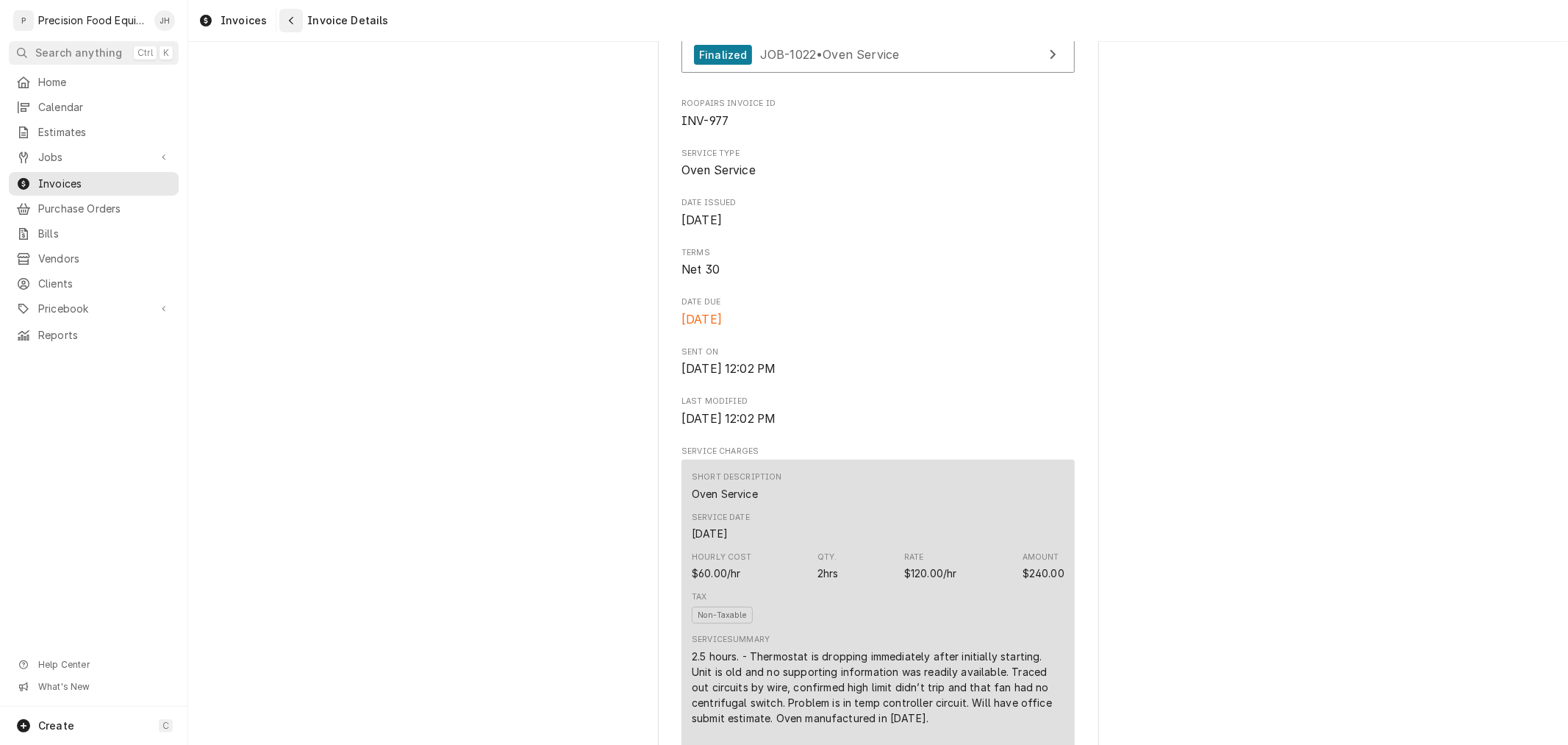
click at [290, 25] on icon "Navigate back" at bounding box center [291, 20] width 7 height 11
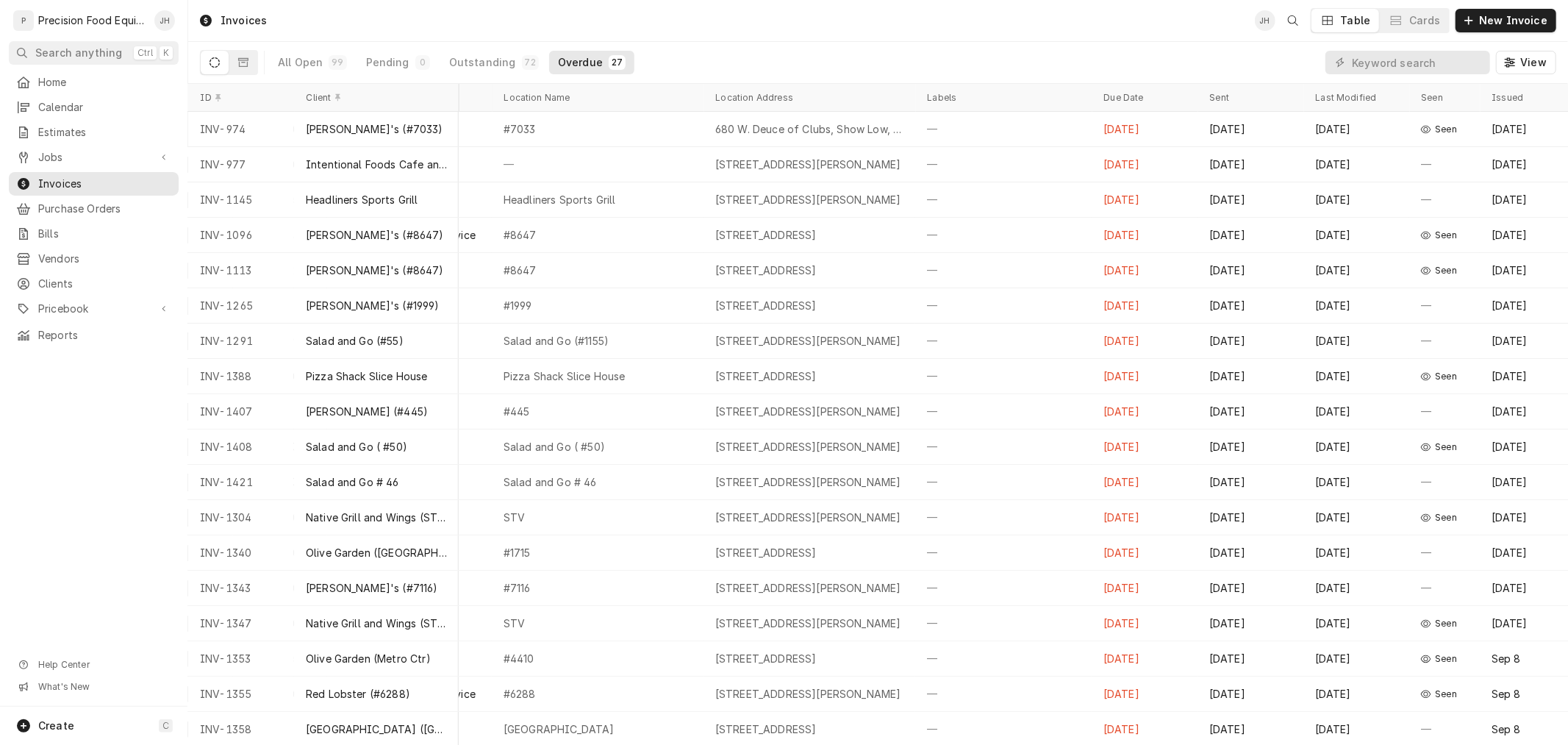
scroll to position [0, 386]
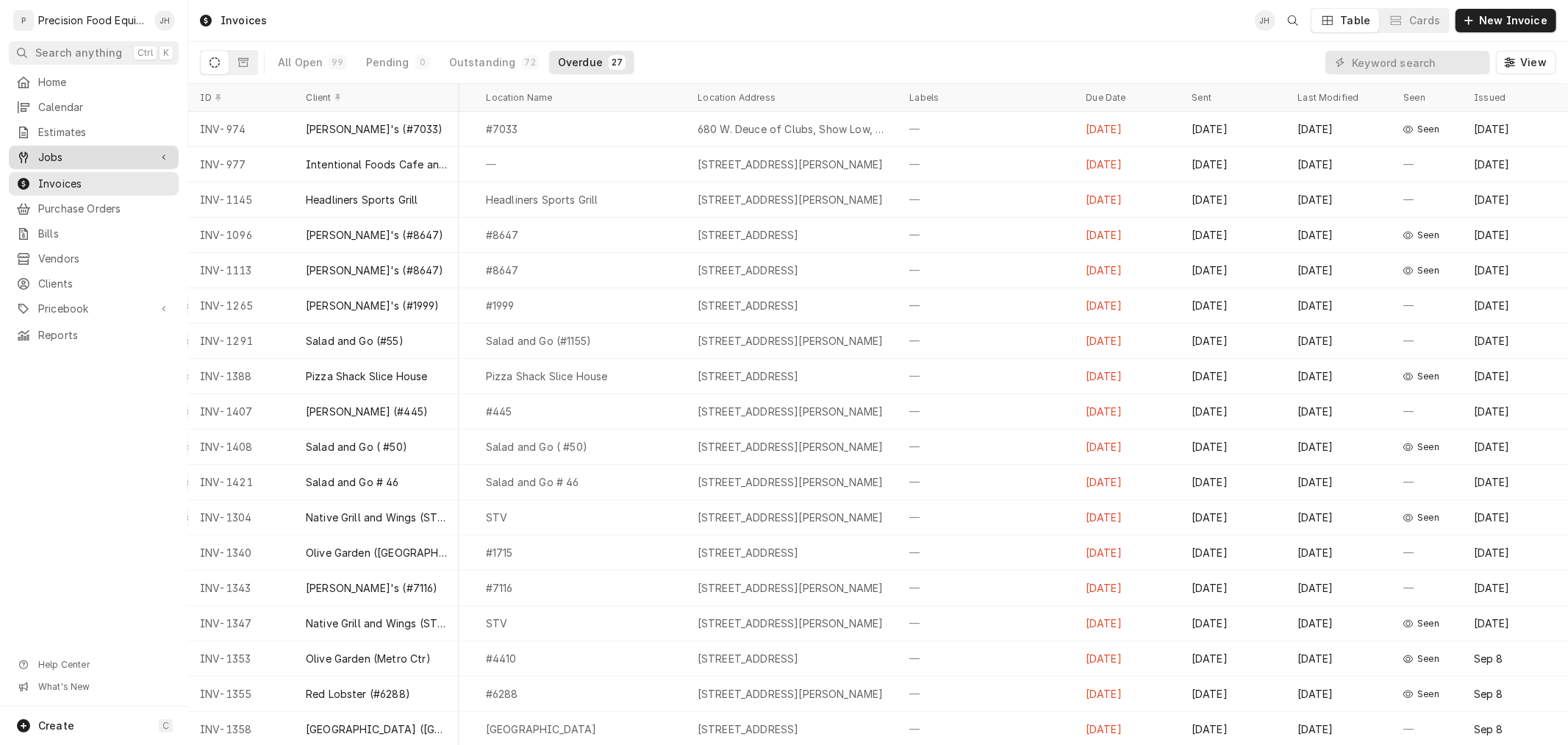
click at [56, 149] on div "Jobs" at bounding box center [93, 158] width 164 height 18
click at [70, 177] on span "Jobs" at bounding box center [105, 182] width 133 height 15
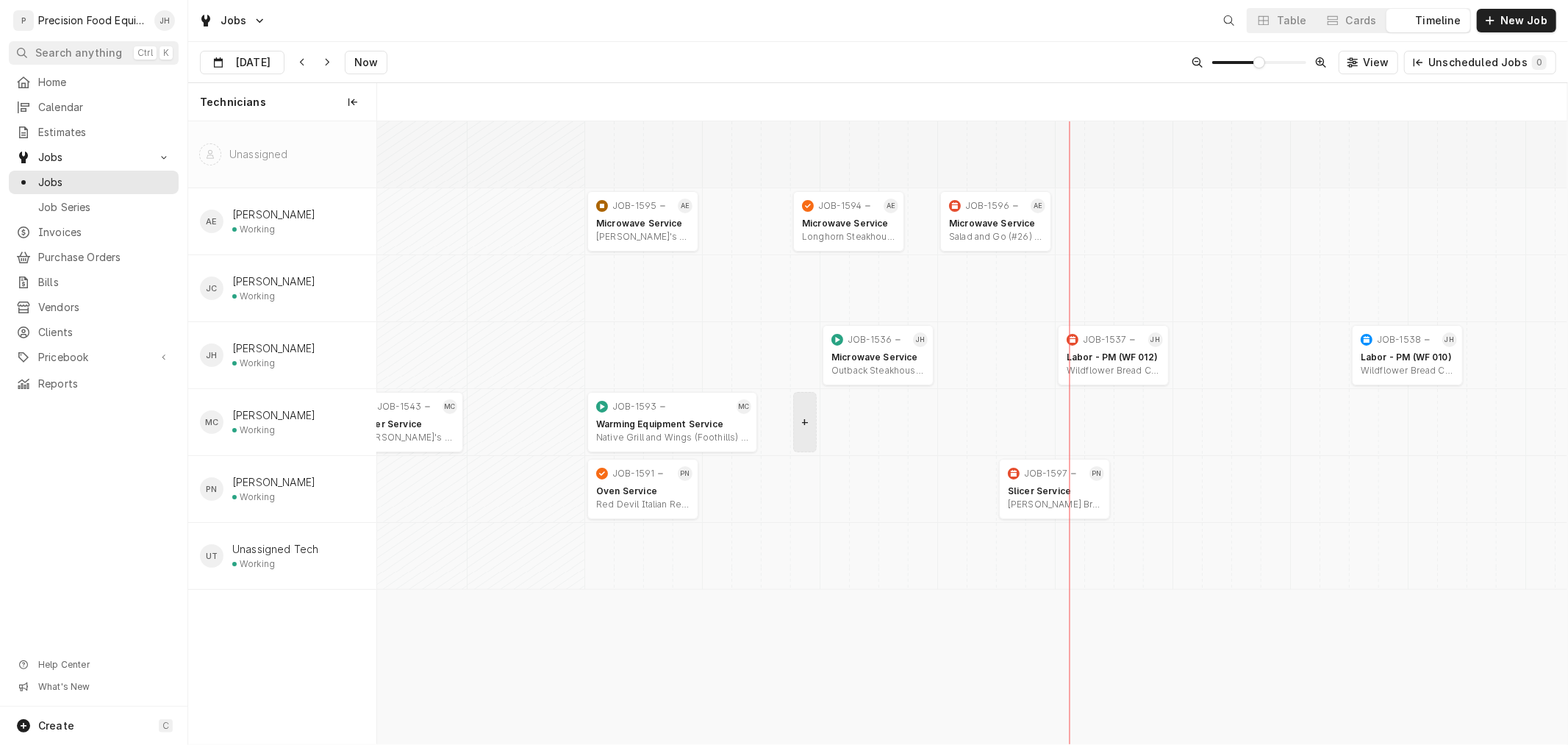
scroll to position [0, 23585]
click at [55, 232] on span "Invoices" at bounding box center [105, 232] width 133 height 15
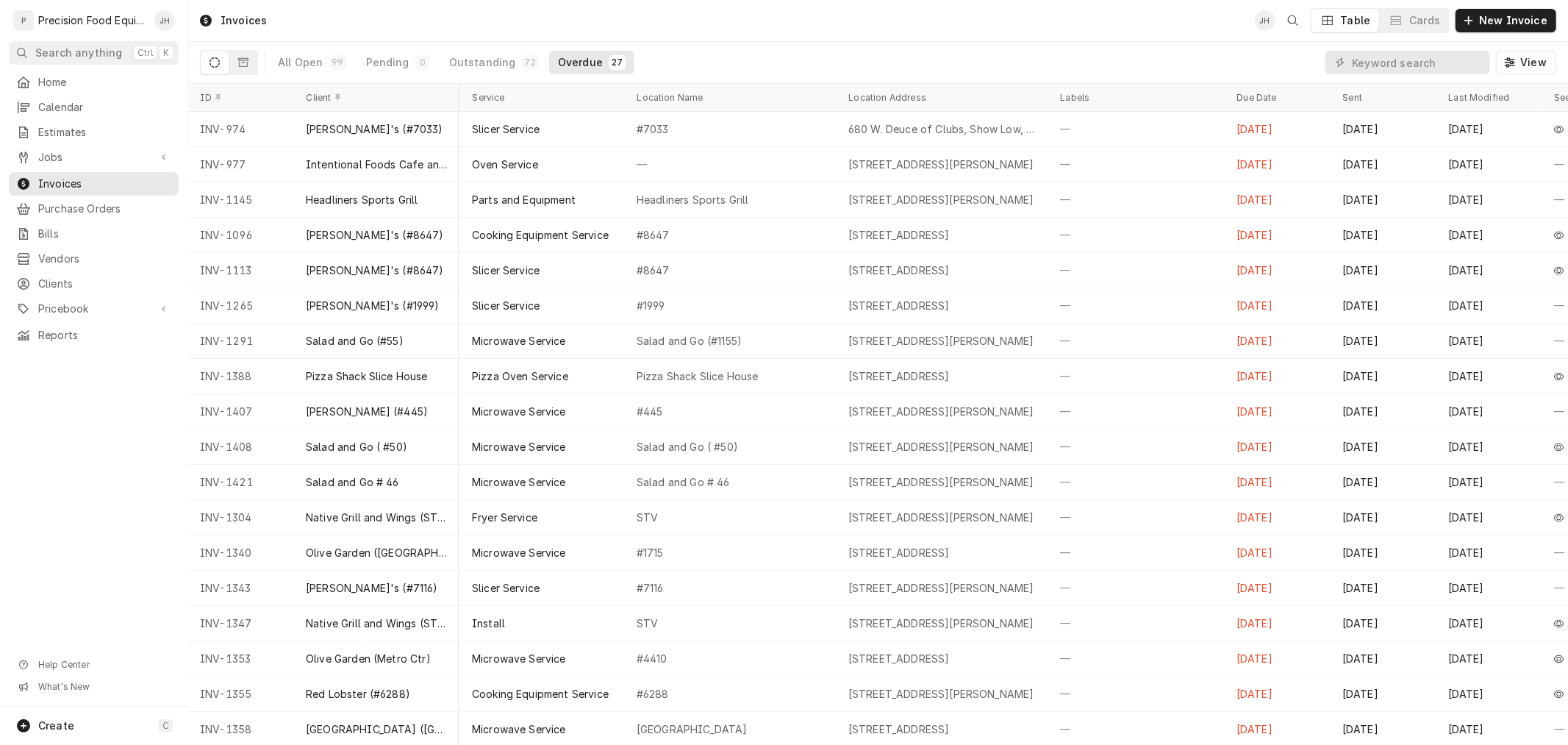
scroll to position [0, 386]
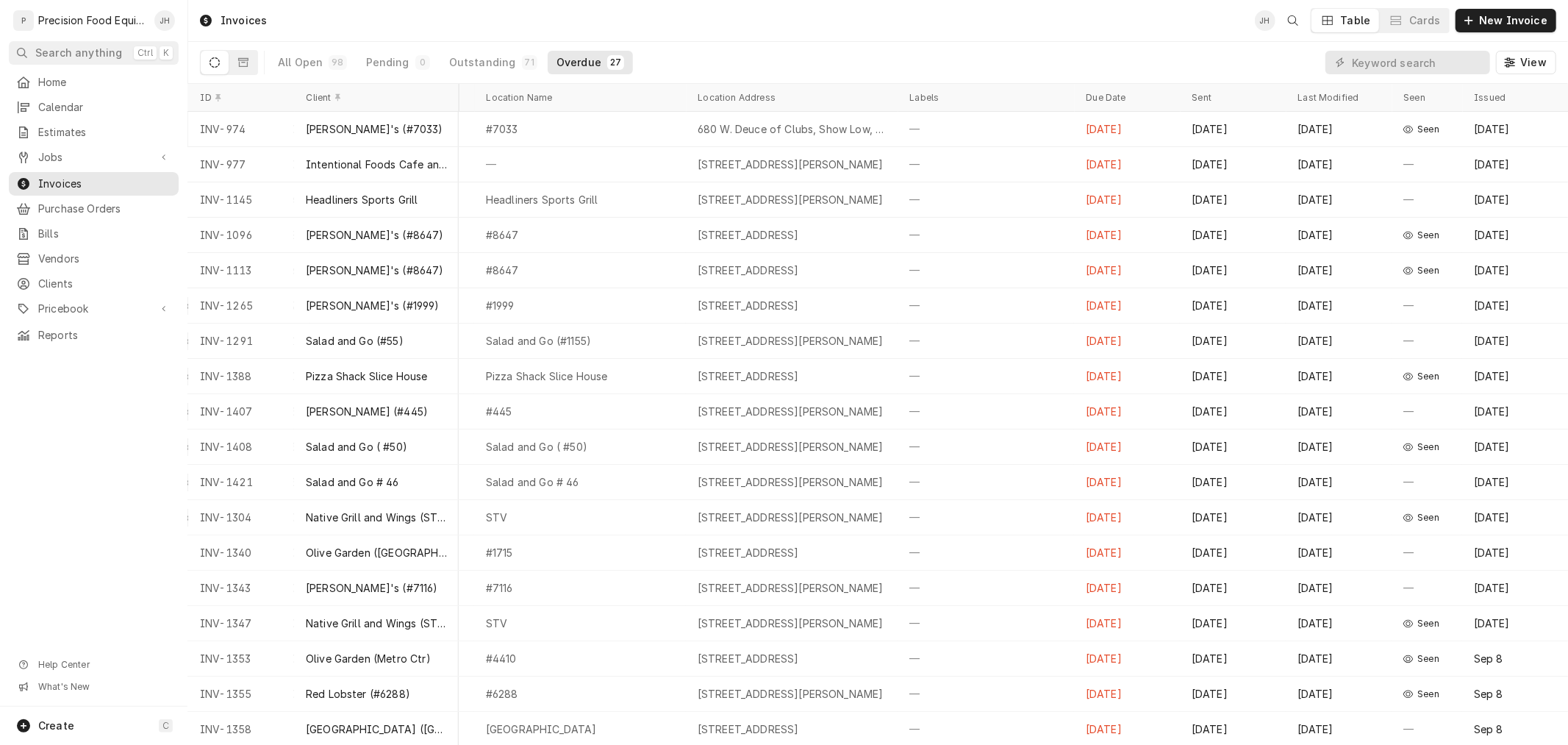
click at [85, 169] on div "Jobs Jobs Job Series" at bounding box center [94, 158] width 170 height 25
click at [83, 156] on span "Jobs" at bounding box center [94, 157] width 111 height 15
click at [77, 178] on span "Jobs" at bounding box center [105, 182] width 133 height 15
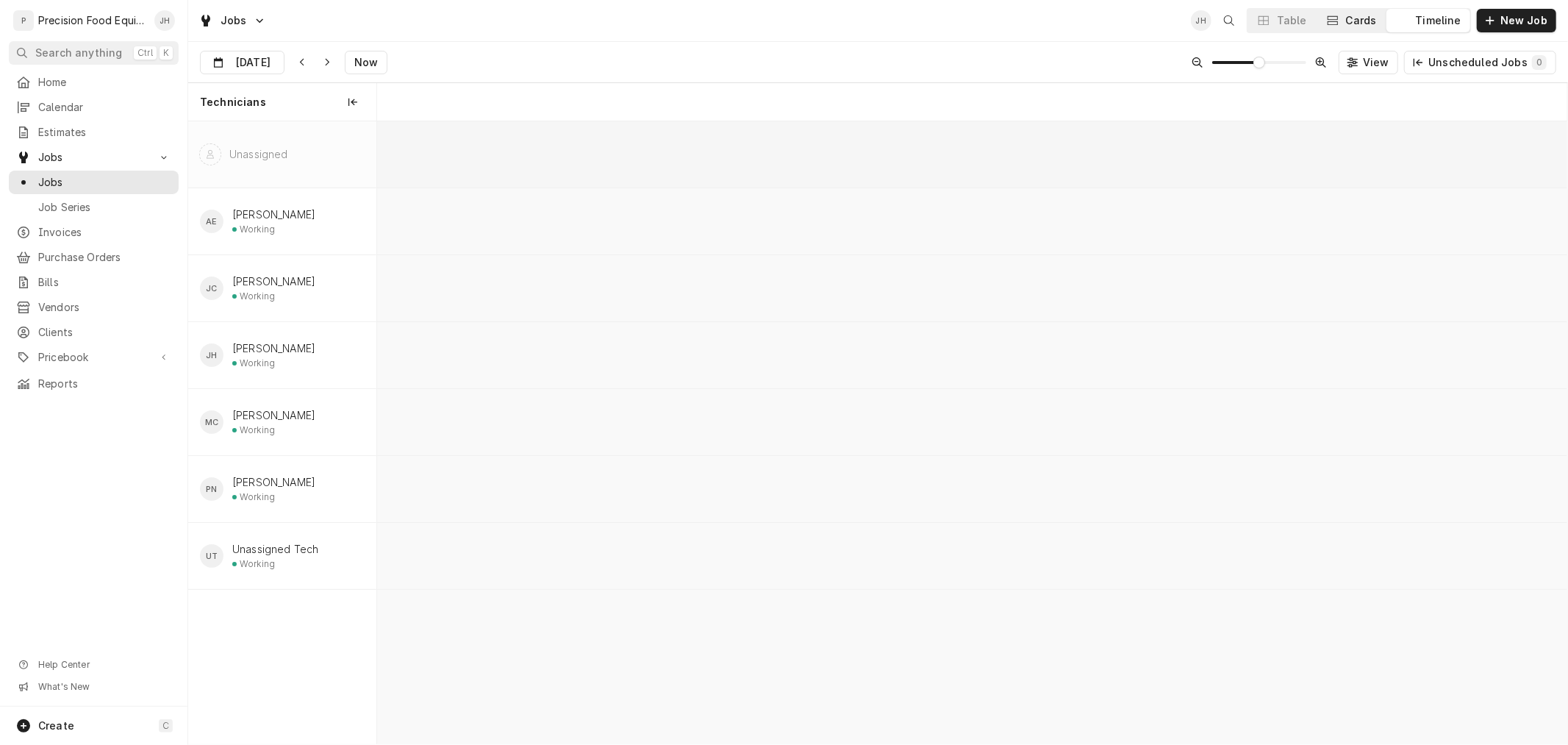
scroll to position [0, 23585]
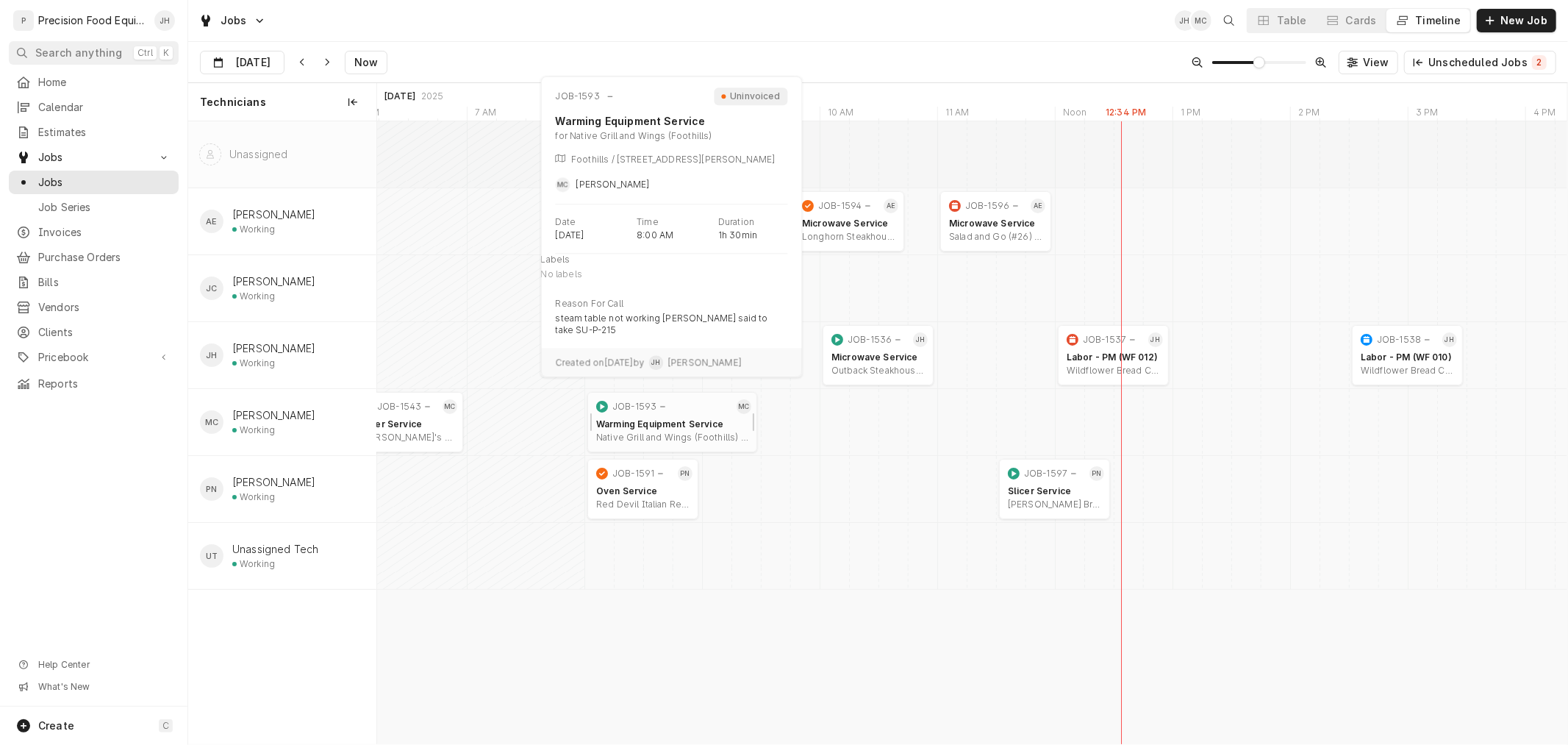
click at [665, 420] on div "Warming Equipment Service" at bounding box center [672, 424] width 152 height 11
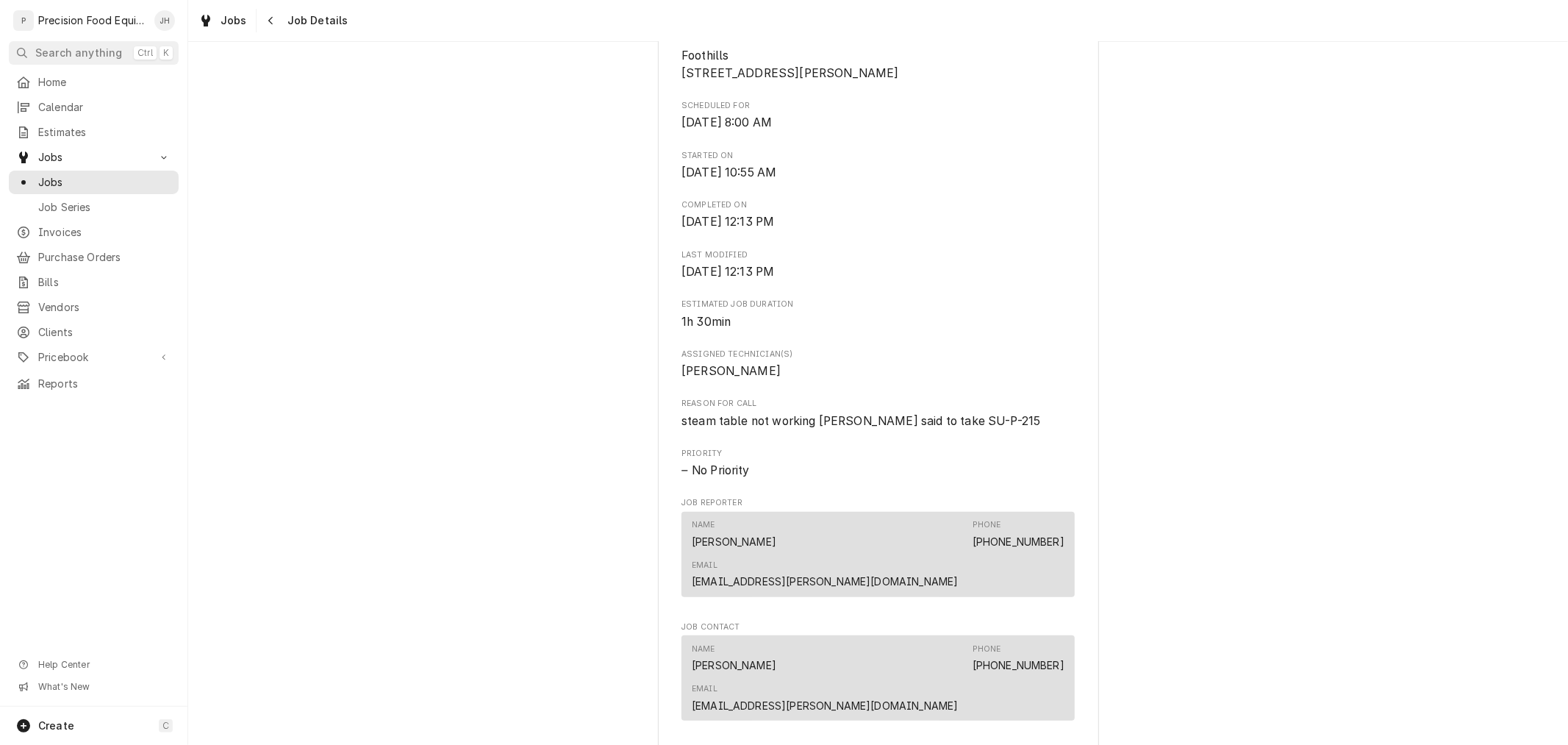
scroll to position [245, 0]
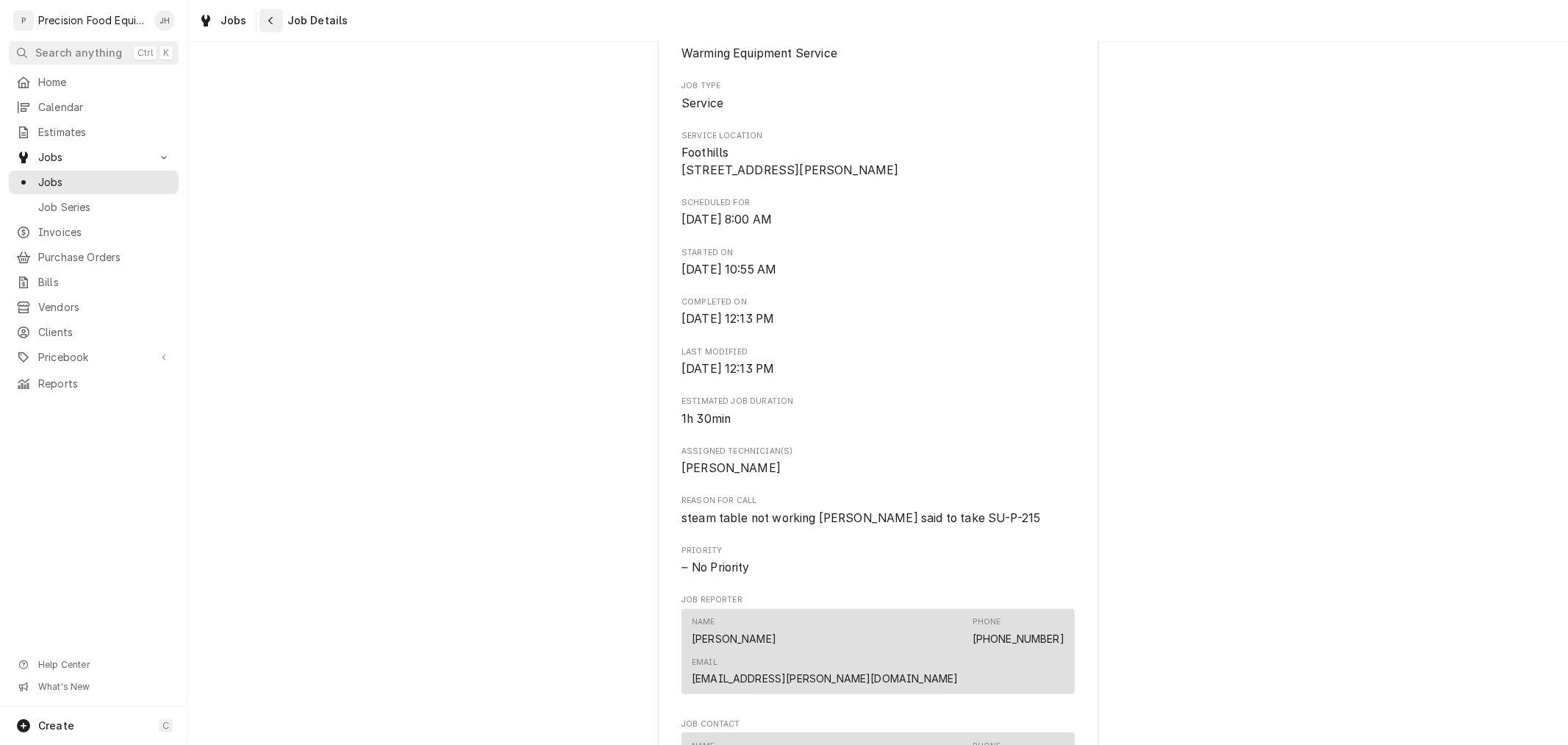
click at [267, 18] on icon "Navigate back" at bounding box center [271, 20] width 7 height 11
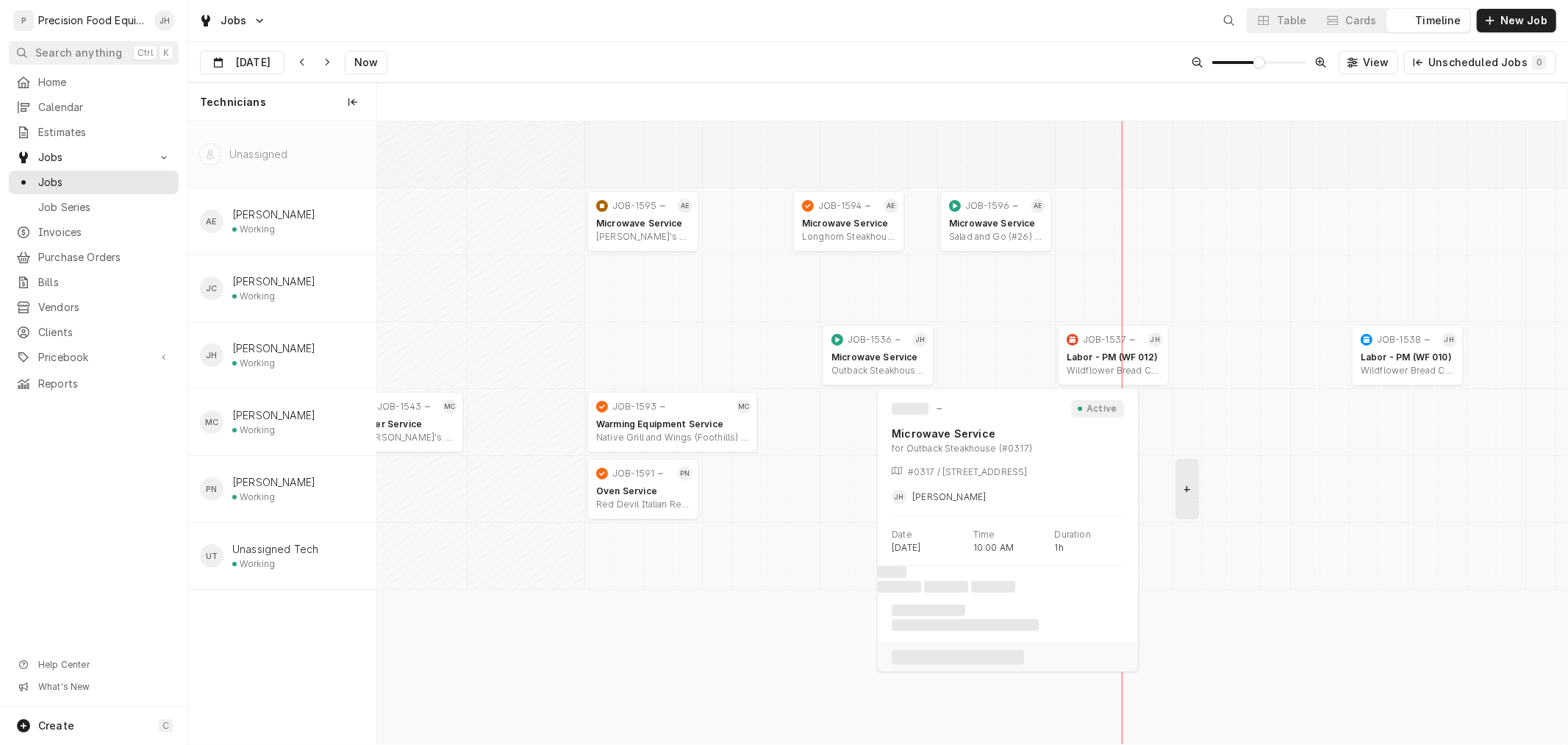
scroll to position [0, 23585]
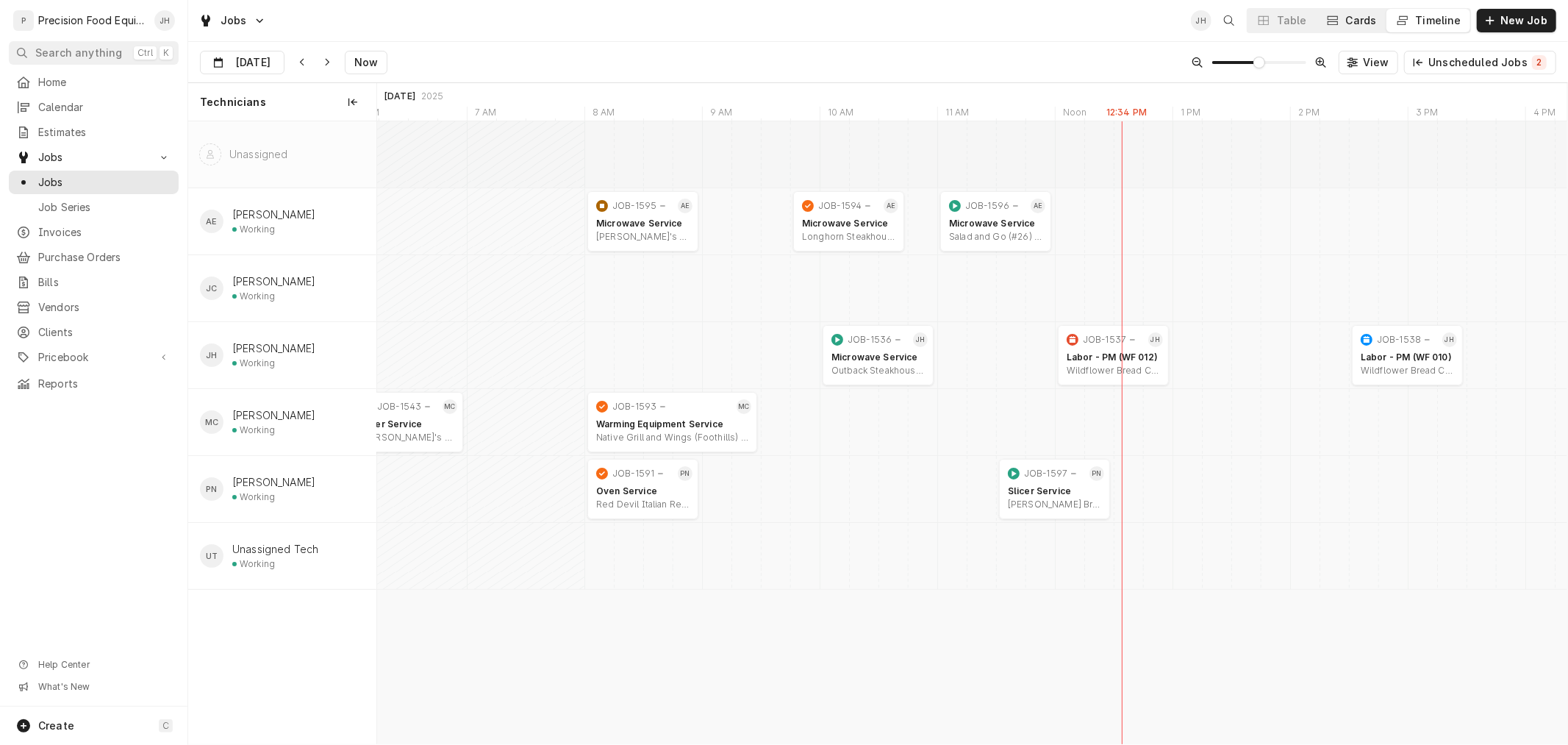
click at [1371, 23] on div "Cards" at bounding box center [1362, 20] width 31 height 15
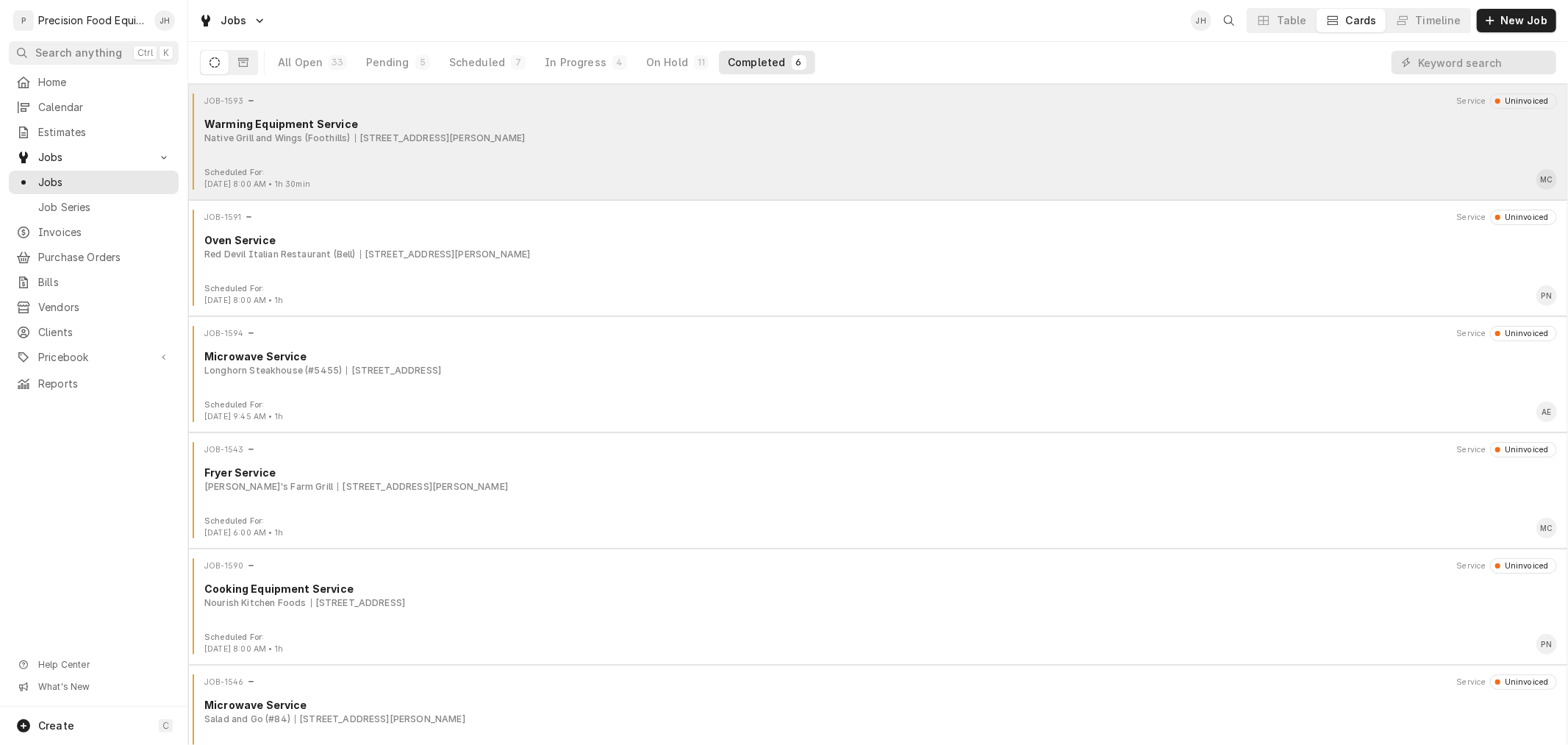
click at [782, 127] on div "Warming Equipment Service" at bounding box center [881, 123] width 1353 height 16
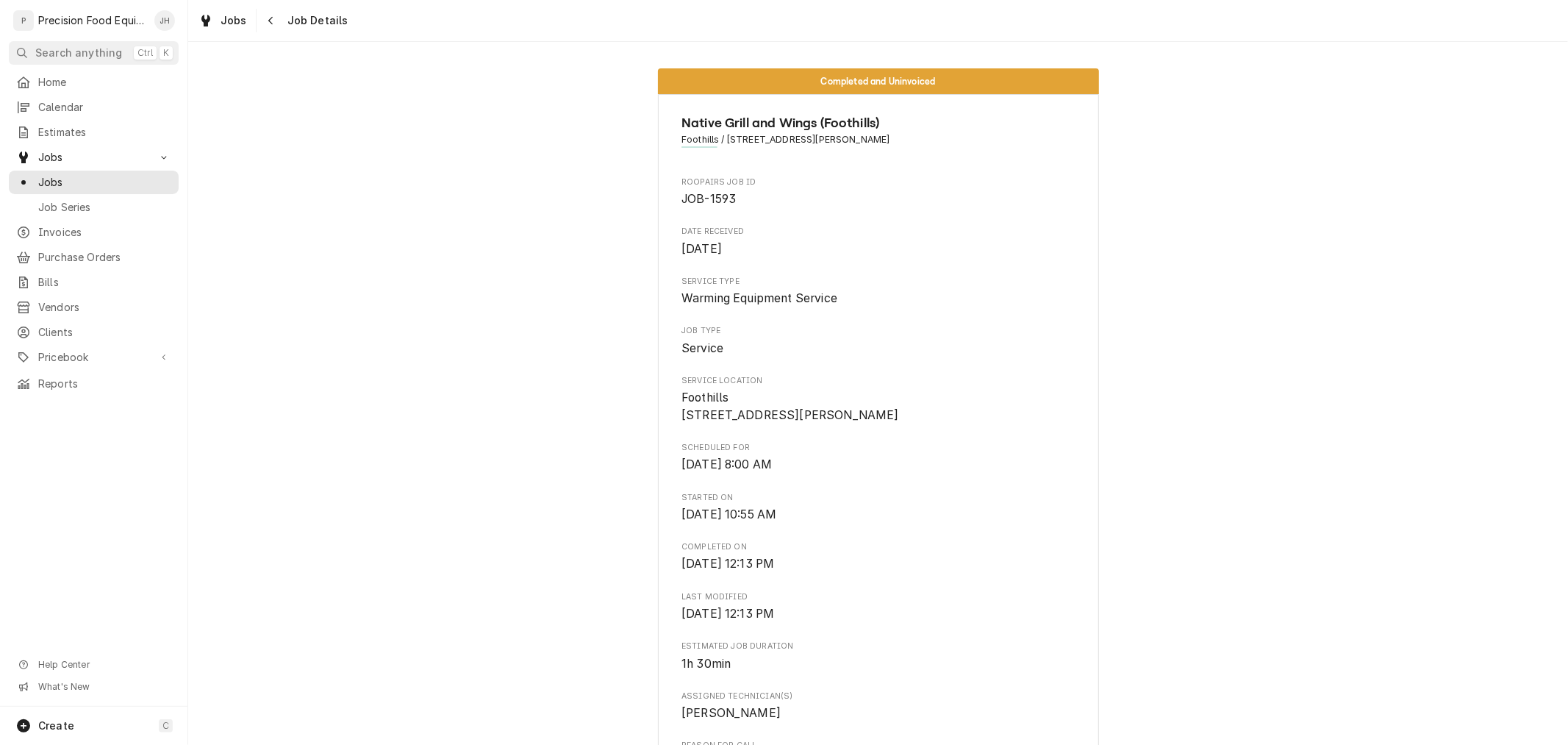
scroll to position [1106, 0]
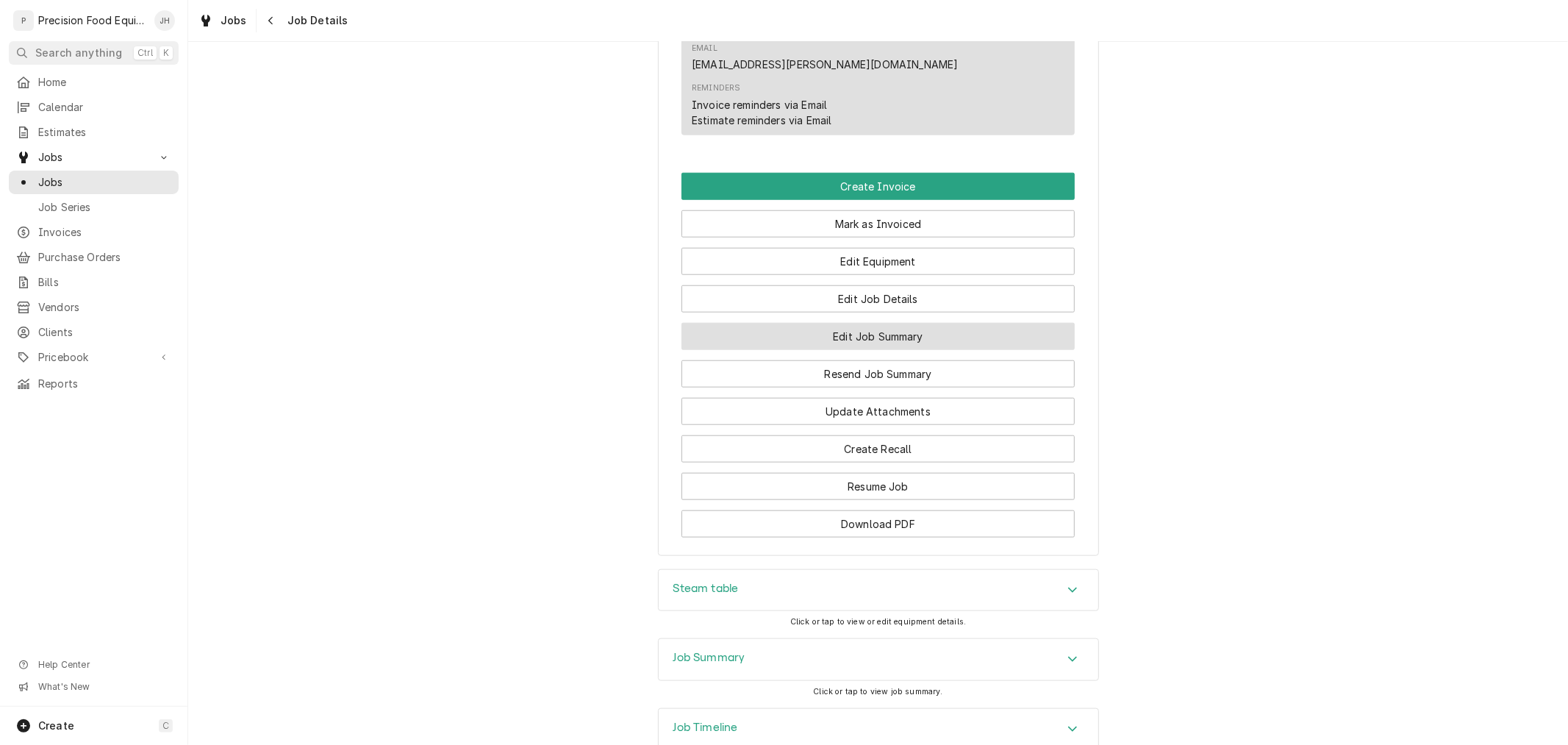
click at [856, 323] on button "Edit Job Summary" at bounding box center [878, 336] width 393 height 27
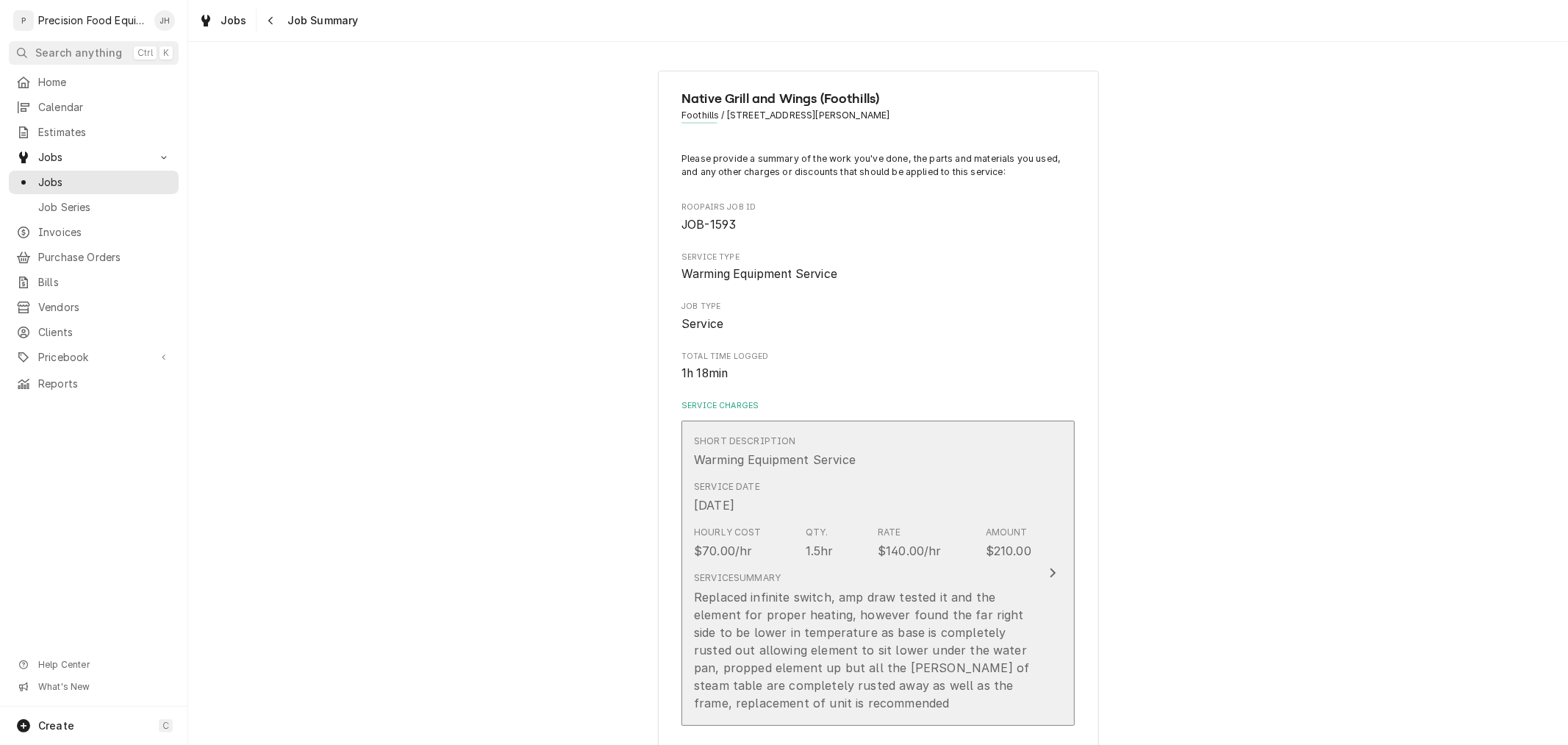
scroll to position [82, 0]
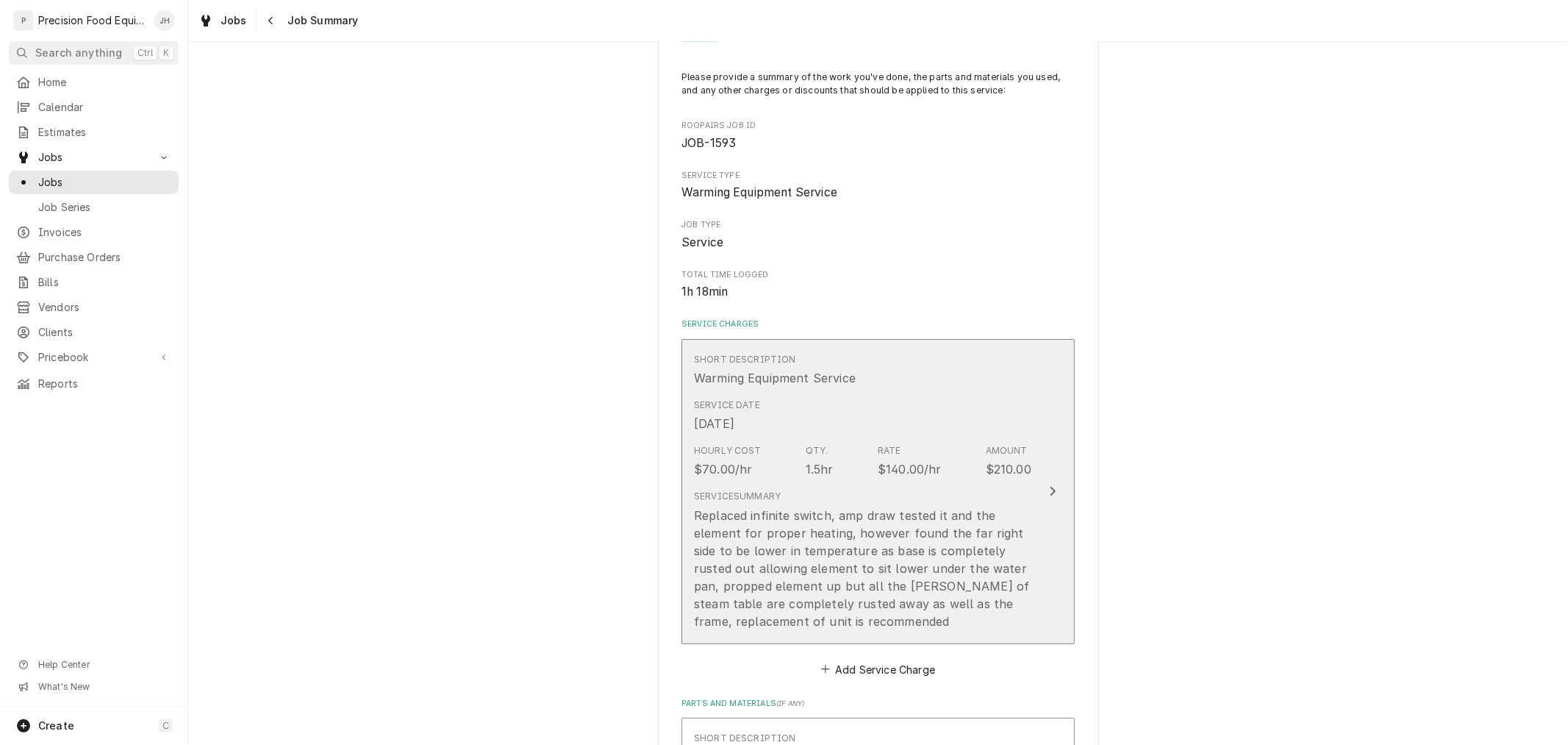
click at [905, 586] on div "Replaced infinite switch, amp draw tested it and the element for proper heating…" at bounding box center [863, 568] width 338 height 123
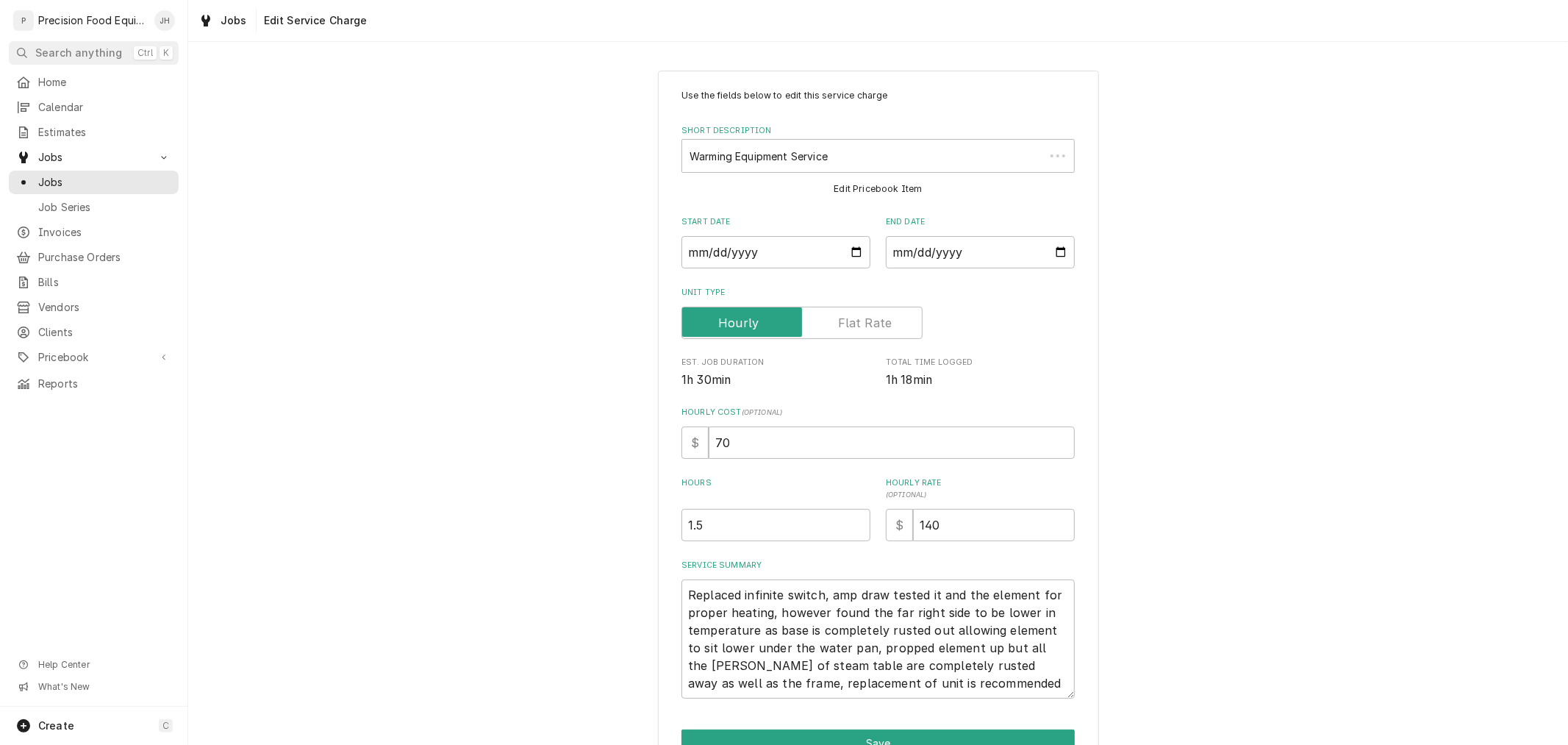
scroll to position [53, 0]
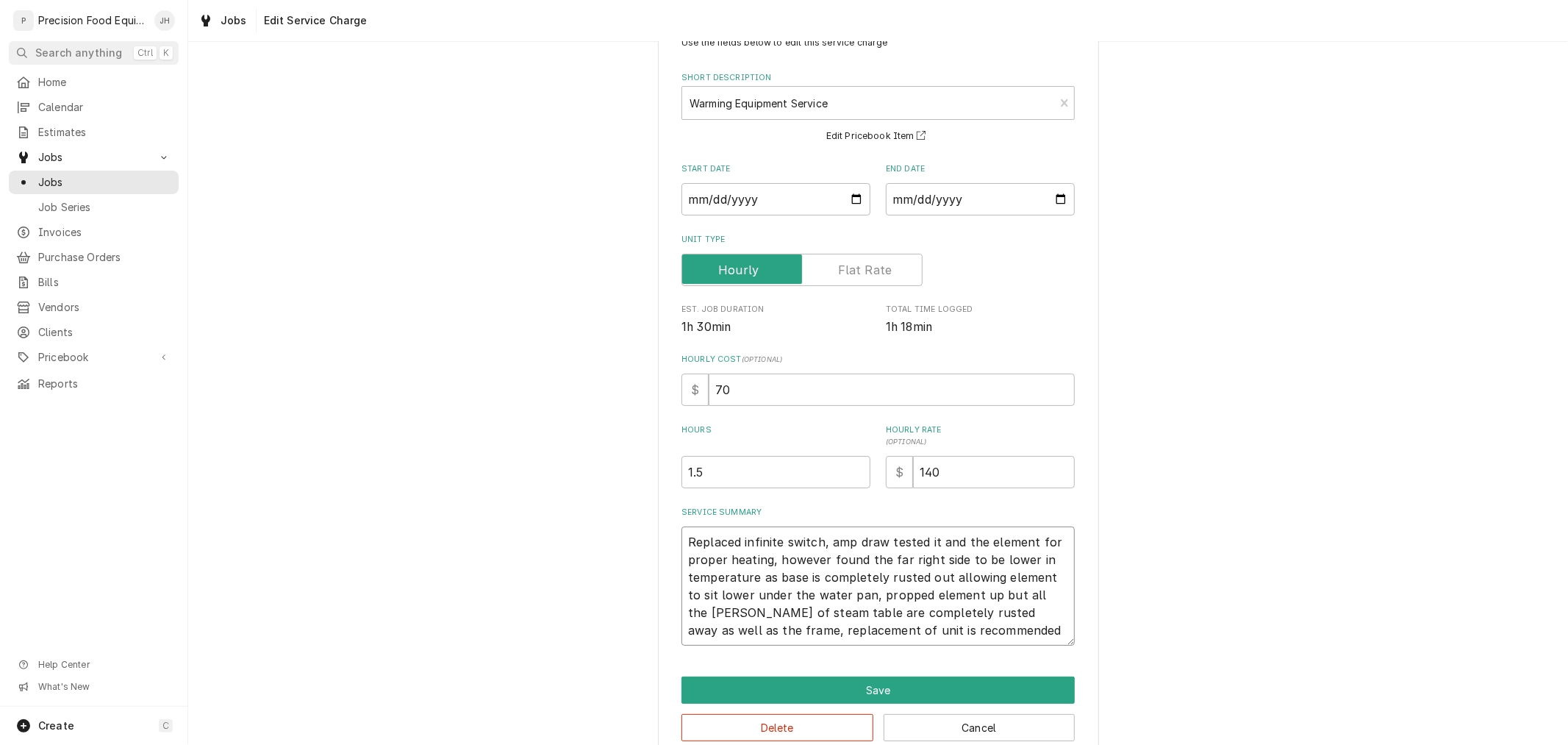
click at [866, 564] on textarea "Replaced infinite switch, amp draw tested it and the element for proper heating…" at bounding box center [878, 586] width 393 height 119
click at [956, 638] on textarea "Replaced infinite switch, amp draw tested it and the element for proper heating…" at bounding box center [878, 586] width 393 height 119
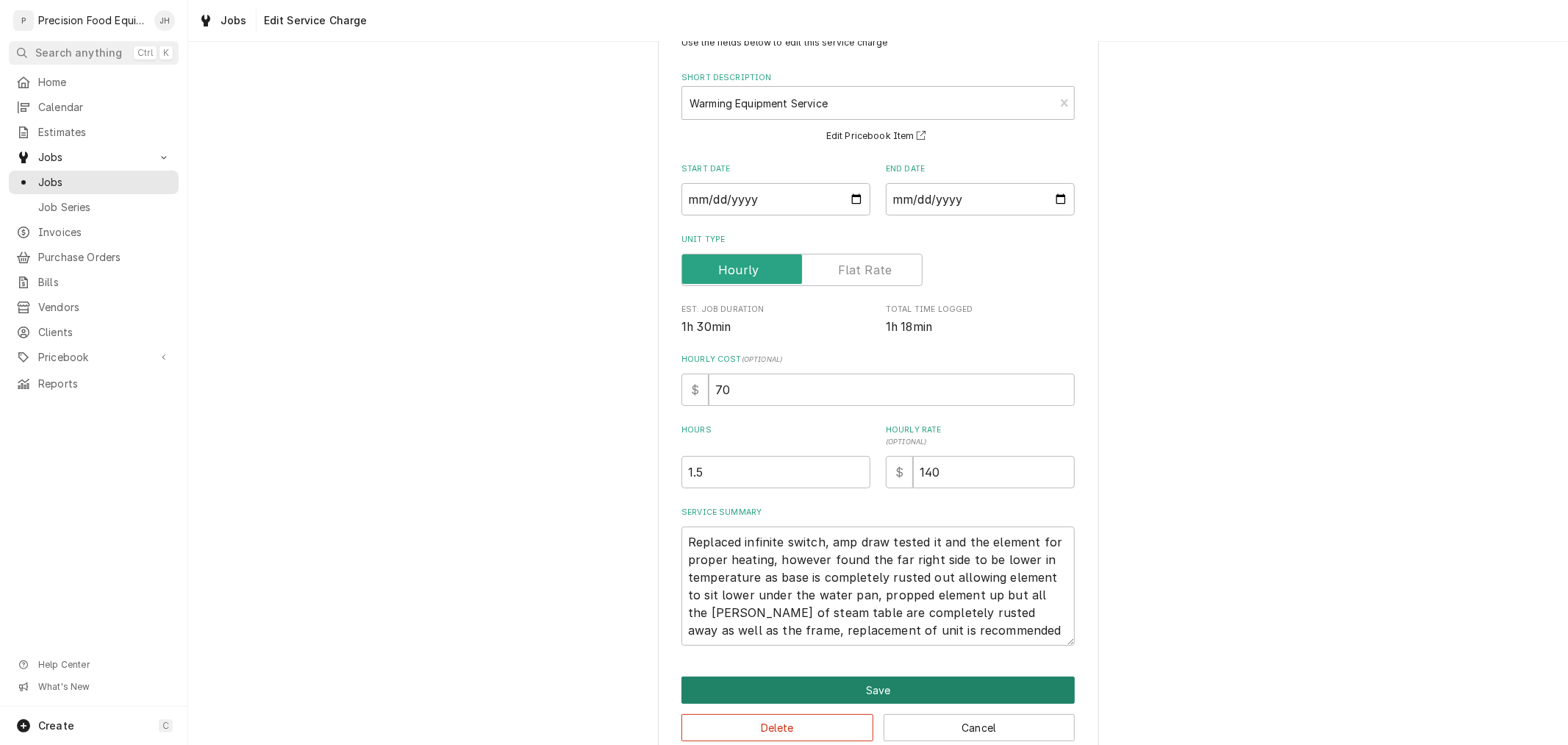
click at [927, 689] on button "Save" at bounding box center [878, 689] width 393 height 27
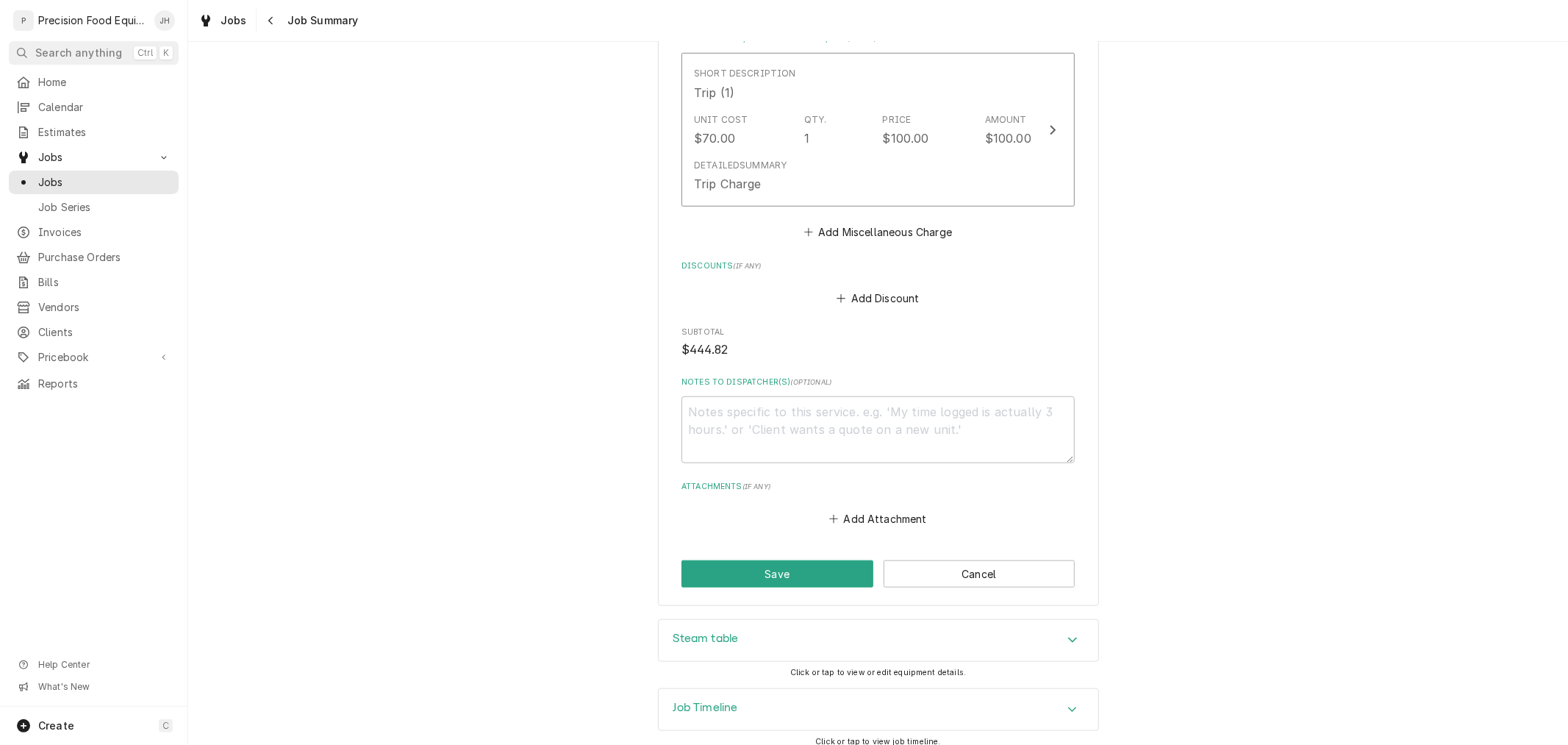
scroll to position [1077, 0]
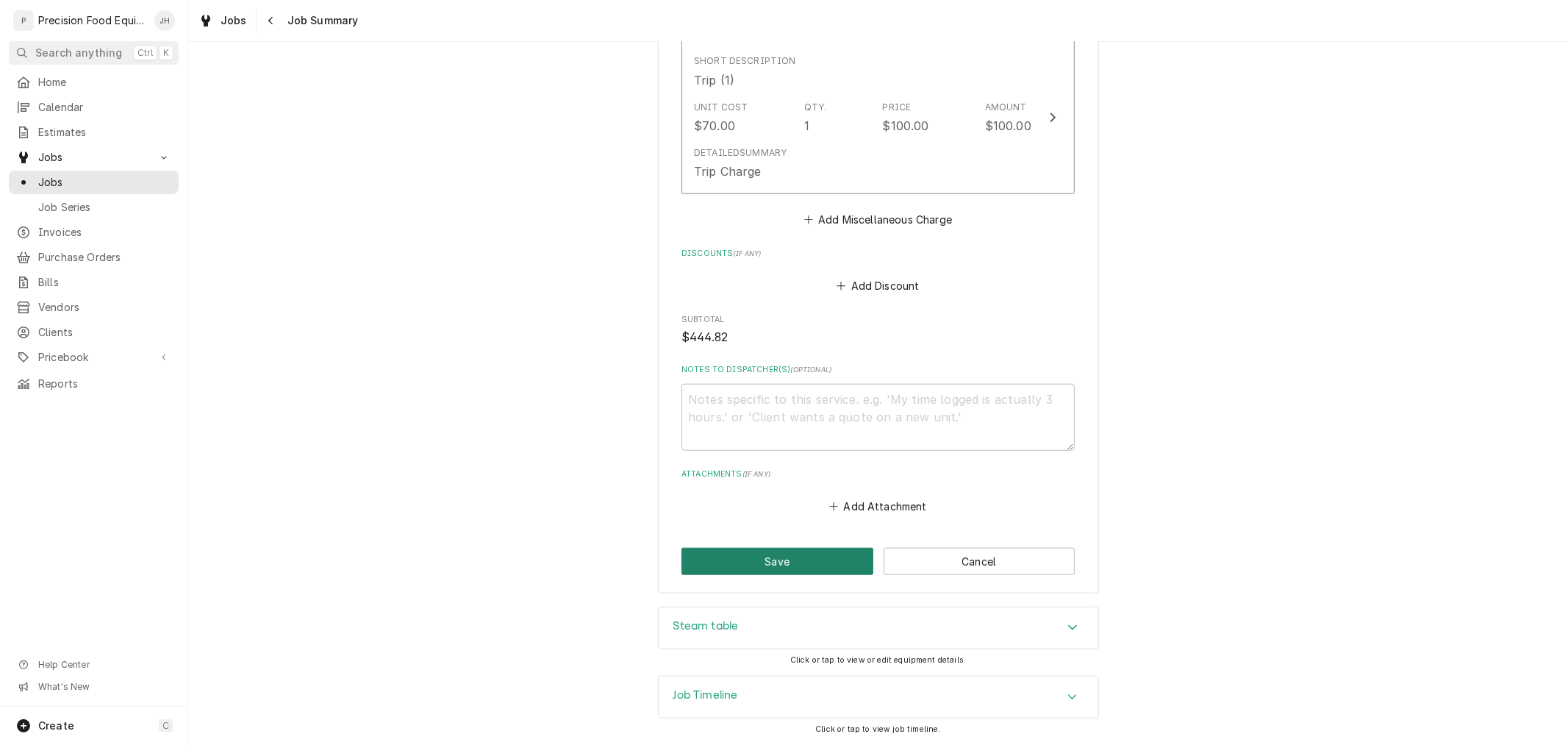
click at [759, 562] on button "Save" at bounding box center [777, 561] width 192 height 27
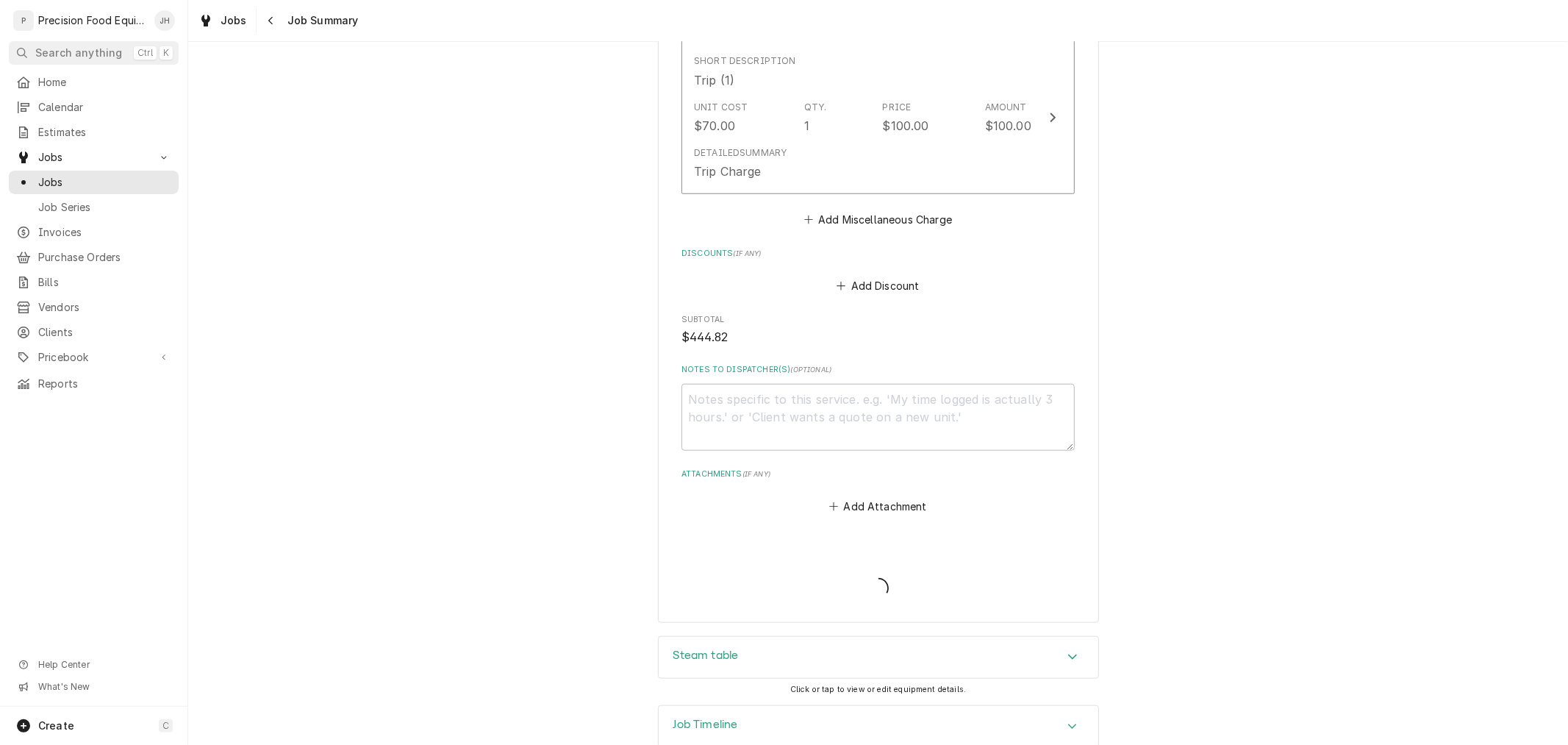
type textarea "x"
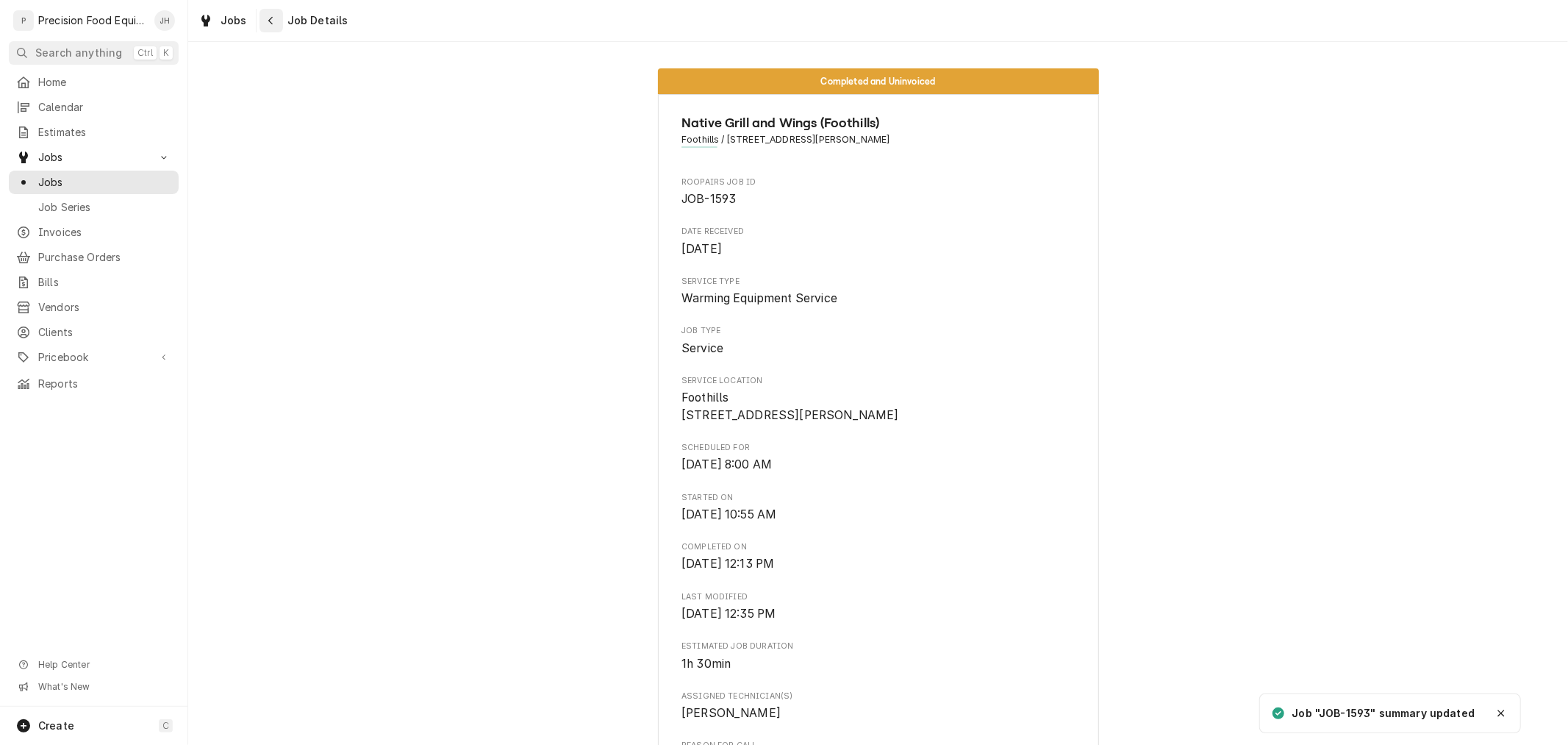
click at [259, 25] on button "Navigate back" at bounding box center [271, 20] width 24 height 24
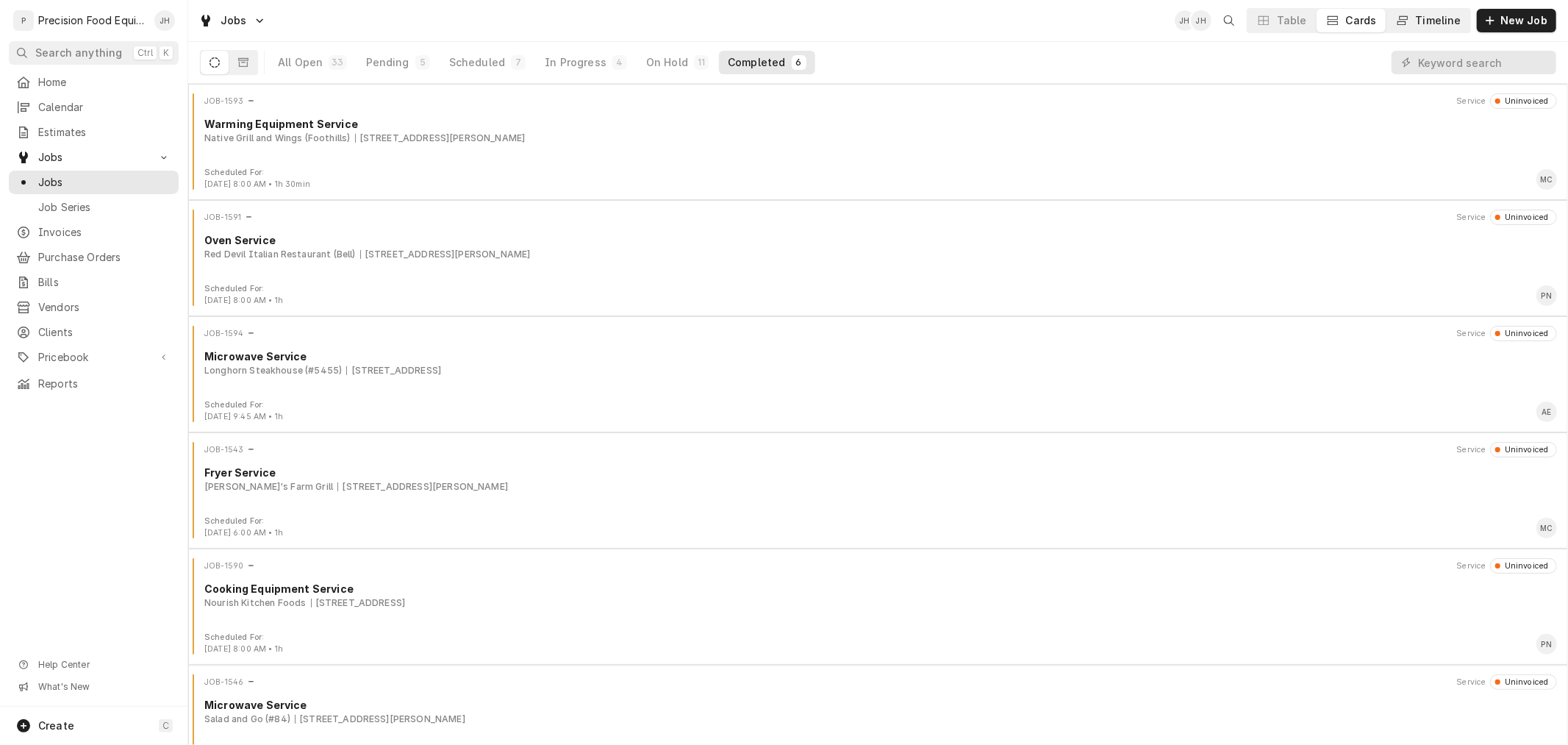
click at [1436, 24] on div "Timeline" at bounding box center [1439, 20] width 46 height 15
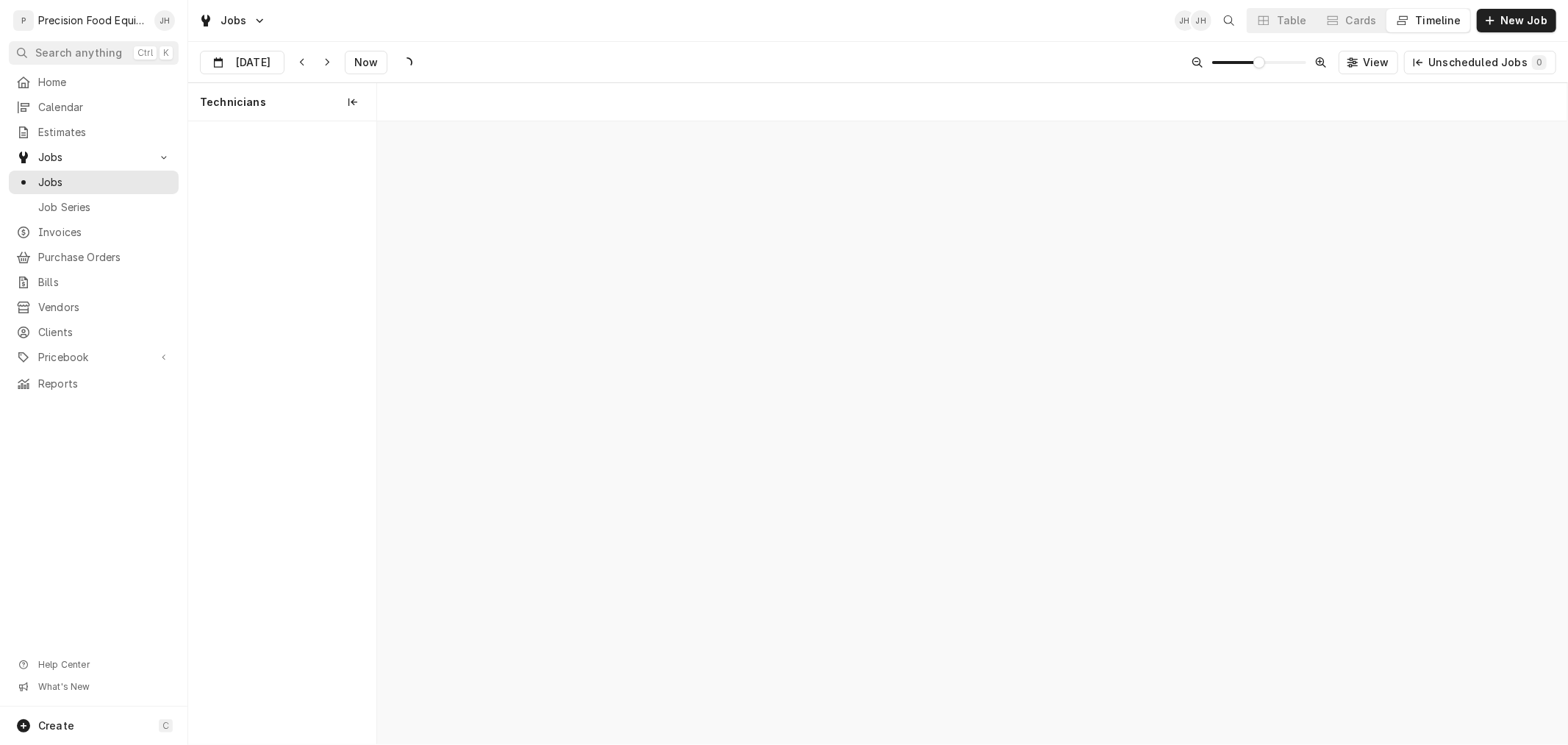
scroll to position [0, 23585]
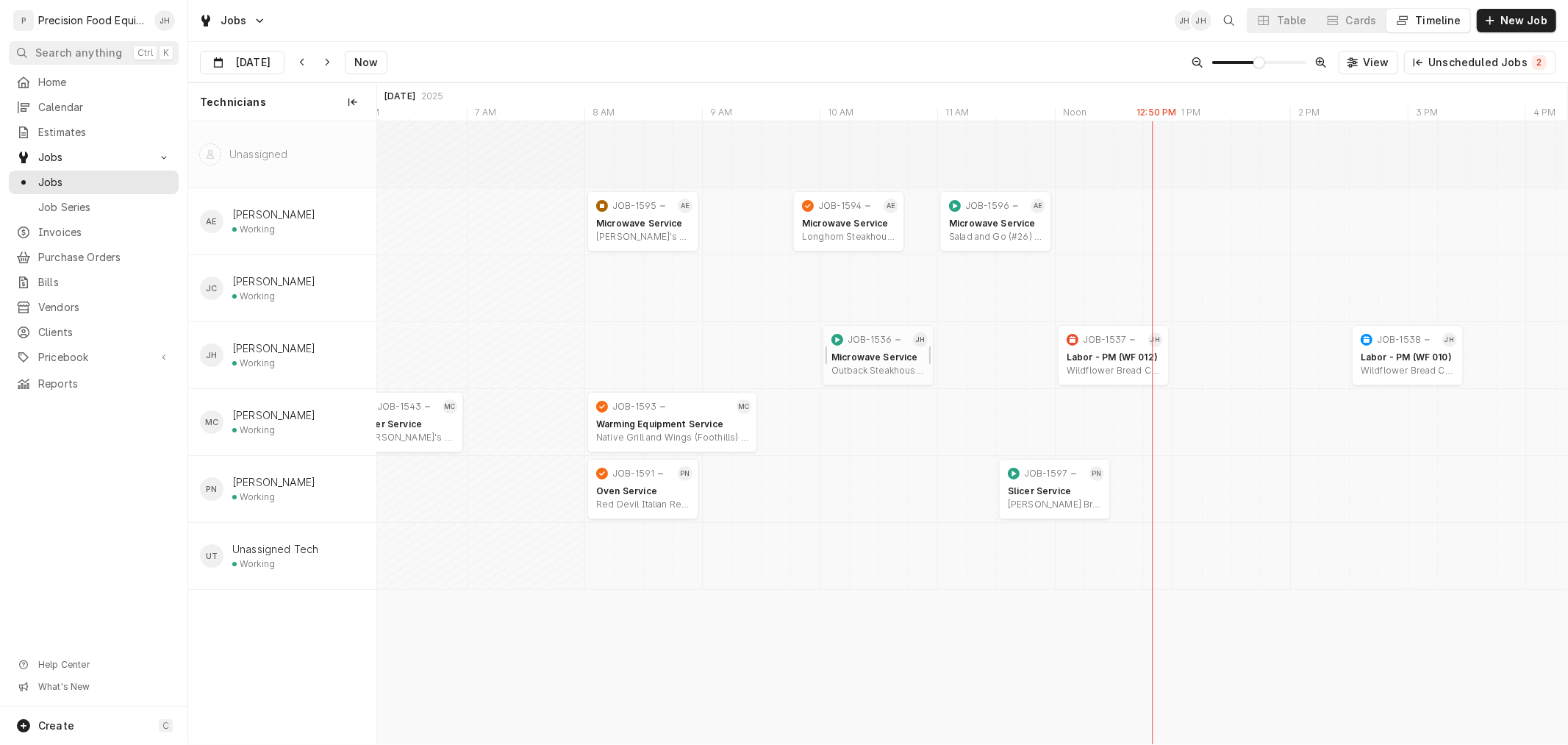
click at [876, 355] on div "Microwave Service" at bounding box center [878, 357] width 93 height 11
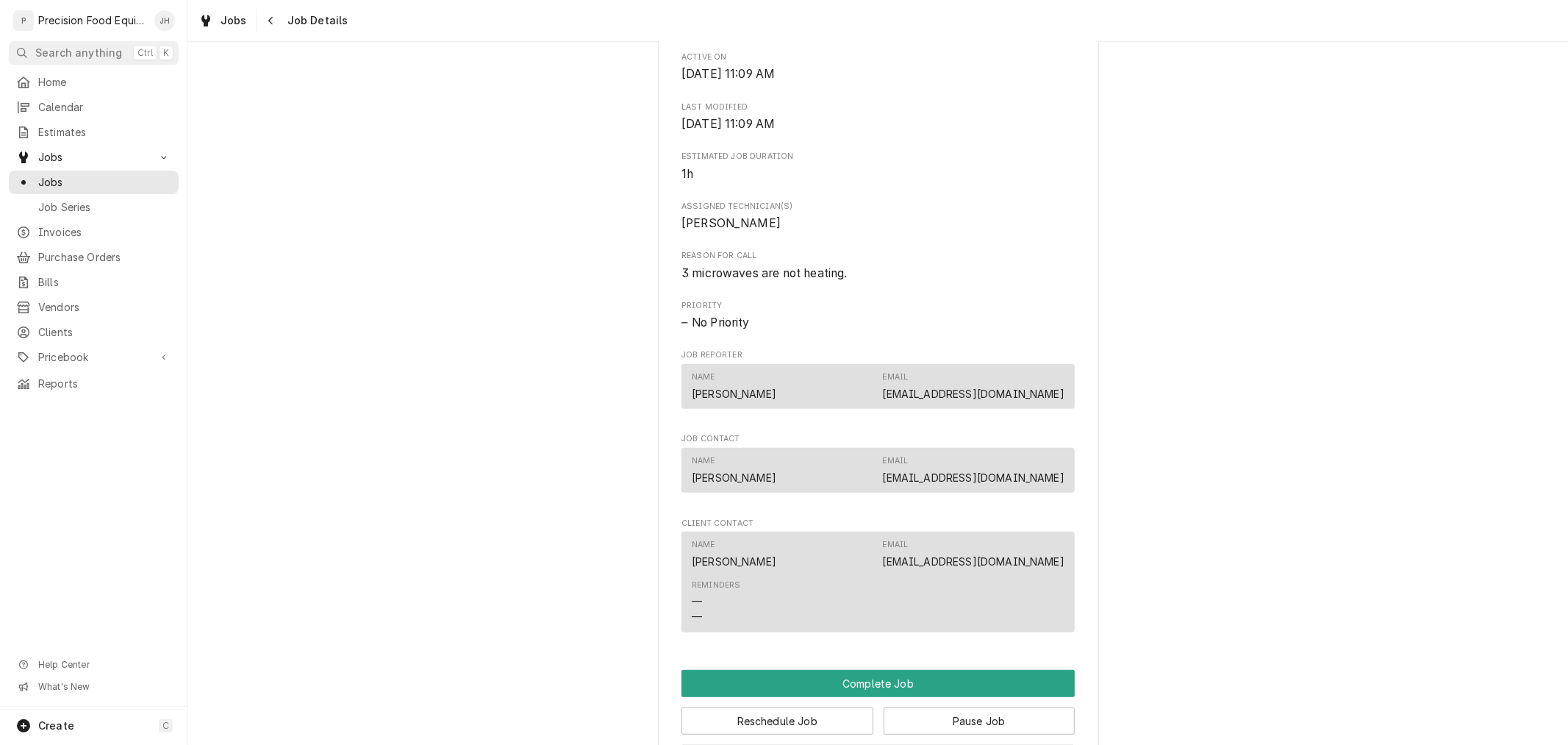
scroll to position [962, 0]
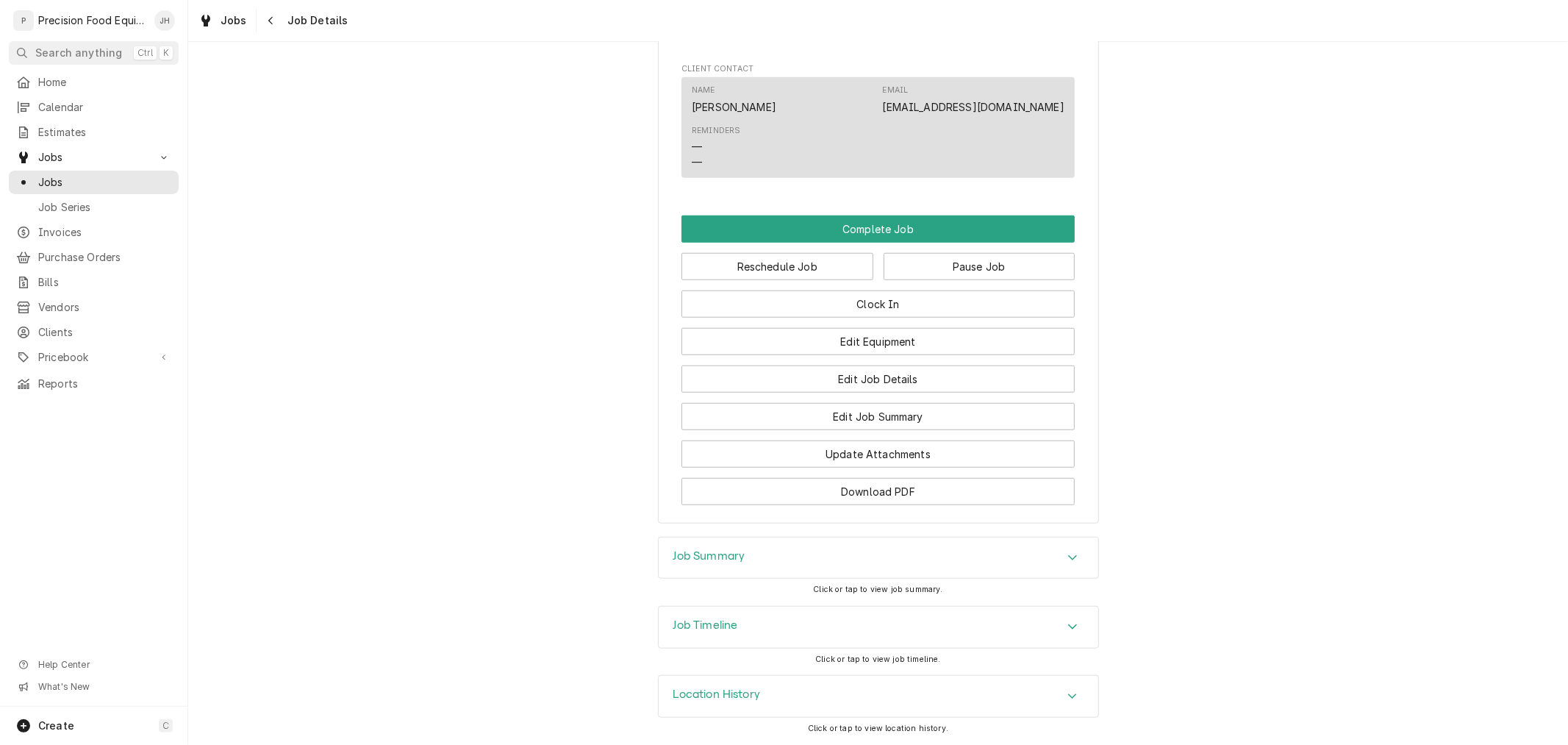
click at [878, 618] on div "Job Timeline" at bounding box center [878, 627] width 440 height 41
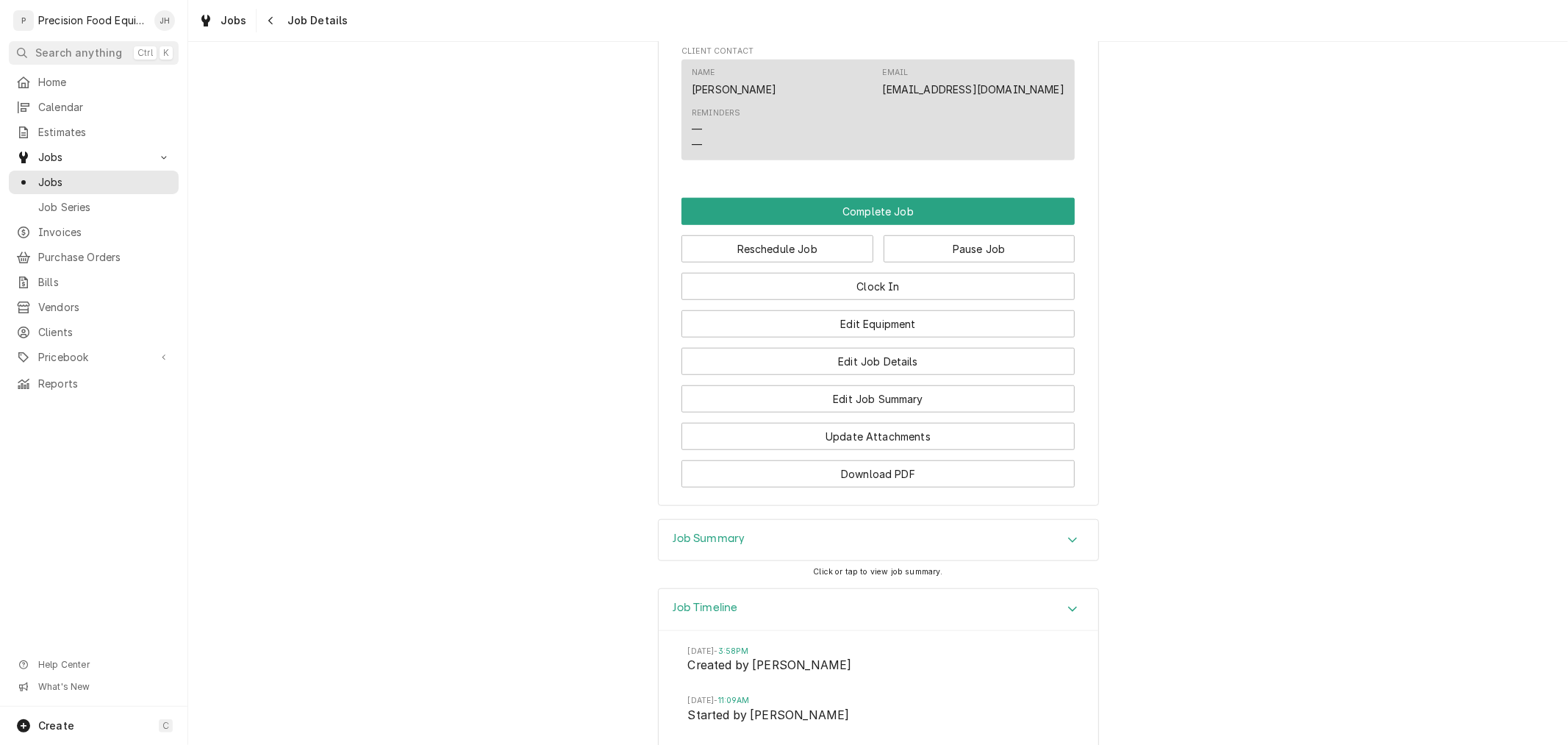
scroll to position [1130, 0]
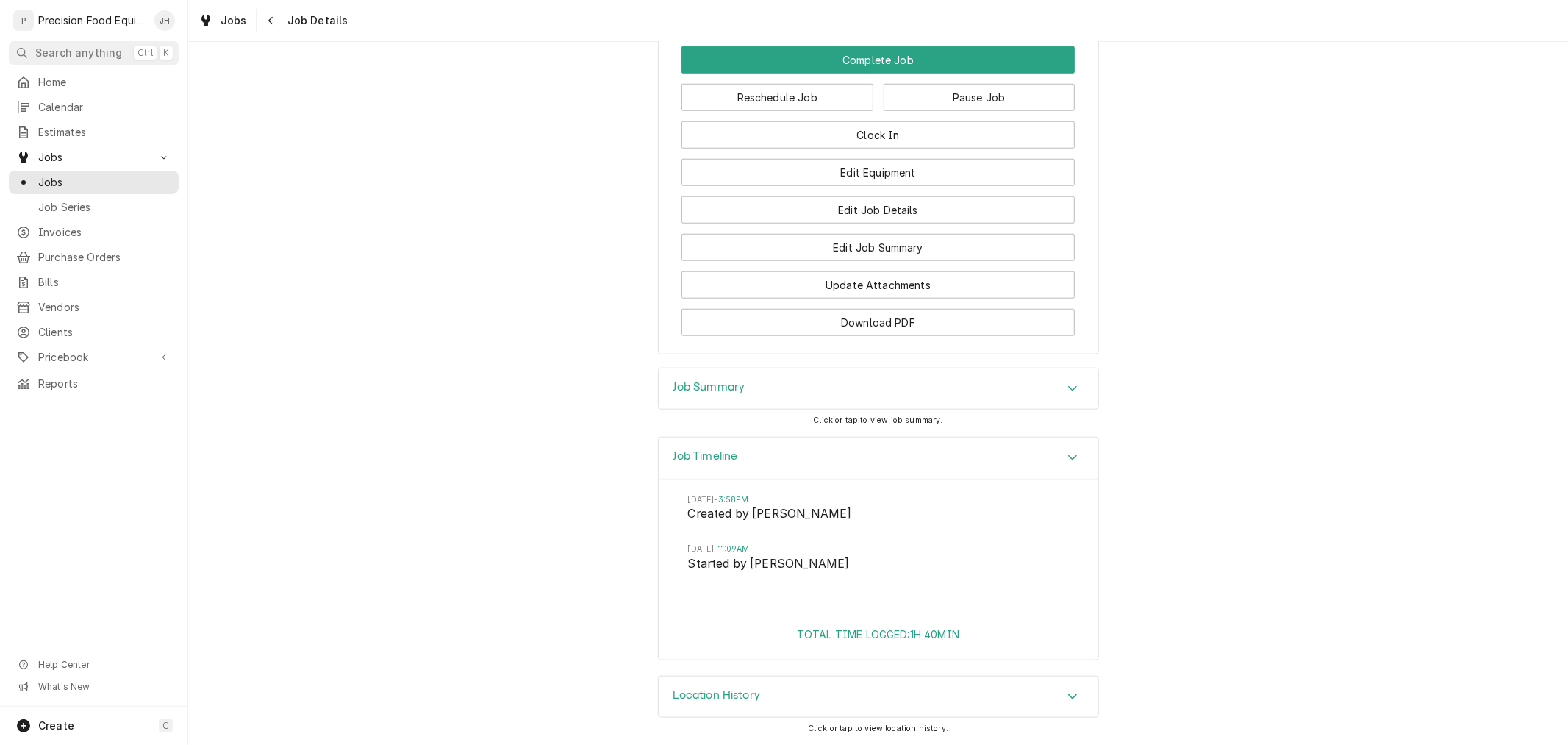
click at [593, 563] on div "Job Timeline Thu, Oct 2, 2025 - 3:58PM Created by Jason Hertel Wed, Oct 15, 202…" at bounding box center [878, 556] width 1380 height 239
click at [265, 10] on button "Navigate back" at bounding box center [271, 20] width 24 height 24
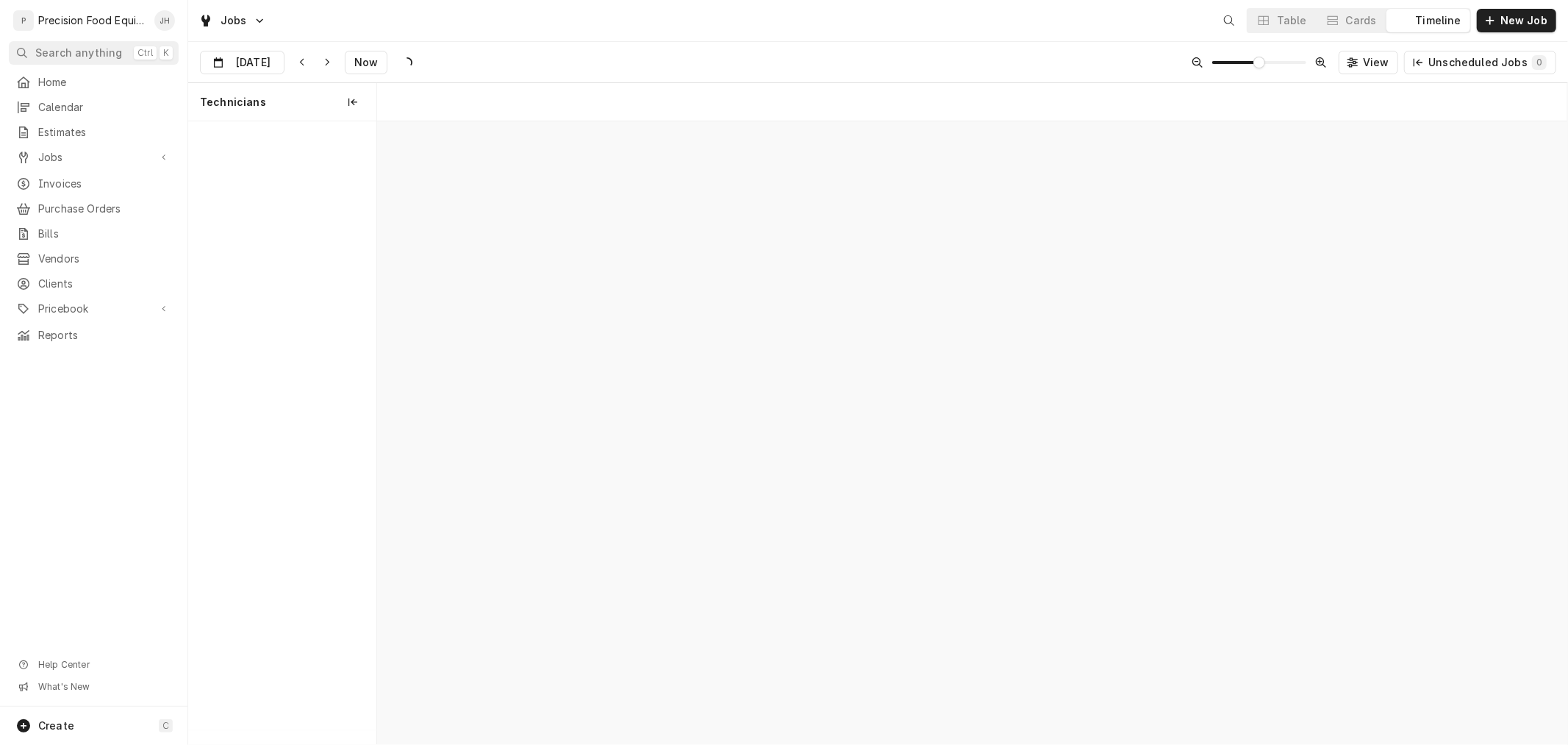
scroll to position [0, 23585]
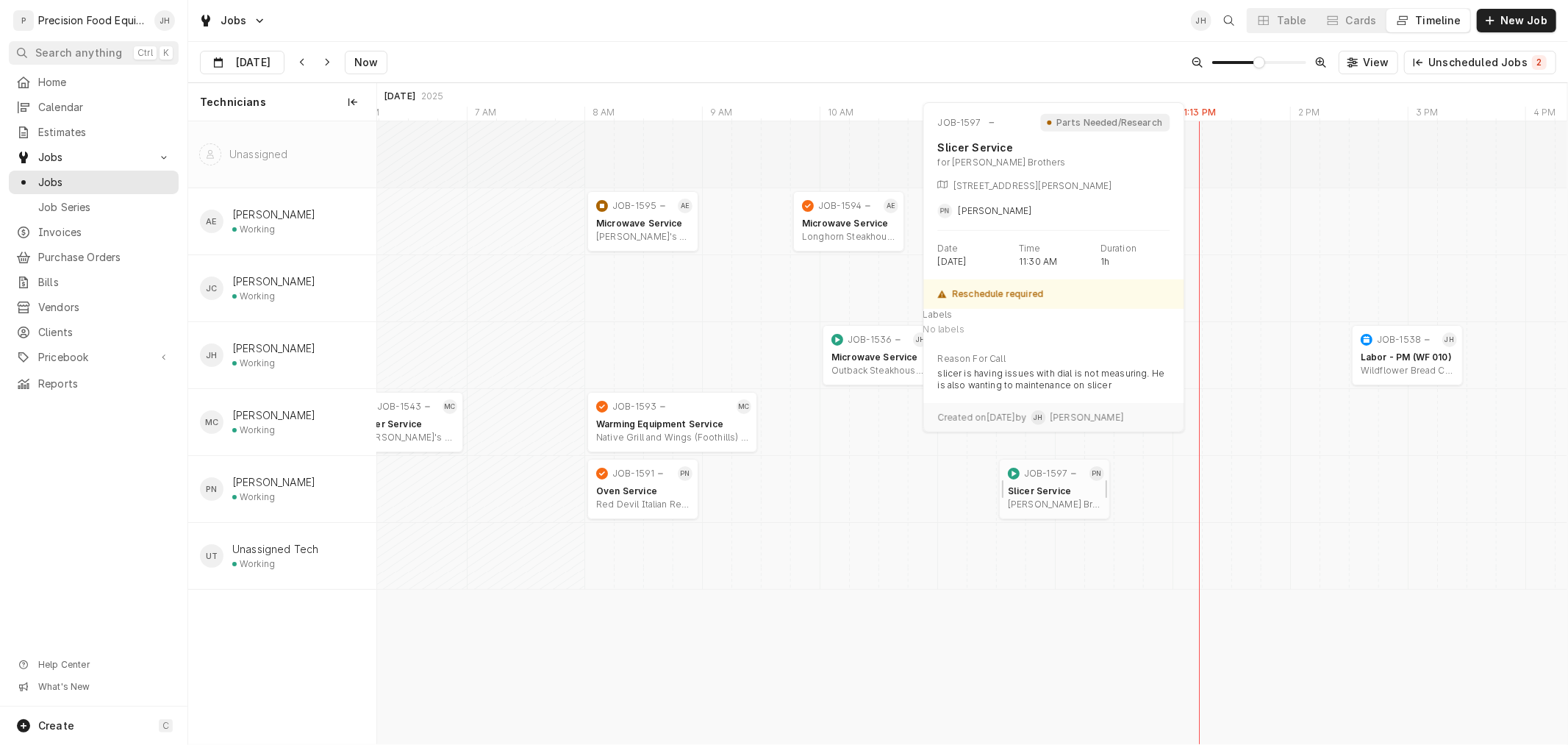
click at [1076, 500] on div "[PERSON_NAME] Brothers | [GEOGRAPHIC_DATA], 85053-7523" at bounding box center [1054, 504] width 93 height 11
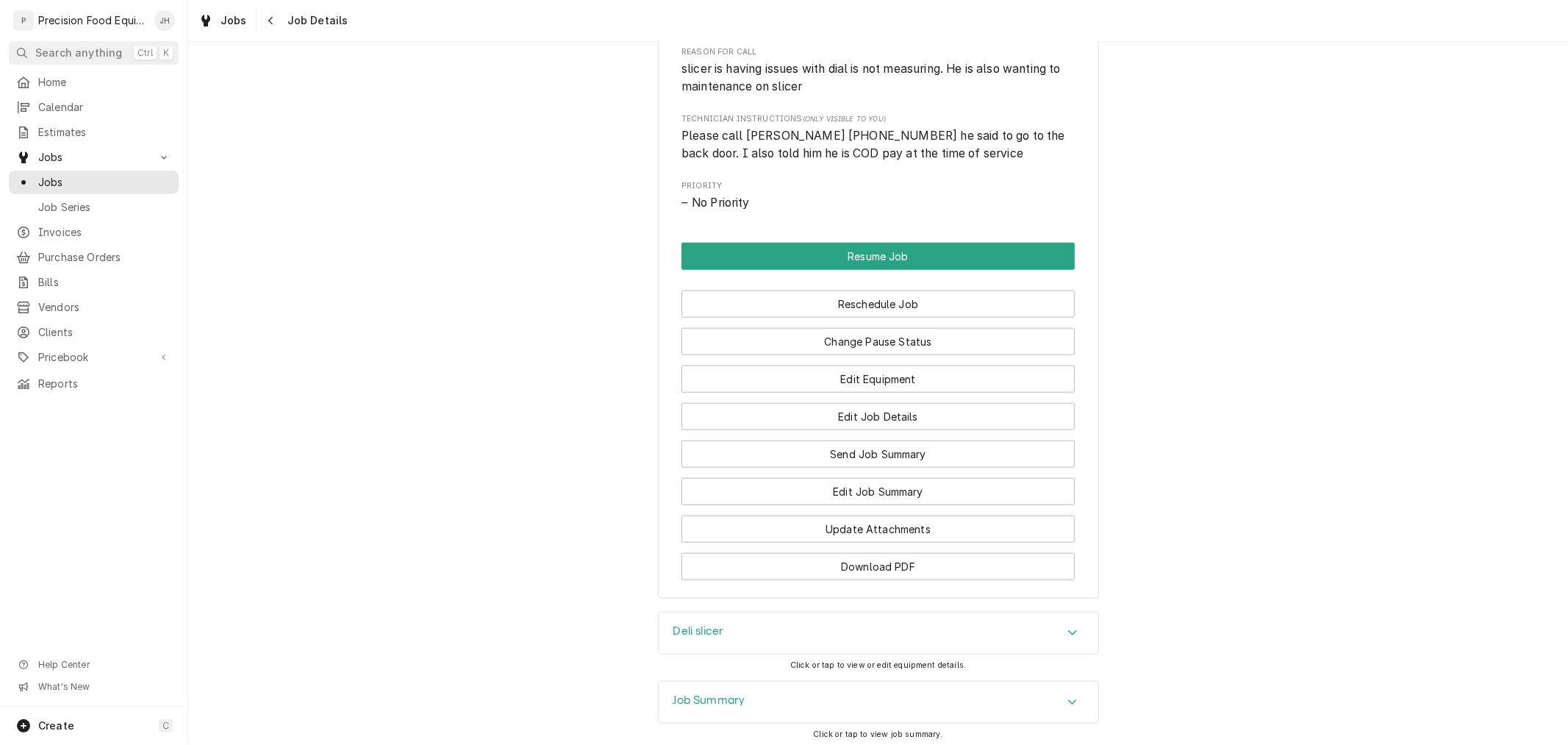
scroll to position [980, 0]
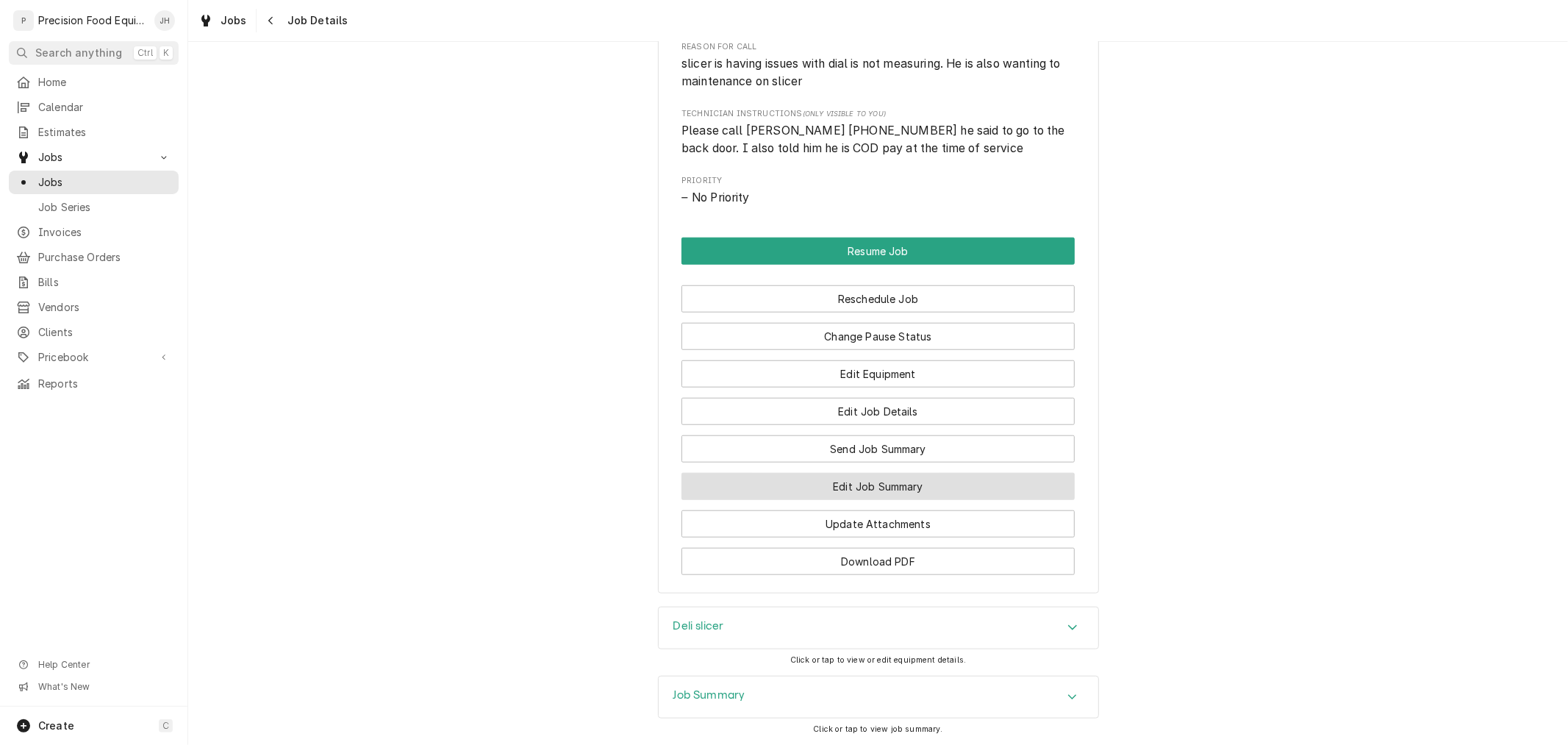
click at [919, 500] on button "Edit Job Summary" at bounding box center [878, 486] width 393 height 27
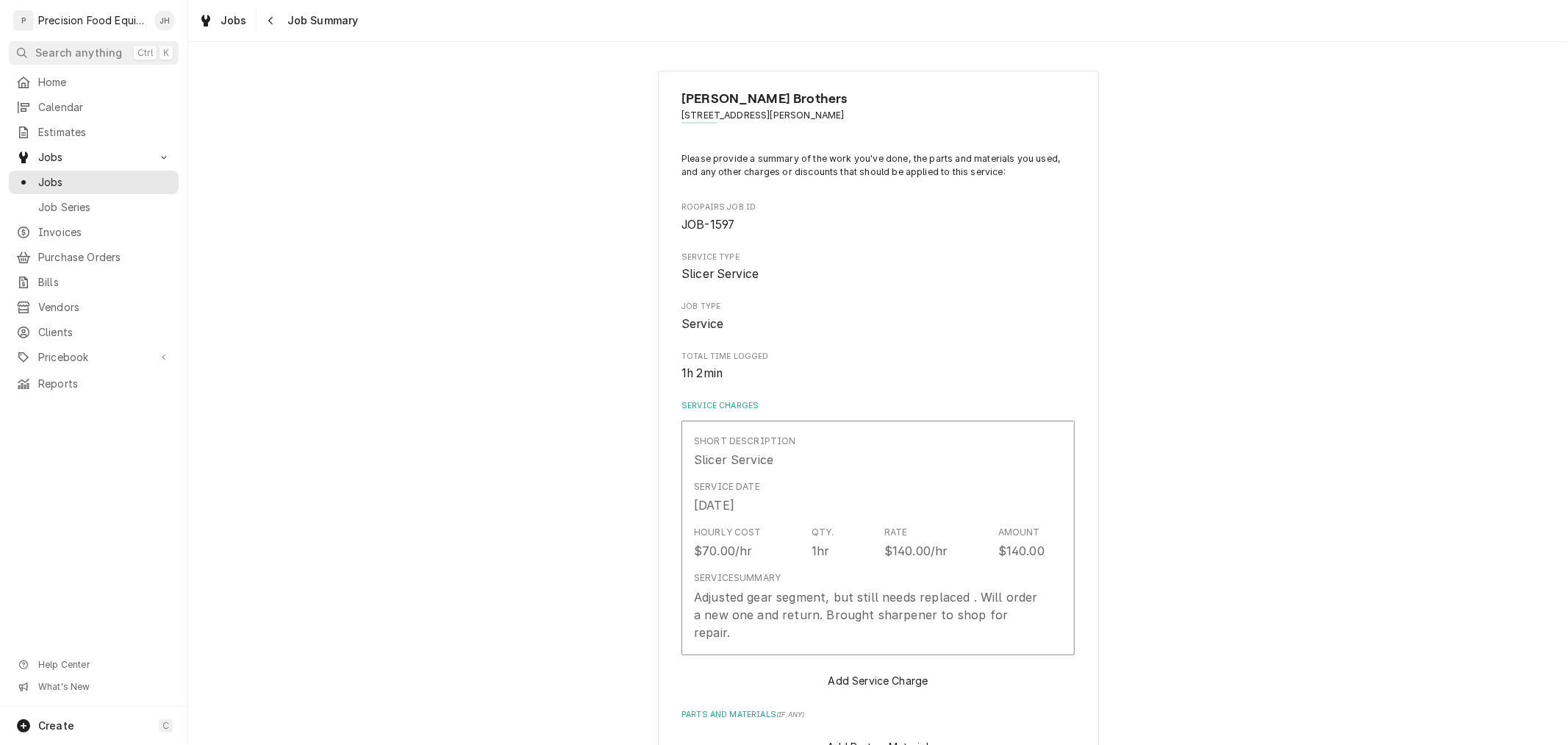
type textarea "x"
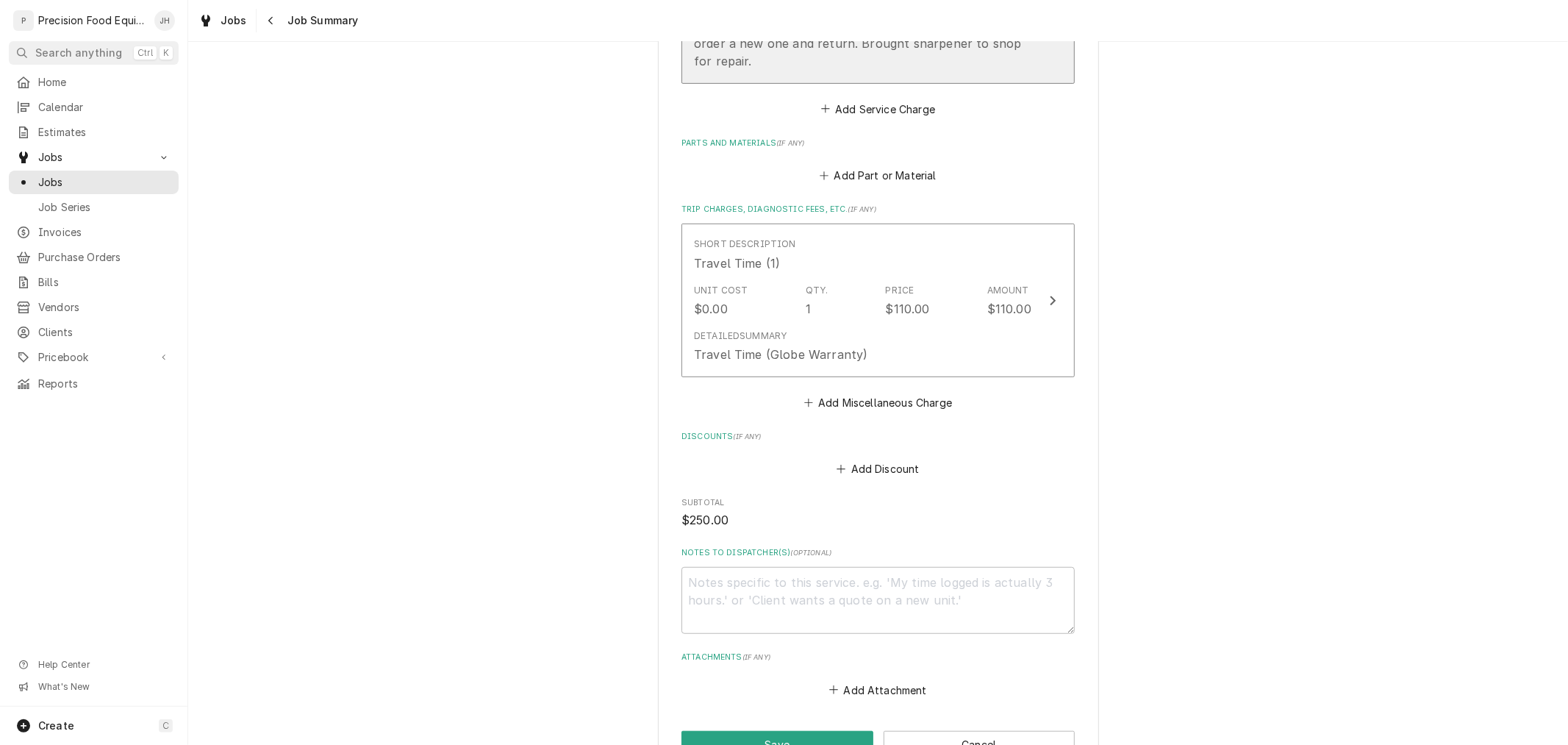
scroll to position [754, 0]
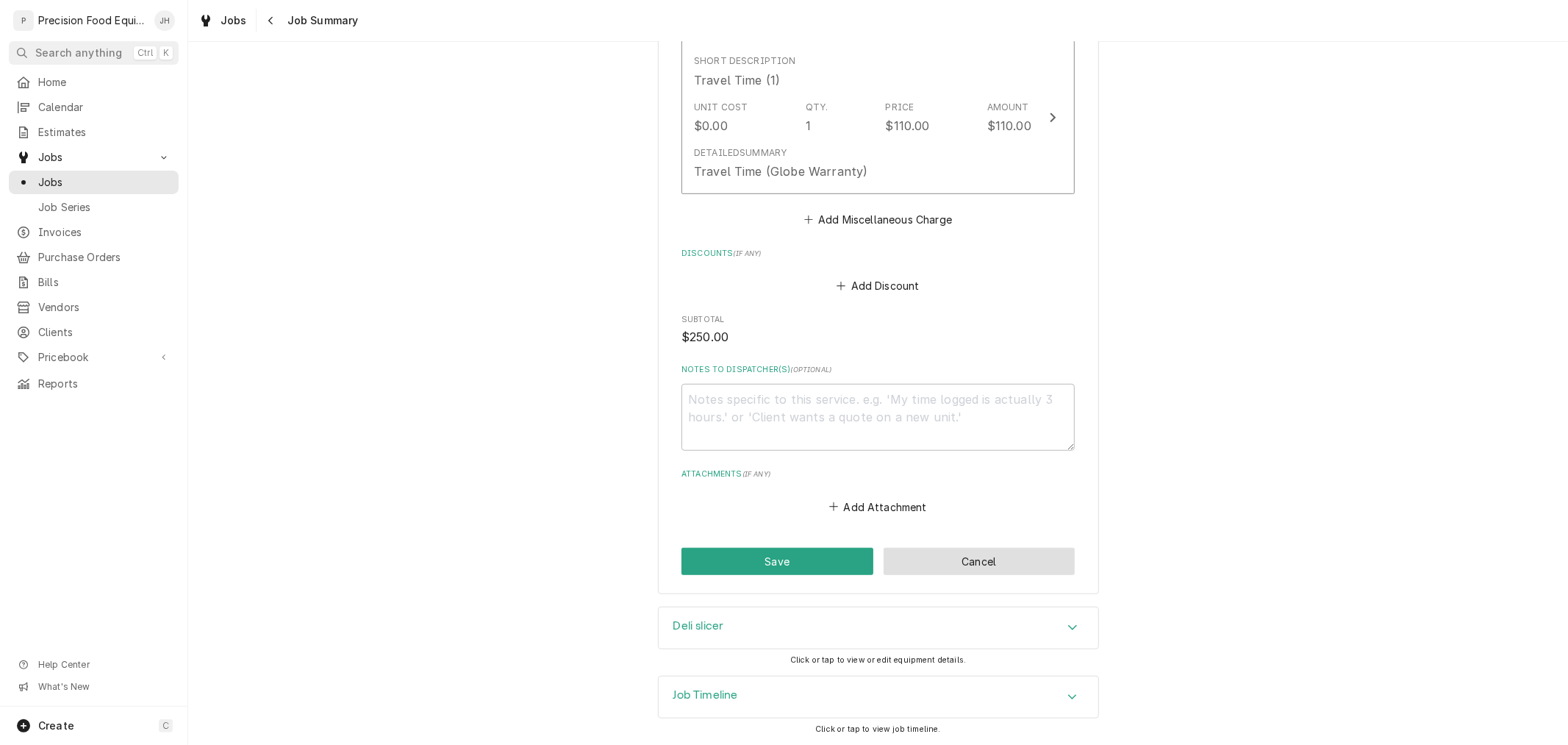
click at [978, 559] on button "Cancel" at bounding box center [979, 561] width 192 height 27
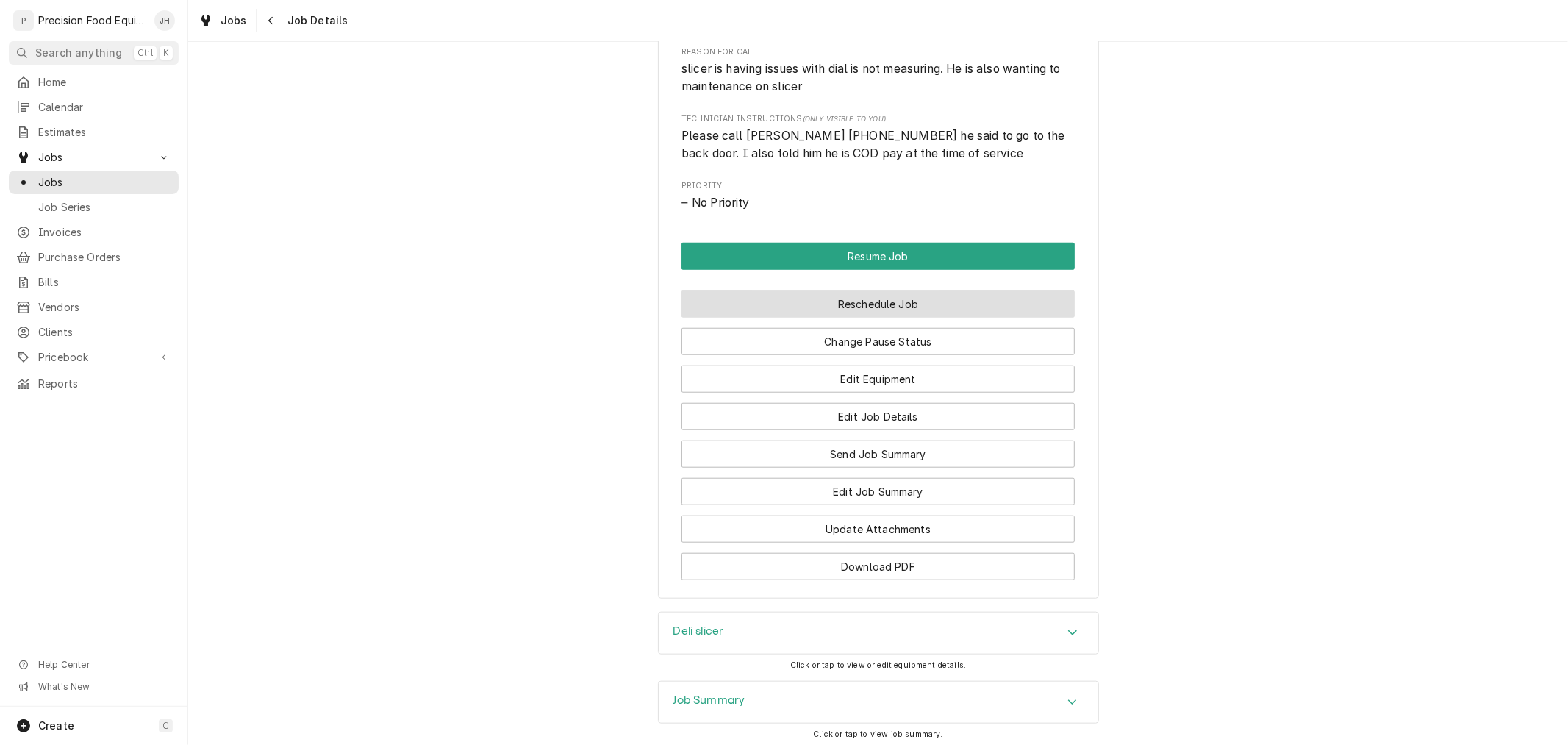
scroll to position [980, 0]
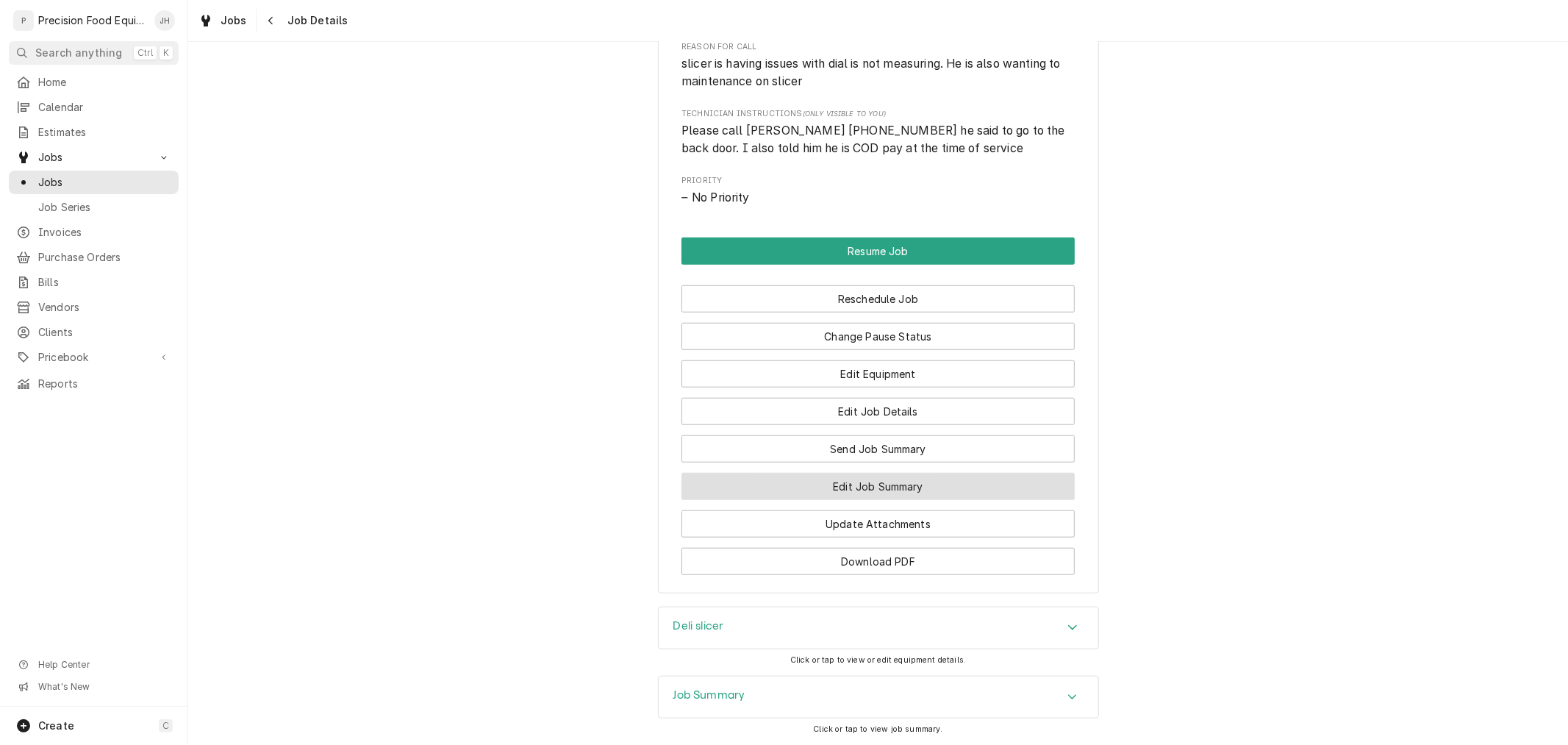
click at [951, 500] on button "Edit Job Summary" at bounding box center [878, 486] width 393 height 27
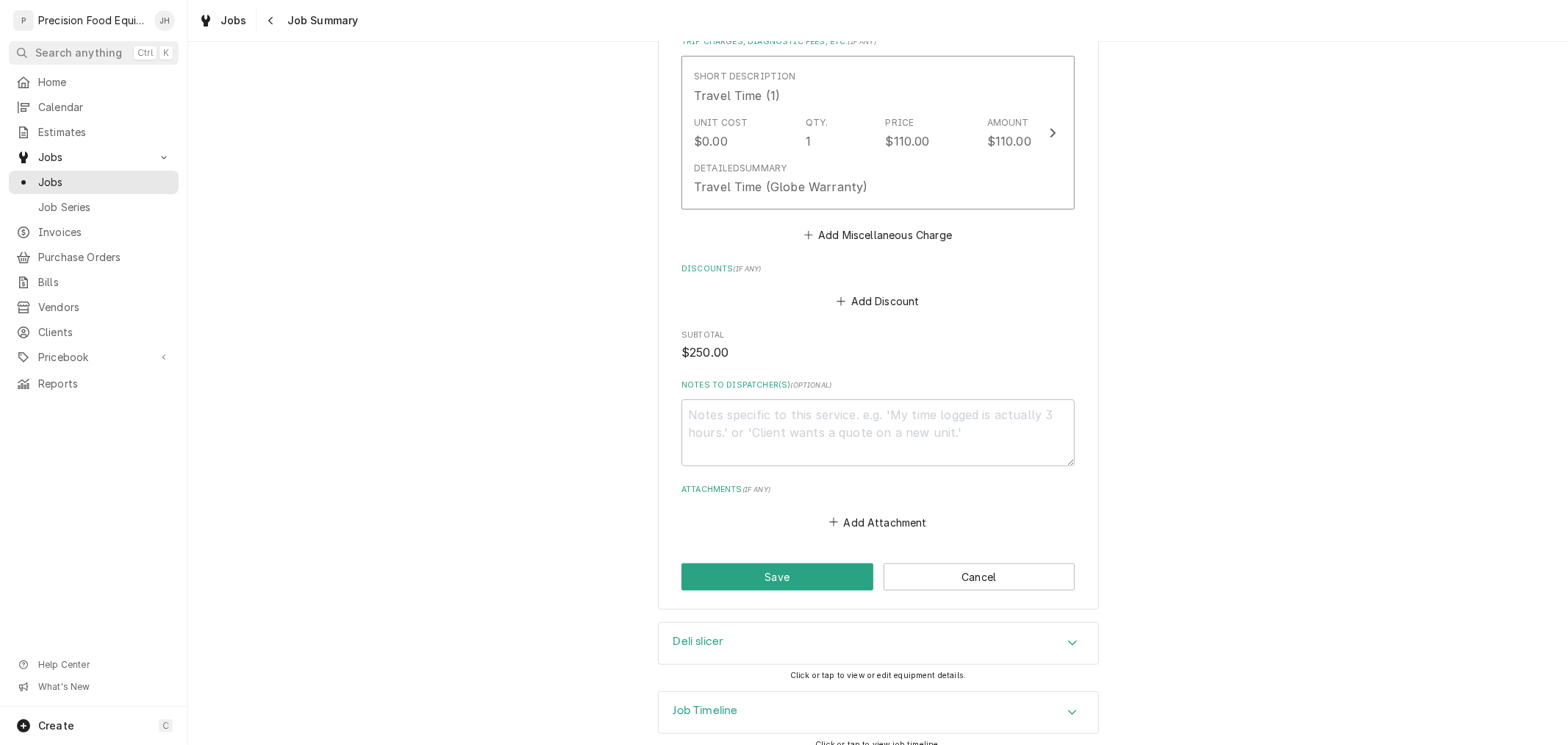
scroll to position [754, 0]
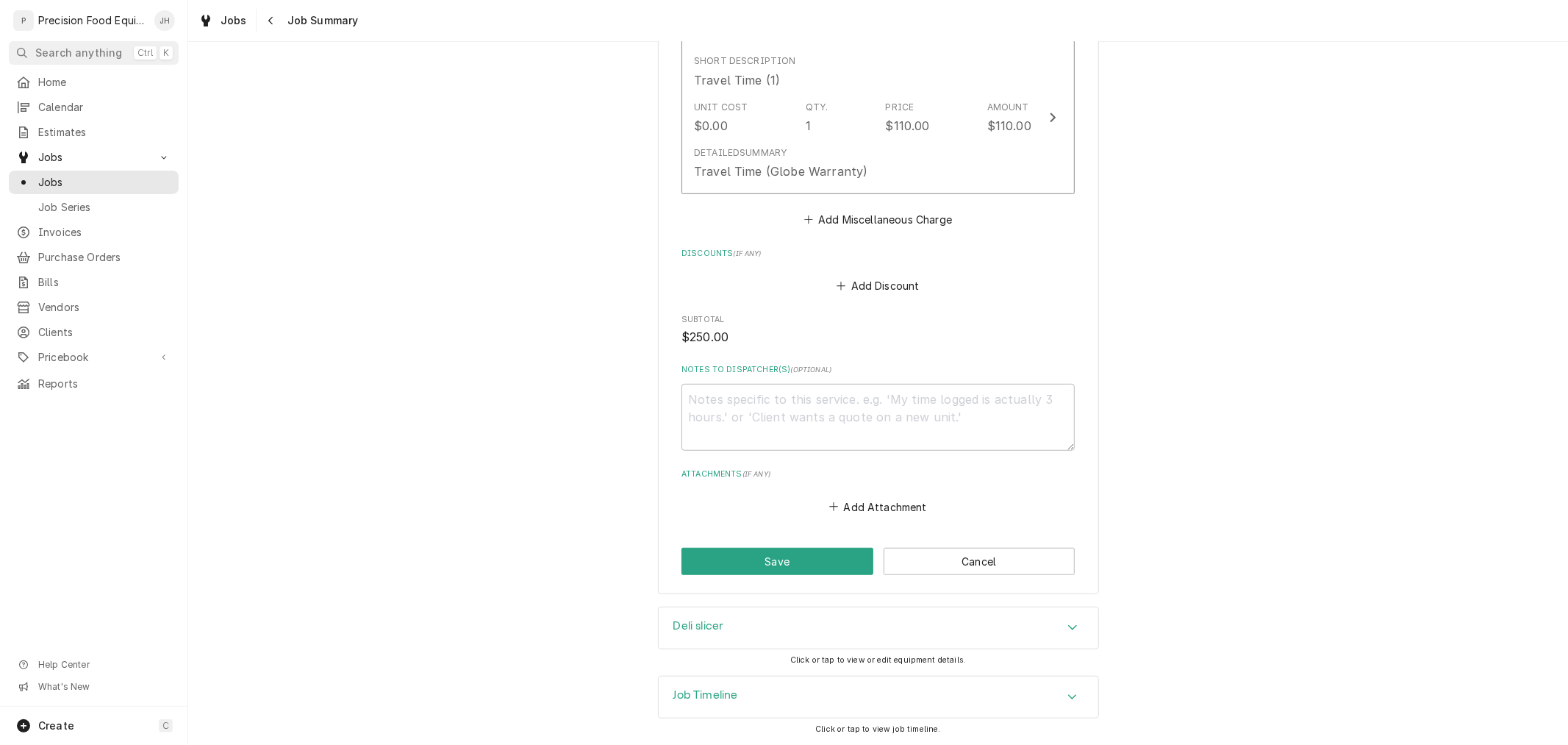
click at [876, 640] on div "Deli slicer" at bounding box center [878, 627] width 440 height 41
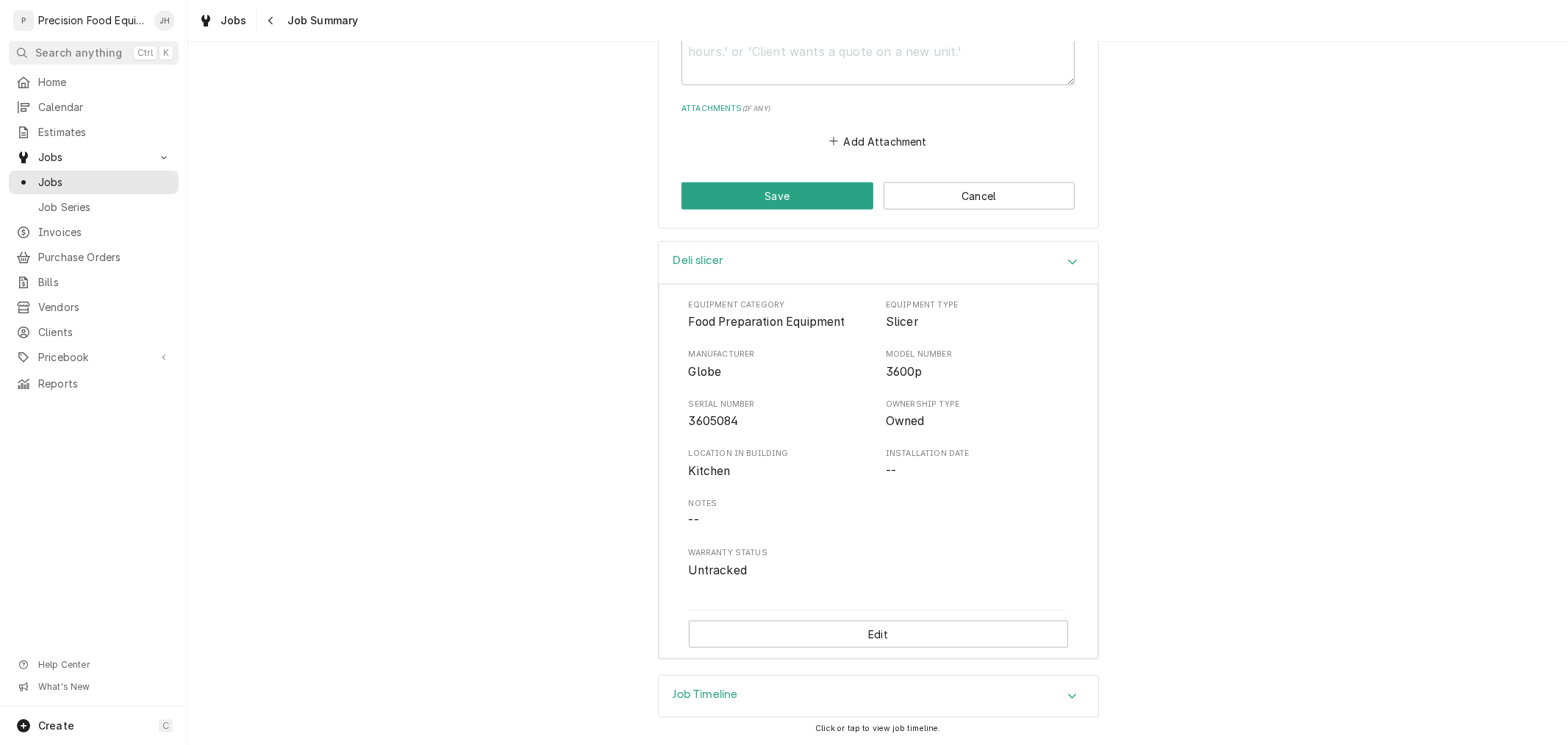
click at [883, 684] on div "Job Timeline" at bounding box center [878, 696] width 440 height 41
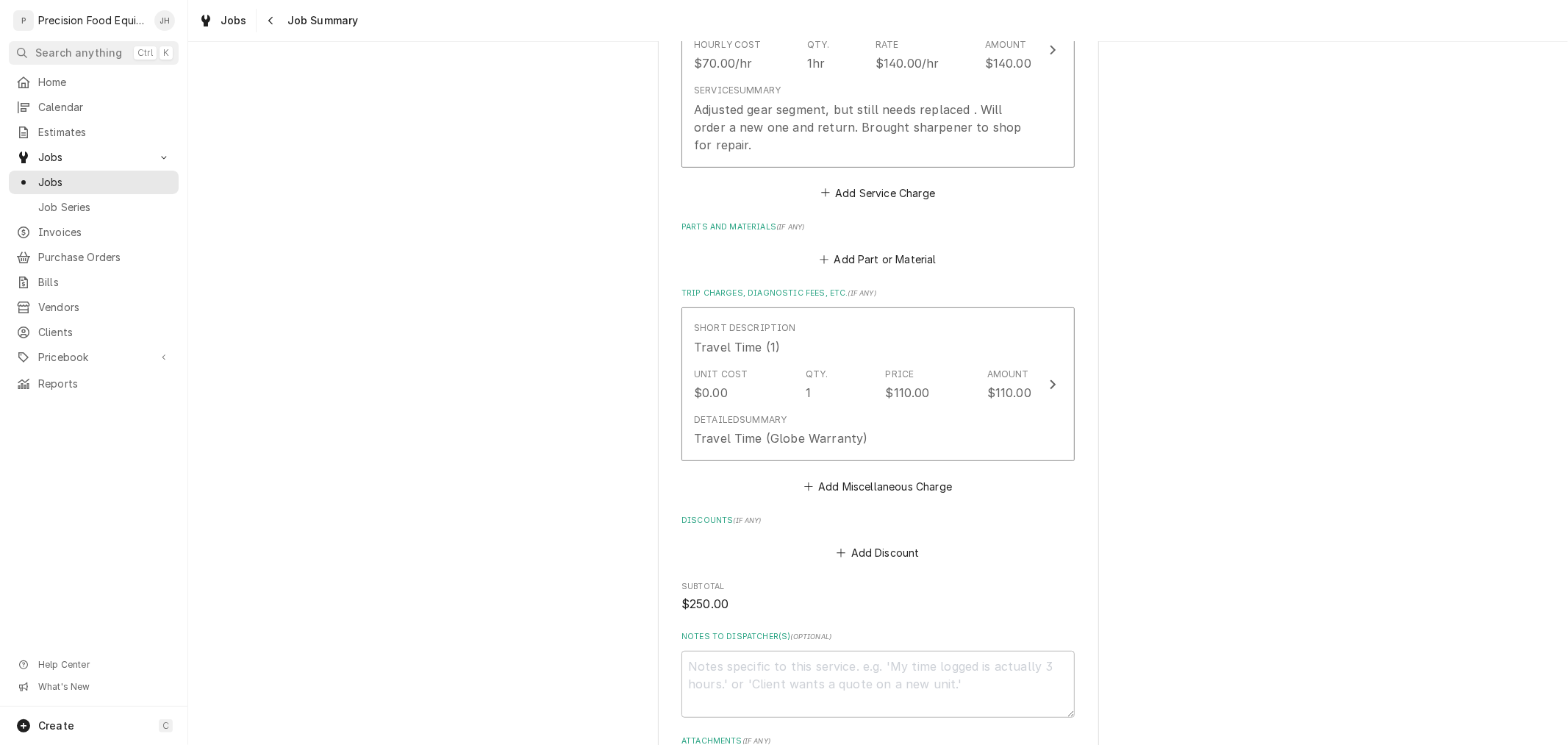
scroll to position [572, 0]
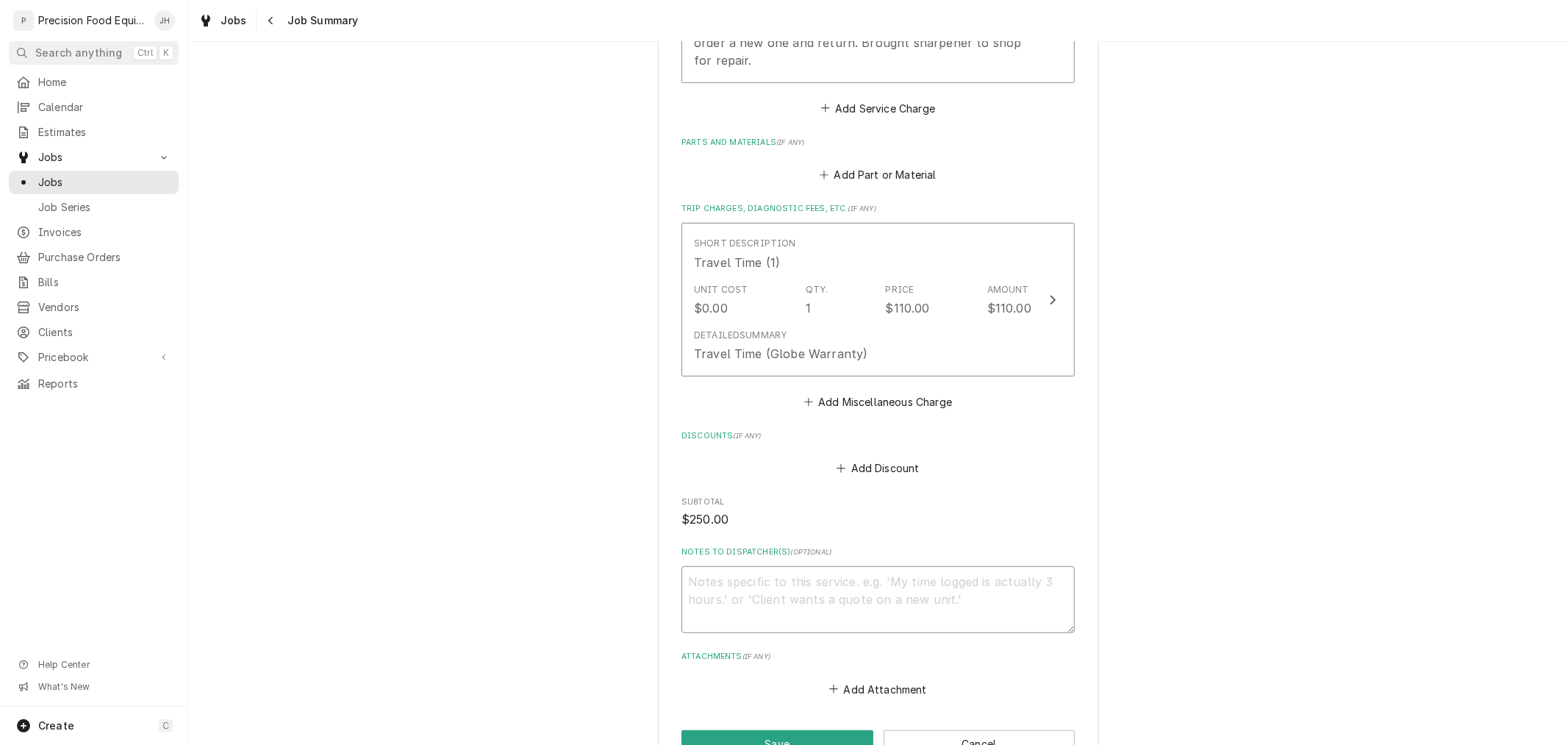
click at [859, 599] on textarea "Notes to Dispatcher(s) ( optional )" at bounding box center [878, 599] width 393 height 66
type textarea "x"
type textarea "4"
type textarea "x"
type textarea "43"
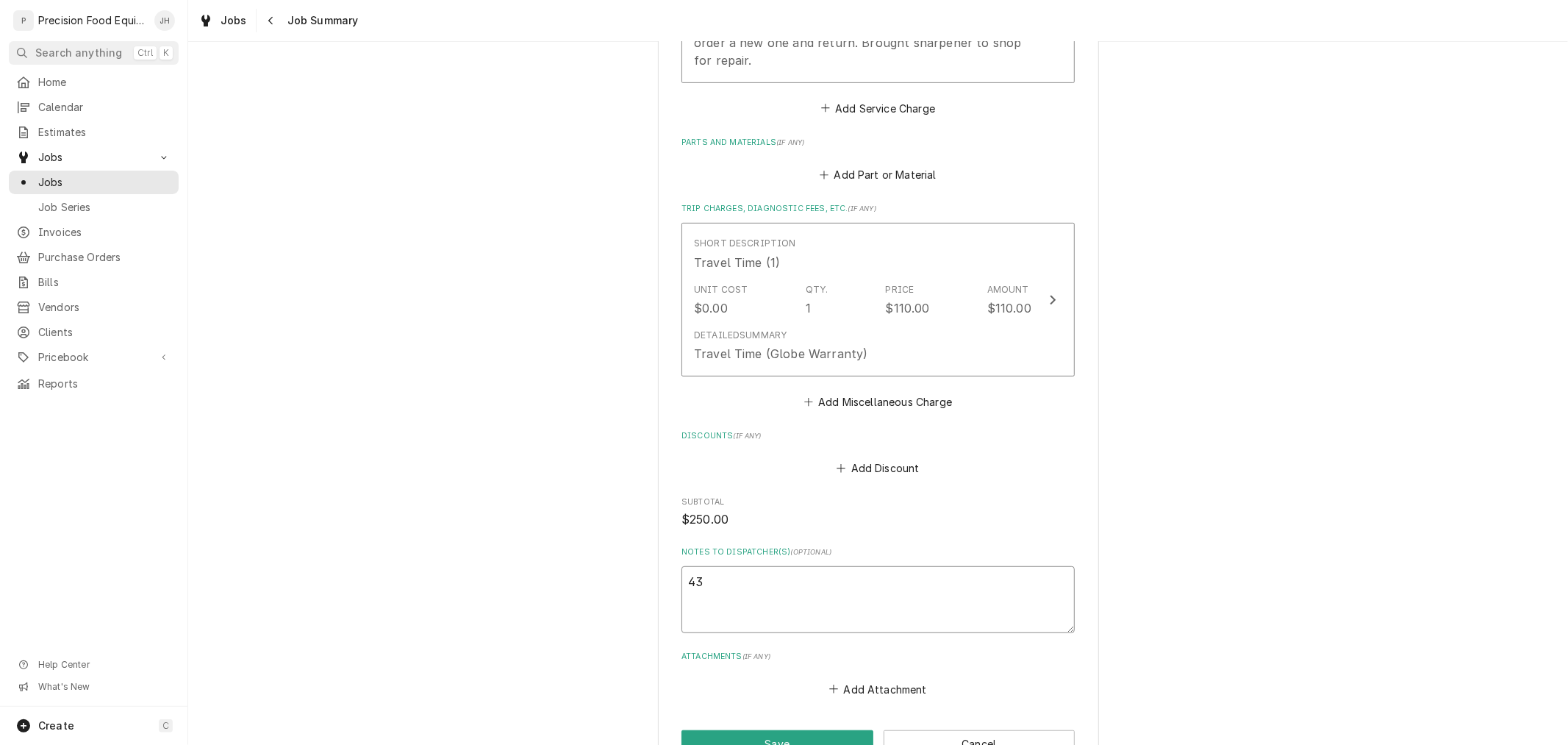
type textarea "x"
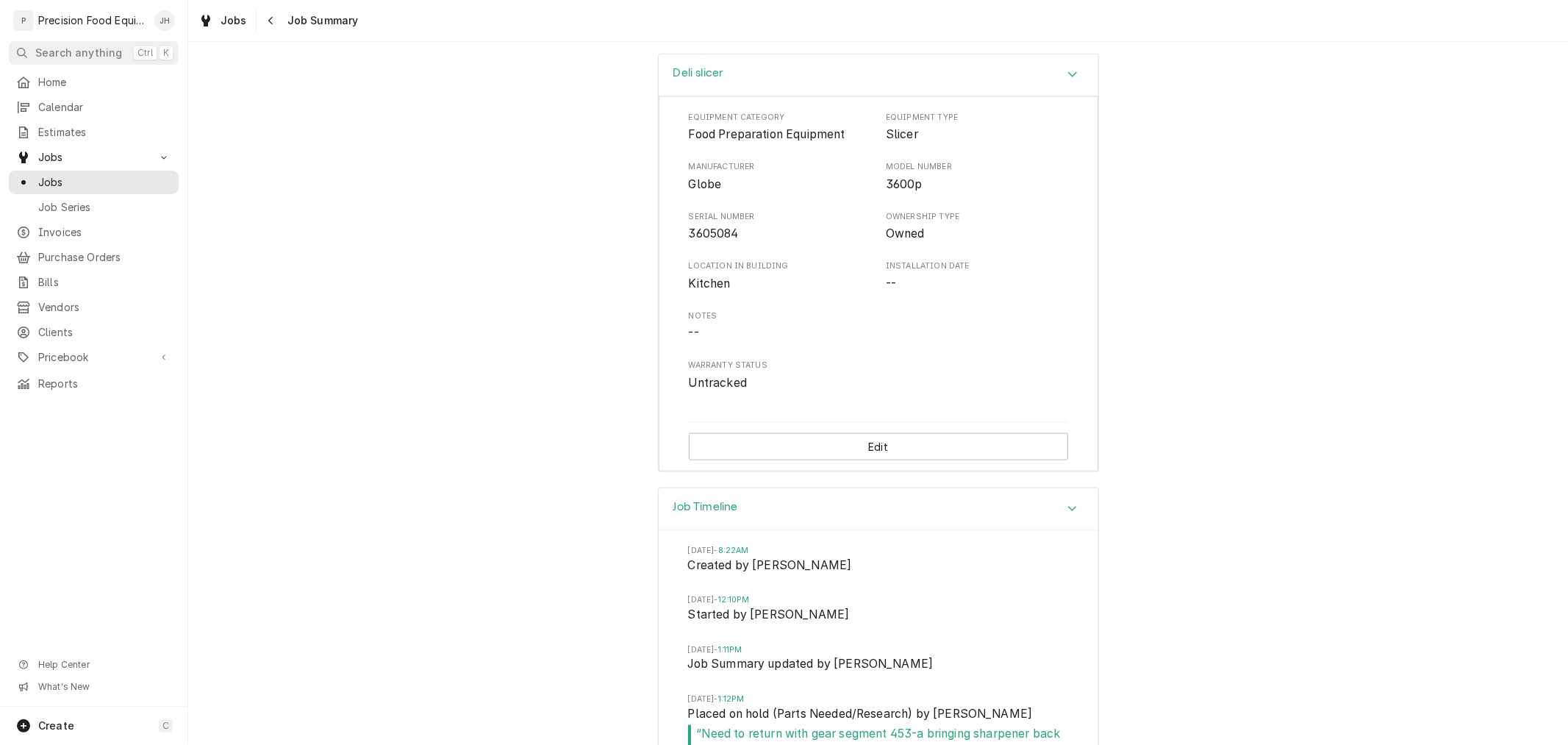
scroll to position [1389, 0]
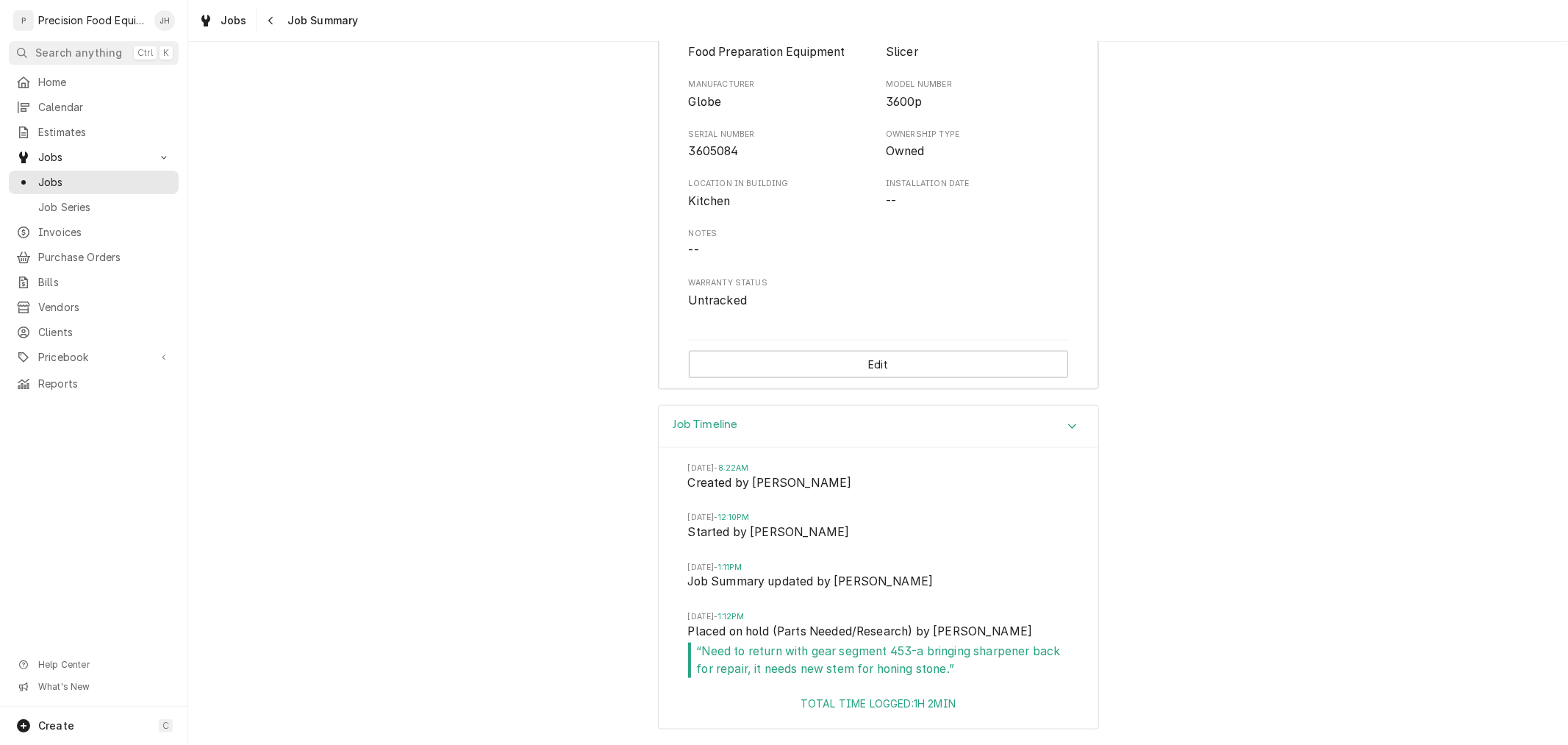
type textarea "435"
drag, startPoint x: 921, startPoint y: 653, endPoint x: 884, endPoint y: 654, distance: 37.0
click at [884, 654] on span "“ Need to return with gear segment 453-a bringing sharpener back for repair, it…" at bounding box center [878, 660] width 381 height 34
copy span "453-a"
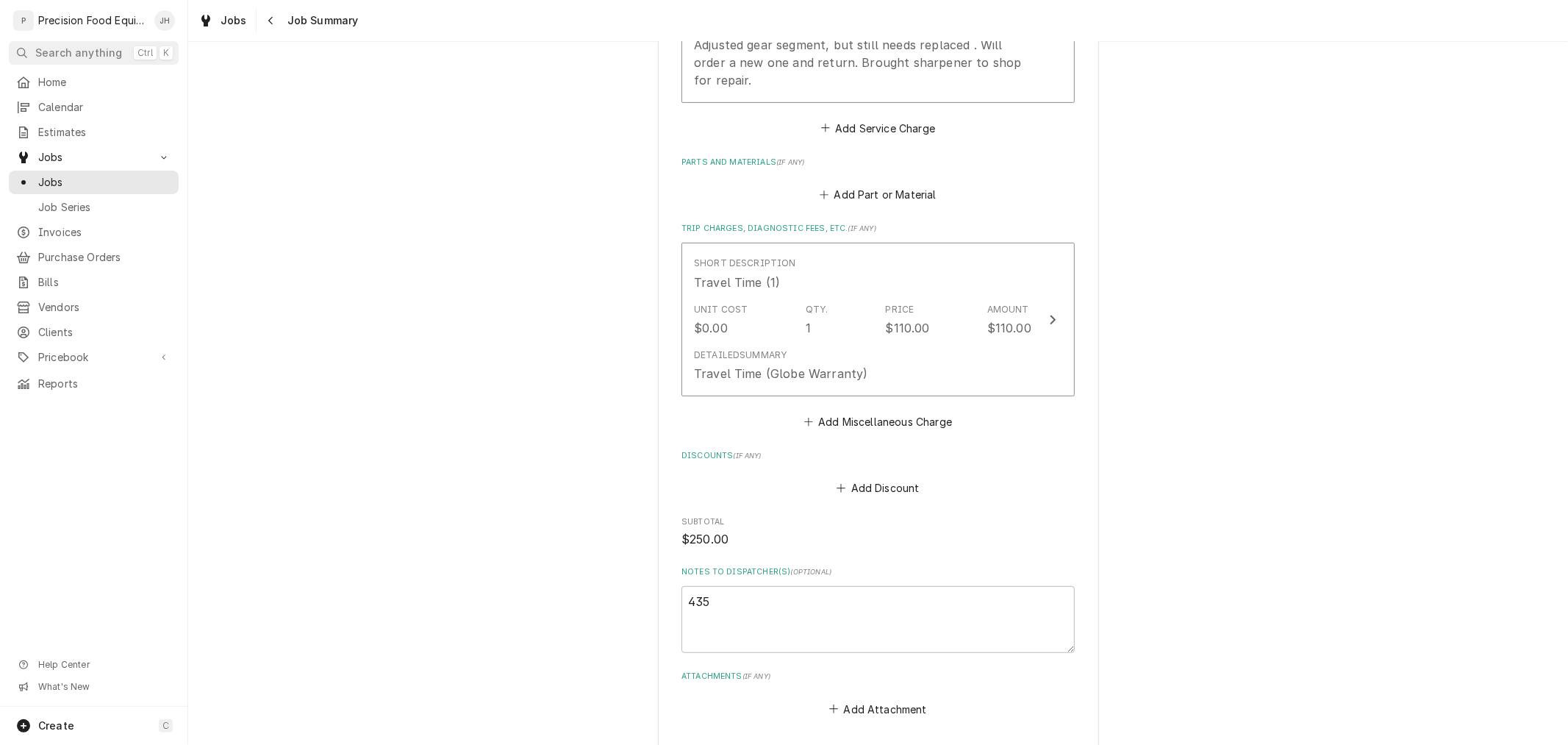
scroll to position [572, 0]
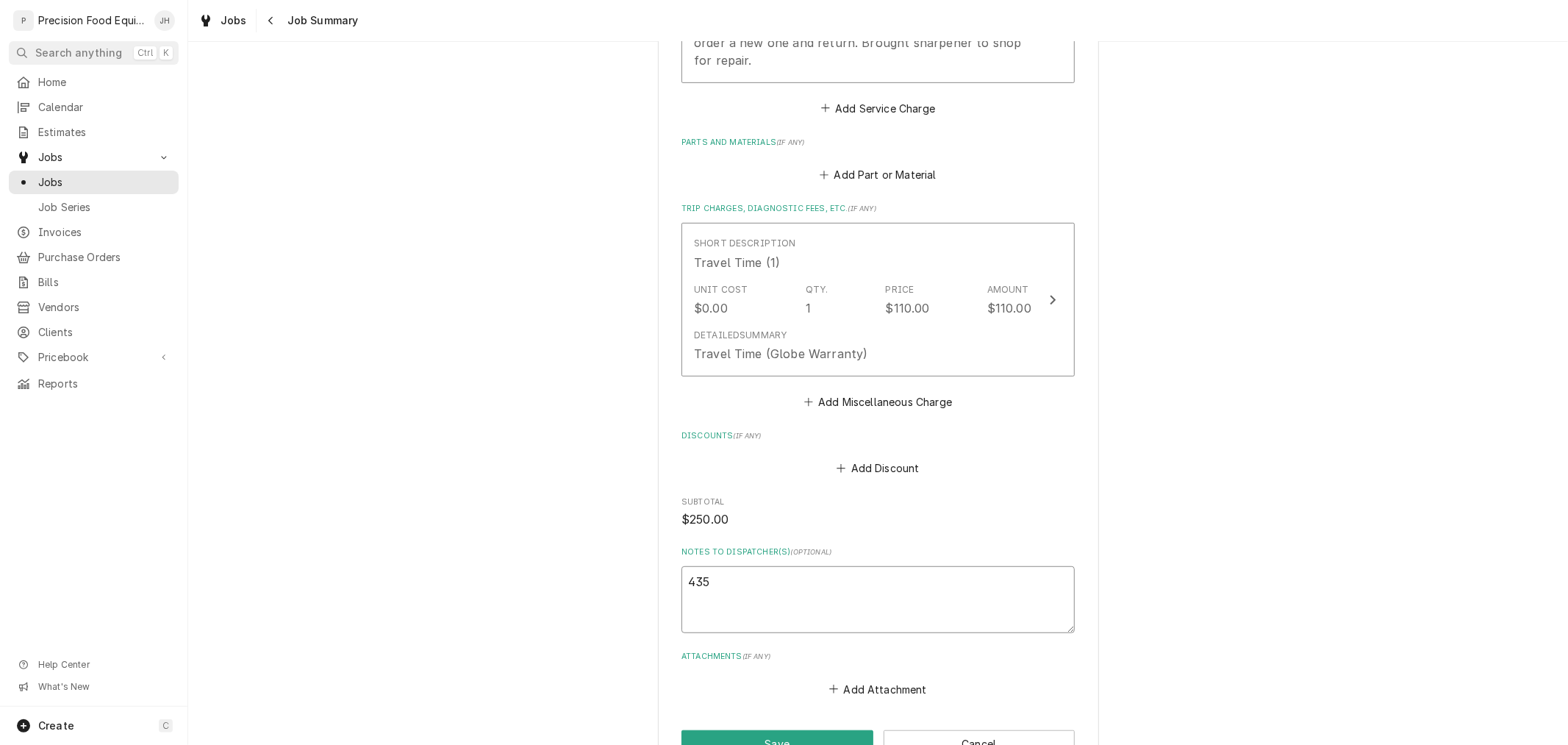
drag, startPoint x: 758, startPoint y: 590, endPoint x: 435, endPoint y: 590, distance: 323.0
click at [435, 590] on div "Santisi Brothers 2710 W. Bell Rd Suite #1115, Phoenix, AZ 85053-7523 Please pro…" at bounding box center [878, 137] width 1380 height 1304
type textarea "x"
paste textarea "453-a"
type textarea "x"
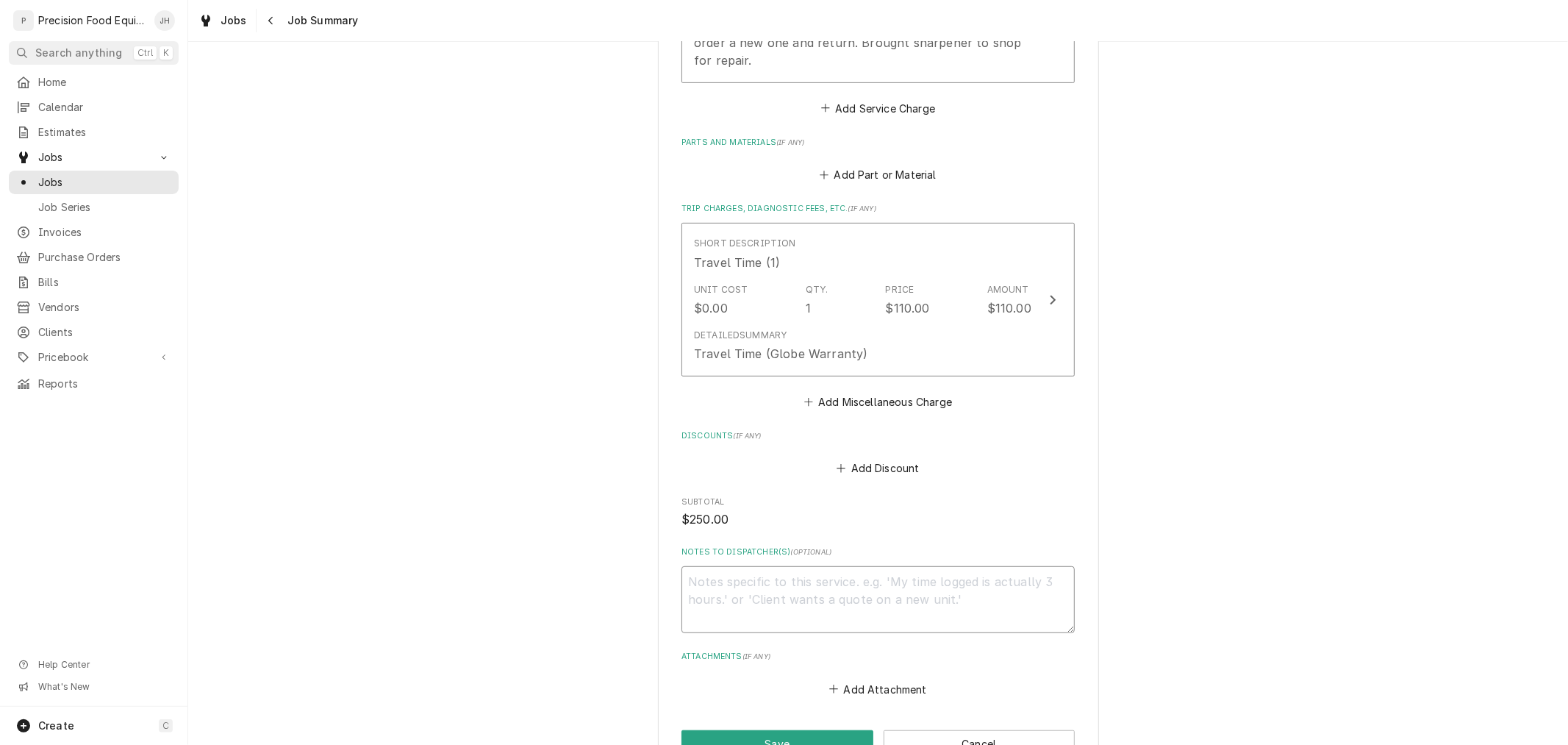
type textarea "453-a"
type textarea "x"
type textarea "453-as"
type textarea "x"
type textarea "453-as"
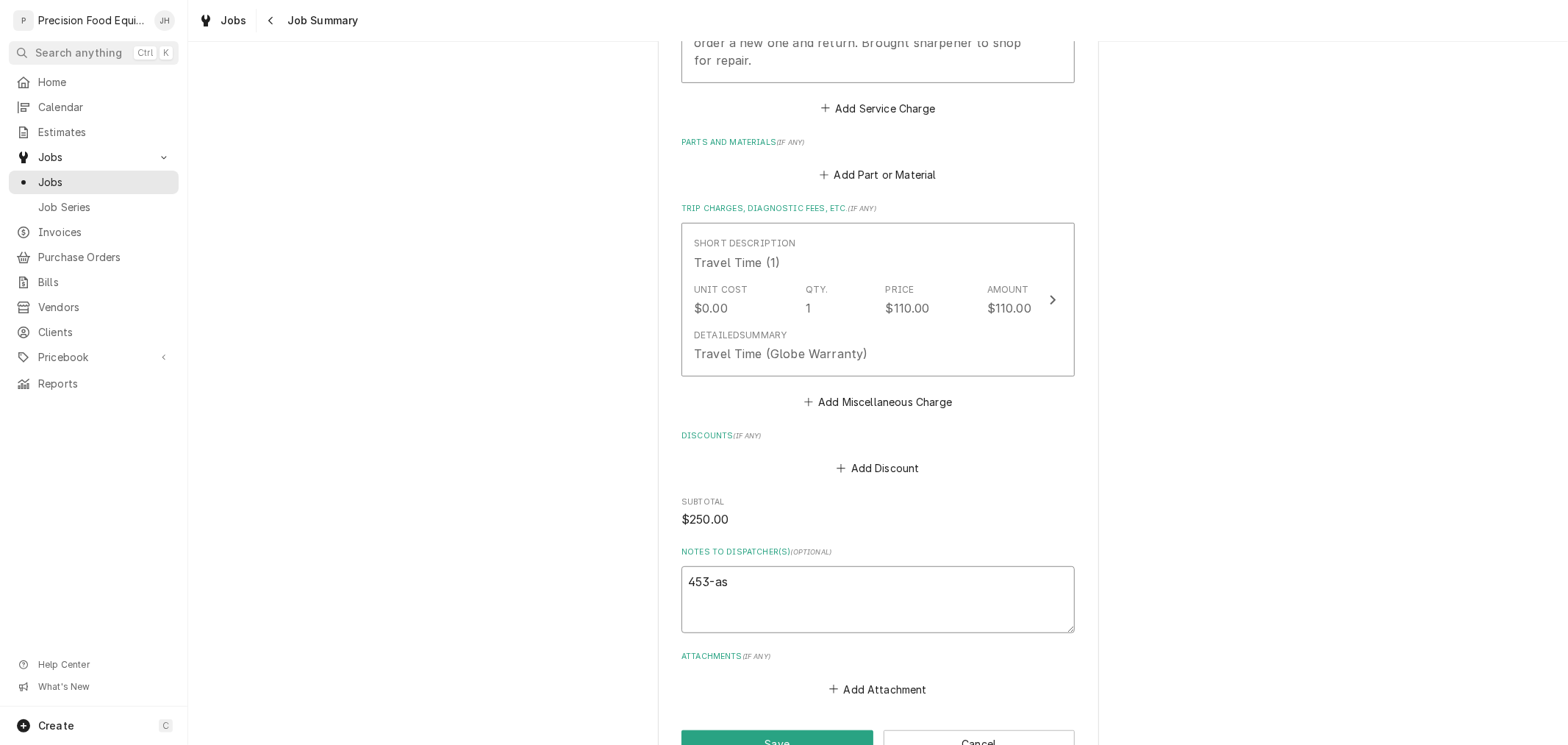
type textarea "x"
type textarea "453-as P"
type textarea "x"
type textarea "453-as"
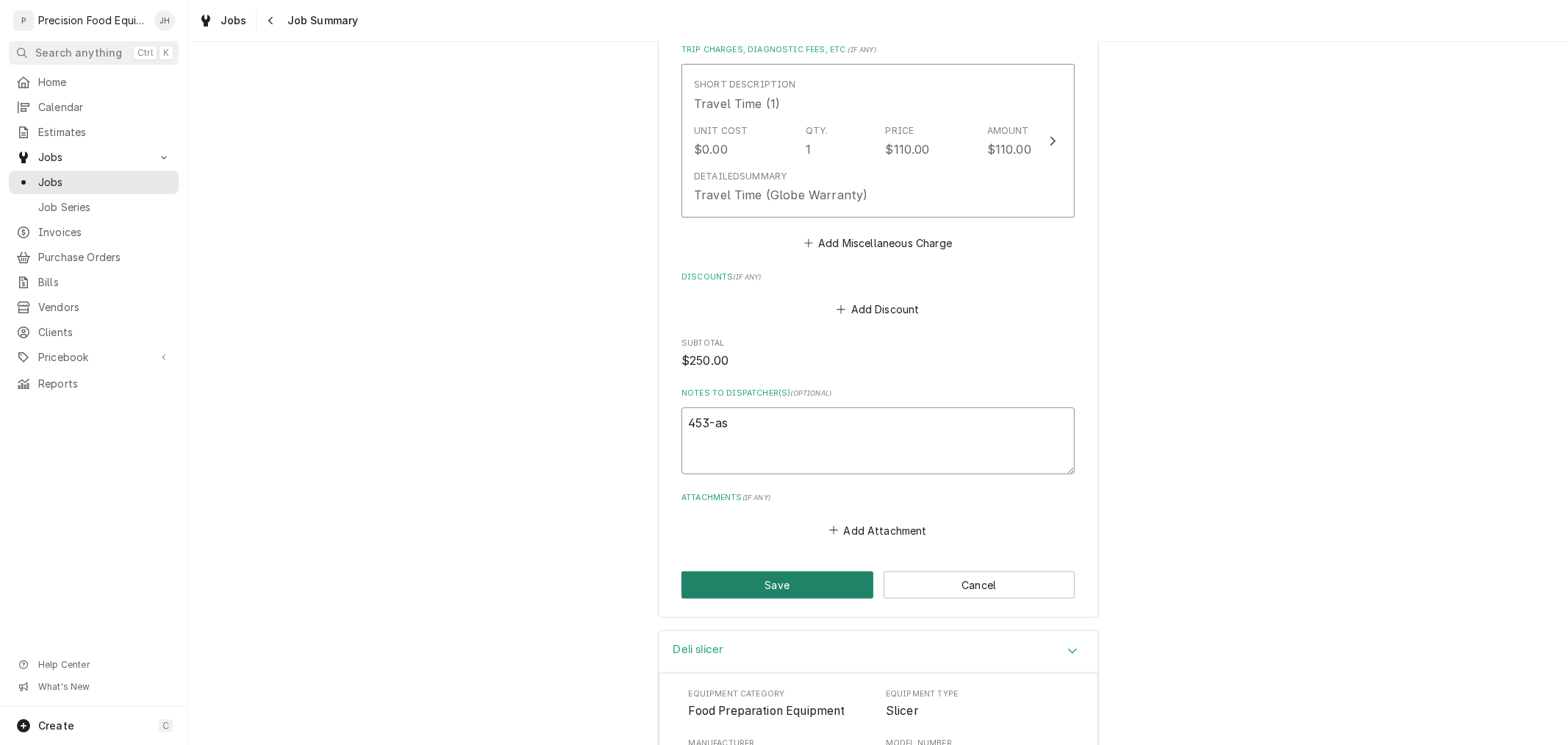
scroll to position [736, 0]
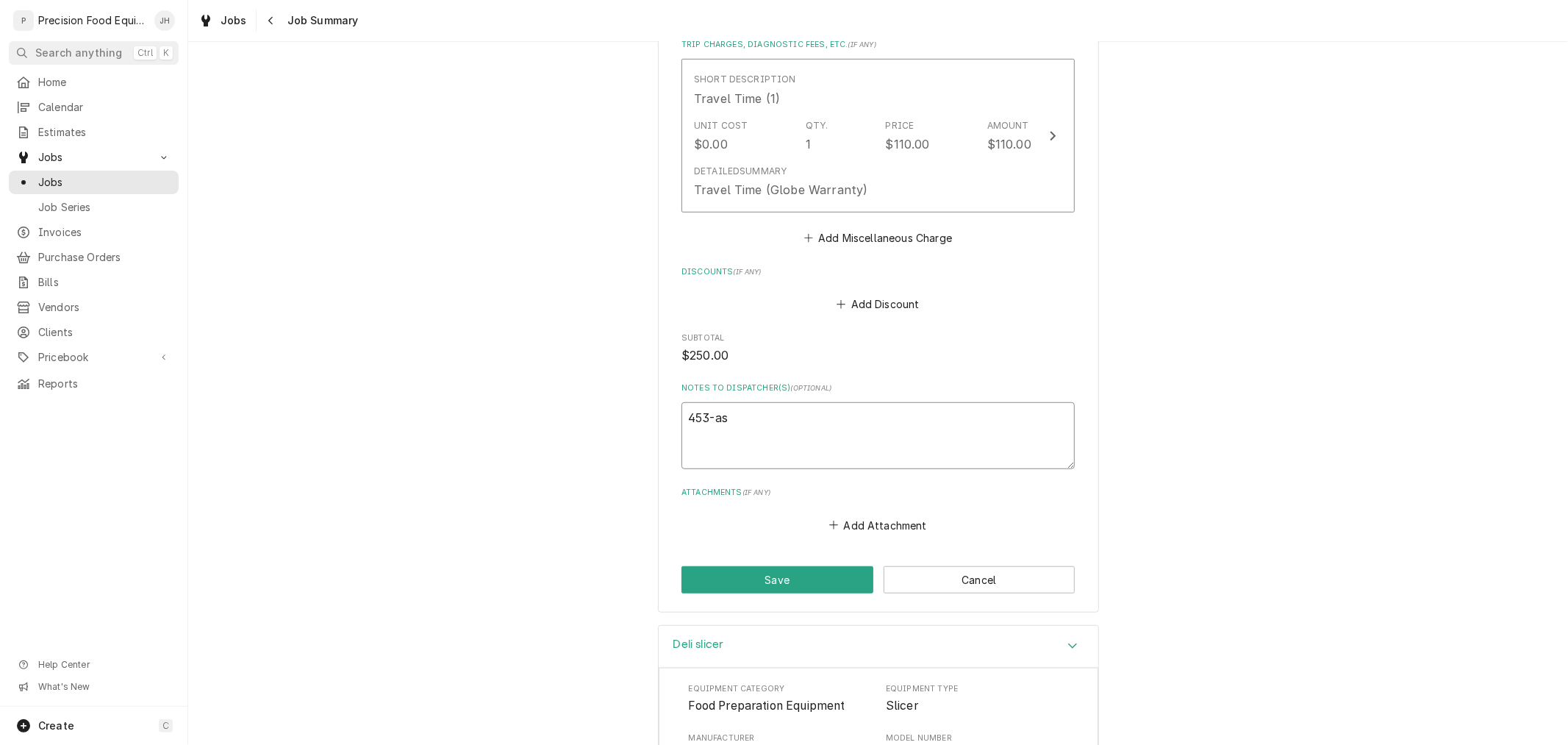
click at [784, 444] on textarea "453-as" at bounding box center [878, 435] width 393 height 66
click at [789, 427] on textarea "453-as" at bounding box center [878, 435] width 393 height 66
type textarea "x"
type textarea "453-as I"
type textarea "x"
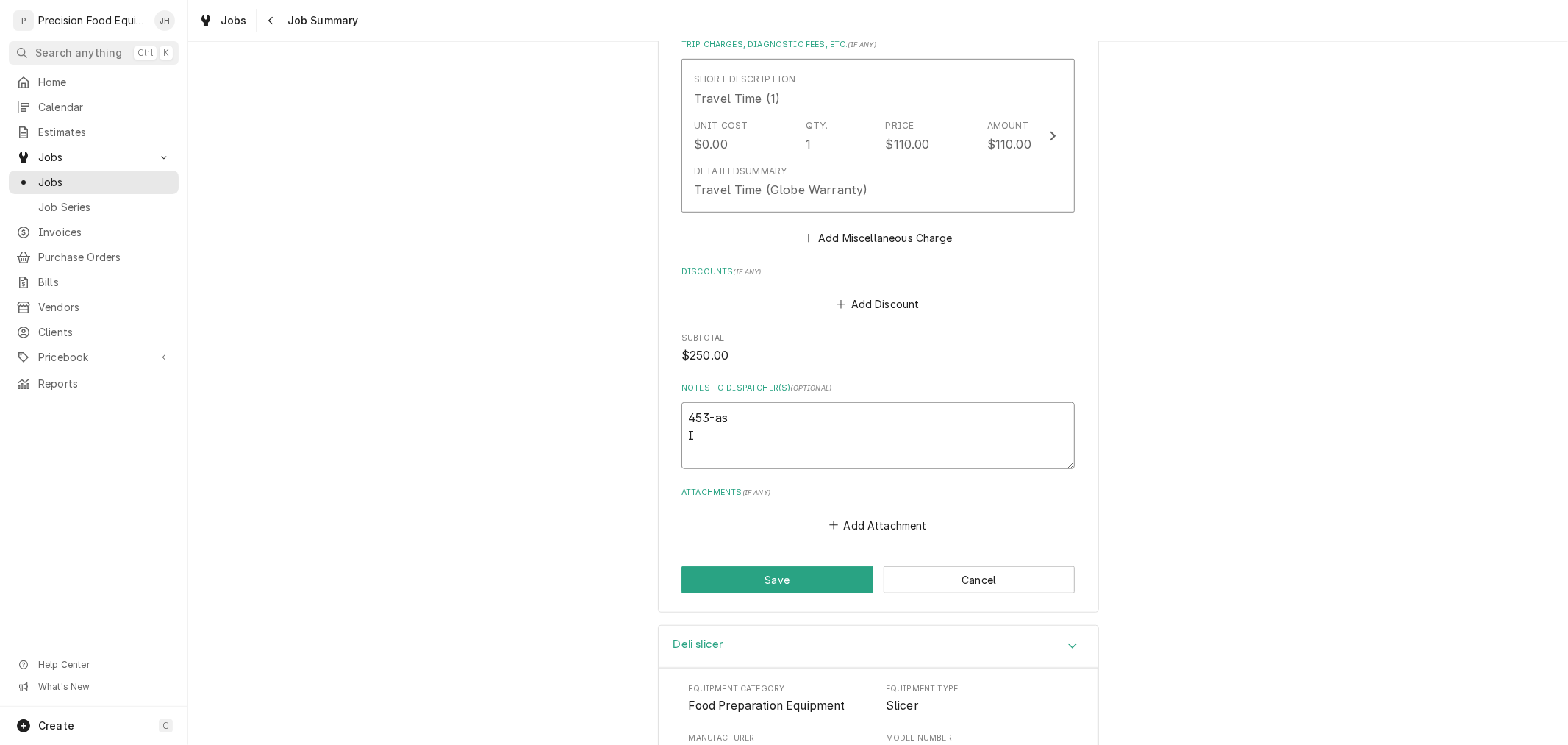
type textarea "453-as Is"
type textarea "x"
type textarea "453-as Is"
type textarea "x"
type textarea "453-as Is t"
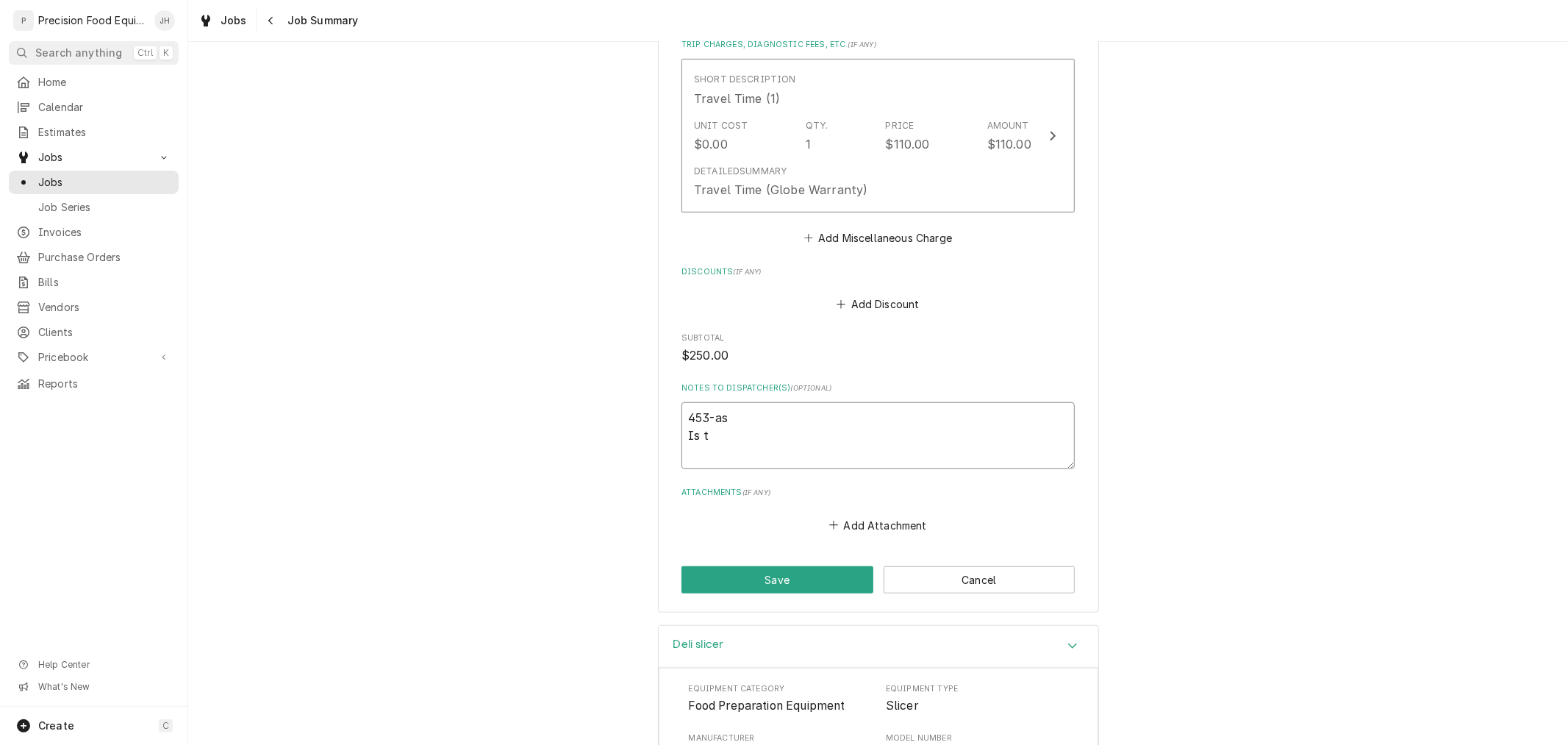
type textarea "x"
type textarea "453-as Is th"
type textarea "x"
type textarea "453-as Is the"
type textarea "x"
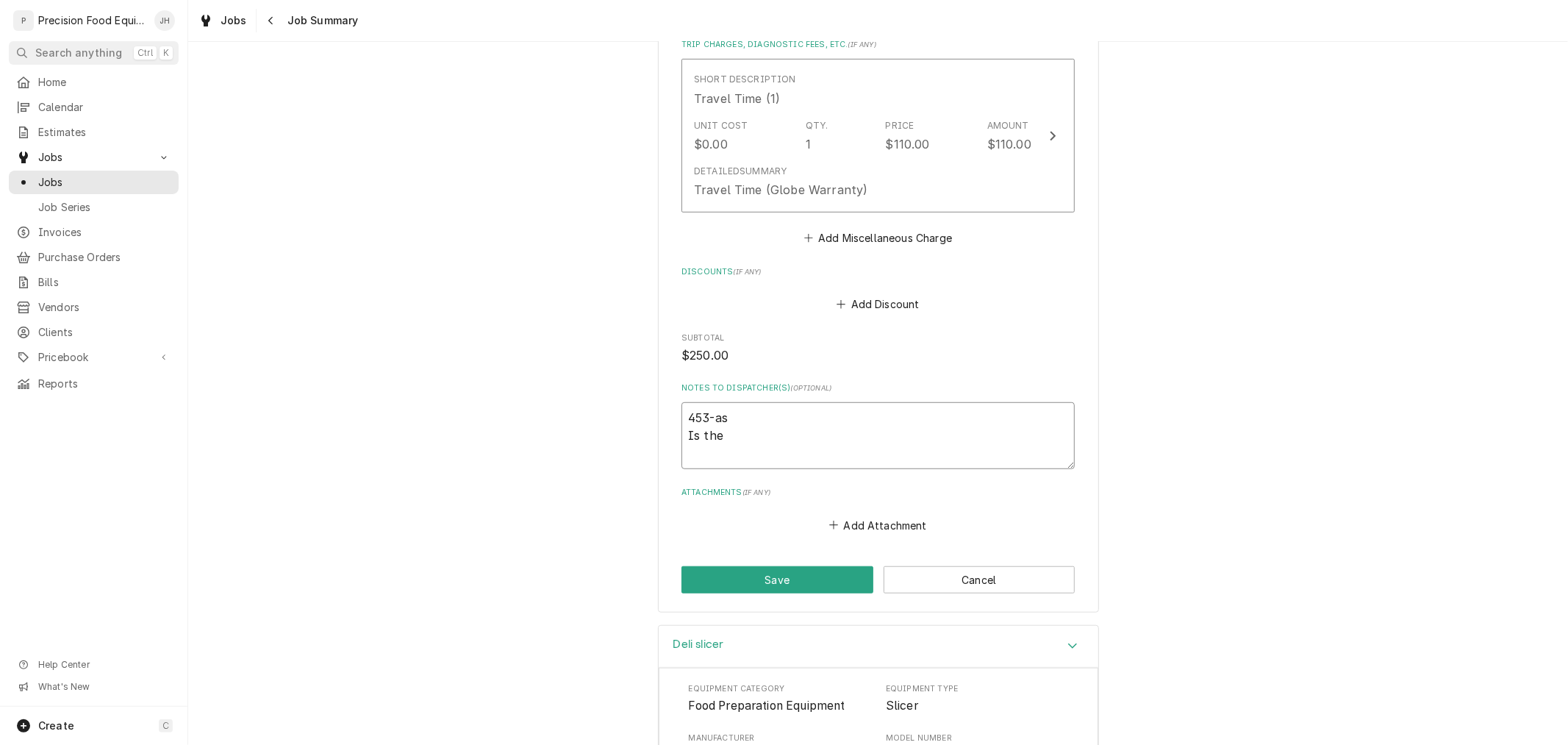
type textarea "453-as Is the p"
type textarea "x"
type textarea "453-as Is the pa"
type textarea "x"
type textarea "453-as Is the par"
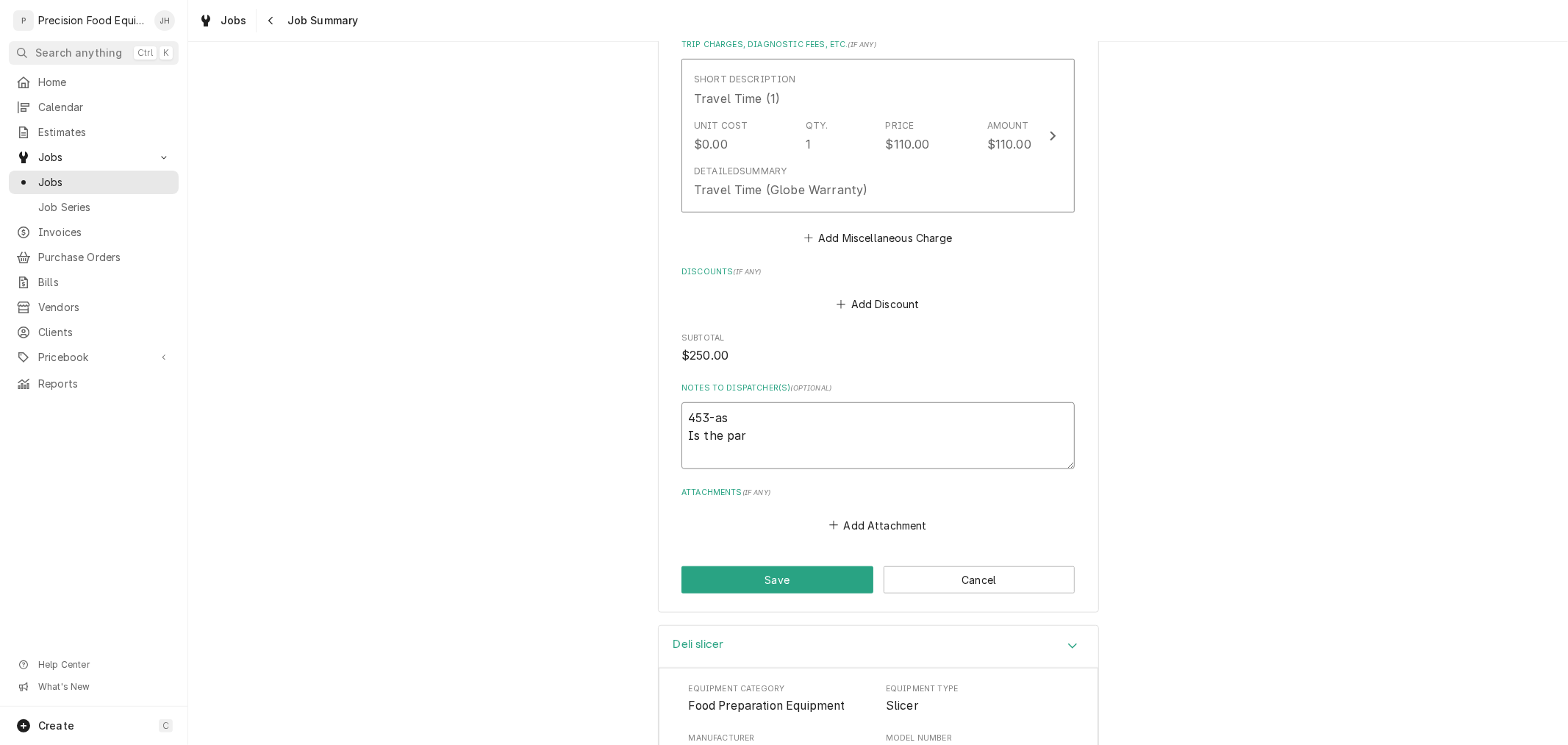
type textarea "x"
type textarea "453-as Is the part"
type textarea "x"
type textarea "453-as Is the part"
type textarea "x"
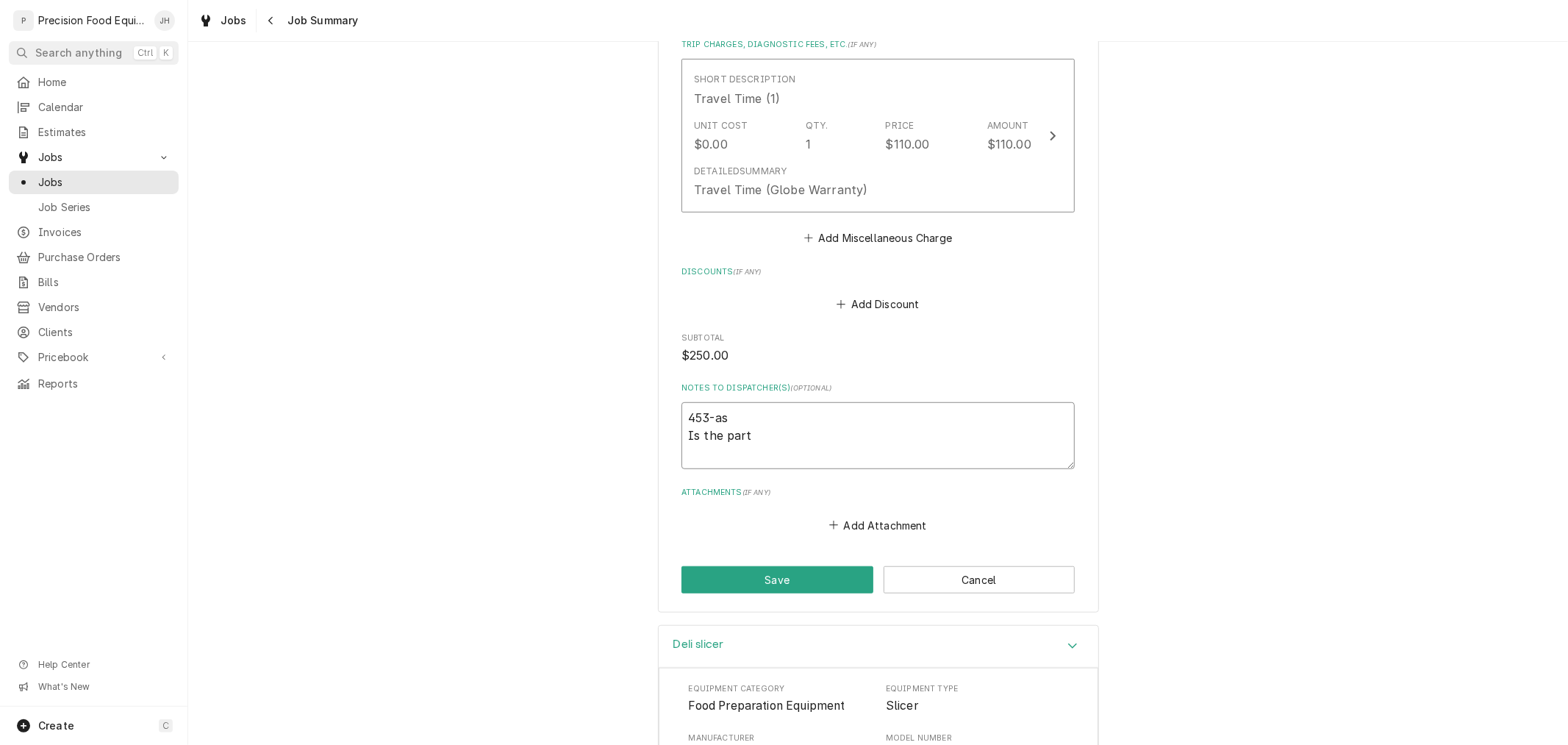
type textarea "453-as Is the part n"
type textarea "x"
type textarea "453-as Is the part nu"
type textarea "x"
type textarea "453-as Is the part numb"
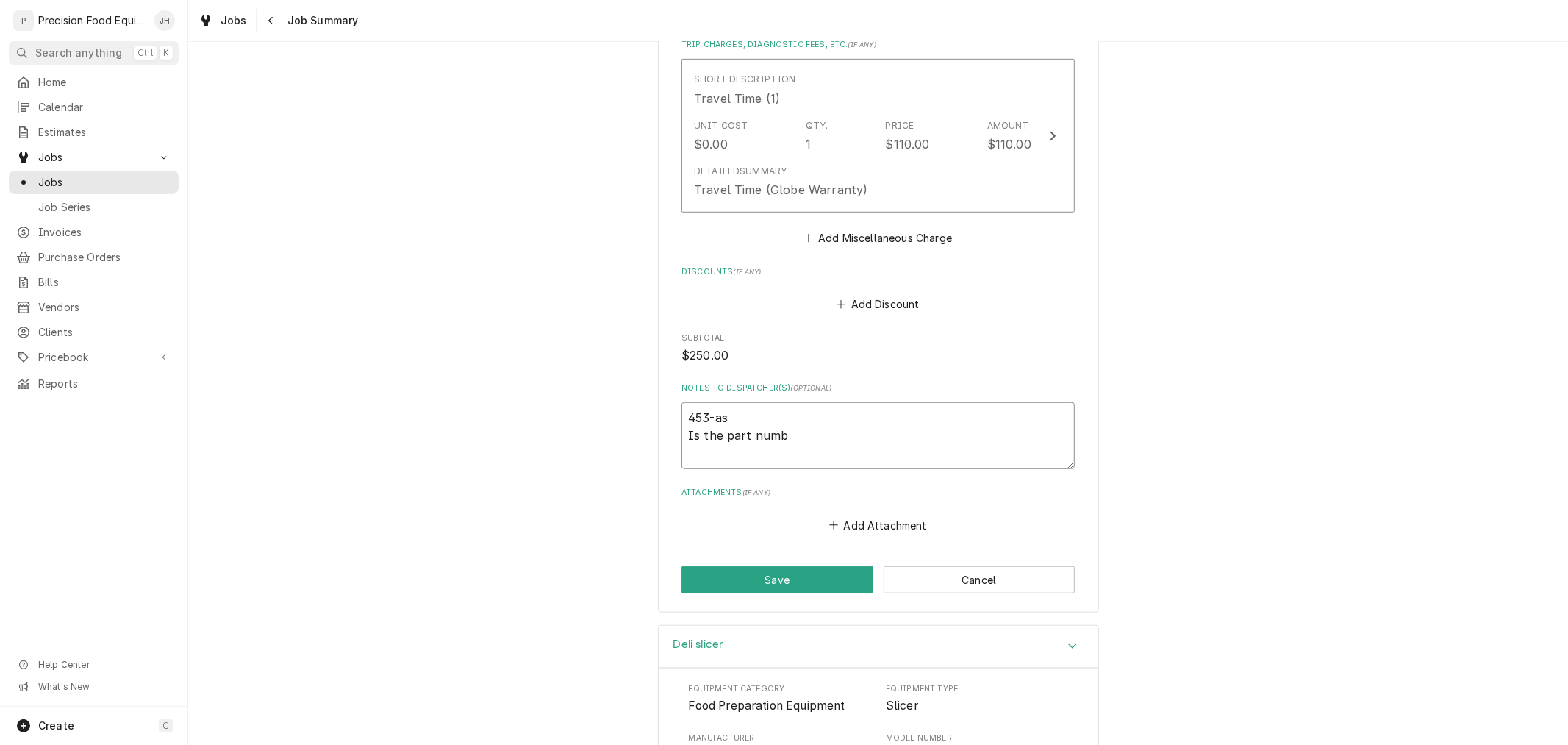
type textarea "x"
type textarea "453-as Is the part numbe"
type textarea "x"
type textarea "453-as Is the part number"
type textarea "x"
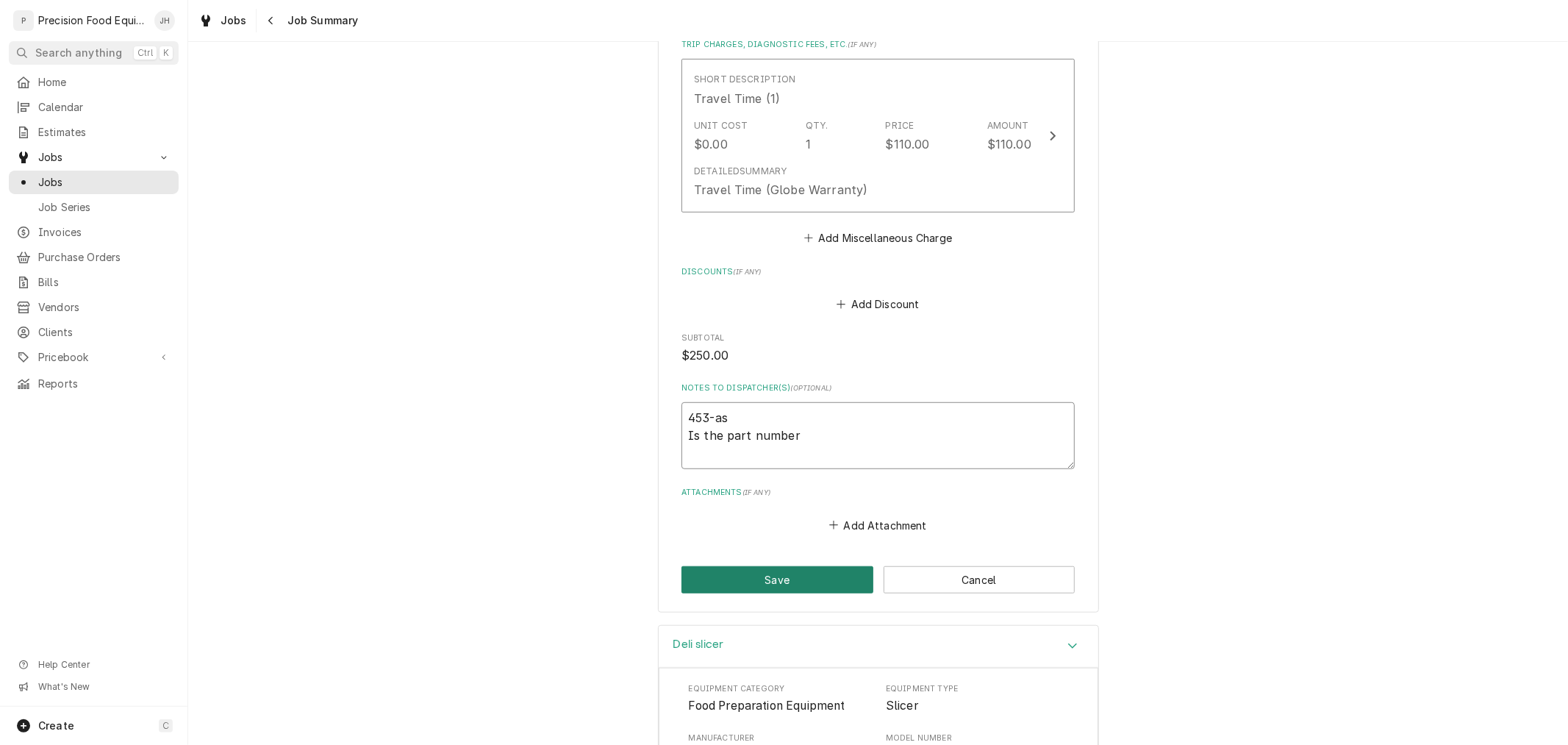
type textarea "453-as Is the part number"
click at [780, 571] on button "Save" at bounding box center [777, 579] width 192 height 27
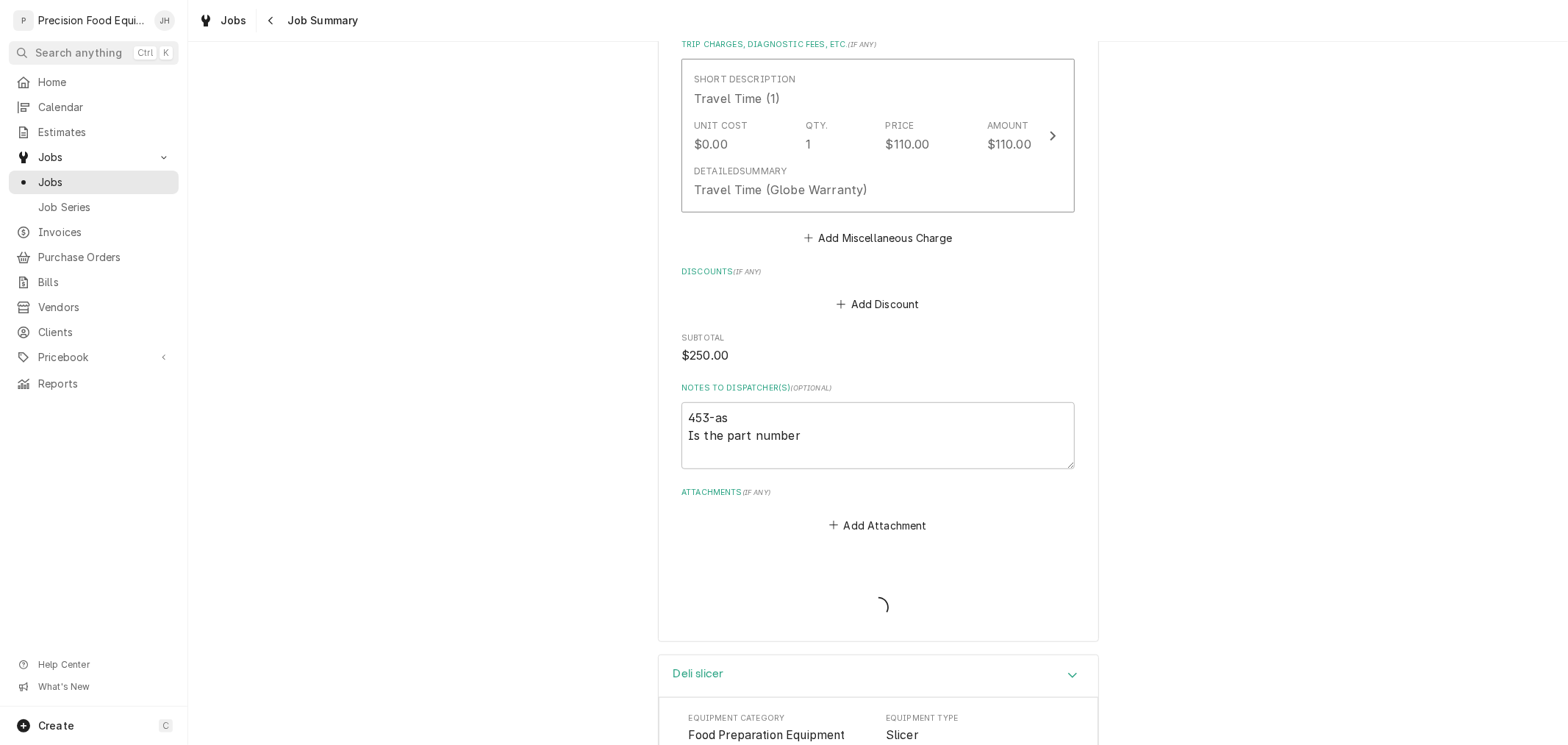
scroll to position [1419, 0]
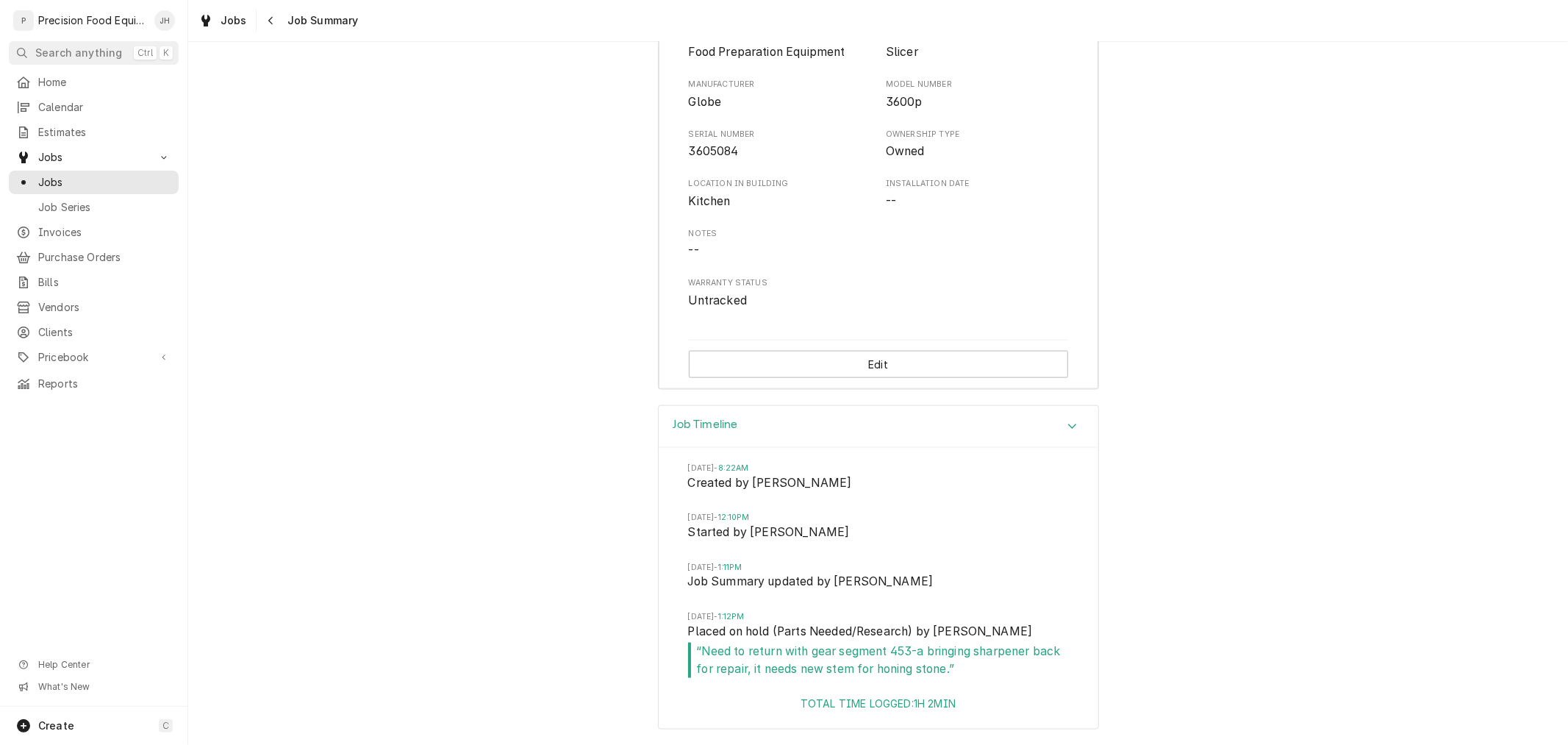
type textarea "x"
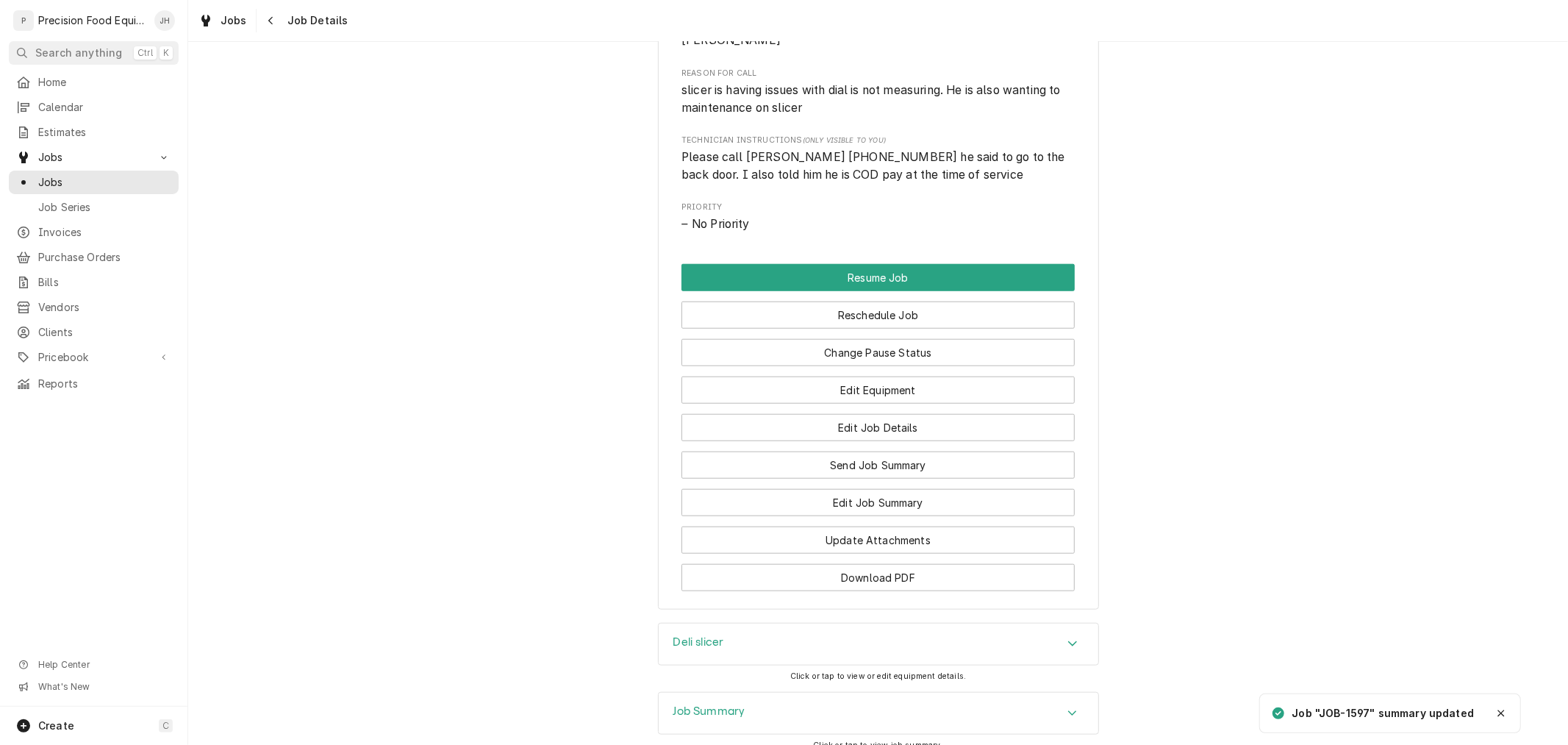
scroll to position [1127, 0]
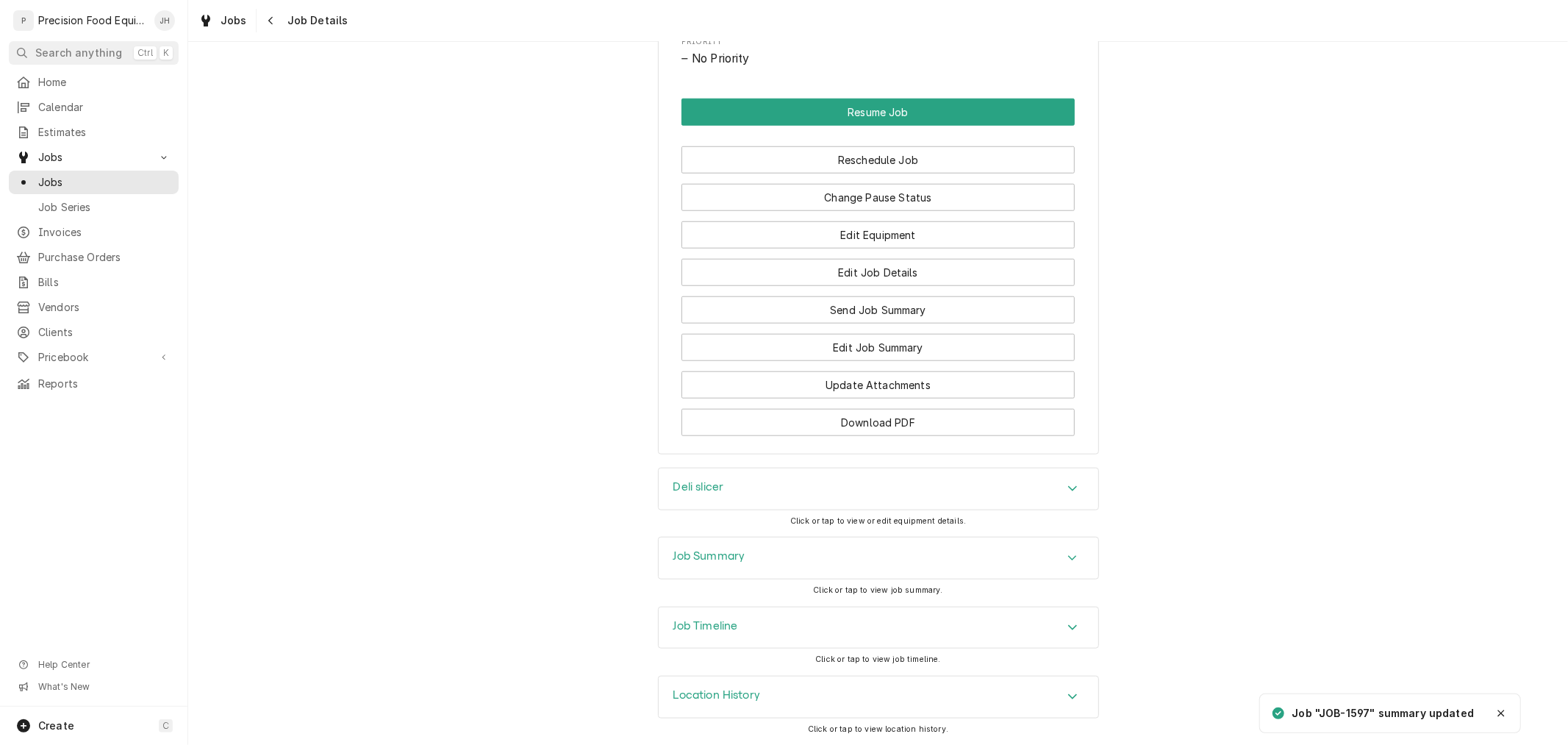
click at [859, 637] on div "Job Timeline" at bounding box center [878, 627] width 440 height 41
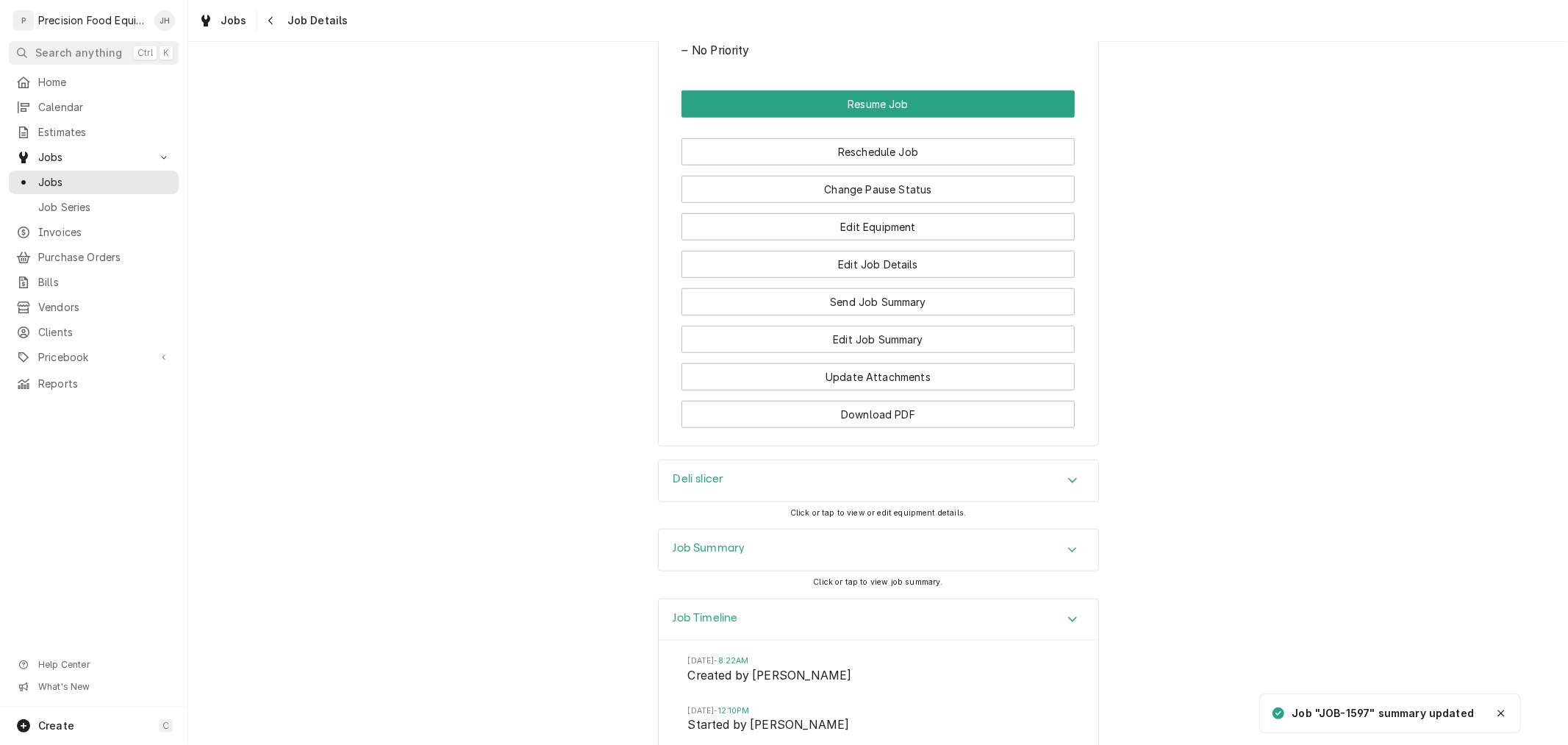
scroll to position [1457, 0]
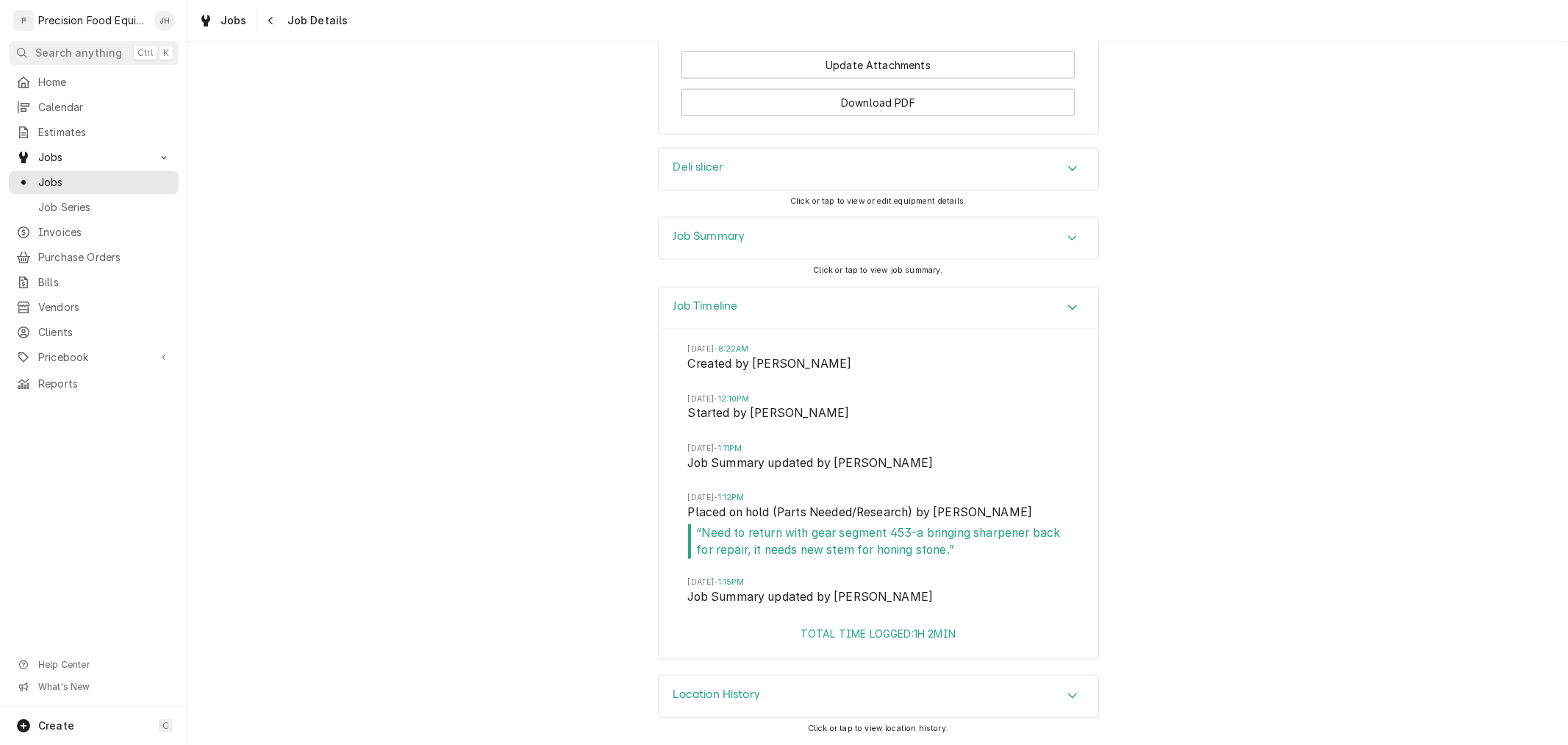
click at [869, 680] on div "Location History" at bounding box center [878, 696] width 440 height 41
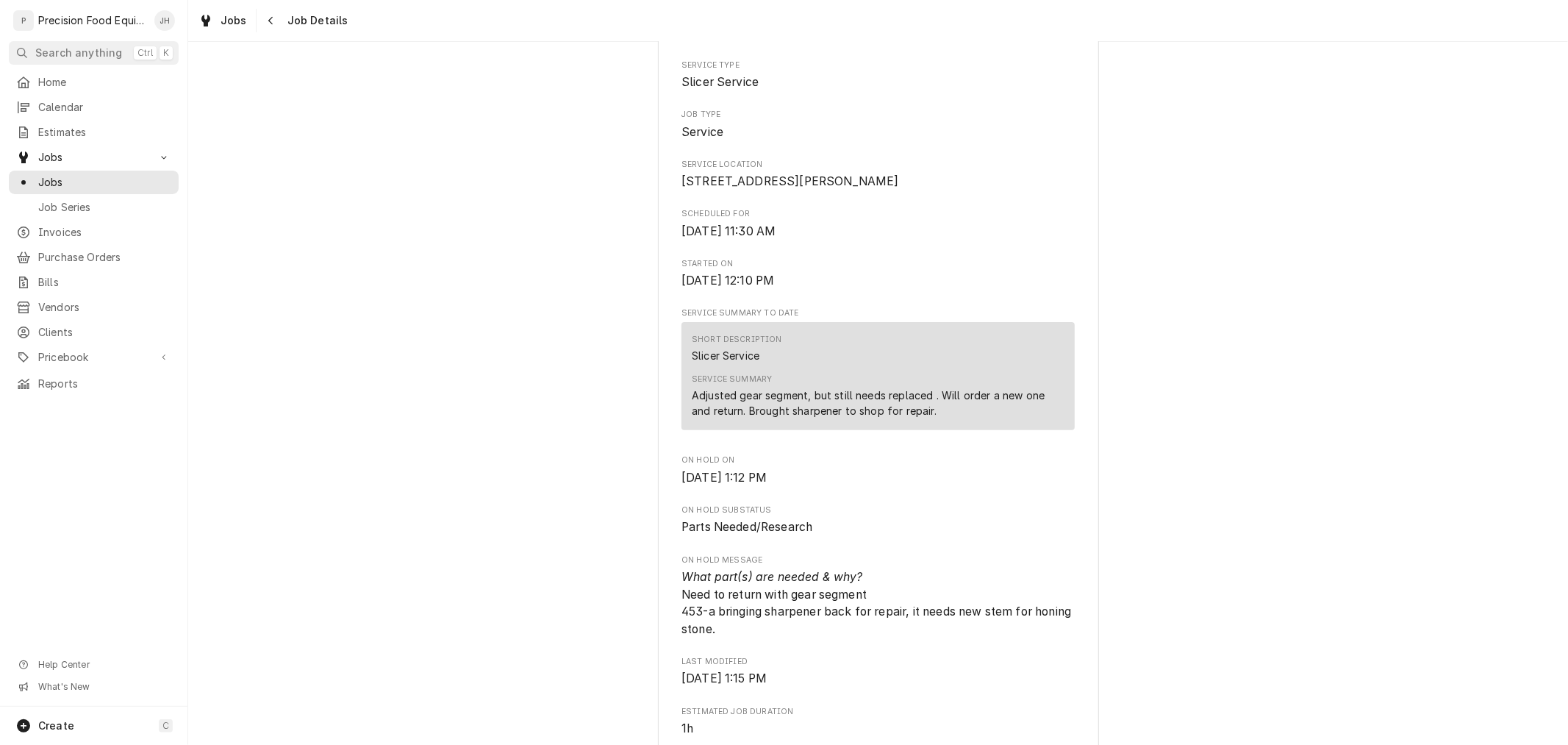
scroll to position [0, 0]
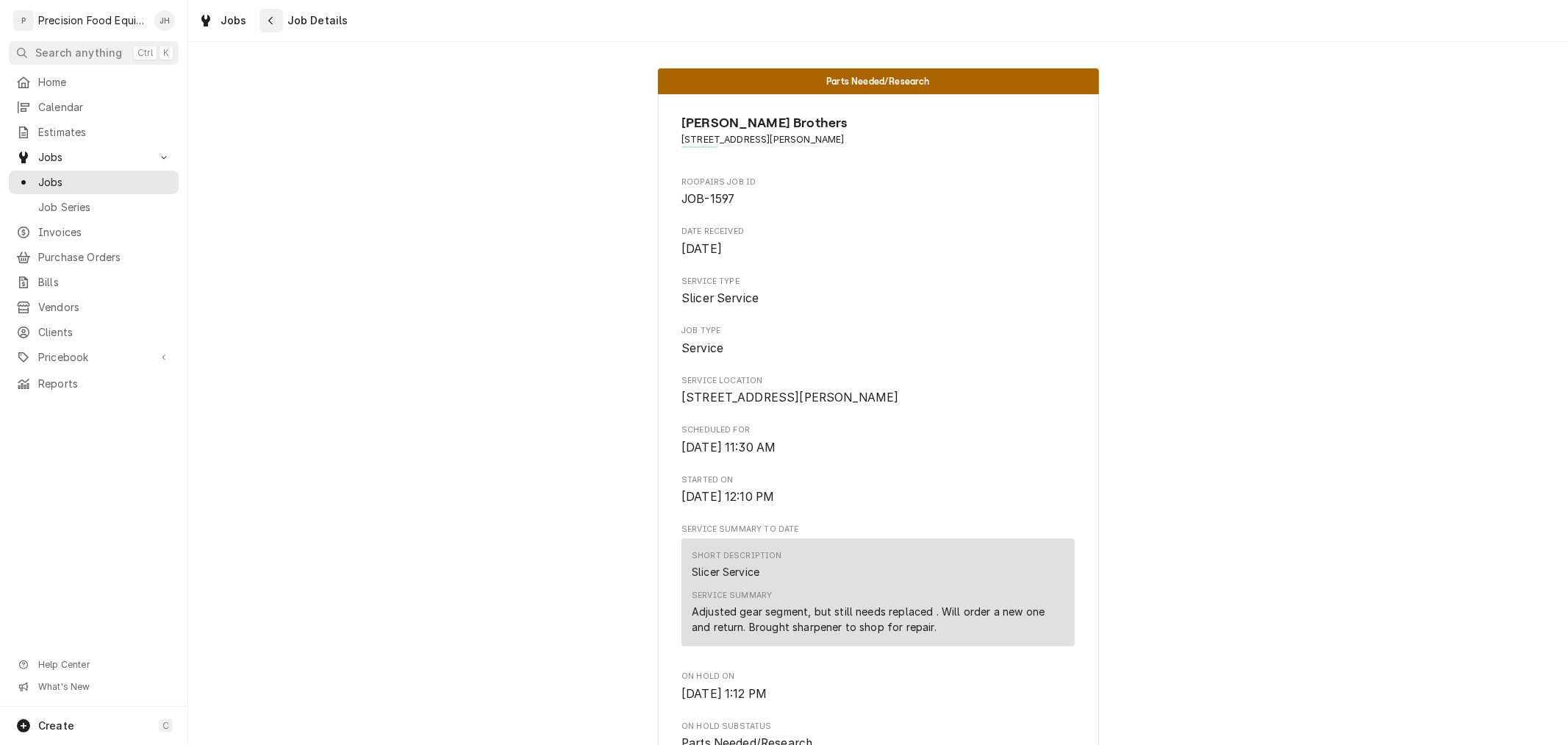
click at [270, 24] on icon "Navigate back" at bounding box center [270, 21] width 4 height 8
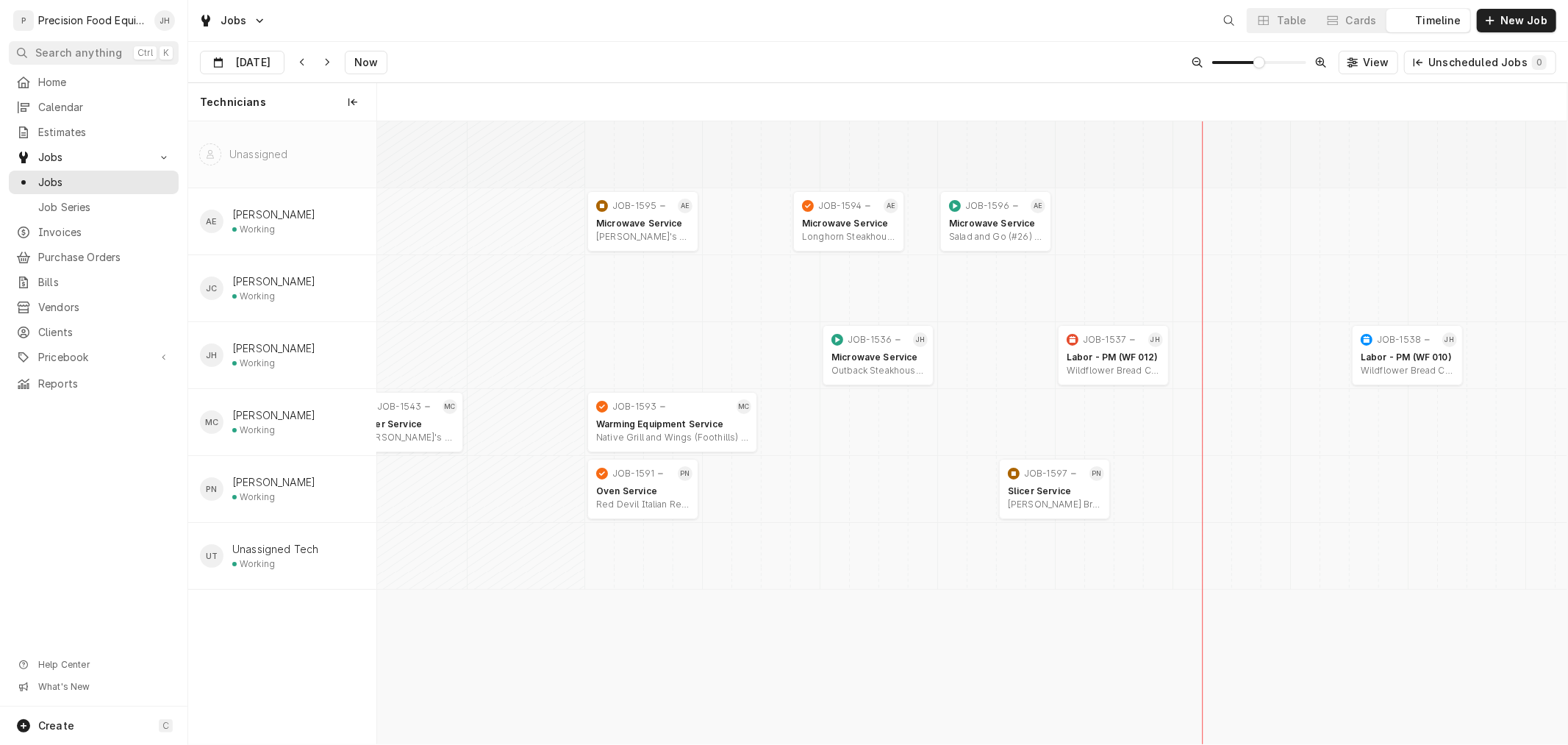
scroll to position [0, 23585]
click at [874, 359] on div "Microwave Service" at bounding box center [878, 357] width 93 height 11
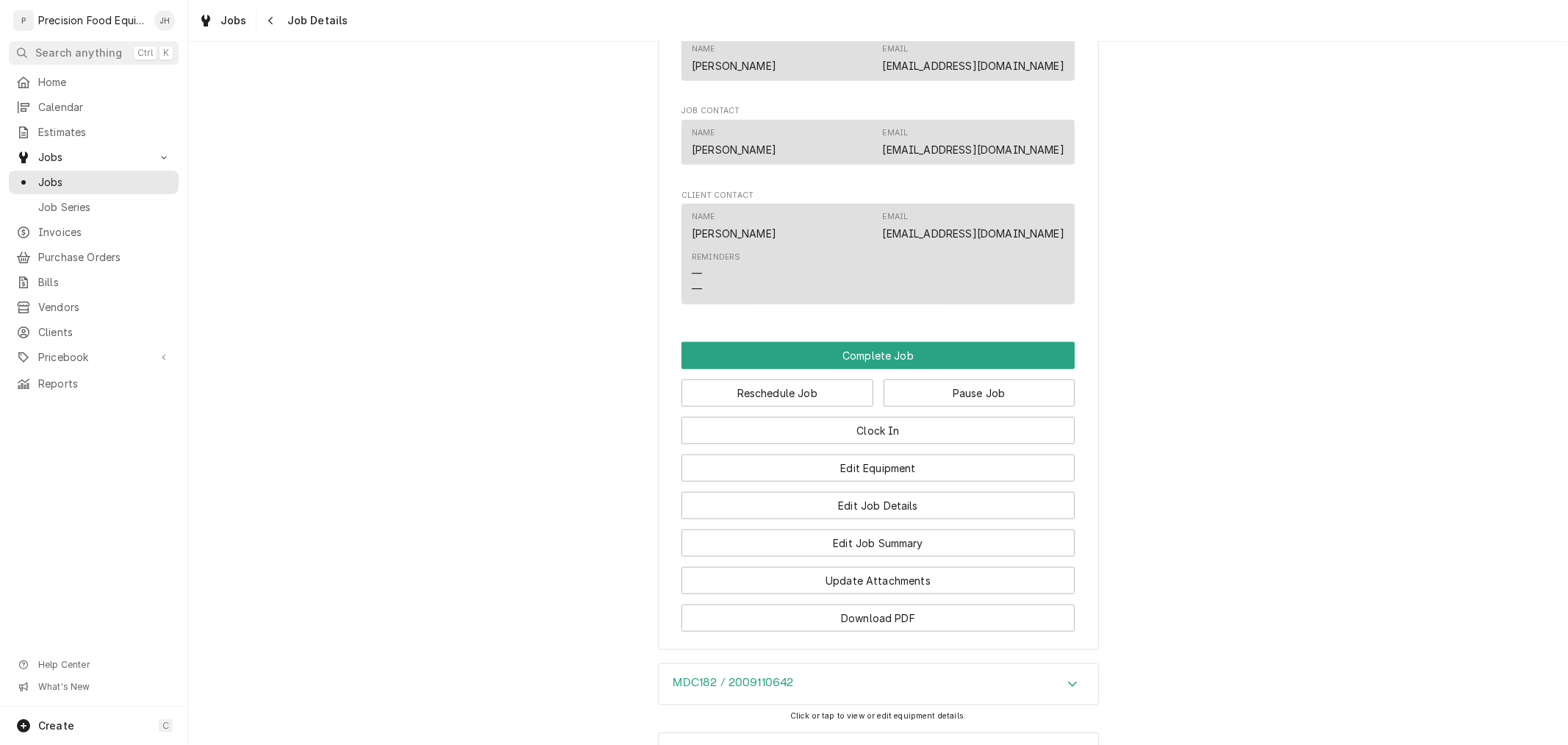
scroll to position [1194, 0]
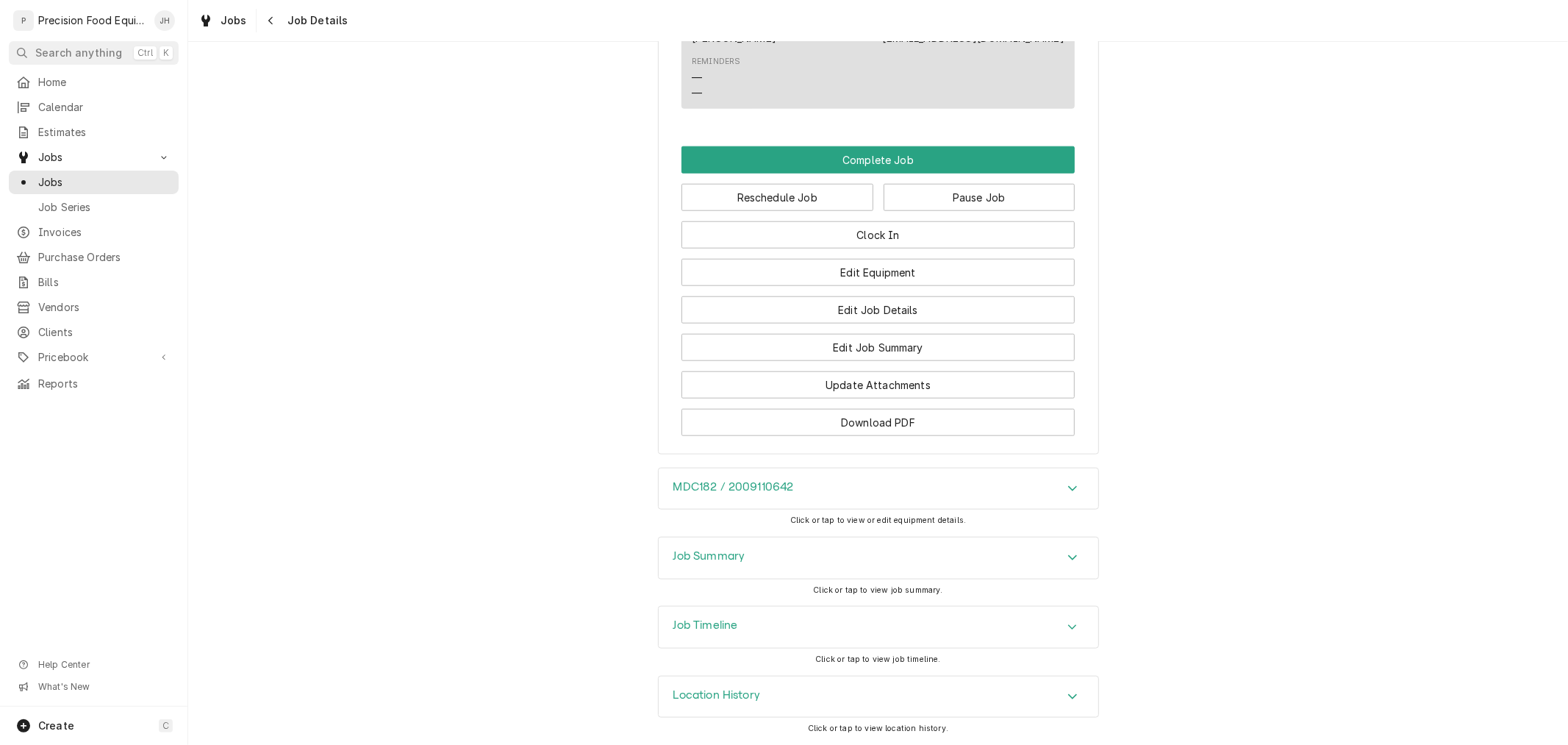
click at [935, 474] on div "MDC182 / 2009110642" at bounding box center [878, 489] width 440 height 41
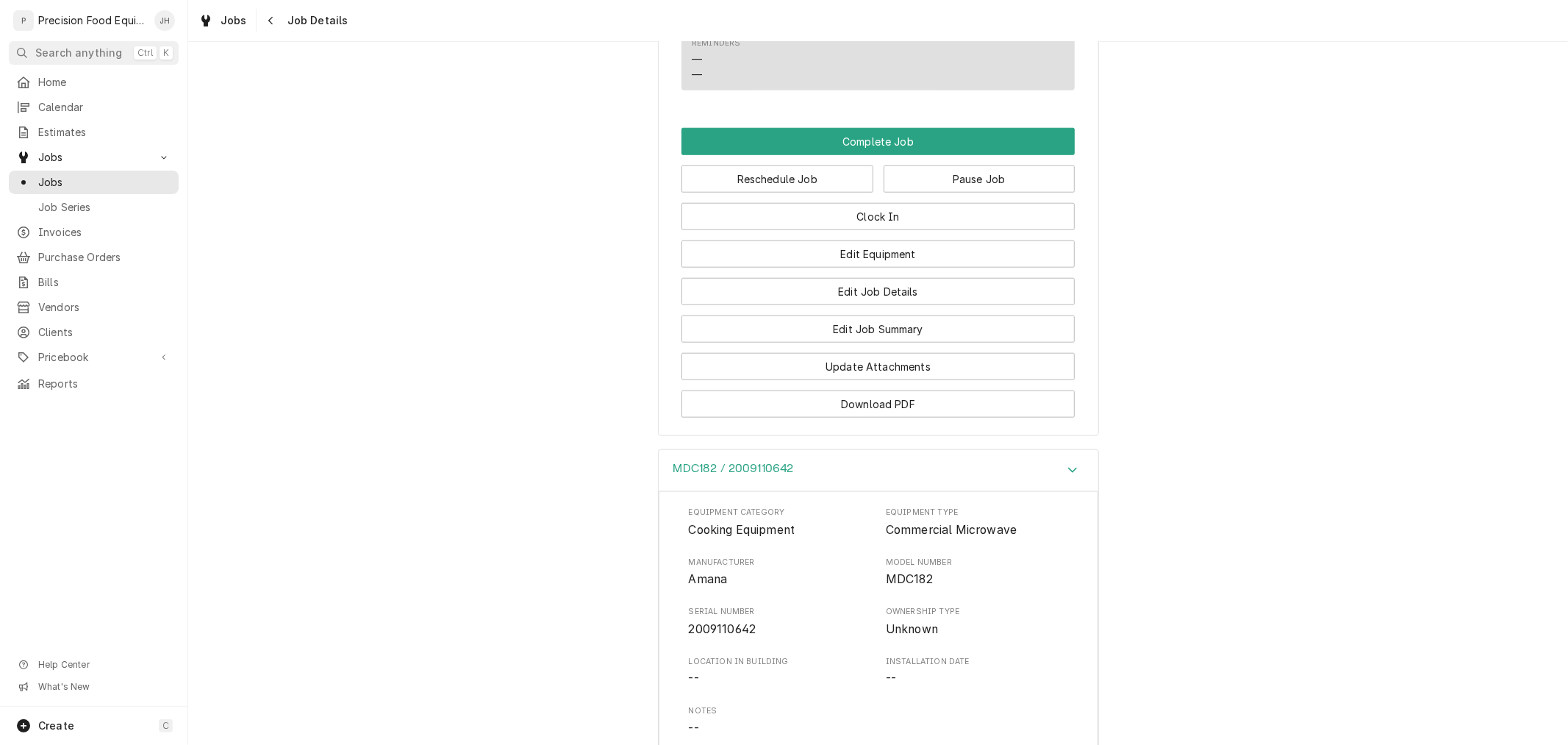
click at [938, 488] on div "MDC182 / 2009110642" at bounding box center [878, 470] width 440 height 42
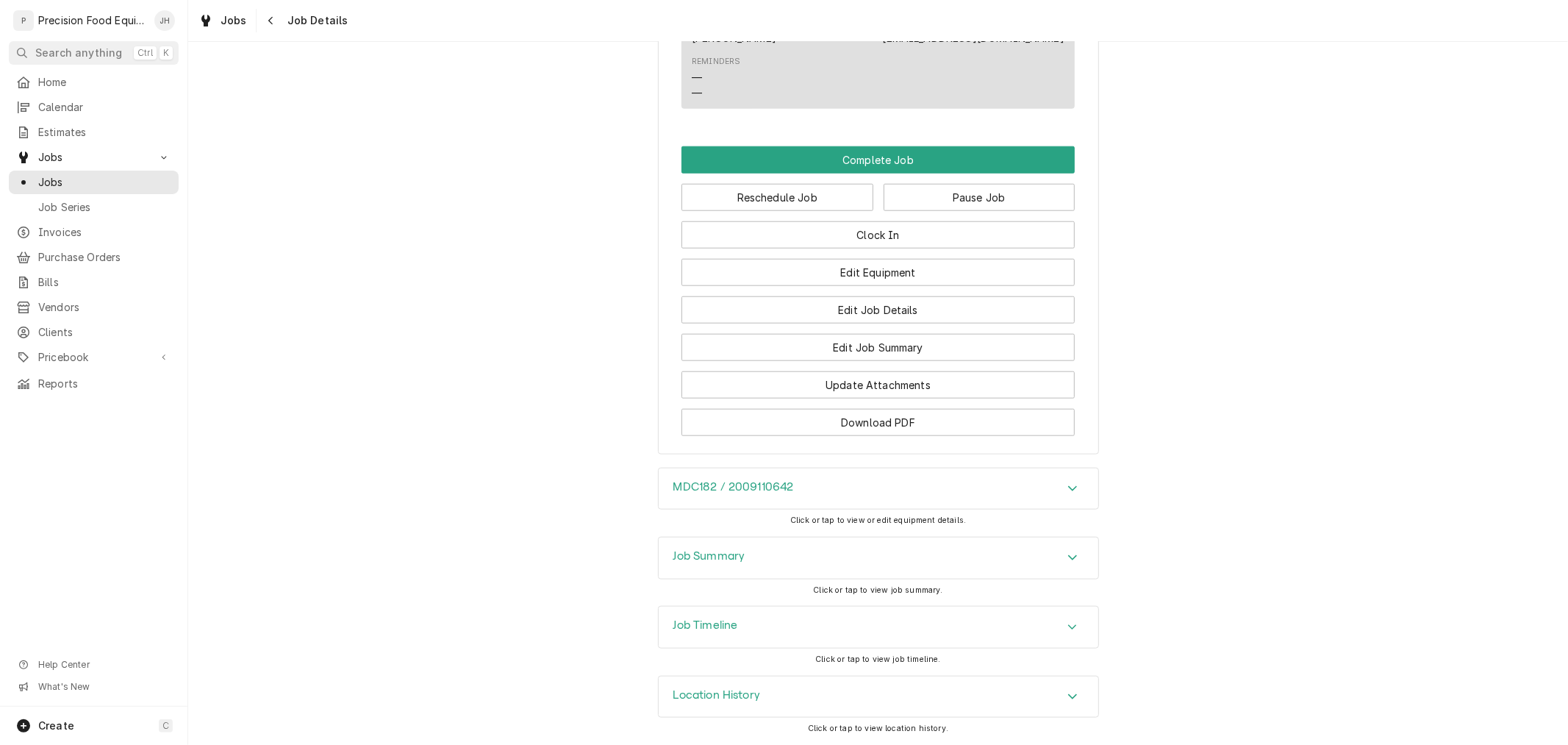
click at [938, 488] on div "MDC182 / 2009110642" at bounding box center [878, 489] width 440 height 41
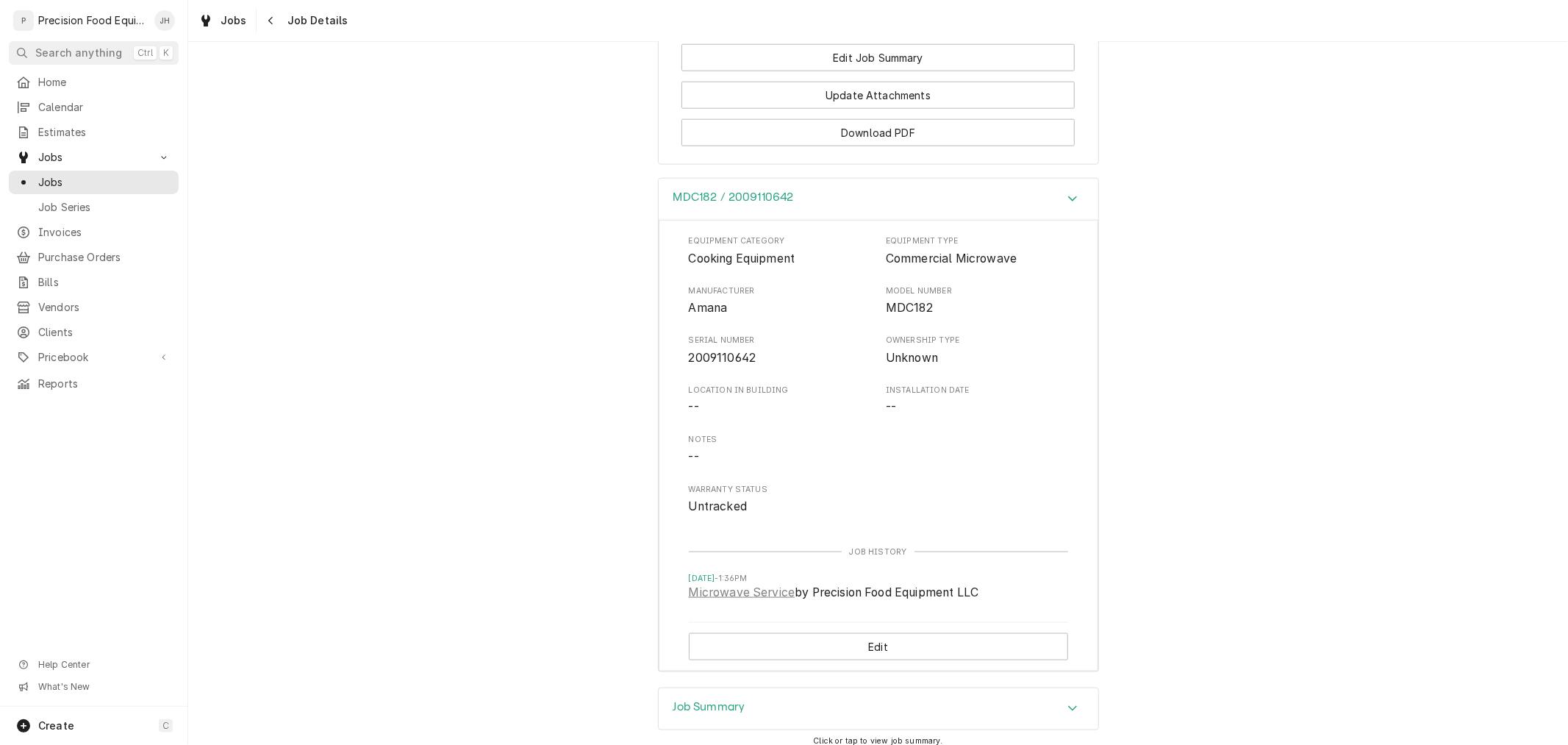
scroll to position [1634, 0]
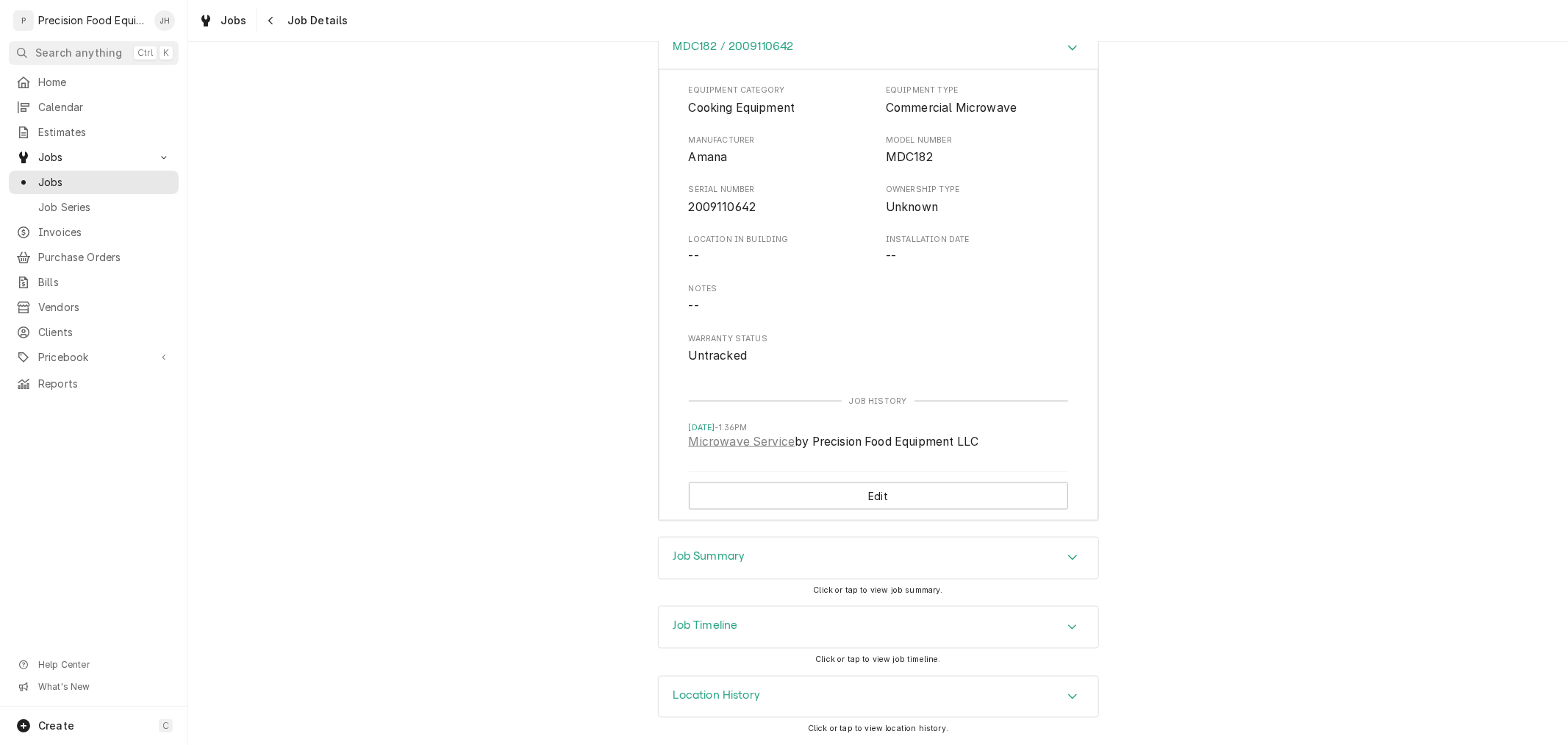
click at [908, 556] on div "Job Summary" at bounding box center [878, 558] width 440 height 41
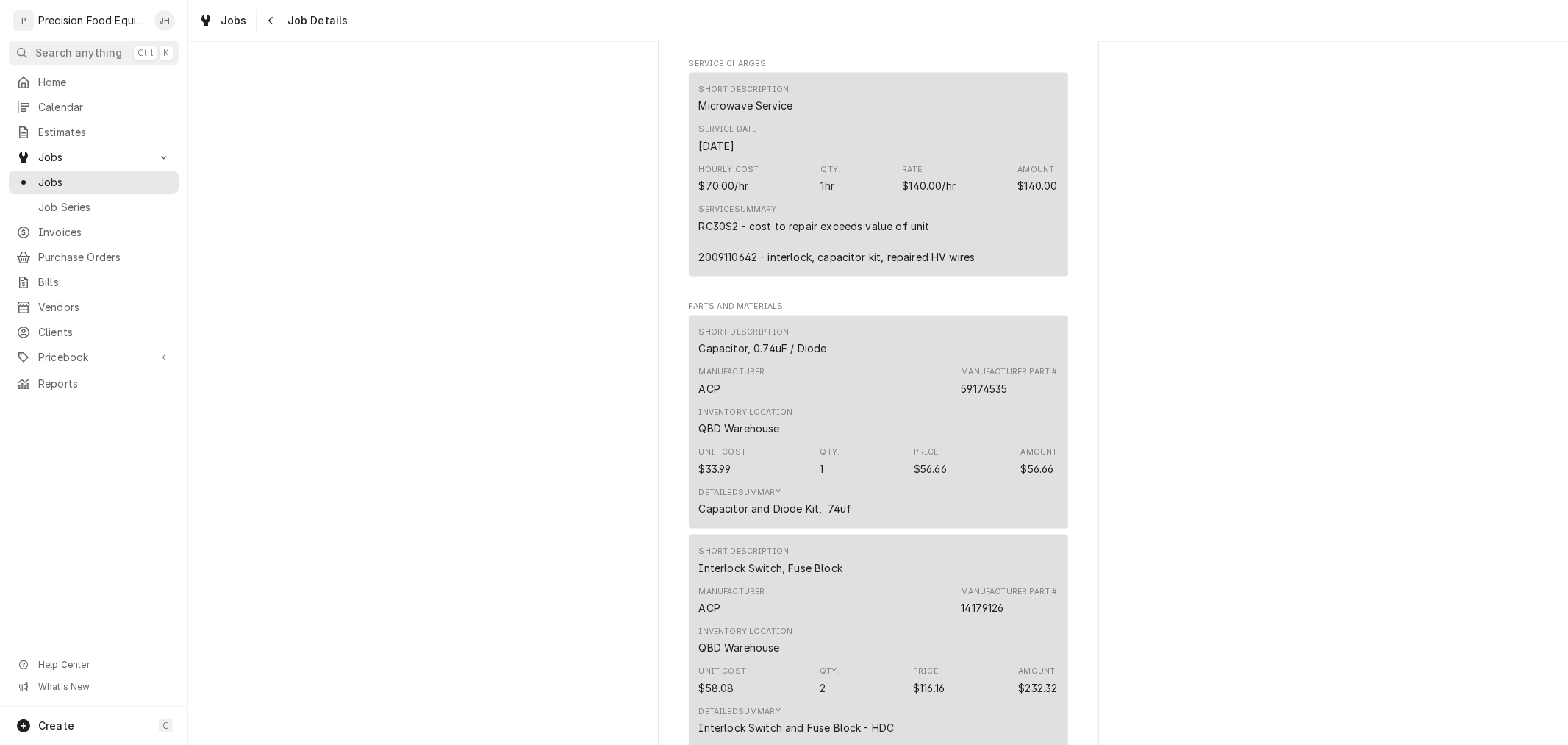
scroll to position [2759, 0]
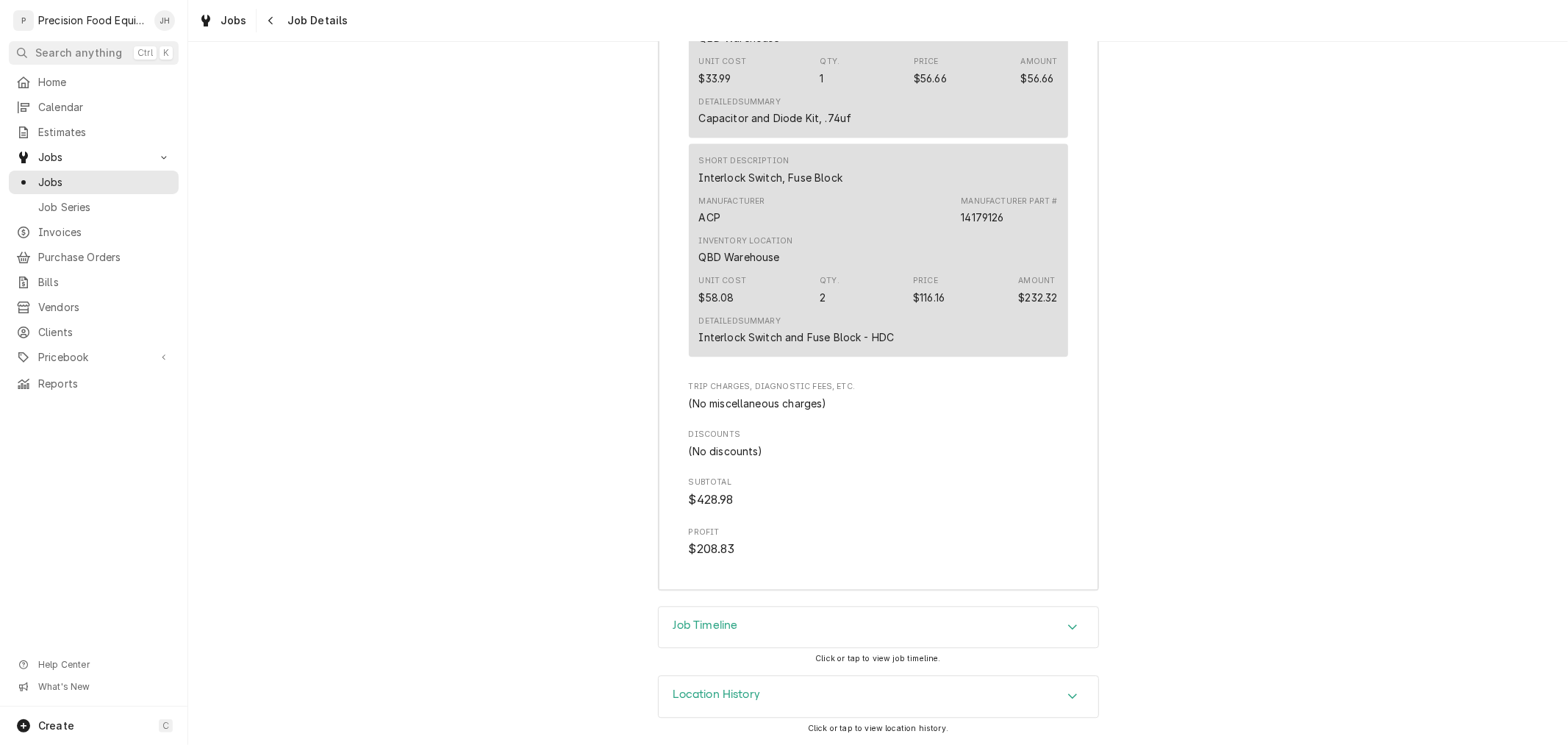
click at [913, 623] on div "Job Timeline" at bounding box center [878, 627] width 440 height 41
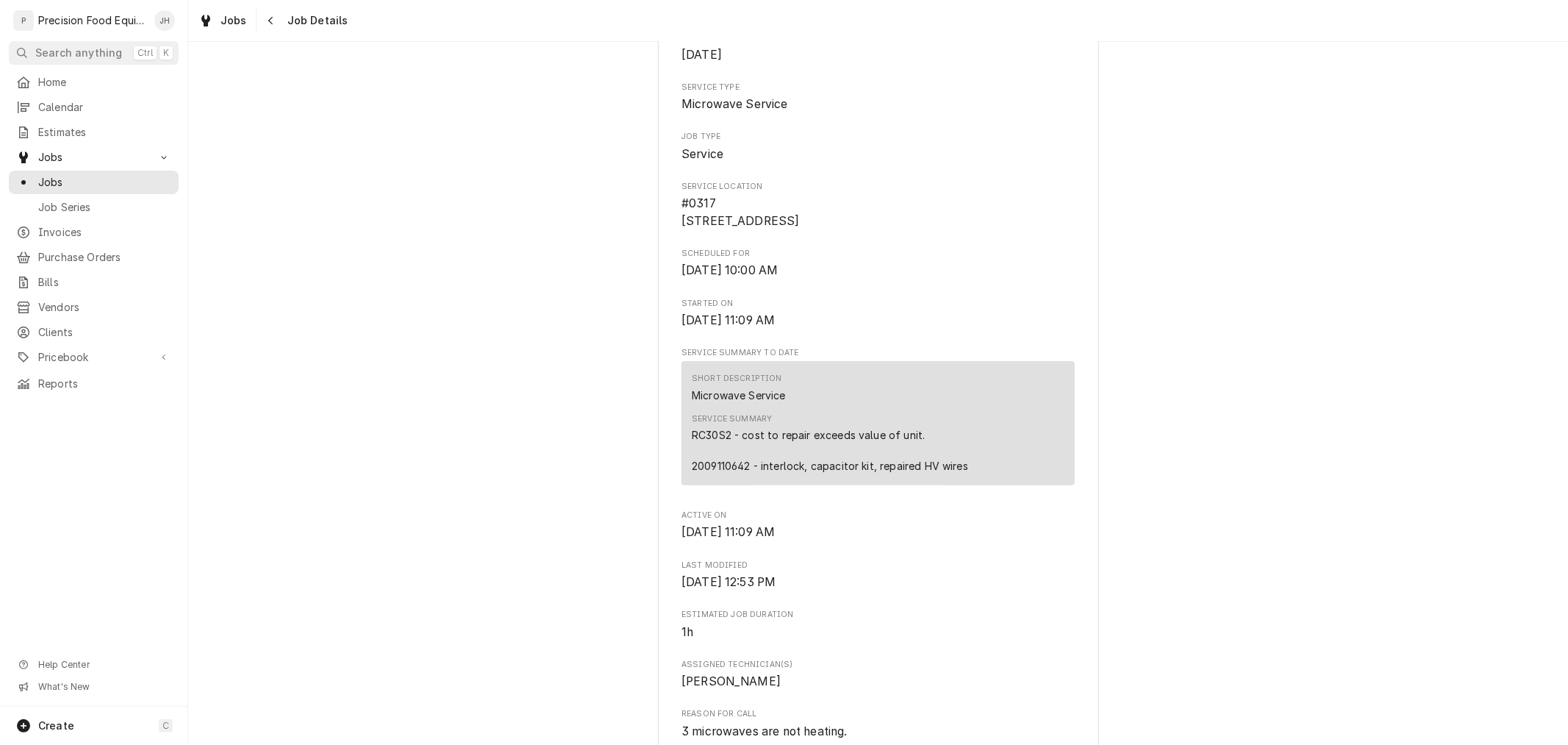
scroll to position [0, 0]
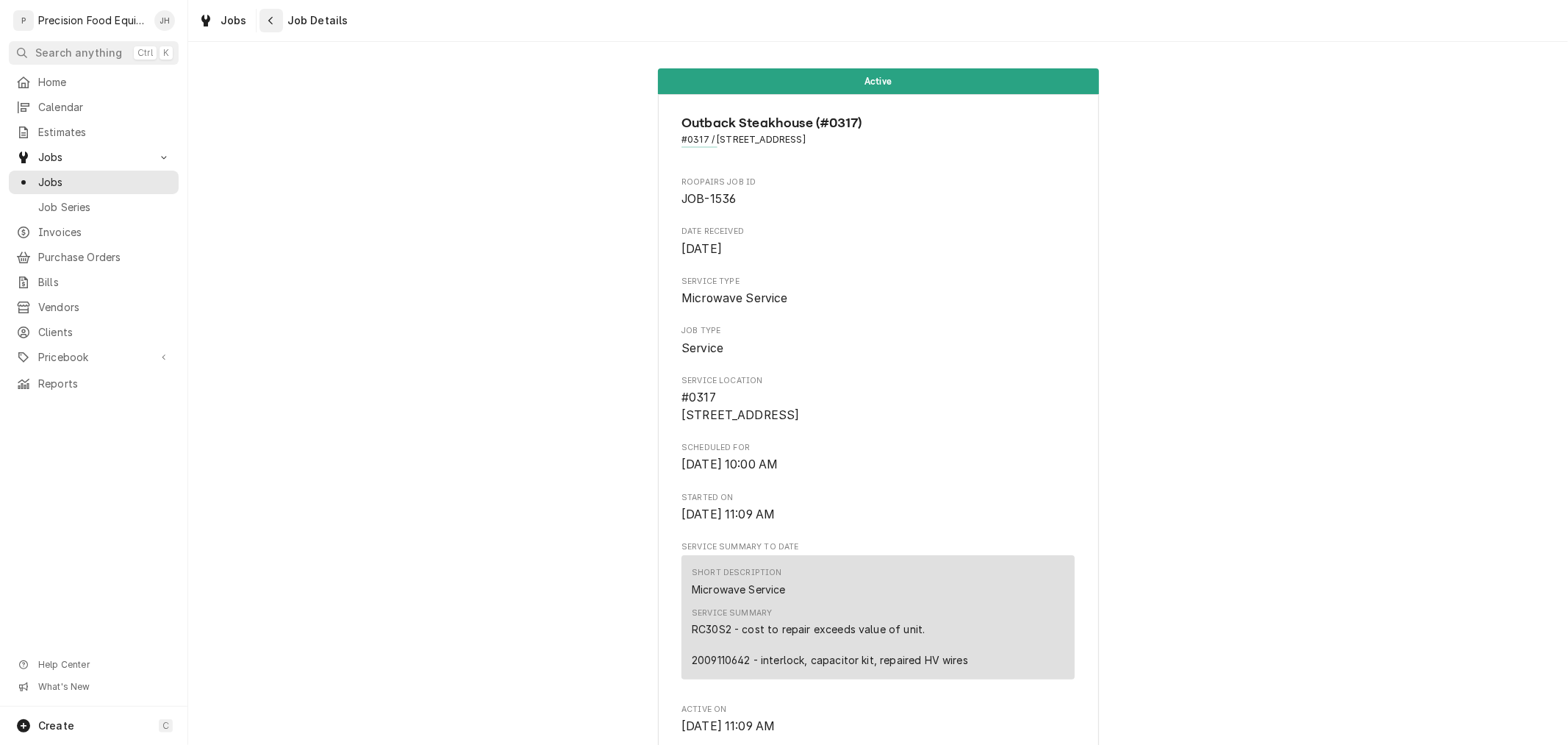
click at [278, 20] on button "Navigate back" at bounding box center [271, 20] width 24 height 24
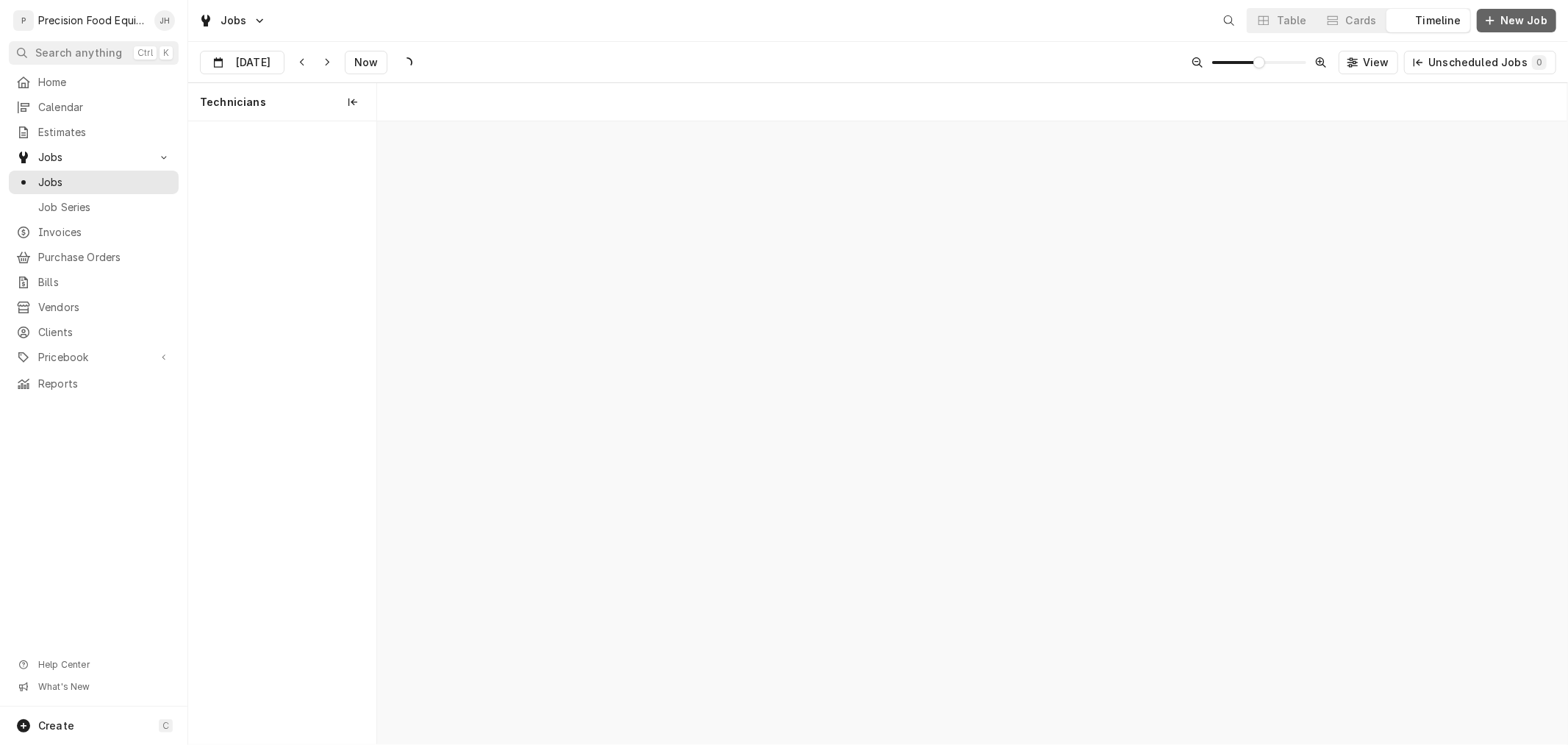
scroll to position [0, 23585]
click at [1532, 25] on span "New Job" at bounding box center [1524, 20] width 53 height 15
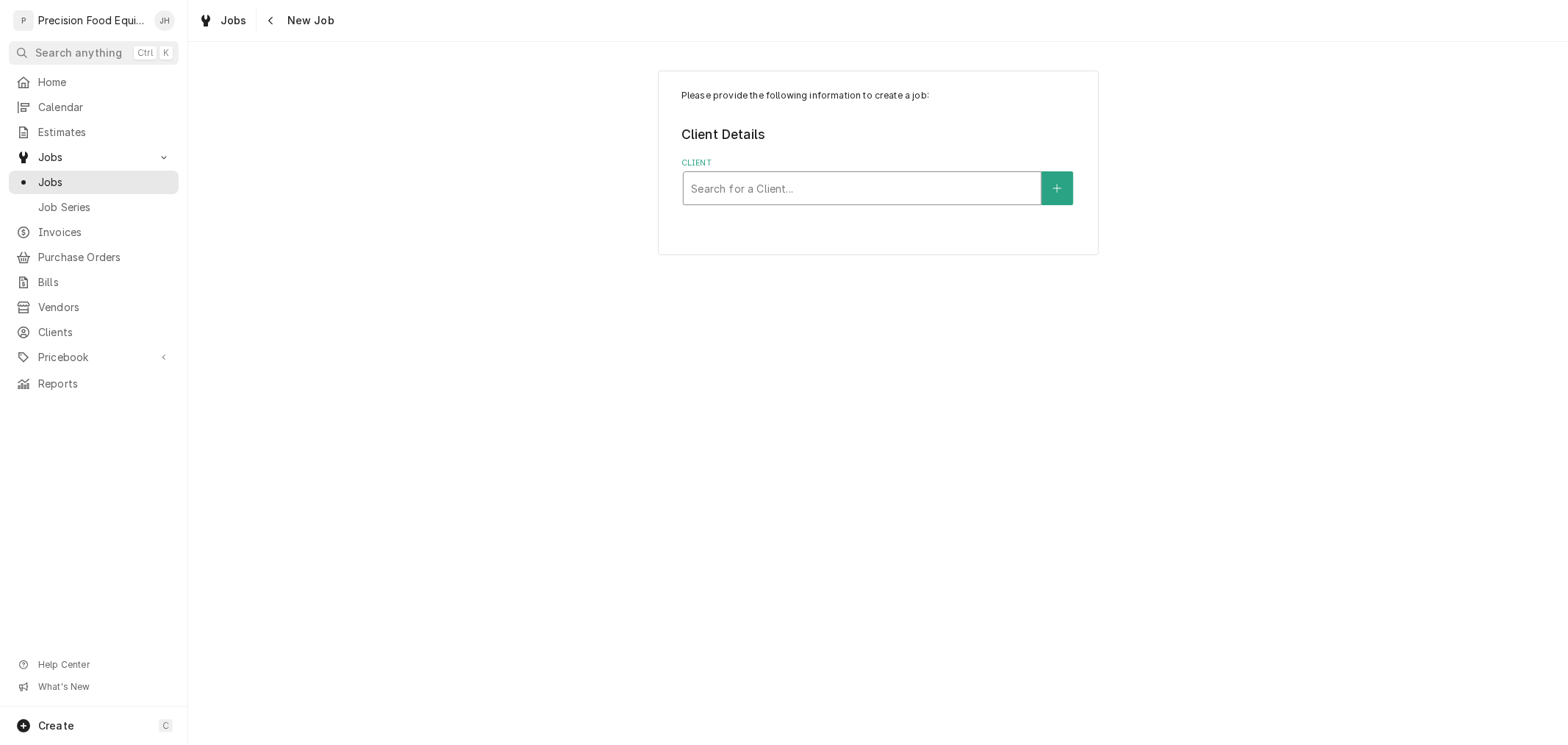
click at [759, 196] on div "Client" at bounding box center [862, 188] width 343 height 26
type input "fired pie"
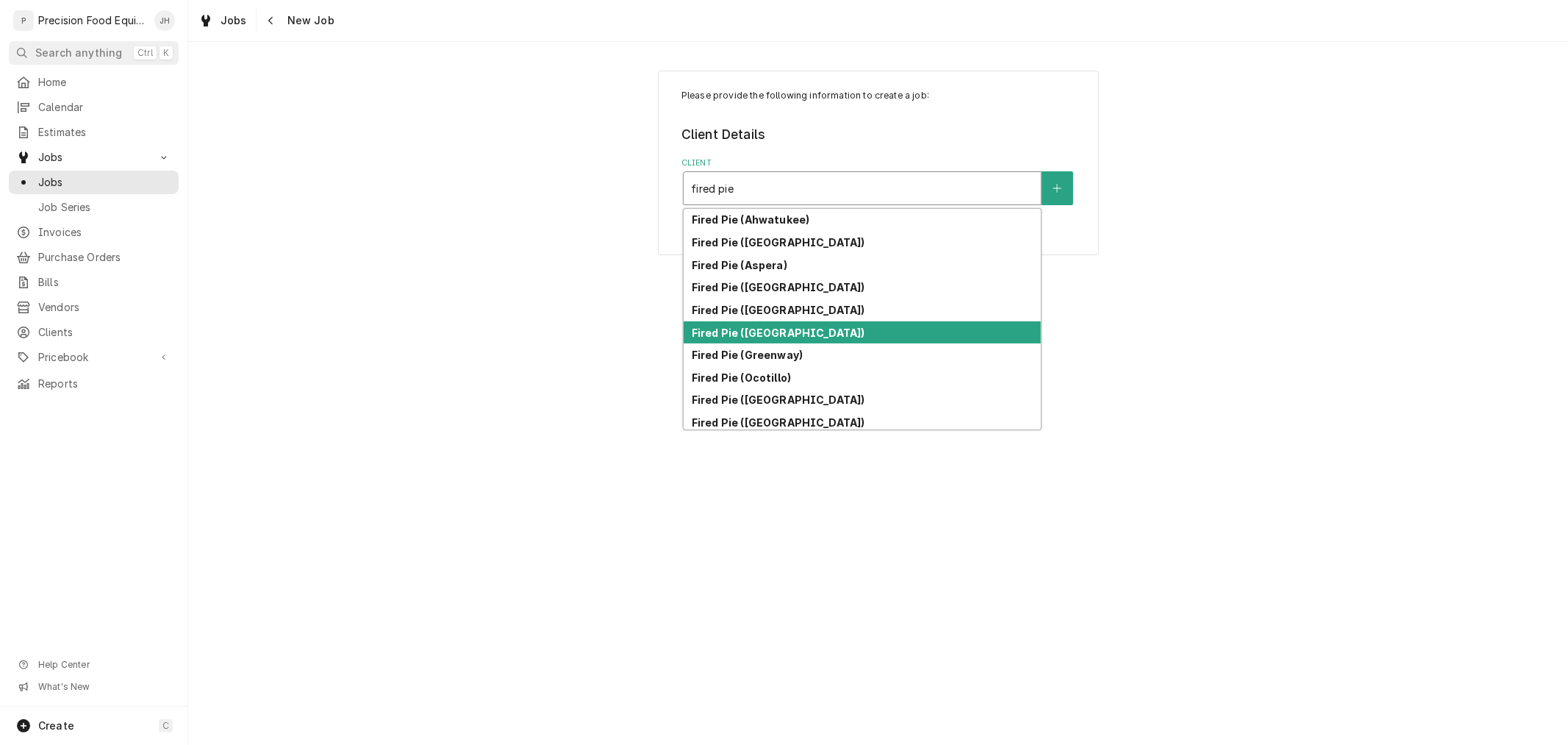
scroll to position [26, 0]
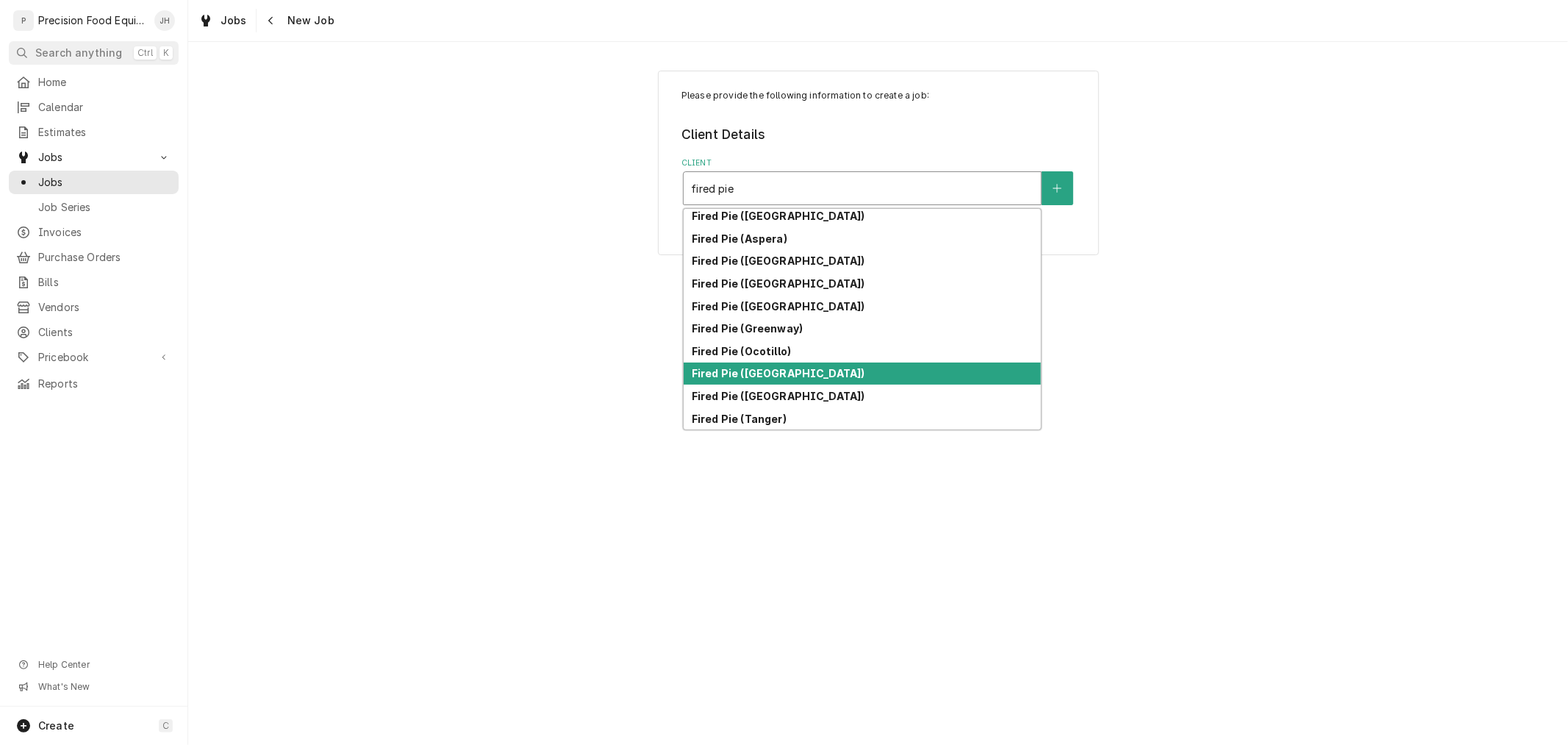
click at [896, 367] on div "Fired Pie (Park Central)" at bounding box center [862, 374] width 357 height 23
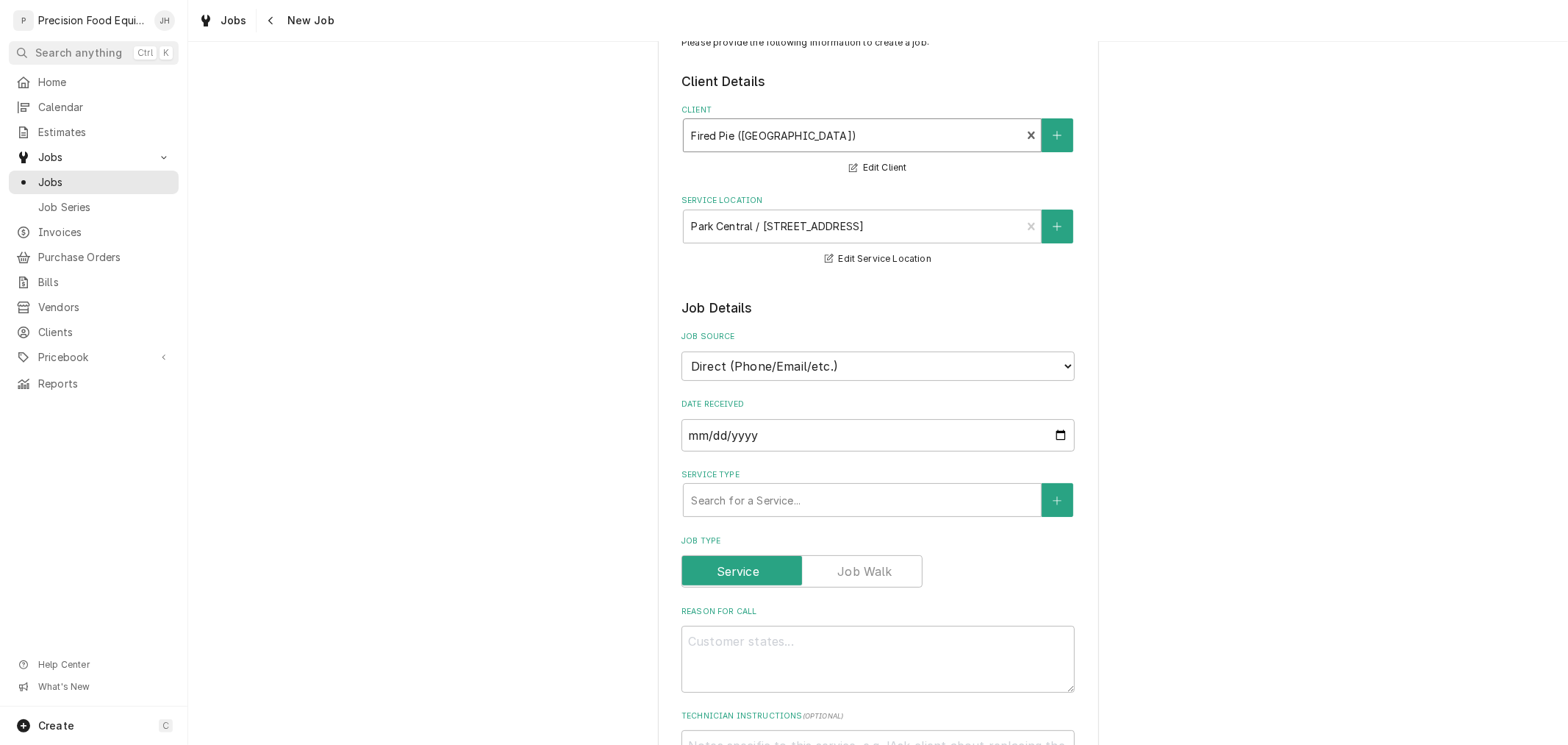
scroll to position [82, 0]
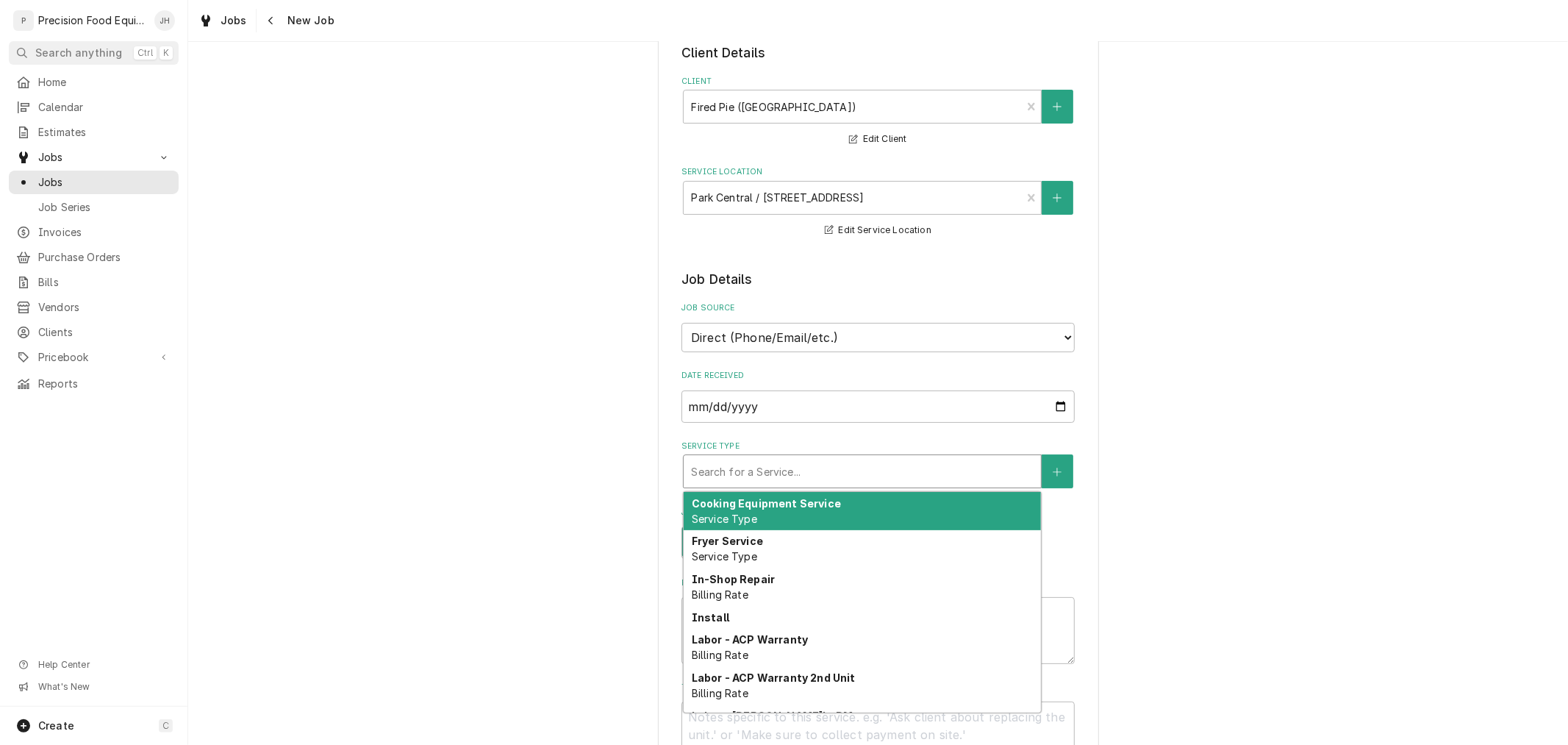
click at [964, 476] on div "Service Type" at bounding box center [862, 471] width 343 height 26
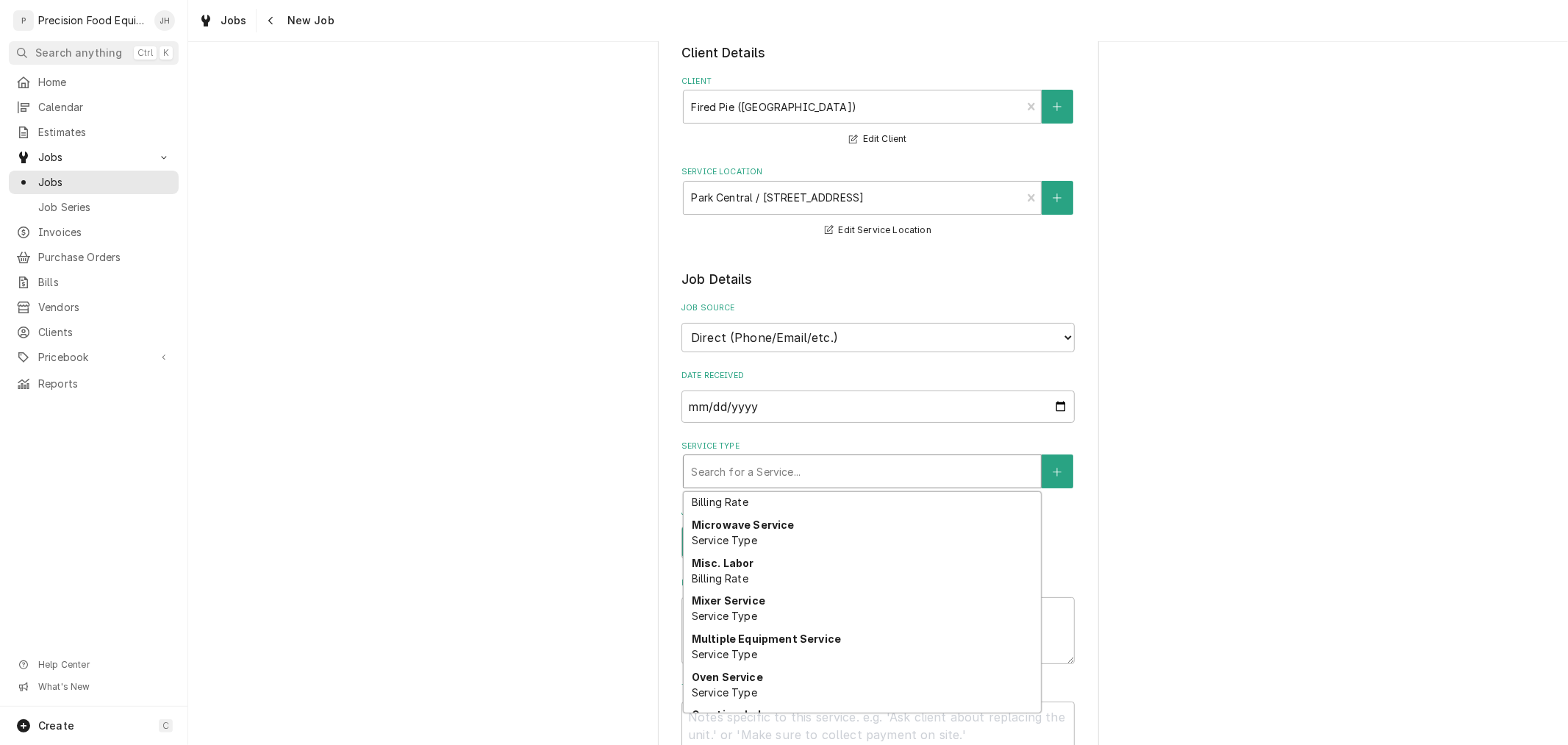
scroll to position [671, 0]
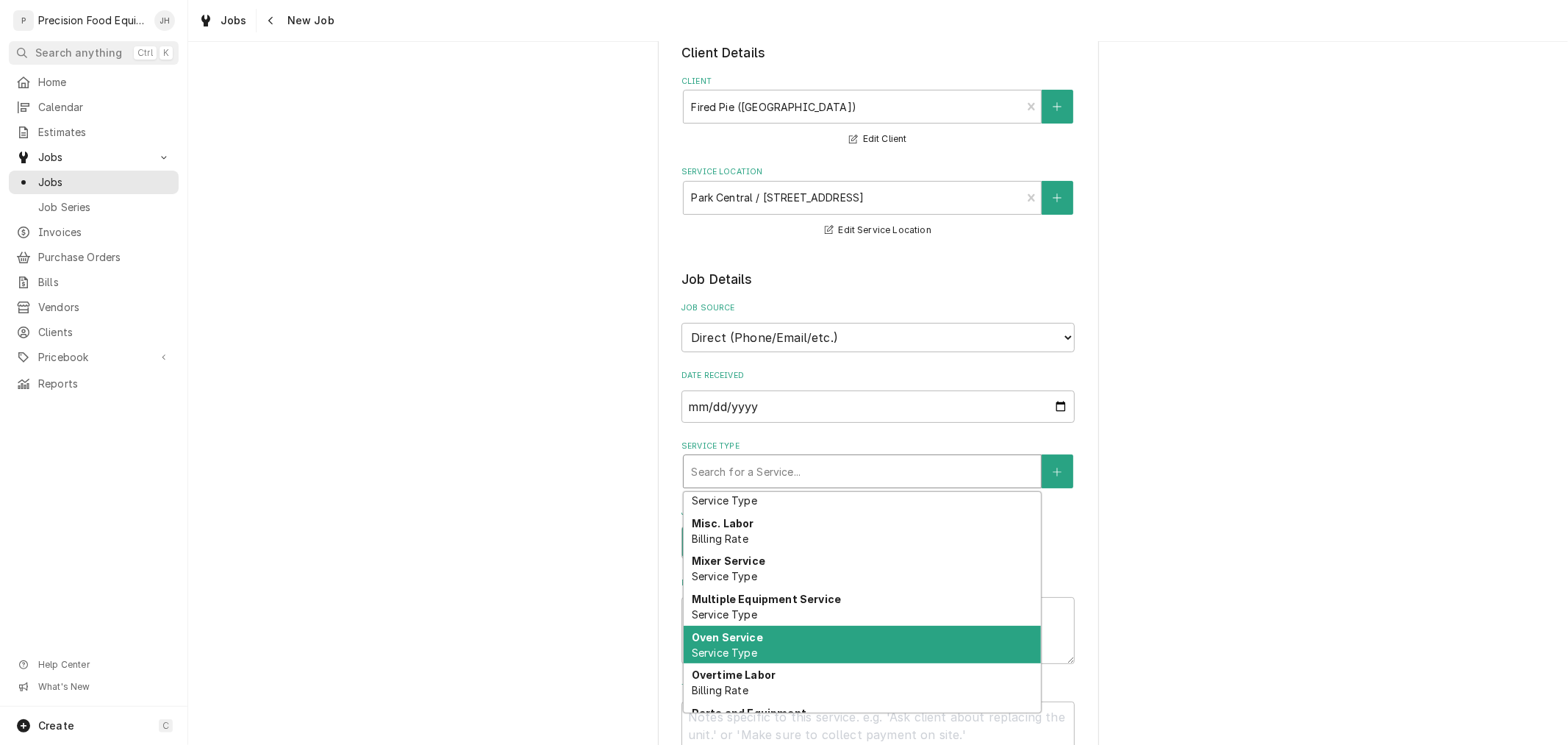
click at [853, 631] on div "Oven Service Service Type" at bounding box center [862, 644] width 357 height 38
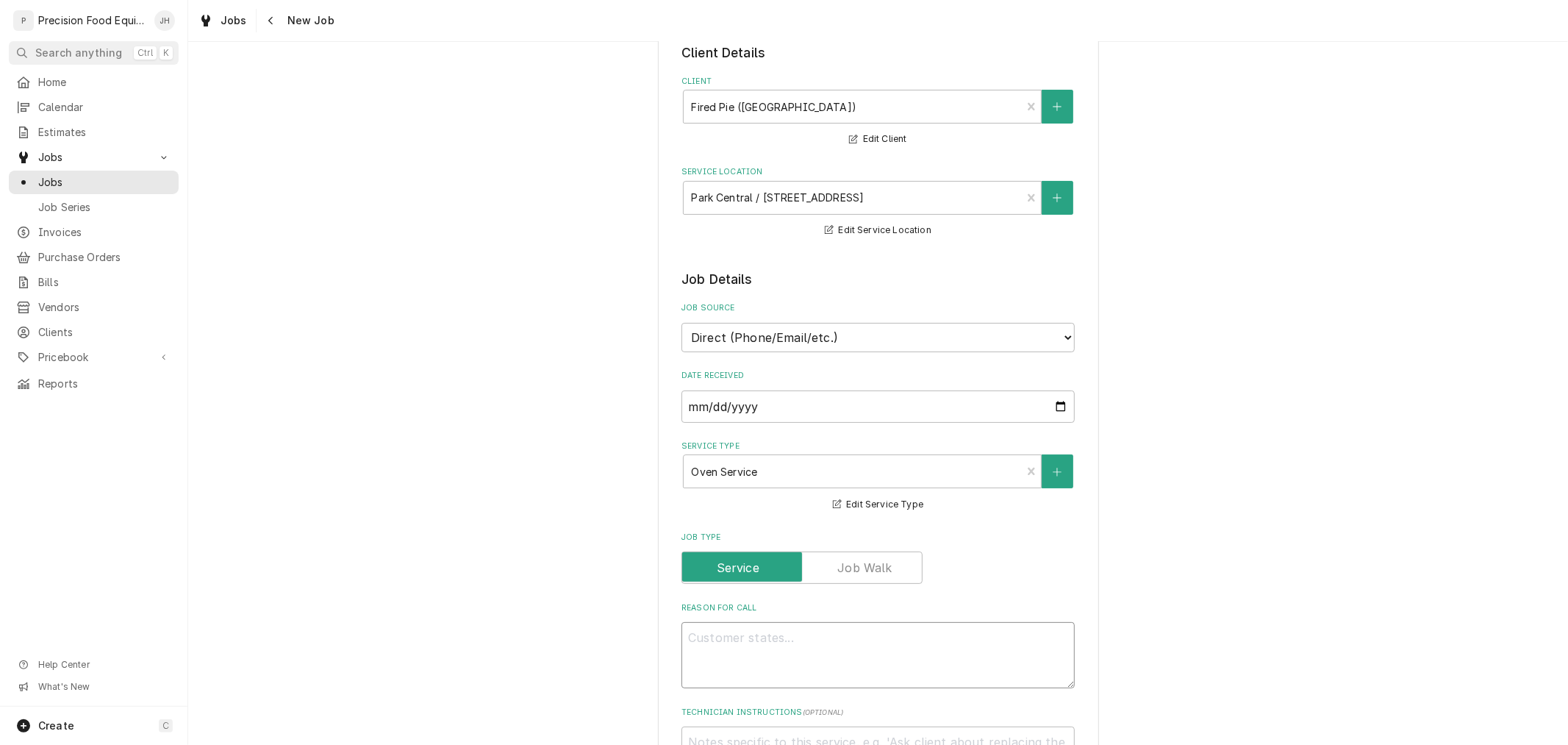
click at [853, 631] on textarea "Reason For Call" at bounding box center [878, 654] width 393 height 66
type textarea "x"
type textarea "8"
type textarea "x"
type textarea "86"
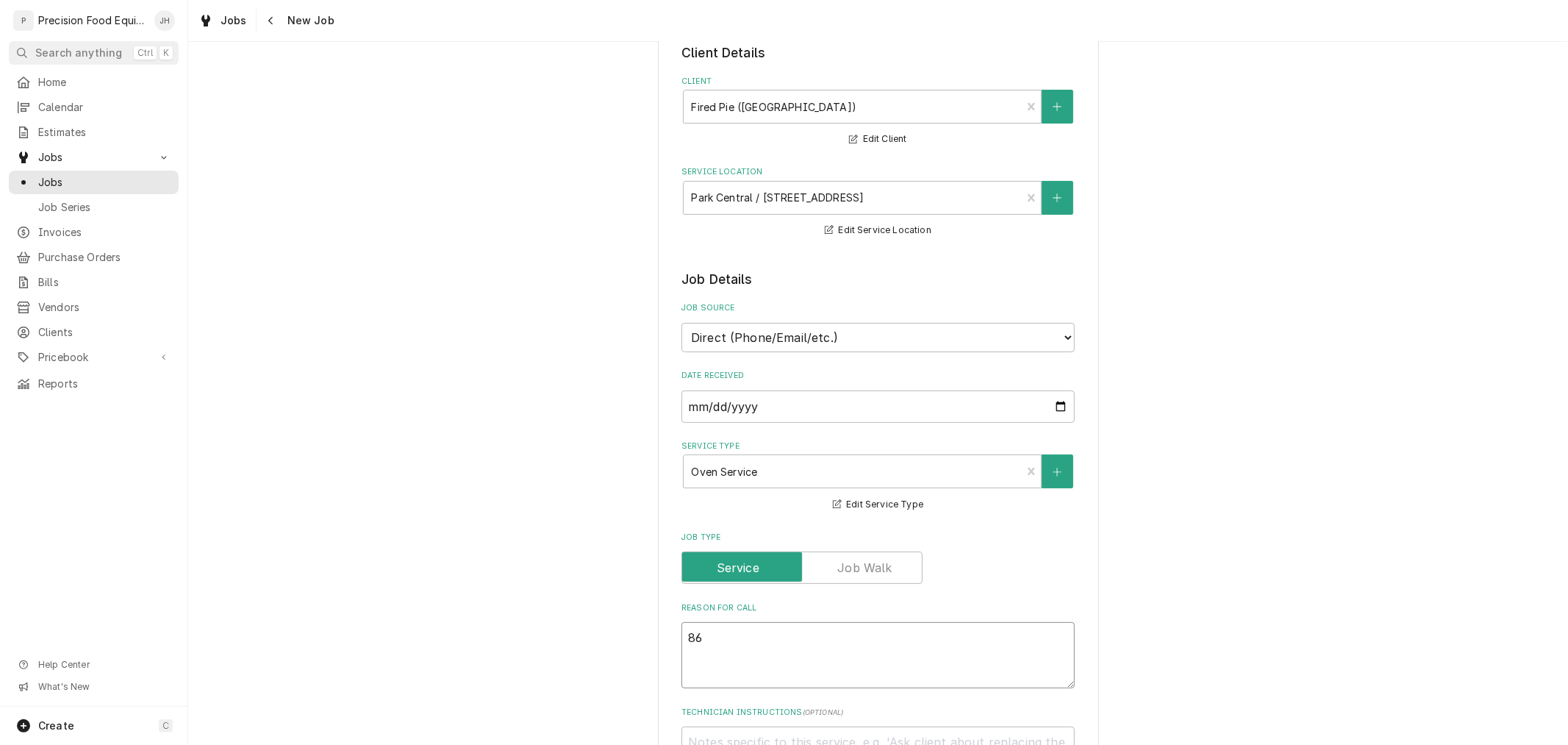
type textarea "x"
type textarea "864"
type textarea "x"
type textarea "8645"
type textarea "x"
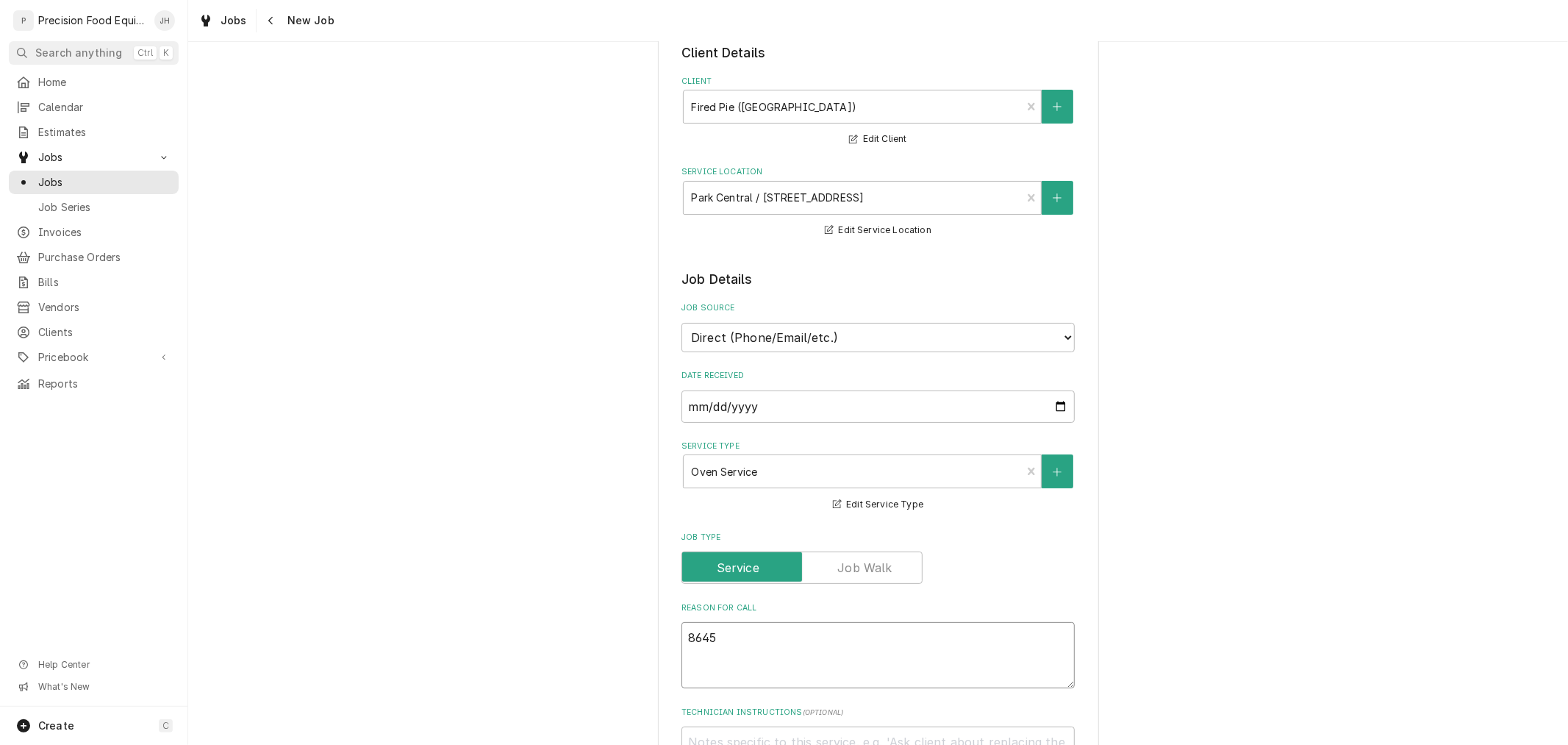
type textarea "8645"
type textarea "x"
type textarea "8645 w"
type textarea "x"
type textarea "8645 wo"
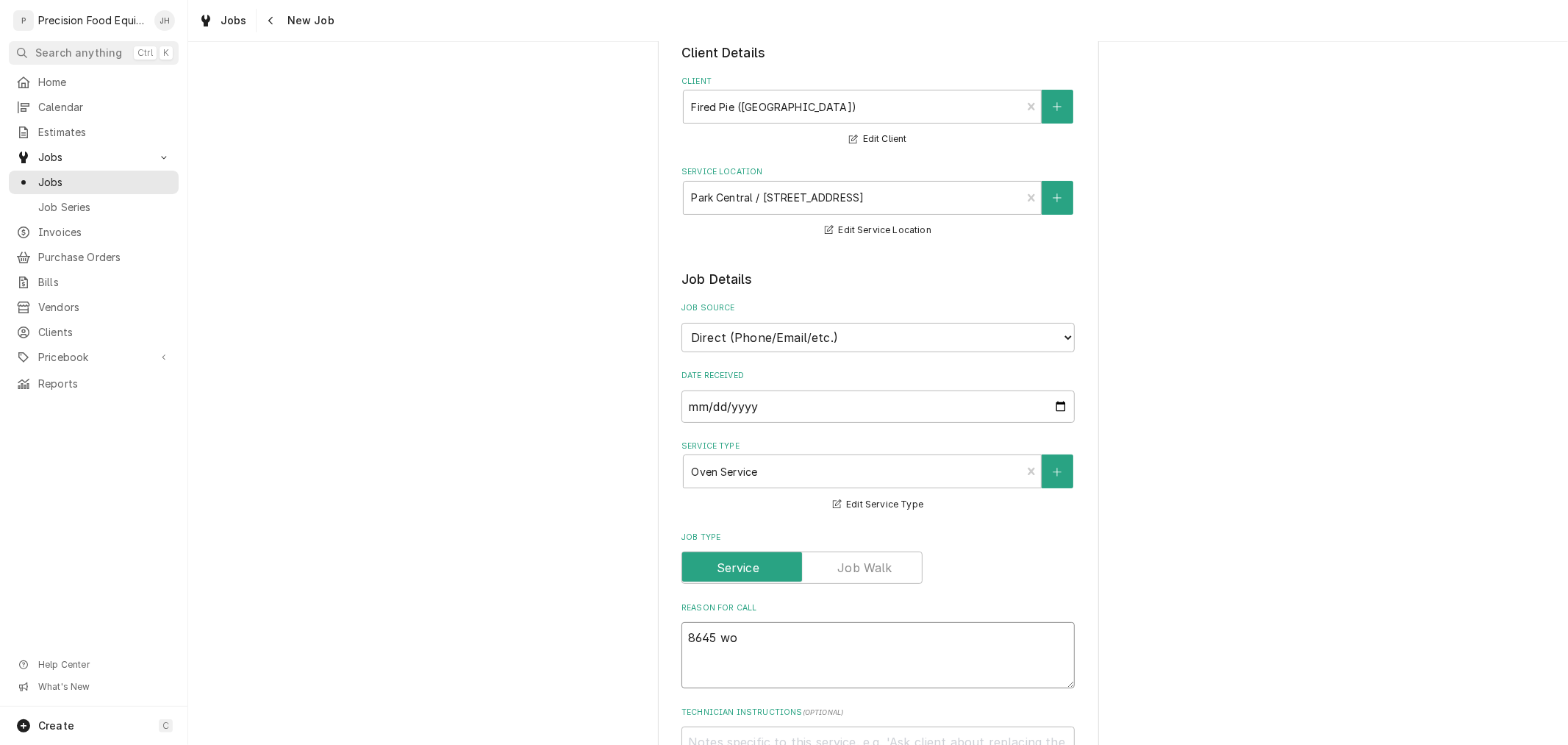
type textarea "x"
type textarea "8645 woo"
type textarea "x"
type textarea "8645 wood"
type textarea "x"
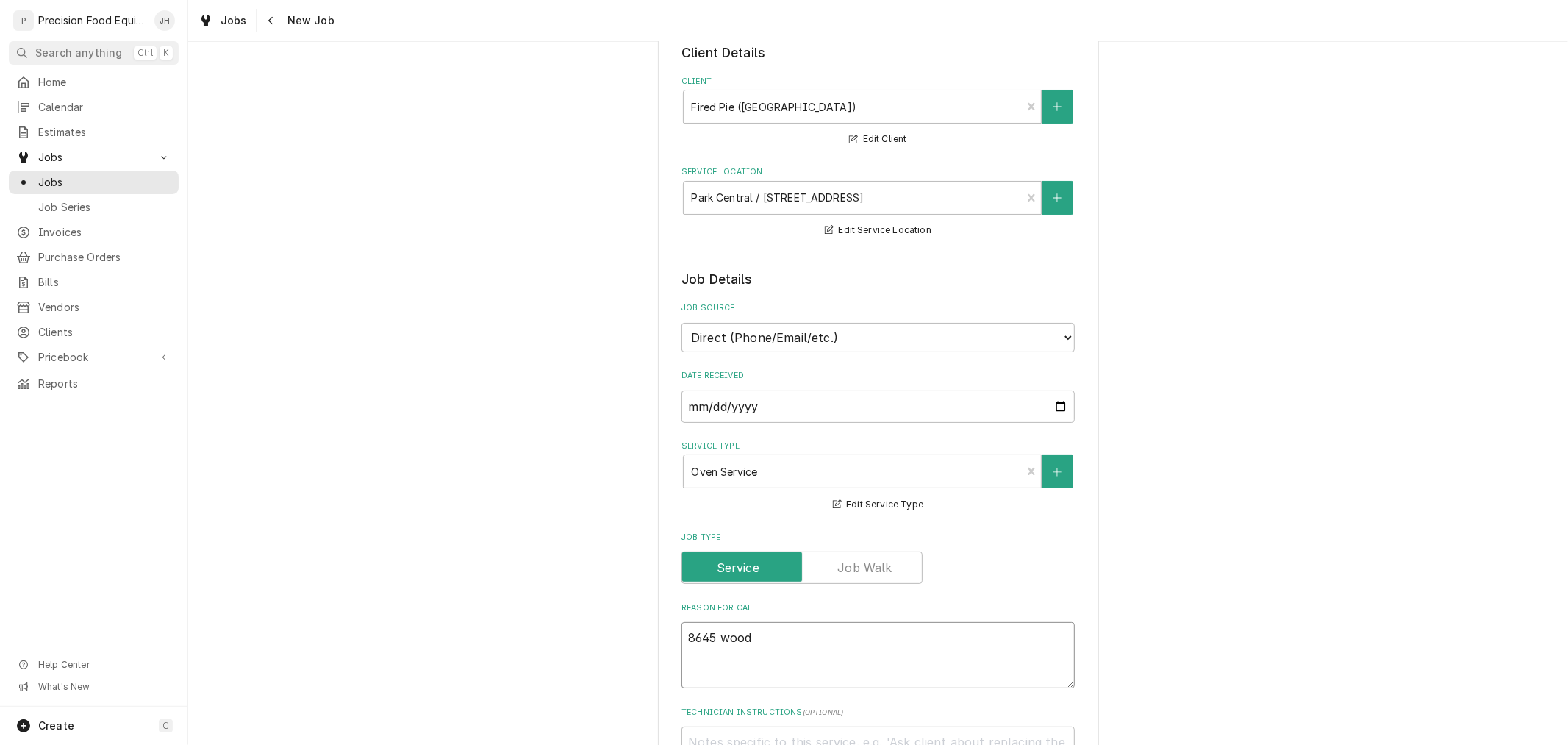
type textarea "8645 wood"
type textarea "x"
type textarea "8645 wood s"
type textarea "x"
type textarea "8645 wood st"
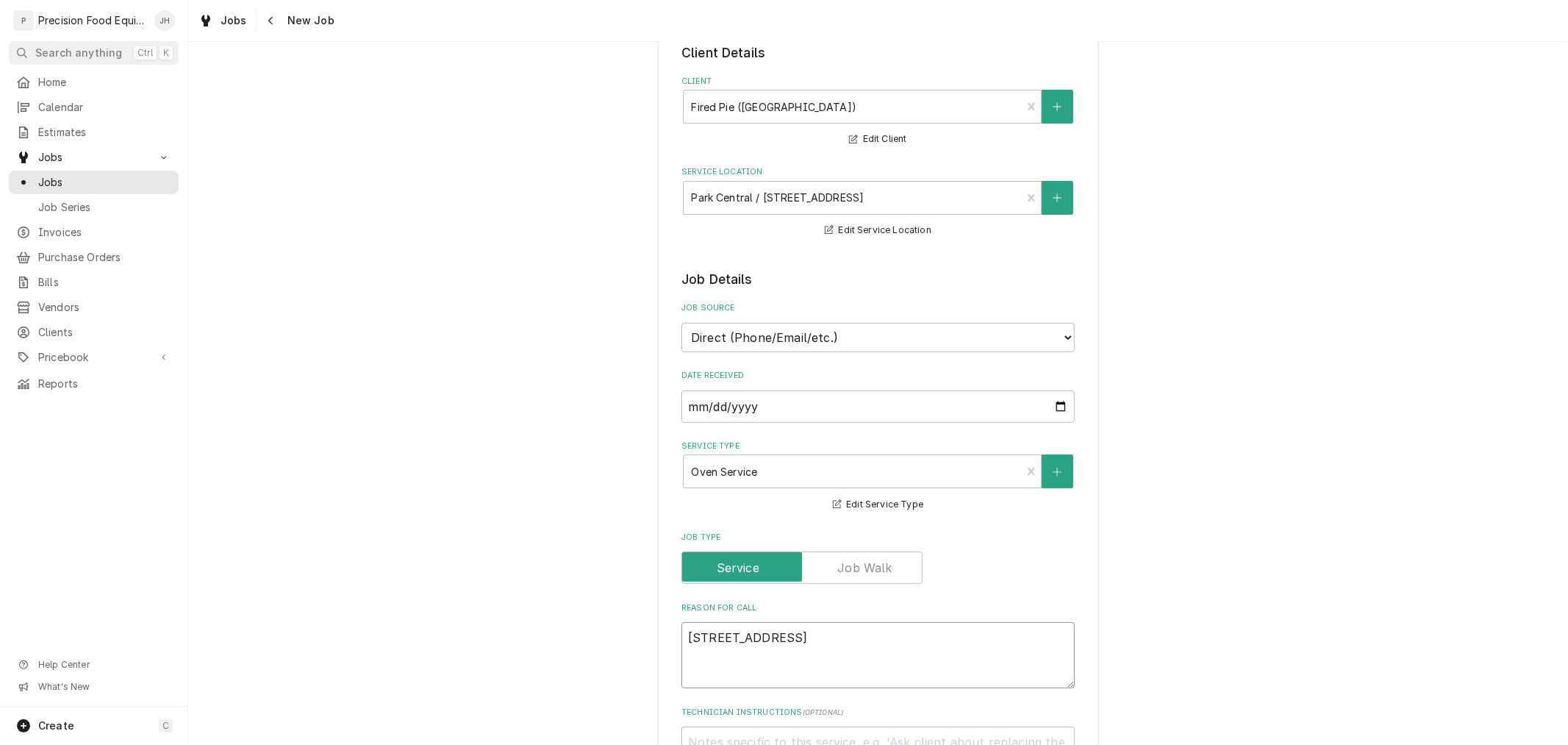
type textarea "x"
type textarea "8645 wood sto"
type textarea "x"
type textarea "8645 wood stov"
type textarea "x"
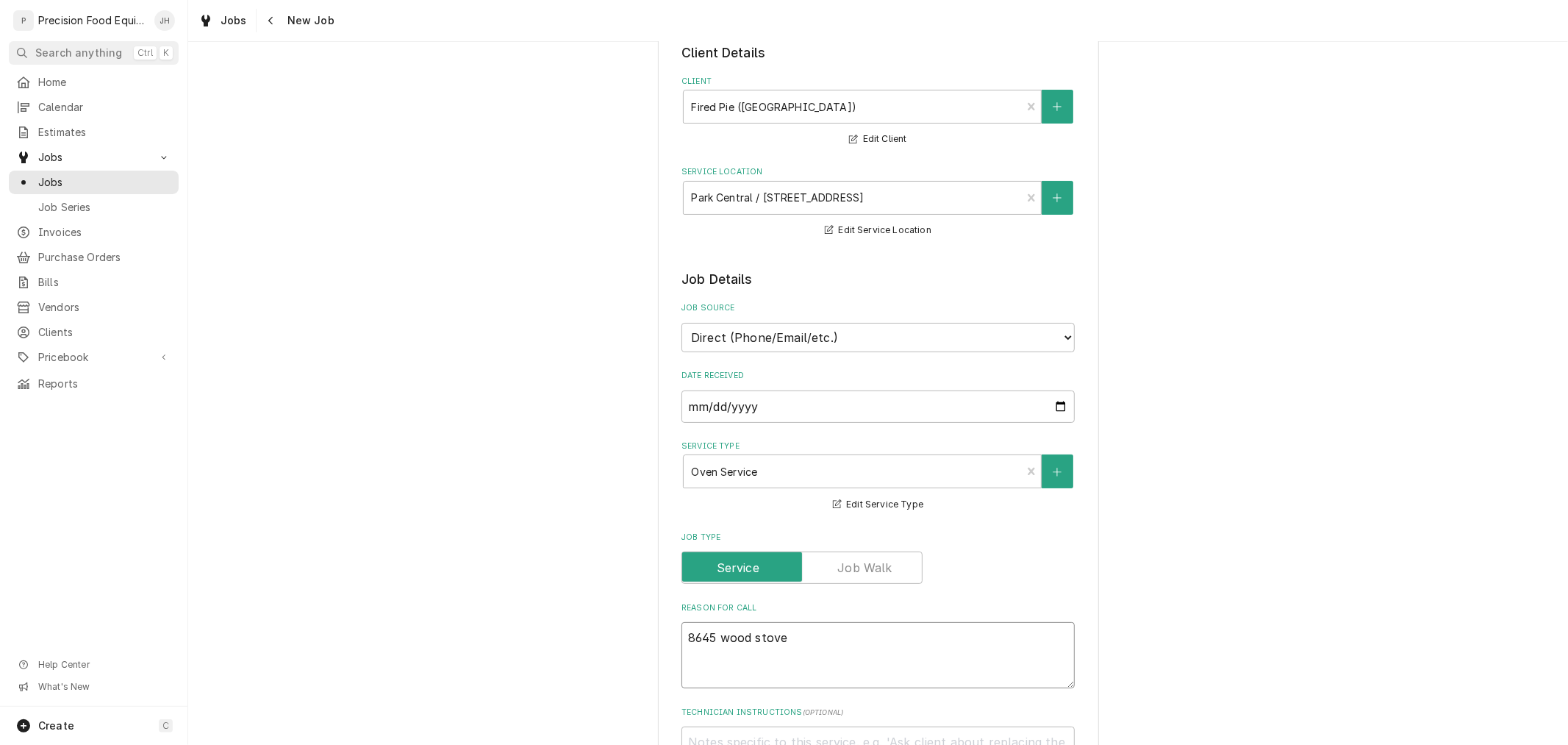
type textarea "8645 wood stove"
type textarea "x"
type textarea "8645 wood stove"
type textarea "x"
type textarea "8645 wood stove i"
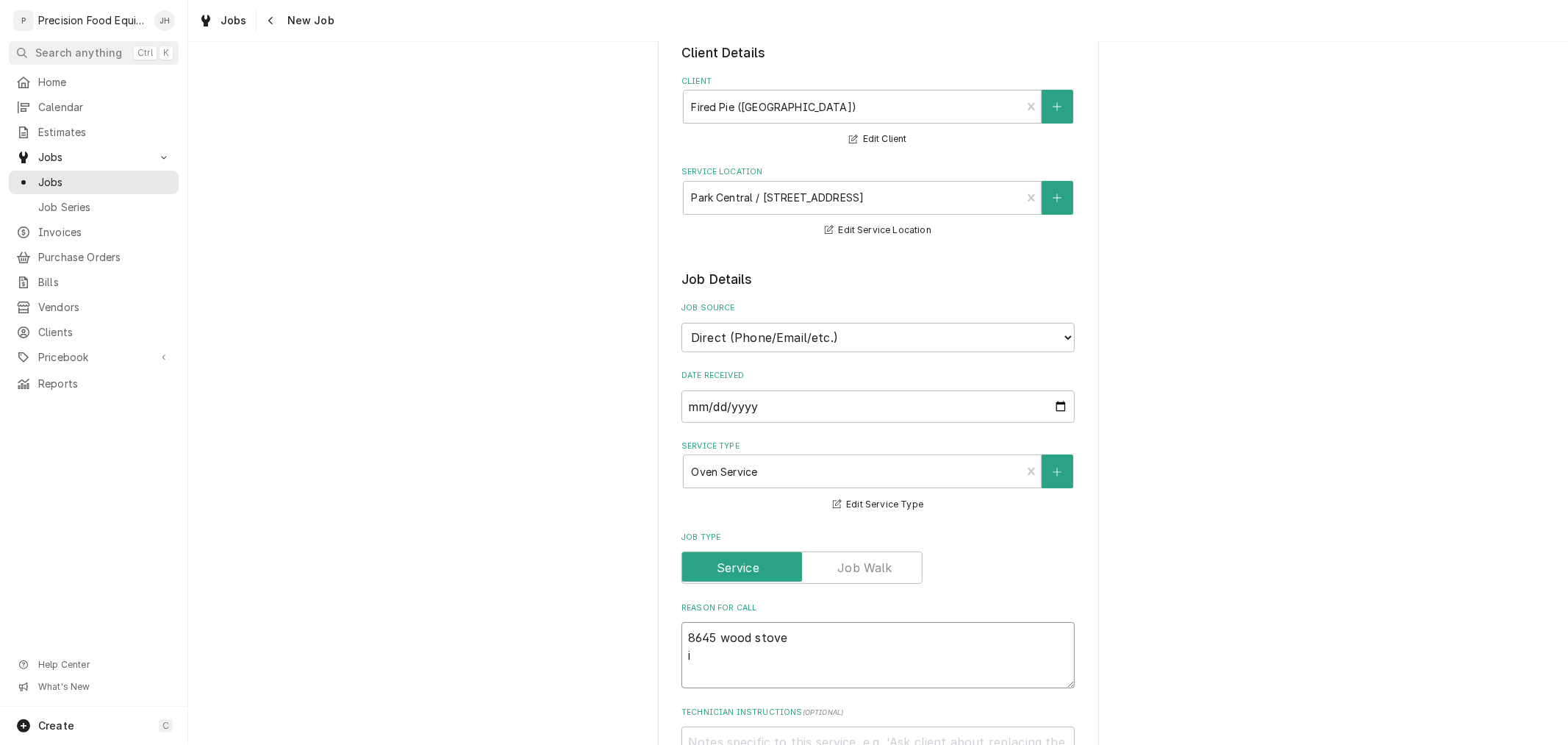
type textarea "x"
type textarea "8645 wood stove ig"
type textarea "x"
type textarea "8645 wood stove ign"
type textarea "x"
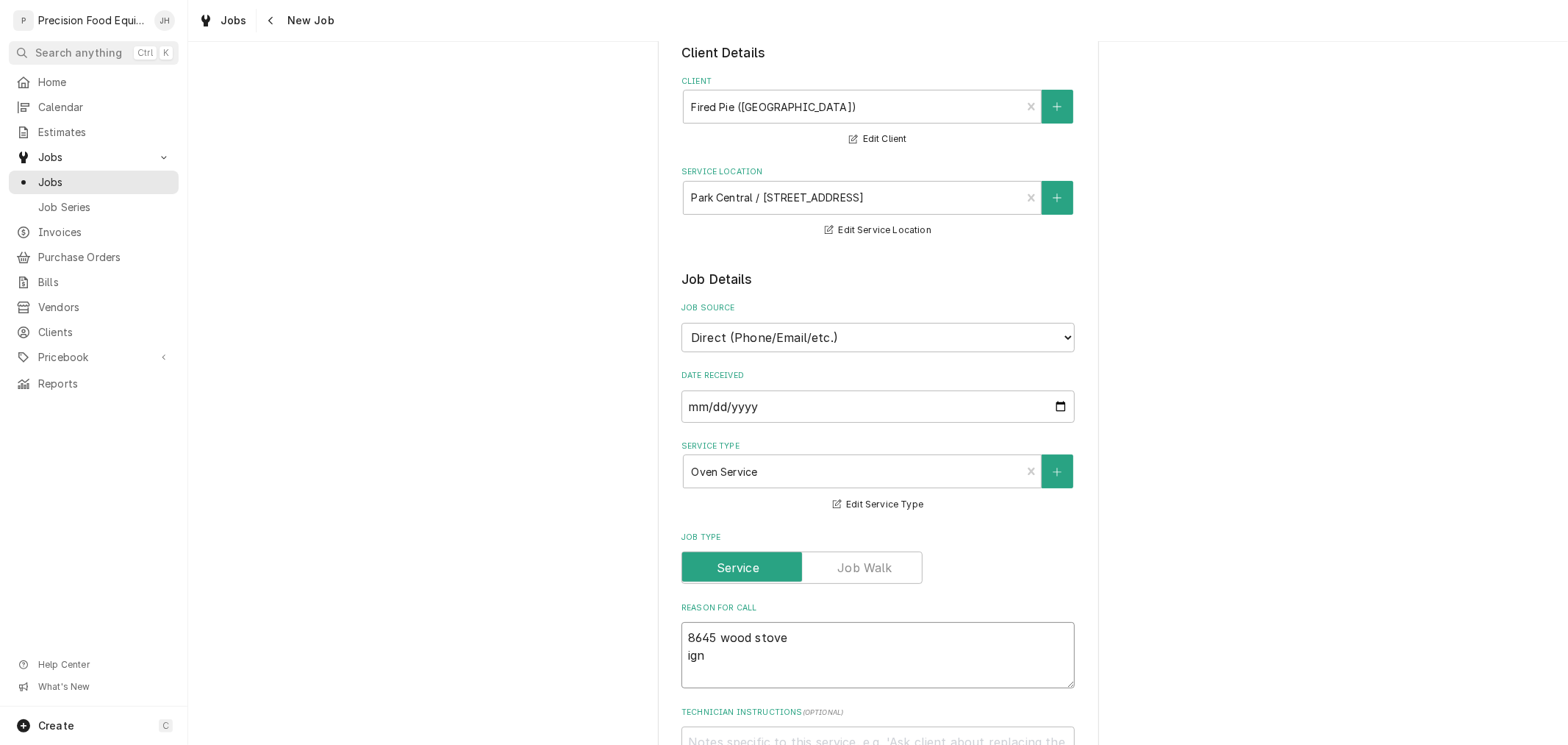
type textarea "8645 wood stove igni"
type textarea "x"
type textarea "8645 wood stove ignito"
type textarea "x"
type textarea "8645 wood stove ignitor"
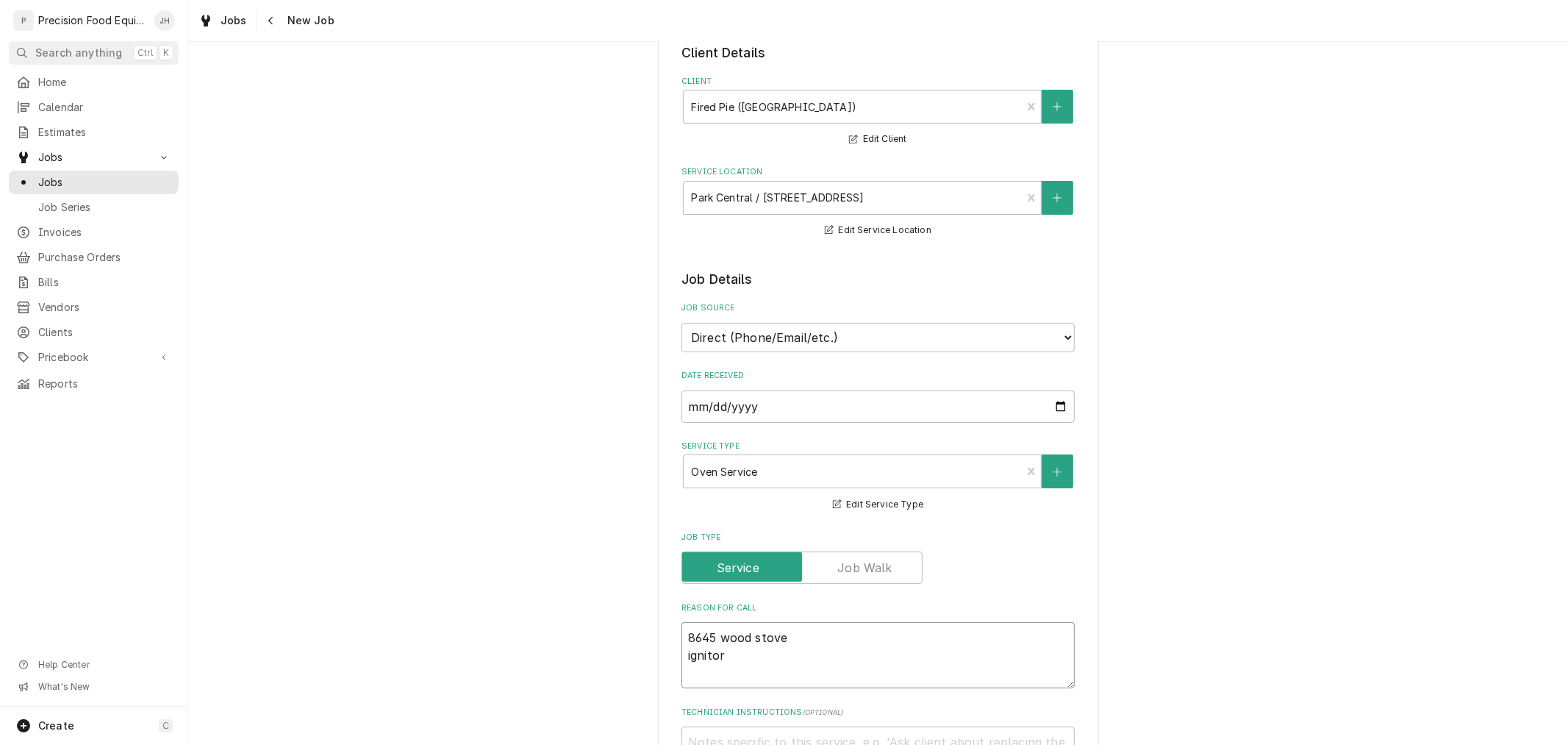
type textarea "x"
type textarea "8645 wood stove ignitor"
drag, startPoint x: 687, startPoint y: 644, endPoint x: 702, endPoint y: 656, distance: 19.2
click at [702, 655] on textarea "8645 wood stove ignitor" at bounding box center [878, 654] width 393 height 66
type textarea "x"
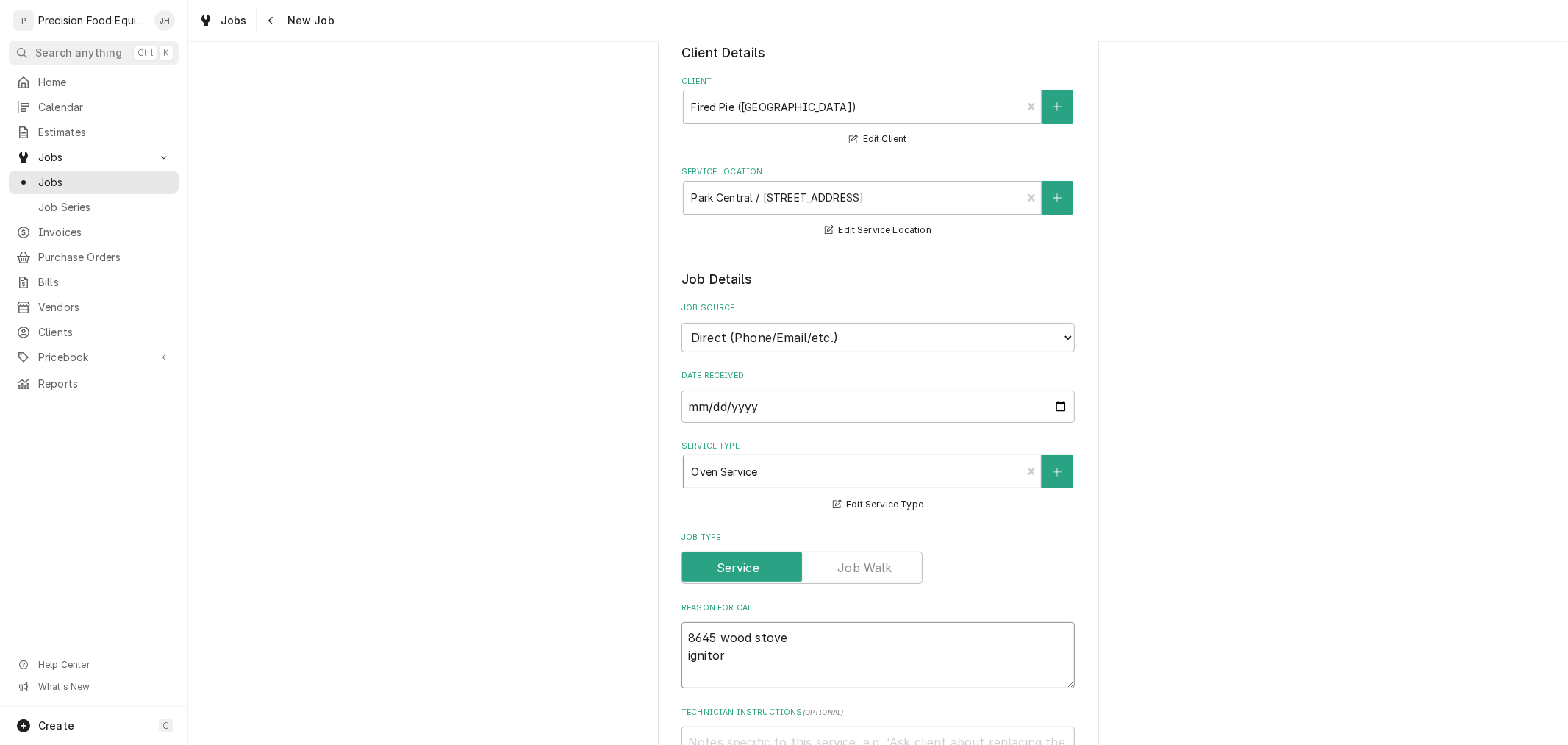
type textarea "8645 wood stove igniter"
type textarea "x"
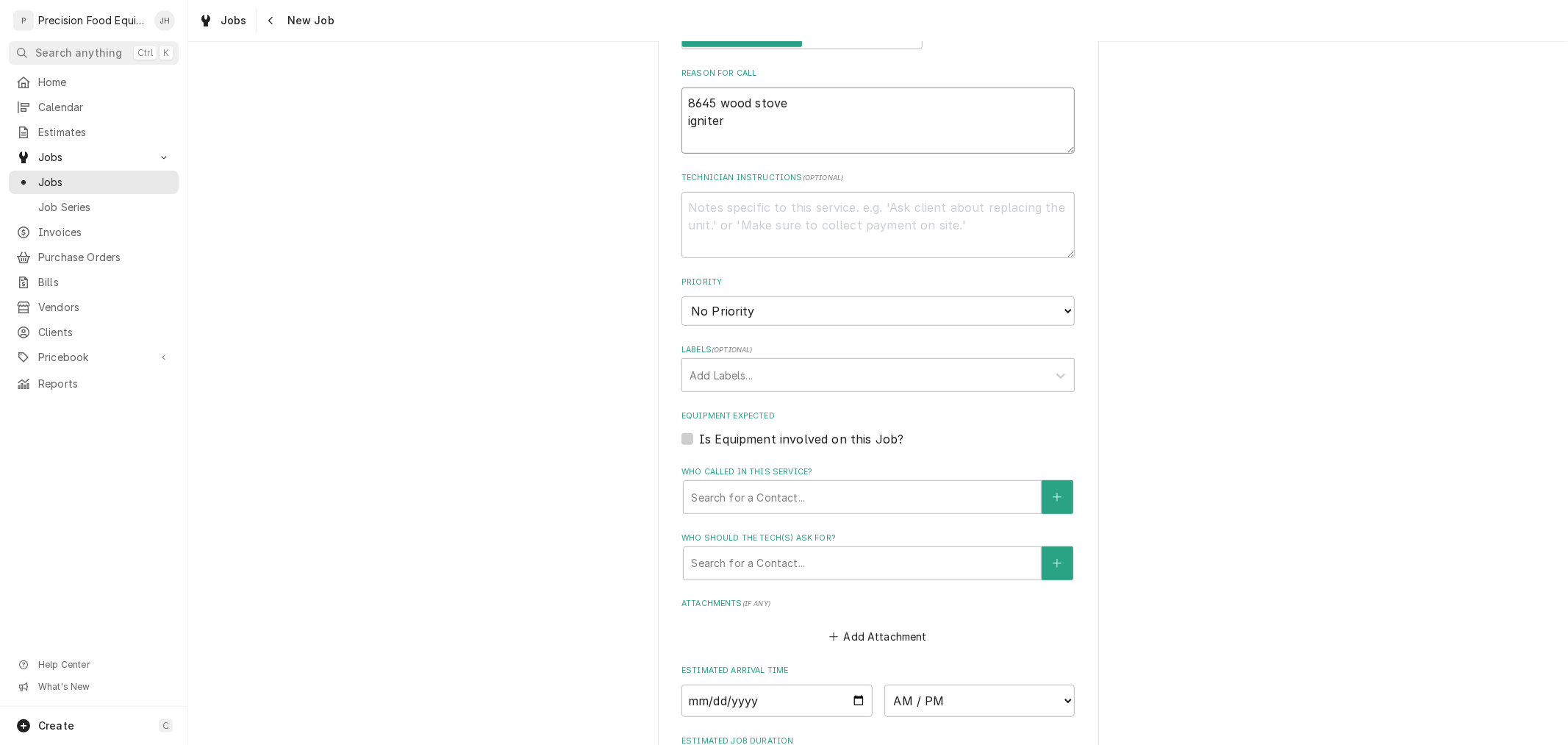
scroll to position [653, 0]
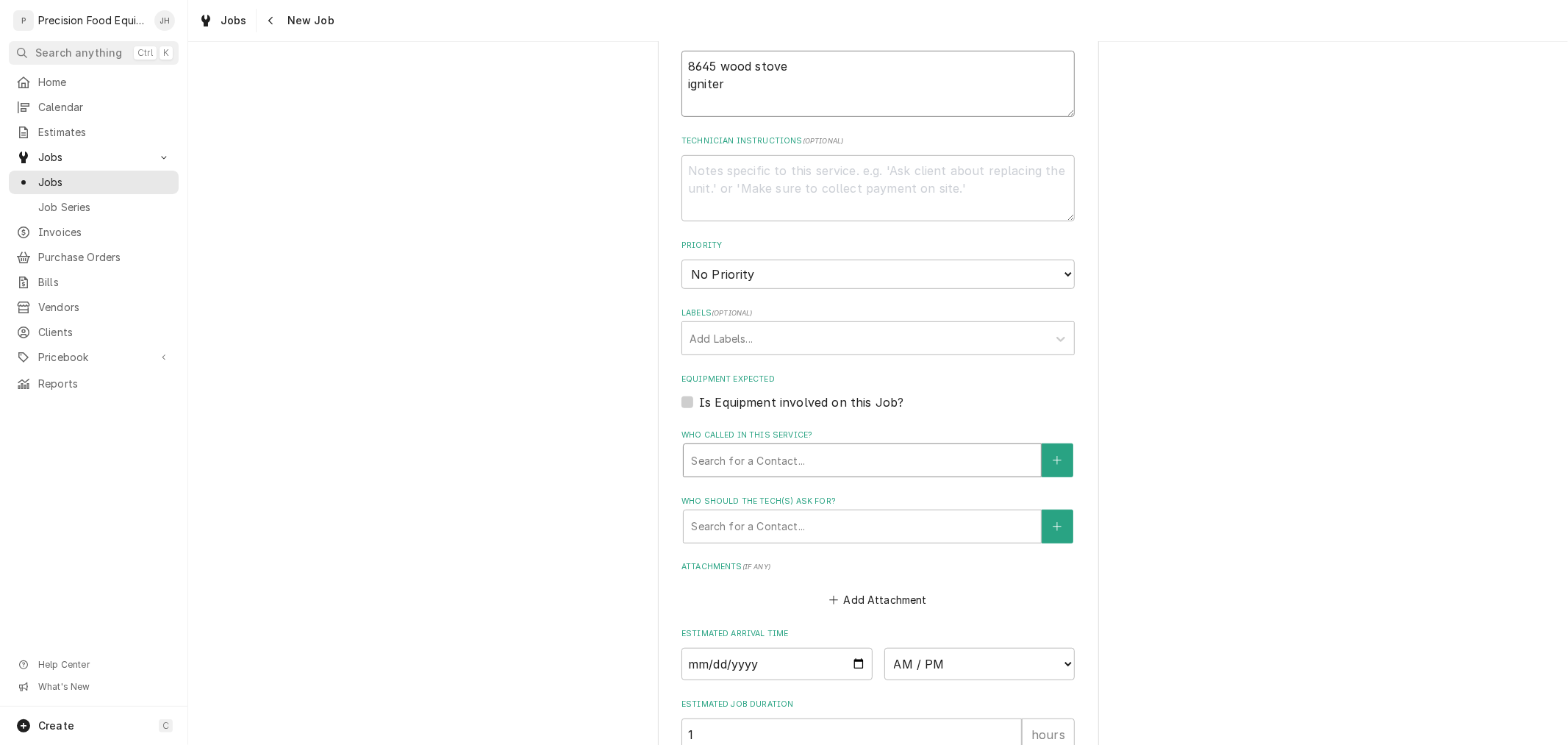
type textarea "8645 wood stove igniter"
click at [835, 447] on div "Who called in this service?" at bounding box center [862, 460] width 343 height 26
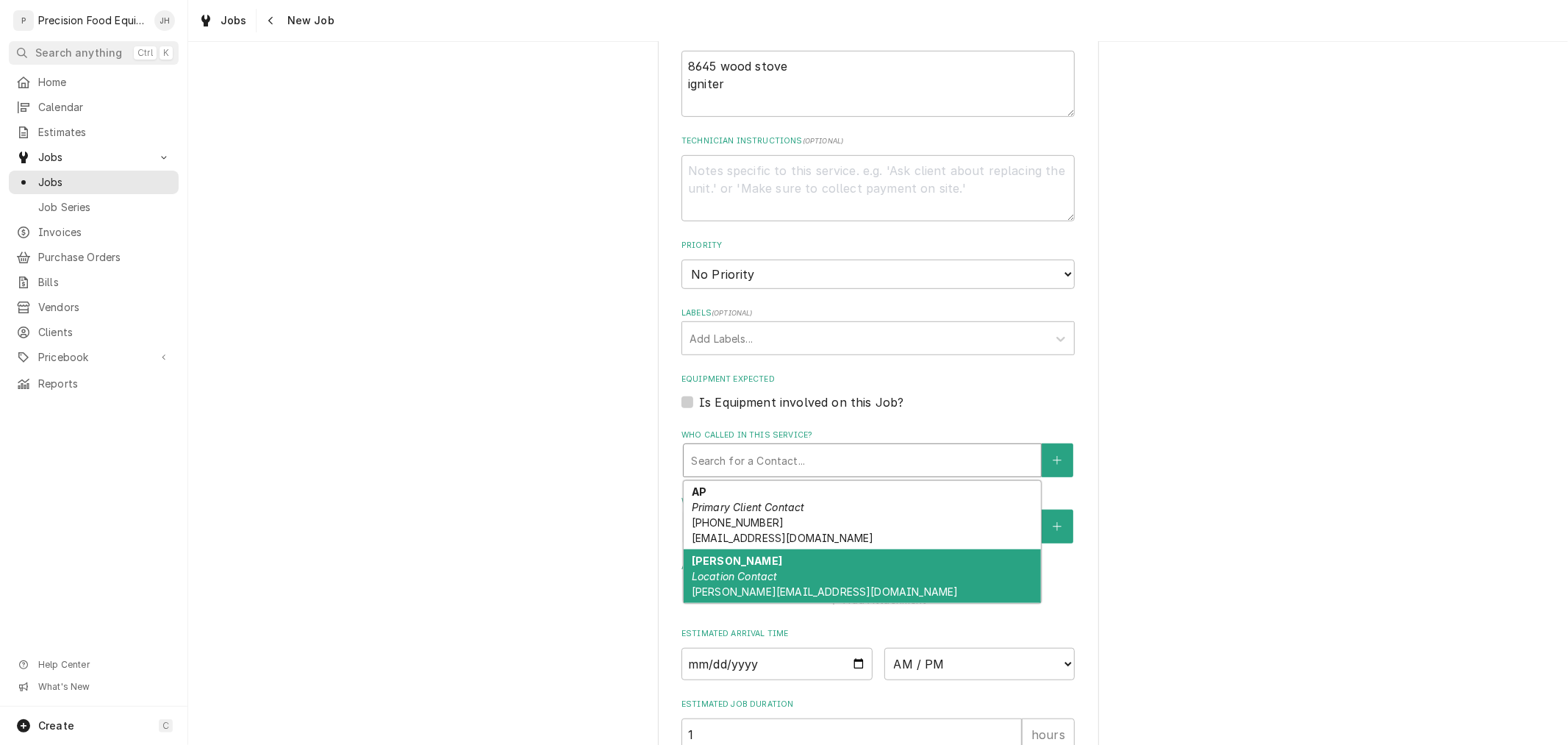
click at [854, 568] on div "Doug Location Contact doug@firedpie.com" at bounding box center [862, 576] width 357 height 54
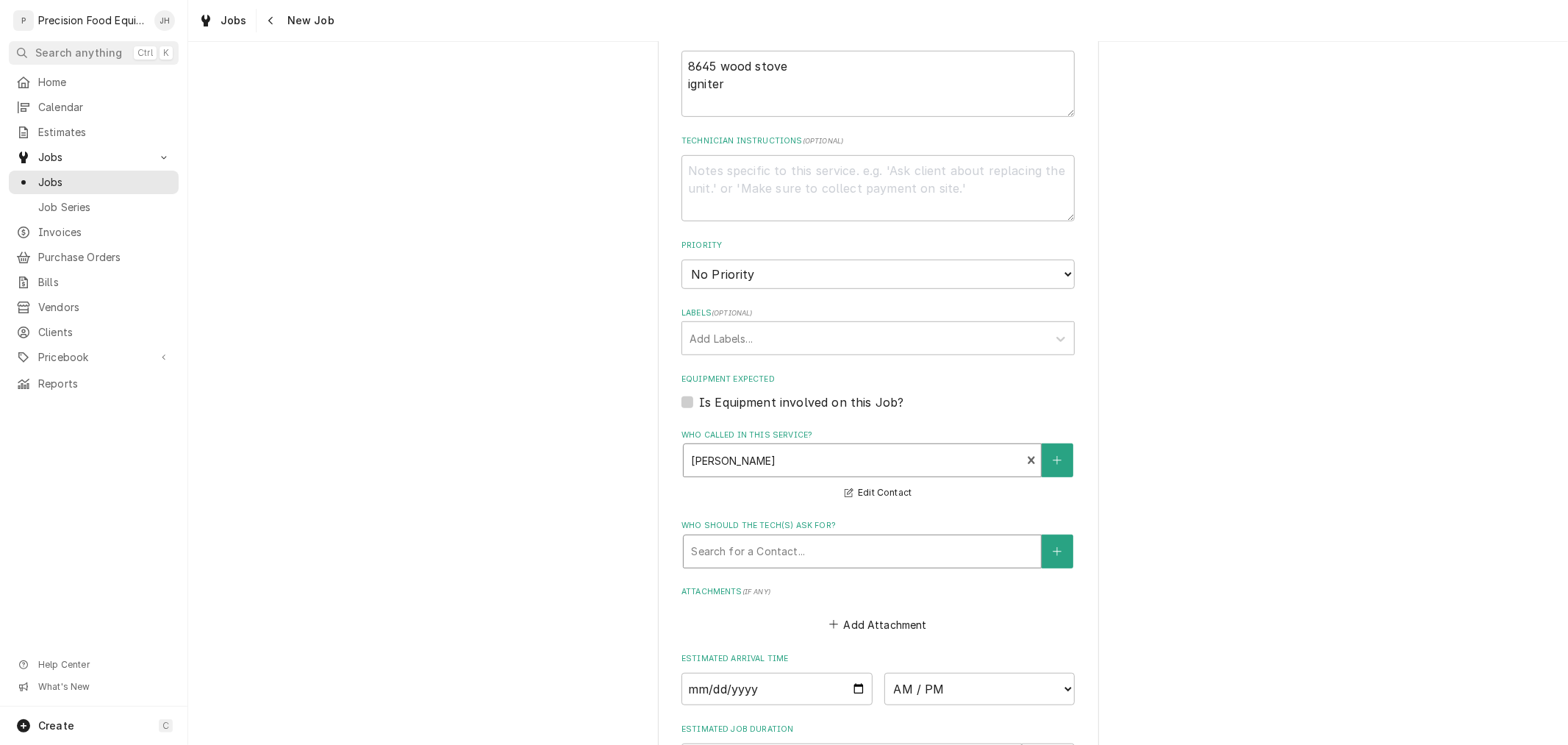
click at [838, 545] on div "Who should the tech(s) ask for?" at bounding box center [862, 551] width 343 height 26
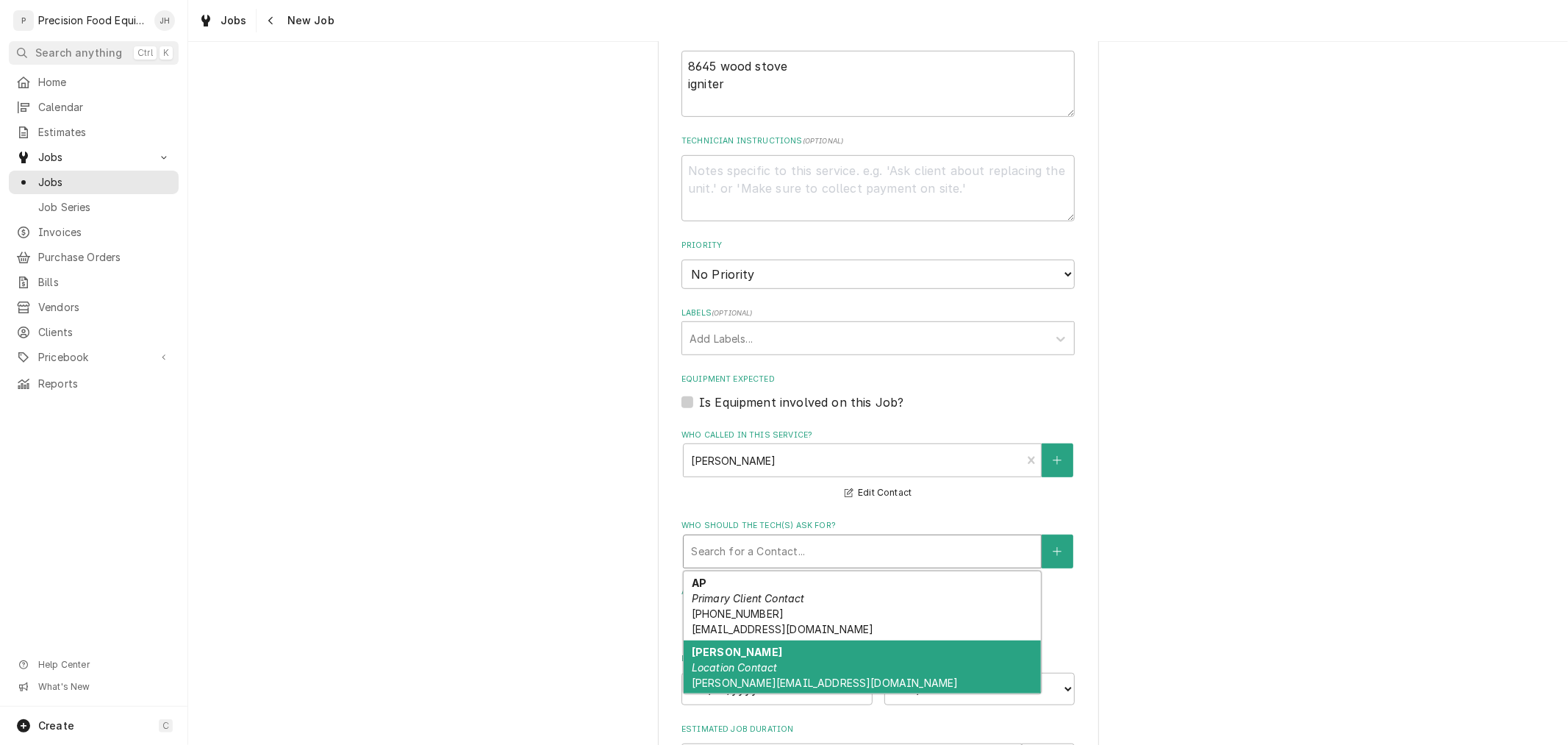
click at [855, 644] on div "Doug Location Contact doug@firedpie.com" at bounding box center [862, 667] width 357 height 54
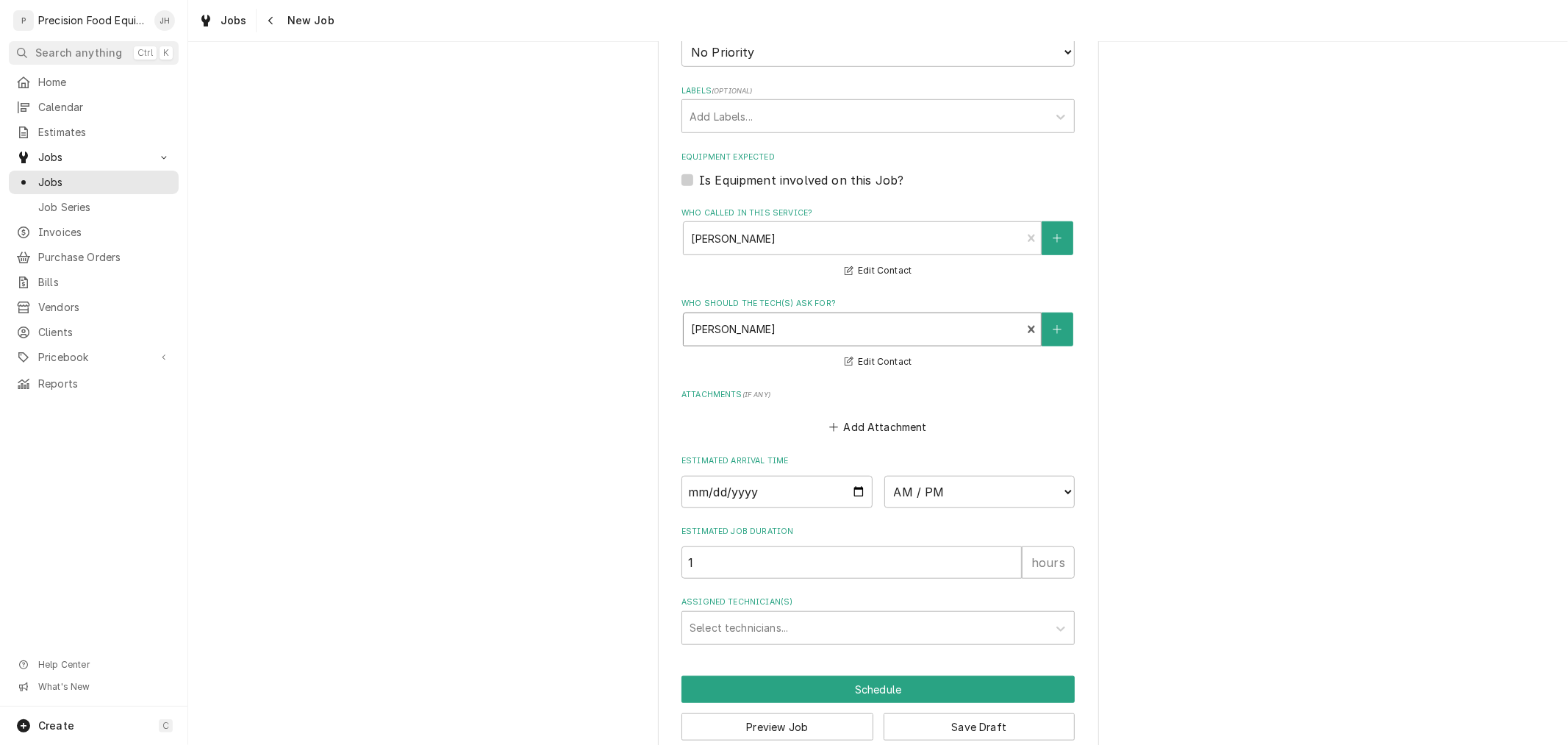
scroll to position [898, 0]
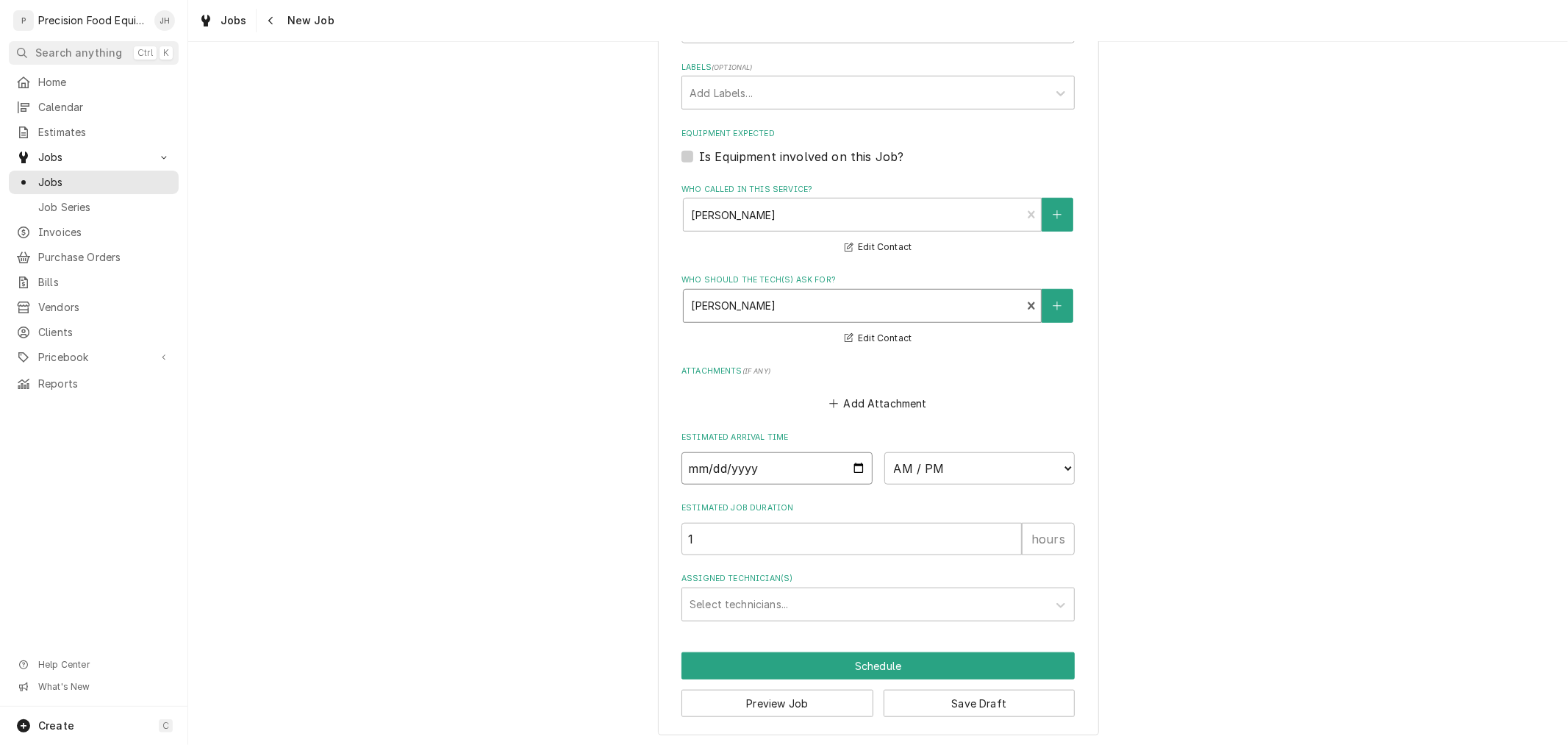
click at [855, 465] on input "Date" at bounding box center [777, 469] width 191 height 33
type textarea "x"
type input "2025-10-16"
click at [1019, 473] on select "AM / PM 6:00 AM 6:15 AM 6:30 AM 6:45 AM 7:00 AM 7:15 AM 7:30 AM 7:45 AM 8:00 AM…" at bounding box center [980, 469] width 191 height 33
type textarea "x"
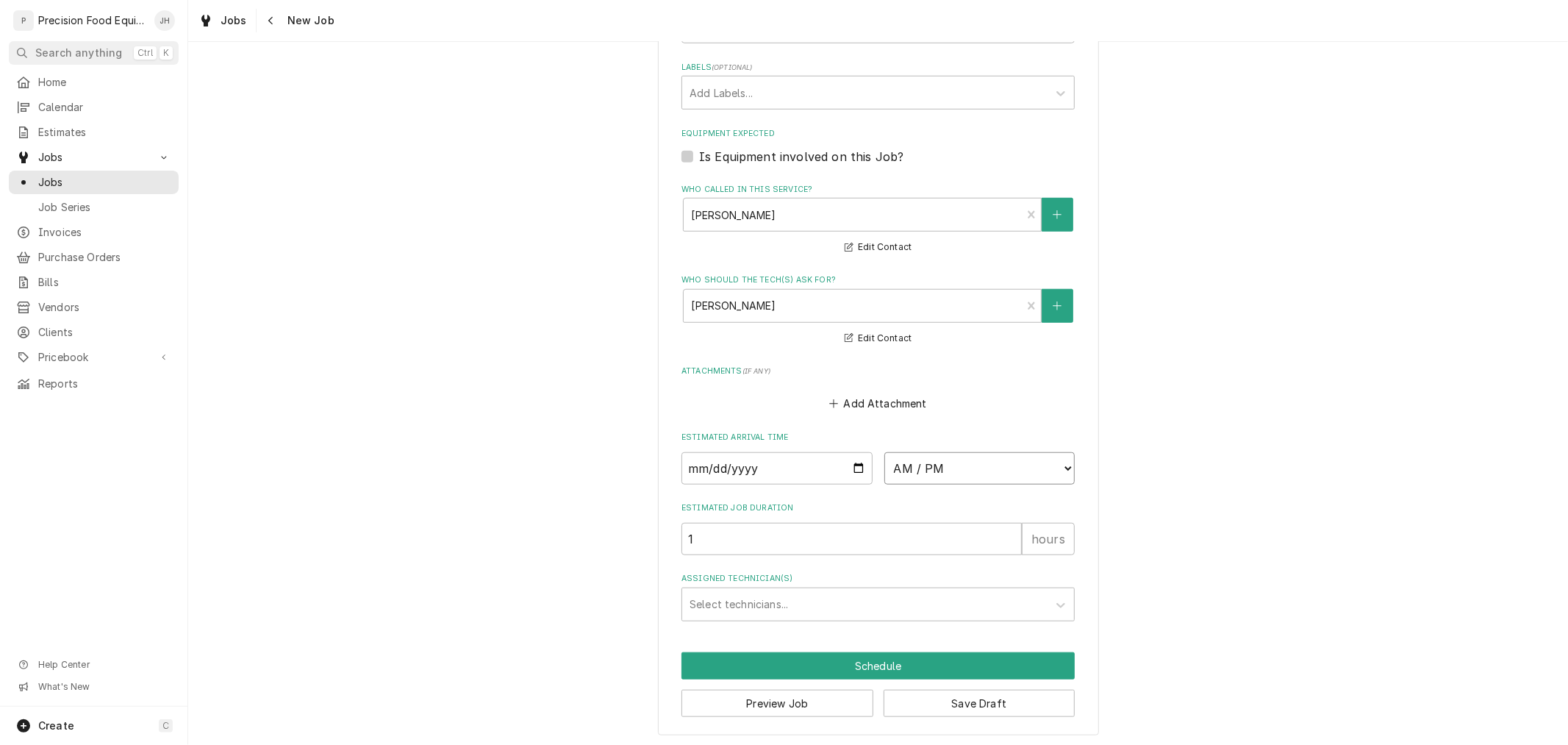
select select "08:00:00"
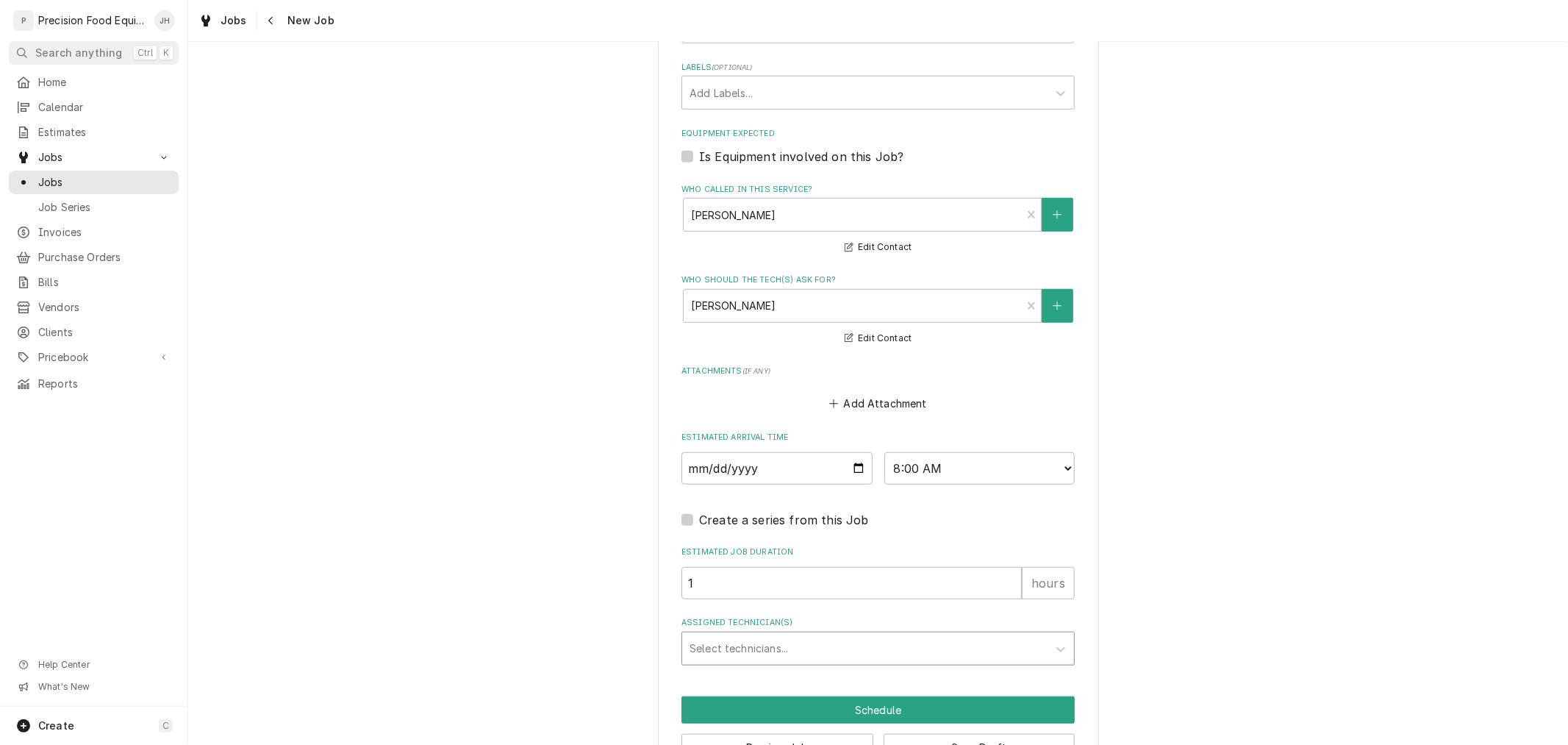
click at [872, 644] on div "Assigned Technician(s)" at bounding box center [865, 649] width 351 height 26
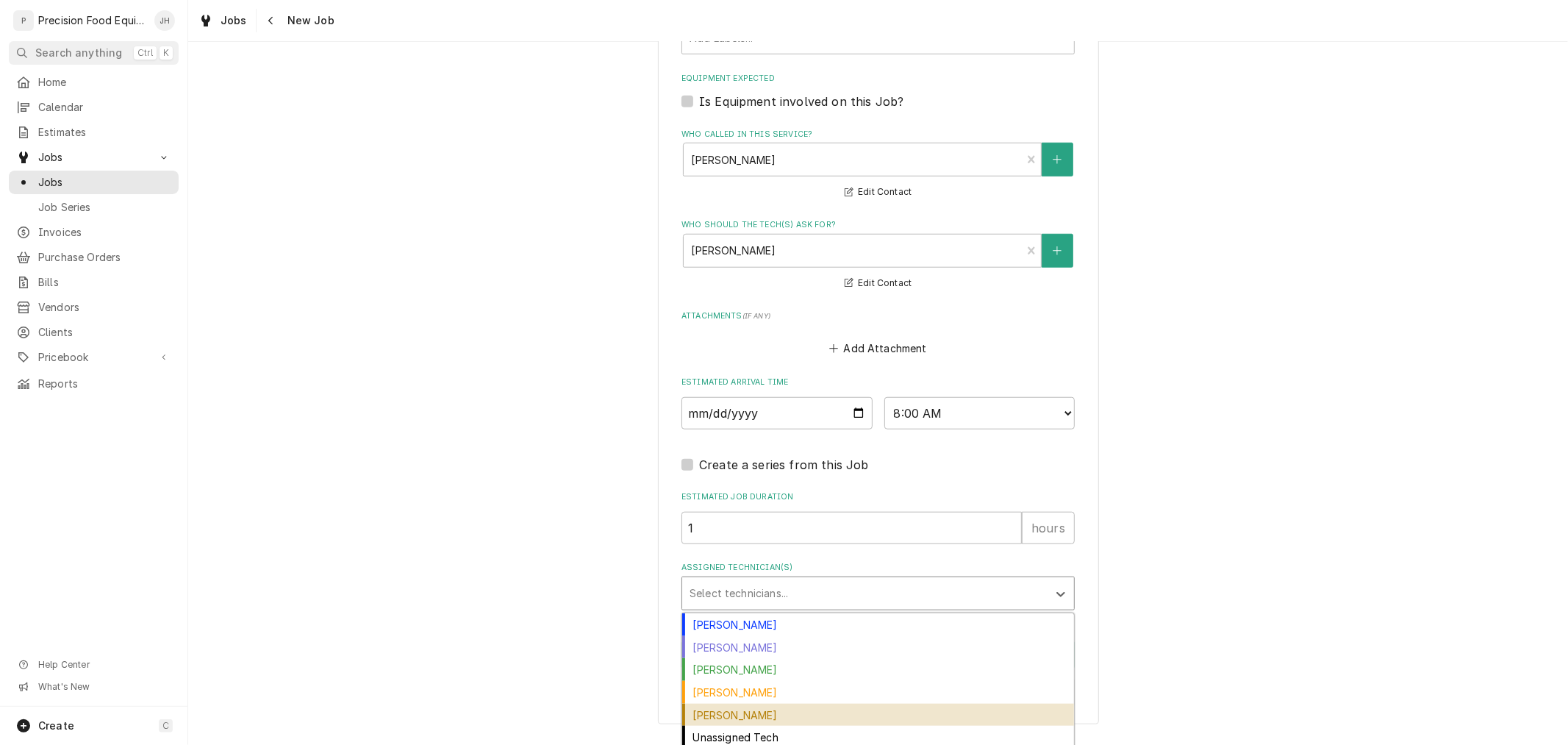
click at [802, 703] on div "Pete Nielson" at bounding box center [878, 715] width 392 height 23
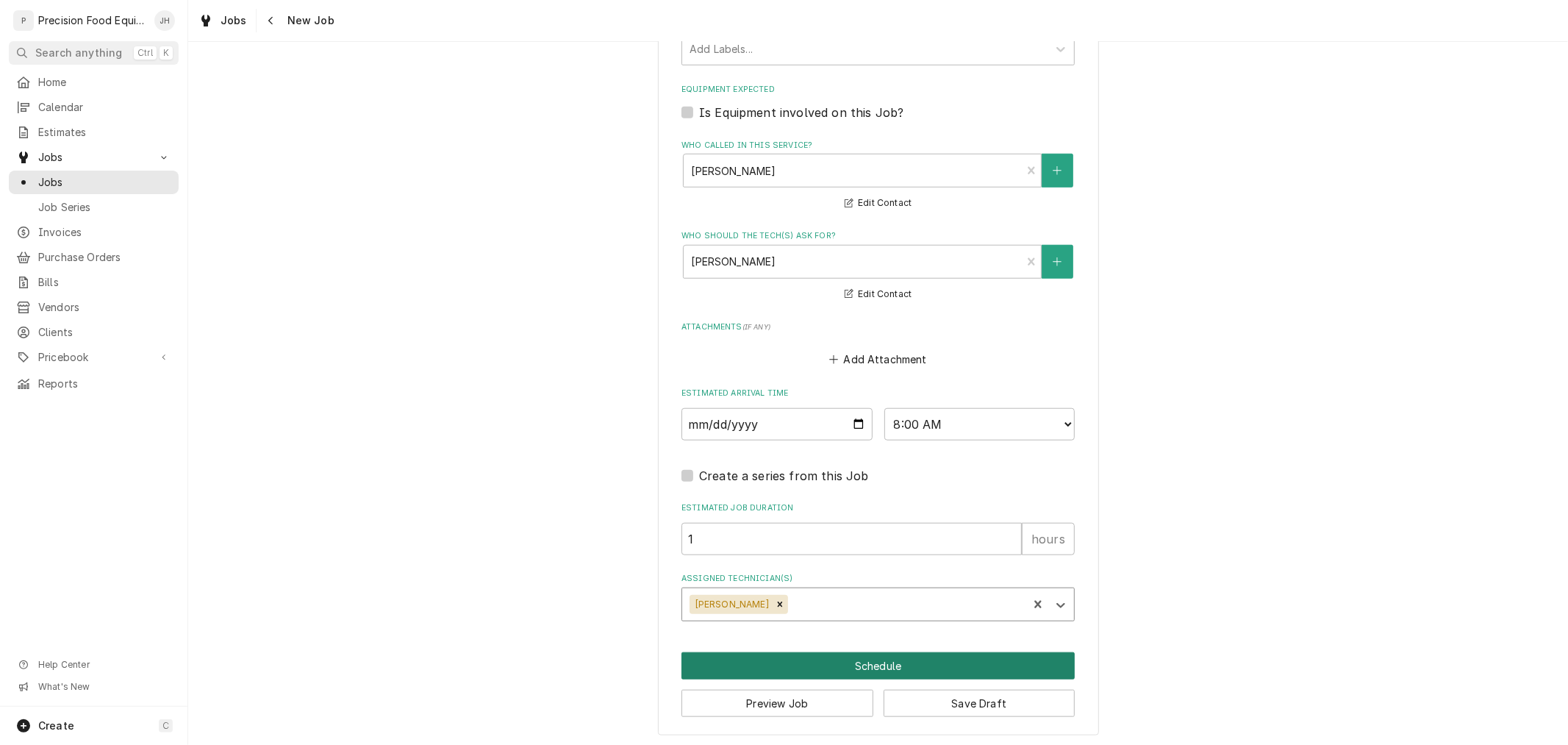
click at [866, 665] on button "Schedule" at bounding box center [878, 665] width 393 height 27
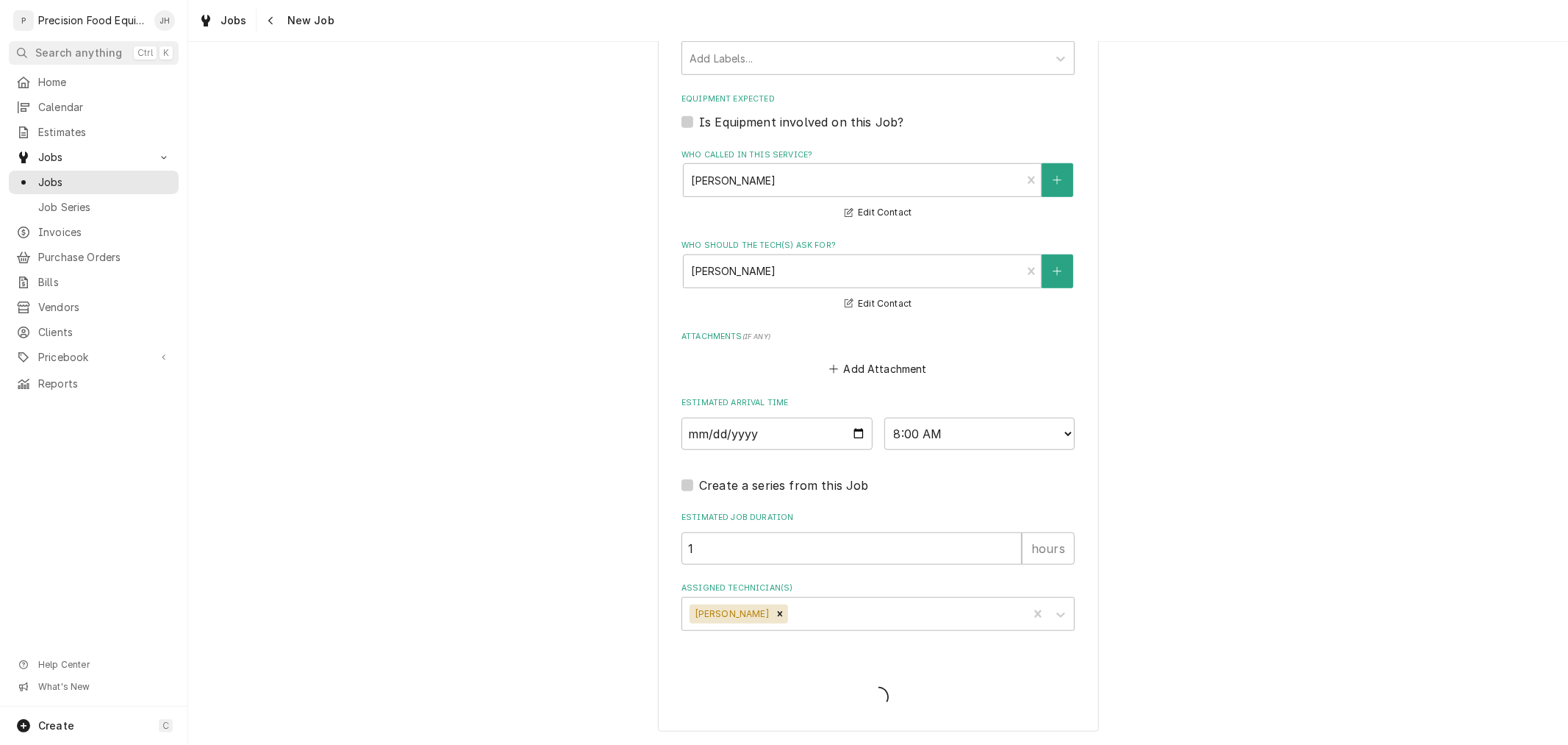
scroll to position [928, 0]
type textarea "x"
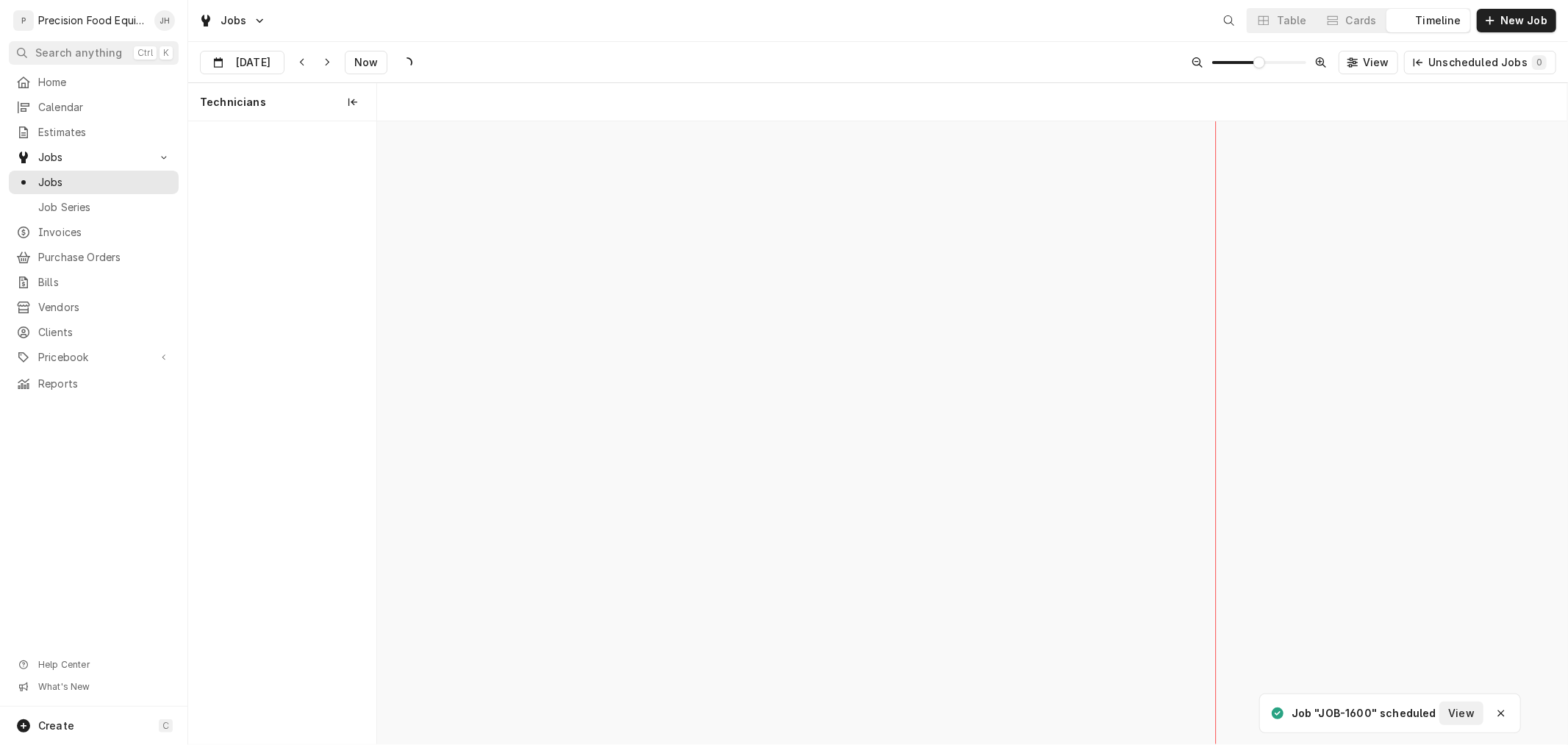
scroll to position [0, 23585]
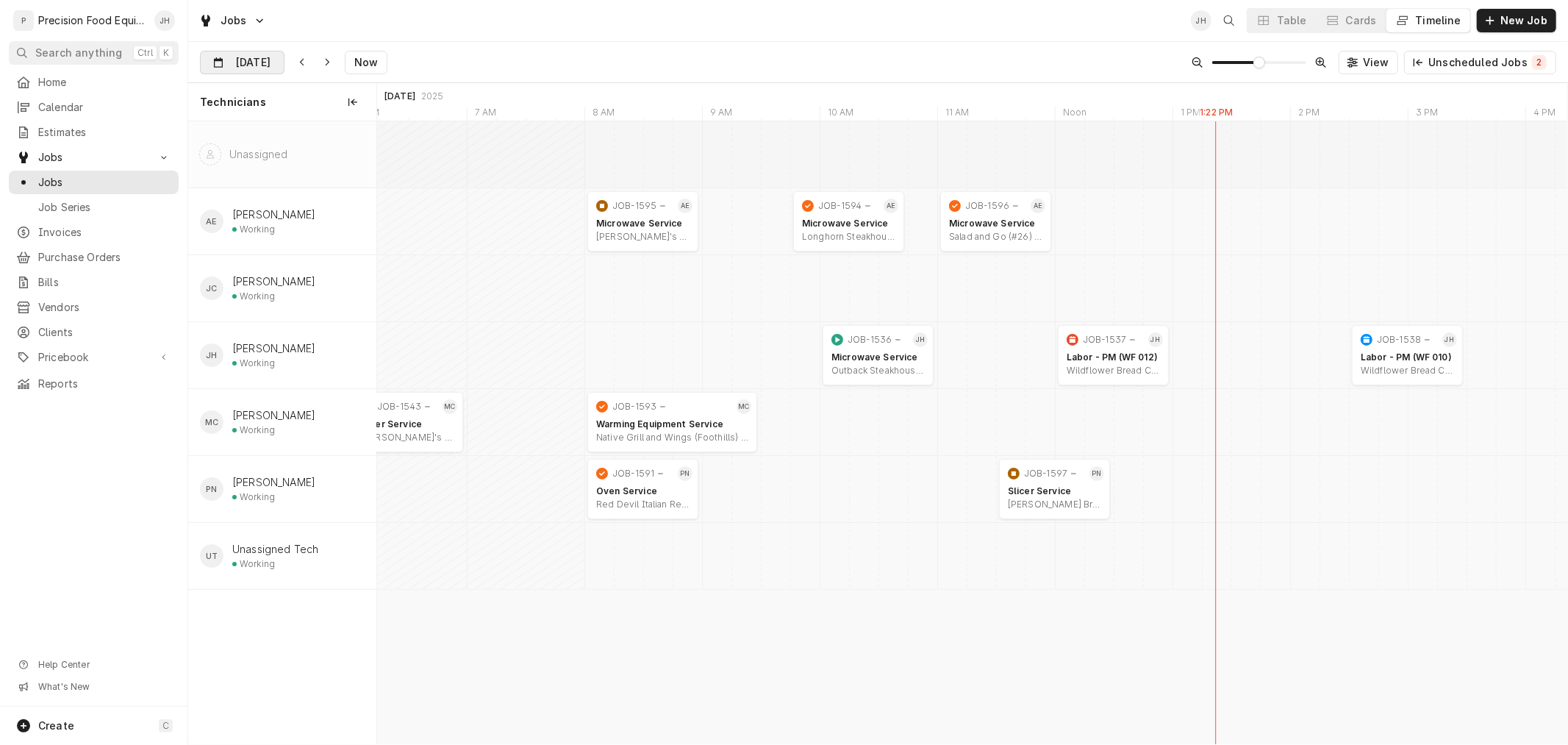
click at [232, 70] on input "[DATE]" at bounding box center [231, 65] width 62 height 29
click at [317, 209] on div "16" at bounding box center [320, 209] width 20 height 20
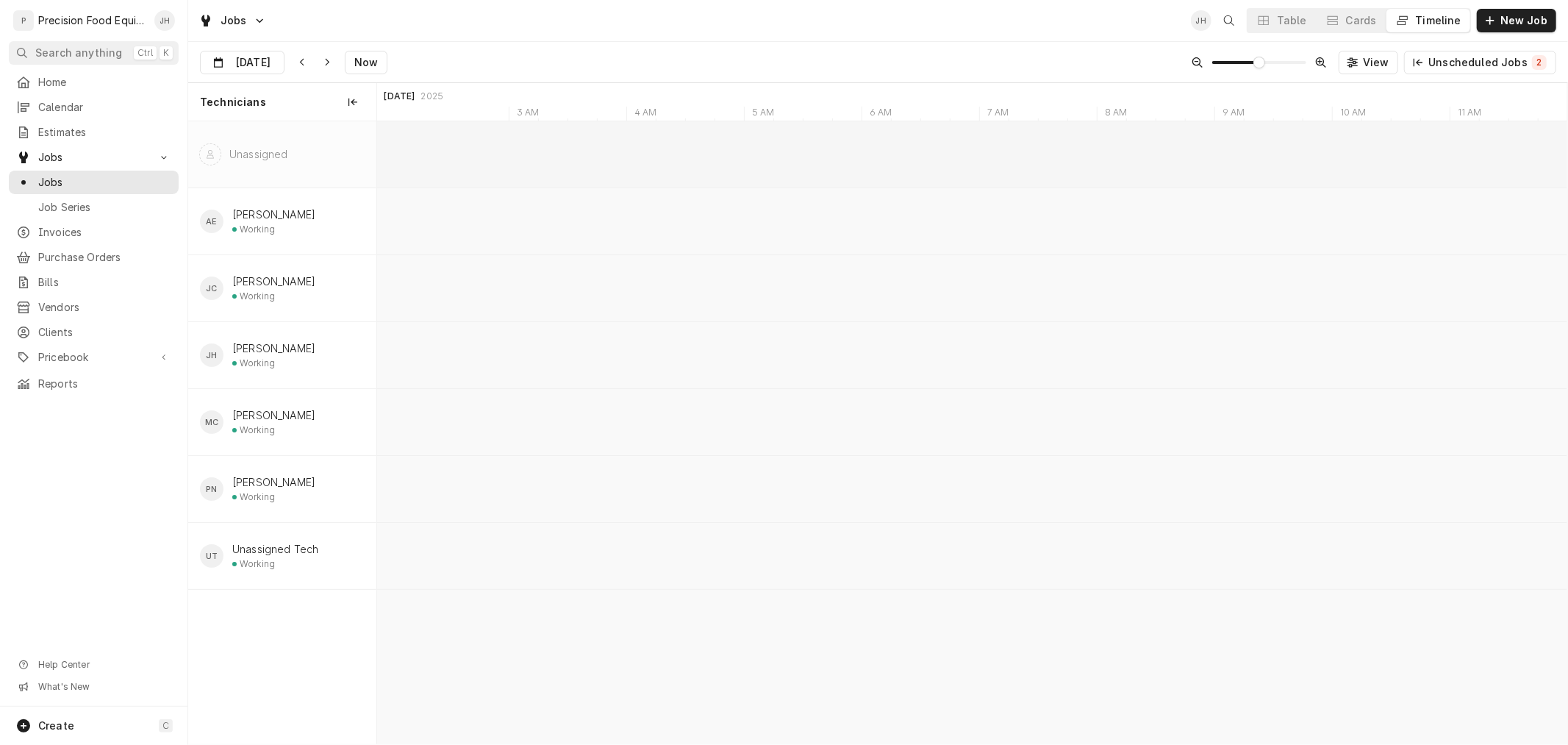
scroll to position [0, 26035]
click at [230, 61] on input "[DATE]" at bounding box center [231, 65] width 62 height 29
click at [302, 203] on div "15" at bounding box center [294, 209] width 20 height 20
type input "[DATE]"
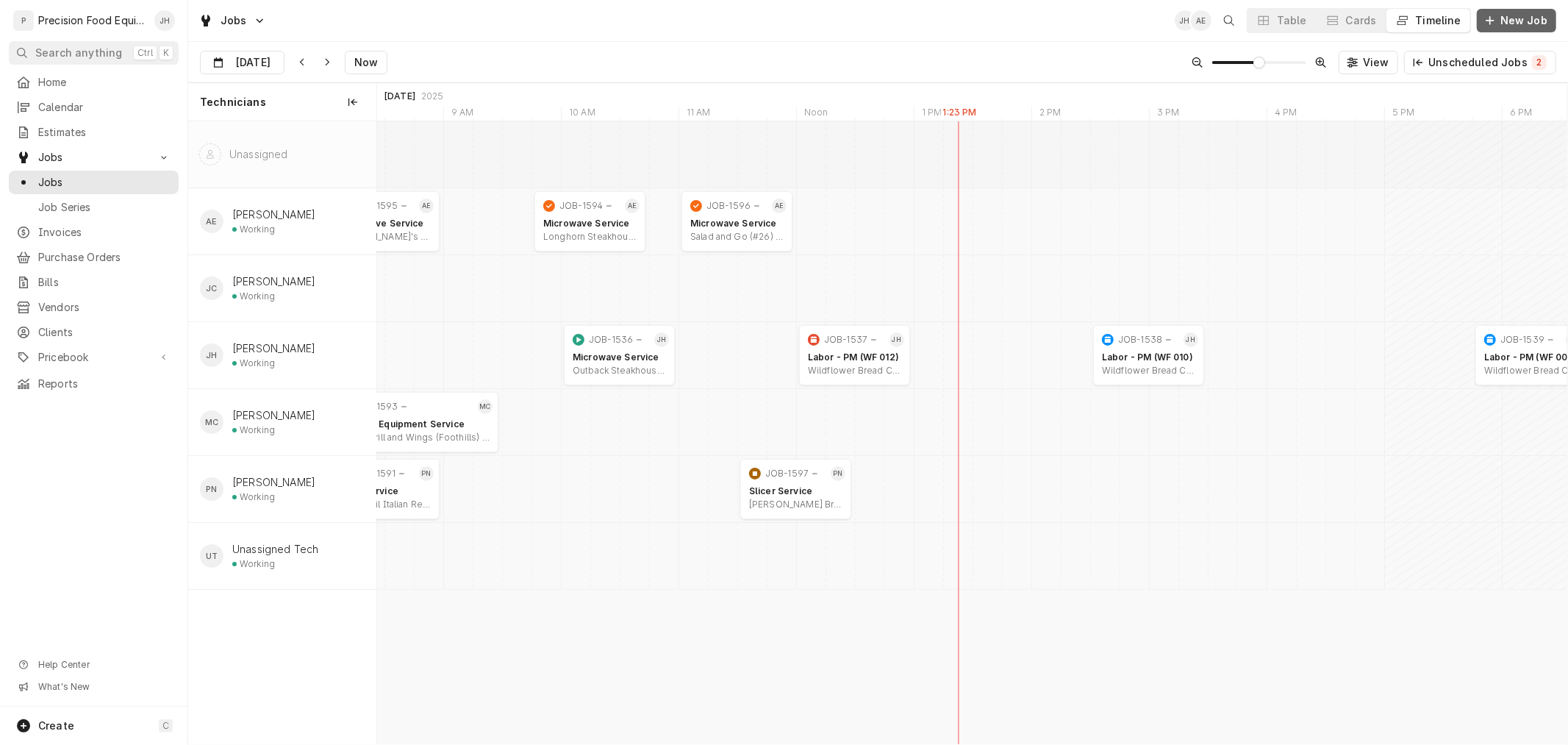
click at [1516, 18] on span "New Job" at bounding box center [1524, 20] width 53 height 15
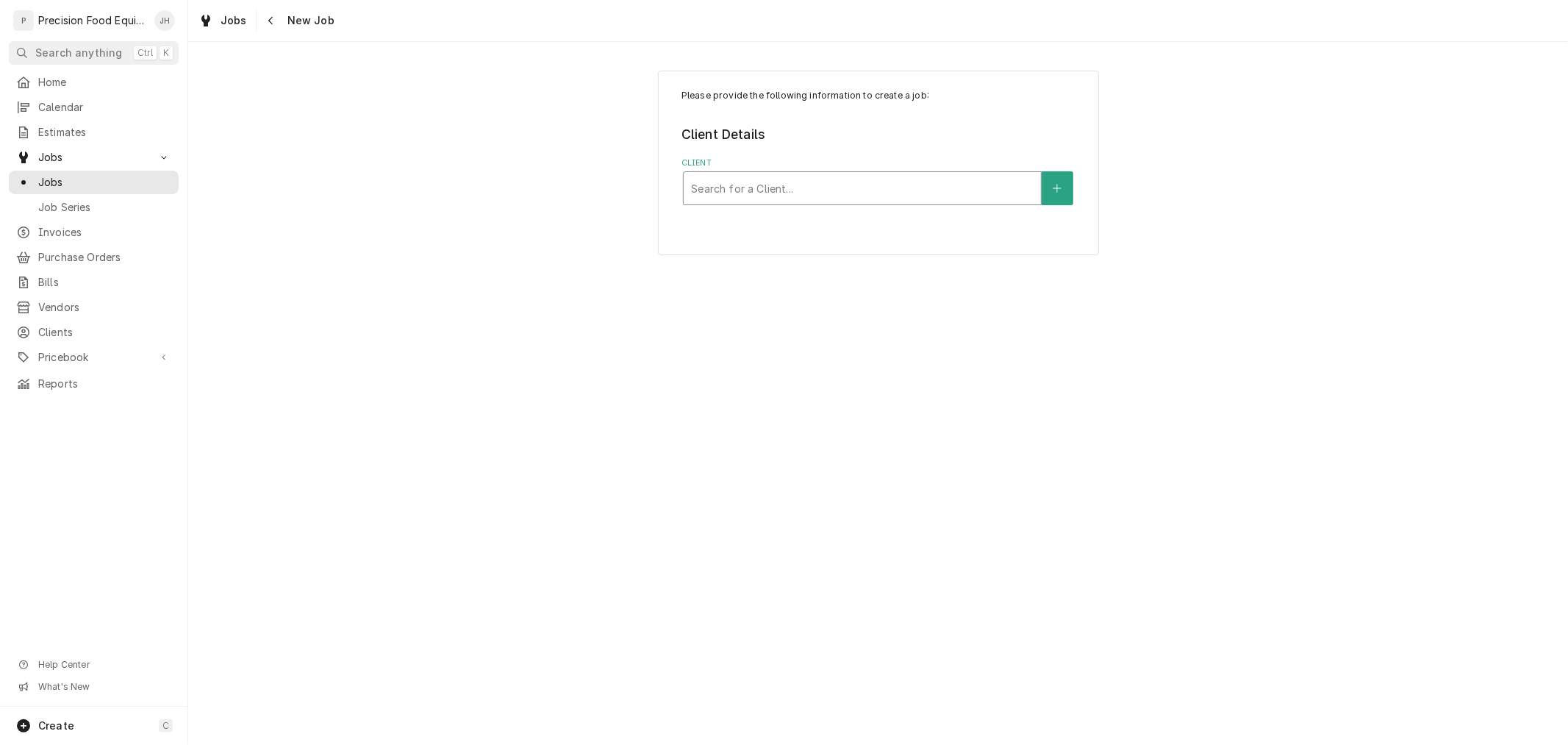
click at [817, 188] on div "Client" at bounding box center [862, 188] width 343 height 26
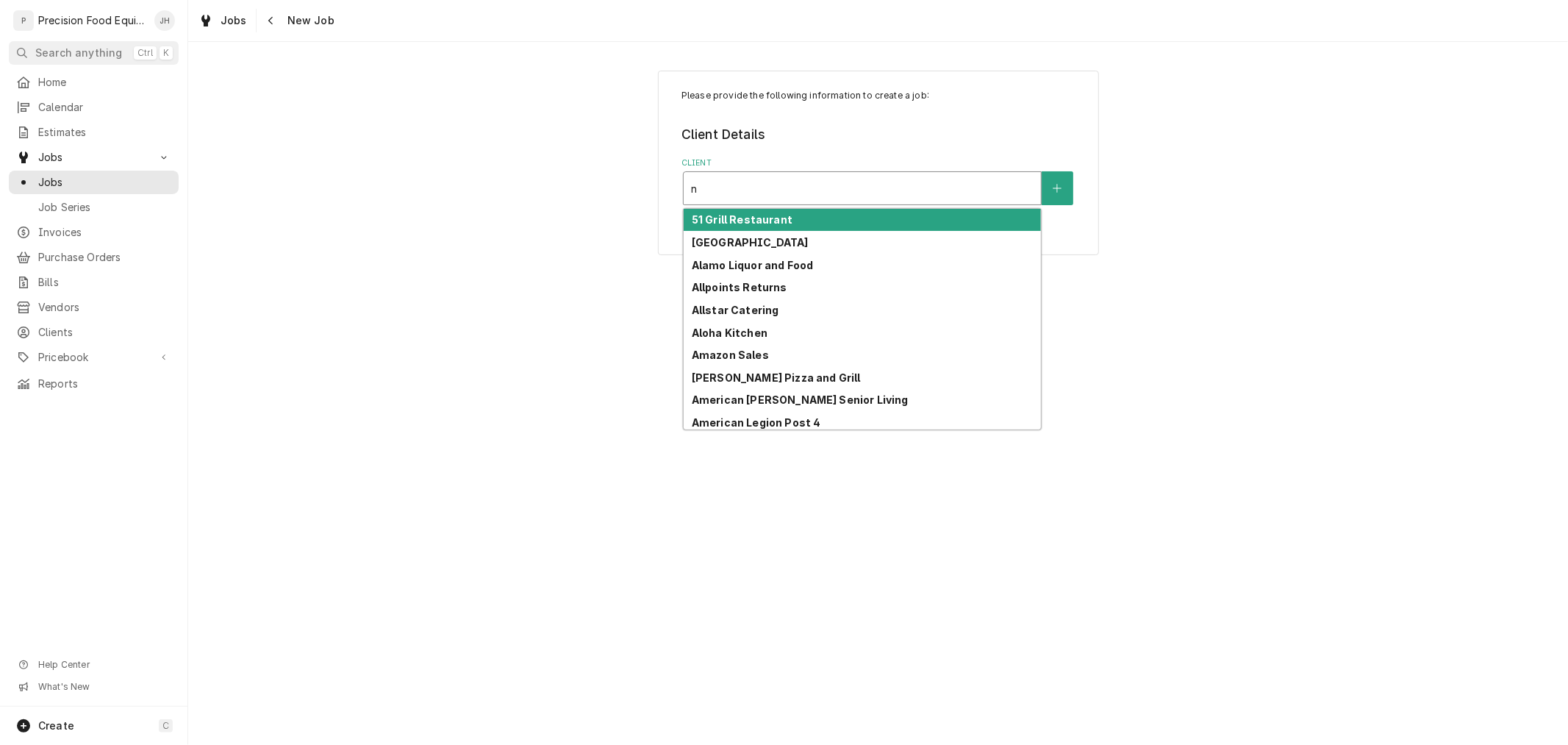
type input "n"
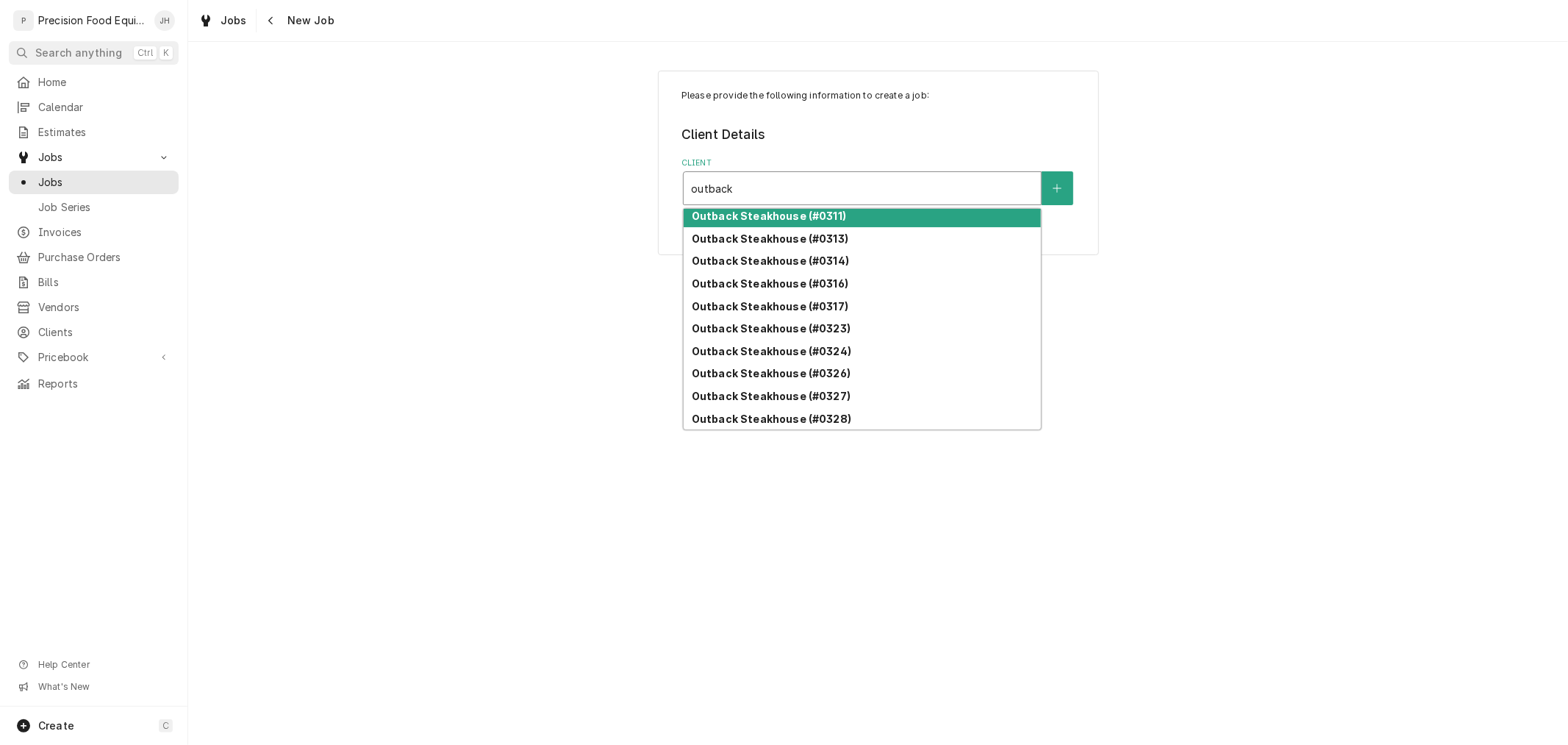
type input "outback"
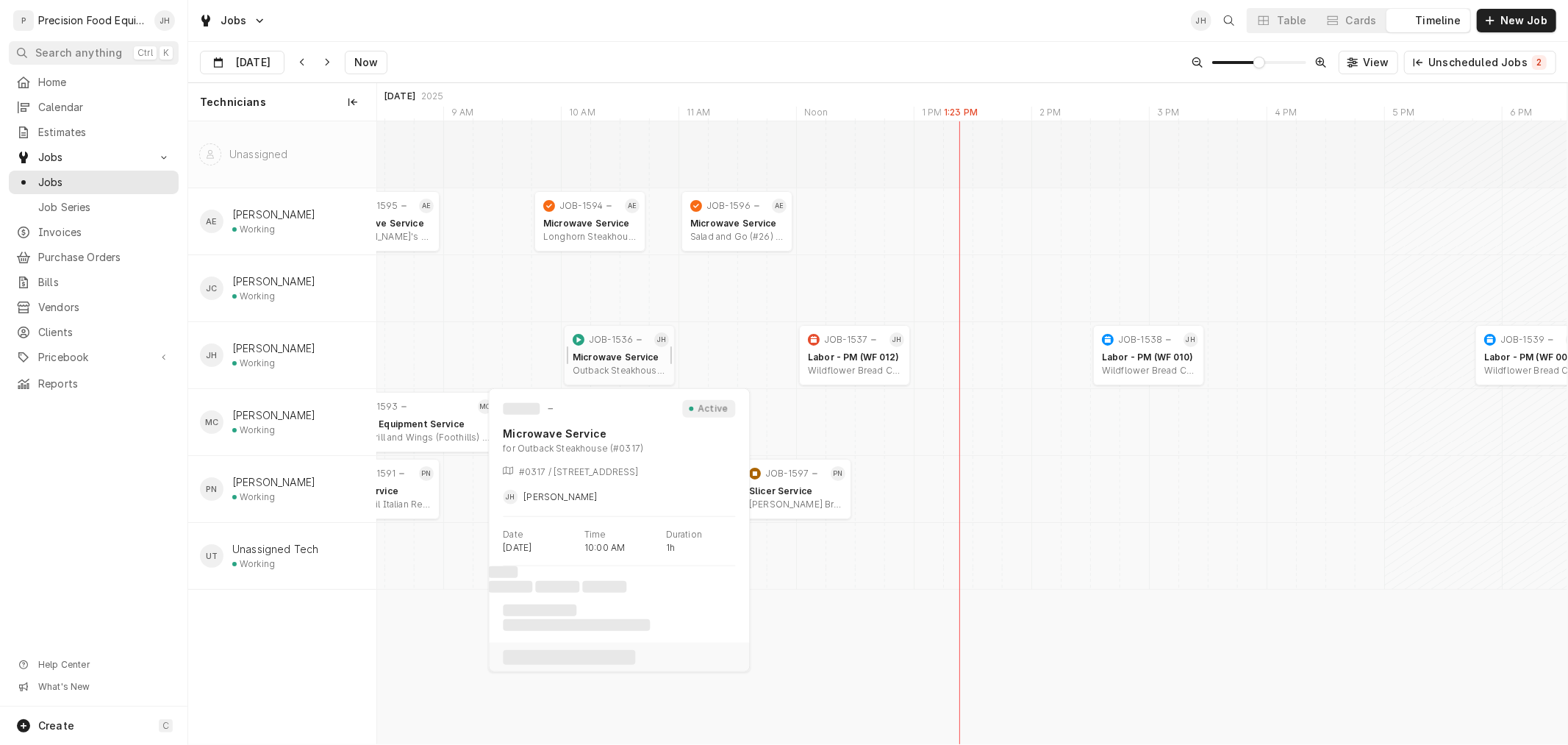
scroll to position [0, 23608]
click at [1502, 19] on span "New Job" at bounding box center [1524, 20] width 53 height 15
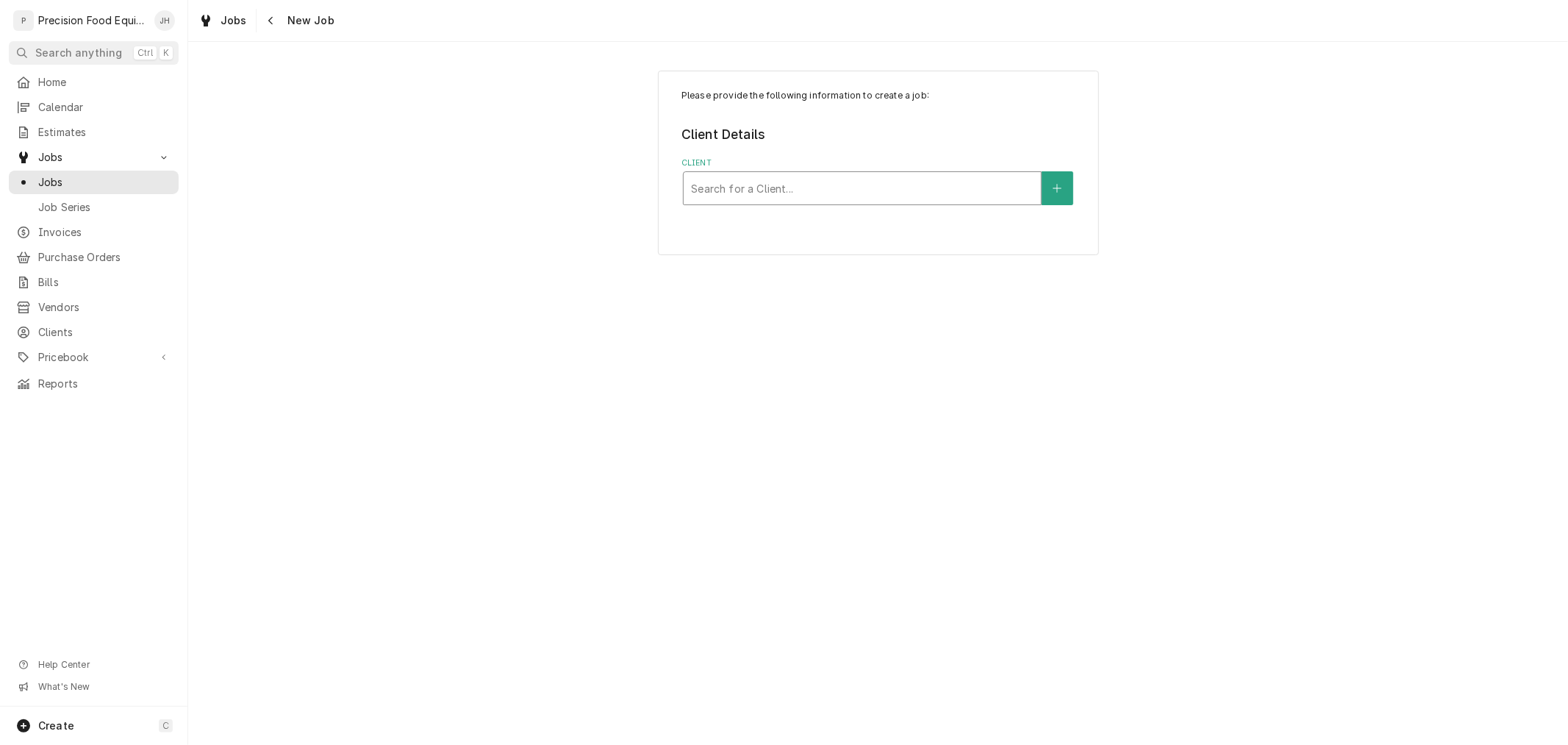
click at [840, 186] on div "Client" at bounding box center [862, 188] width 343 height 26
type input "317"
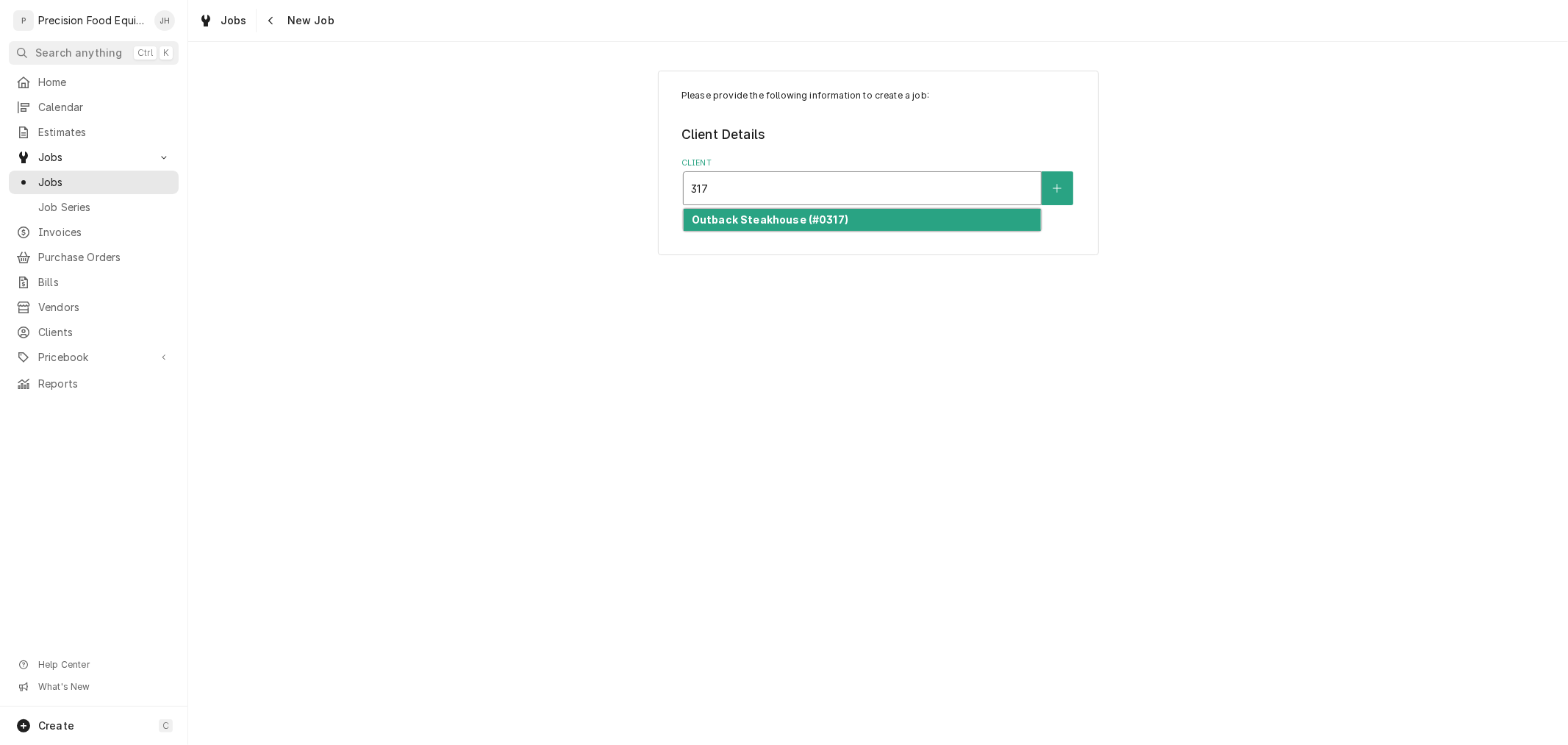
click at [841, 213] on div "Outback Steakhouse (#0317)" at bounding box center [862, 220] width 357 height 23
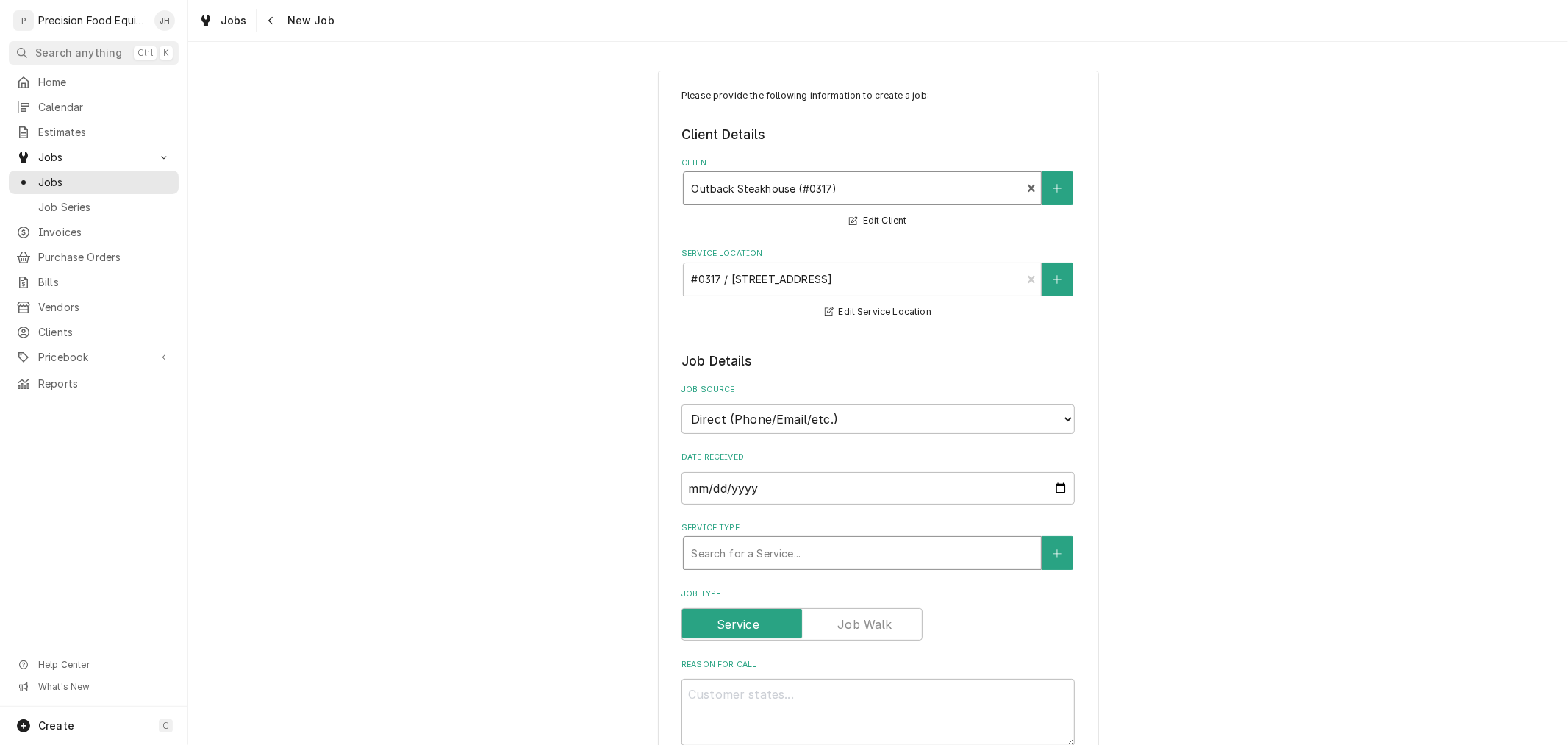
click at [874, 536] on div "Search for a Service..." at bounding box center [862, 553] width 357 height 33
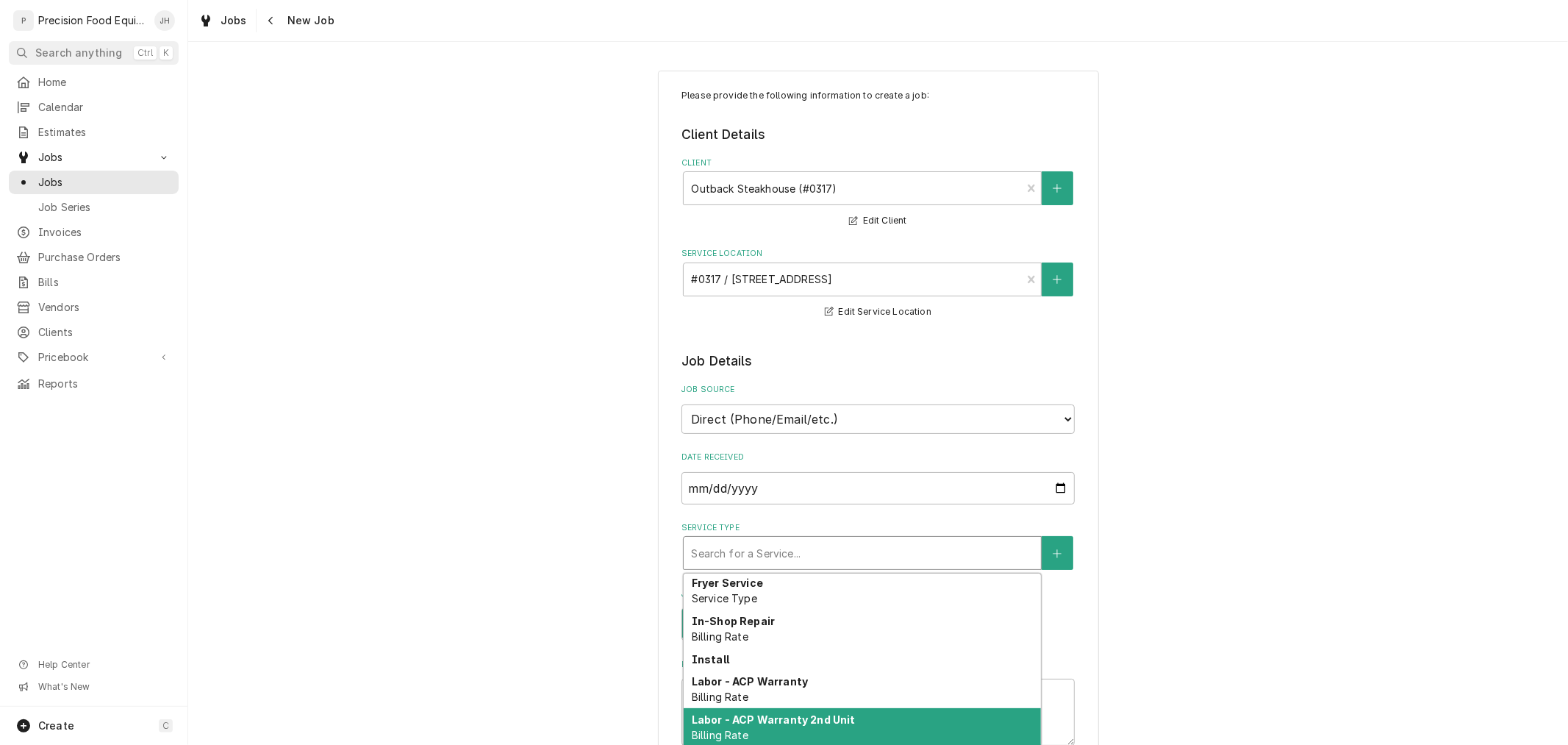
scroll to position [13, 0]
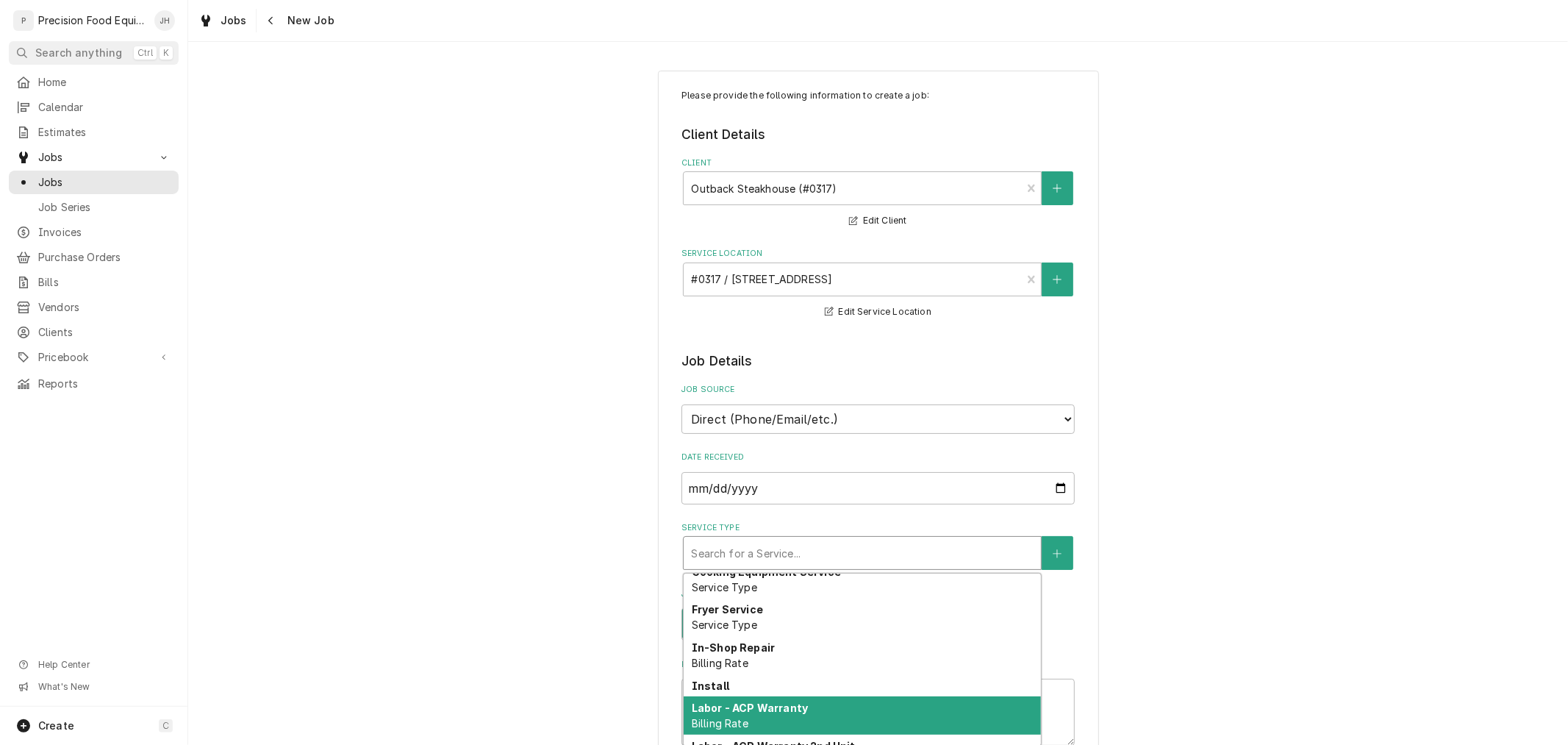
click at [855, 708] on div "Labor - ACP Warranty Billing Rate" at bounding box center [862, 715] width 357 height 38
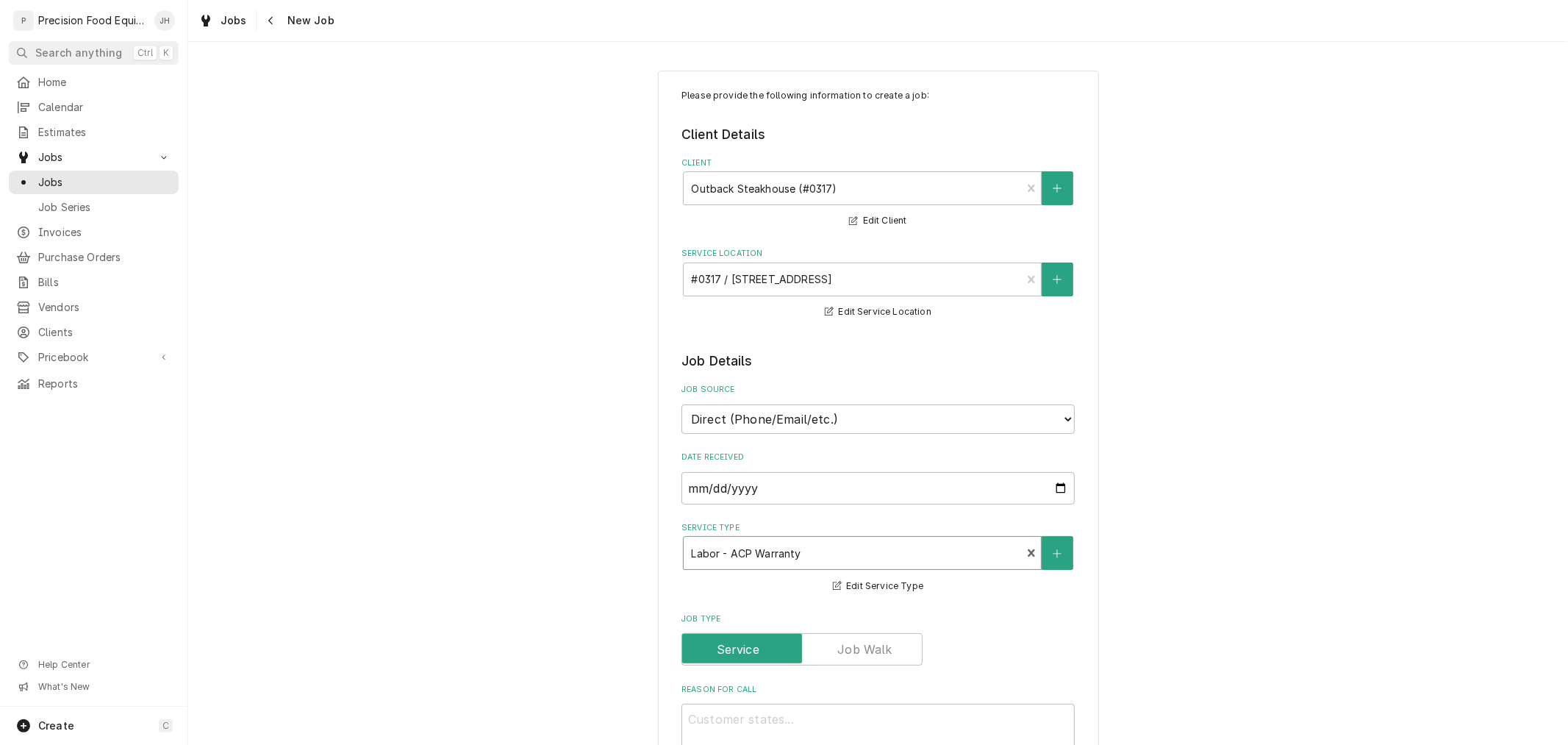
scroll to position [245, 0]
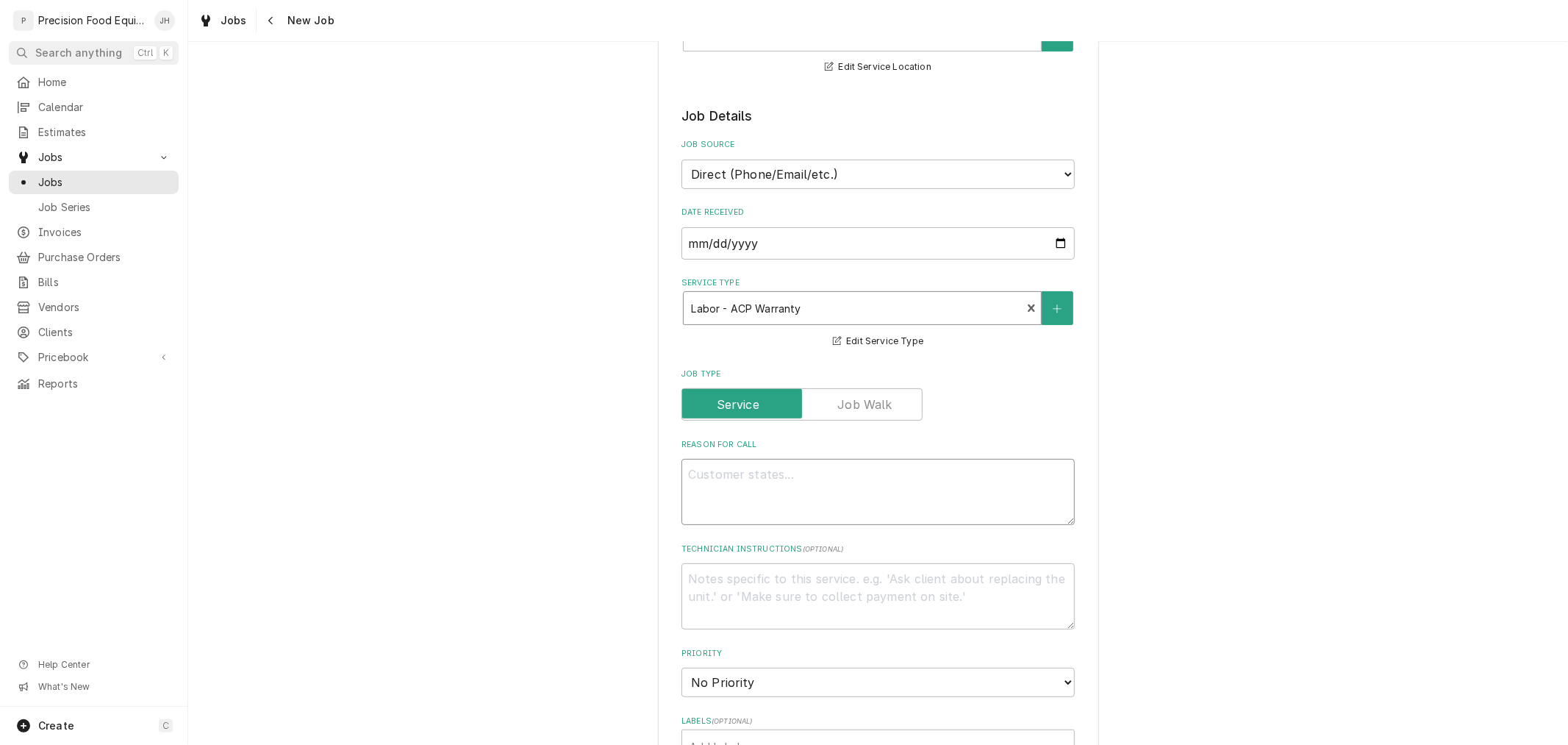
click at [818, 496] on textarea "Reason For Call" at bounding box center [878, 491] width 393 height 66
type textarea "x"
type textarea "M"
type textarea "x"
type textarea "Mc"
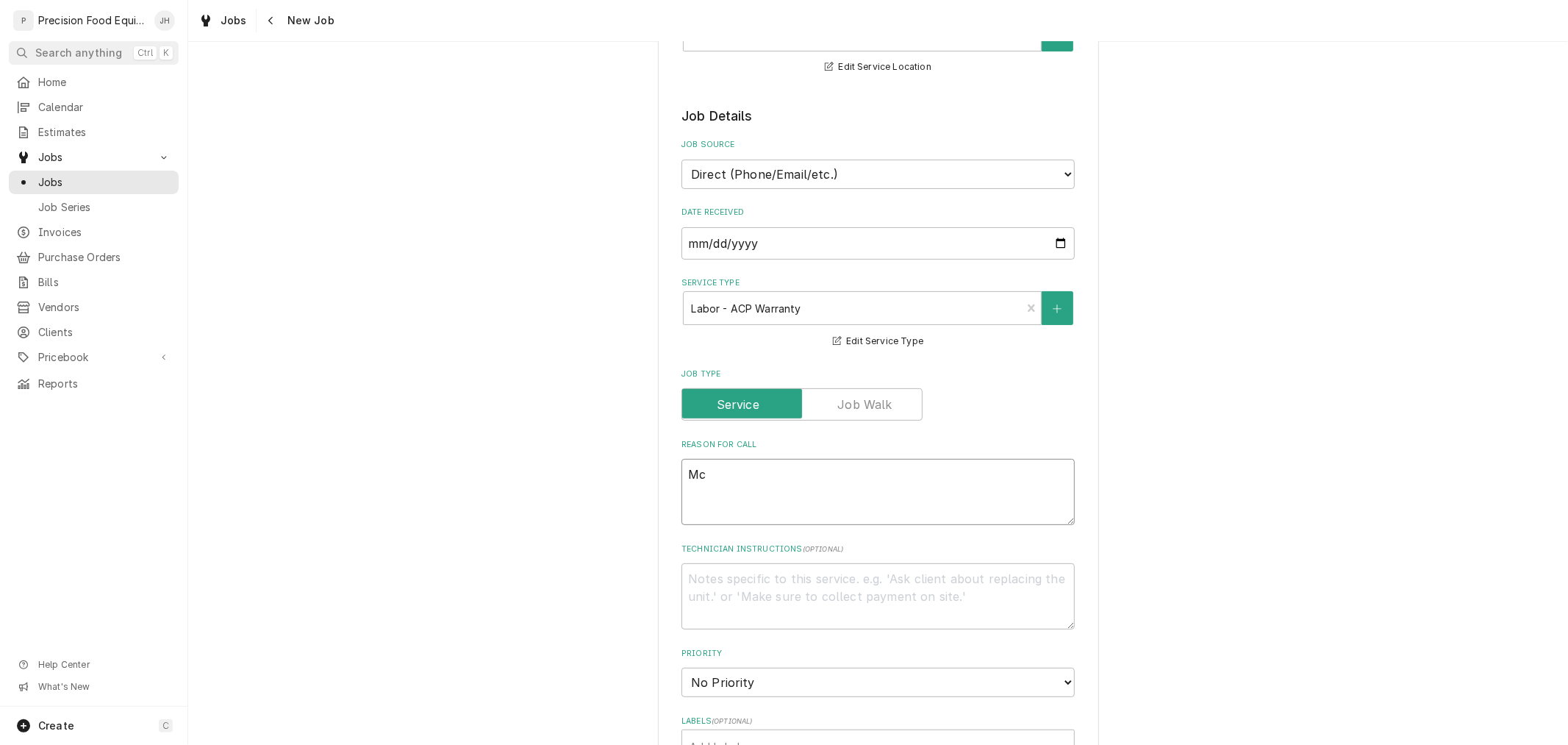
type textarea "x"
type textarea "M"
type textarea "x"
type textarea "Mi"
type textarea "x"
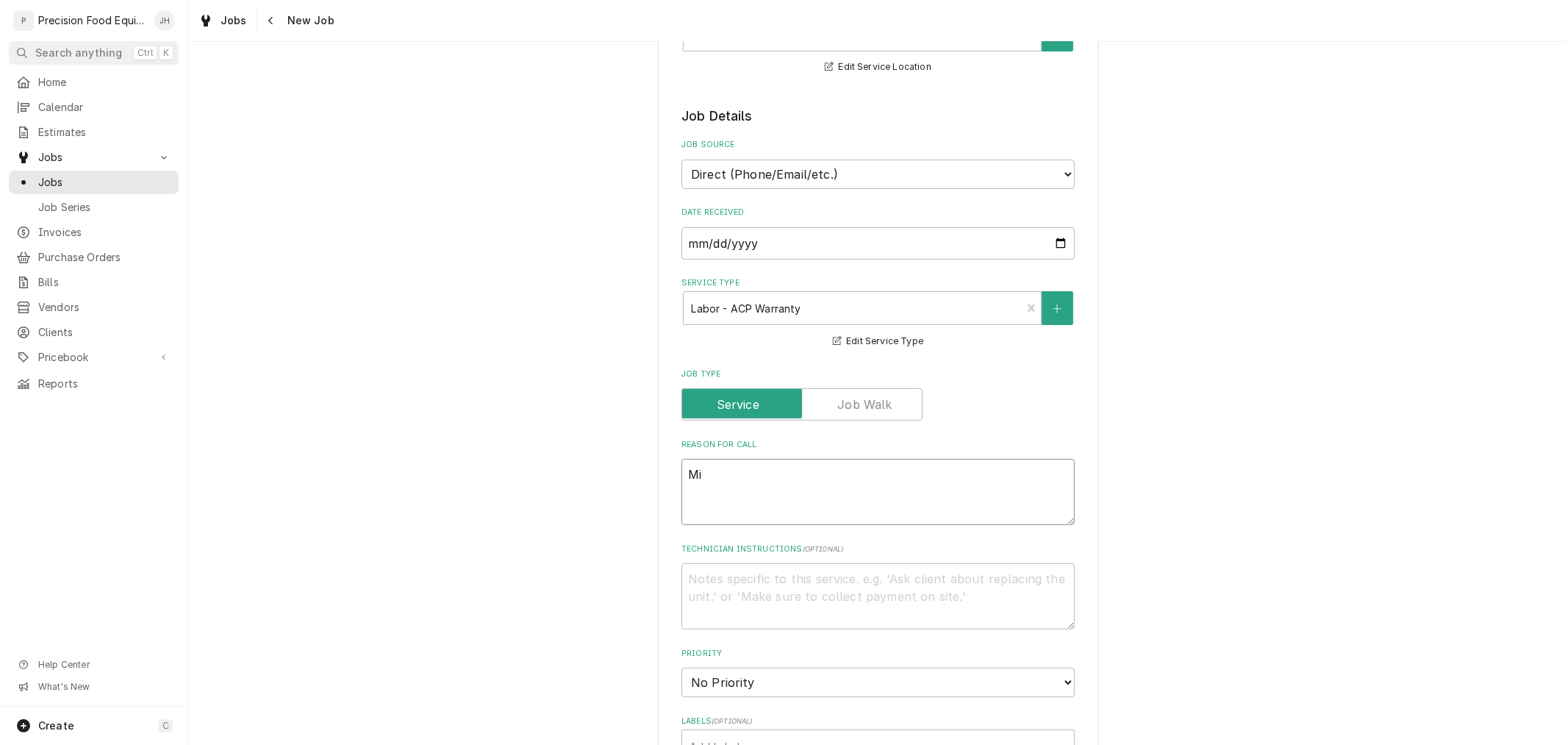
type textarea "Mic"
type textarea "x"
type textarea "Micr"
type textarea "x"
type textarea "Microw"
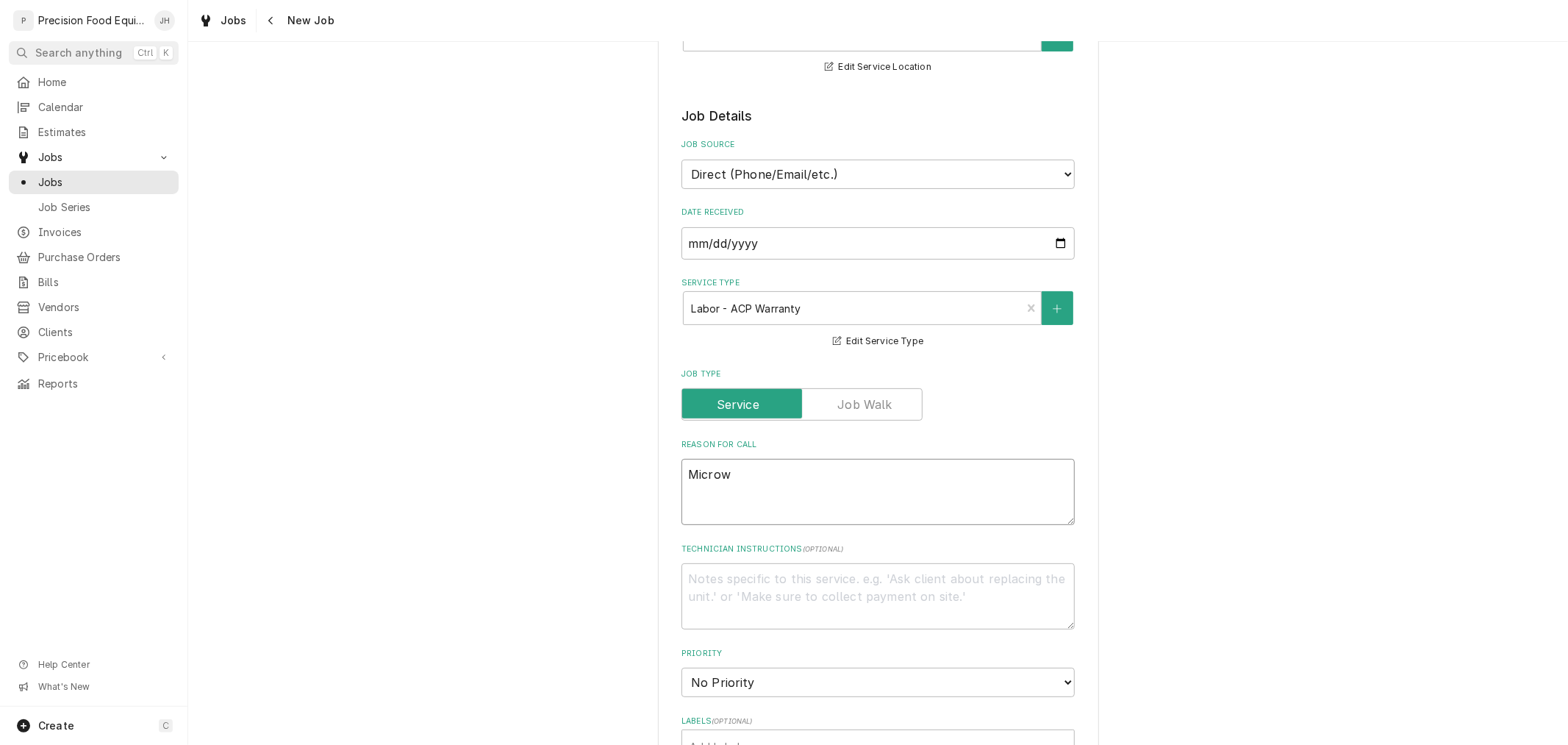
type textarea "x"
type textarea "Microwv"
type textarea "x"
type textarea "Microwve"
type textarea "x"
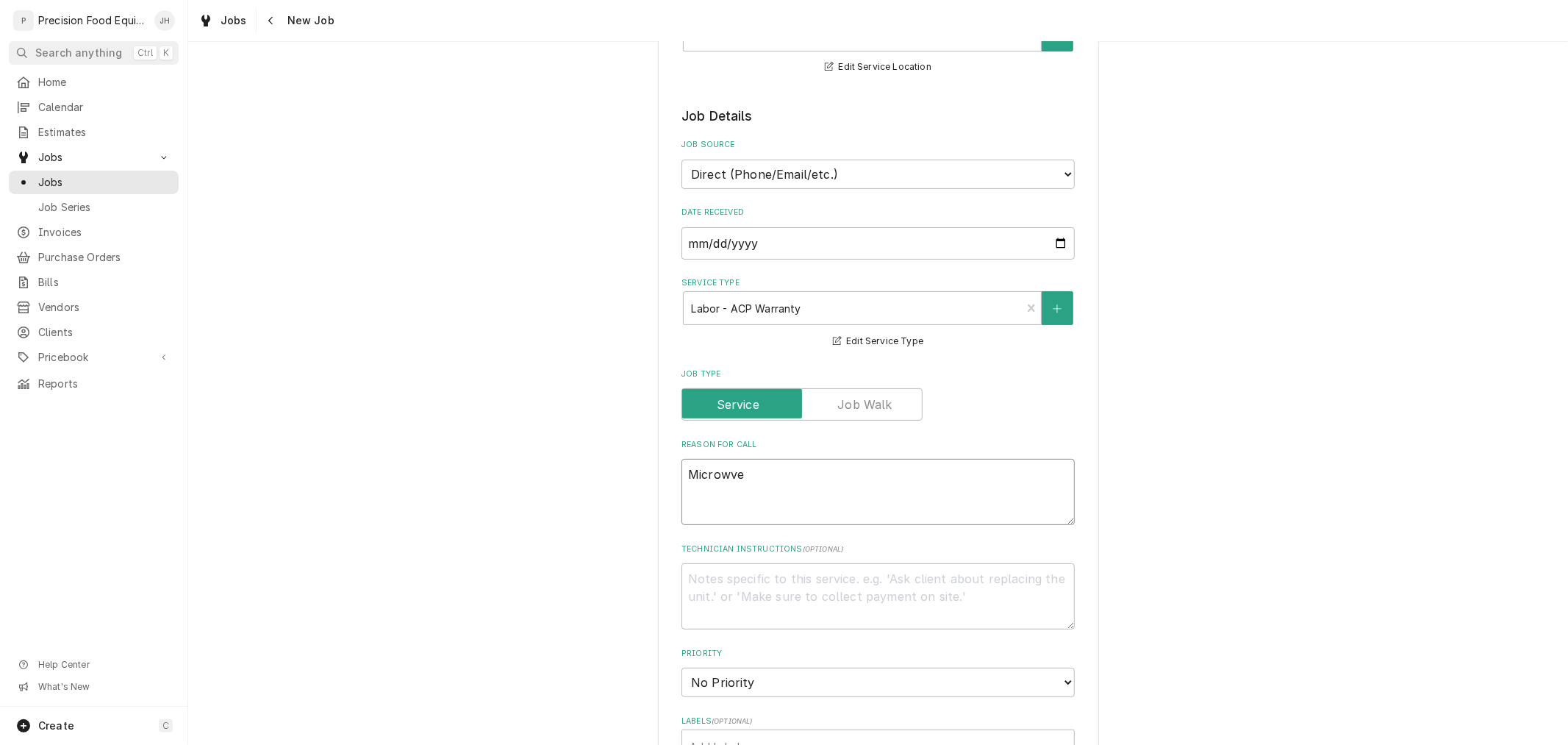
type textarea "Microwv"
type textarea "x"
type textarea "Microw"
type textarea "x"
type textarea "Microwa"
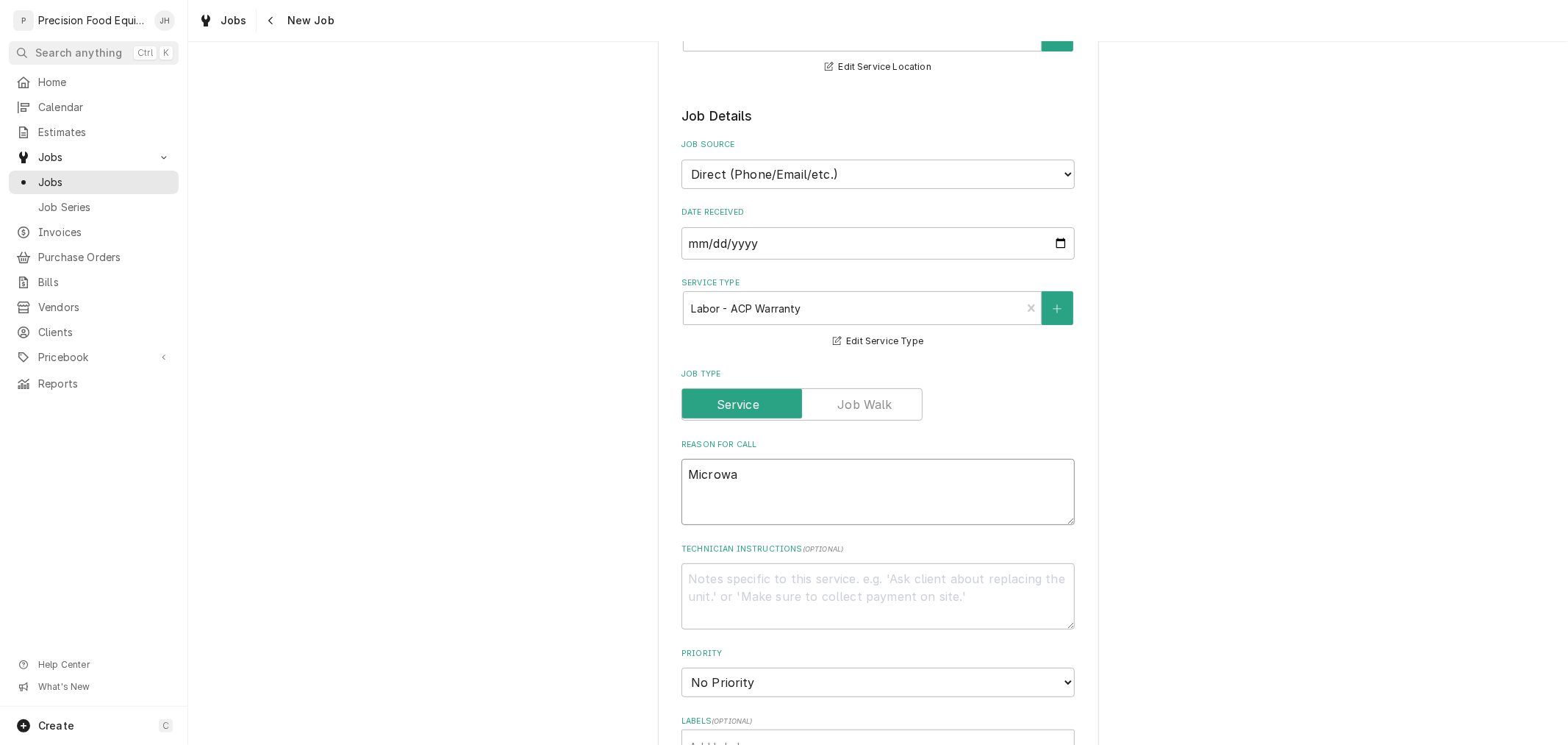
type textarea "x"
type textarea "Microwav"
type textarea "x"
type textarea "Microwave"
type textarea "x"
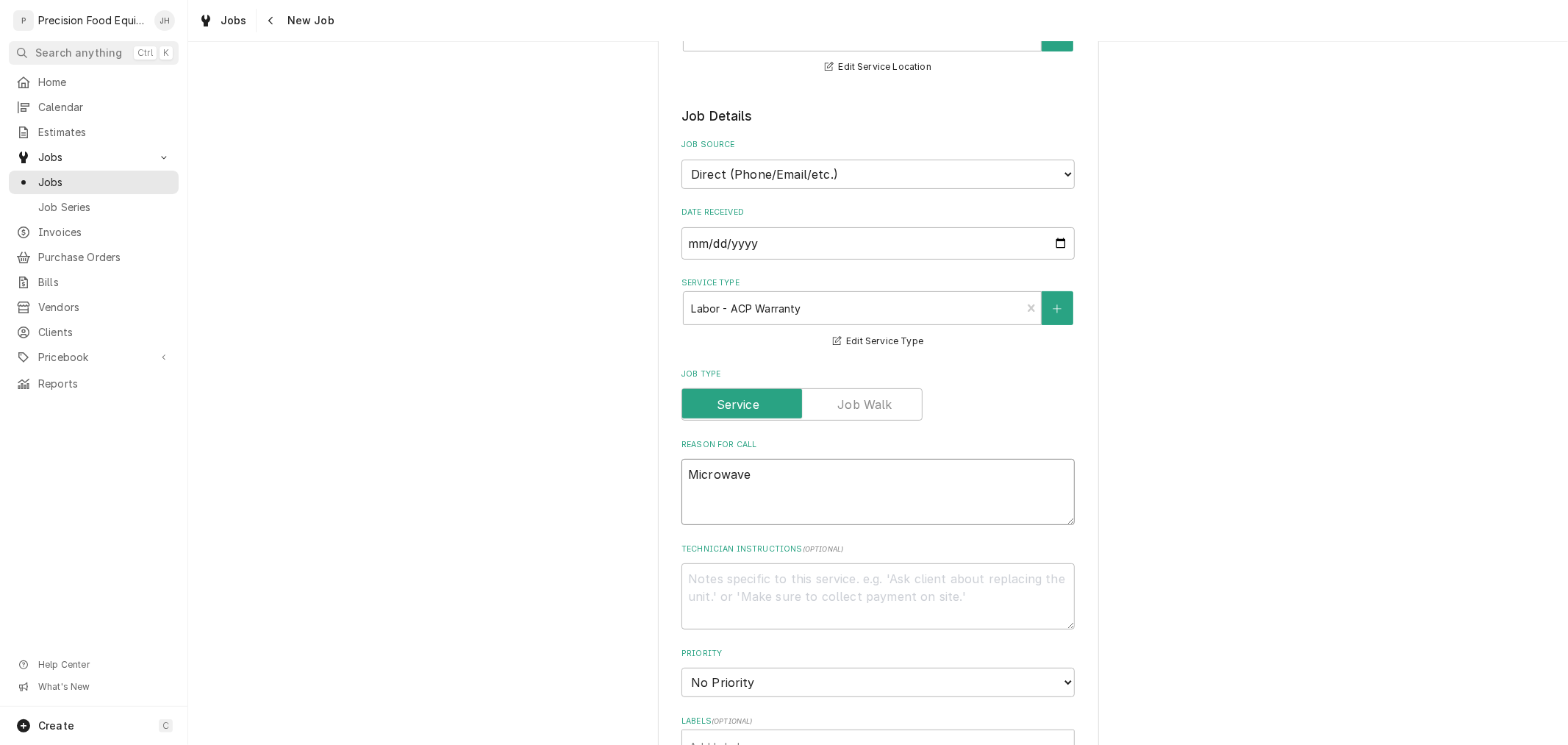
type textarea "Microwave"
type textarea "x"
type textarea "Microwave is"
type textarea "x"
type textarea "Microwave isn"
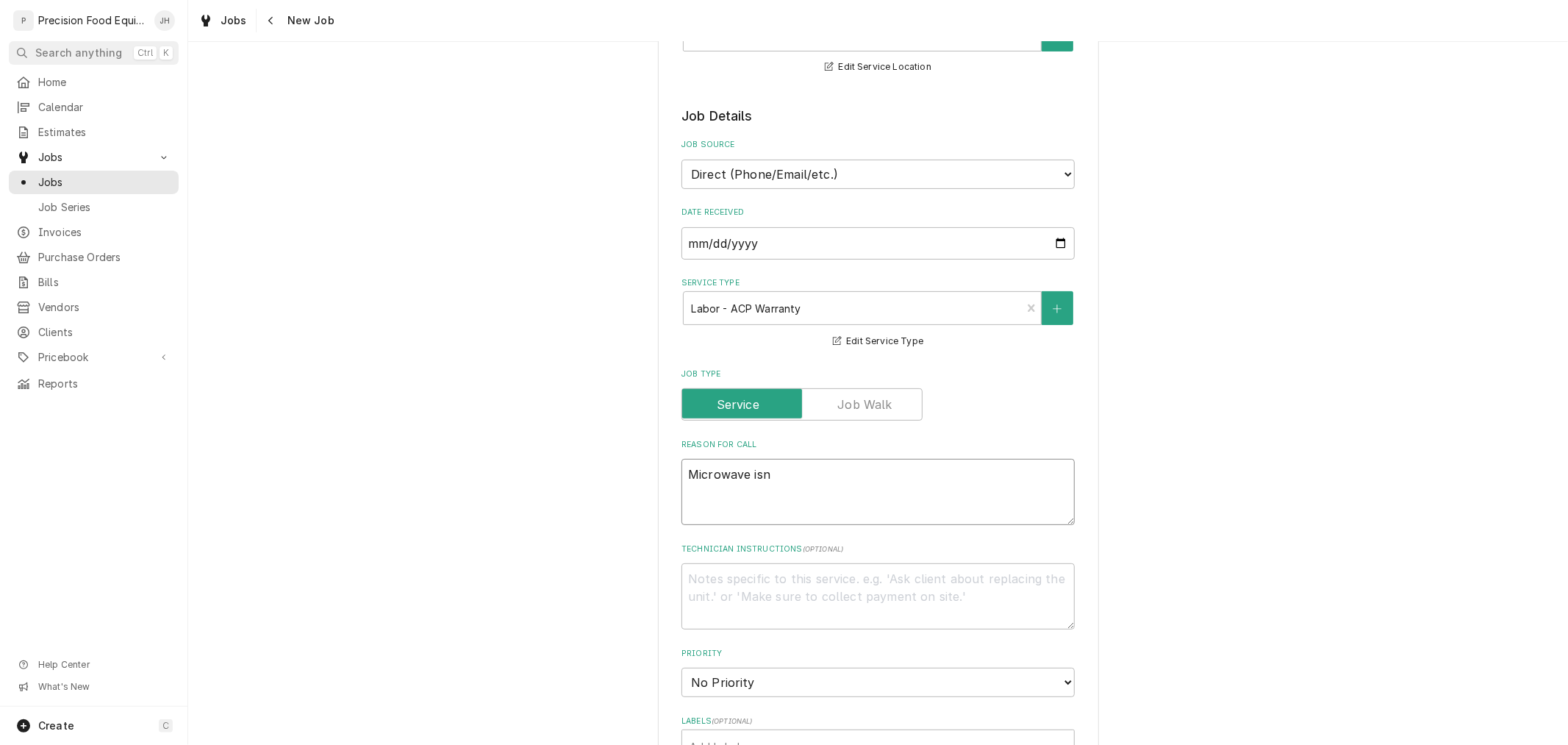
type textarea "x"
type textarea "Microwave isno"
type textarea "x"
type textarea "Microwave isnot"
type textarea "x"
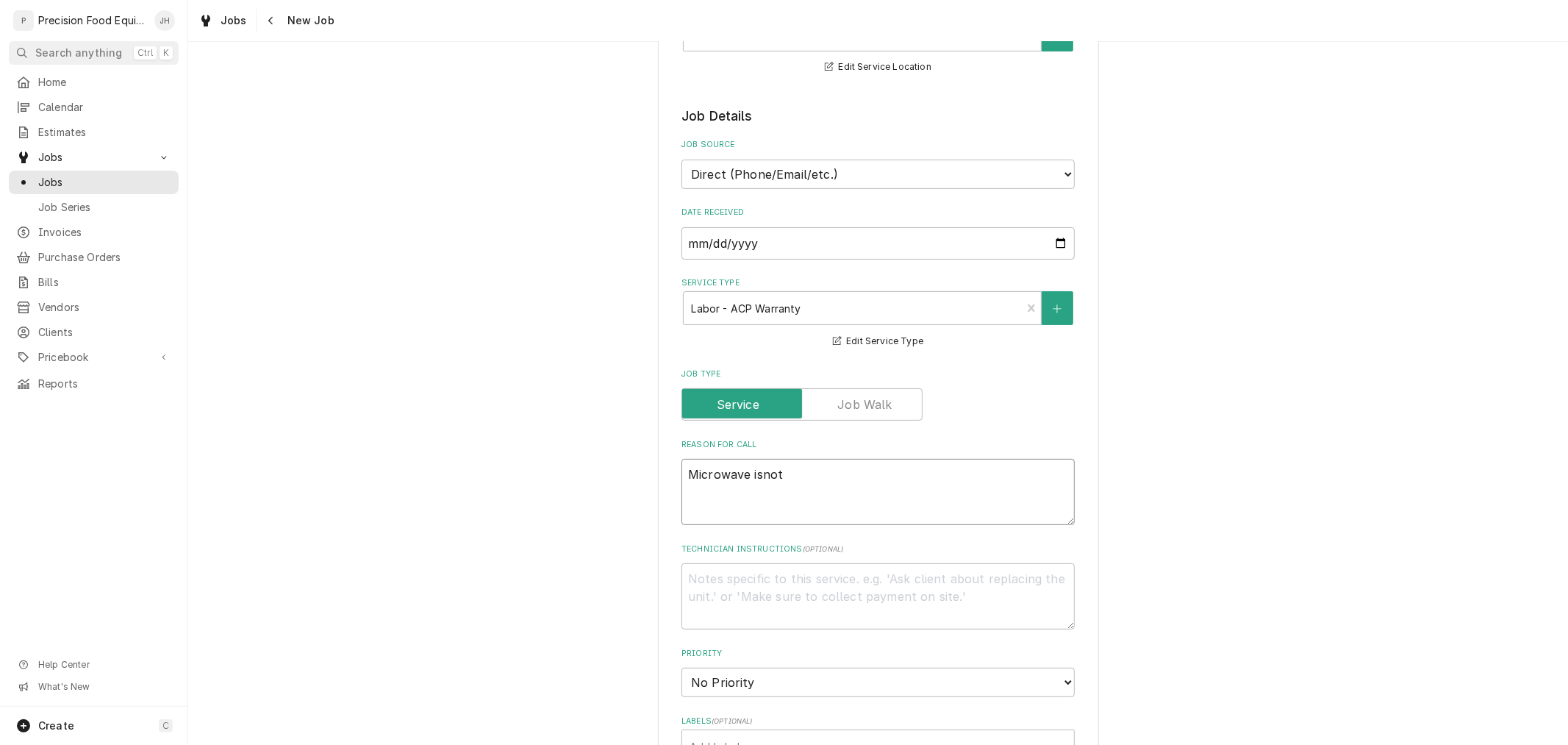
type textarea "Microwave isnot"
type textarea "x"
type textarea "Microwave isnot"
type textarea "x"
type textarea "Microwave isno"
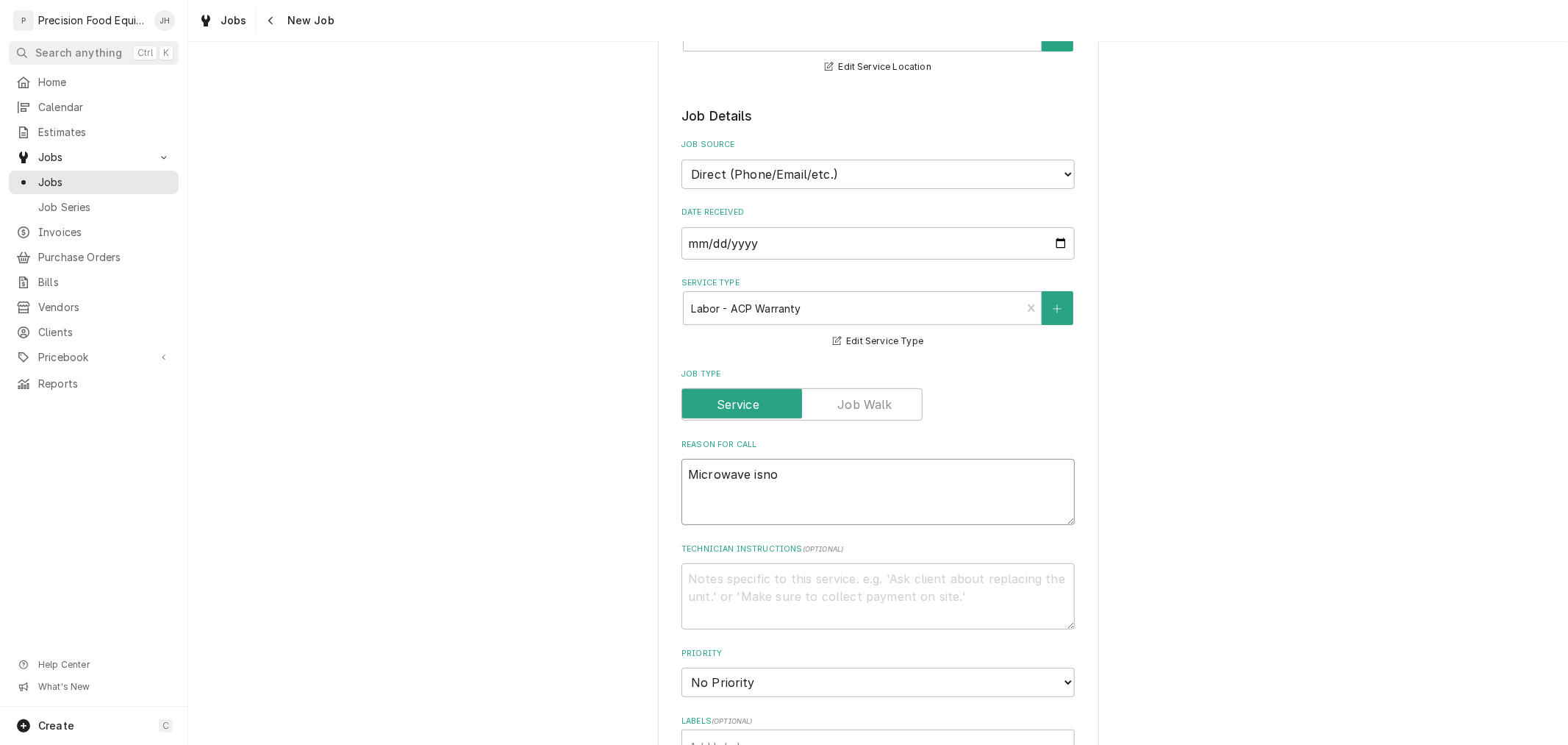
type textarea "x"
type textarea "Microwave isn"
type textarea "x"
type textarea "Microwave is"
type textarea "x"
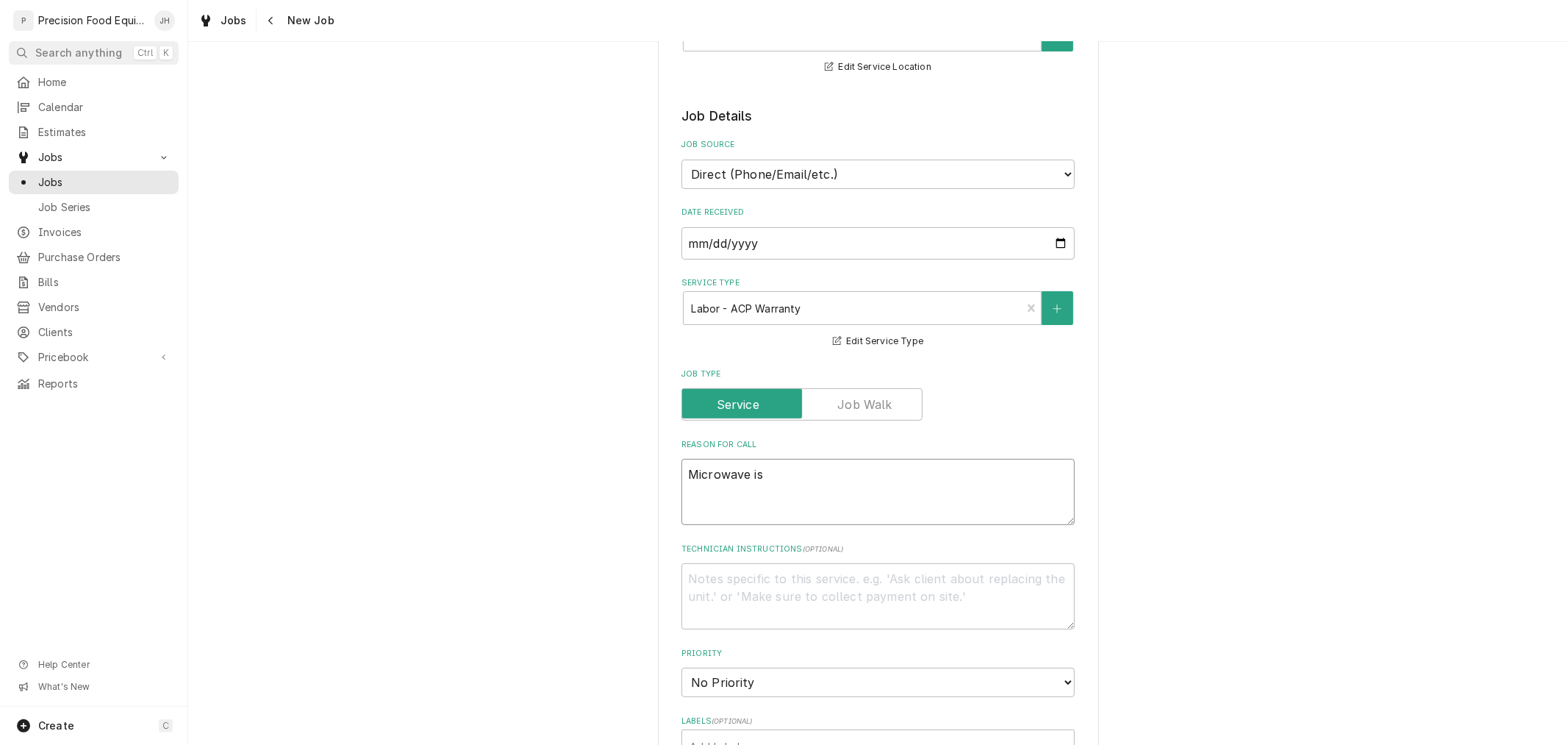
type textarea "Microwave is"
type textarea "x"
type textarea "Microwave is n"
type textarea "x"
type textarea "Microwave is not"
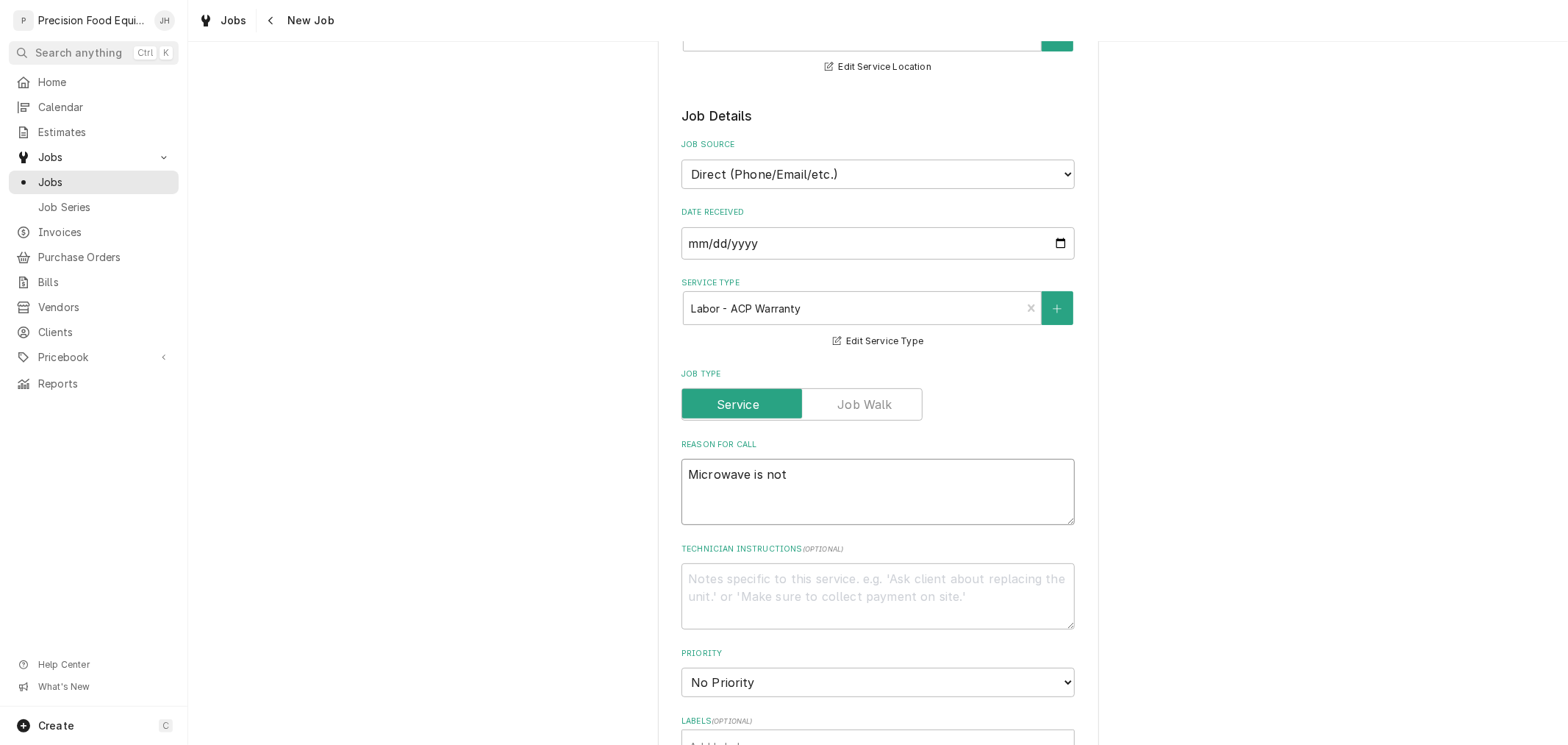
type textarea "x"
type textarea "Microwave is not"
type textarea "x"
type textarea "Microwave is not w"
type textarea "x"
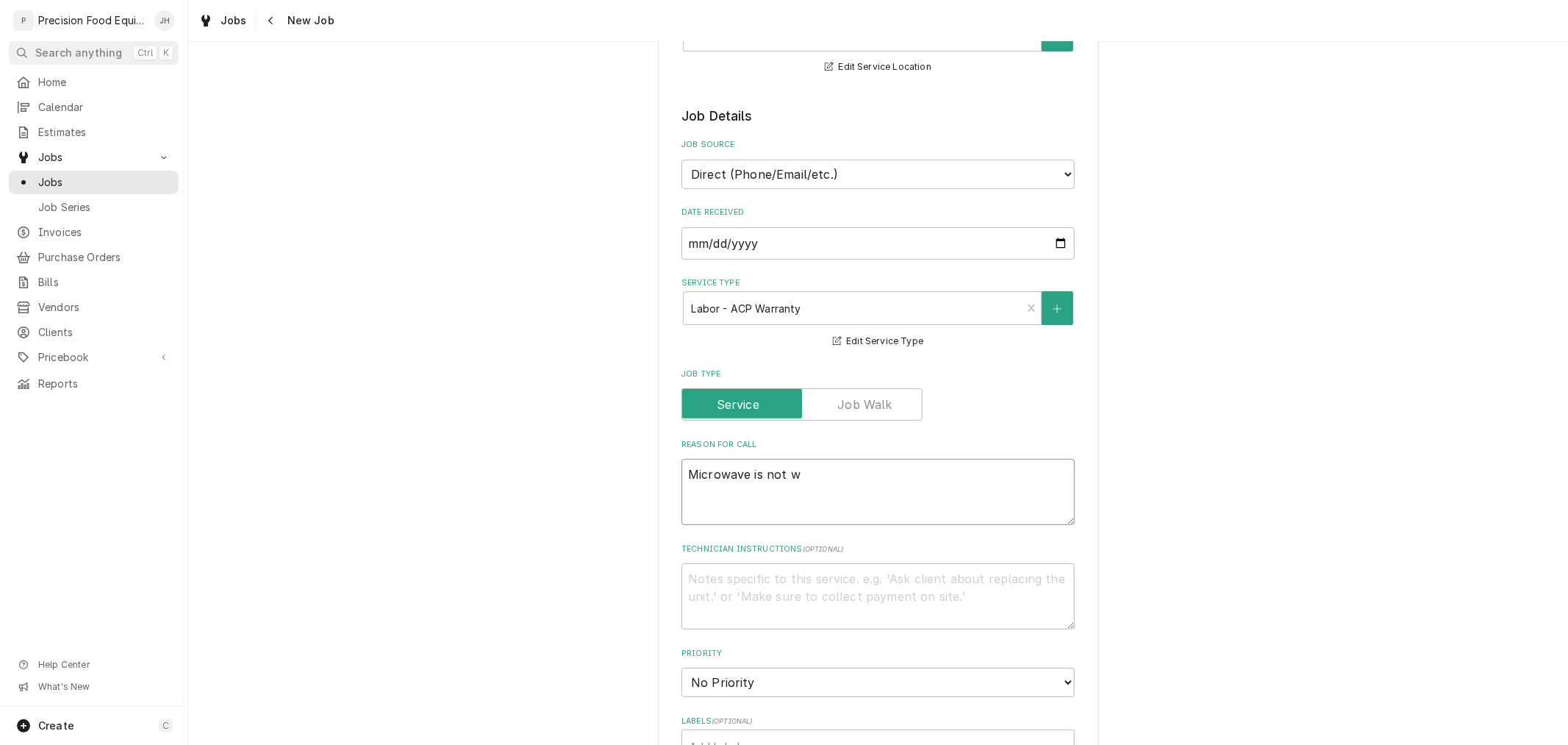
type textarea "Microwave is not wo"
type textarea "x"
type textarea "Microwave is not work"
type textarea "x"
type textarea "Microwave is not worki"
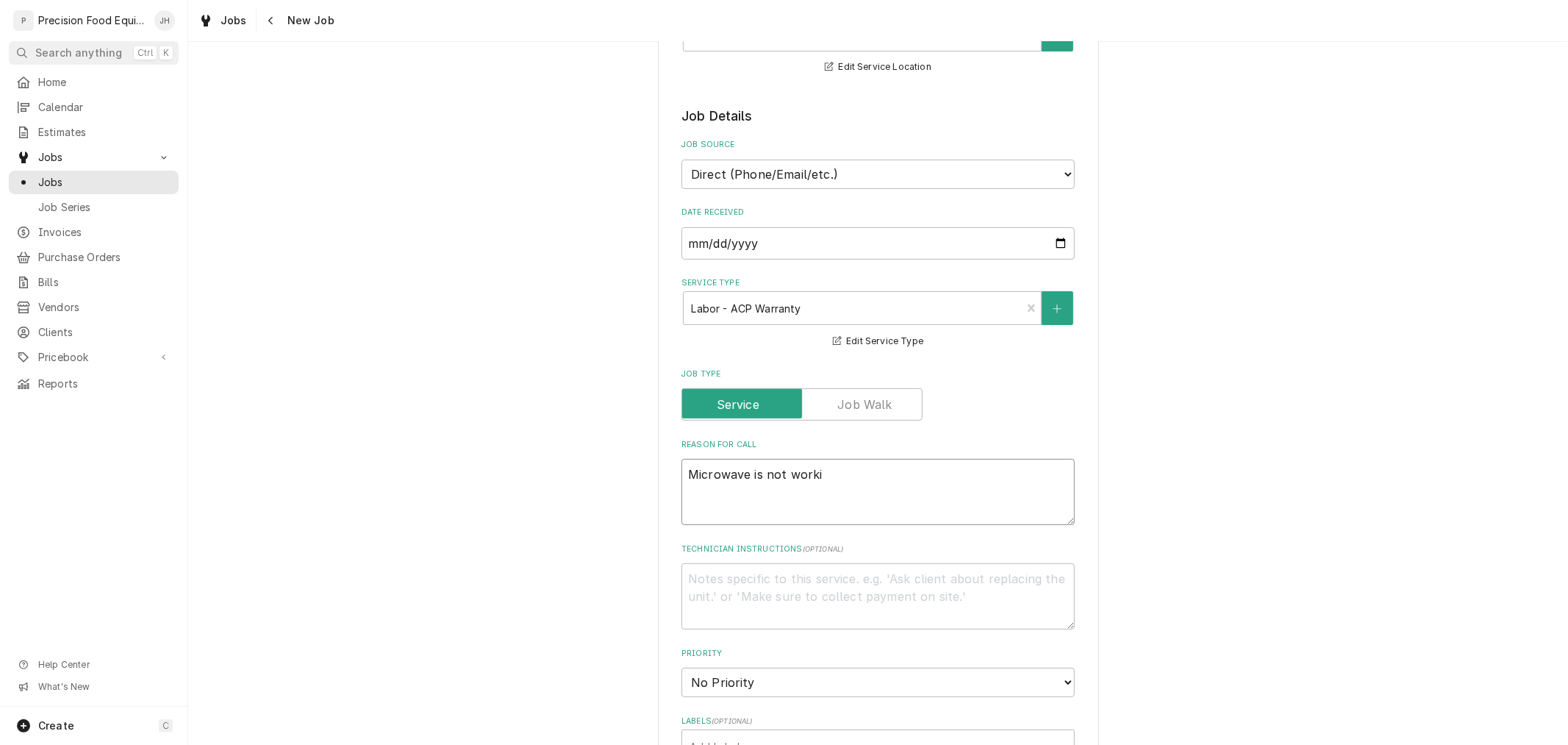
type textarea "x"
type textarea "Microwave is not workin"
type textarea "x"
type textarea "Microwave is not working"
type textarea "x"
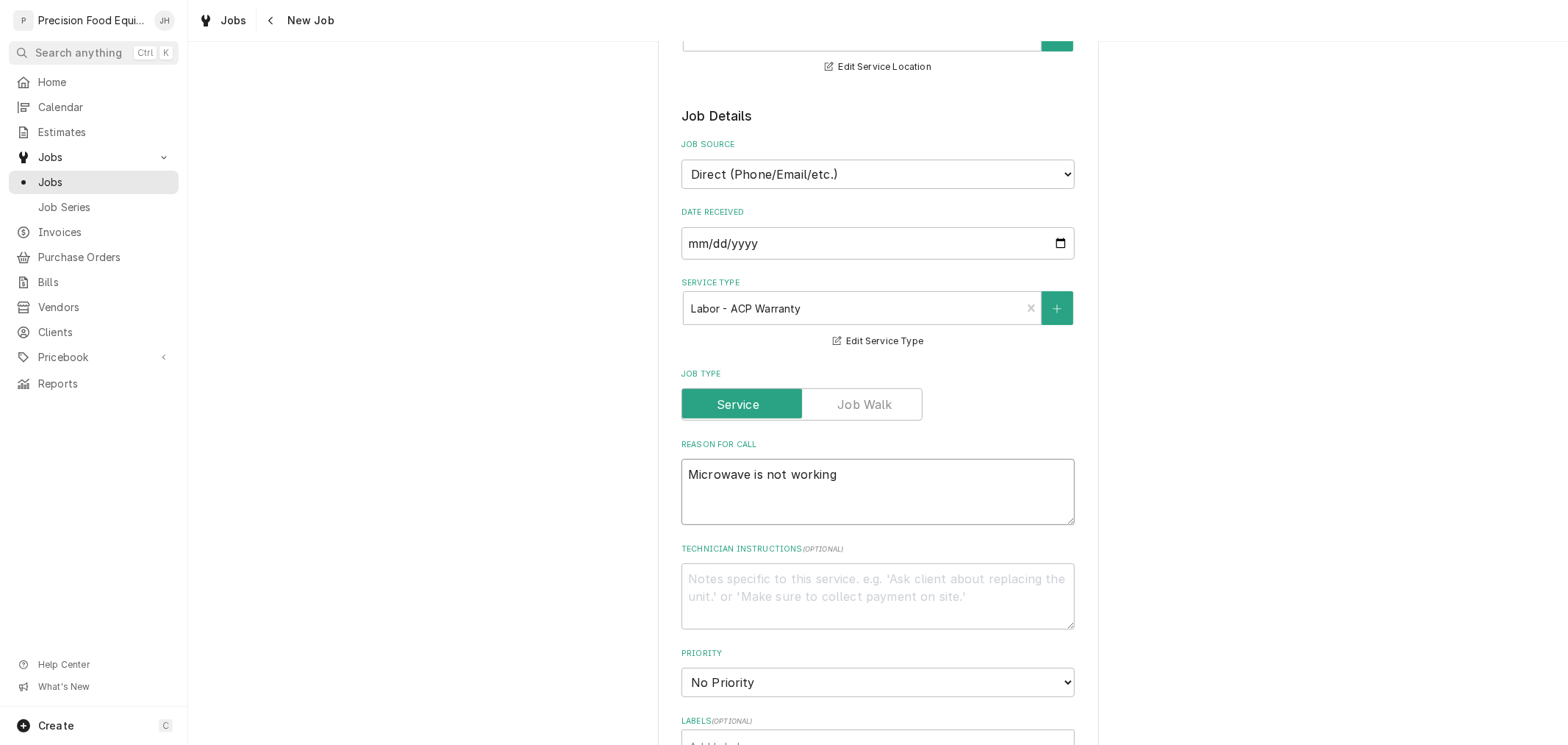
type textarea "Microwave is not working"
type textarea "x"
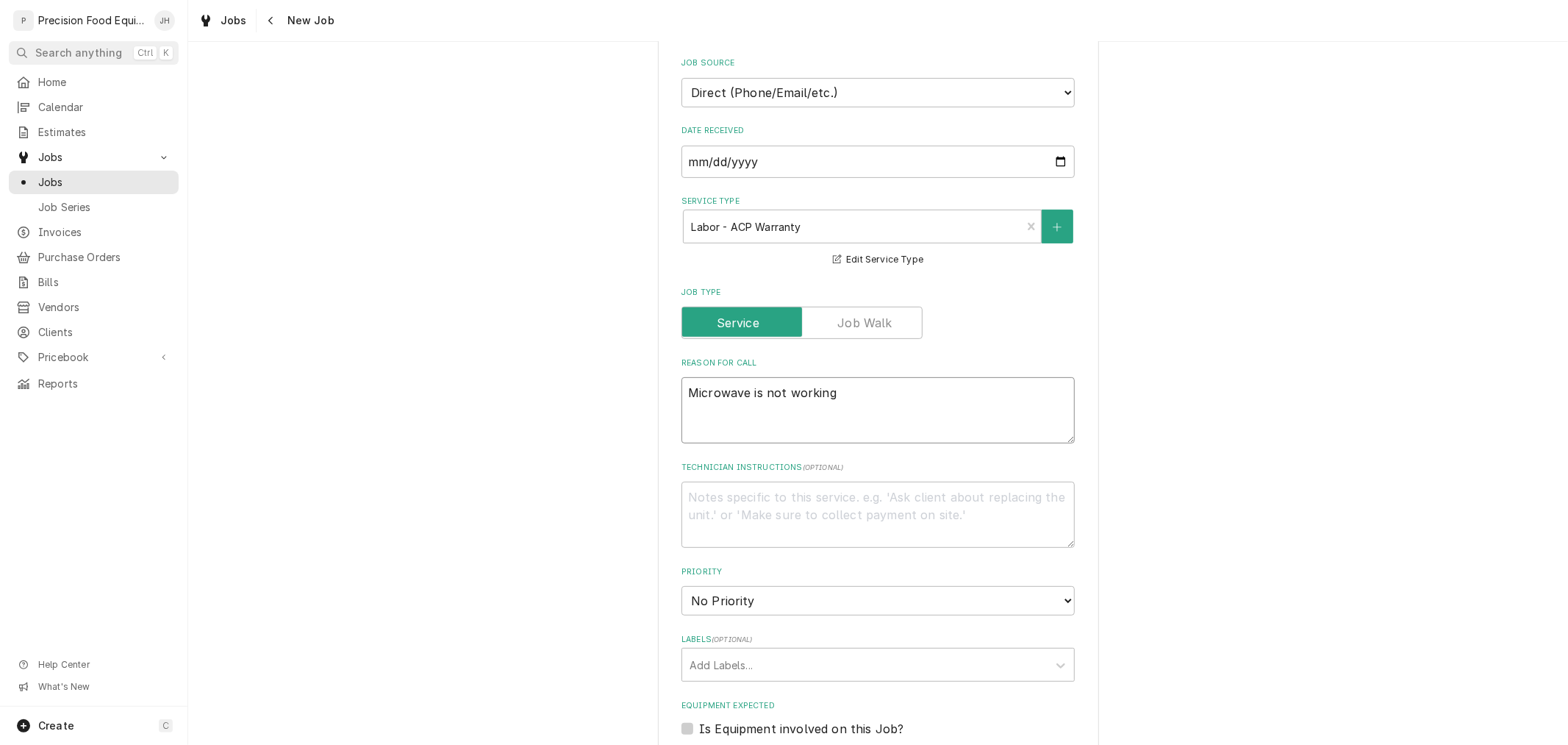
scroll to position [571, 0]
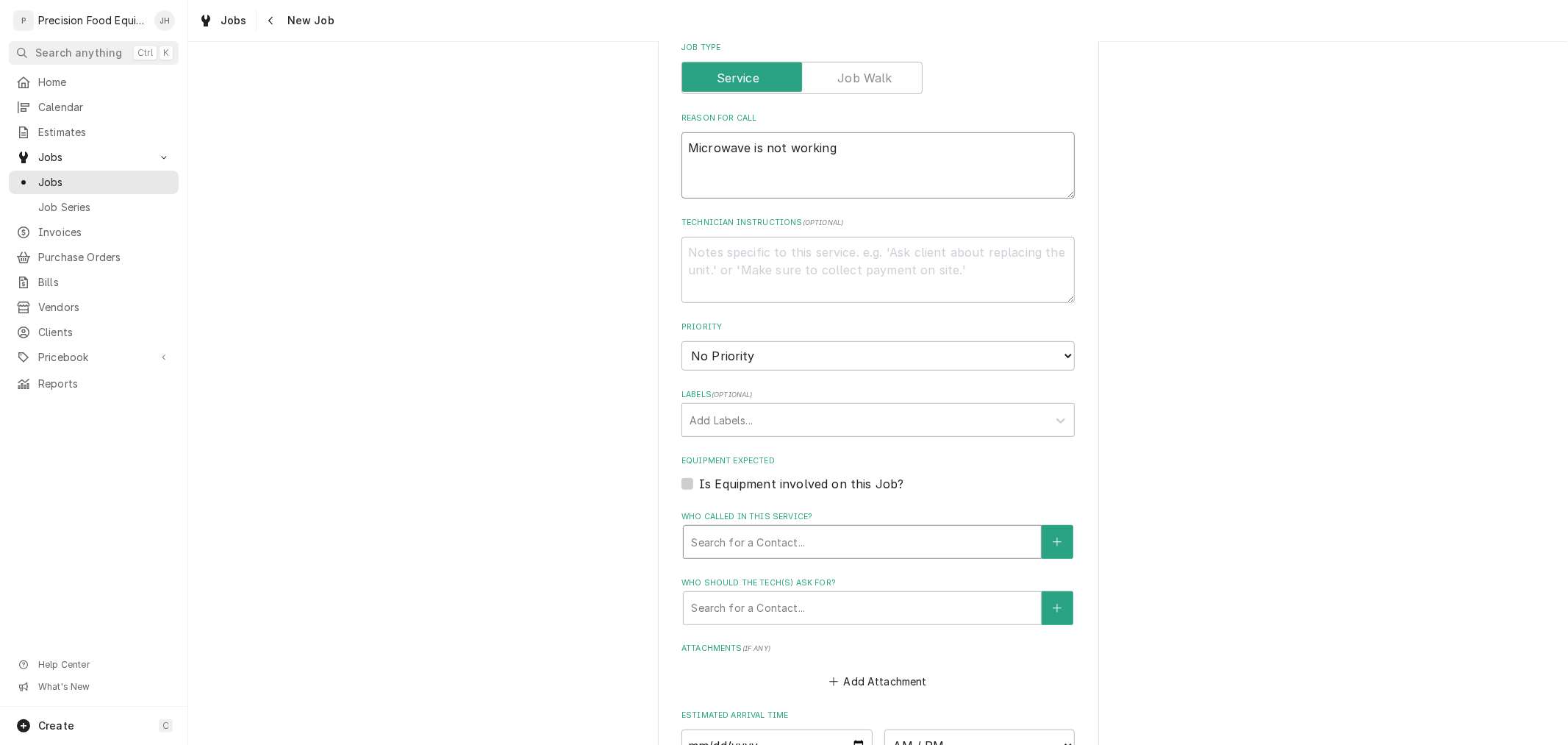
type textarea "Microwave is not working"
click at [806, 526] on div "Search for a Contact..." at bounding box center [862, 542] width 357 height 33
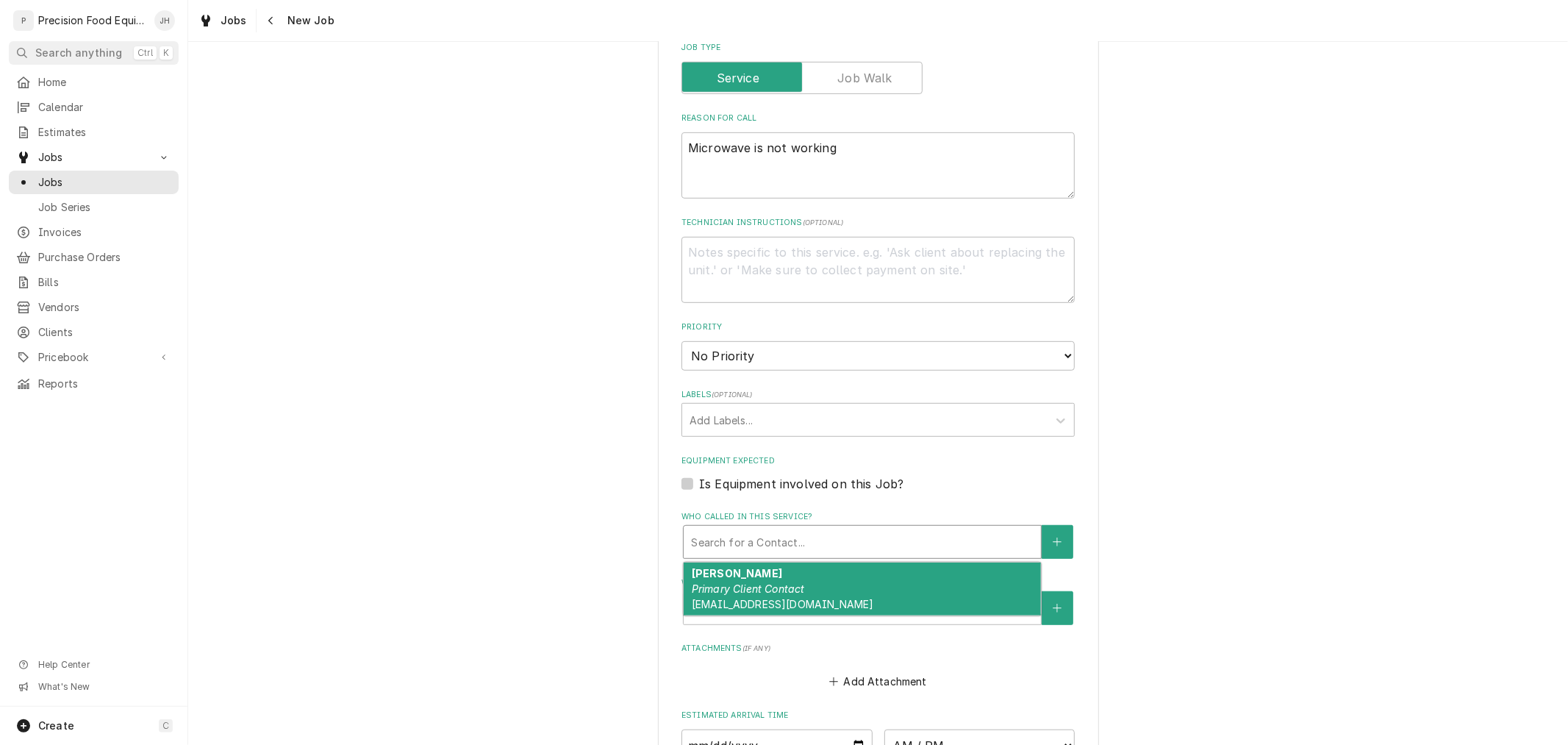
click at [821, 574] on div "Craig Primary Client Contact outback0317@outwestrg.com" at bounding box center [862, 590] width 357 height 54
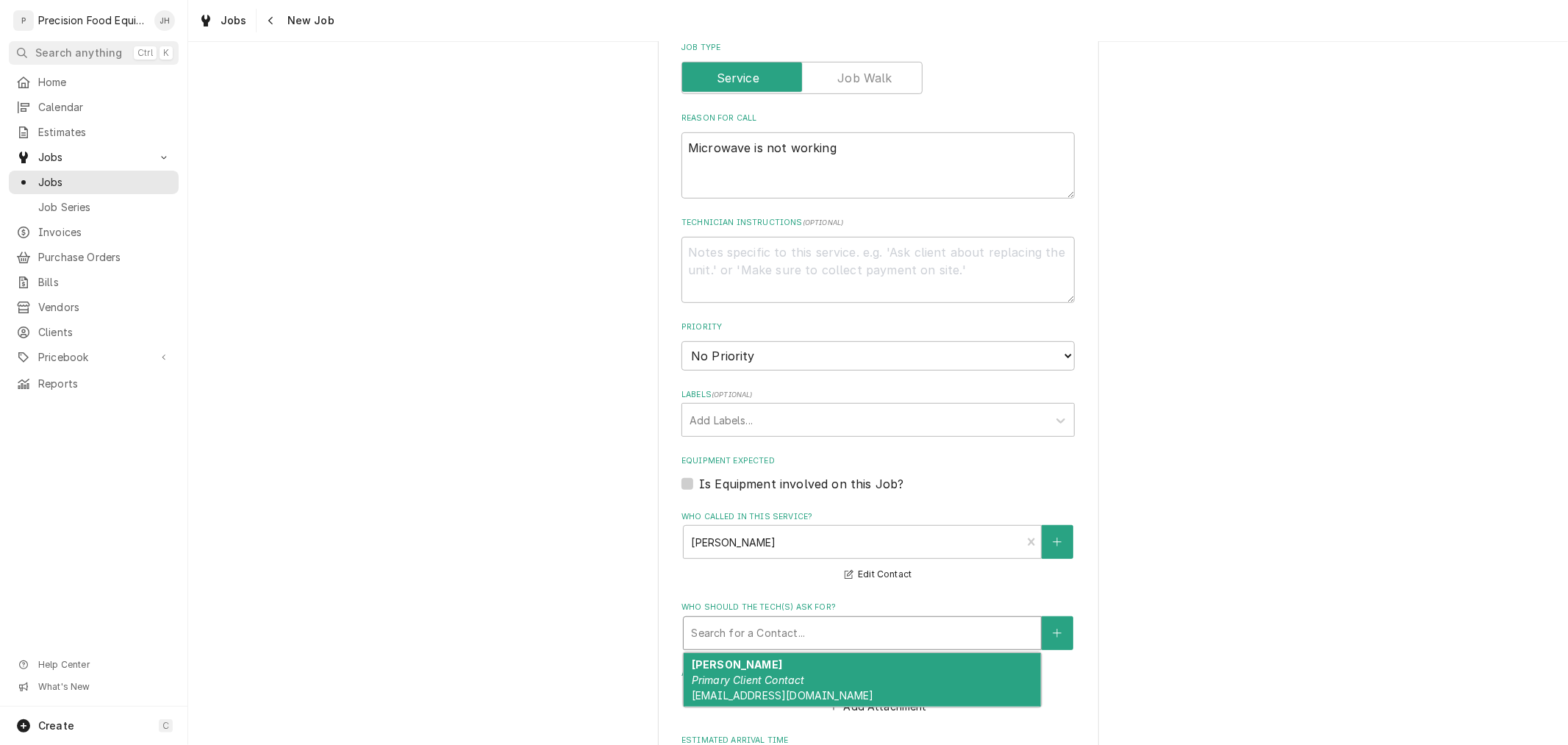
click at [842, 628] on div "Who should the tech(s) ask for?" at bounding box center [862, 633] width 343 height 26
click at [842, 653] on div "Craig Primary Client Contact outback0317@outwestrg.com" at bounding box center [862, 680] width 357 height 54
type textarea "x"
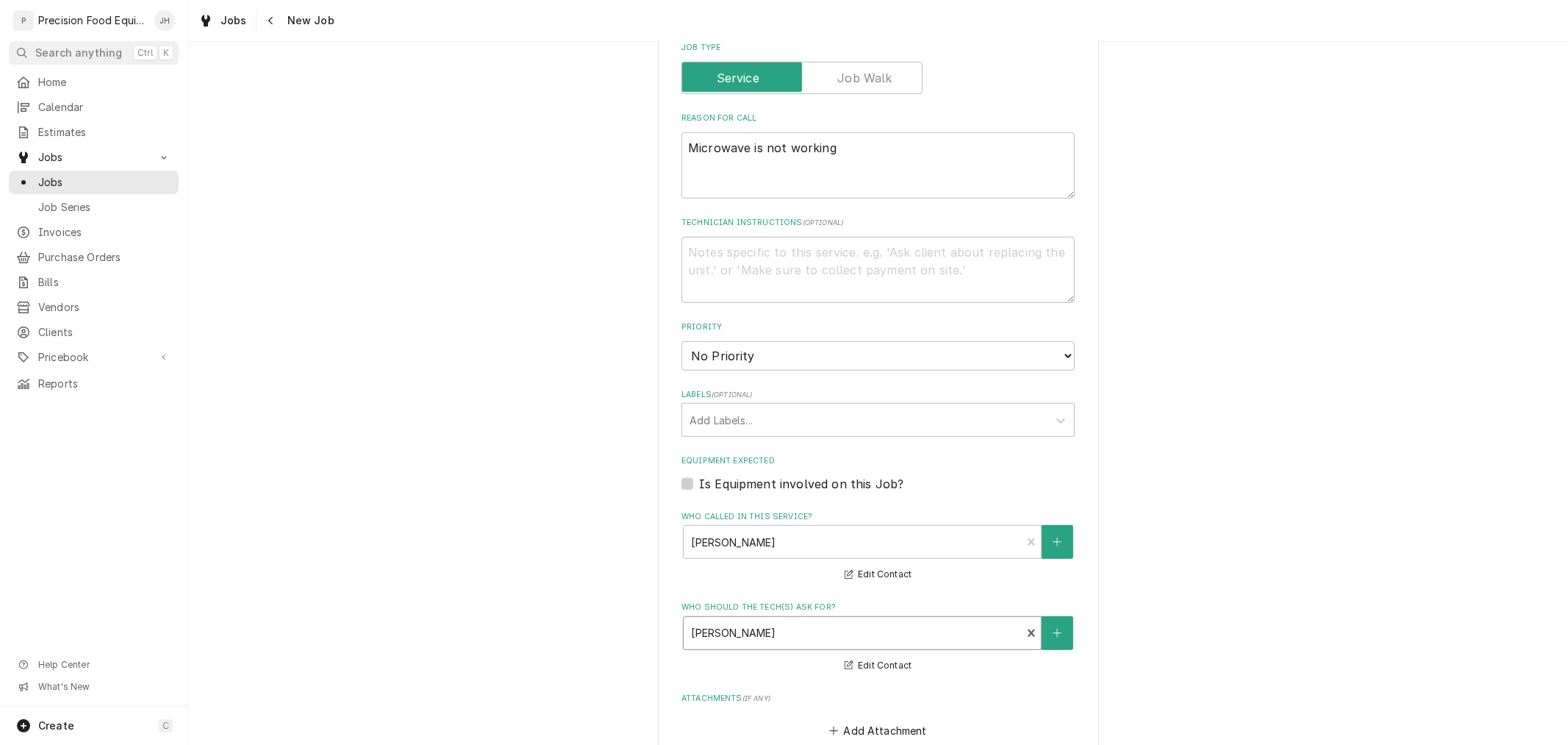
scroll to position [898, 0]
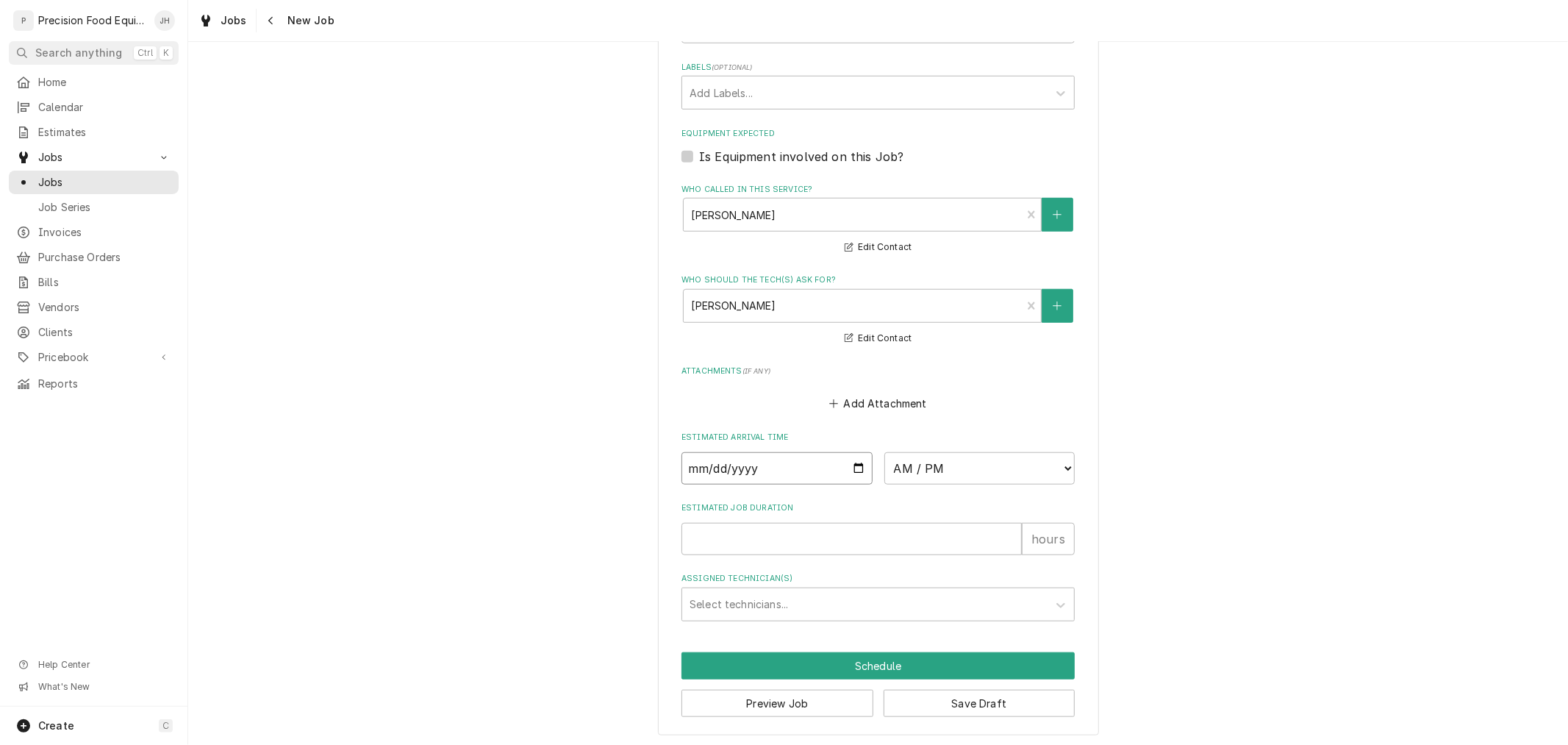
click at [847, 454] on input "Date" at bounding box center [777, 469] width 191 height 33
click at [847, 455] on input "Date" at bounding box center [777, 469] width 191 height 33
click at [849, 469] on input "Date" at bounding box center [777, 469] width 191 height 33
type input "2025-10-15"
type textarea "x"
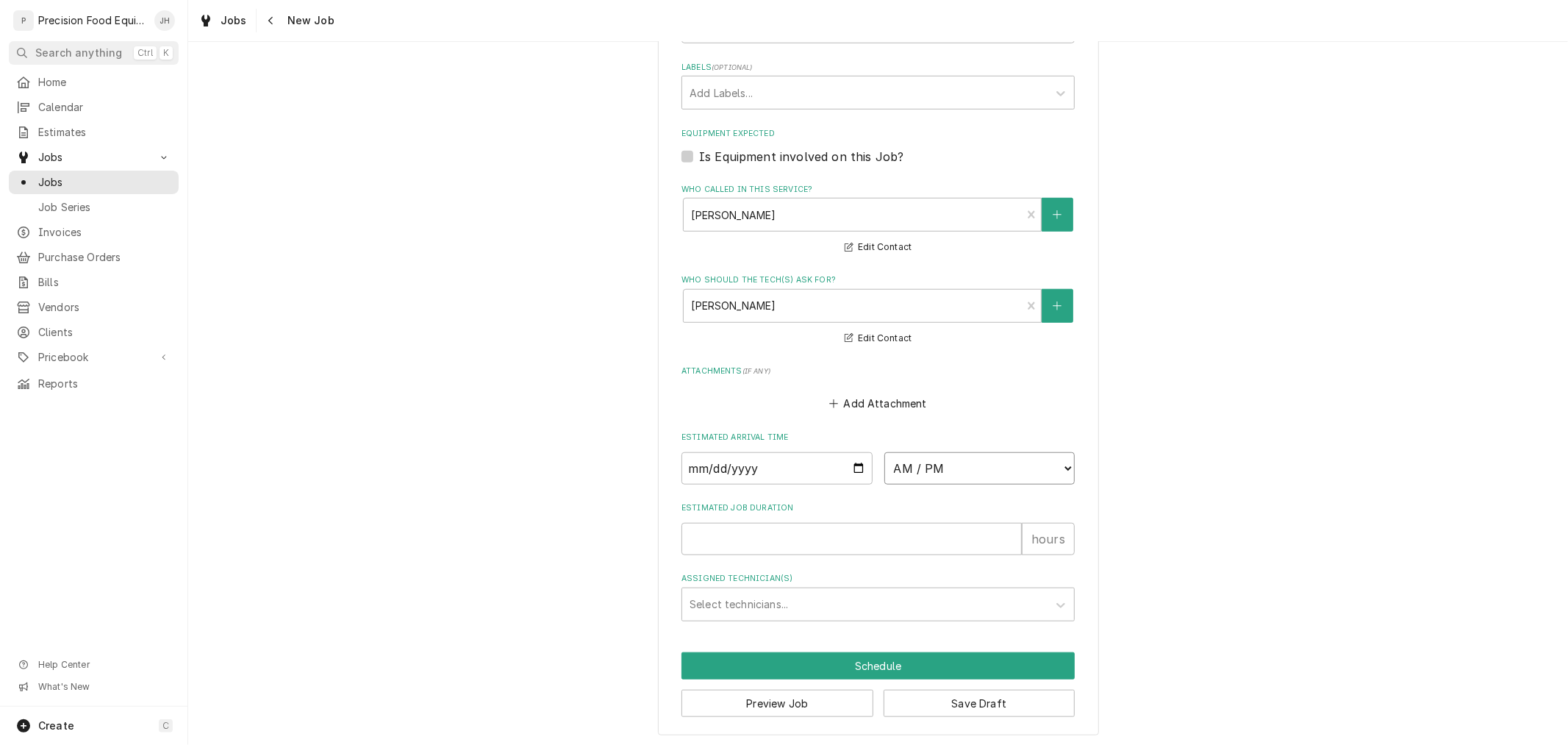
click at [1013, 473] on select "AM / PM 6:00 AM 6:15 AM 6:30 AM 6:45 AM 7:00 AM 7:15 AM 7:30 AM 7:45 AM 8:00 AM…" at bounding box center [980, 469] width 191 height 33
select select "13:30:00"
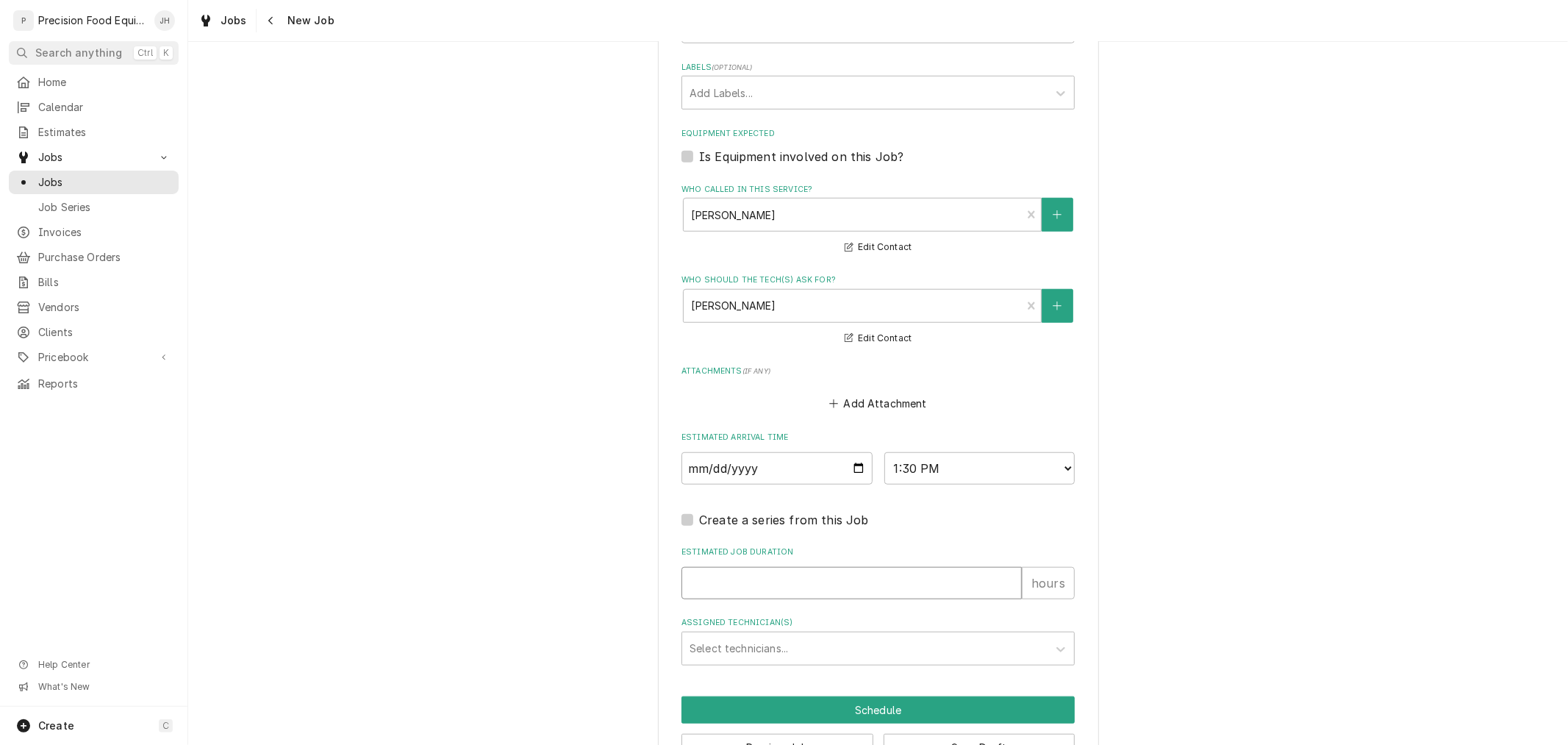
click at [825, 571] on input "Estimated Job Duration" at bounding box center [851, 583] width 340 height 33
type textarea "x"
type input "1"
type textarea "x"
type input "1"
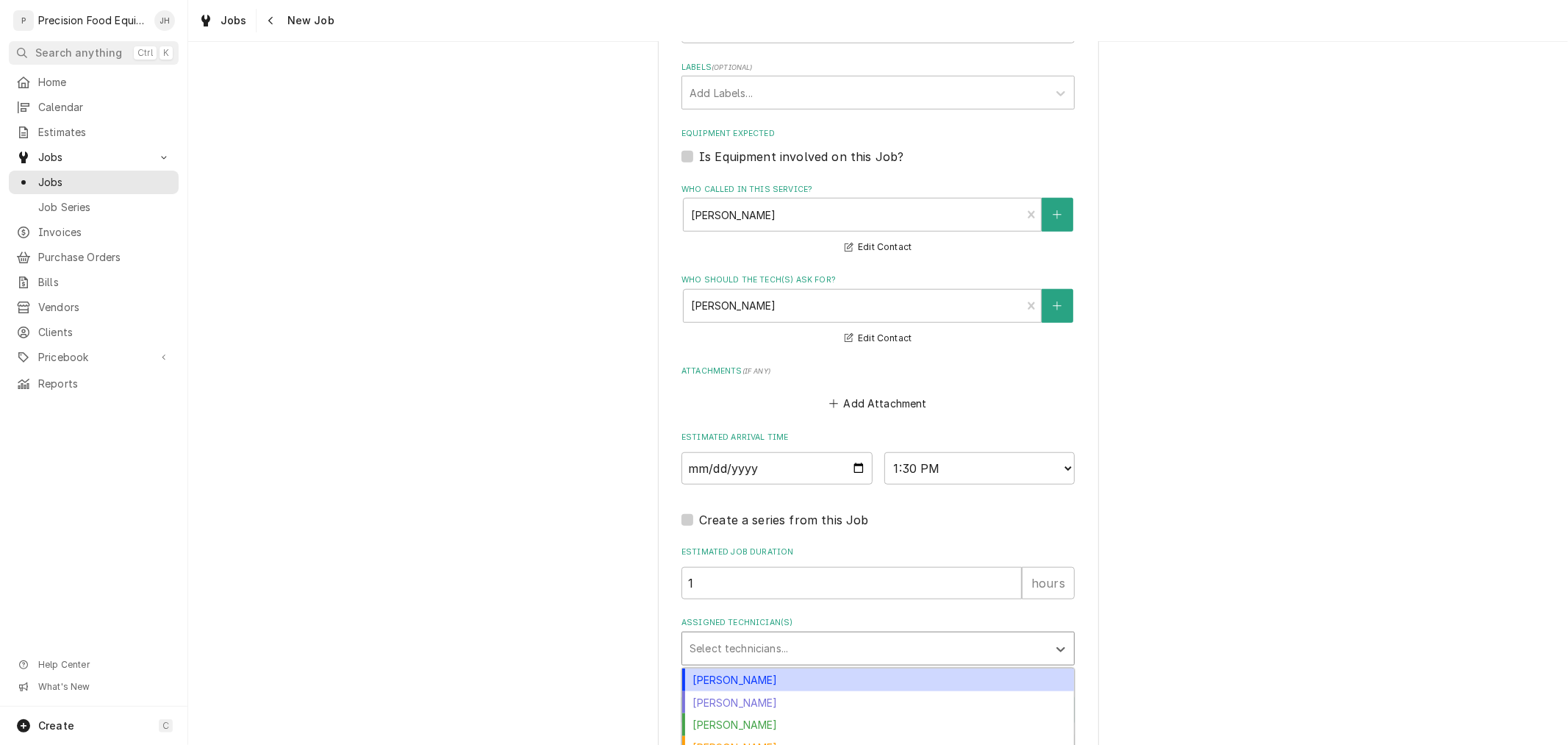
click at [814, 649] on div "Assigned Technician(s)" at bounding box center [865, 649] width 351 height 26
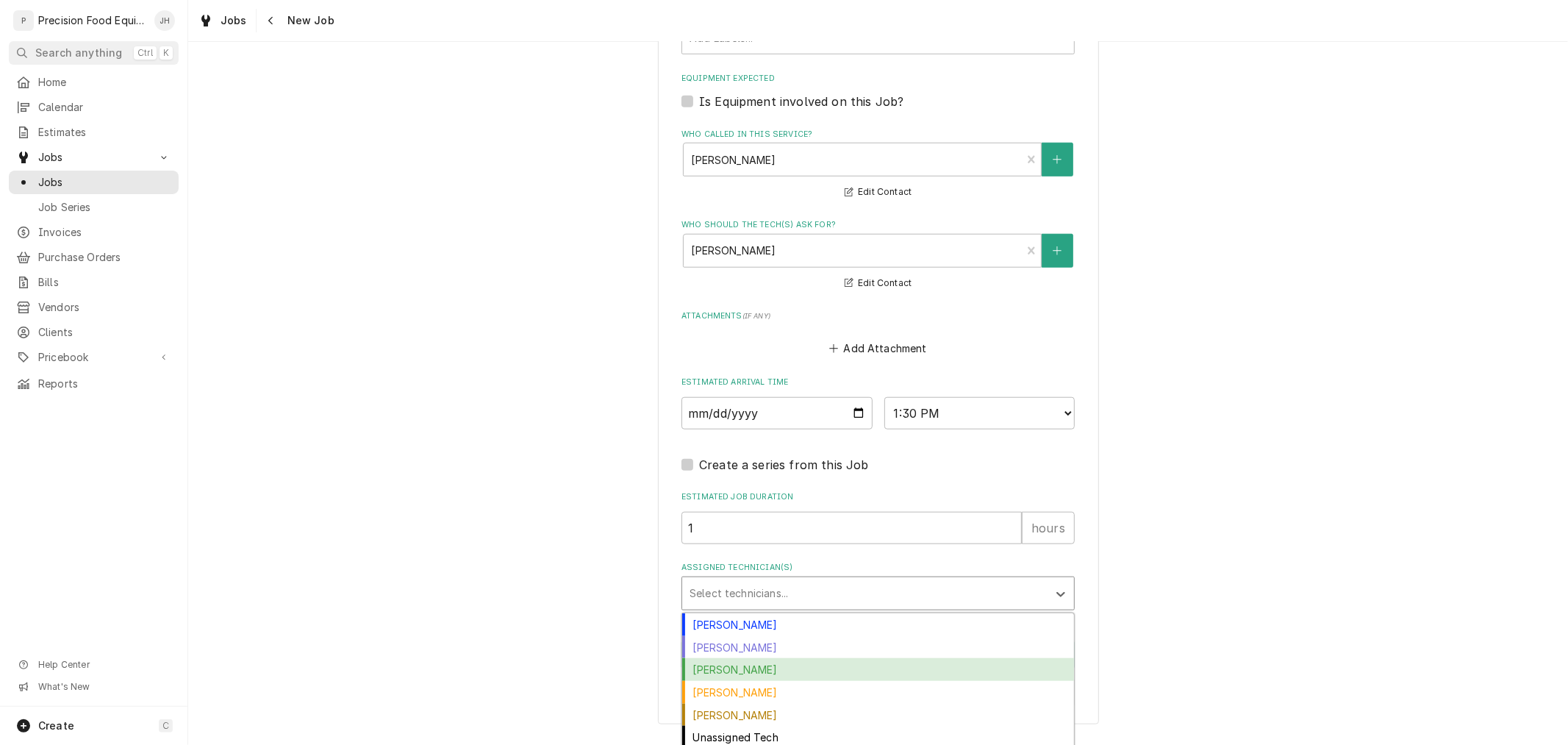
click at [791, 665] on div "Jason Hertel" at bounding box center [878, 670] width 392 height 23
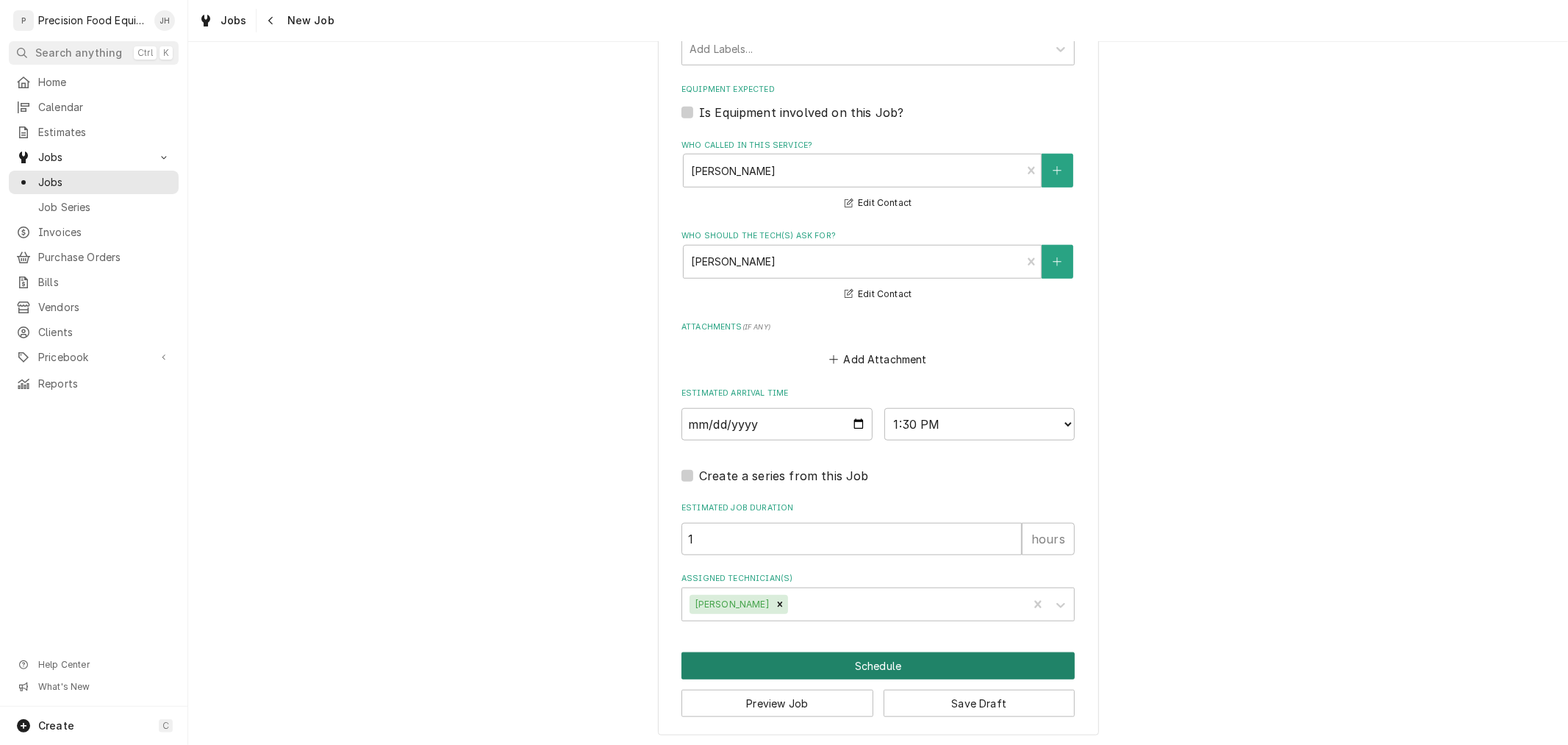
click at [888, 671] on button "Schedule" at bounding box center [878, 665] width 393 height 27
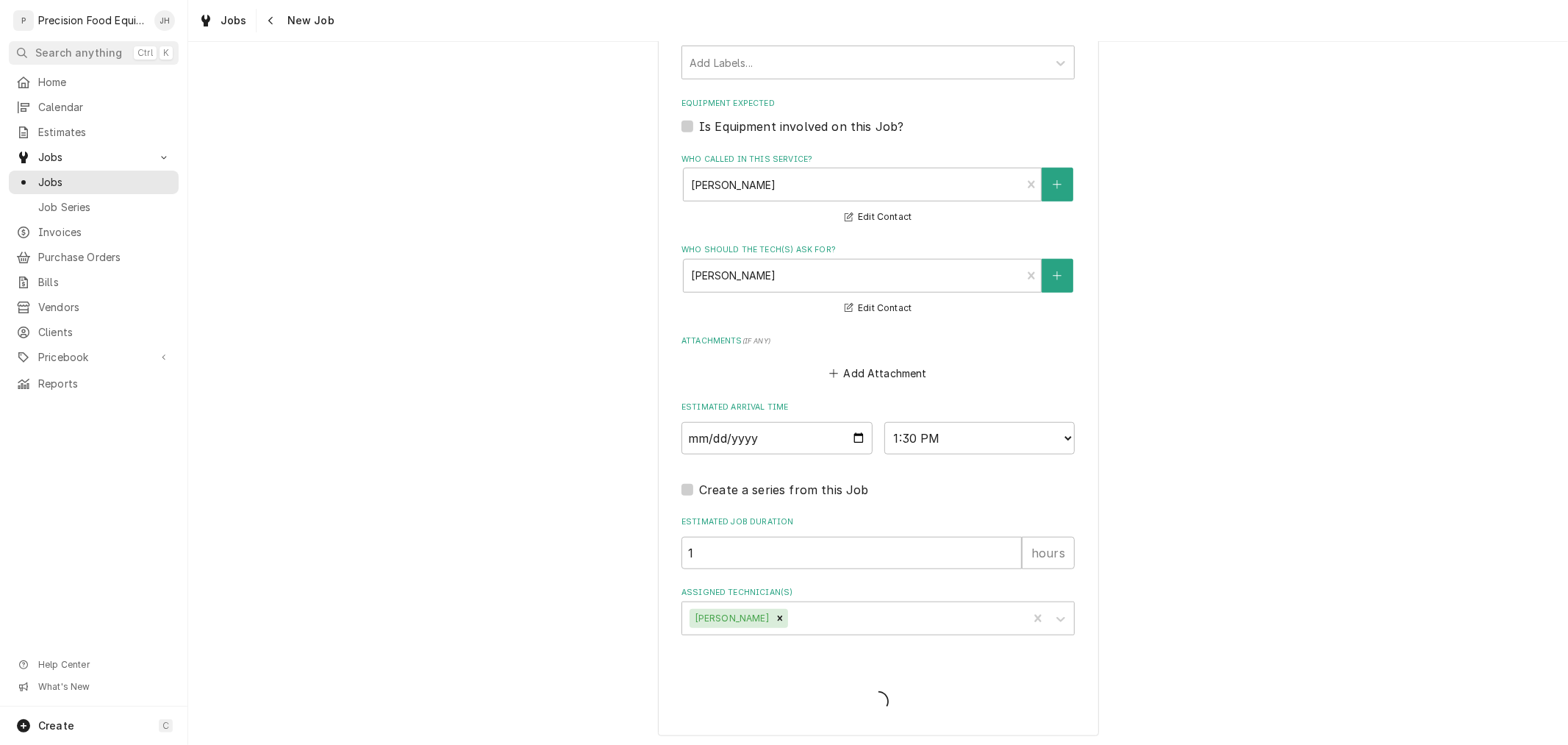
type textarea "x"
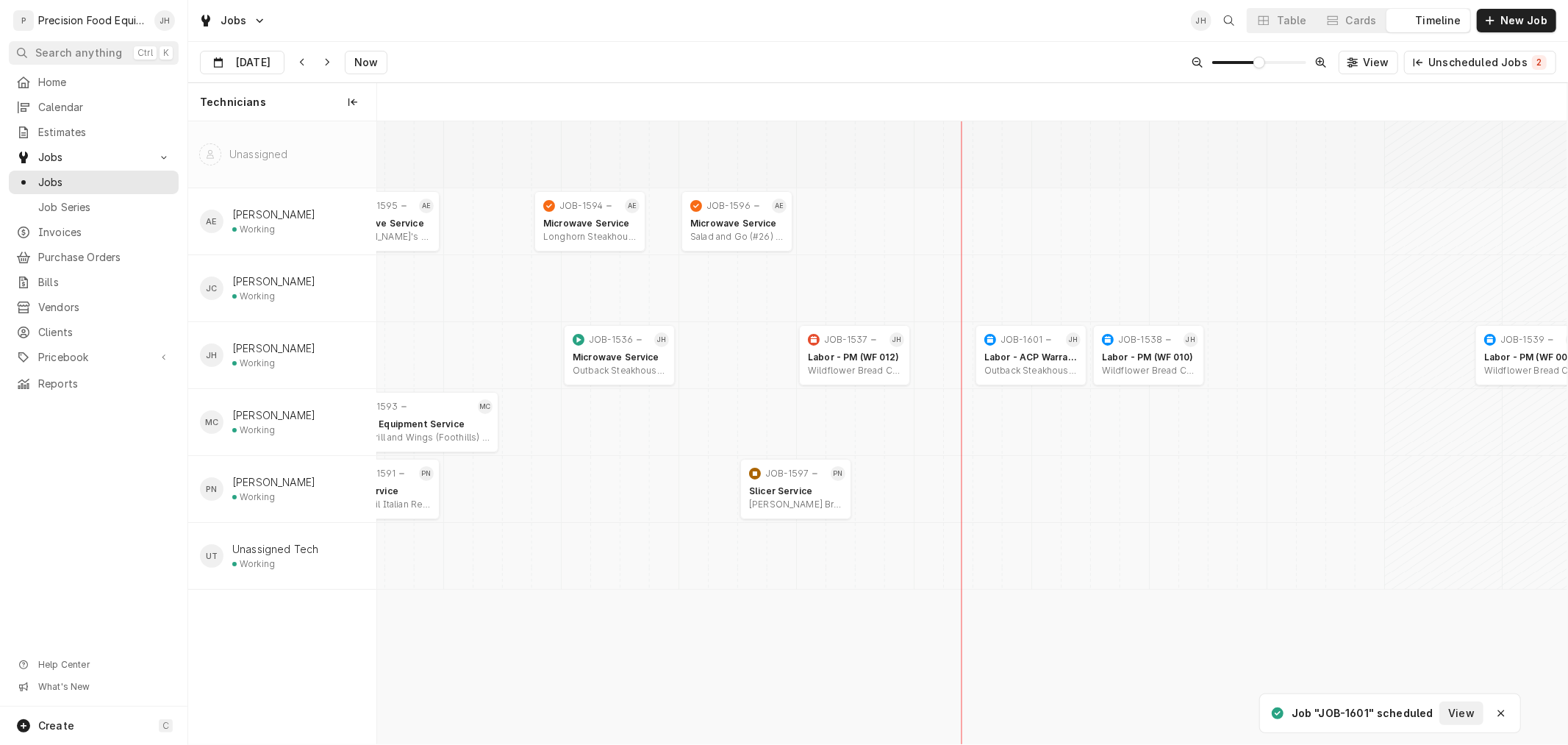
scroll to position [0, 23608]
click at [255, 53] on input "Oct 15" at bounding box center [231, 65] width 62 height 29
click at [325, 203] on div "16" at bounding box center [320, 209] width 20 height 20
type input "Oct 16"
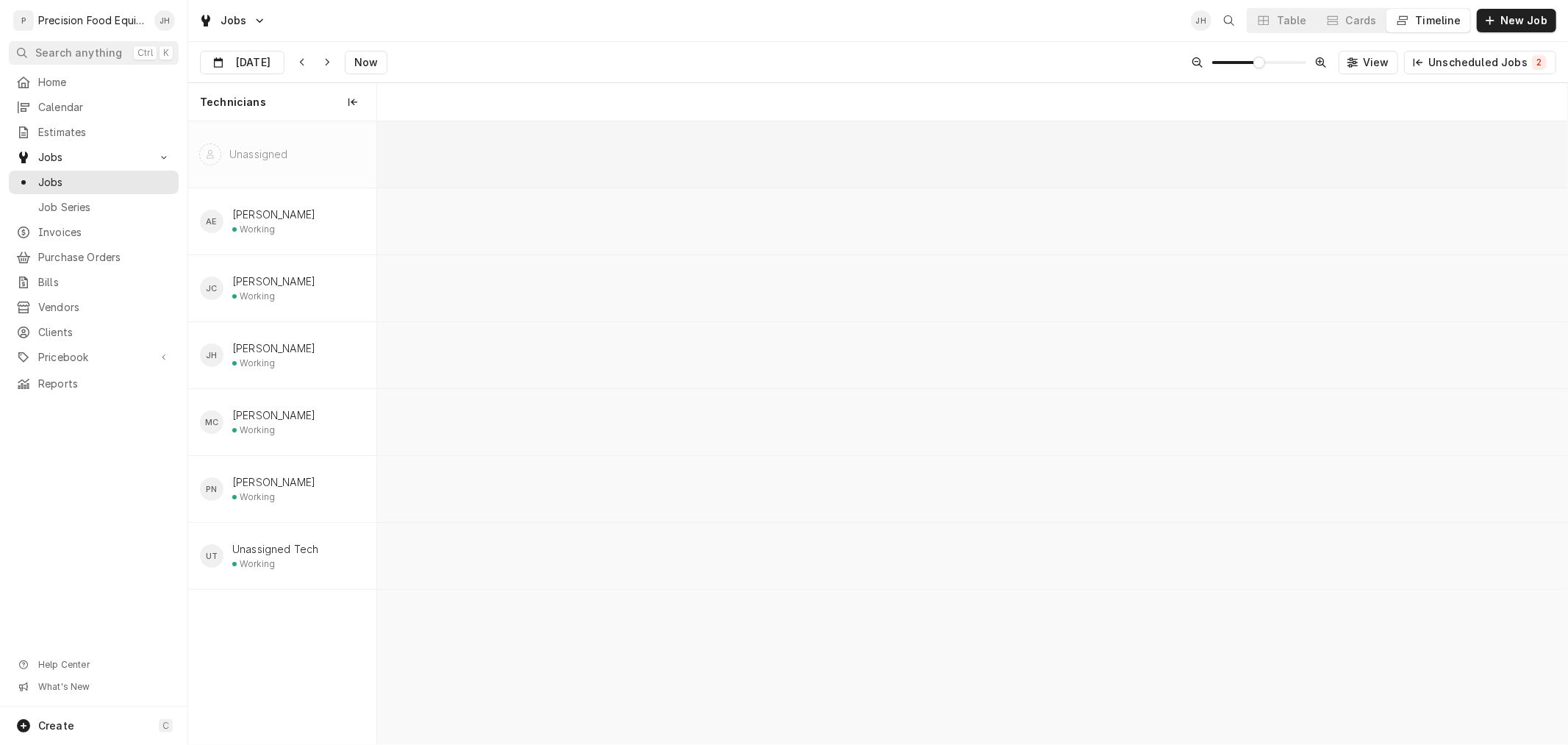
scroll to position [0, 25800]
click at [1018, 480] on div "JOB-1600" at bounding box center [1007, 473] width 81 height 18
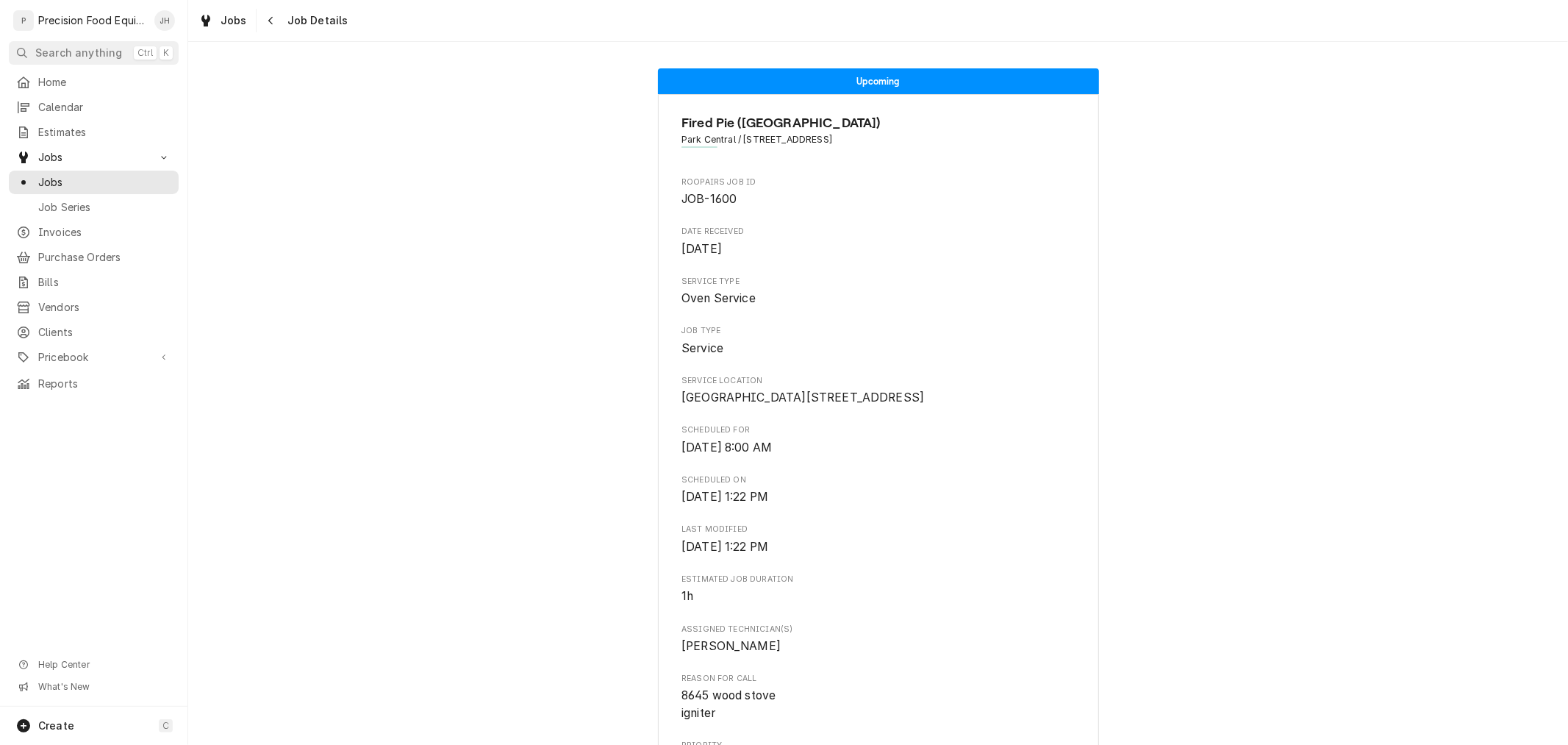
scroll to position [747, 0]
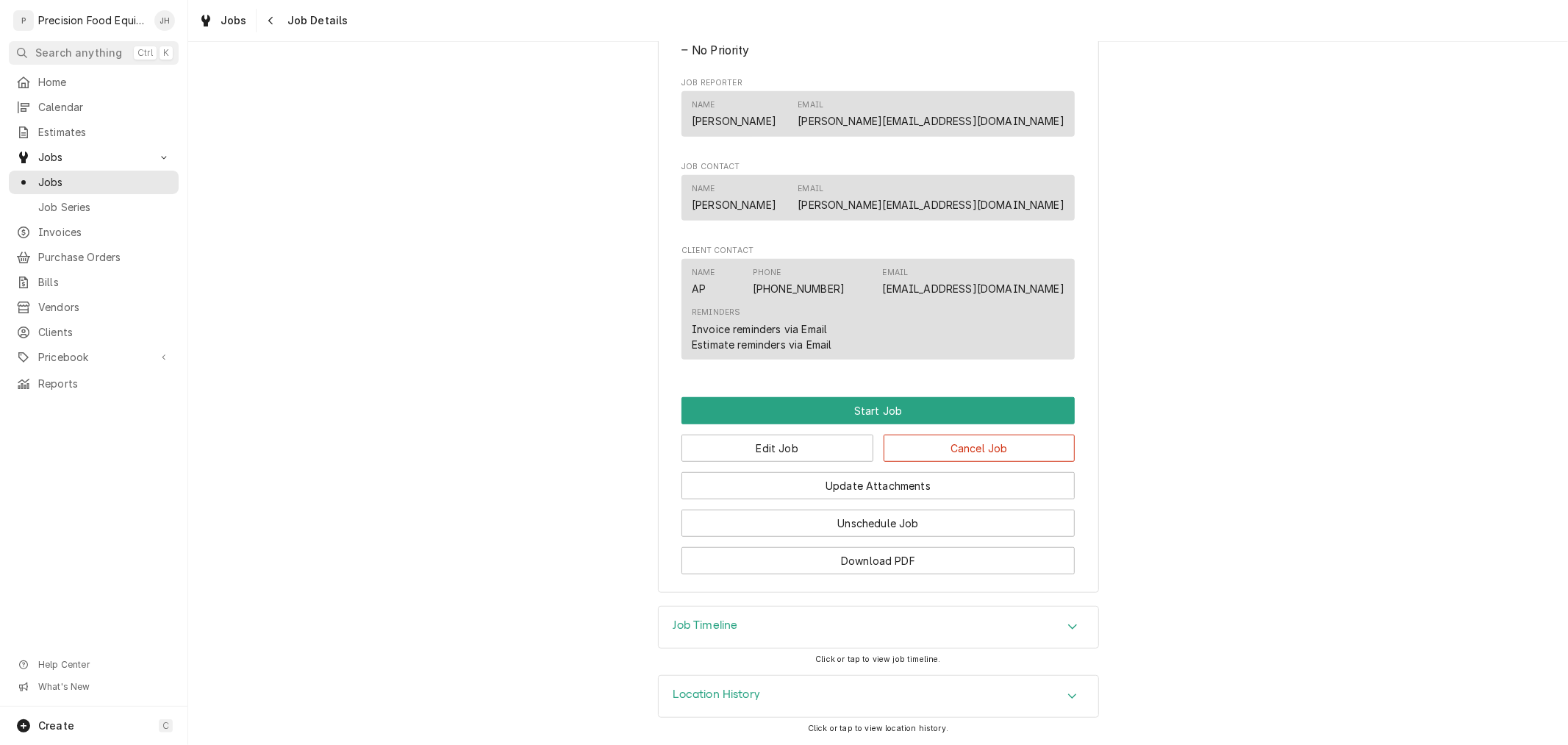
click at [781, 686] on div "Location History" at bounding box center [878, 696] width 440 height 41
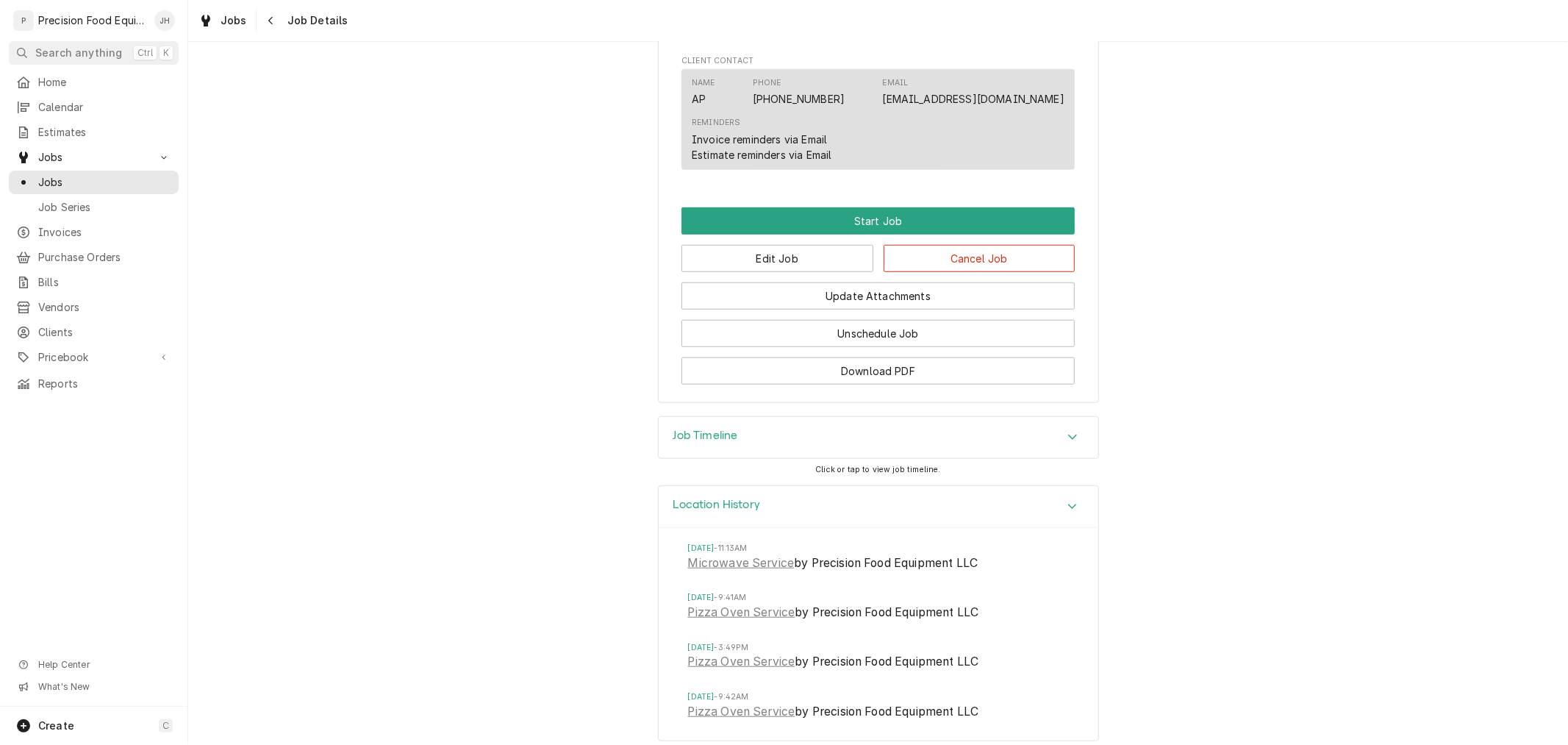
scroll to position [949, 0]
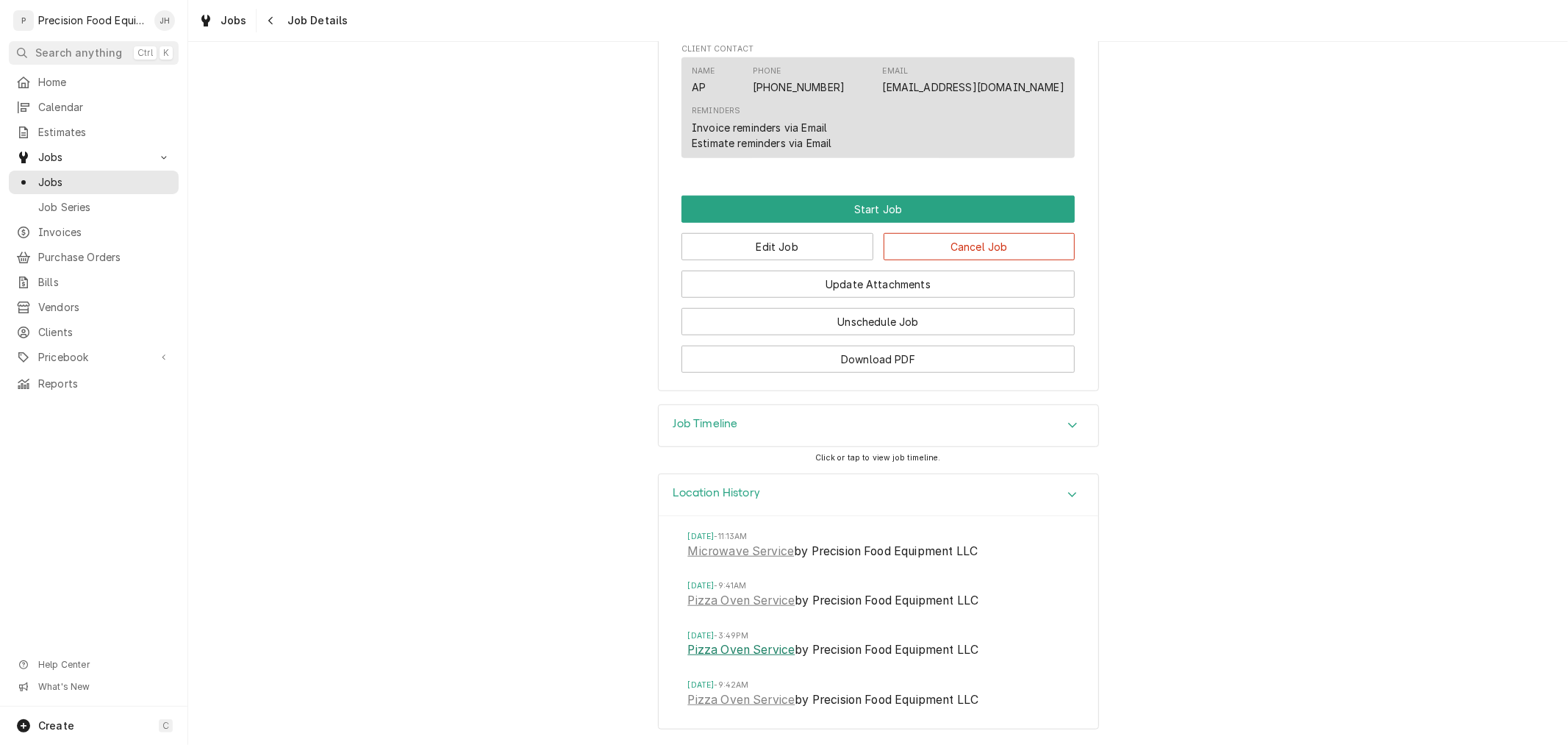
click at [747, 655] on link "Pizza Oven Service" at bounding box center [741, 650] width 107 height 18
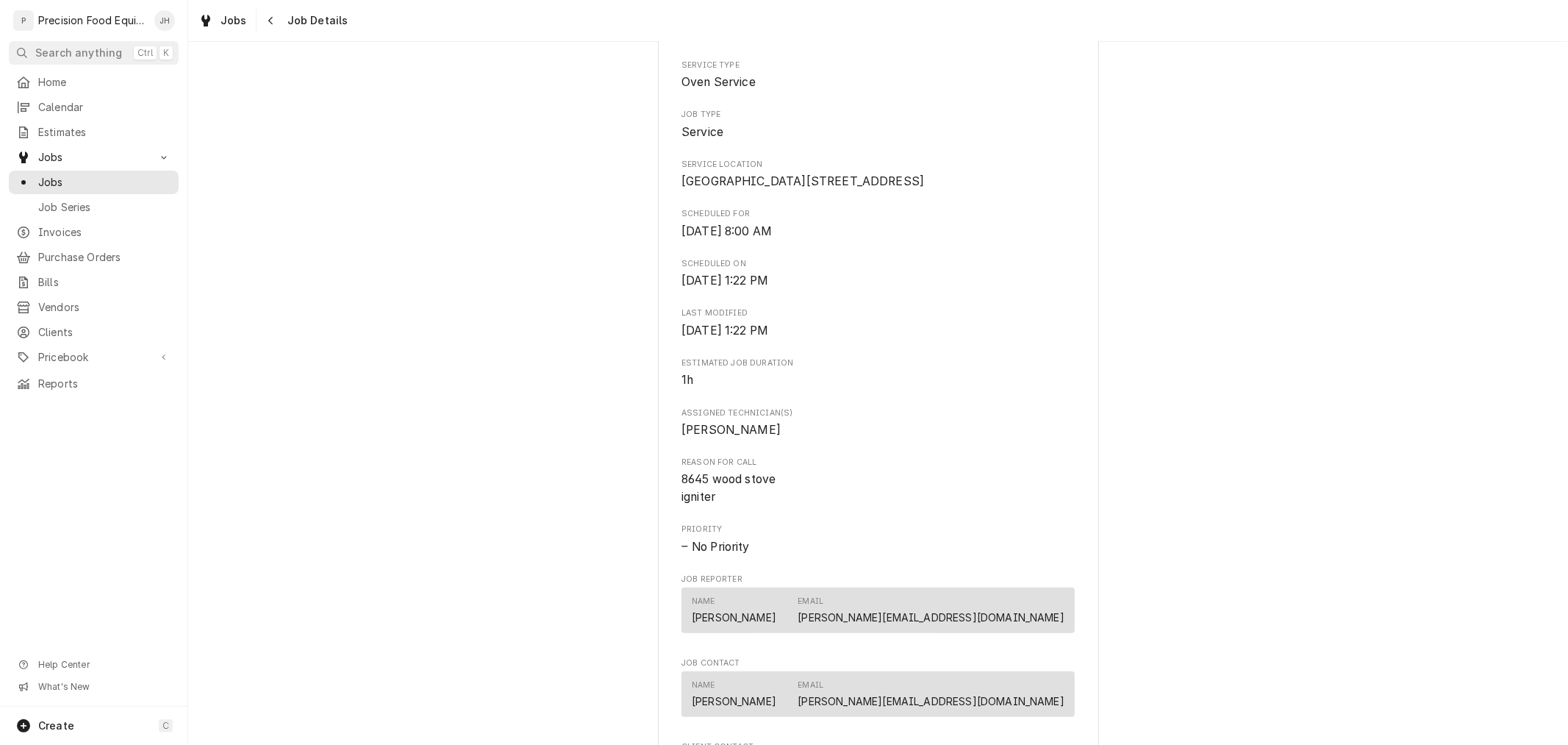
scroll to position [0, 0]
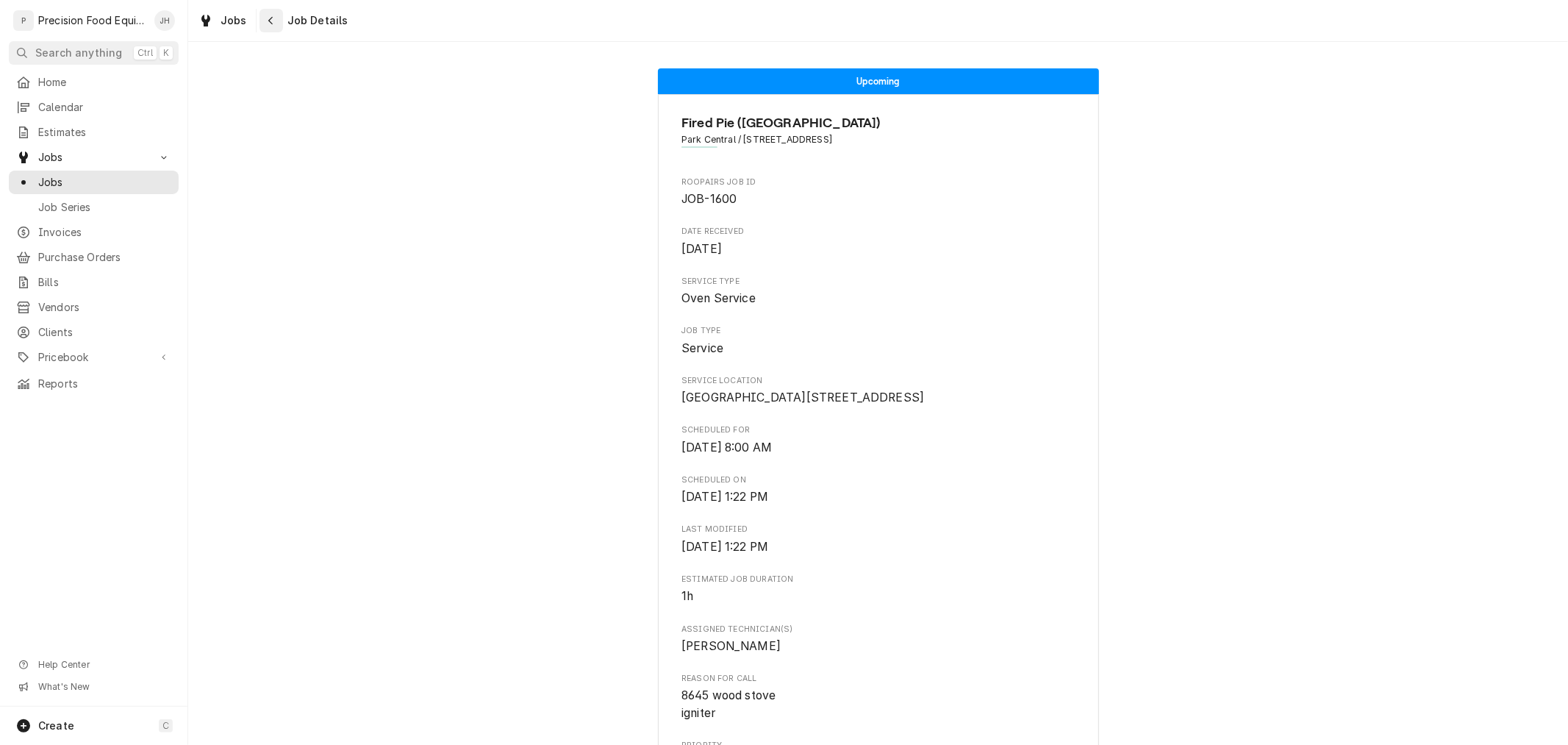
click at [272, 19] on div "Navigate back" at bounding box center [272, 20] width 15 height 15
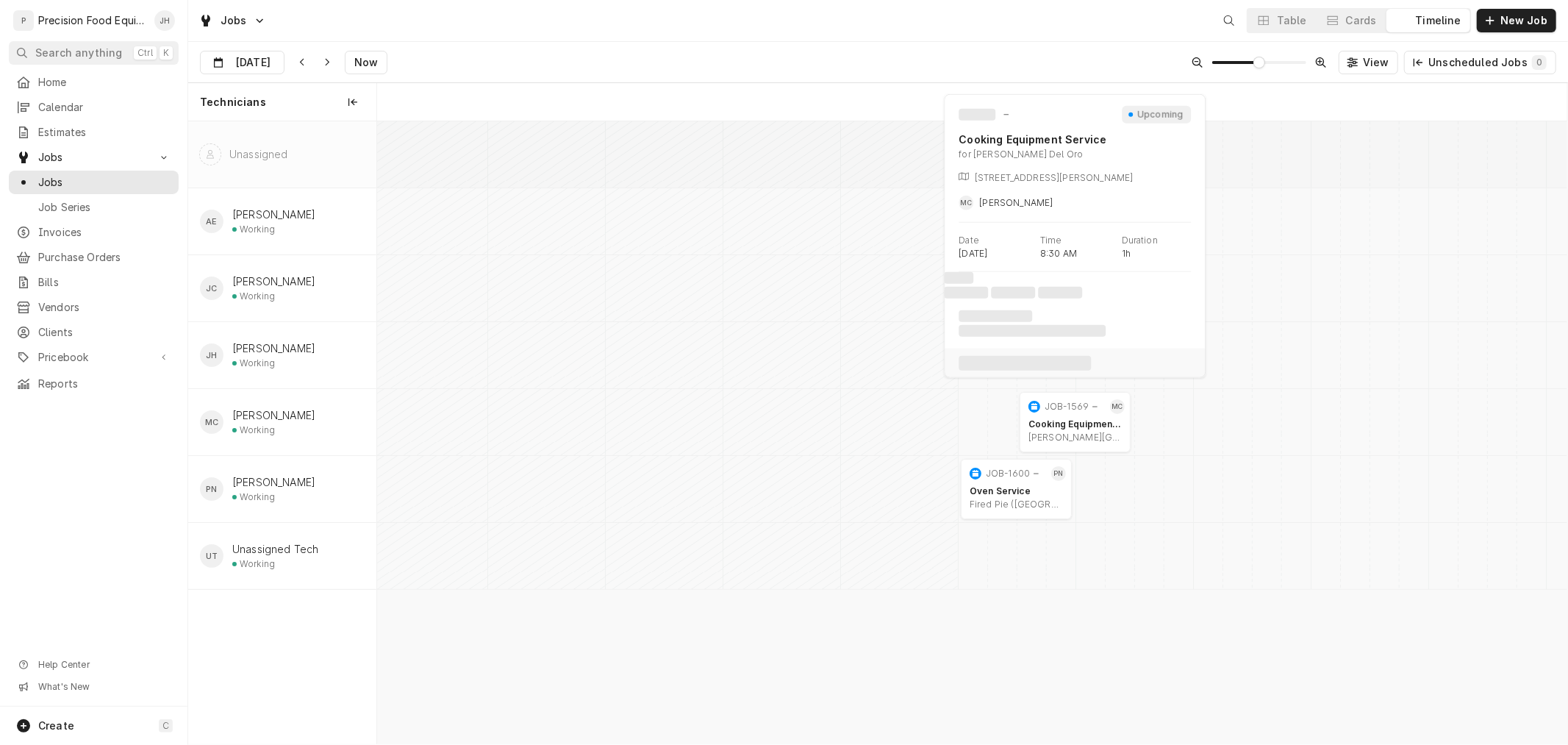
scroll to position [0, 23594]
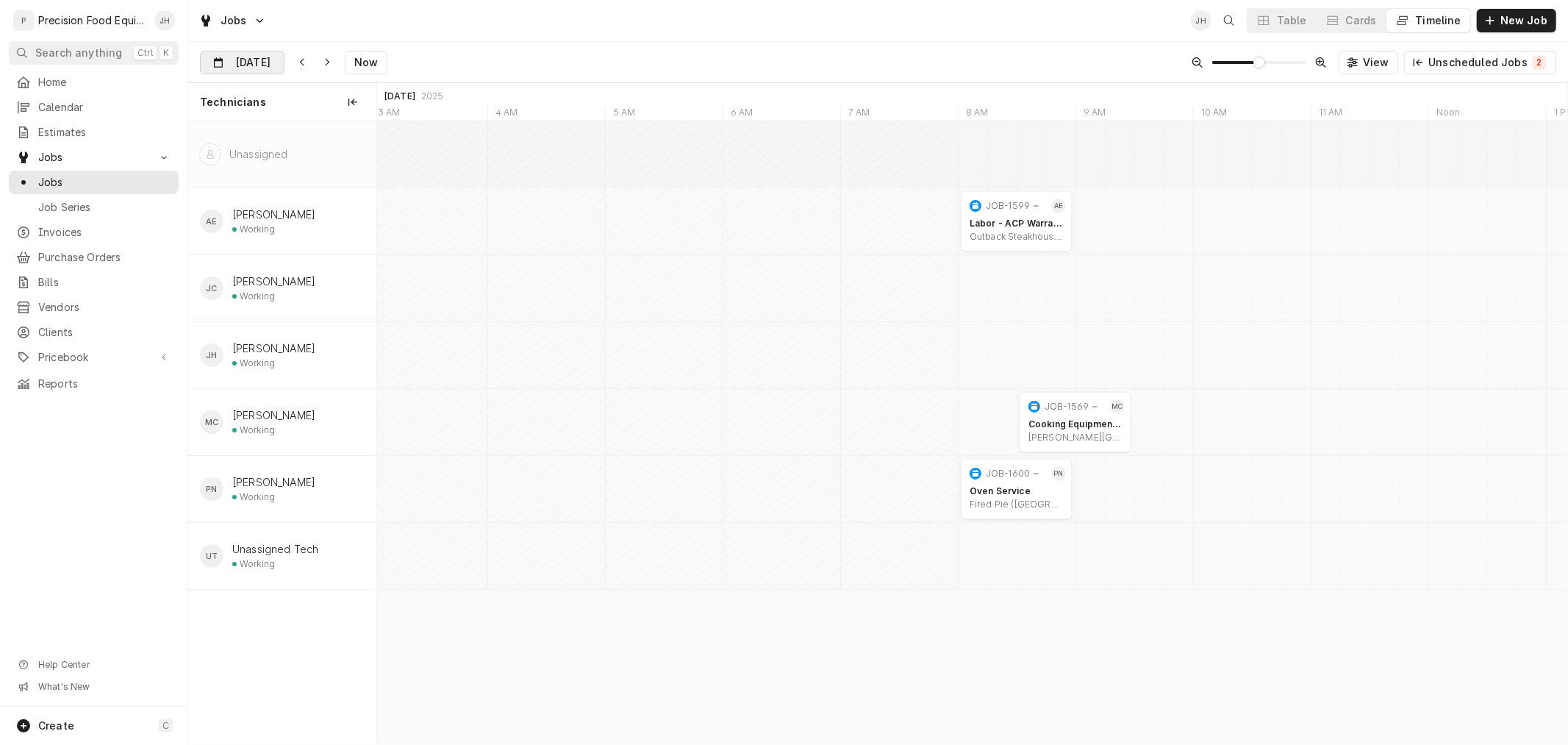
click at [268, 55] on div "Dynamic Content Wrapper" at bounding box center [273, 63] width 20 height 24
click at [297, 207] on div "15" at bounding box center [294, 209] width 20 height 20
type input "[DATE]"
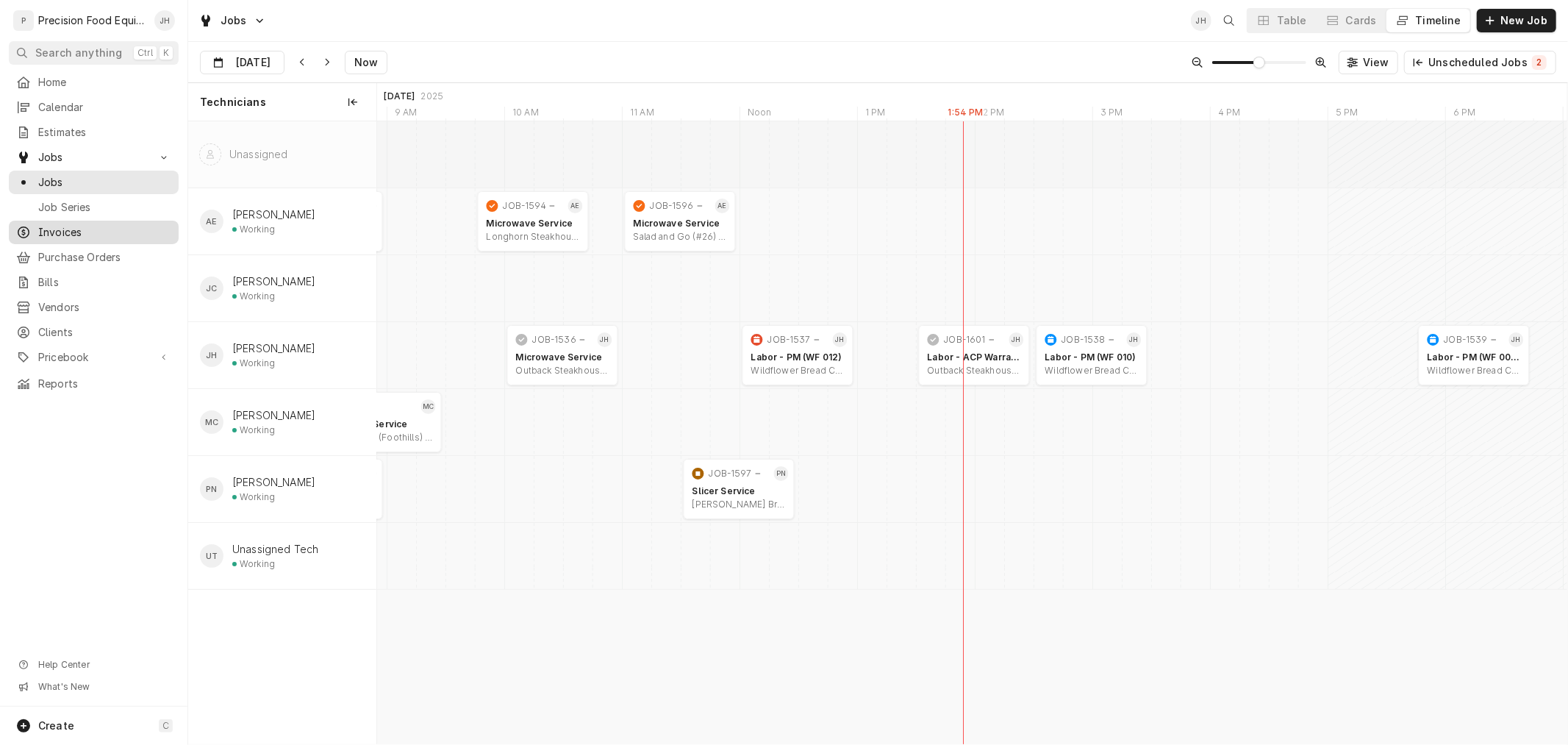
click at [71, 229] on span "Invoices" at bounding box center [105, 232] width 133 height 15
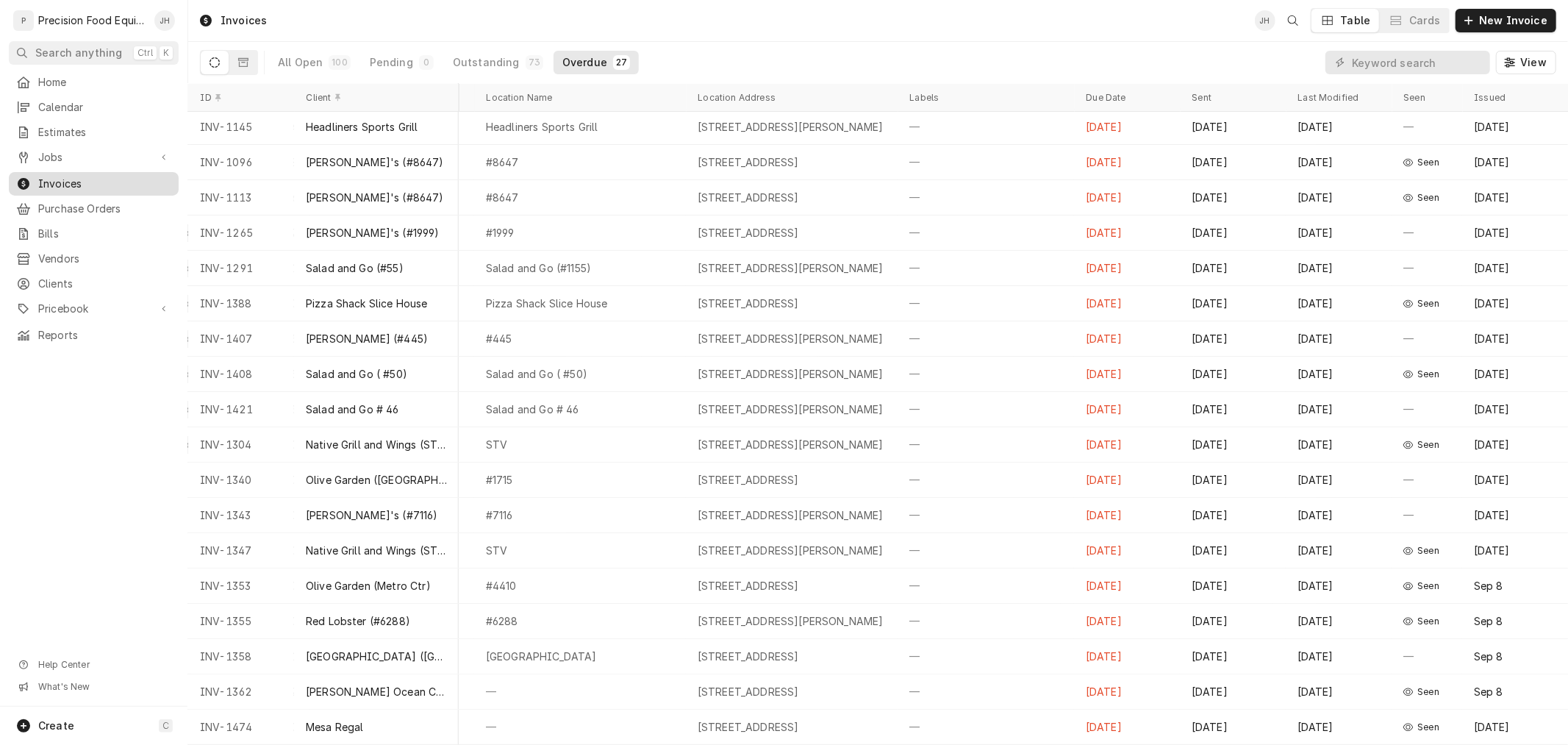
scroll to position [0, 386]
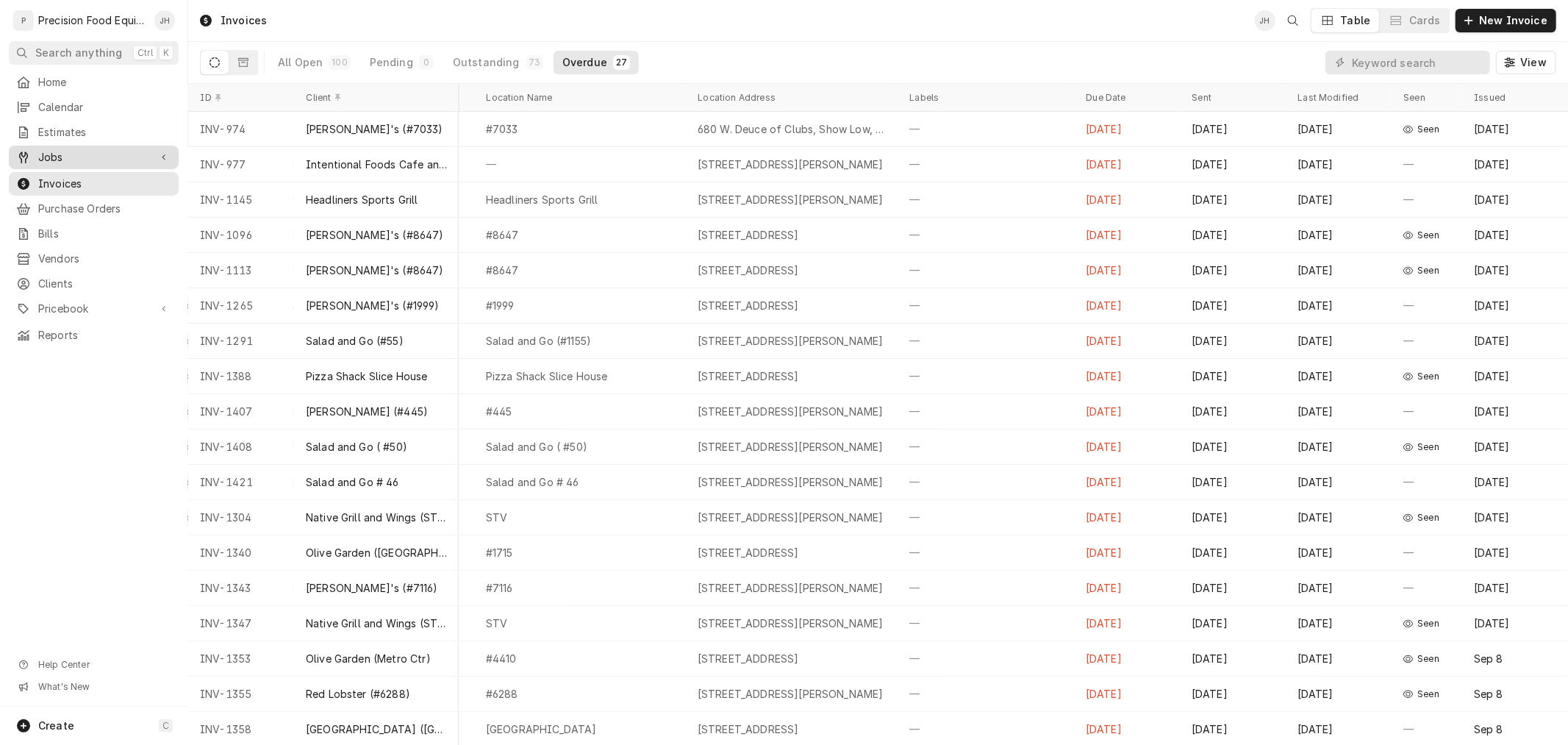
click at [56, 156] on span "Jobs" at bounding box center [94, 157] width 111 height 15
click at [62, 171] on link "Jobs" at bounding box center [94, 182] width 170 height 24
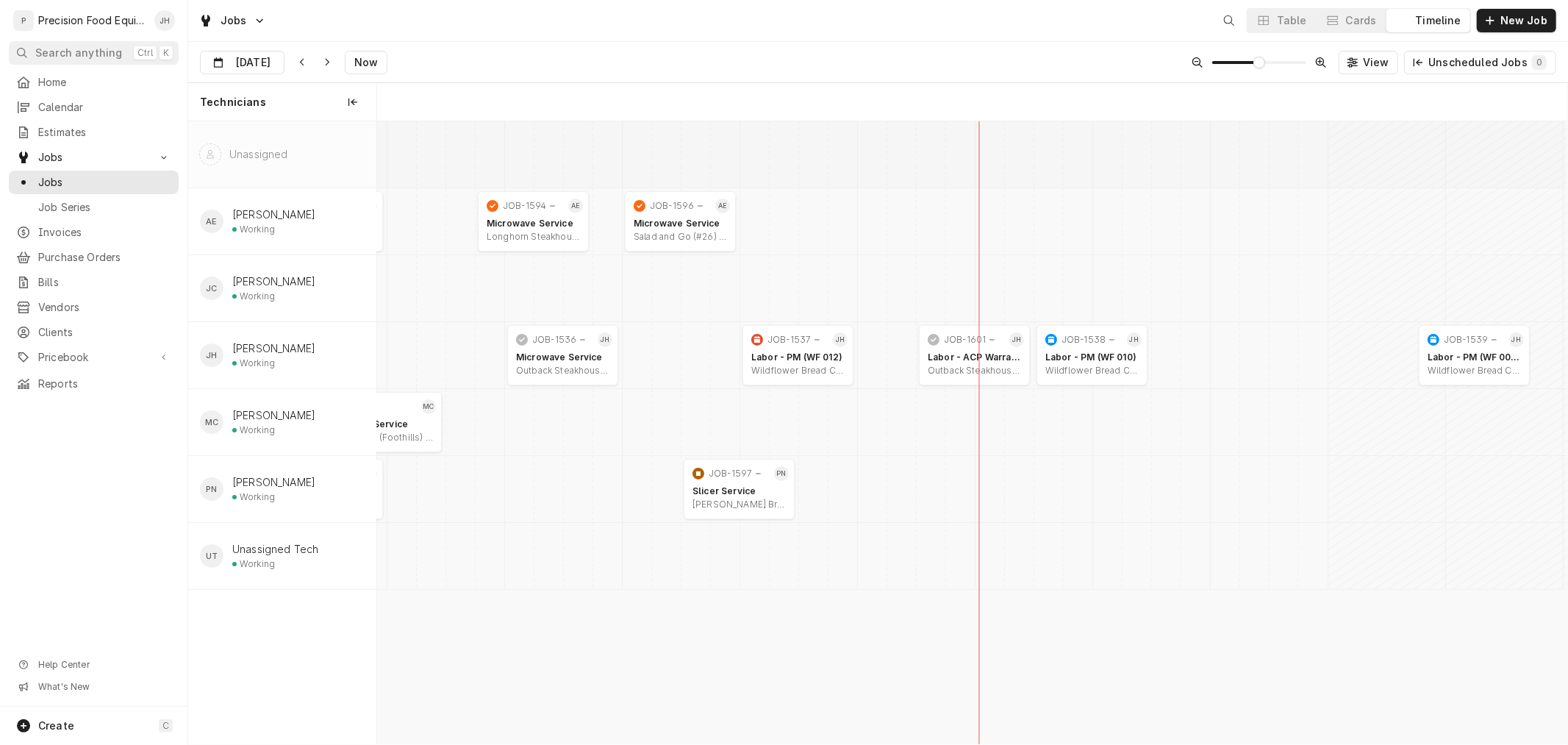
scroll to position [0, 23577]
click at [258, 52] on input "[DATE]" at bounding box center [231, 65] width 62 height 29
click at [320, 207] on div "16" at bounding box center [320, 209] width 20 height 20
type input "Oct 16"
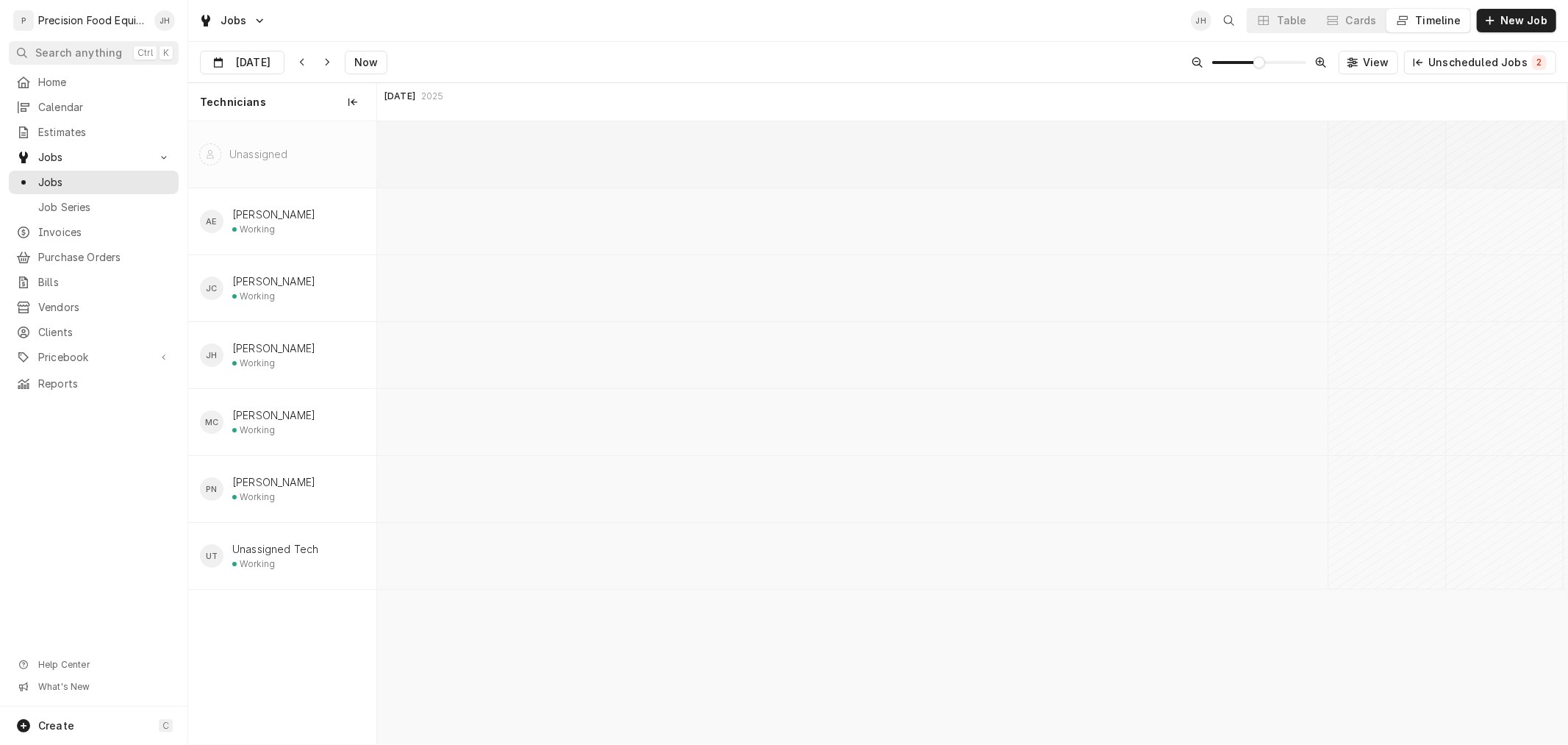
scroll to position [0, 25711]
click at [77, 356] on span "Pricebook" at bounding box center [94, 357] width 111 height 15
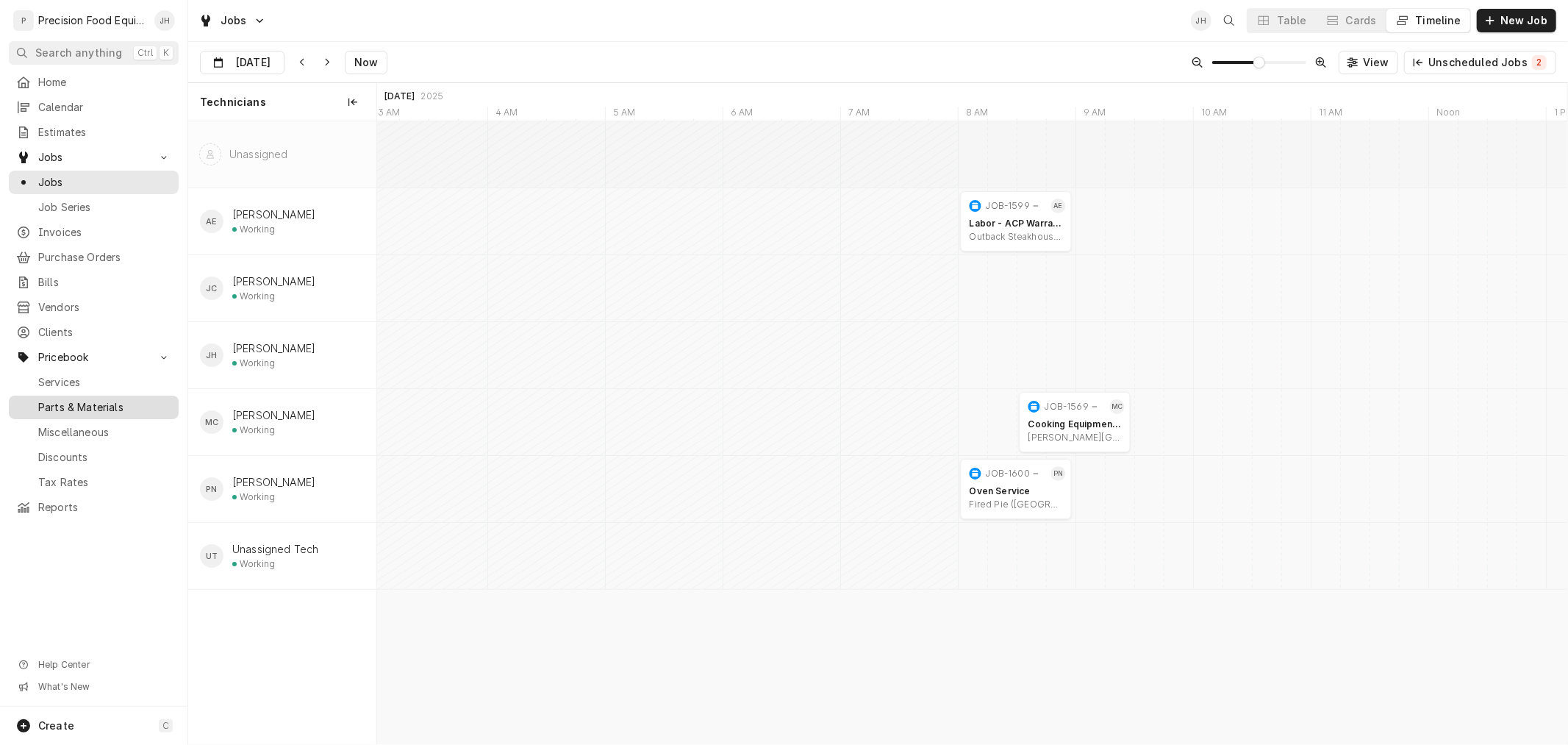
click at [97, 415] on div "Parts & Materials" at bounding box center [93, 407] width 164 height 18
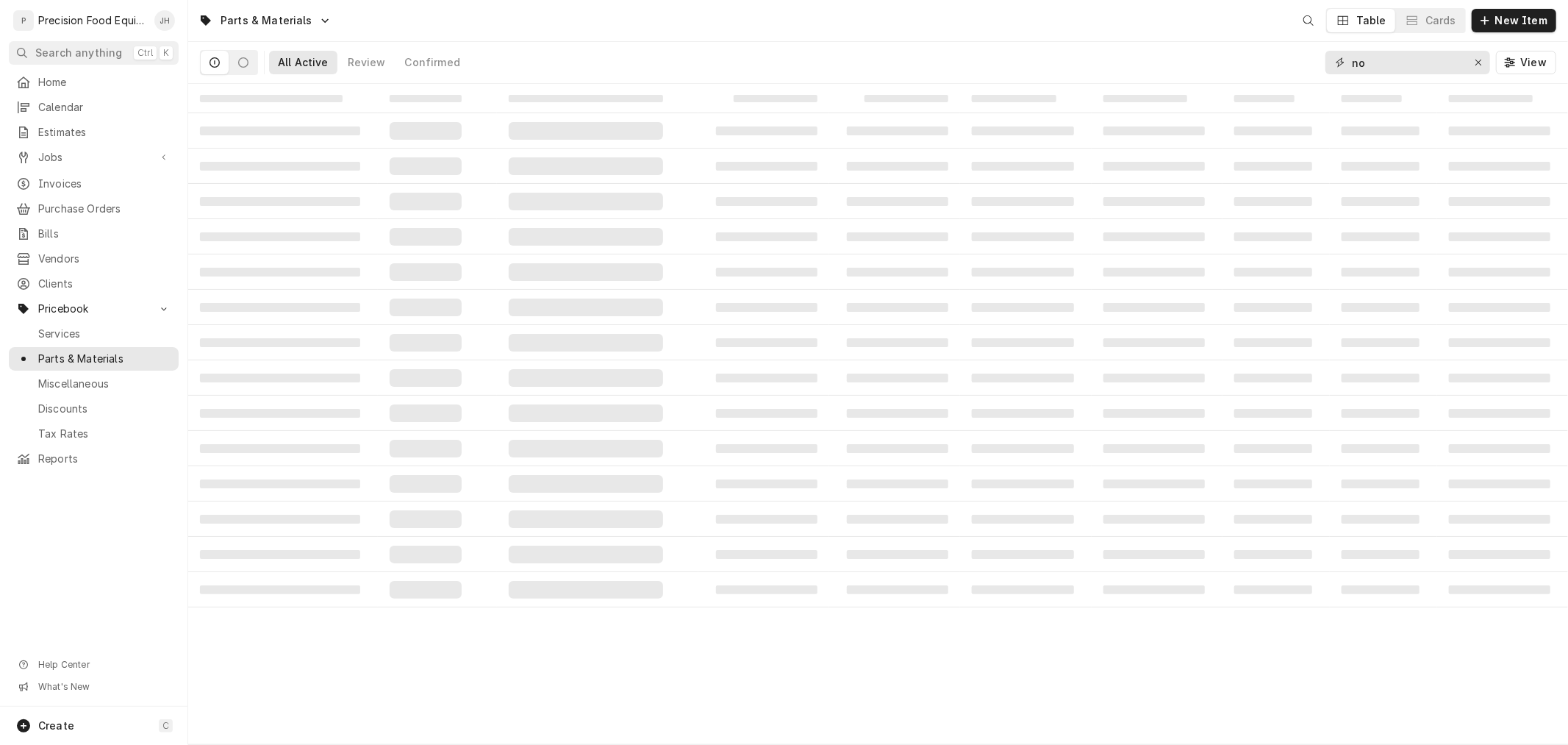
drag, startPoint x: 1417, startPoint y: 65, endPoint x: 1386, endPoint y: 104, distance: 49.8
click at [991, 105] on div "Parts & Materials Table Cards New Item All Active Review Confirmed no View ‌ ‌ …" at bounding box center [878, 372] width 1380 height 745
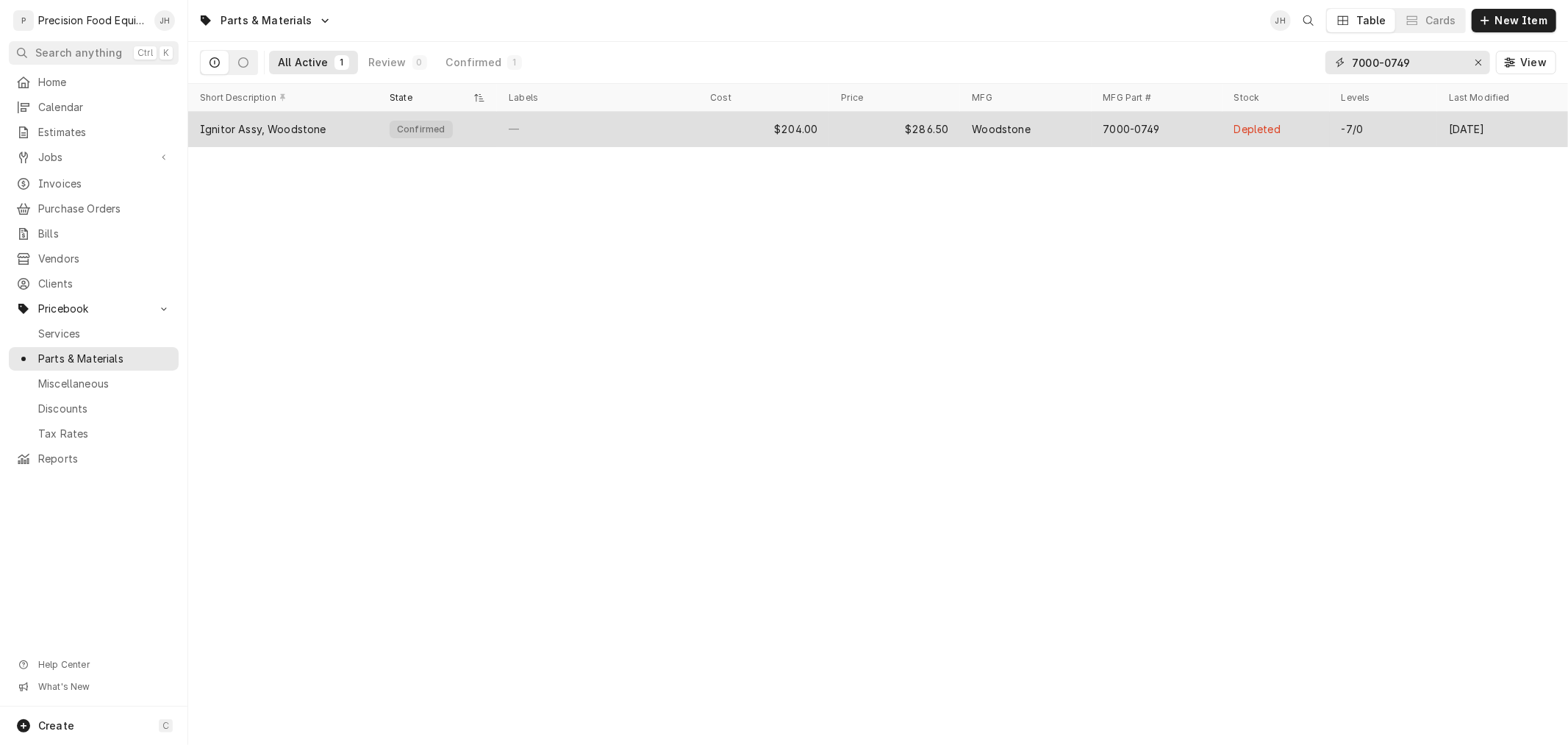
type input "7000-0749"
click at [954, 130] on div "$286.50" at bounding box center [895, 129] width 131 height 35
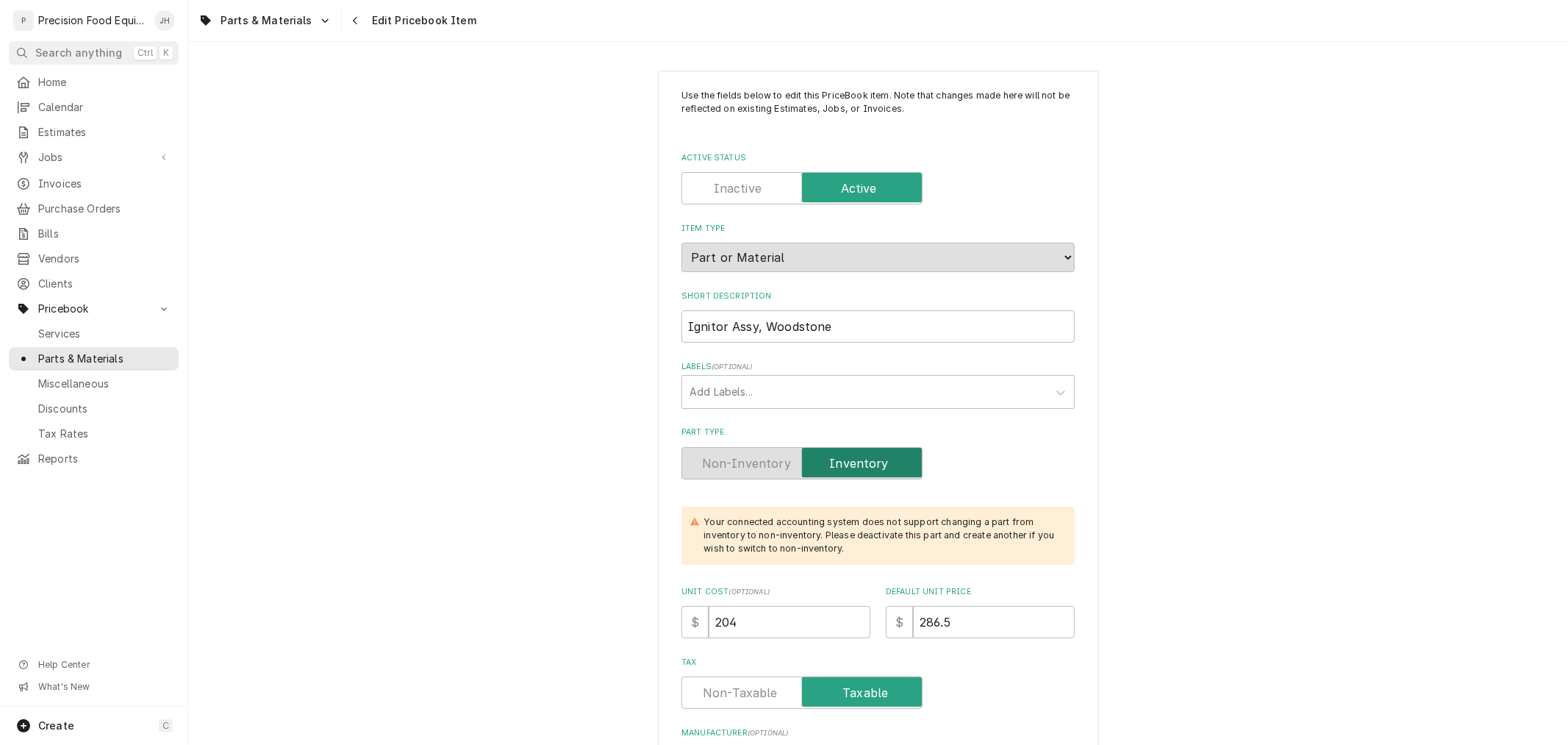
type textarea "x"
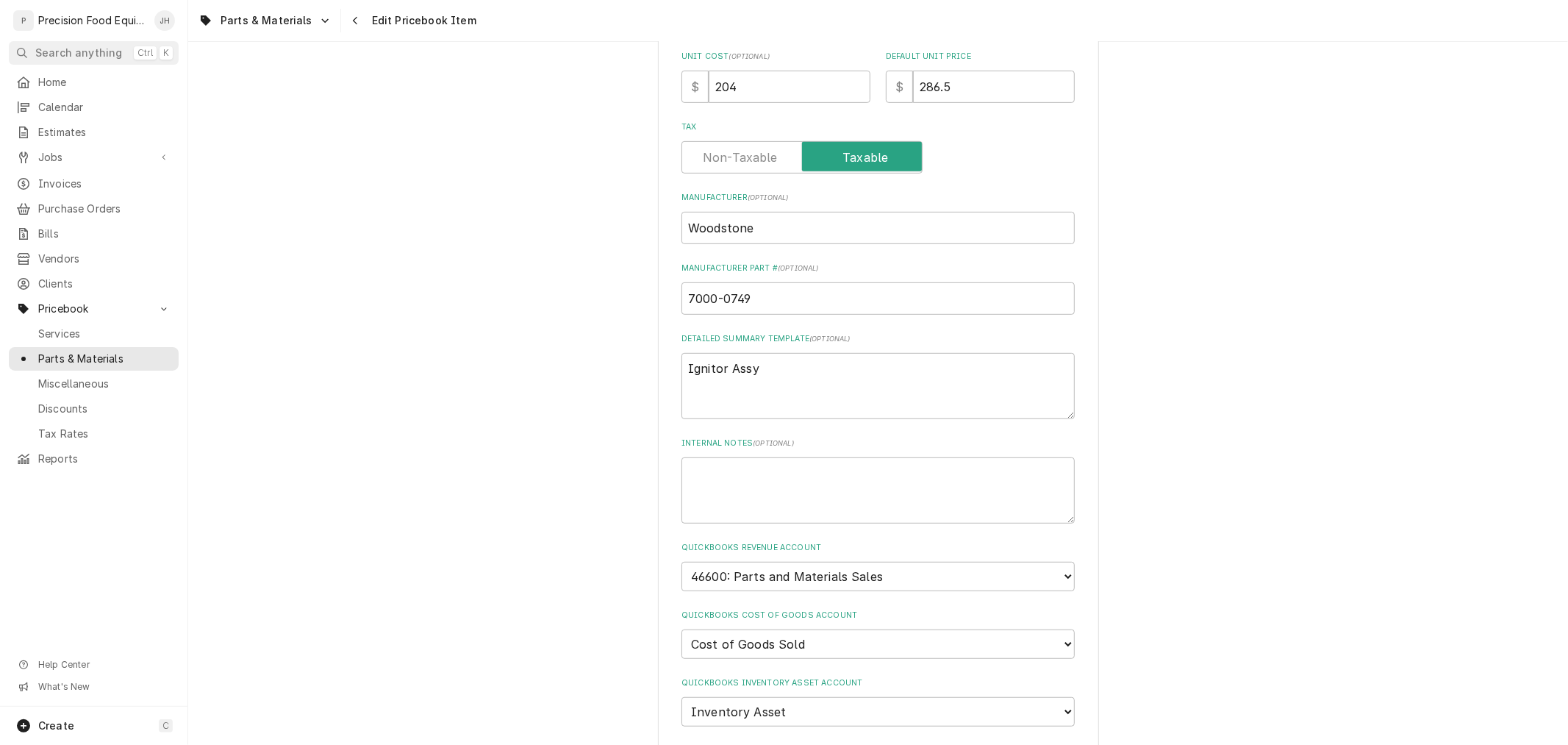
scroll to position [980, 0]
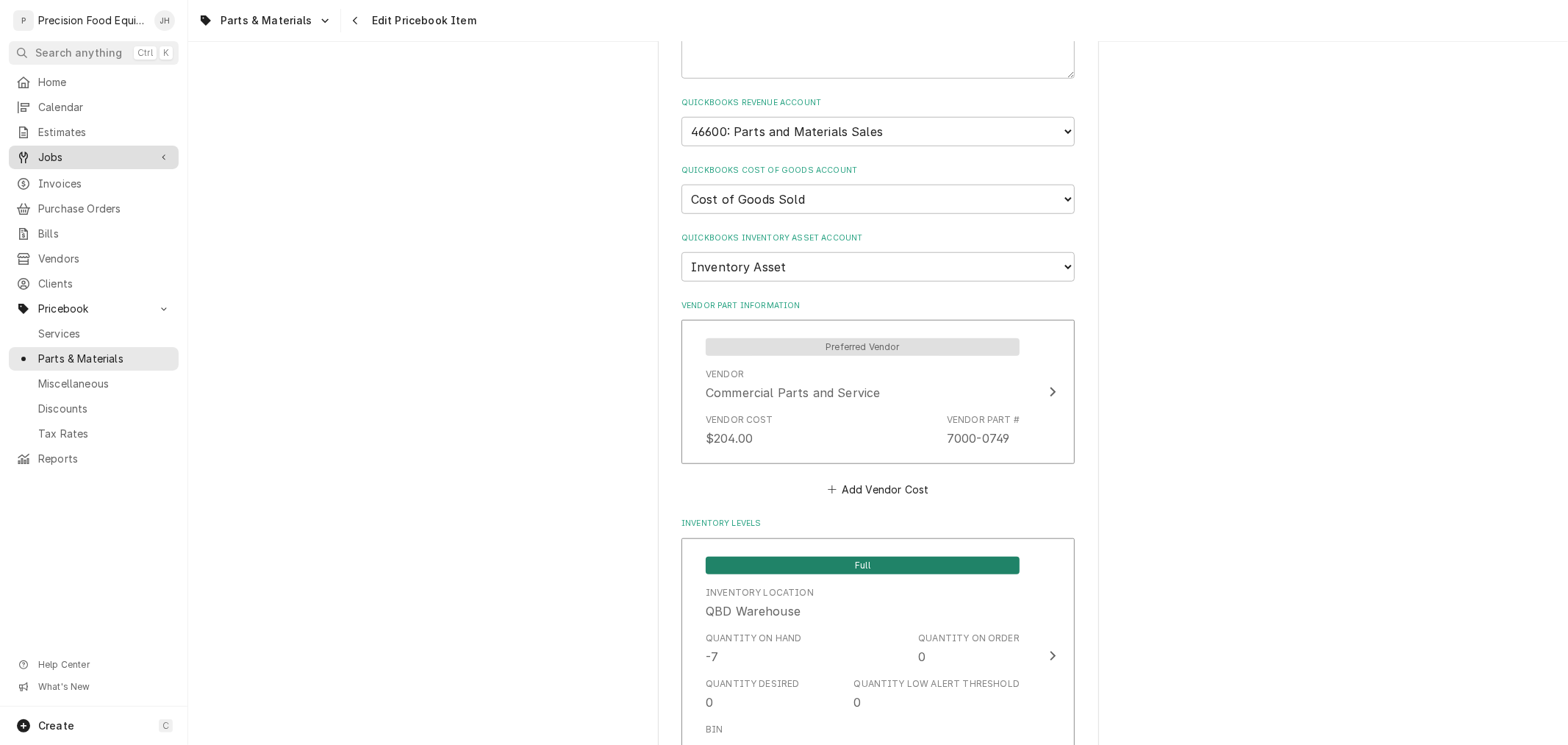
click at [62, 156] on span "Jobs" at bounding box center [94, 157] width 111 height 15
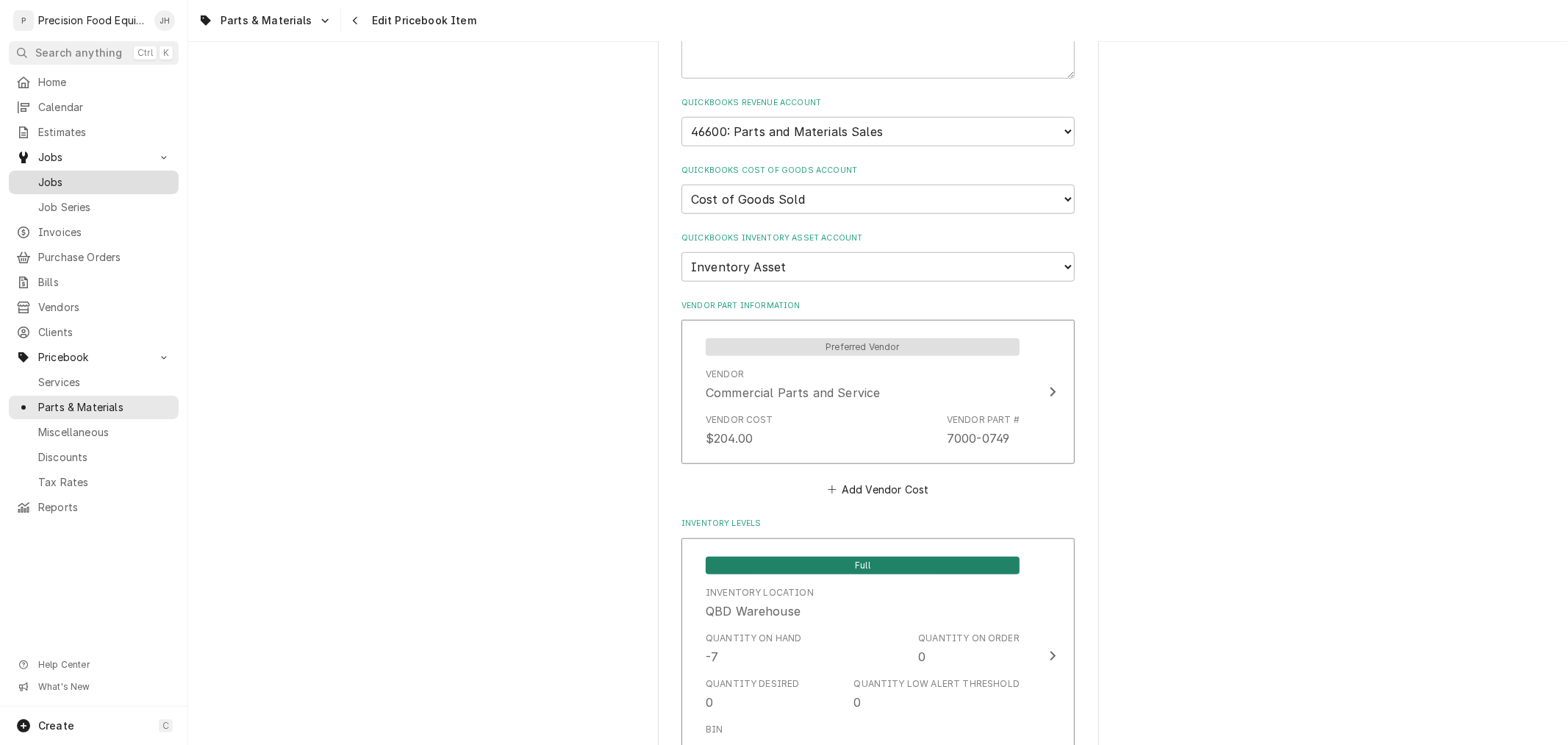
click at [69, 186] on span "Jobs" at bounding box center [105, 182] width 133 height 15
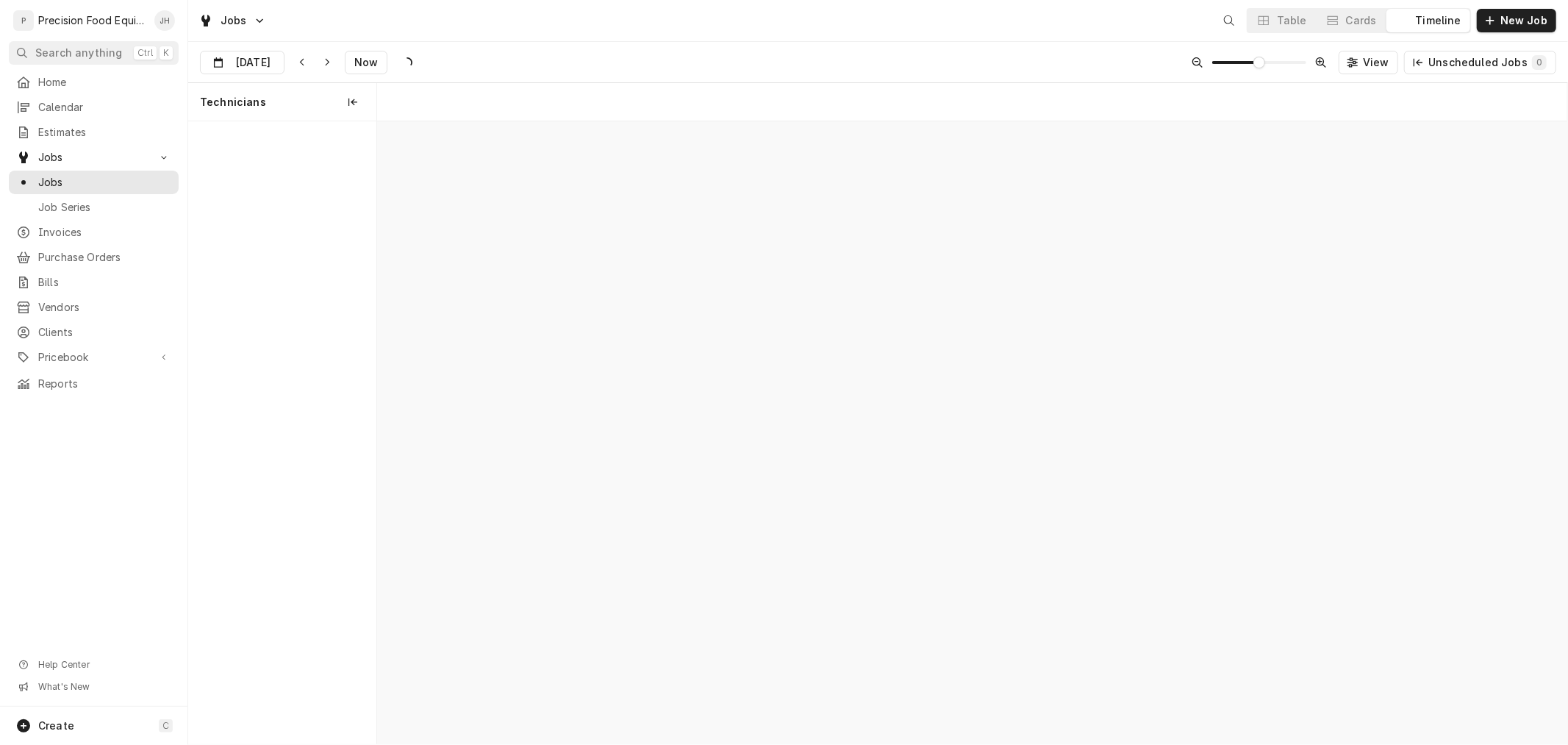
scroll to position [0, 23594]
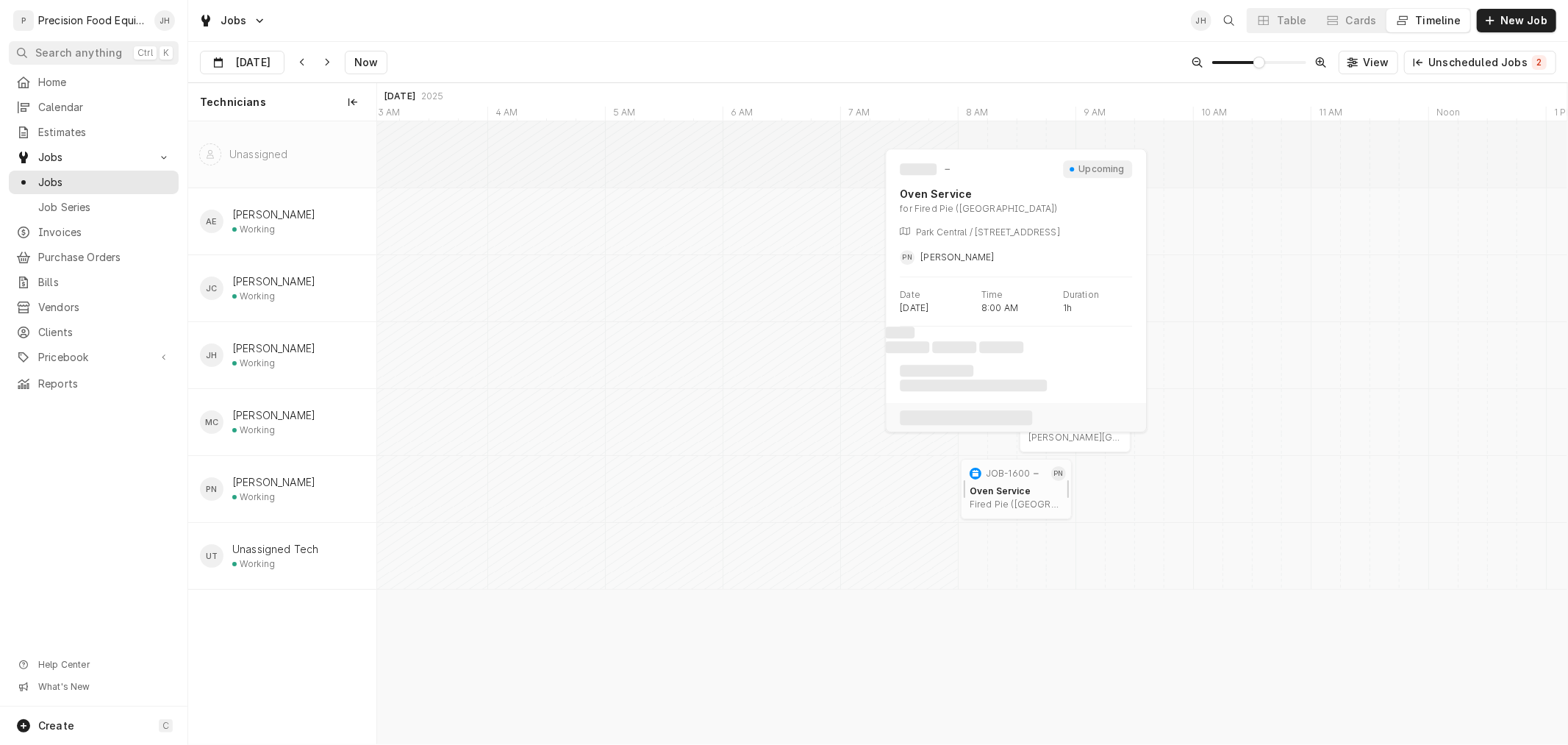
click at [1024, 498] on div "Fired Pie (Park Central) | Phoenix, 85012" at bounding box center [1017, 504] width 93 height 11
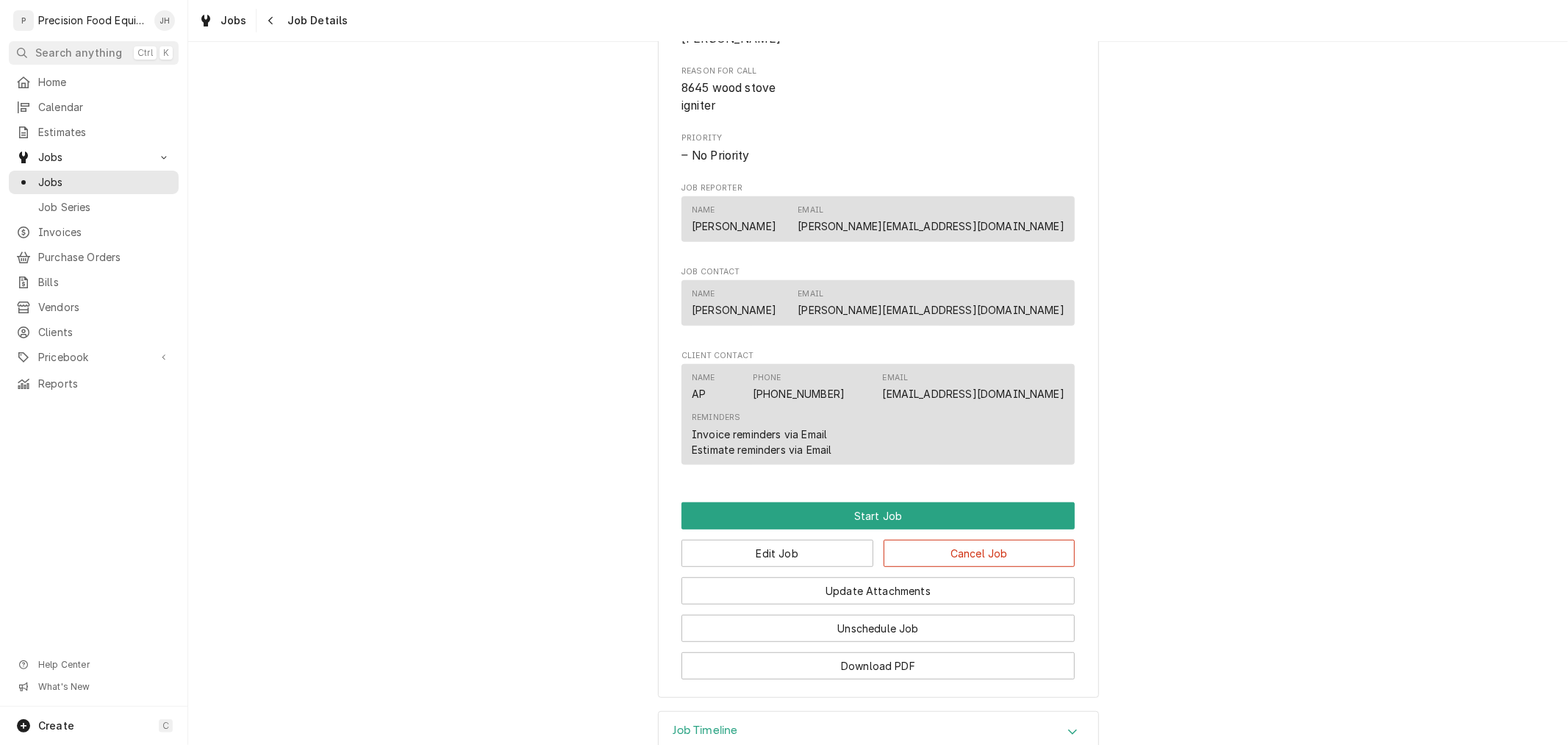
scroll to position [571, 0]
